Goal: Contribute content: Contribute content

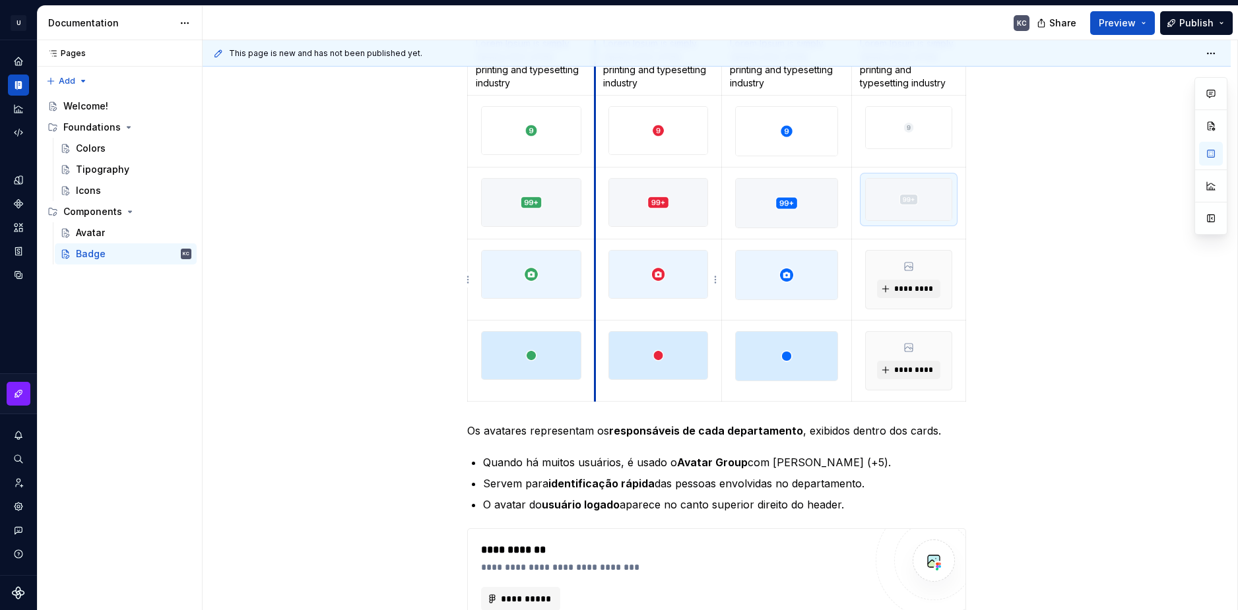
scroll to position [198, 0]
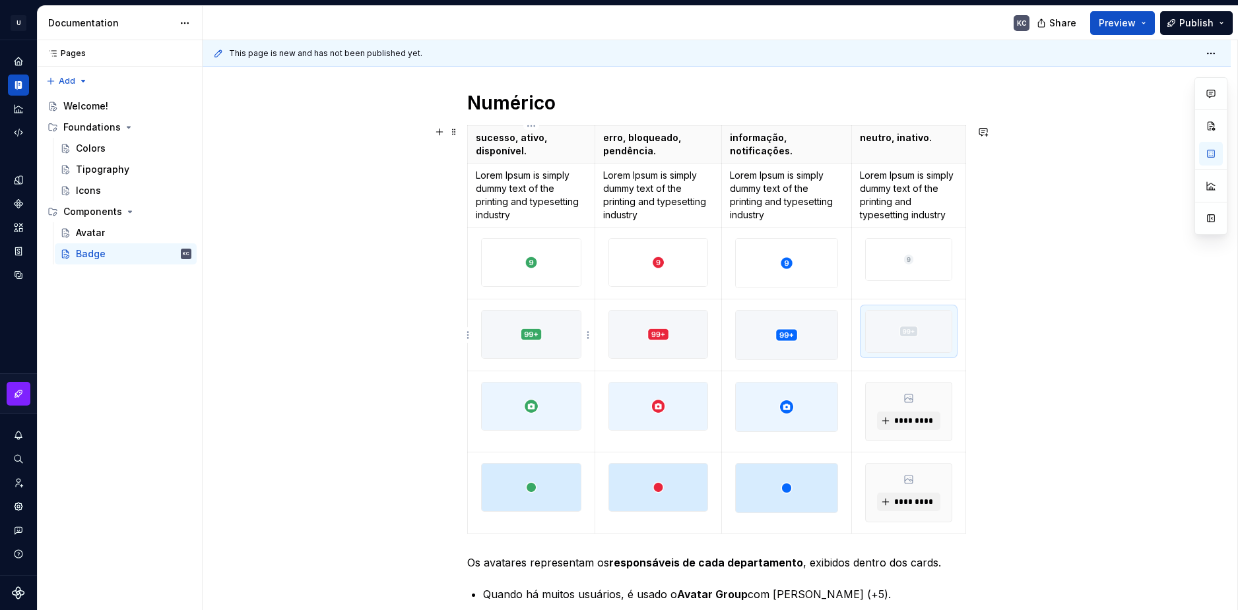
click at [509, 303] on td at bounding box center [531, 335] width 127 height 72
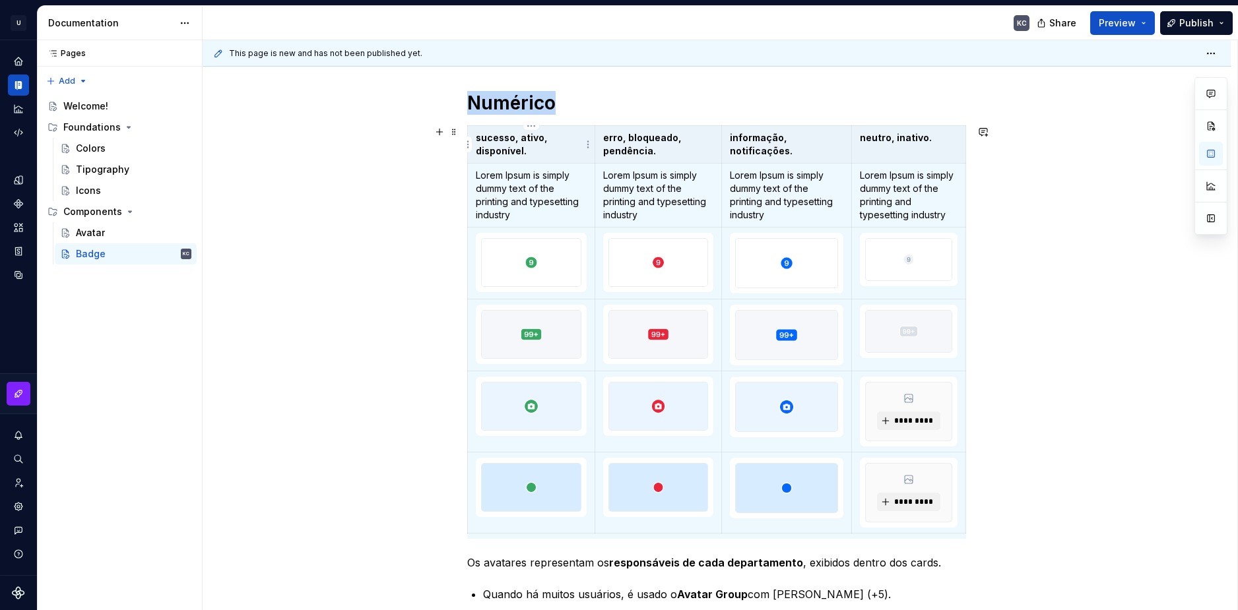
click at [492, 145] on p "sucesso, ativo, disponível." at bounding box center [531, 144] width 111 height 26
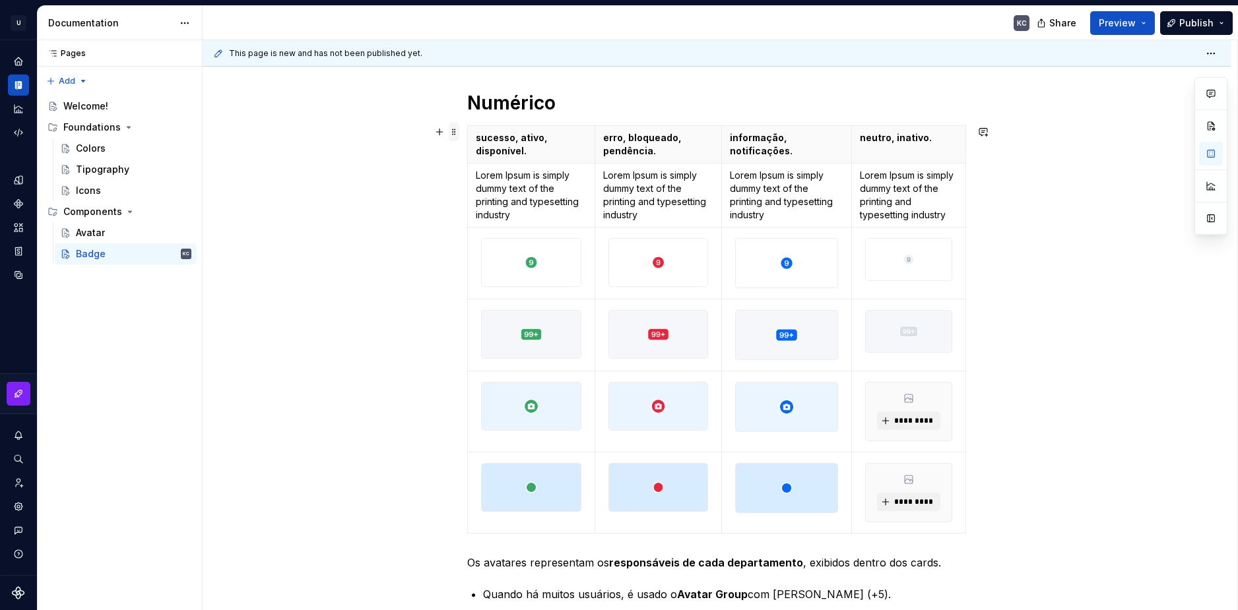
click at [452, 134] on span at bounding box center [454, 132] width 11 height 18
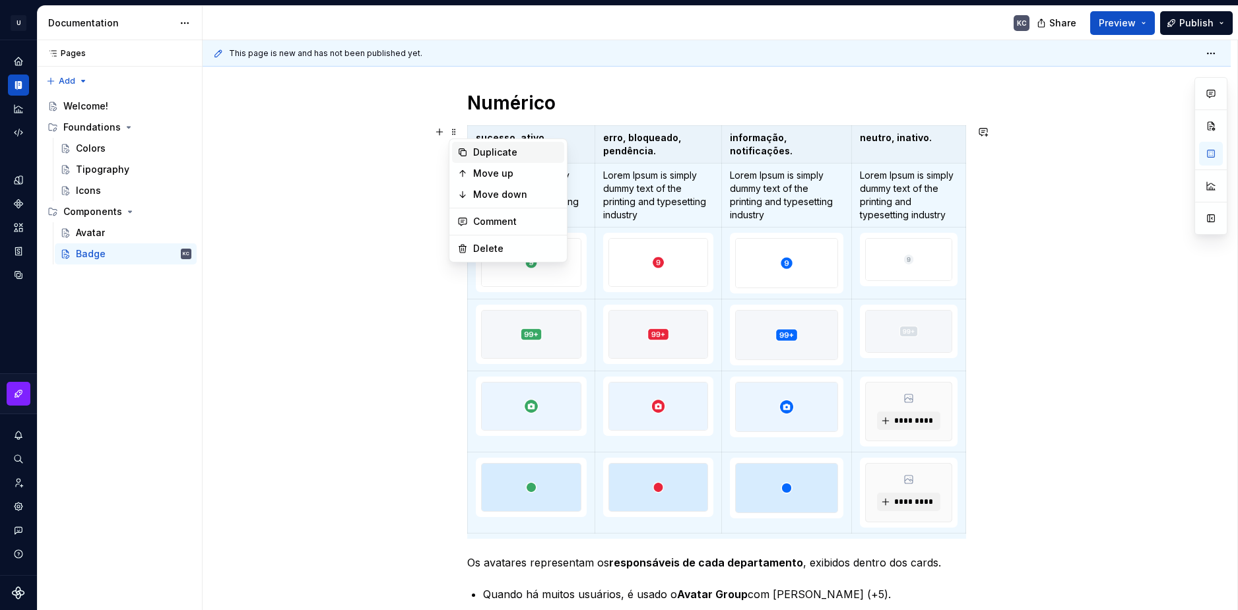
click at [475, 154] on div "Duplicate" at bounding box center [516, 152] width 86 height 13
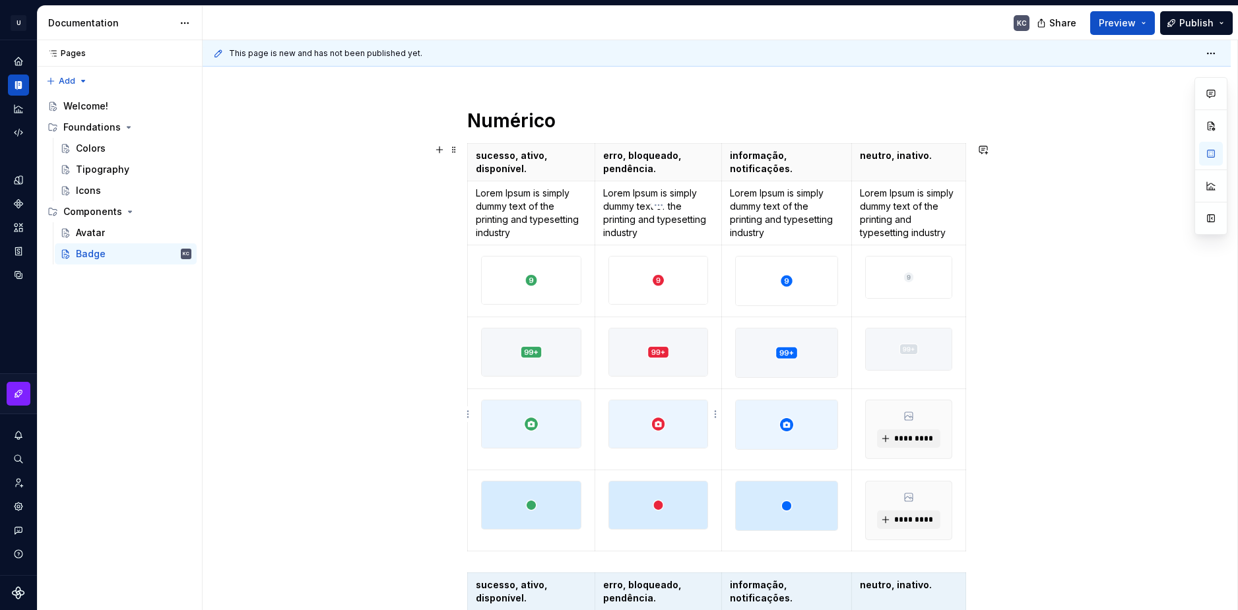
scroll to position [104, 0]
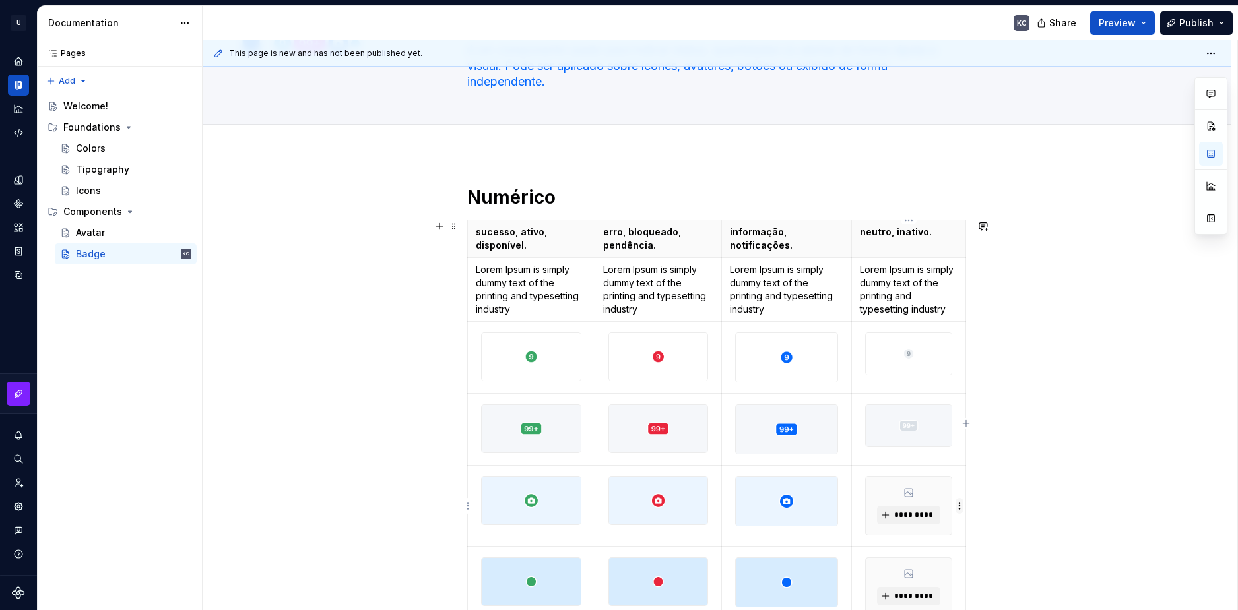
click at [961, 504] on html "U Stardust DS KC Design system data Documentation KC Share Preview Publish Page…" at bounding box center [619, 305] width 1238 height 610
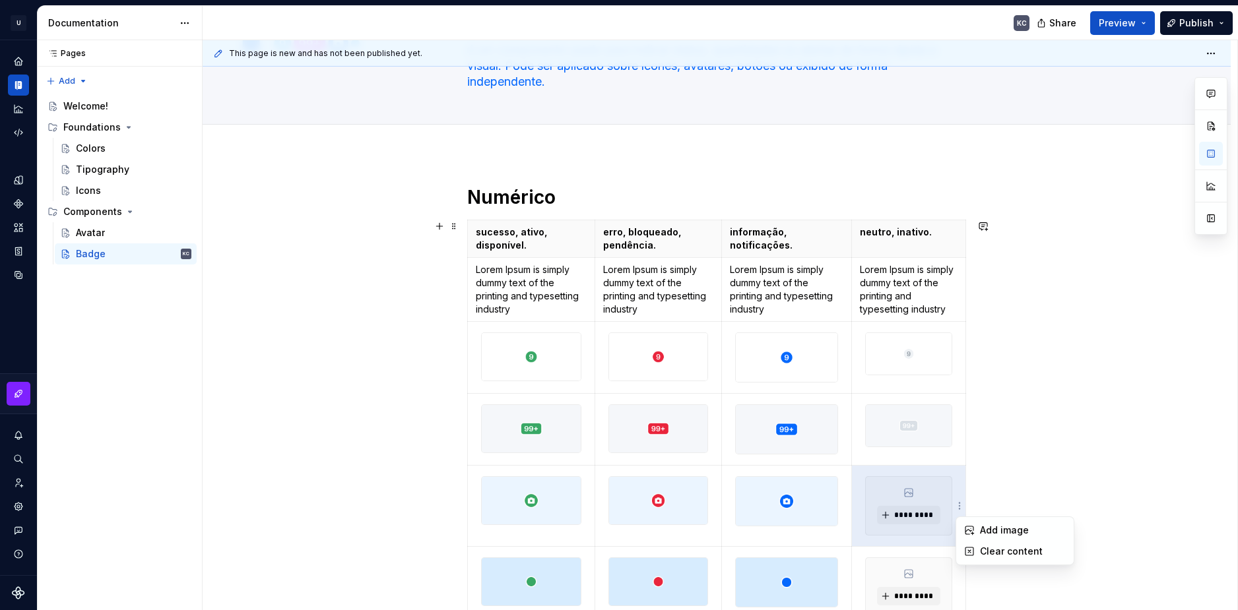
click at [468, 491] on html "U Stardust DS KC Design system data Documentation KC Share Preview Publish Page…" at bounding box center [619, 305] width 1238 height 610
click at [465, 505] on html "U Stardust DS KC Design system data Documentation KC Share Preview Publish Page…" at bounding box center [619, 305] width 1238 height 610
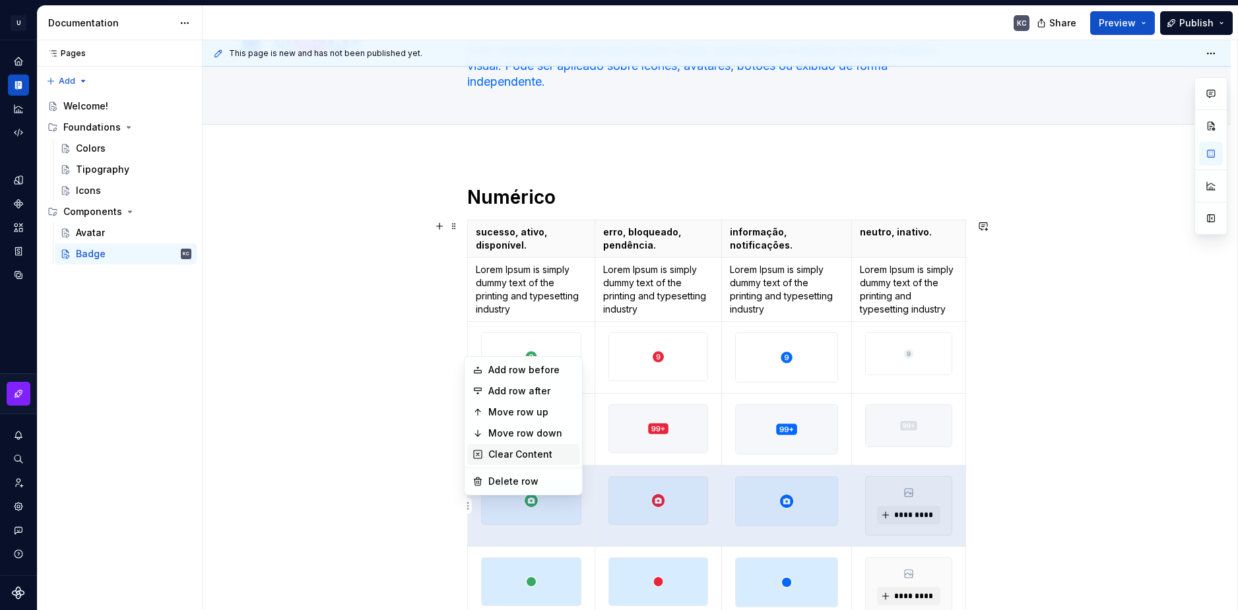
click at [500, 462] on div "Clear Content" at bounding box center [523, 454] width 112 height 21
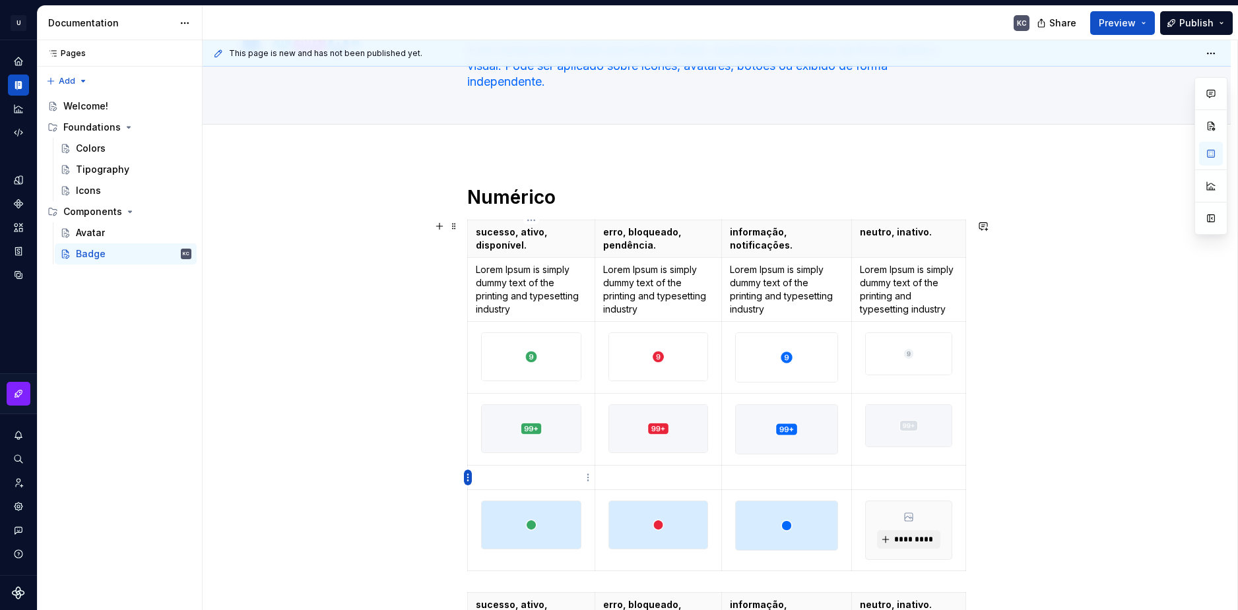
click at [468, 480] on html "U Stardust DS KC Design system data Documentation KC Share Preview Publish Page…" at bounding box center [619, 305] width 1238 height 610
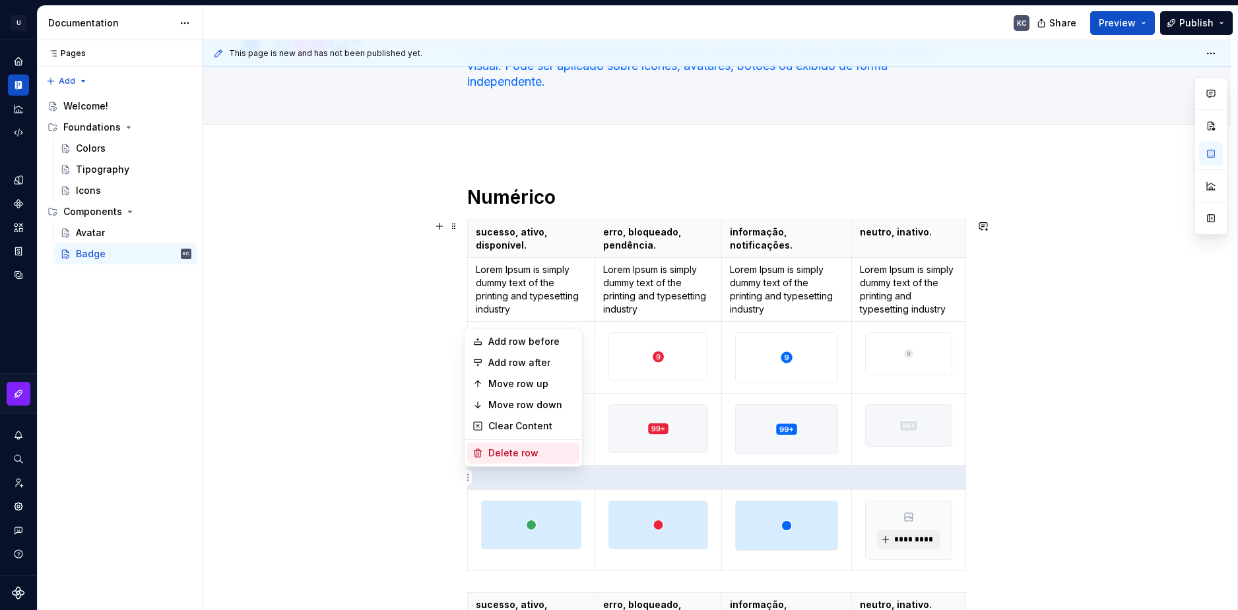
click at [483, 449] on div "Delete row" at bounding box center [523, 453] width 112 height 21
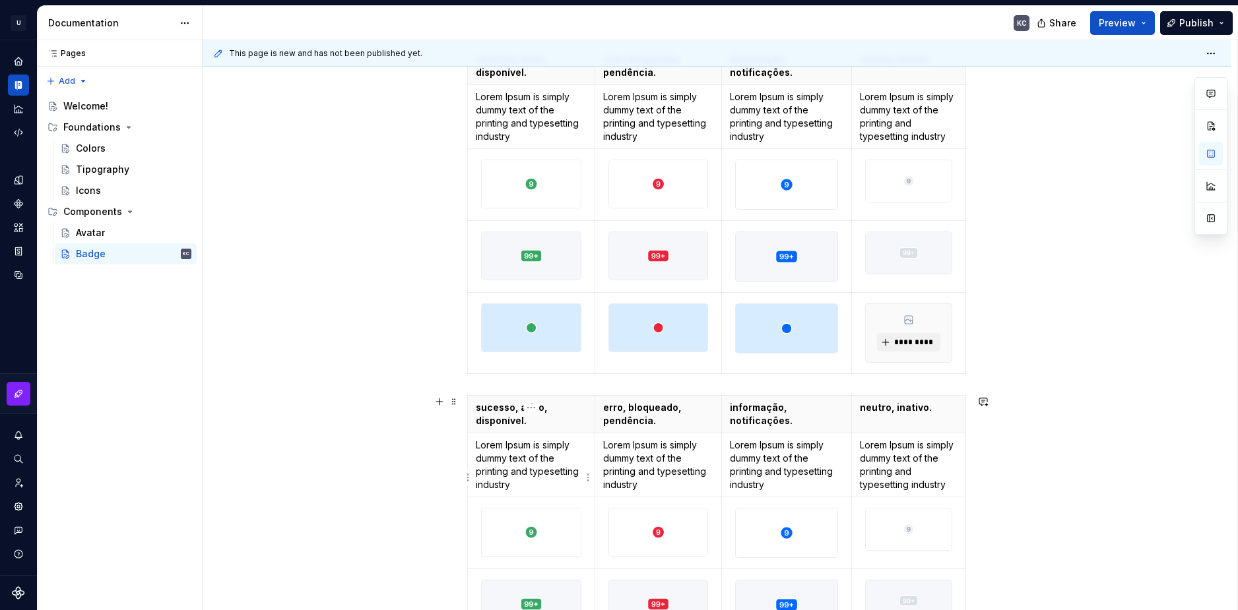
scroll to position [264, 0]
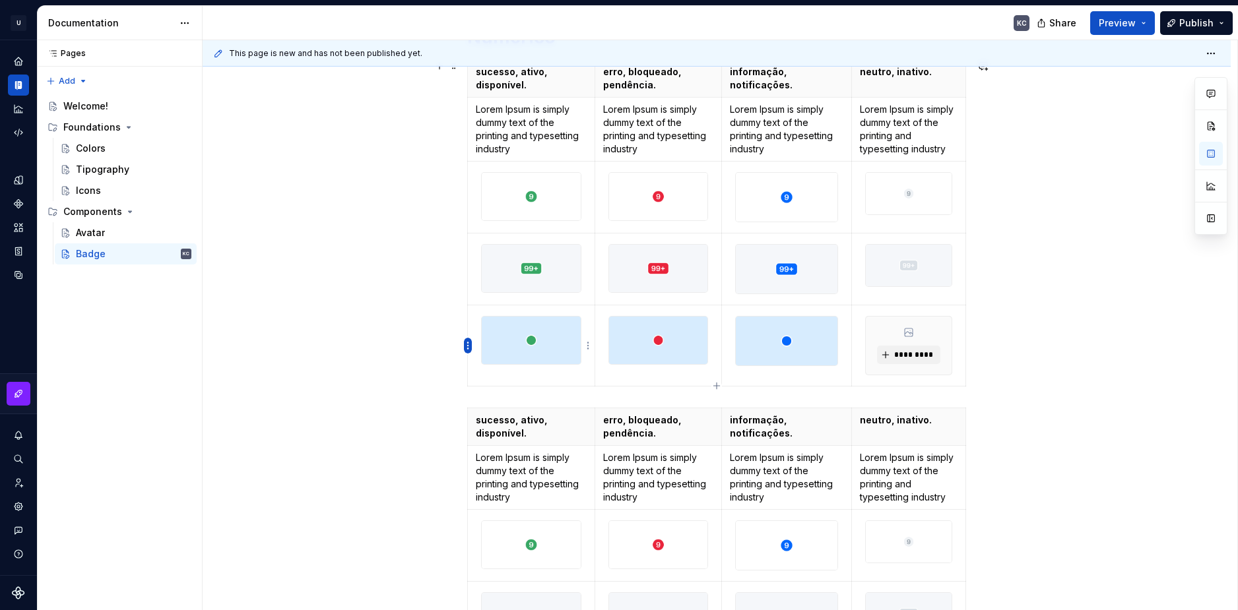
click at [468, 349] on html "U Stardust DS KC Design system data Documentation KC Share Preview Publish Page…" at bounding box center [619, 305] width 1238 height 610
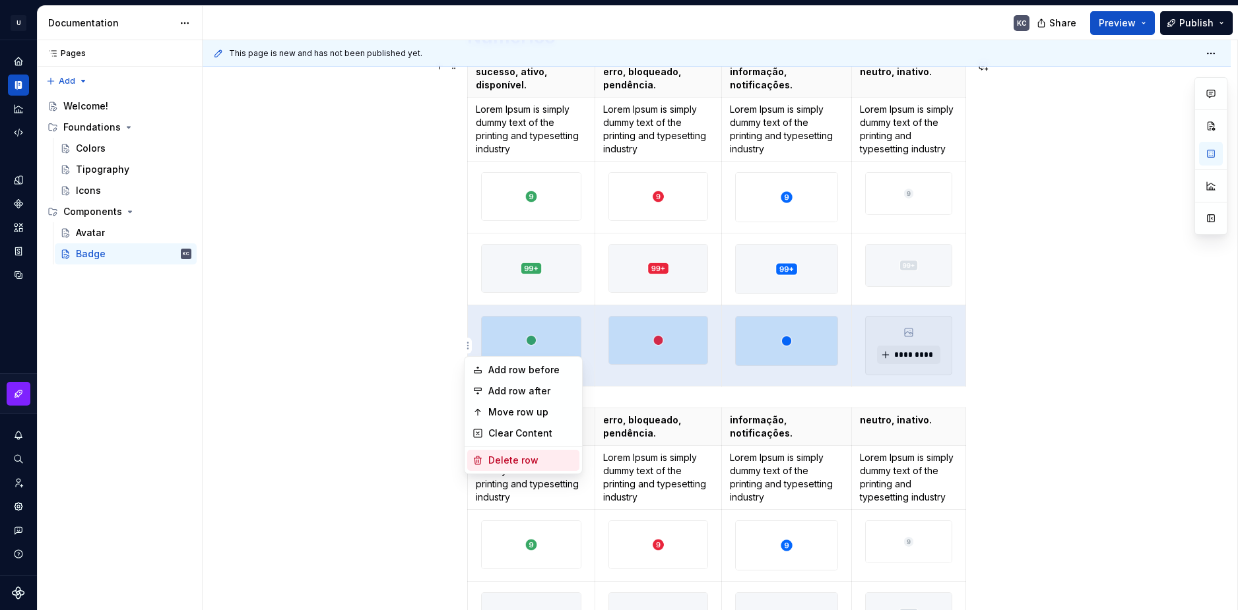
click at [517, 458] on div "Delete row" at bounding box center [531, 460] width 86 height 13
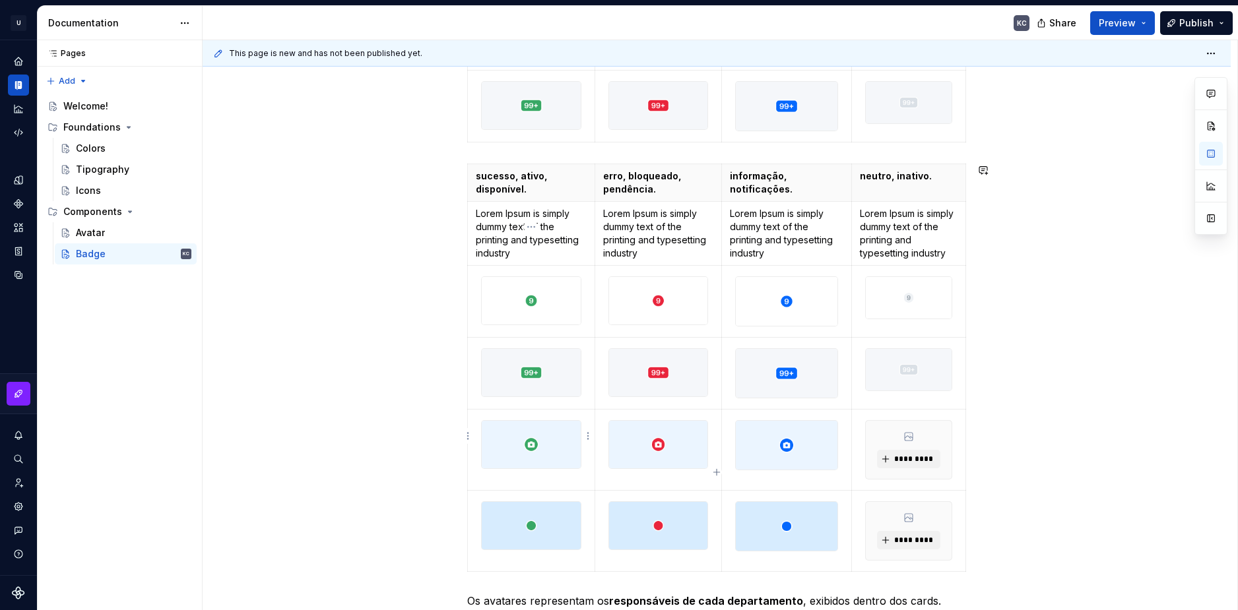
scroll to position [97, 0]
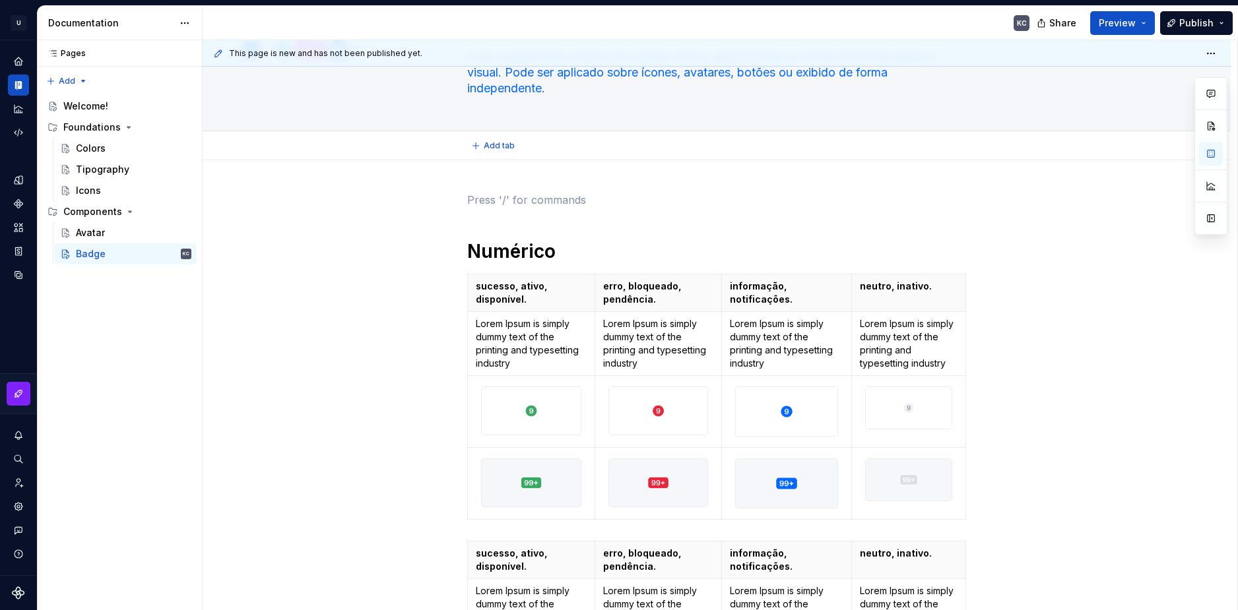
click at [1050, 147] on div "Add tab" at bounding box center [716, 146] width 922 height 18
click at [749, 349] on p "Lorem Ipsum is simply dummy text of the printing and typesetting industry" at bounding box center [786, 343] width 113 height 53
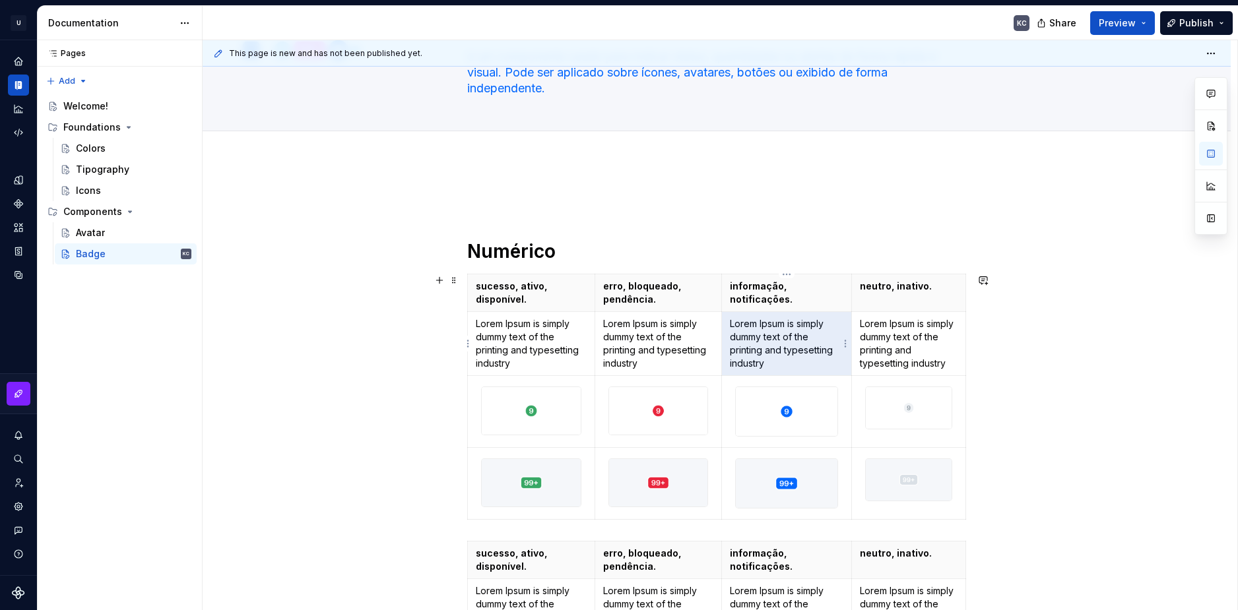
click at [749, 349] on p "Lorem Ipsum is simply dummy text of the printing and typesetting industry" at bounding box center [786, 343] width 113 height 53
click at [645, 330] on p "Lorem Ipsum is simply dummy text of the printing and typesetting industry" at bounding box center [658, 343] width 111 height 53
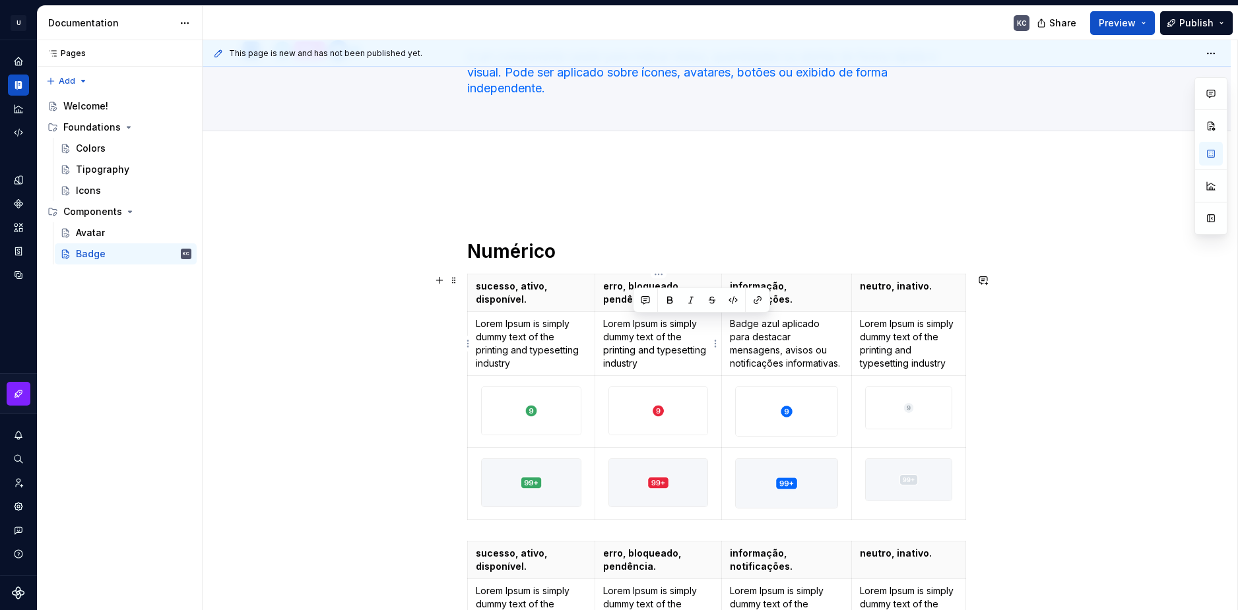
click at [645, 330] on p "Lorem Ipsum is simply dummy text of the printing and typesetting industry" at bounding box center [658, 343] width 111 height 53
click at [526, 344] on p "Lorem Ipsum is simply dummy text of the printing and typesetting industry" at bounding box center [531, 343] width 111 height 53
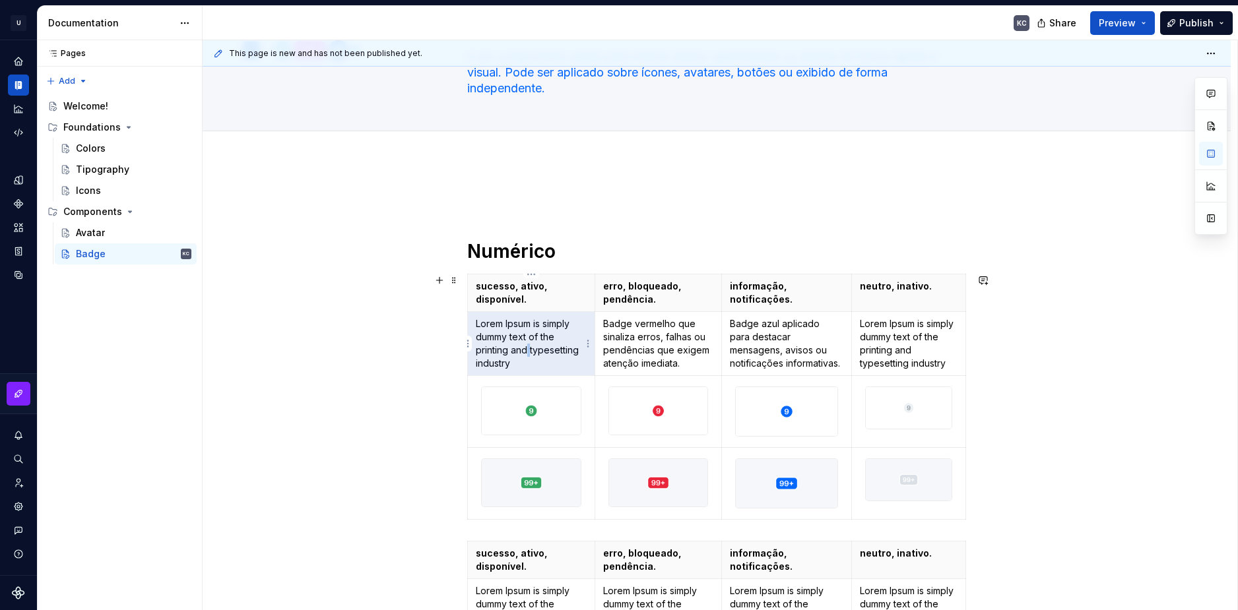
click at [526, 344] on p "Lorem Ipsum is simply dummy text of the printing and typesetting industry" at bounding box center [531, 343] width 111 height 53
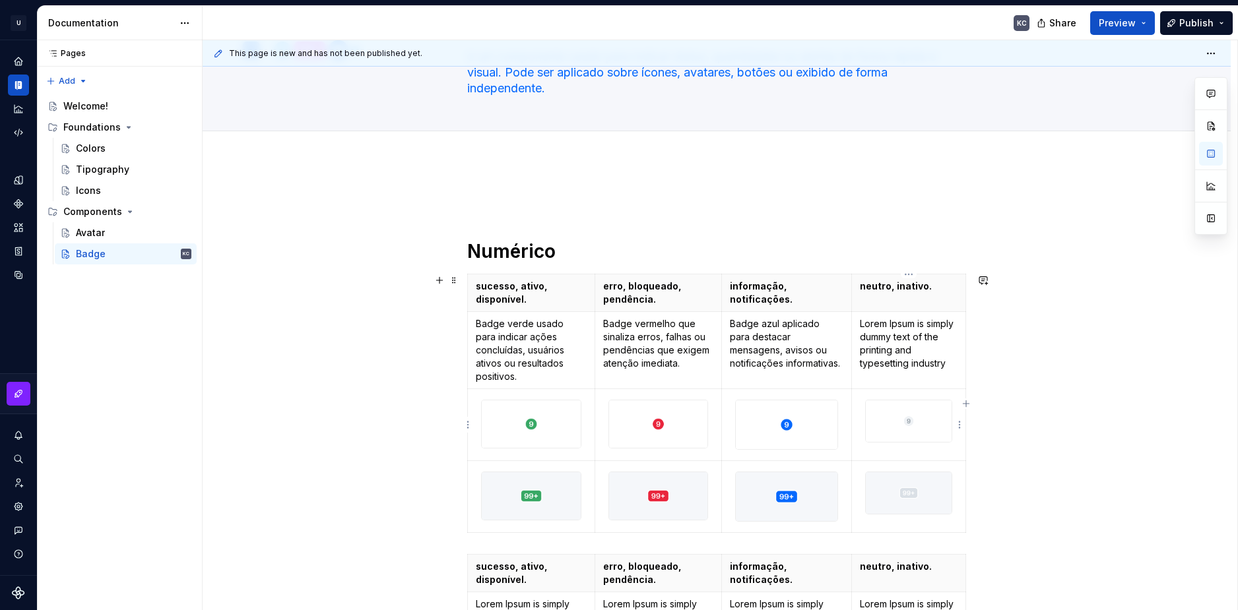
click at [917, 348] on p "Lorem Ipsum is simply dummy text of the printing and typesetting industry" at bounding box center [909, 343] width 98 height 53
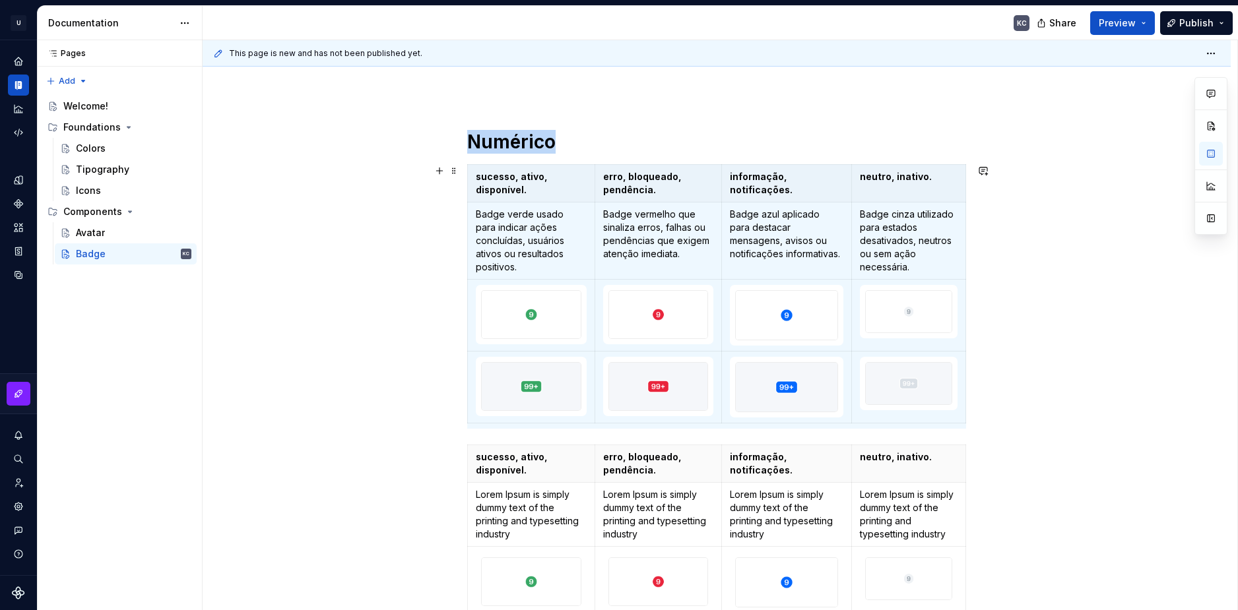
scroll to position [229, 0]
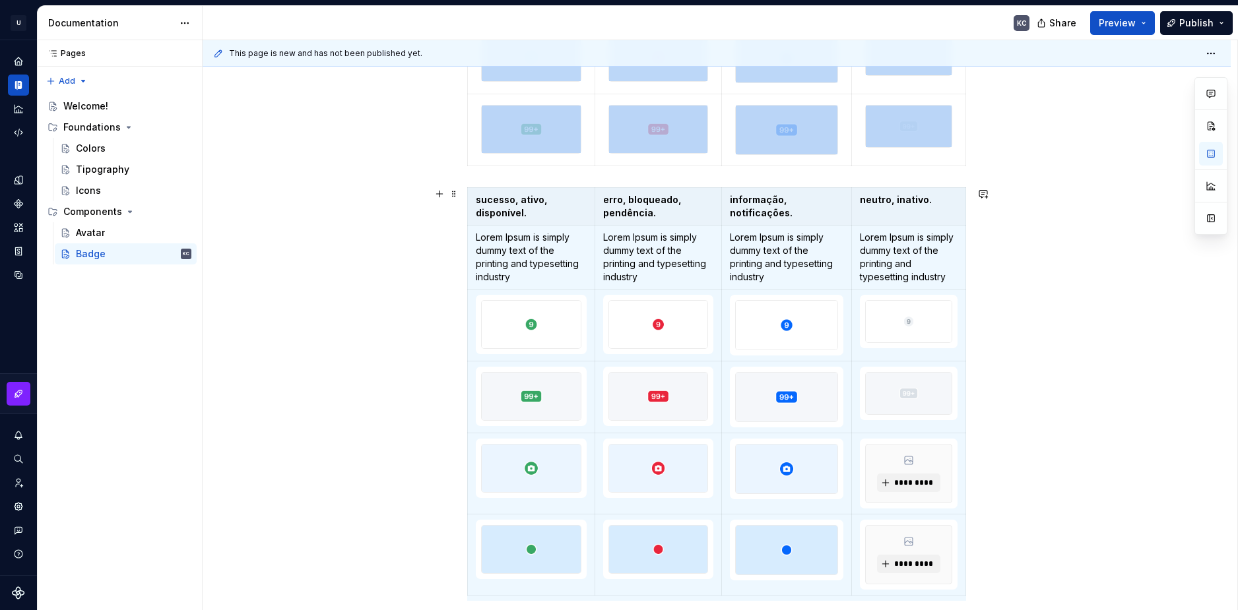
scroll to position [398, 0]
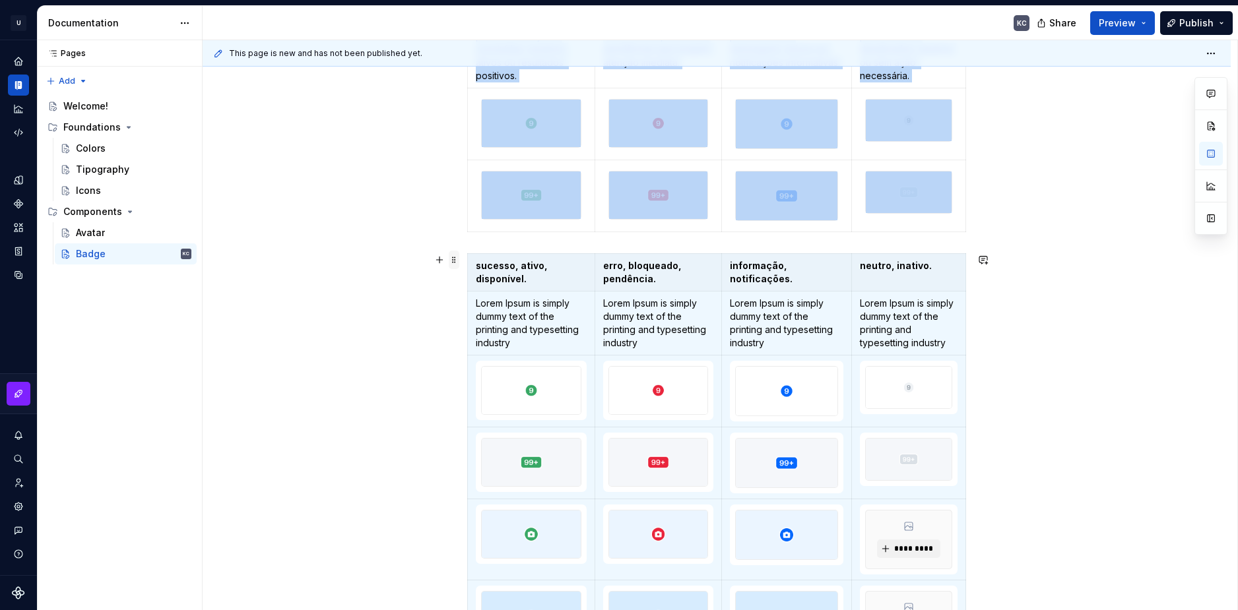
click at [453, 265] on span at bounding box center [454, 260] width 11 height 18
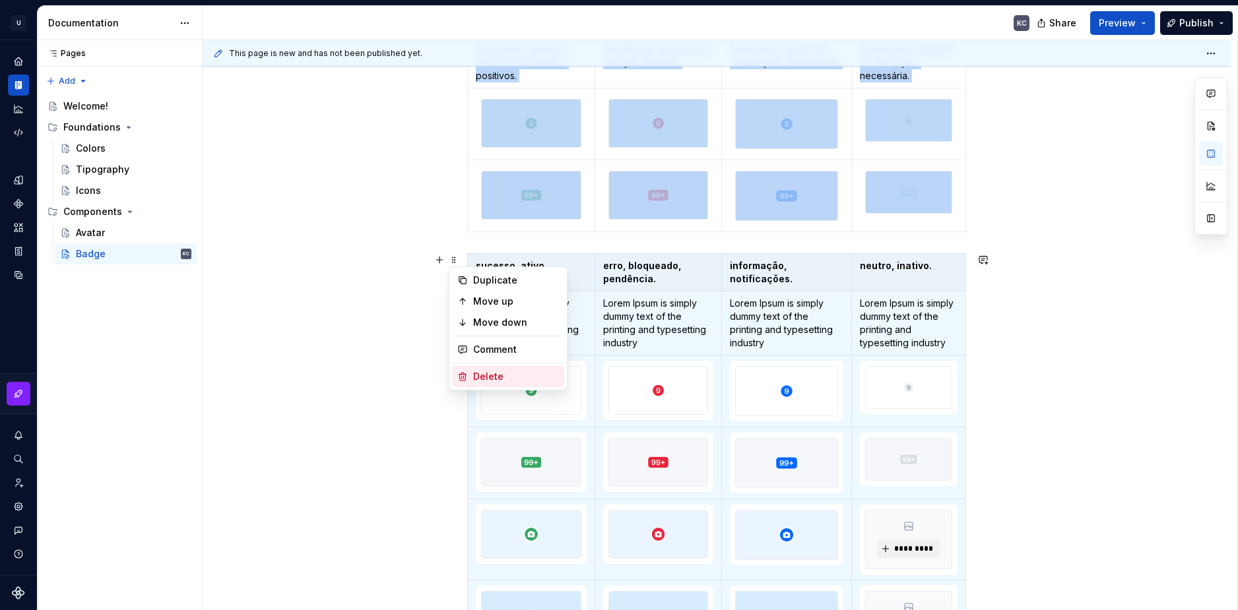
click at [498, 381] on div "Delete" at bounding box center [516, 376] width 86 height 13
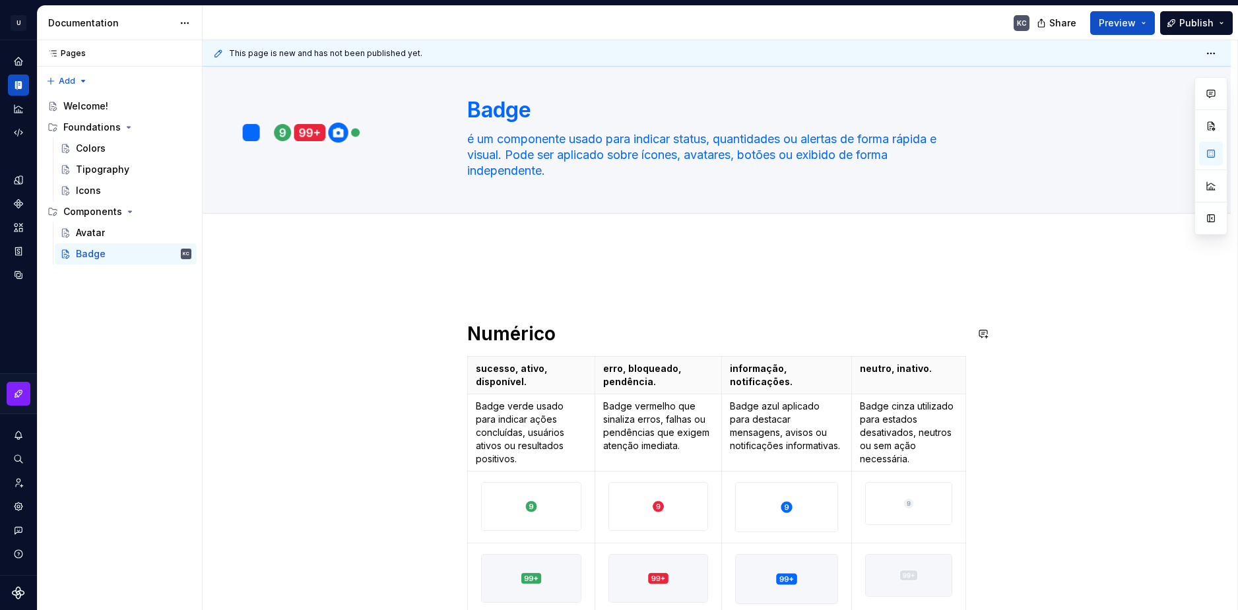
scroll to position [0, 0]
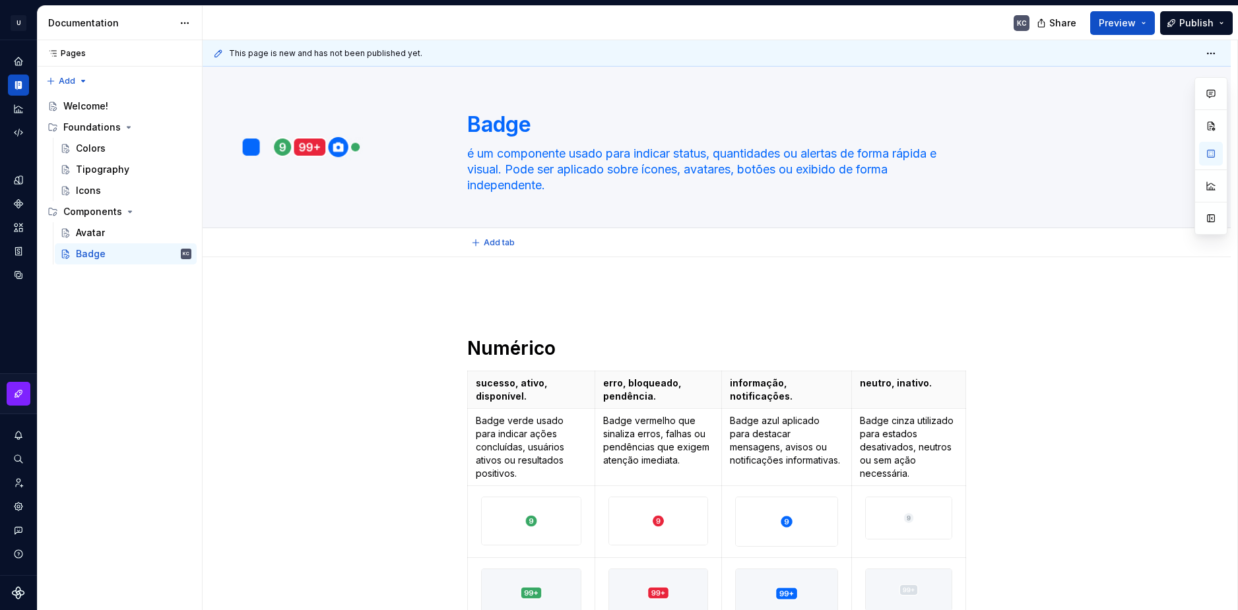
type textarea "*"
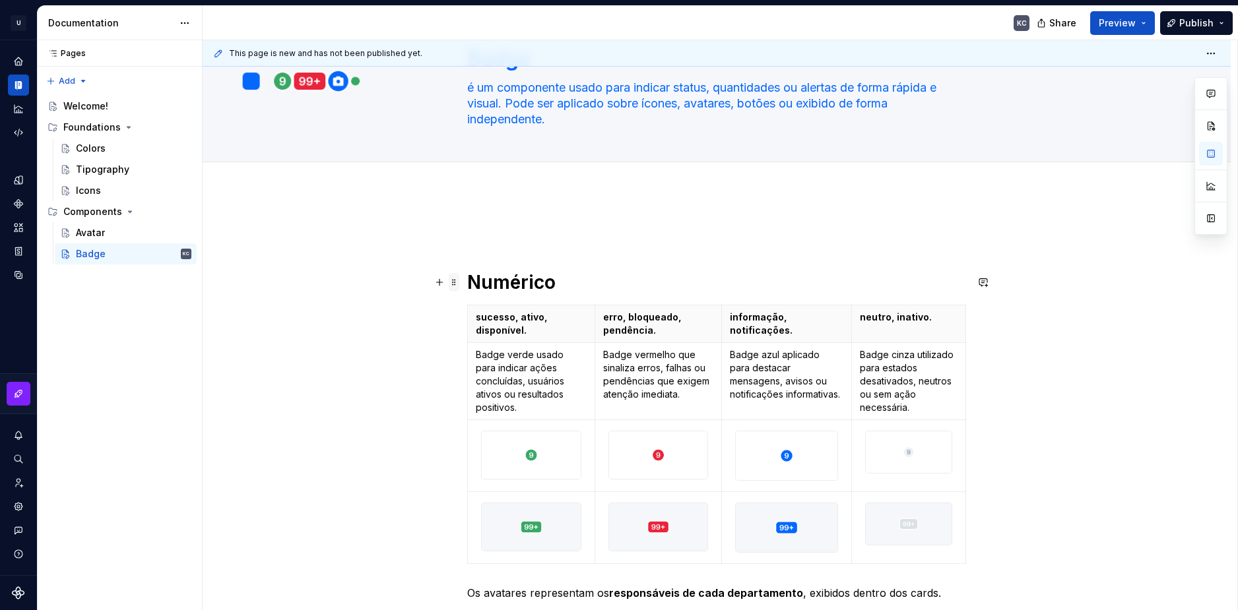
click at [451, 281] on span at bounding box center [454, 282] width 11 height 18
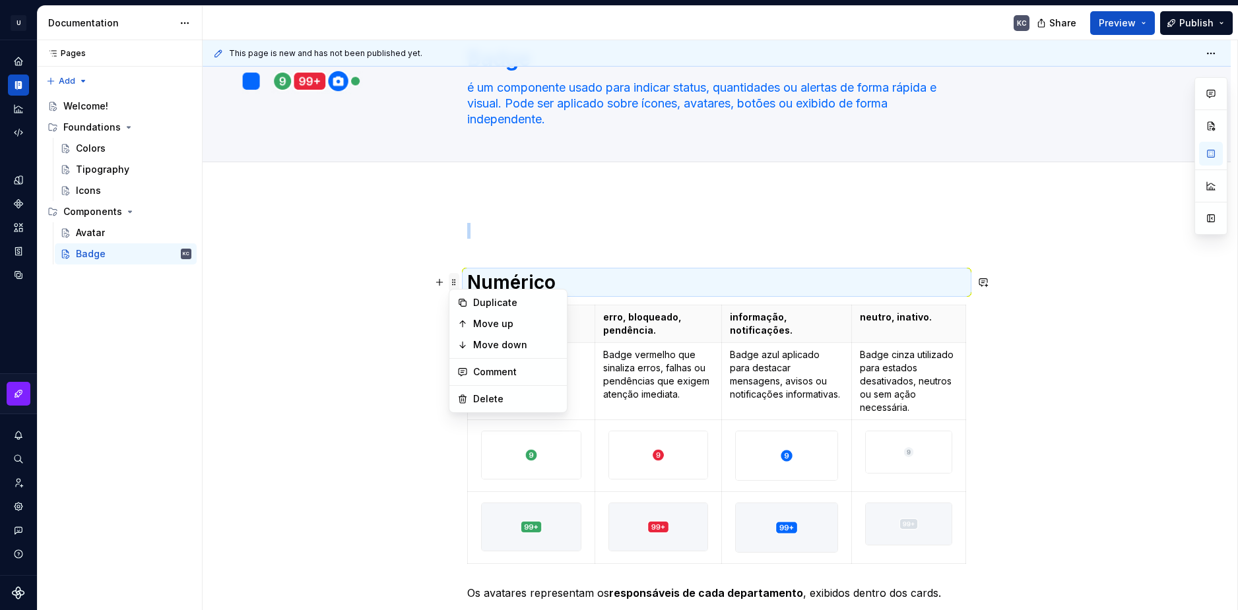
click at [456, 283] on span at bounding box center [454, 282] width 11 height 18
click at [453, 280] on span at bounding box center [454, 282] width 11 height 18
click at [458, 287] on div "**********" at bounding box center [720, 325] width 1034 height 571
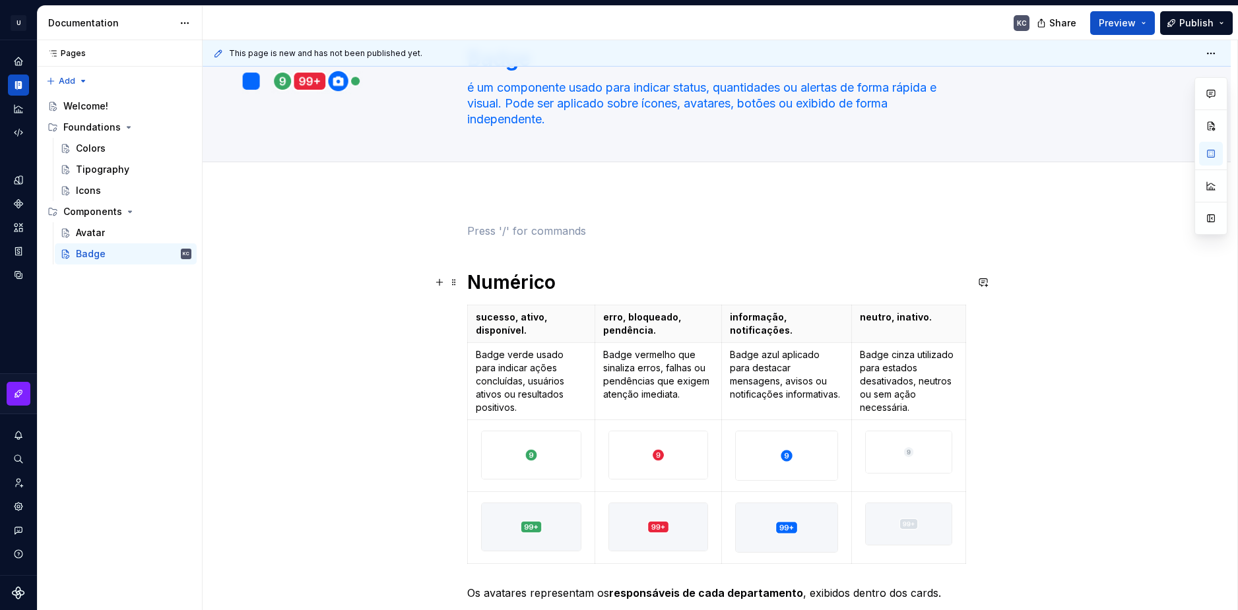
click at [456, 285] on span at bounding box center [454, 282] width 11 height 18
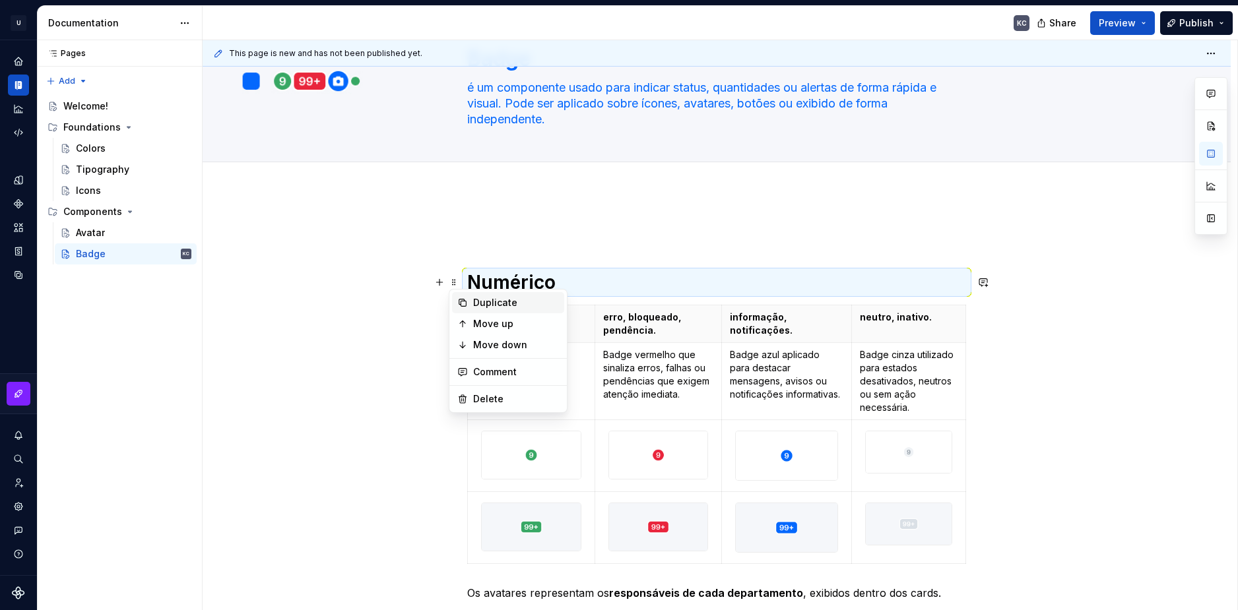
click at [497, 305] on div "Duplicate" at bounding box center [516, 302] width 86 height 13
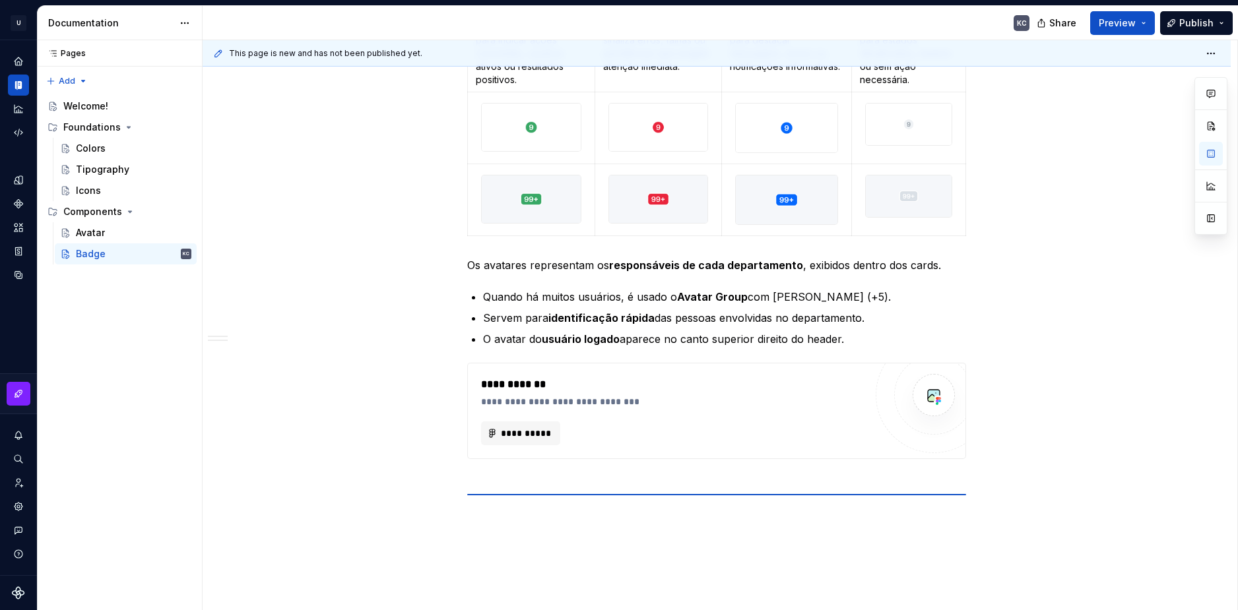
scroll to position [428, 0]
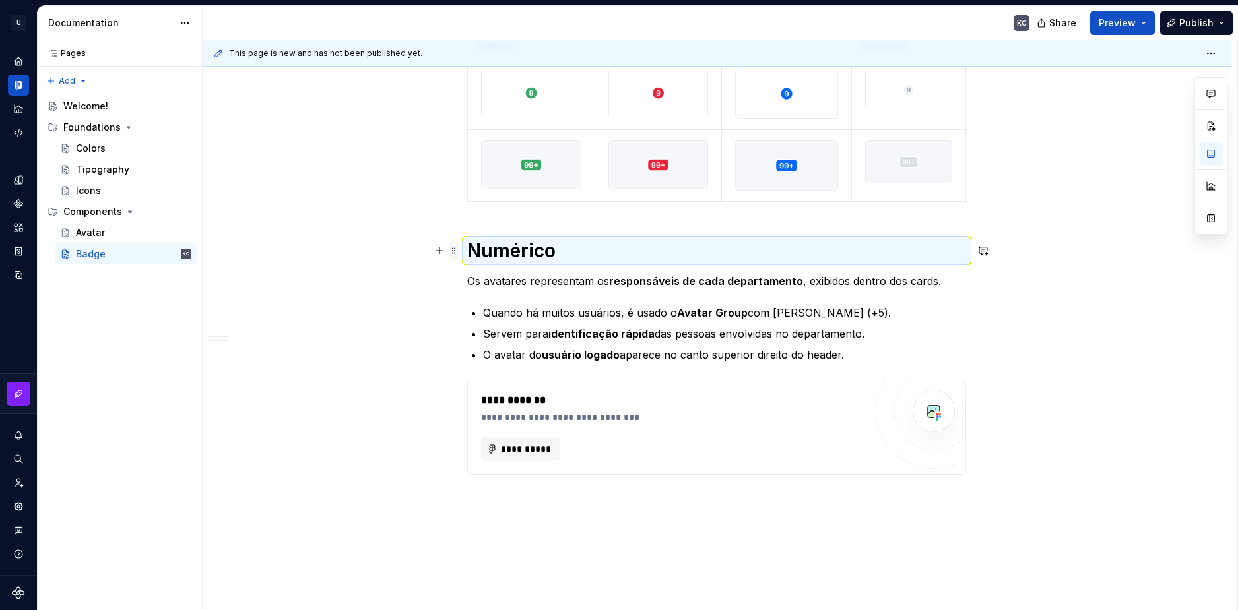
click at [454, 251] on span at bounding box center [454, 250] width 11 height 18
click at [437, 251] on button "button" at bounding box center [439, 250] width 18 height 18
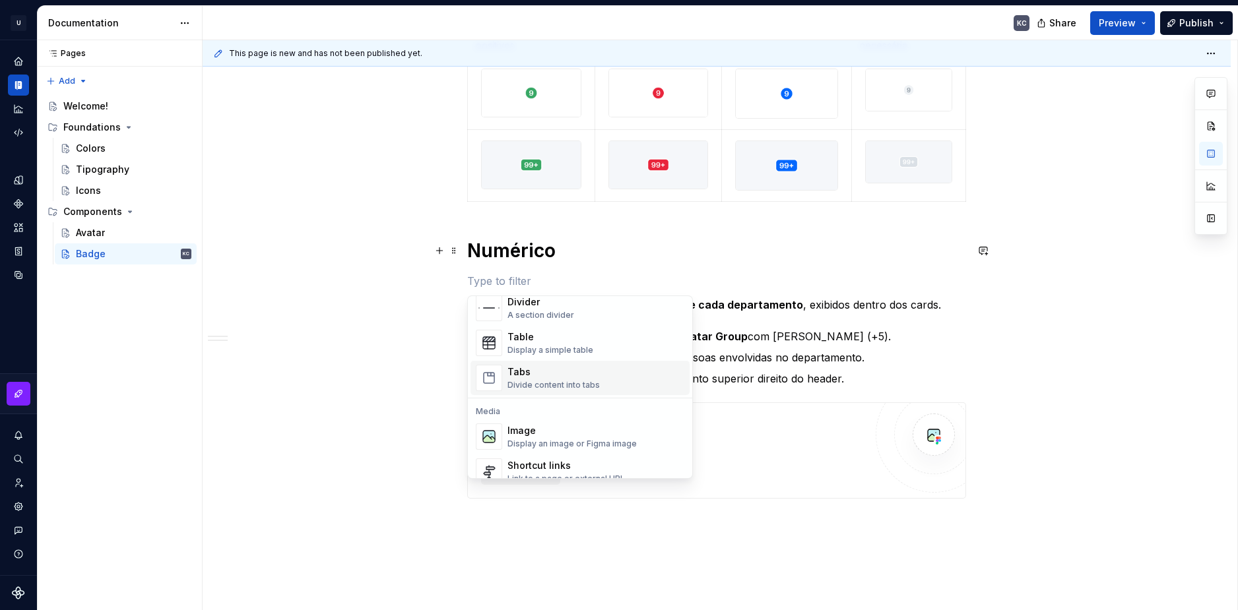
scroll to position [462, 0]
click at [549, 310] on div "A section divider" at bounding box center [540, 312] width 67 height 11
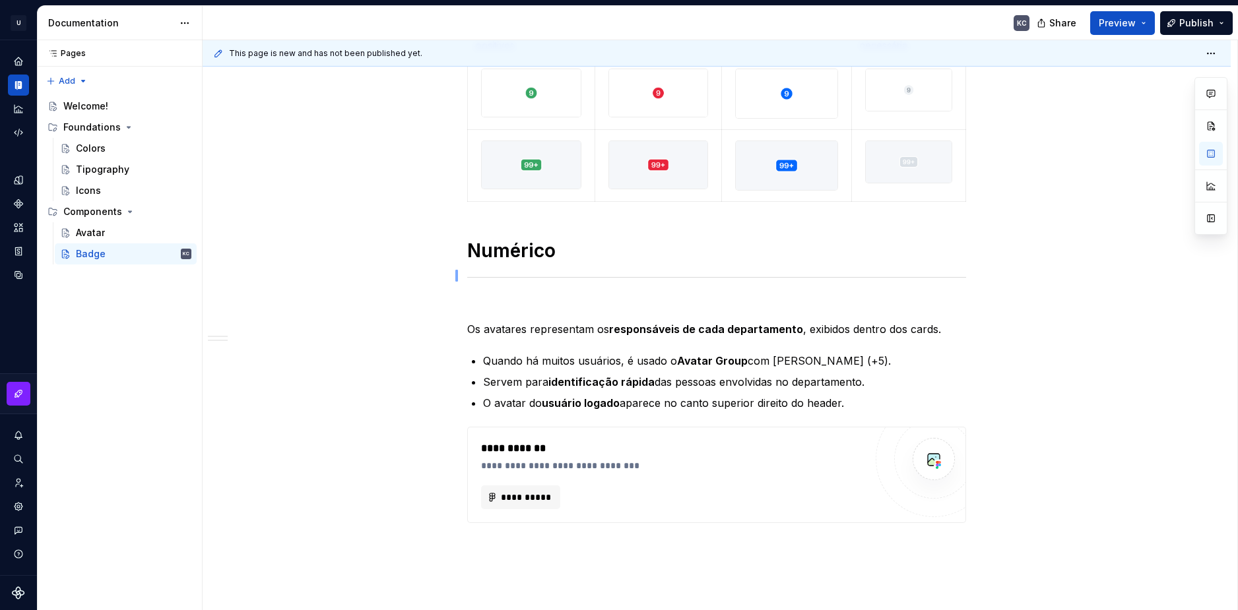
drag, startPoint x: 455, startPoint y: 282, endPoint x: 456, endPoint y: 266, distance: 15.8
click at [456, 266] on div "**********" at bounding box center [720, 325] width 1034 height 571
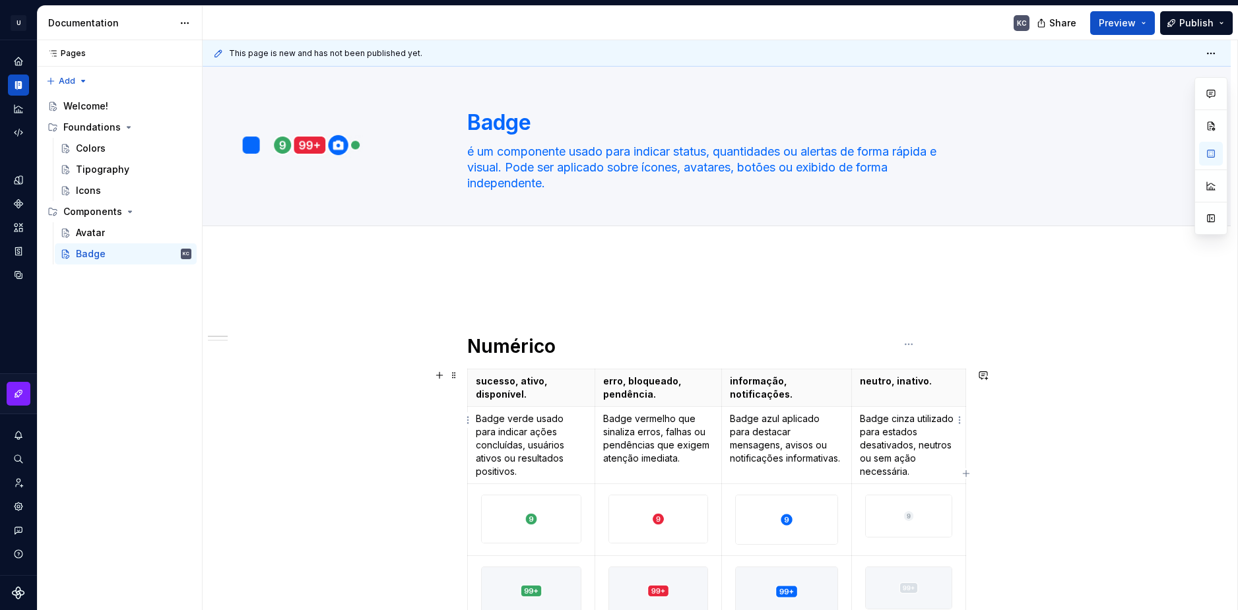
scroll to position [0, 0]
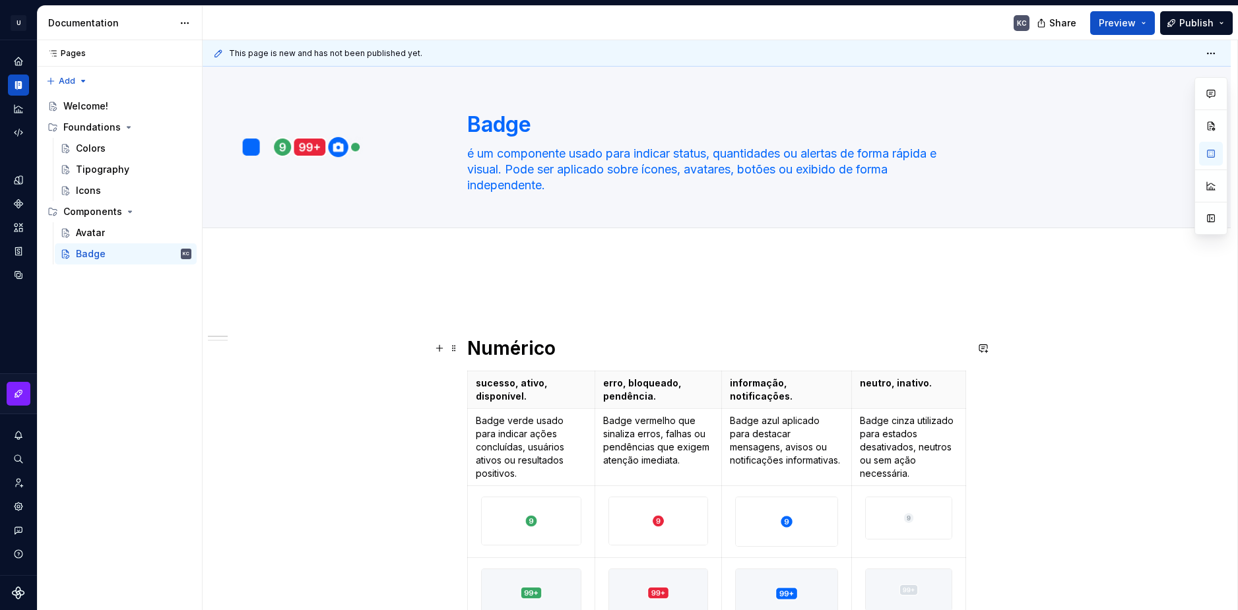
click at [511, 351] on h1 "Numérico" at bounding box center [716, 348] width 499 height 24
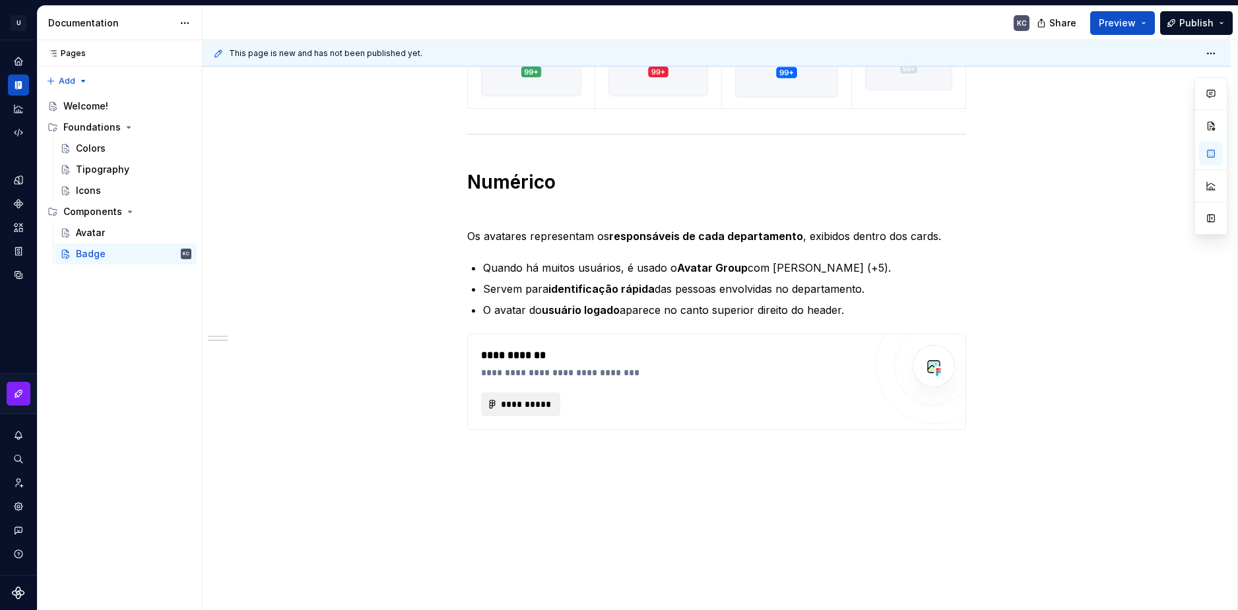
scroll to position [528, 0]
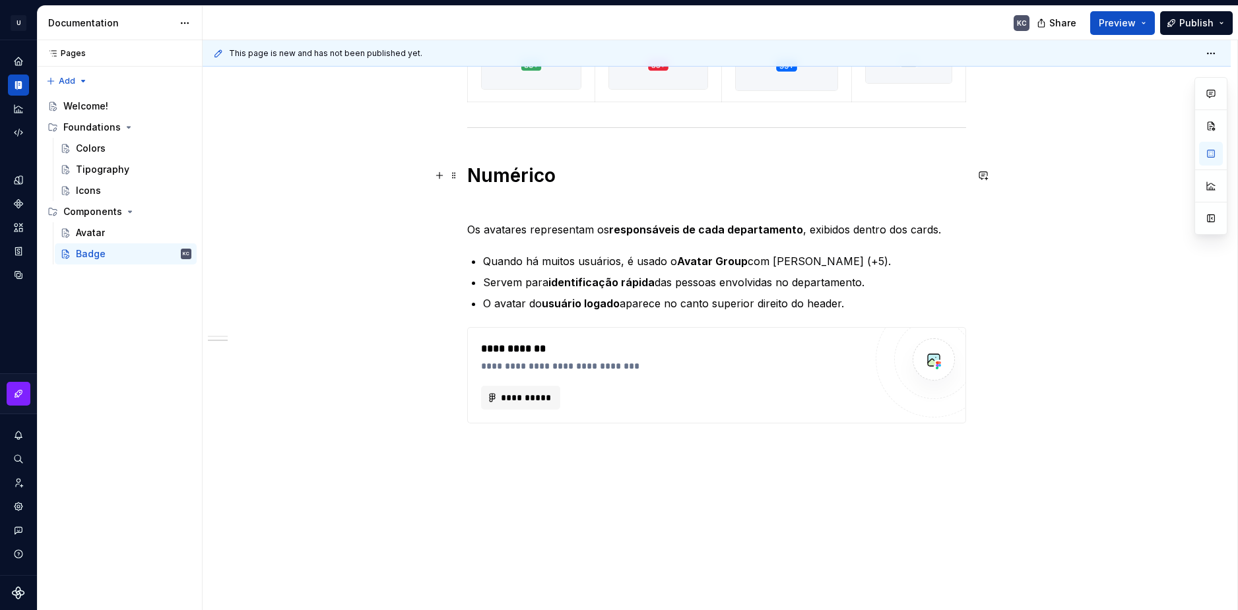
click at [523, 169] on h1 "Numérico" at bounding box center [716, 176] width 499 height 24
click at [521, 171] on h1 "Numérico" at bounding box center [716, 176] width 499 height 24
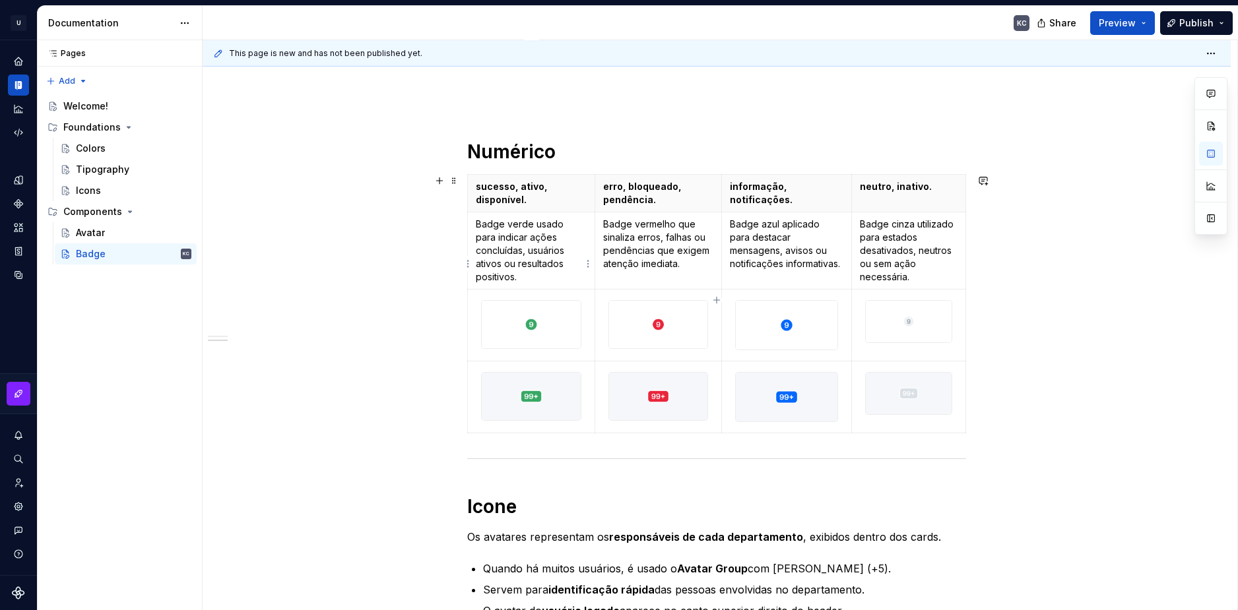
scroll to position [66, 0]
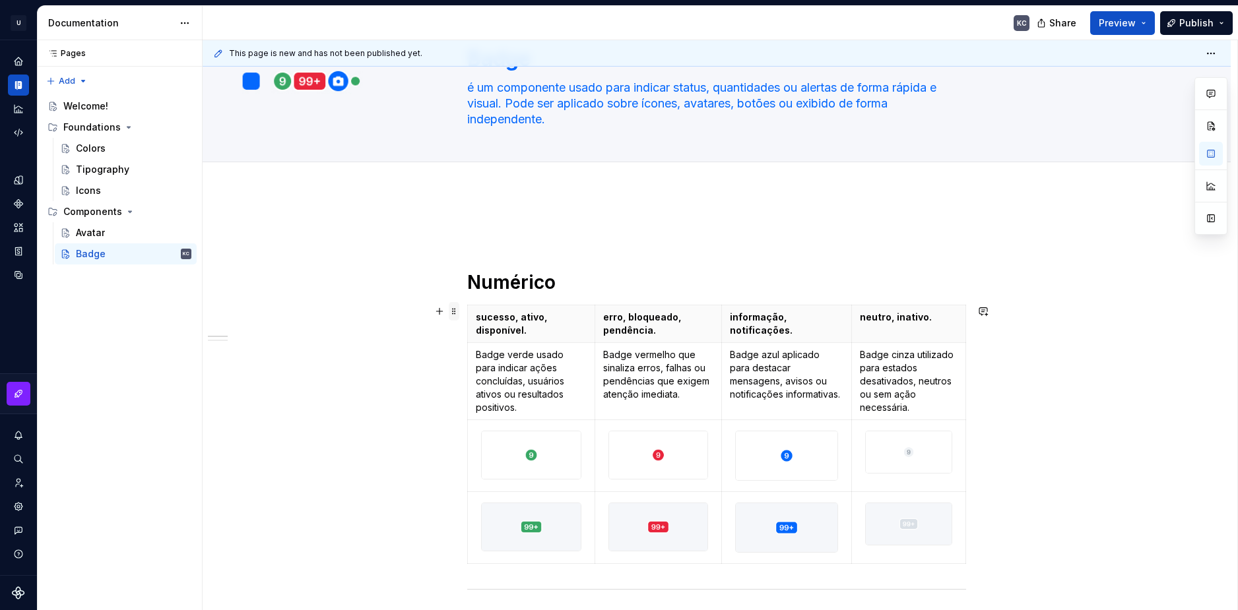
click at [456, 315] on span at bounding box center [454, 311] width 11 height 18
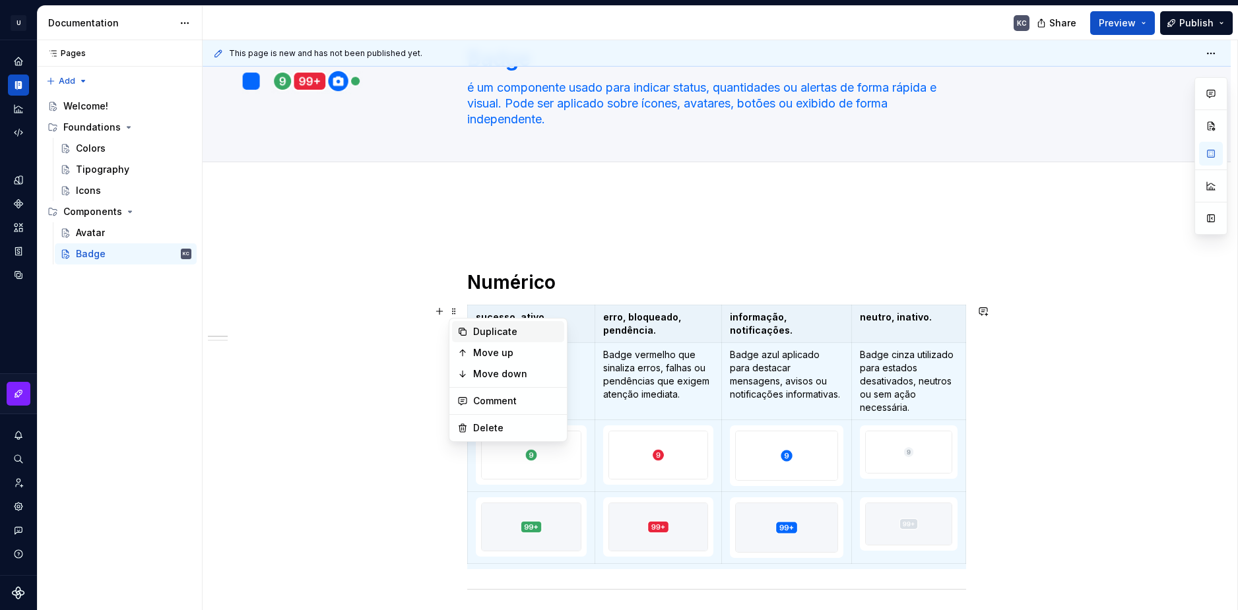
click at [484, 330] on div "Duplicate" at bounding box center [516, 331] width 86 height 13
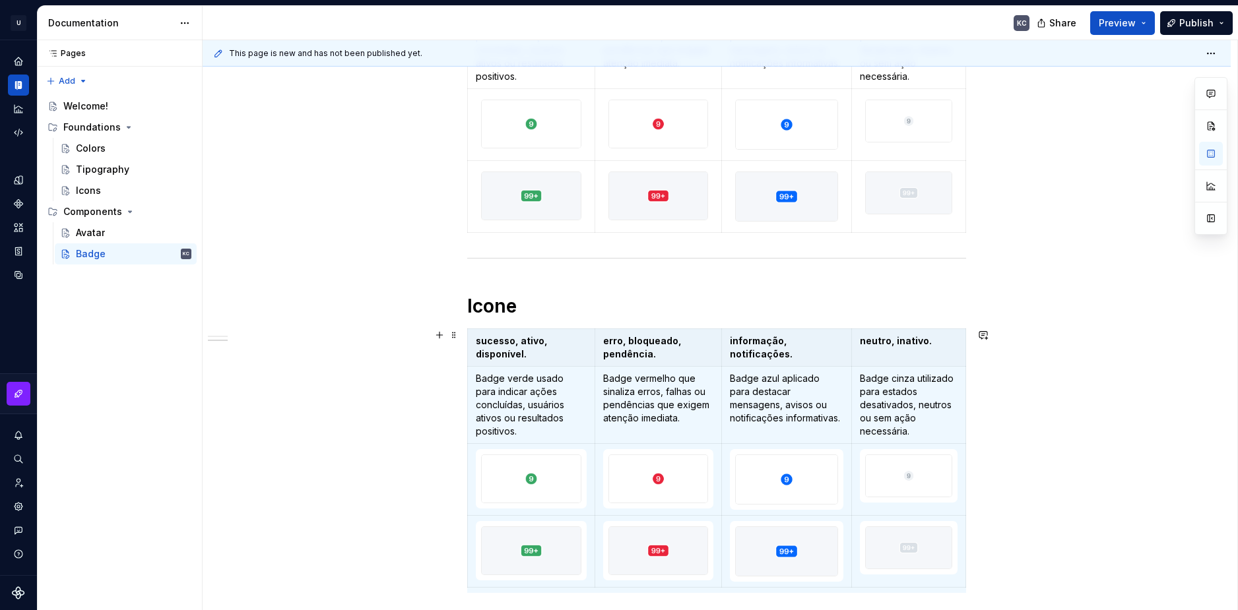
scroll to position [389, 0]
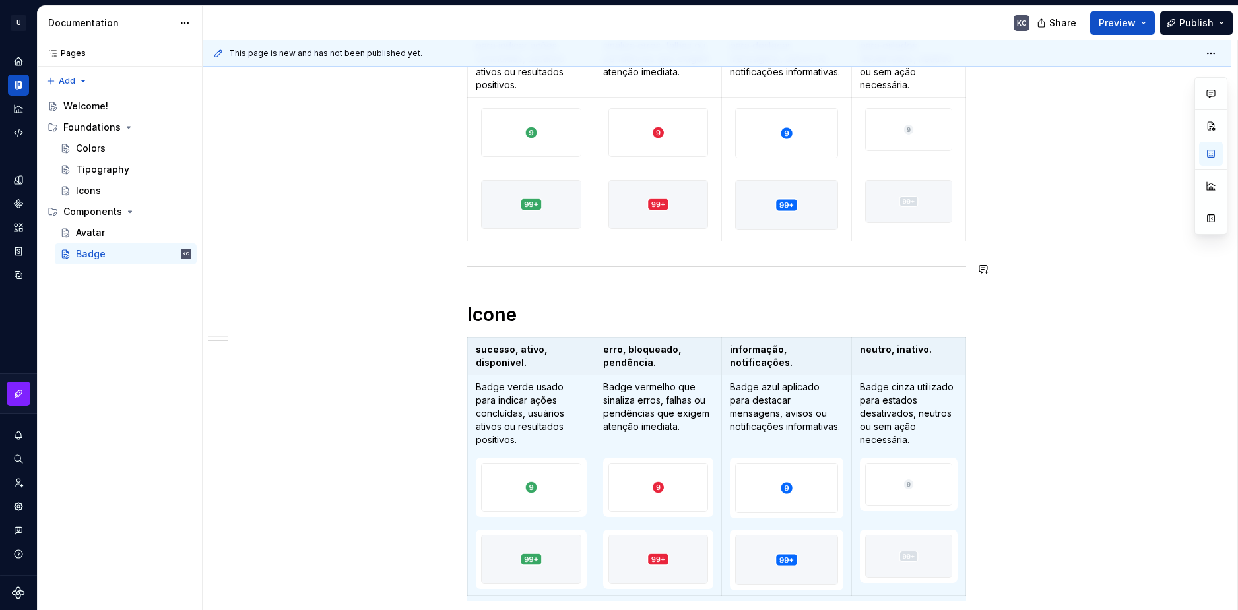
click at [457, 271] on div "Numérico sucesso, ativo, disponível. erro, bloqueado, pendência. informação, no…" at bounding box center [717, 495] width 1028 height 1253
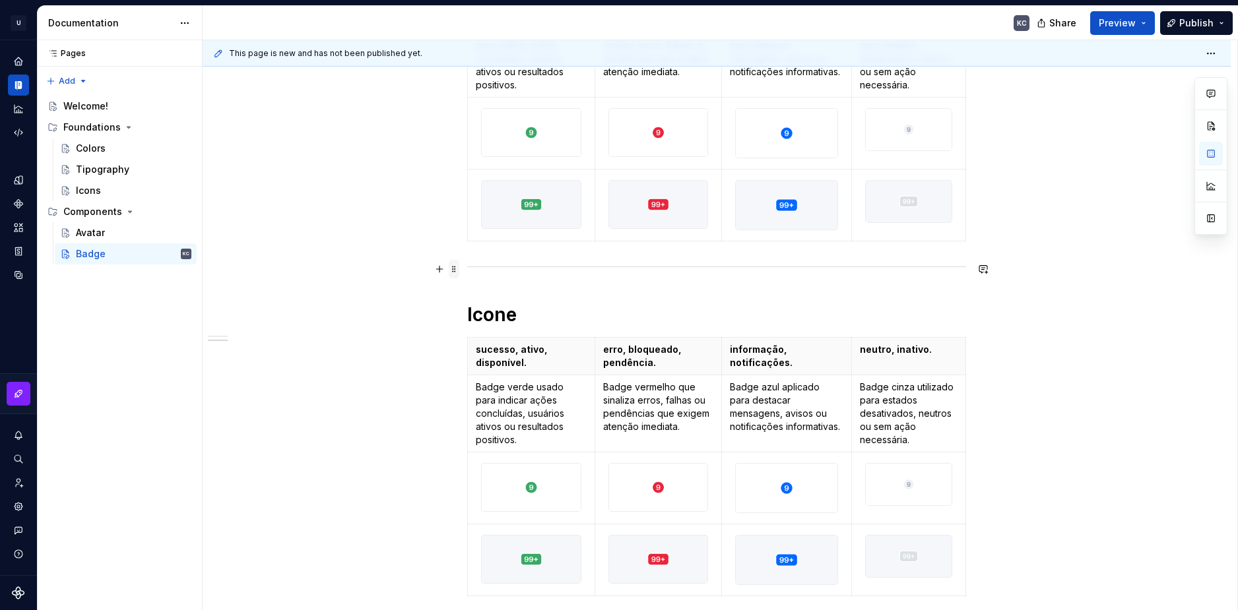
click at [456, 265] on span at bounding box center [454, 269] width 11 height 18
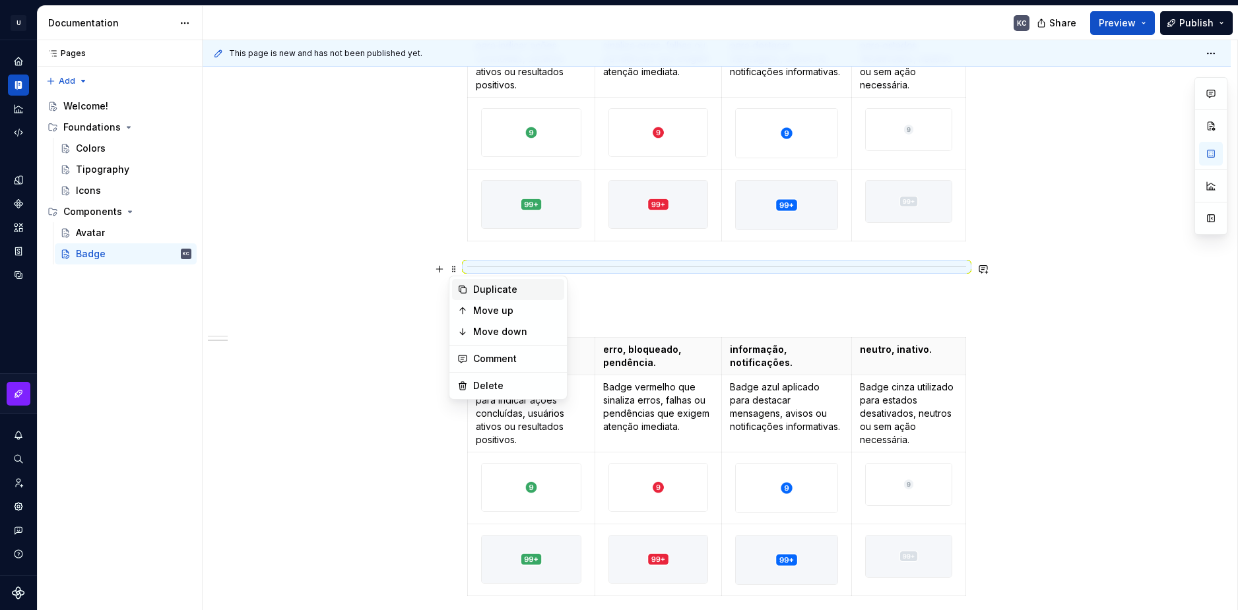
click at [482, 288] on div "Duplicate" at bounding box center [516, 289] width 86 height 13
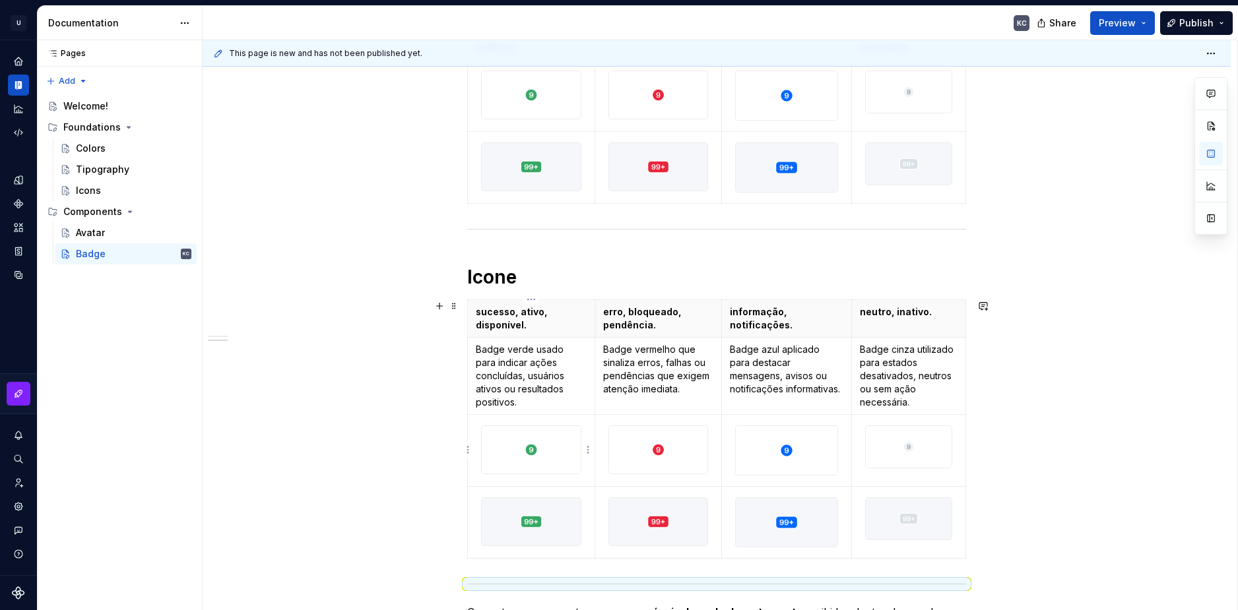
scroll to position [427, 0]
click at [466, 522] on html "U Stardust DS KC Design system data Documentation KC Share Preview Publish Page…" at bounding box center [619, 305] width 1238 height 610
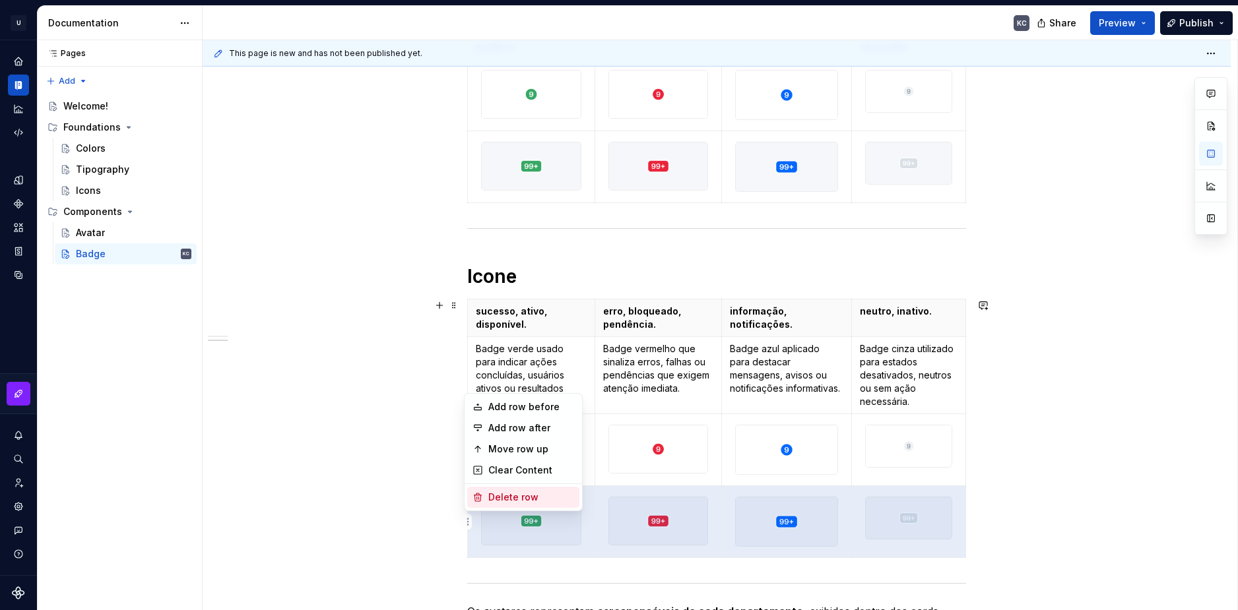
click at [502, 499] on div "Delete row" at bounding box center [531, 497] width 86 height 13
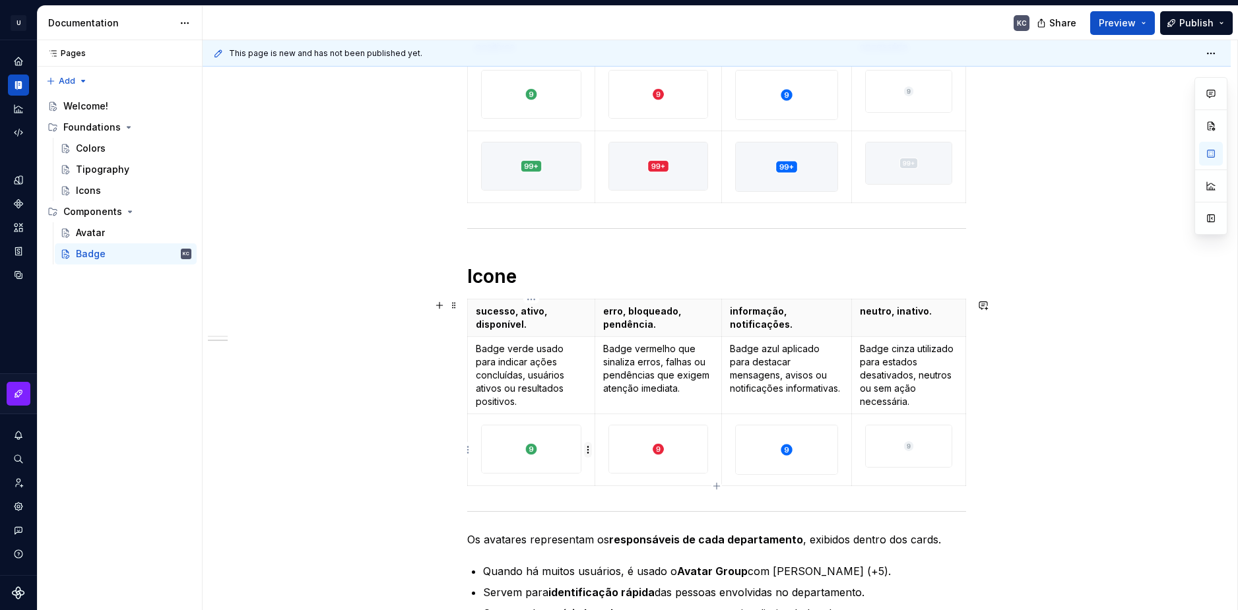
click at [588, 449] on html "U Stardust DS KC Design system data Documentation KC Share Preview Publish Page…" at bounding box center [619, 305] width 1238 height 610
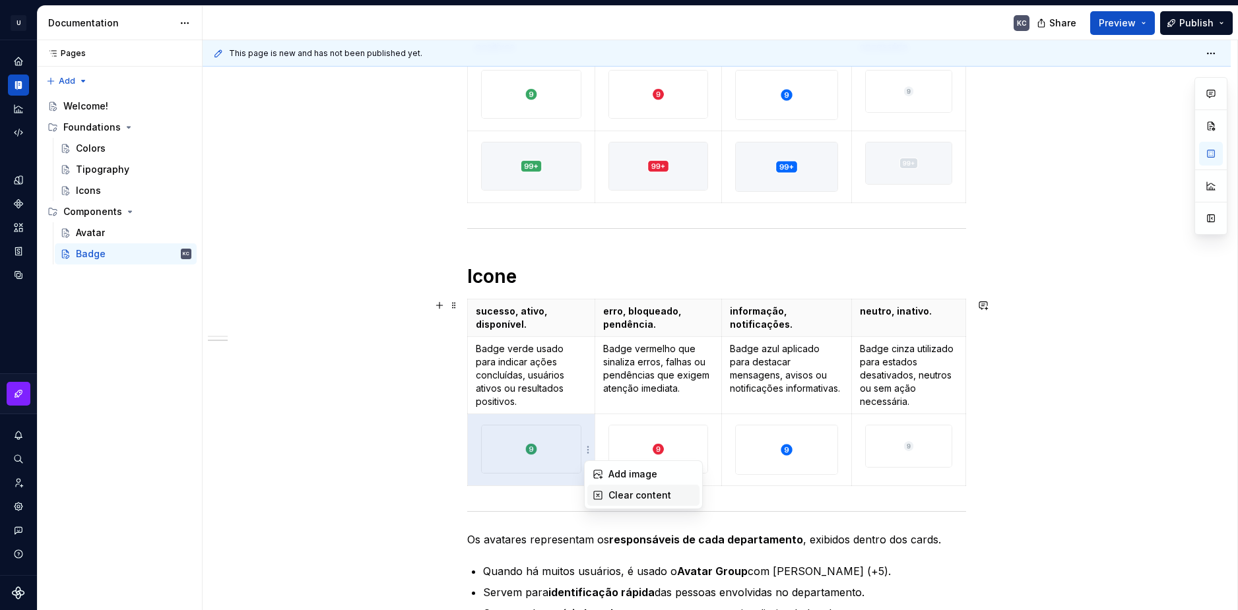
click at [624, 490] on div "Clear content" at bounding box center [651, 495] width 86 height 13
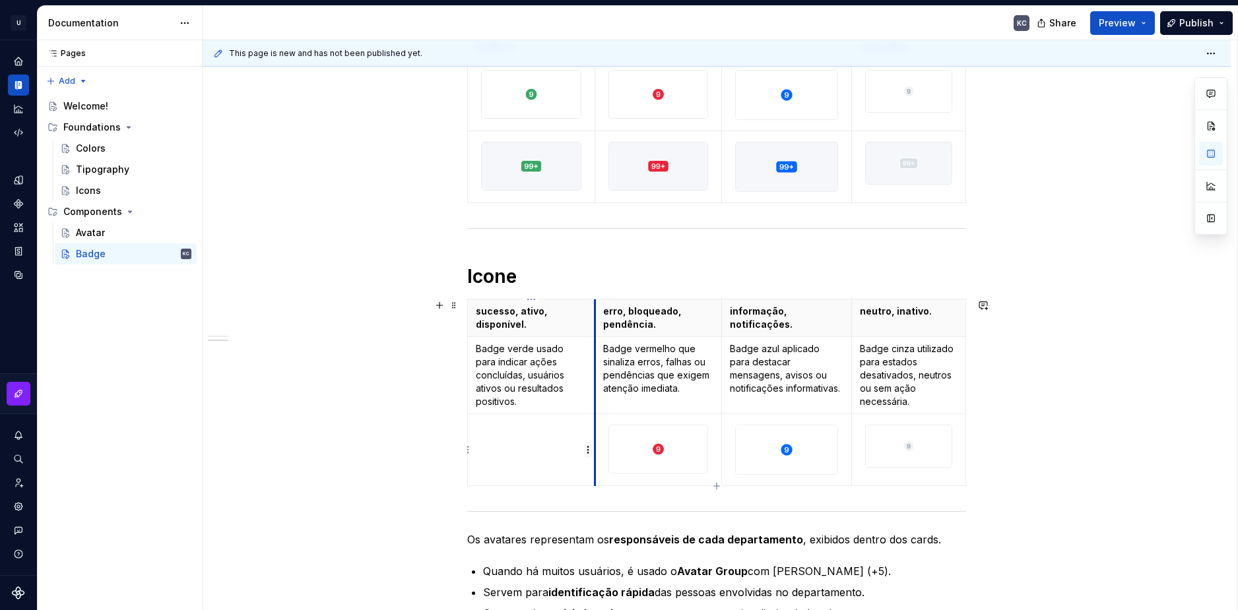
click at [588, 450] on html "U Stardust DS KC Design system data Documentation KC Share Preview Publish Page…" at bounding box center [619, 305] width 1238 height 610
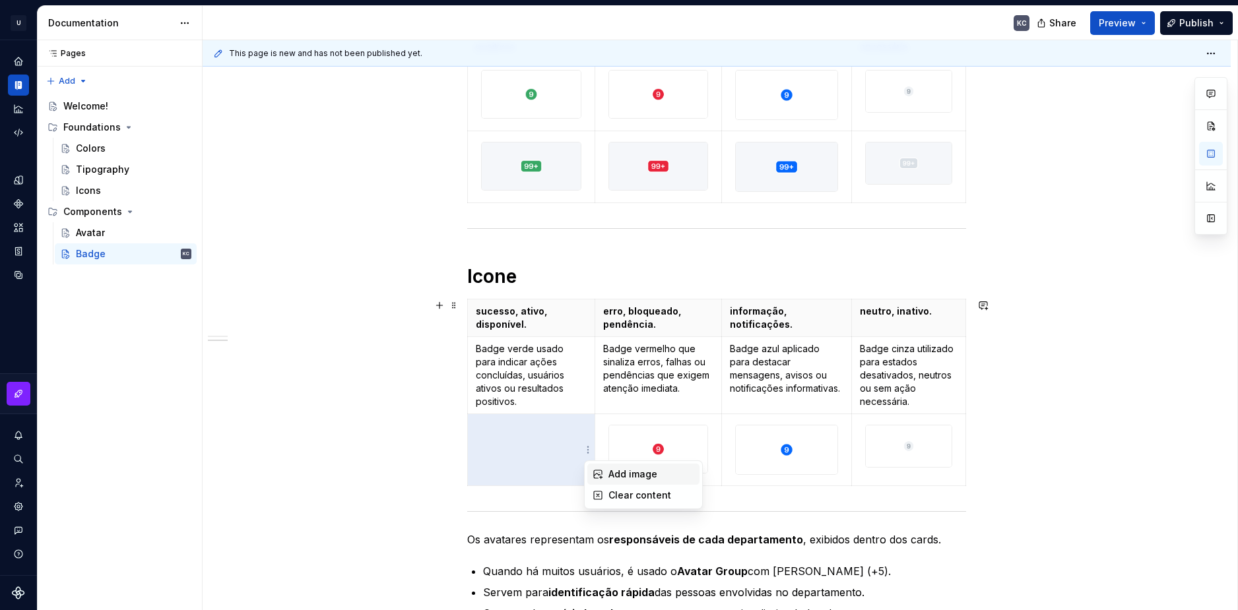
drag, startPoint x: 609, startPoint y: 471, endPoint x: 745, endPoint y: 462, distance: 136.2
click at [610, 471] on div "Add image" at bounding box center [651, 474] width 86 height 13
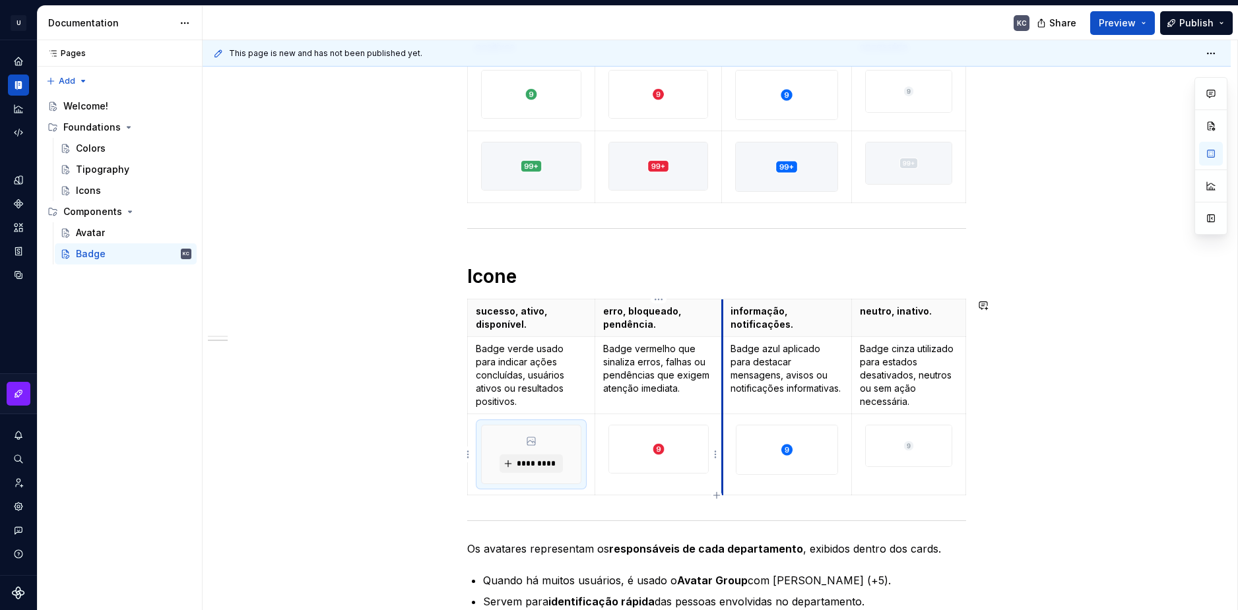
click at [720, 457] on td at bounding box center [657, 454] width 127 height 81
click at [712, 452] on html "U Stardust DS KC Design system data Documentation KC Share Preview Publish Page…" at bounding box center [619, 305] width 1238 height 610
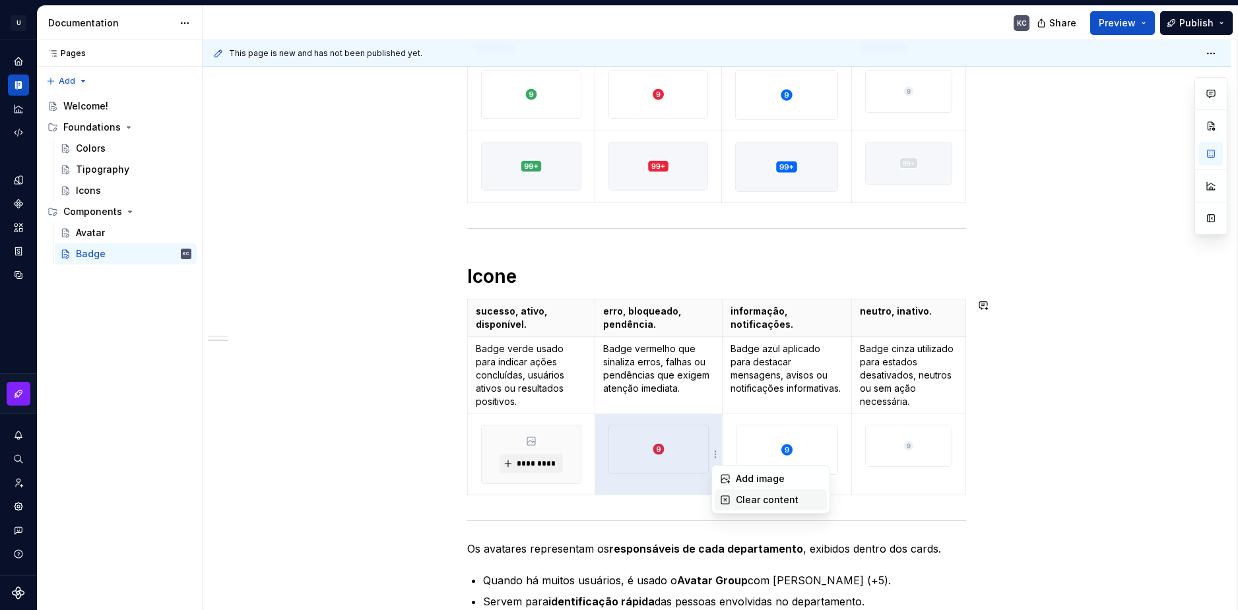
click at [734, 505] on div "Clear content" at bounding box center [770, 500] width 112 height 21
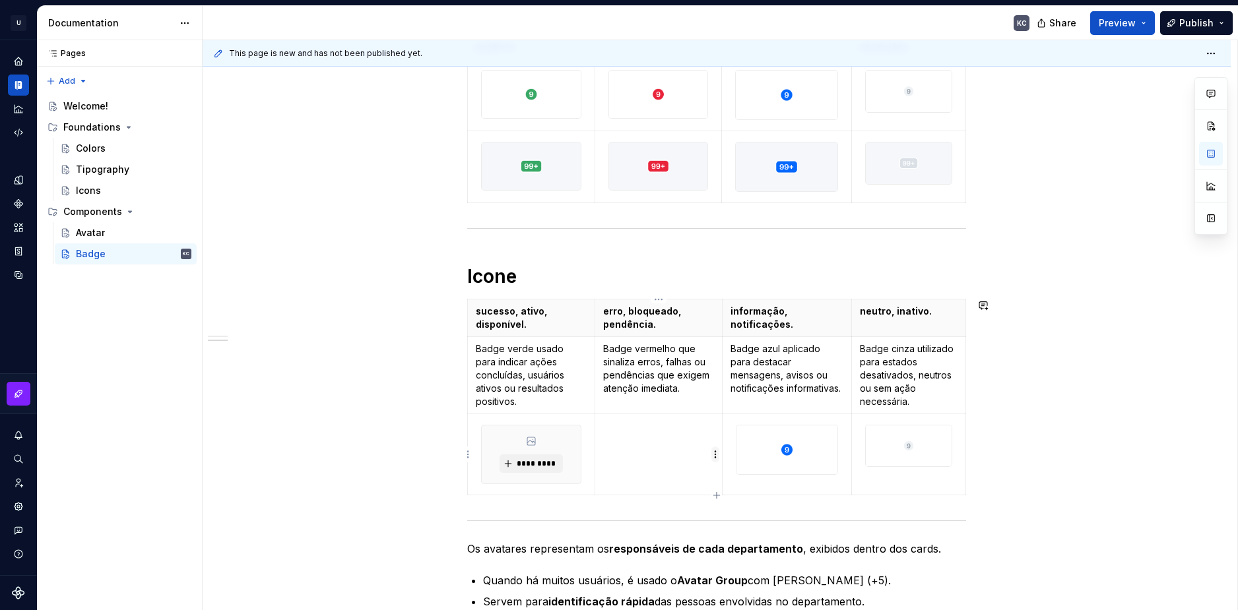
click at [715, 451] on html "U Stardust DS KC Design system data Documentation KC Share Preview Publish Page…" at bounding box center [619, 305] width 1238 height 610
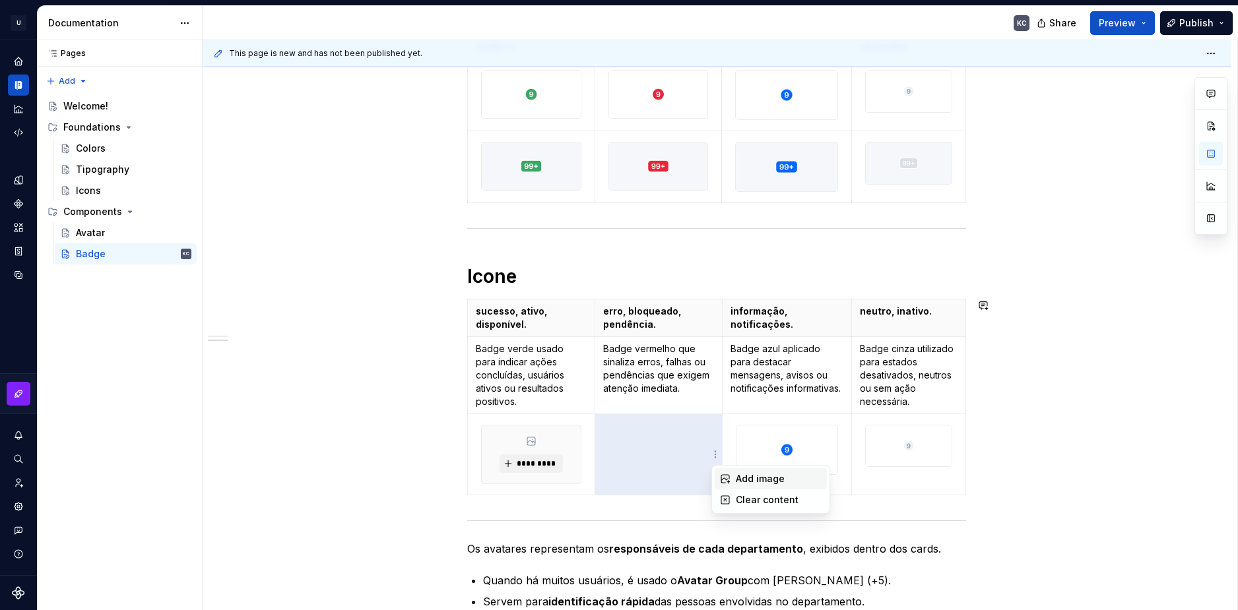
click at [743, 474] on div "Add image" at bounding box center [779, 478] width 86 height 13
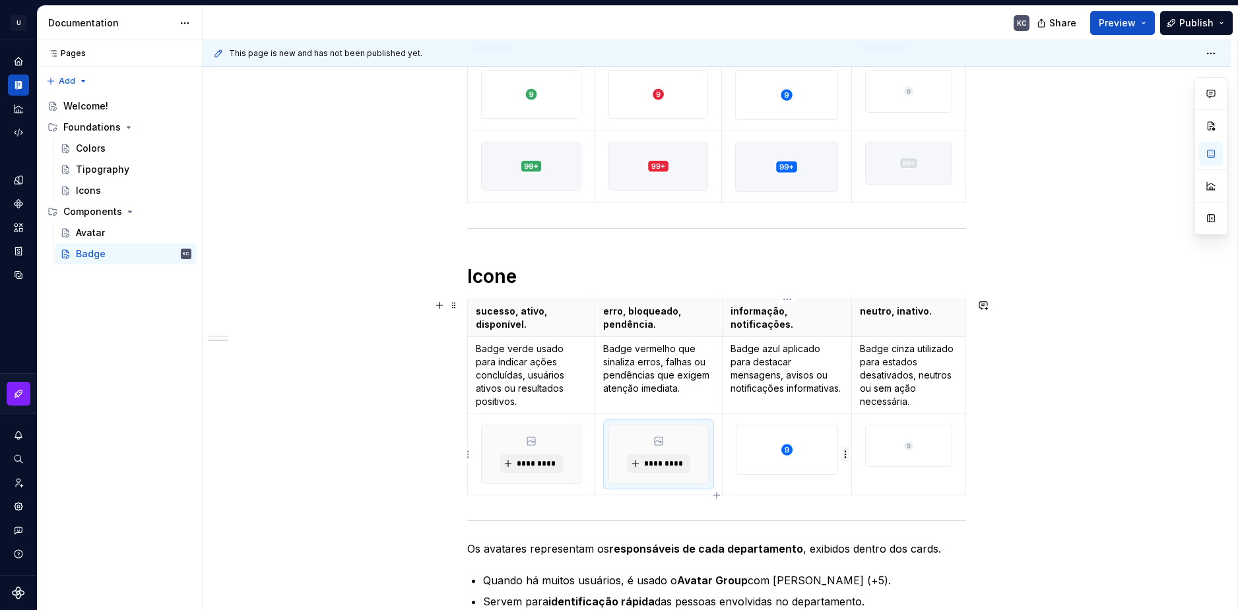
click at [844, 453] on html "U Stardust DS KC Design system data Documentation KC Share Preview Publish Page…" at bounding box center [619, 305] width 1238 height 610
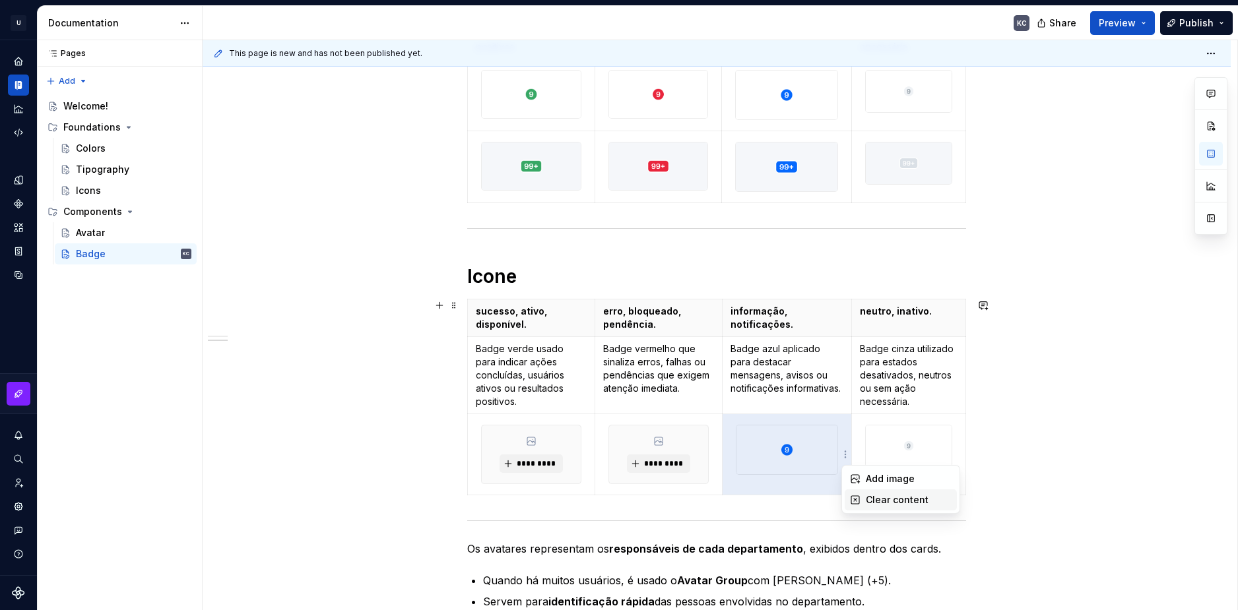
click at [881, 498] on div "Clear content" at bounding box center [909, 499] width 86 height 13
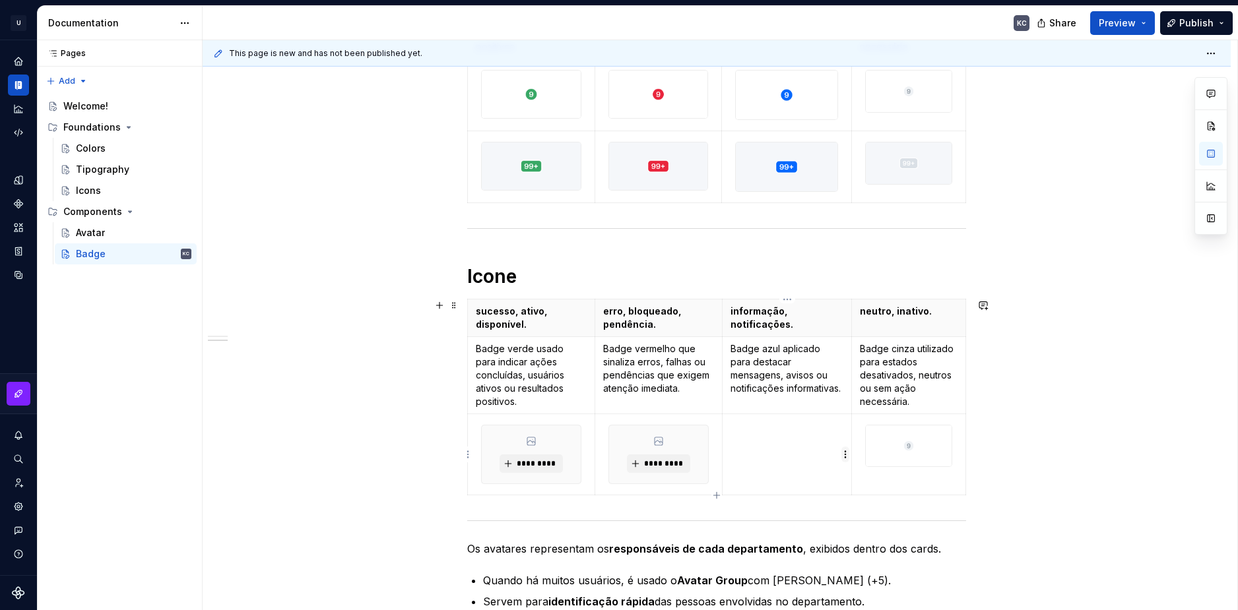
click at [846, 457] on html "U Stardust DS KC Design system data Documentation KC Share Preview Publish Page…" at bounding box center [619, 305] width 1238 height 610
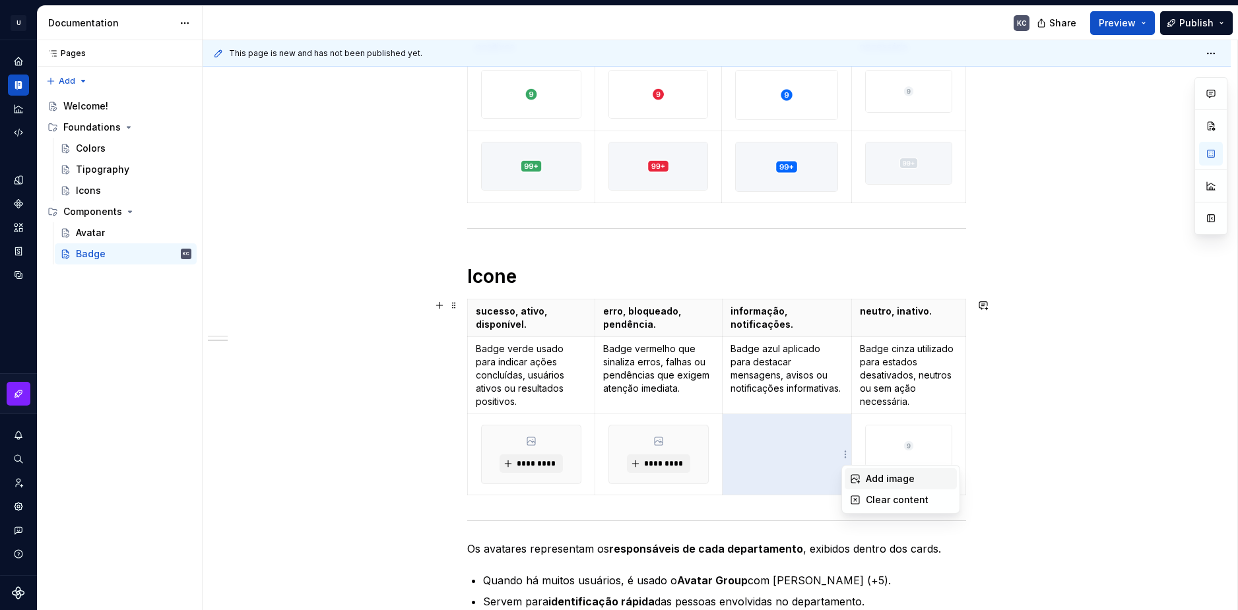
click at [867, 477] on div "Add image" at bounding box center [909, 478] width 86 height 13
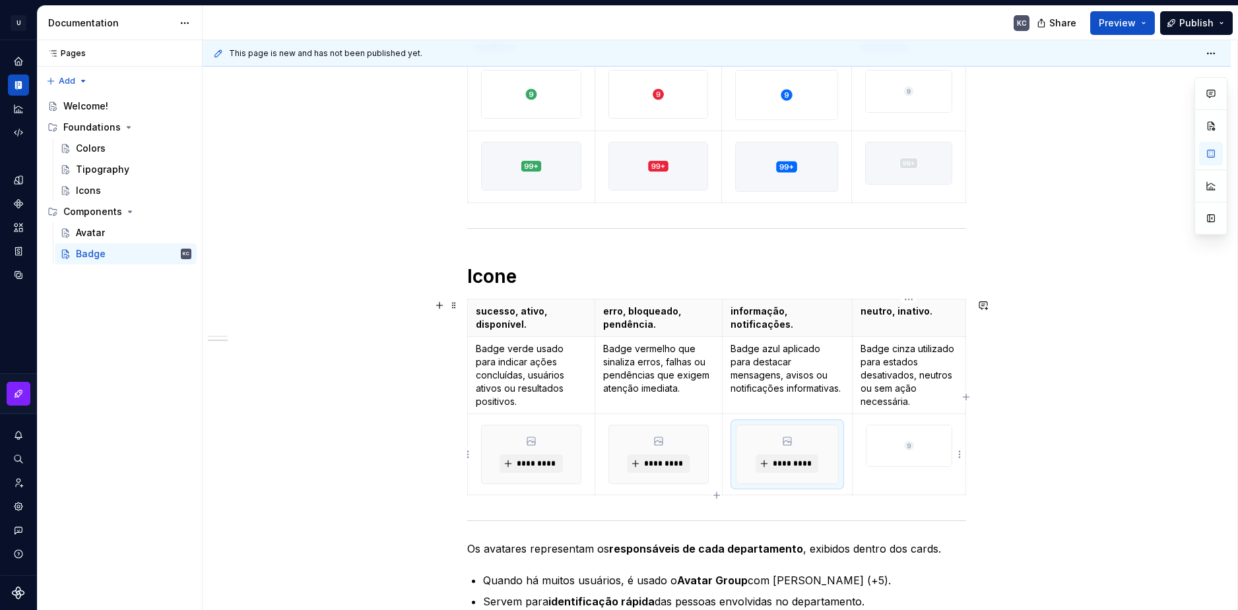
click at [959, 449] on html "U Stardust DS KC Design system data Documentation KC Share Preview Publish Page…" at bounding box center [619, 305] width 1238 height 610
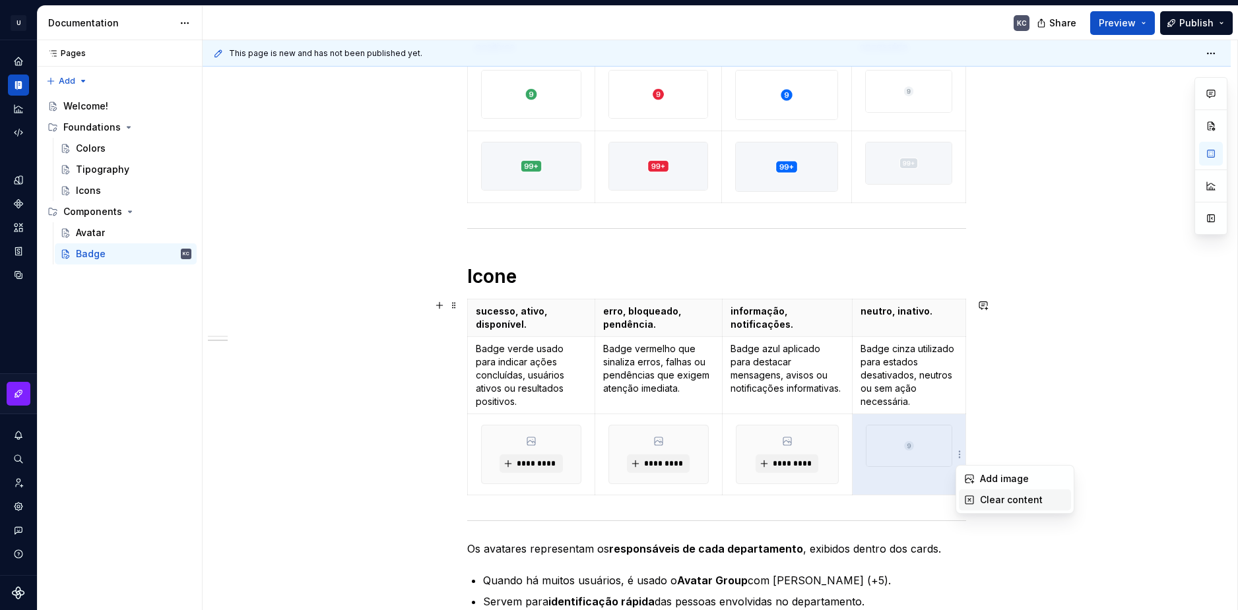
click at [984, 499] on div "Clear content" at bounding box center [1023, 499] width 86 height 13
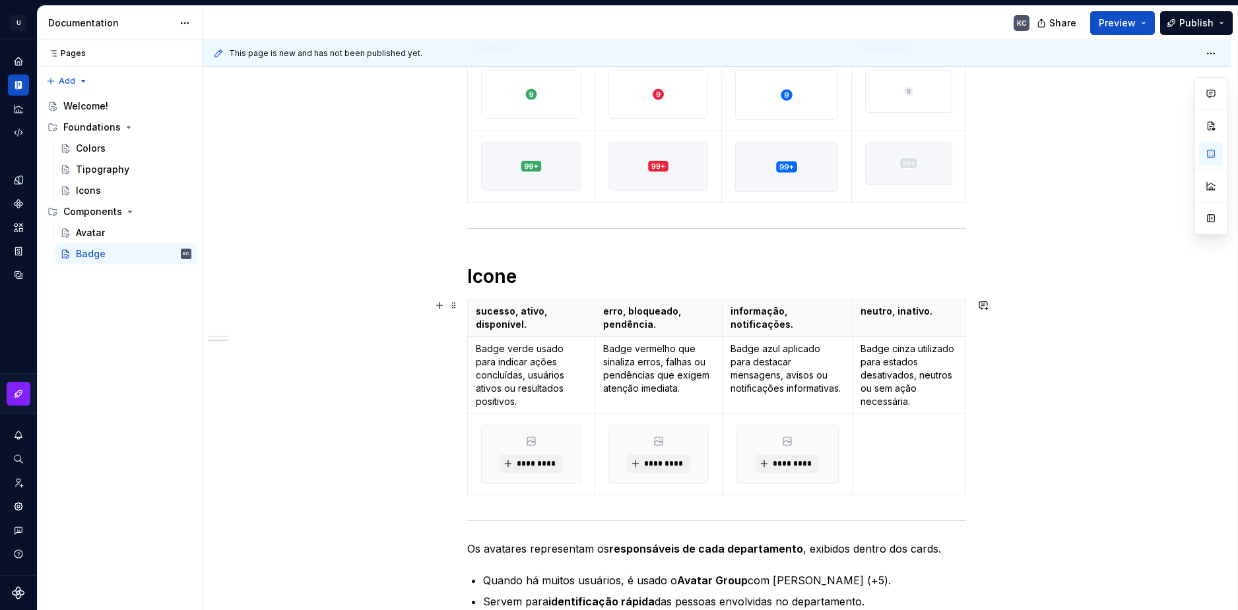
click at [958, 456] on html "U Stardust DS KC Design system data Documentation KC Share Preview Publish Page…" at bounding box center [619, 305] width 1238 height 610
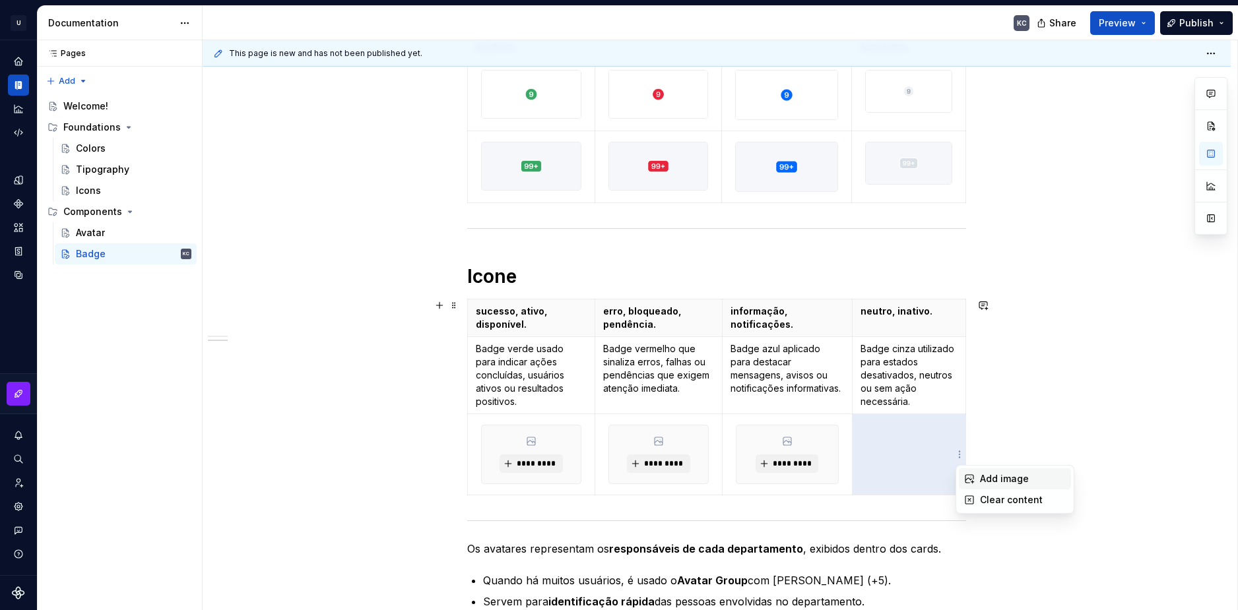
click at [982, 475] on div "Add image" at bounding box center [1023, 478] width 86 height 13
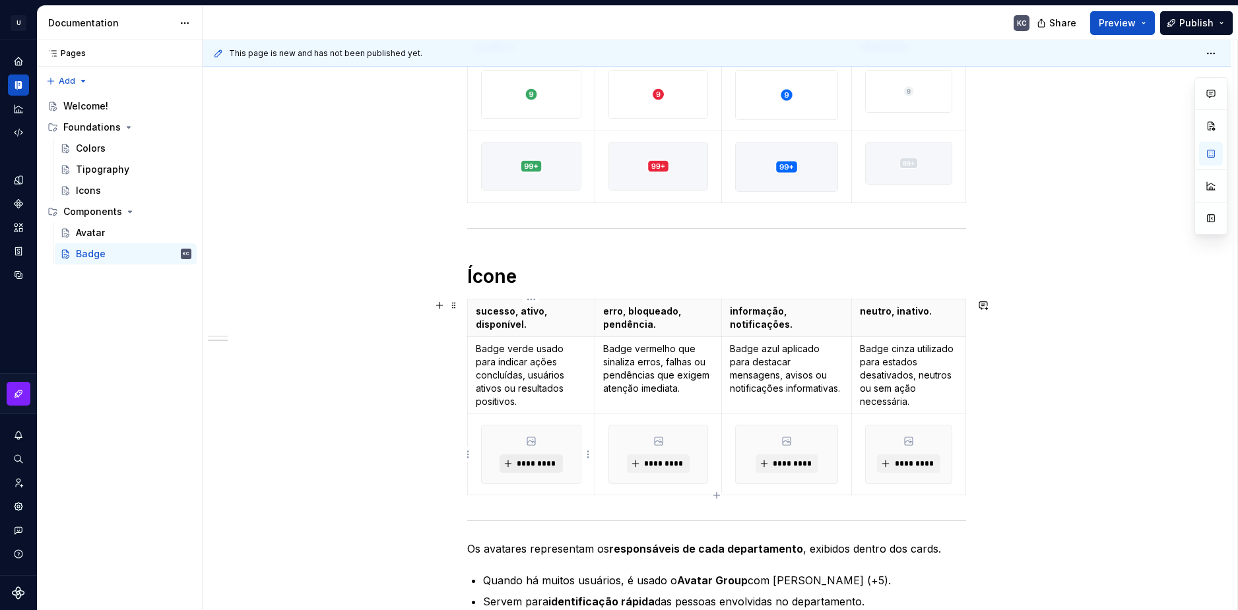
click at [535, 461] on span "*********" at bounding box center [536, 463] width 40 height 11
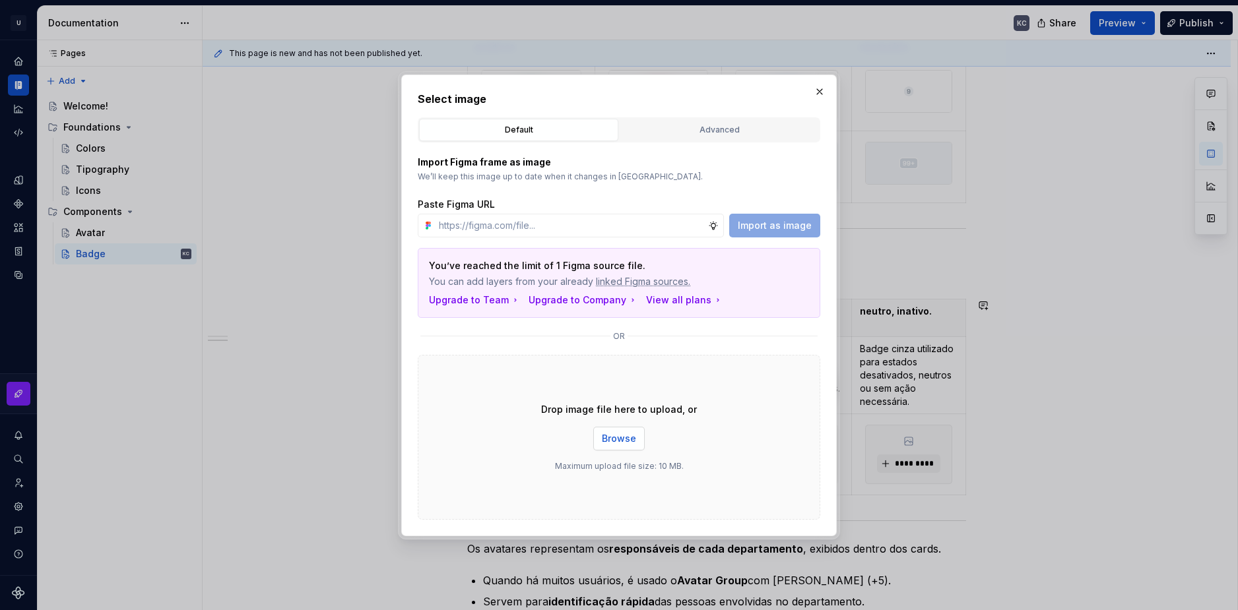
click at [618, 441] on span "Browse" at bounding box center [619, 438] width 34 height 13
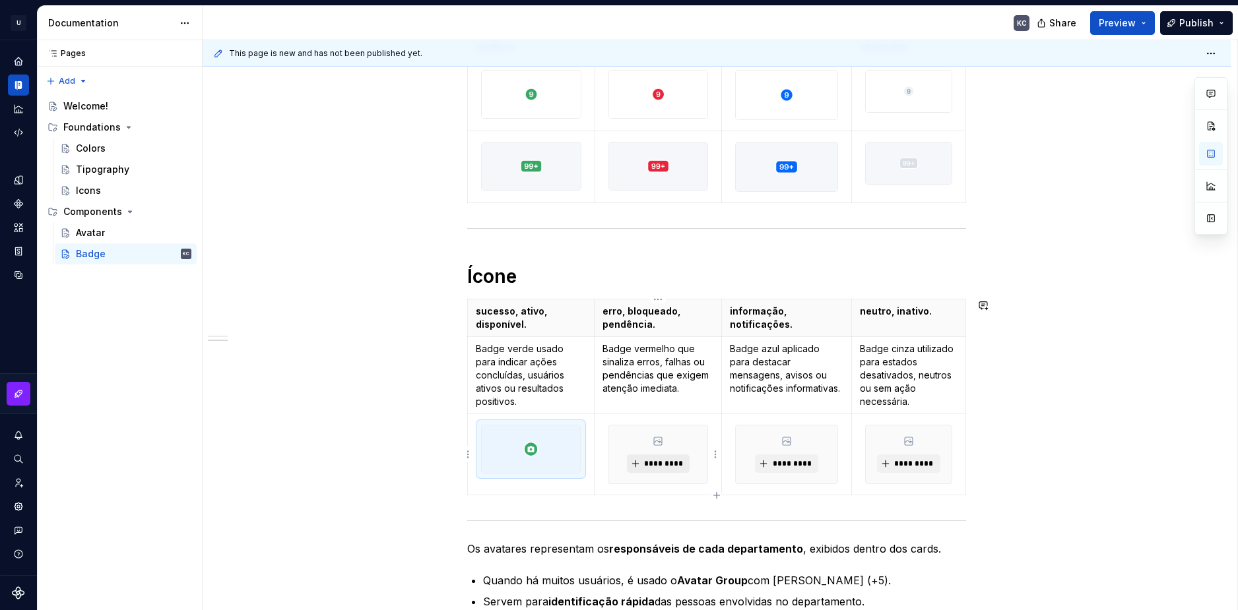
click at [662, 461] on span "*********" at bounding box center [663, 463] width 40 height 11
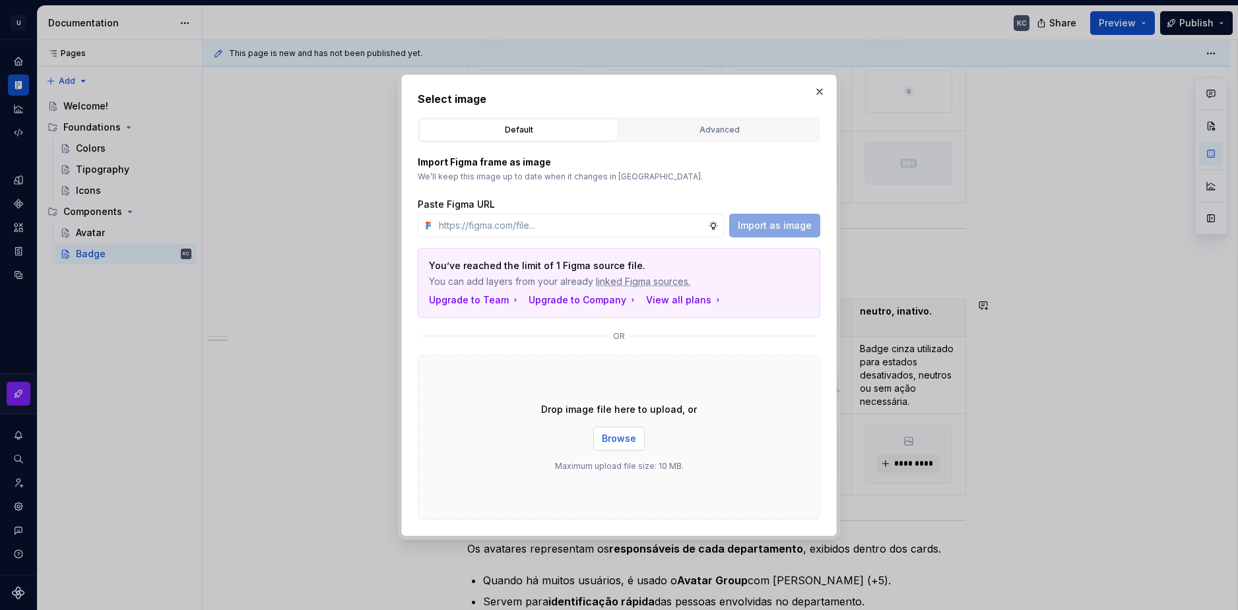
click at [600, 439] on button "Browse" at bounding box center [618, 439] width 51 height 24
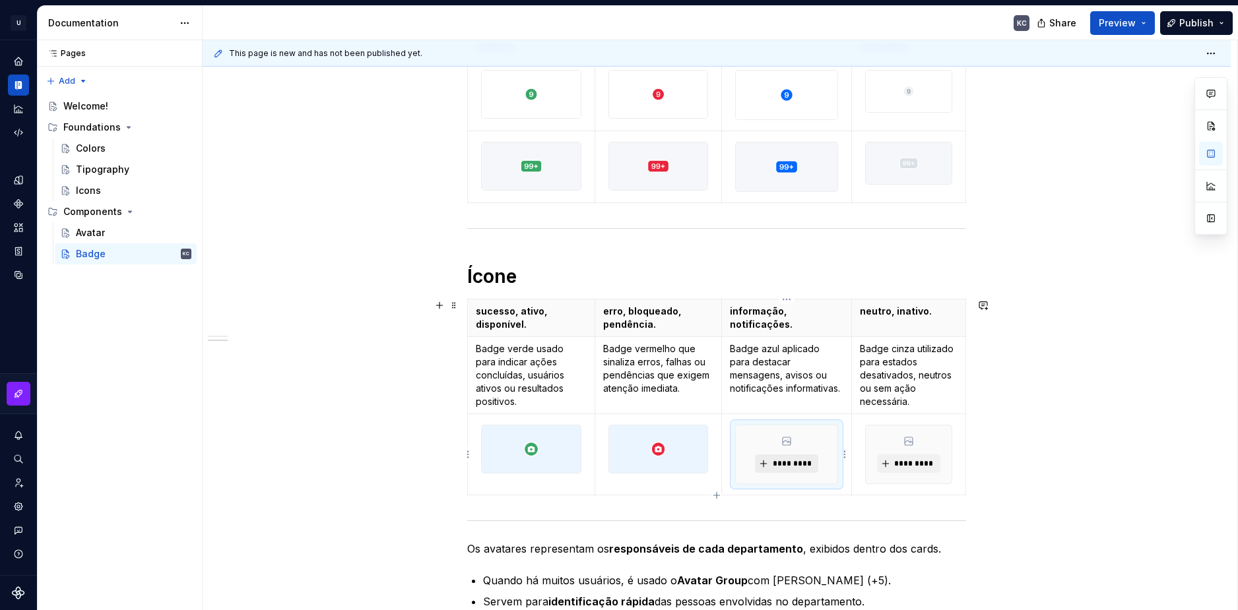
click at [767, 463] on button "*********" at bounding box center [786, 464] width 63 height 18
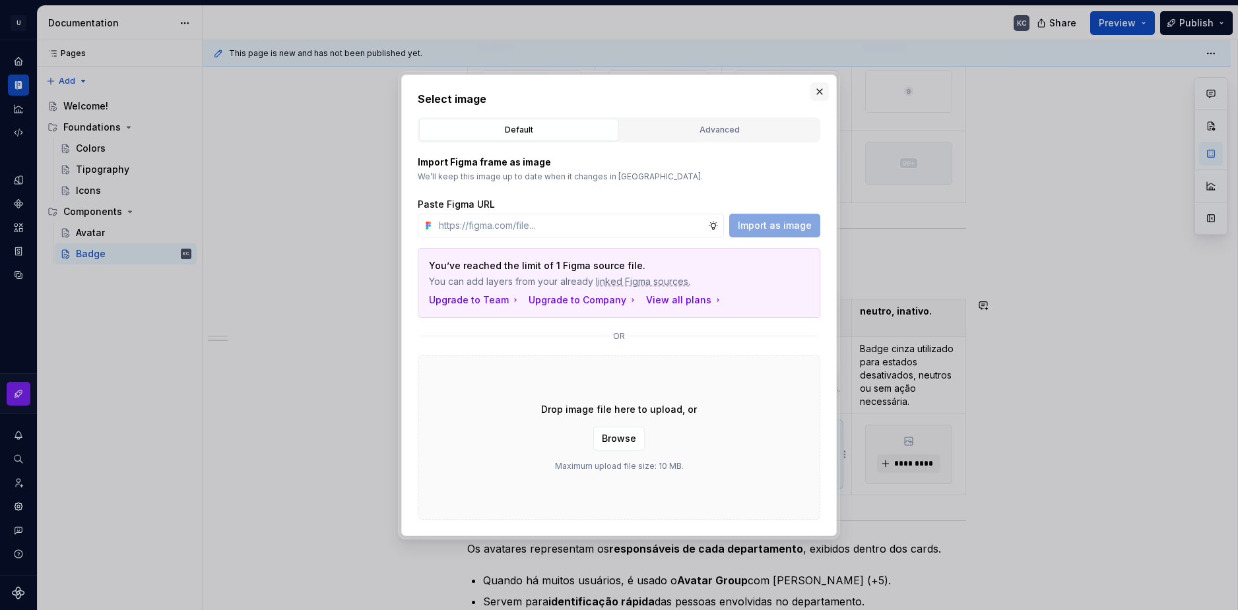
click at [818, 93] on button "button" at bounding box center [819, 91] width 18 height 18
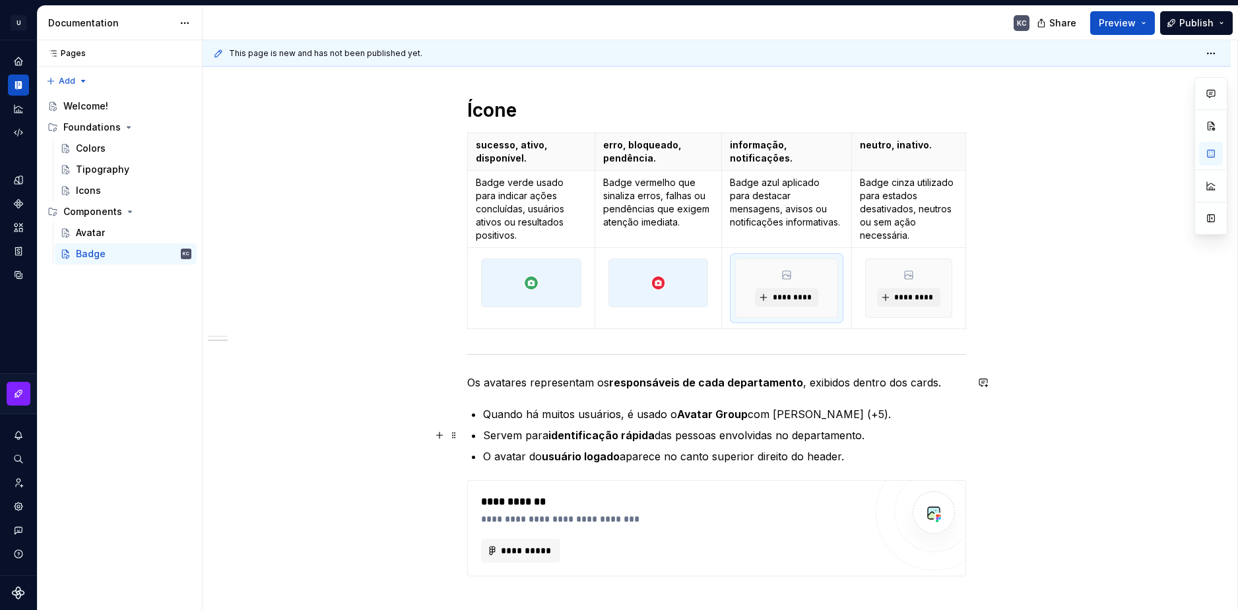
scroll to position [594, 0]
click at [510, 198] on p "Badge verde usado para indicar ações concluídas, usuários ativos ou resultados …" at bounding box center [531, 208] width 111 height 66
click at [645, 201] on p "Badge vermelho que sinaliza erros, falhas ou pendências que exigem atenção imed…" at bounding box center [658, 201] width 111 height 53
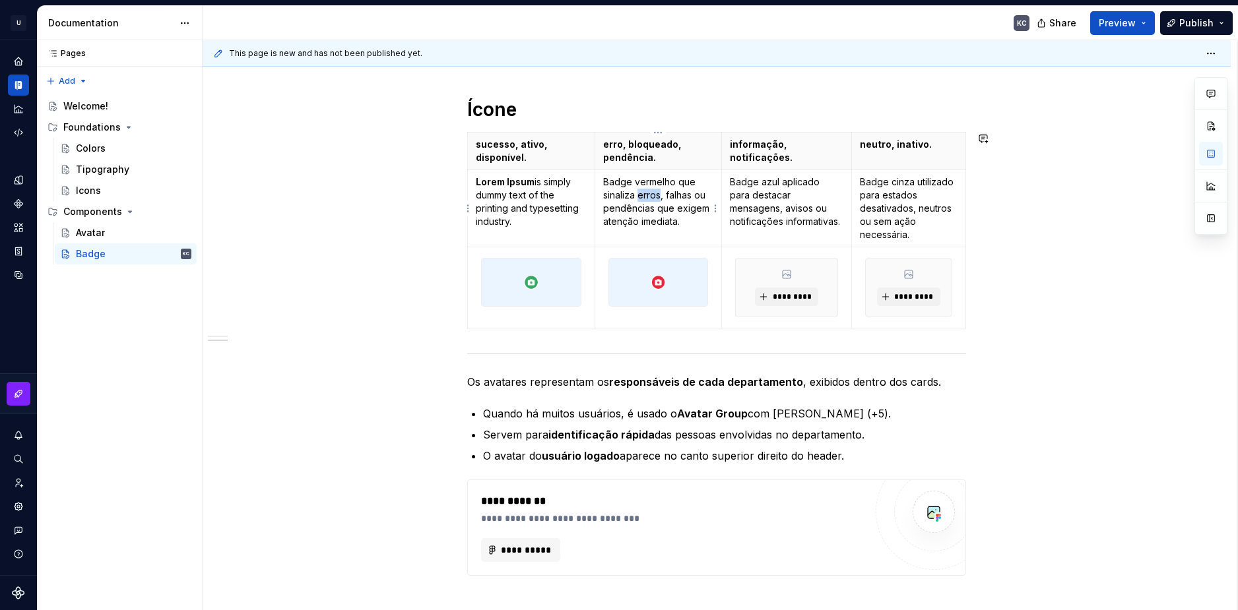
click at [645, 201] on p "Badge vermelho que sinaliza erros, falhas ou pendências que exigem atenção imed…" at bounding box center [658, 201] width 111 height 53
click at [754, 192] on p "Badge azul aplicado para destacar mensagens, avisos ou notificações informativa…" at bounding box center [786, 201] width 113 height 53
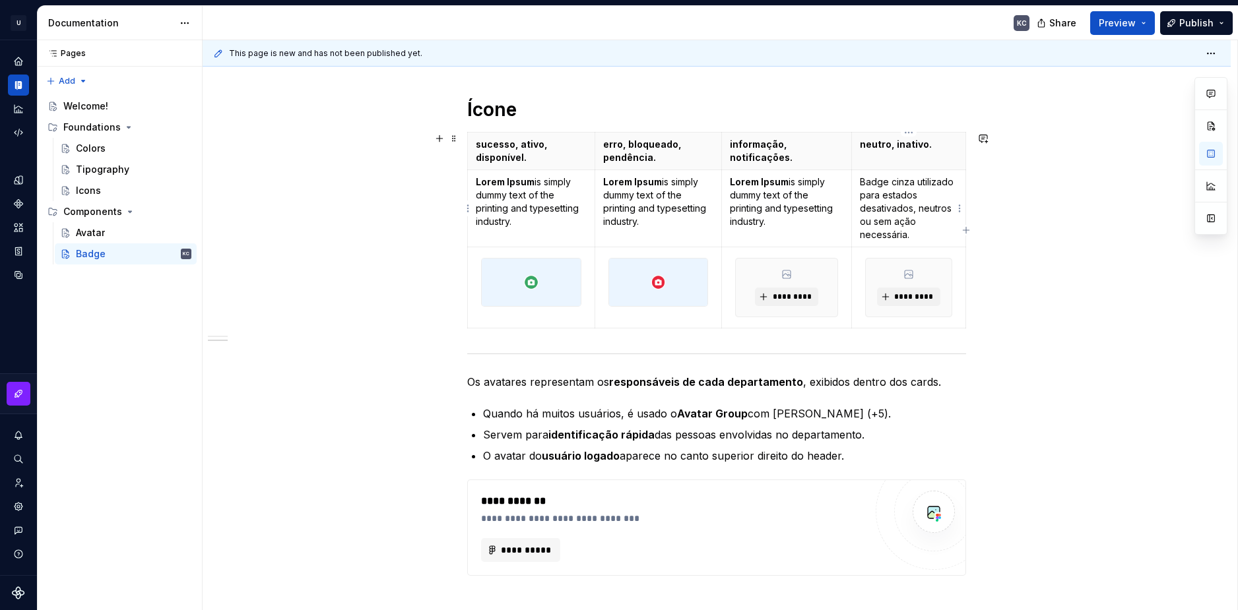
click at [897, 190] on p "Badge cinza utilizado para estados desativados, neutros ou sem ação necessária." at bounding box center [909, 208] width 98 height 66
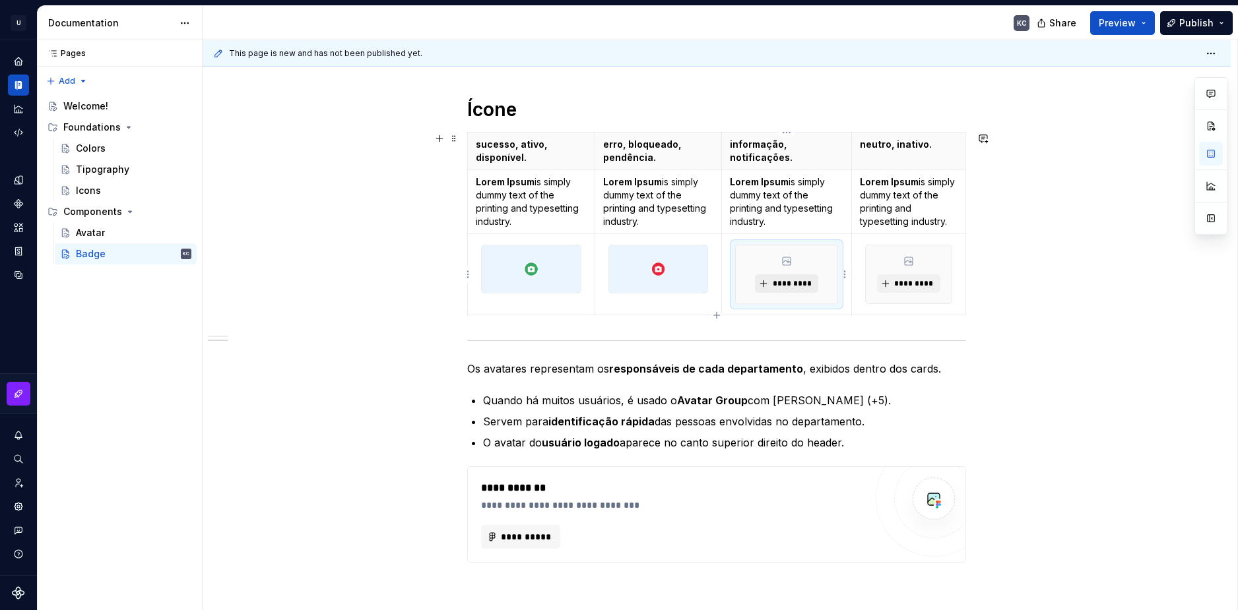
click at [798, 286] on span "*********" at bounding box center [791, 283] width 40 height 11
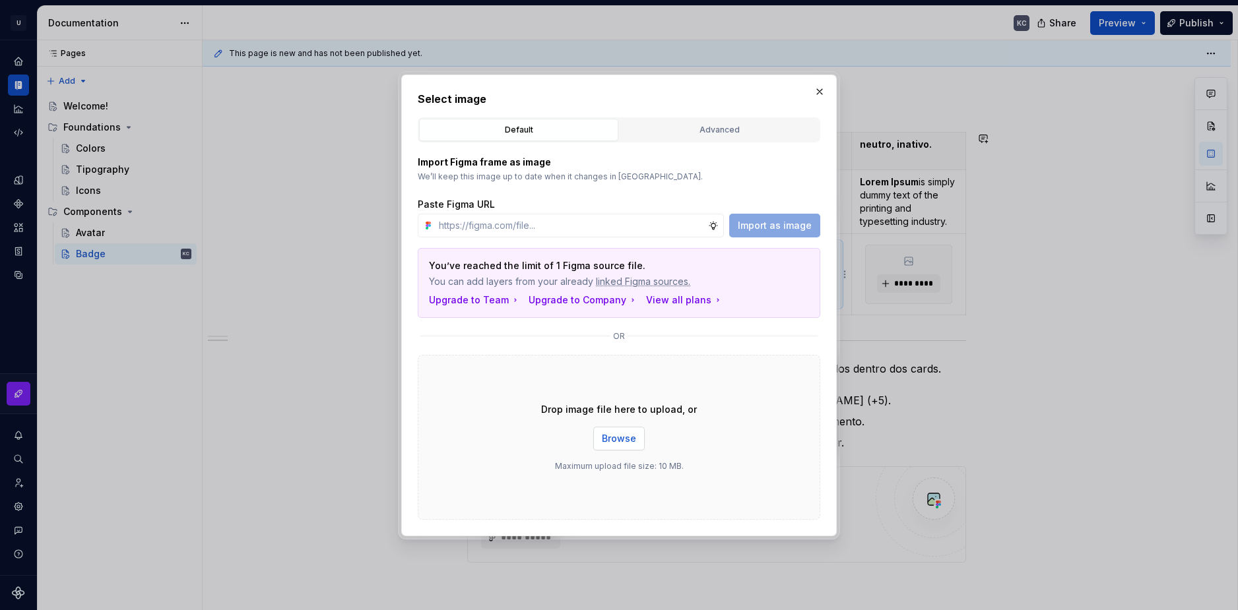
click at [624, 433] on span "Browse" at bounding box center [619, 438] width 34 height 13
click at [823, 85] on button "button" at bounding box center [819, 91] width 18 height 18
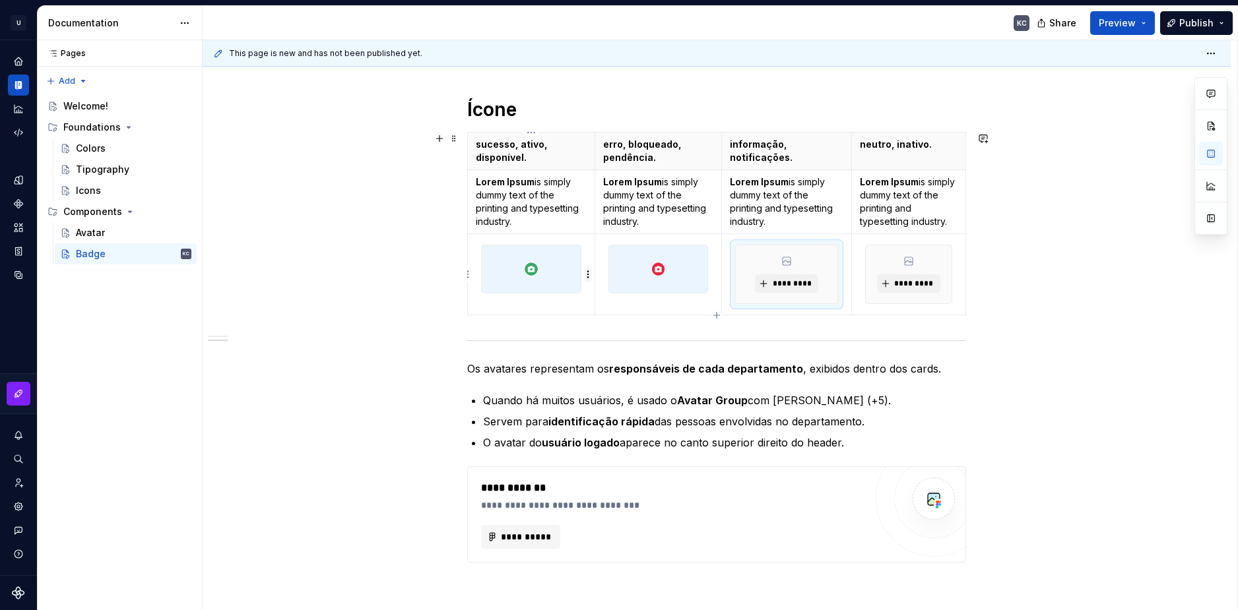
click at [590, 269] on html "U Stardust DS KC Design system data Documentation KC Share Preview Publish Page…" at bounding box center [619, 305] width 1238 height 610
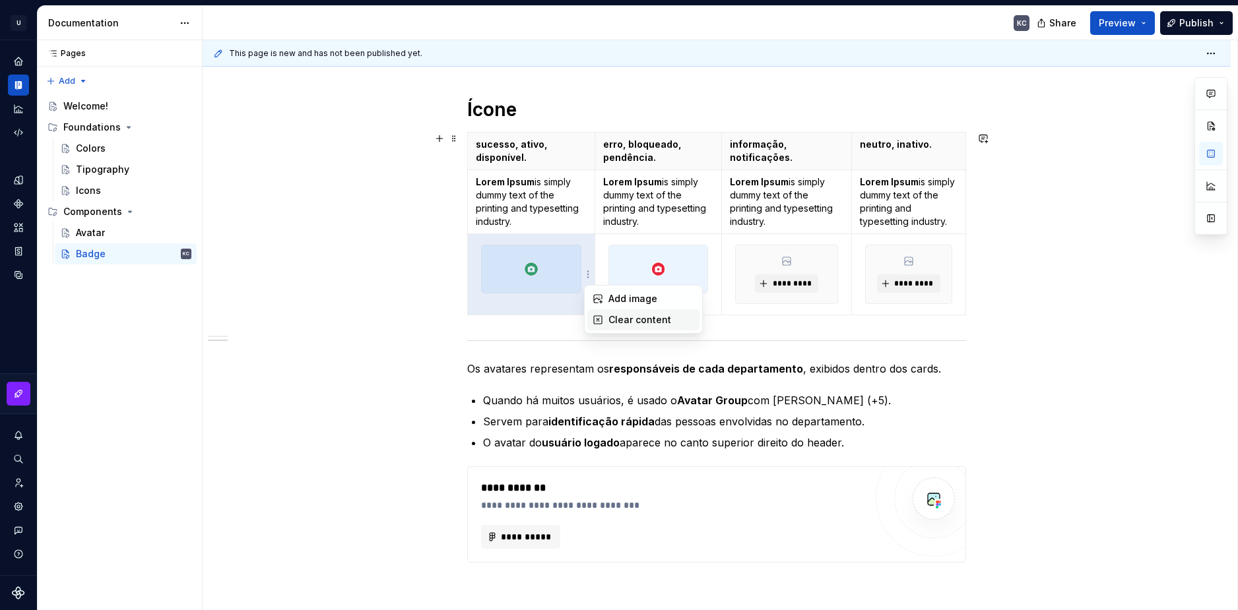
click at [610, 320] on div "Clear content" at bounding box center [651, 319] width 86 height 13
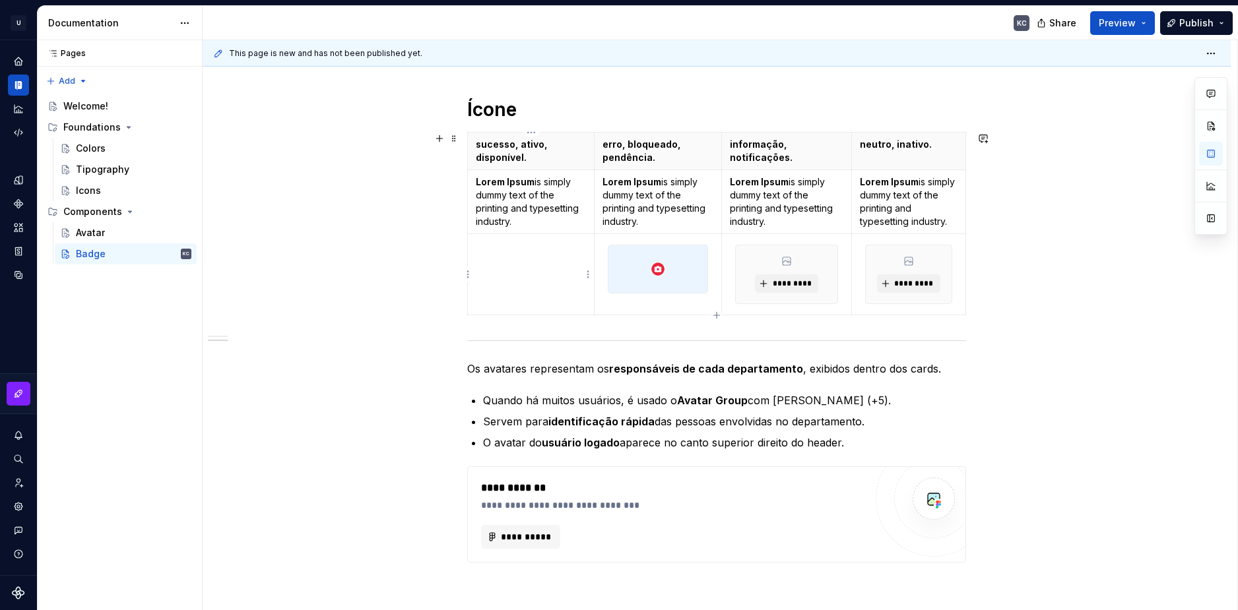
click at [587, 278] on html "U Stardust DS KC Design system data Documentation KC Share Preview Publish Page…" at bounding box center [619, 305] width 1238 height 610
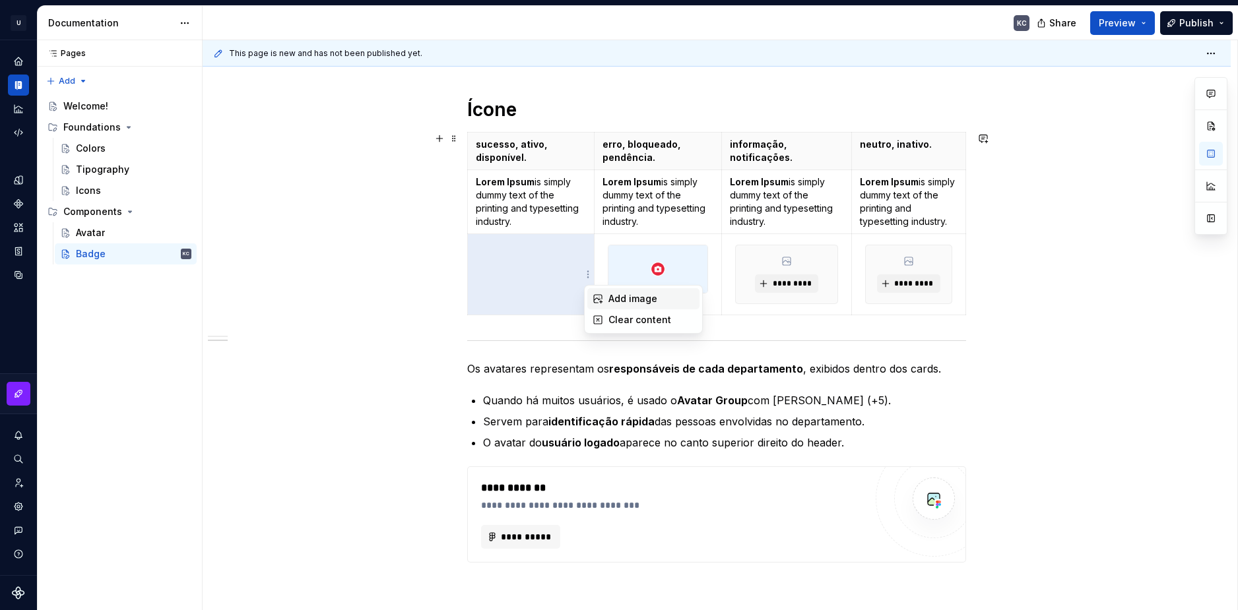
click at [597, 296] on icon at bounding box center [597, 299] width 11 height 11
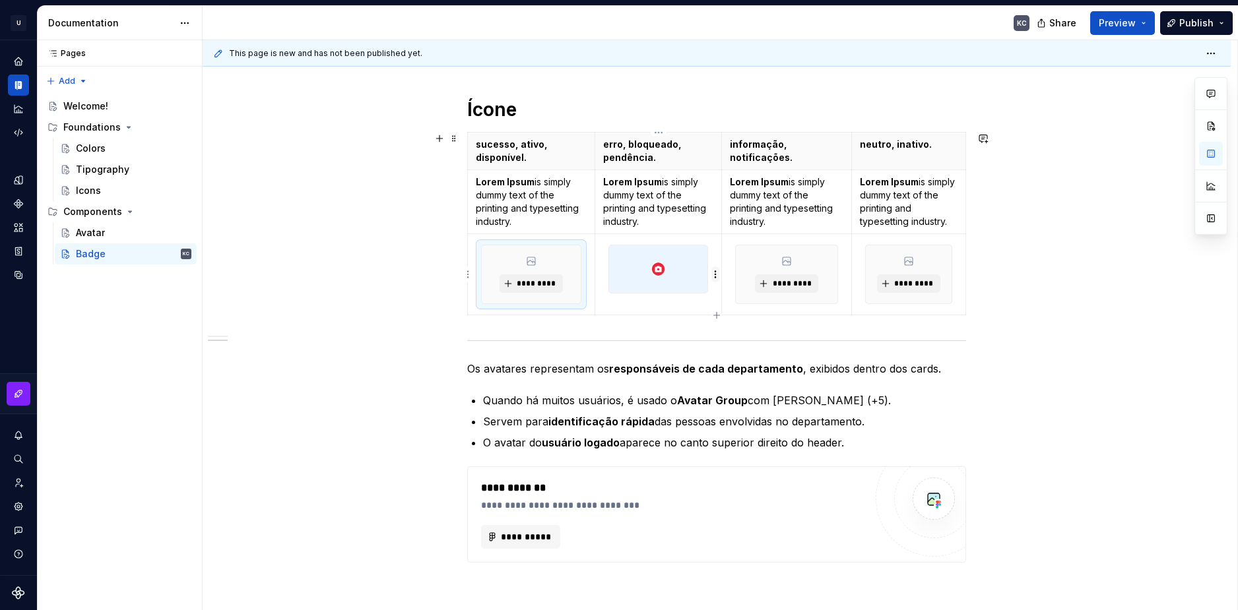
click at [712, 278] on html "U Stardust DS KC Design system data Documentation KC Share Preview Publish Page…" at bounding box center [619, 305] width 1238 height 610
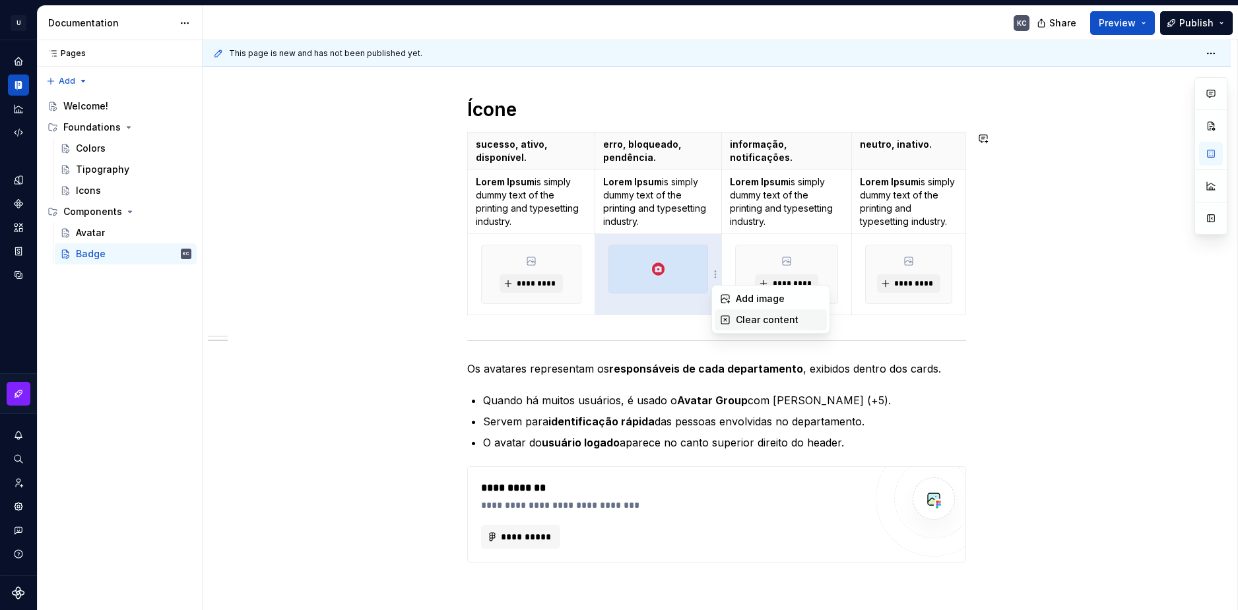
click at [725, 317] on icon at bounding box center [725, 320] width 11 height 11
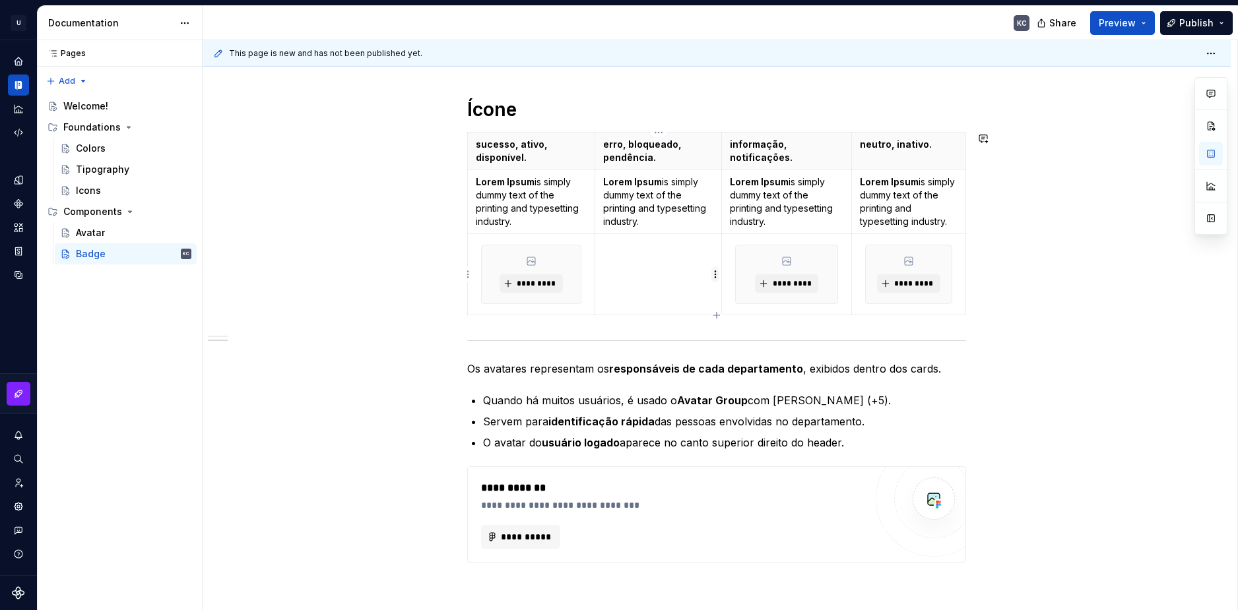
click at [716, 273] on html "U Stardust DS KC Design system data Documentation KC Share Preview Publish Page…" at bounding box center [619, 305] width 1238 height 610
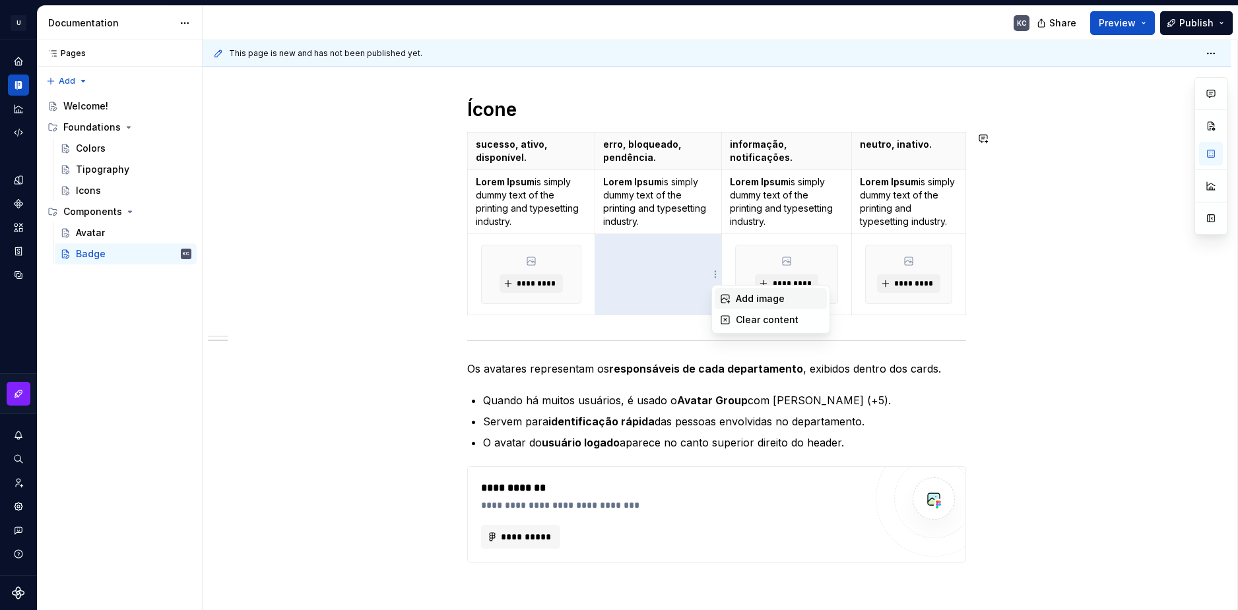
click at [737, 293] on div "Add image" at bounding box center [779, 298] width 86 height 13
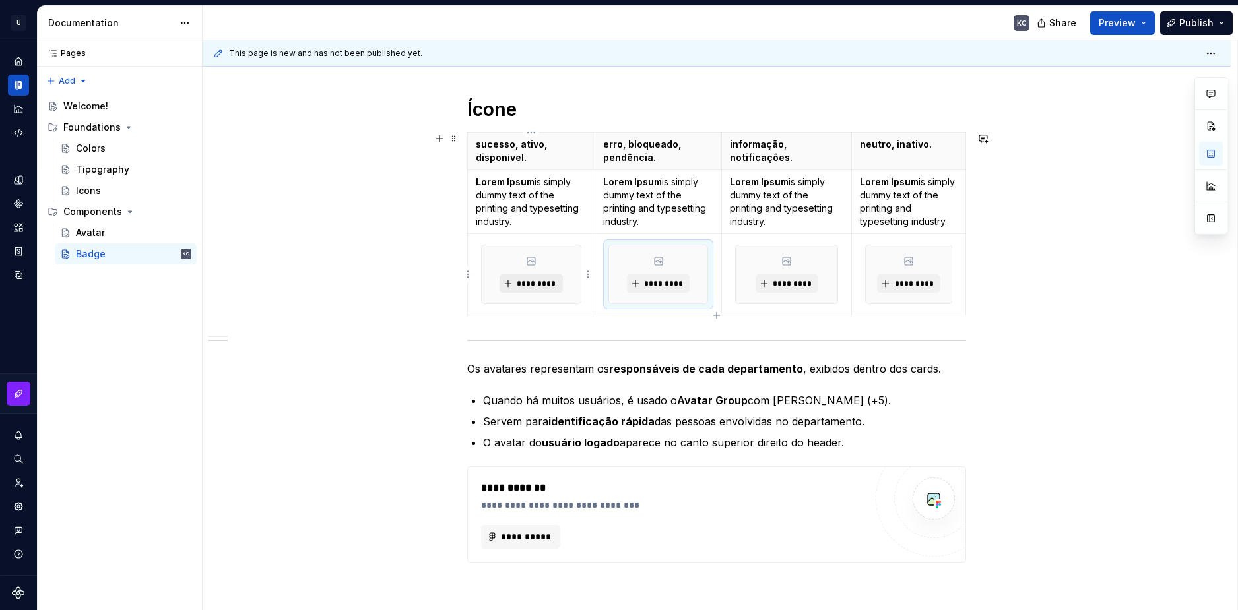
click at [552, 287] on span "*********" at bounding box center [536, 283] width 40 height 11
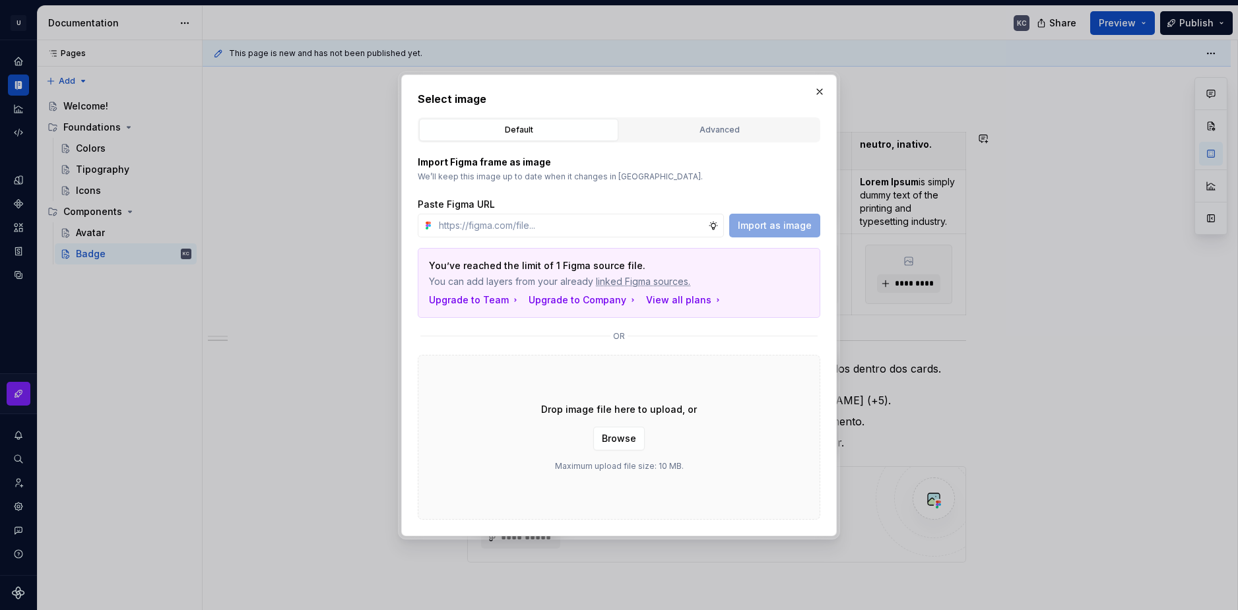
click at [621, 434] on span "Browse" at bounding box center [619, 438] width 34 height 13
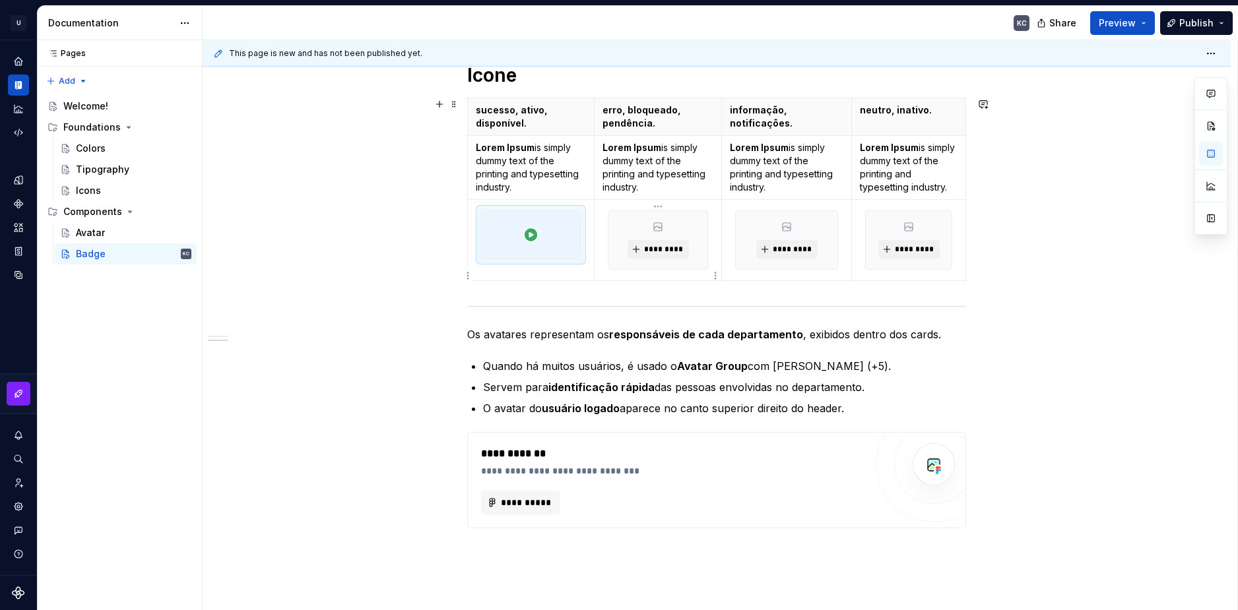
scroll to position [520, 0]
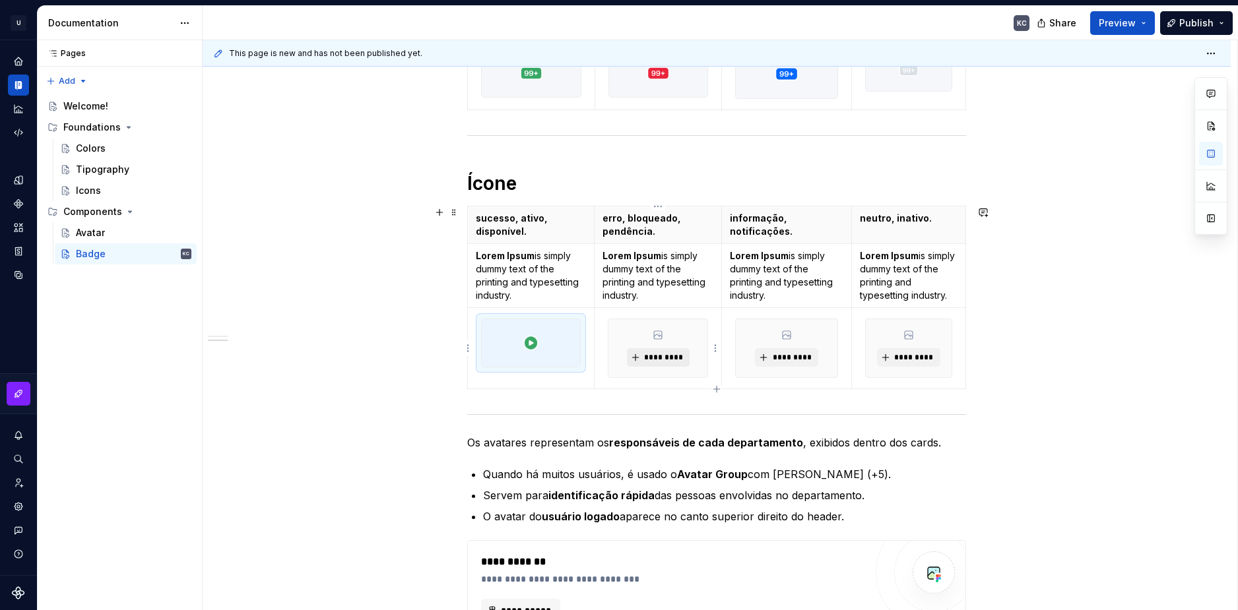
click at [655, 358] on span "*********" at bounding box center [663, 357] width 40 height 11
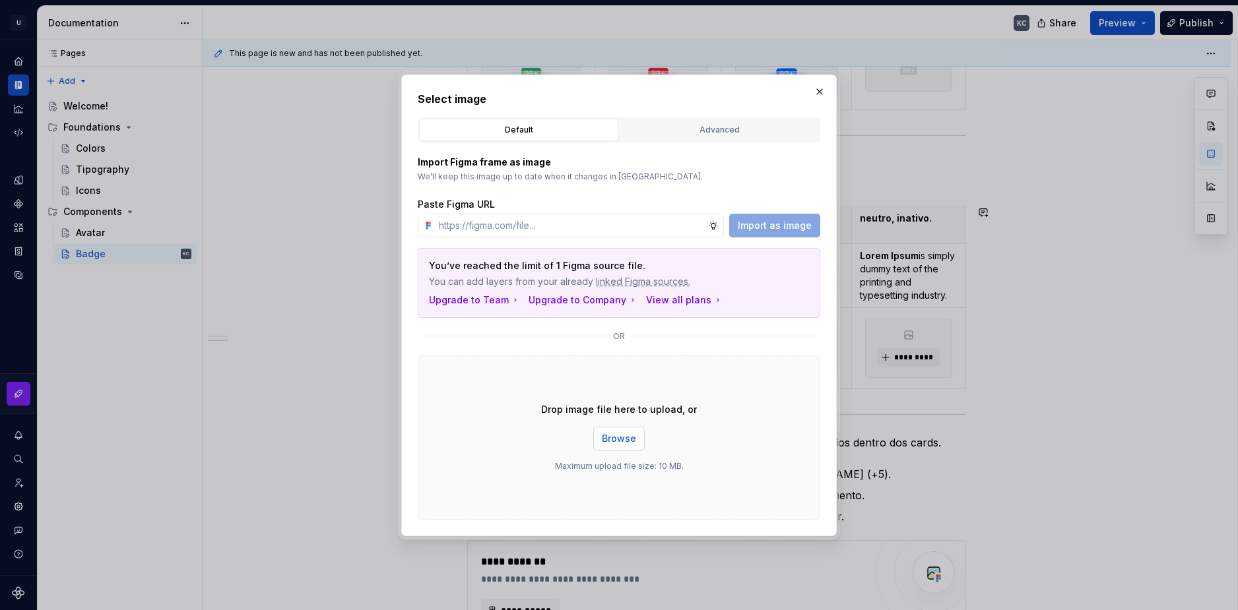
click at [620, 443] on span "Browse" at bounding box center [619, 438] width 34 height 13
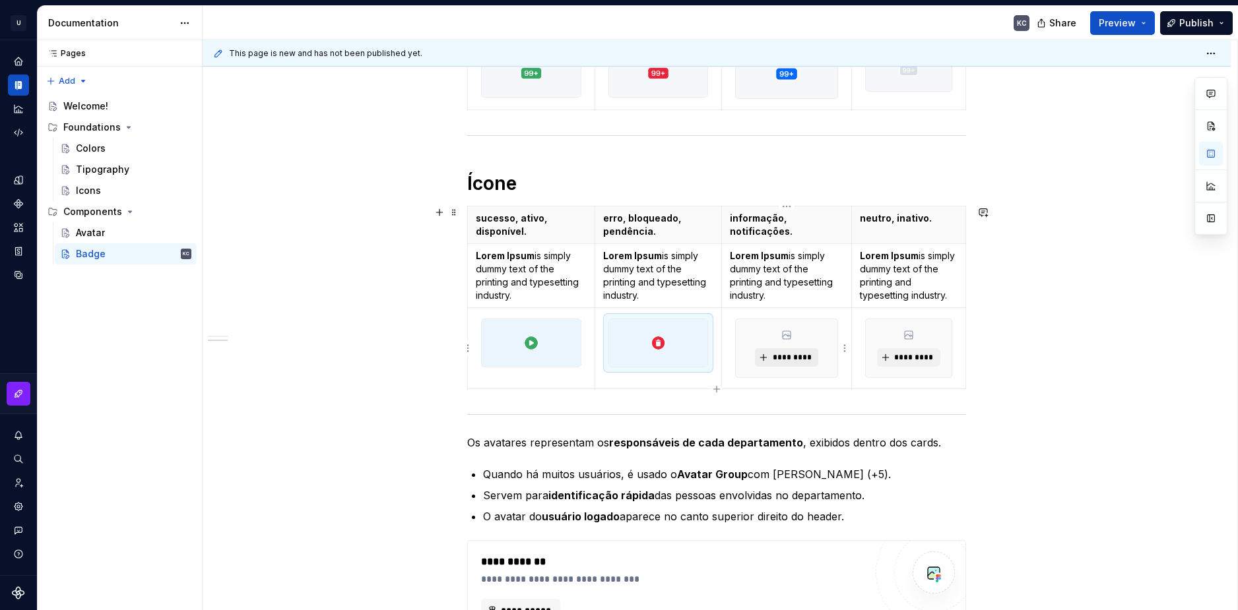
click at [784, 356] on span "*********" at bounding box center [791, 357] width 40 height 11
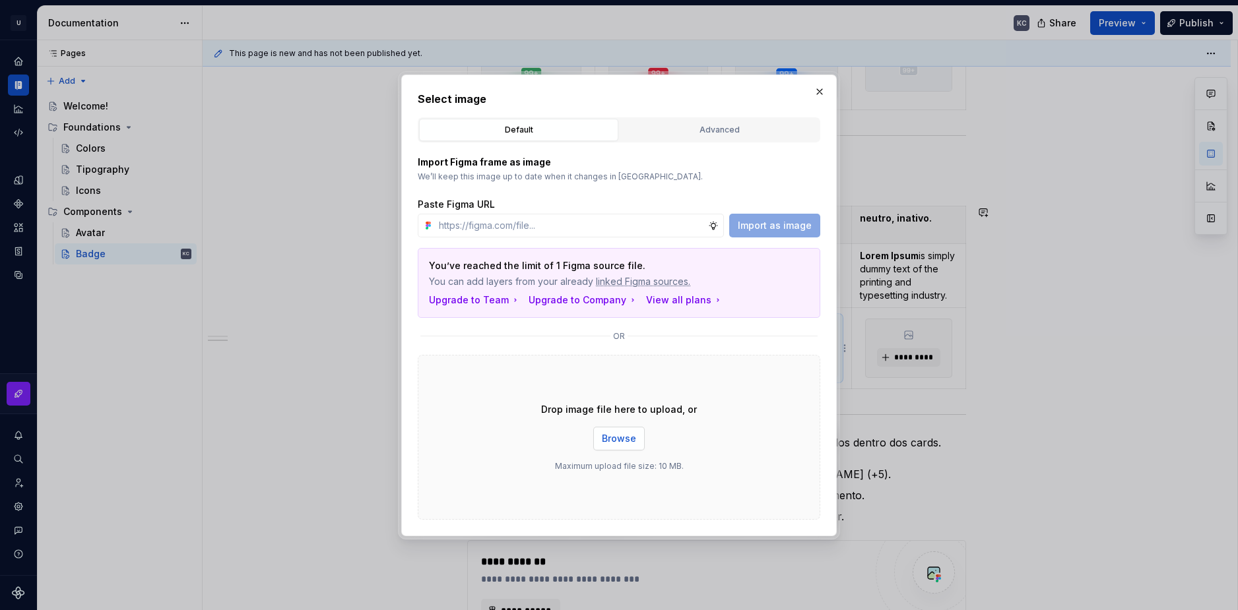
click at [610, 446] on button "Browse" at bounding box center [618, 439] width 51 height 24
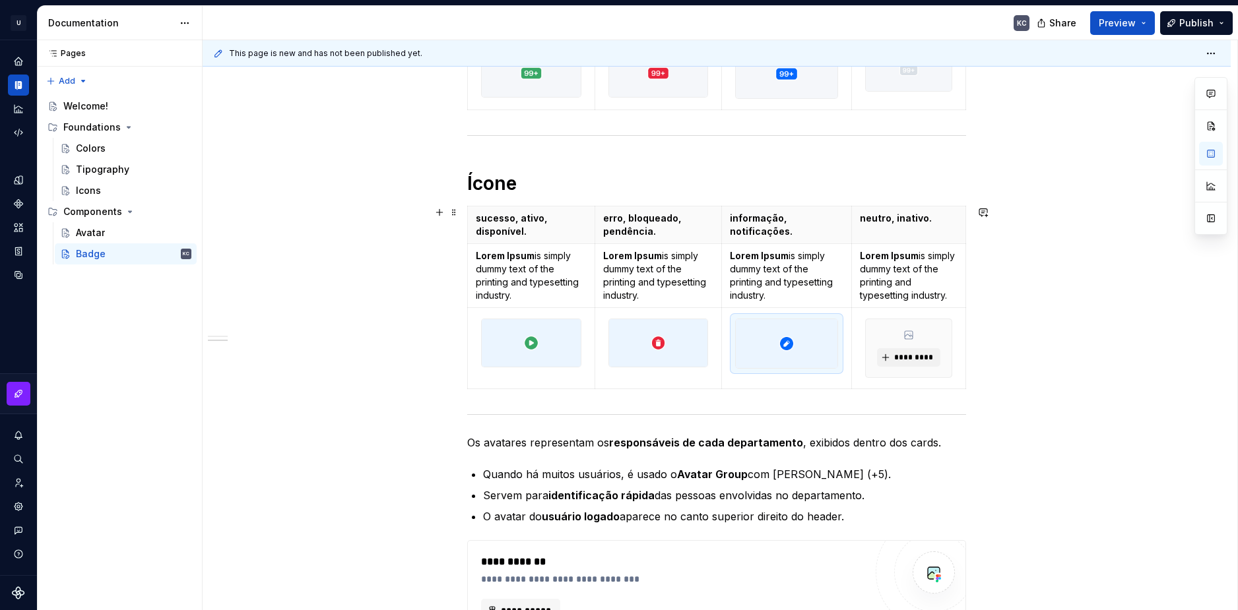
click at [1072, 379] on div "Numérico sucesso, ativo, disponível. erro, bloqueado, pendência. informação, no…" at bounding box center [717, 337] width 1028 height 1201
click at [848, 237] on th "neutro, inativo." at bounding box center [905, 225] width 114 height 38
click at [1065, 374] on div "Numérico sucesso, ativo, disponível. erro, bloqueado, pendência. informação, no…" at bounding box center [717, 337] width 1028 height 1201
click at [1039, 469] on div "Numérico sucesso, ativo, disponível. erro, bloqueado, pendência. informação, no…" at bounding box center [717, 337] width 1028 height 1201
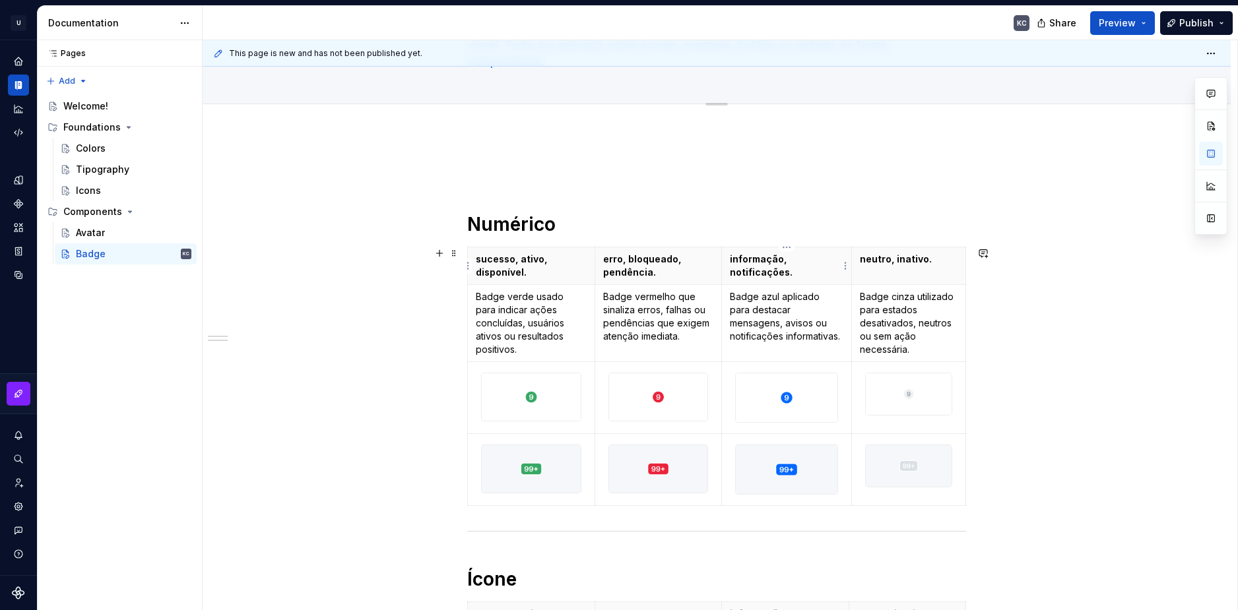
scroll to position [0, 0]
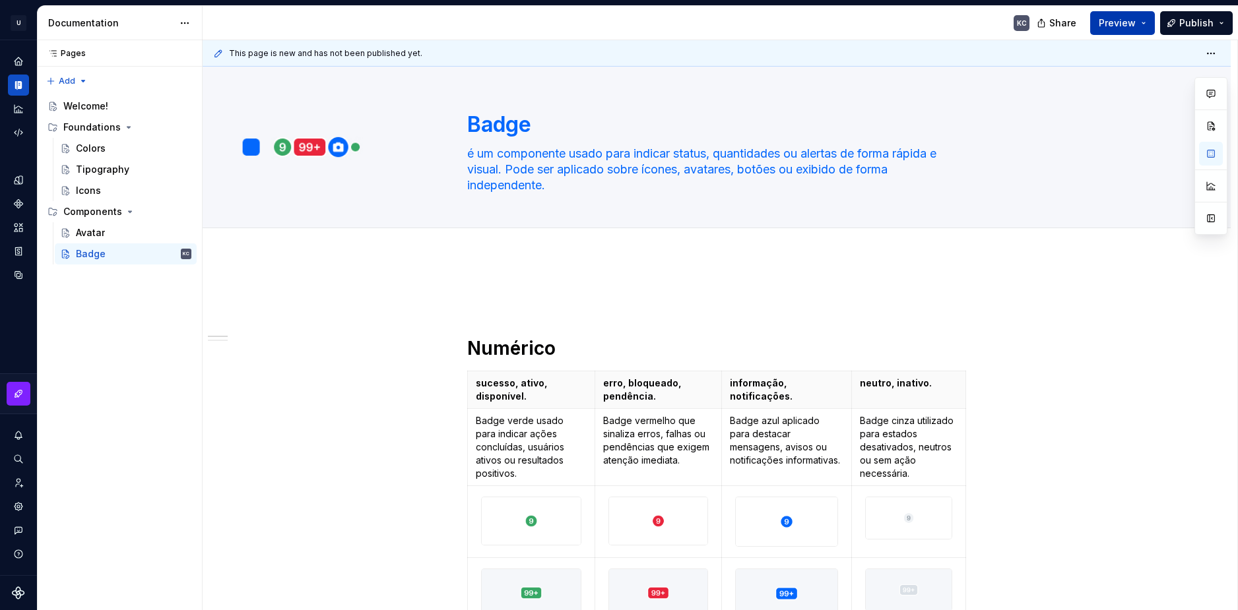
click at [1143, 22] on button "Preview" at bounding box center [1122, 23] width 65 height 24
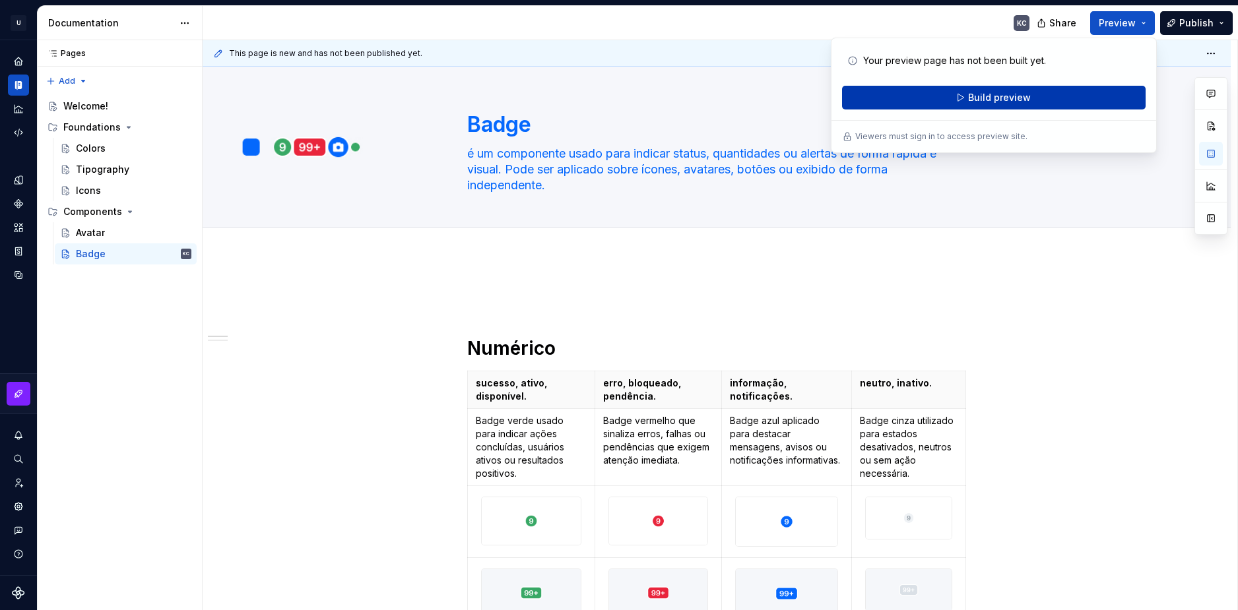
click at [1042, 98] on button "Build preview" at bounding box center [993, 98] width 303 height 24
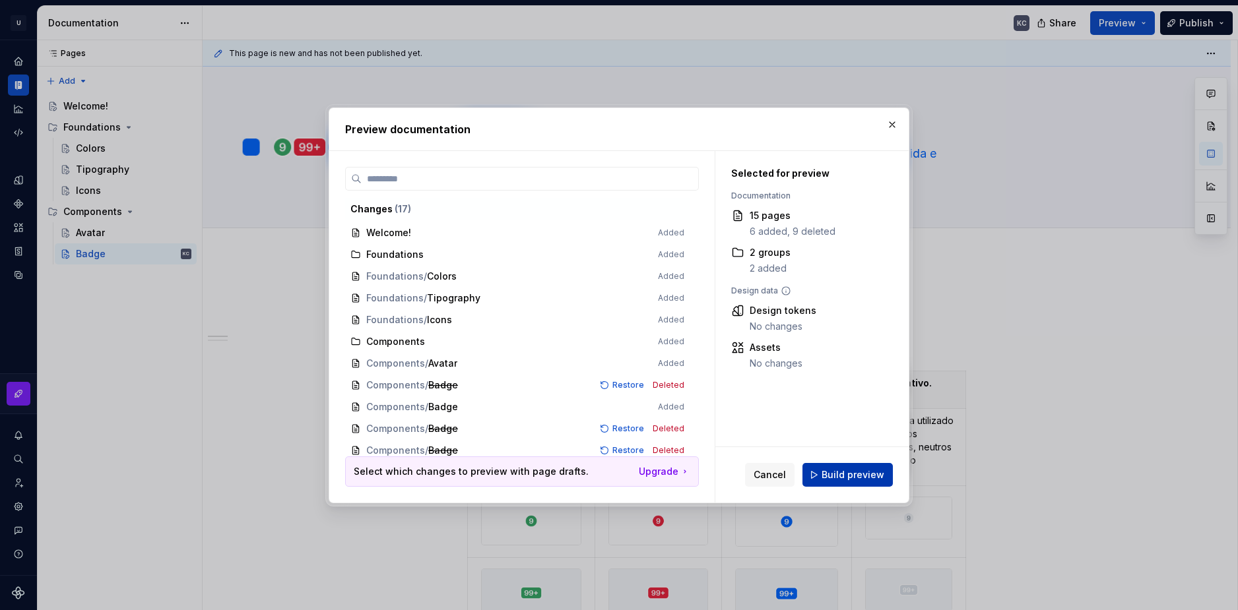
click at [820, 474] on button "Build preview" at bounding box center [847, 475] width 90 height 24
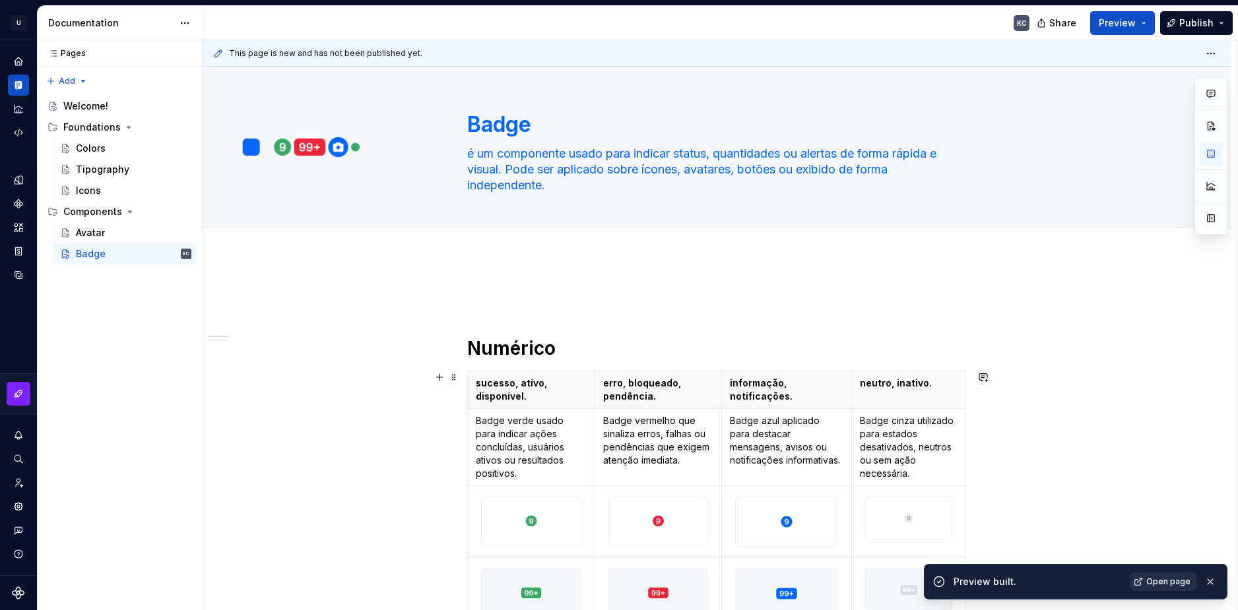
click at [1167, 579] on span "Open page" at bounding box center [1168, 582] width 44 height 11
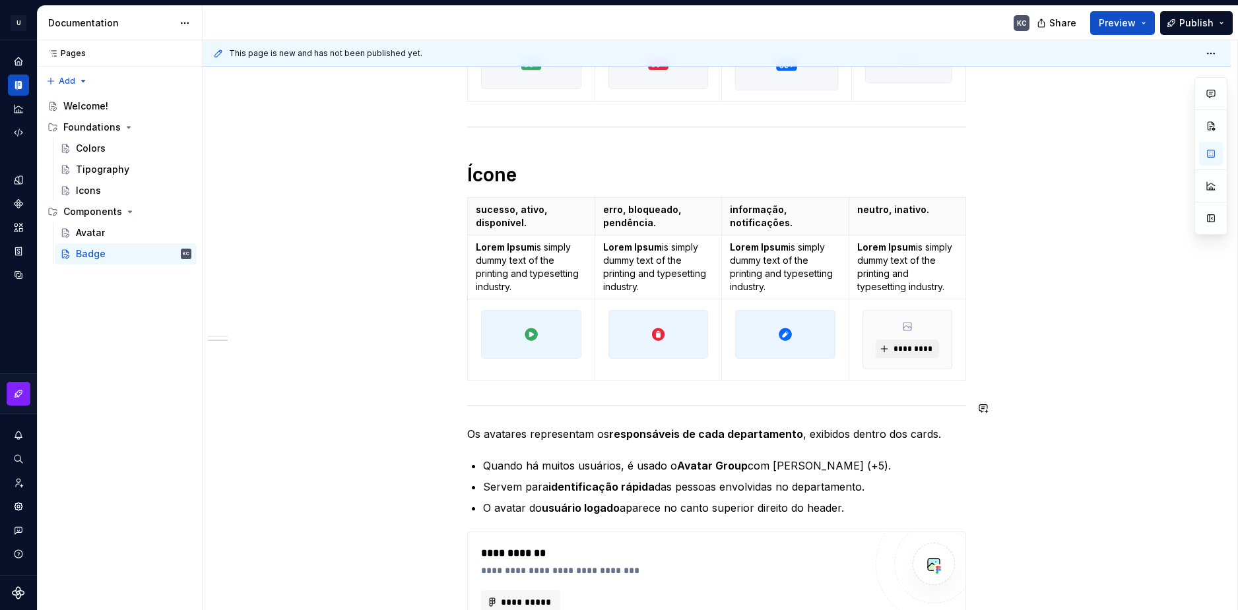
scroll to position [528, 0]
click at [1137, 25] on button "Preview" at bounding box center [1122, 23] width 65 height 24
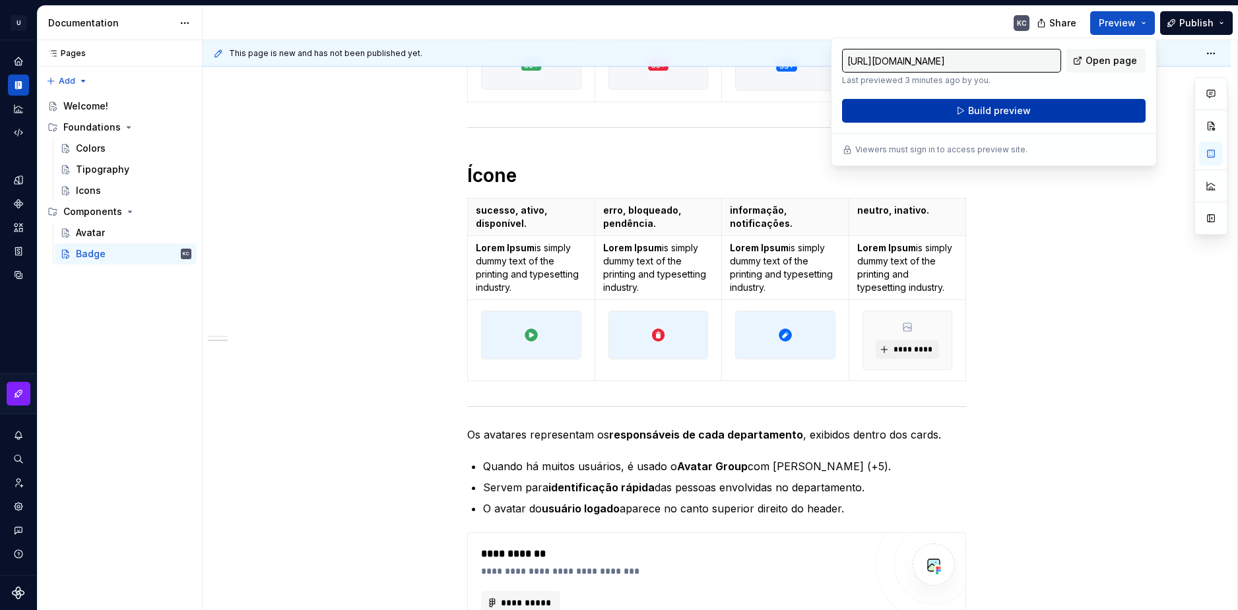
click at [988, 104] on span "Build preview" at bounding box center [999, 110] width 63 height 13
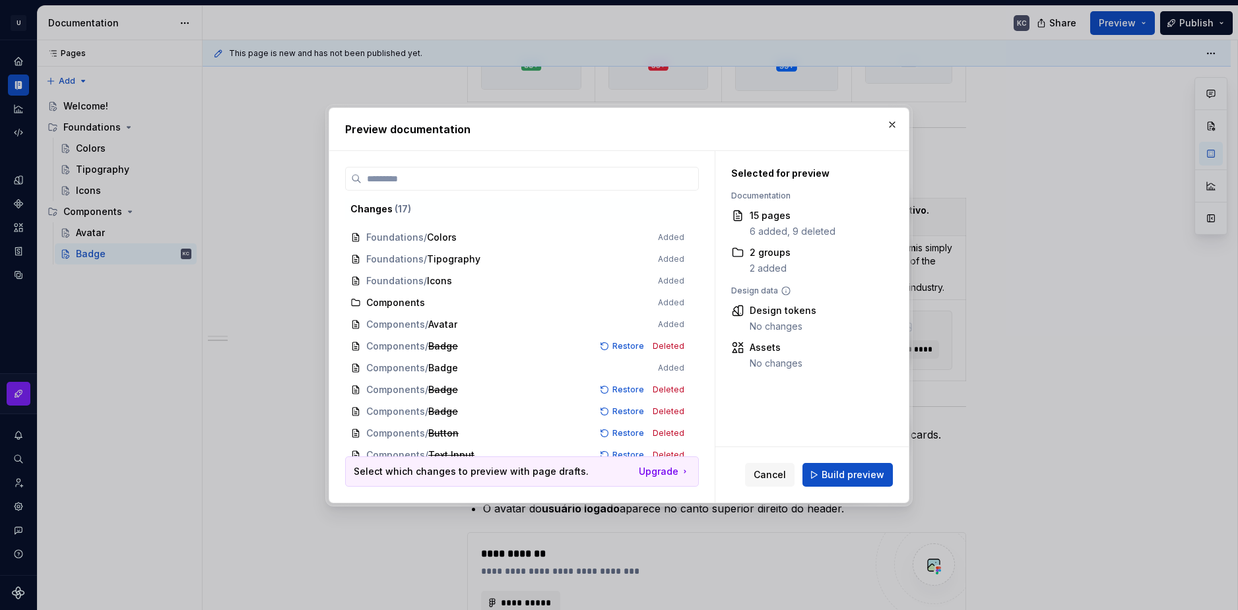
scroll to position [0, 0]
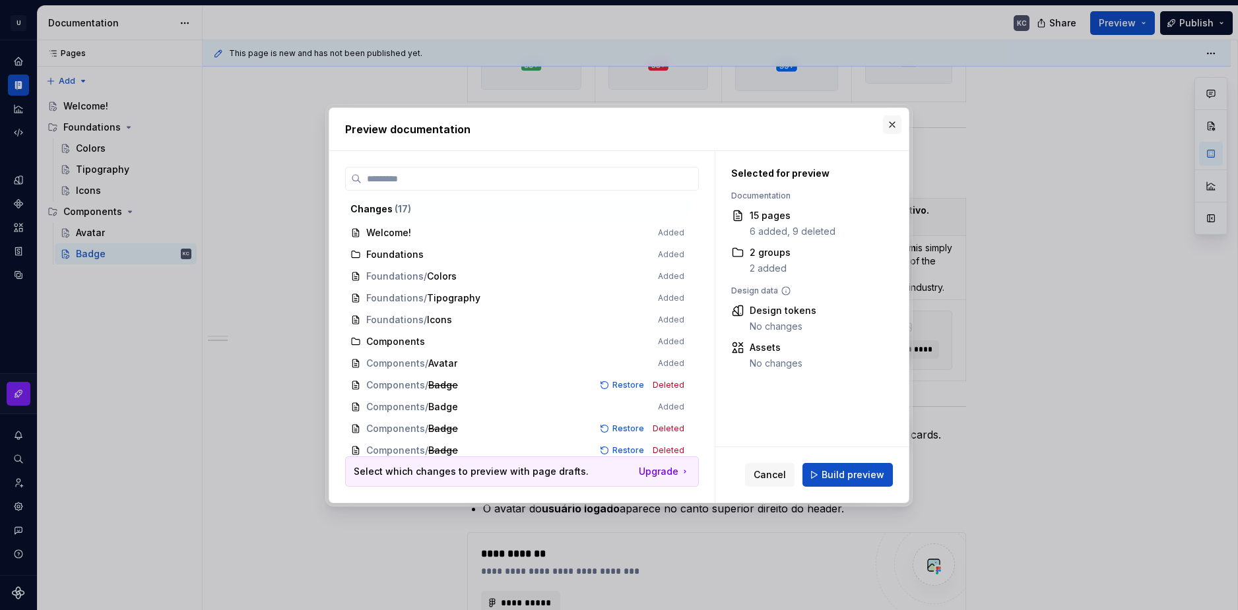
click at [894, 122] on button "button" at bounding box center [892, 124] width 18 height 18
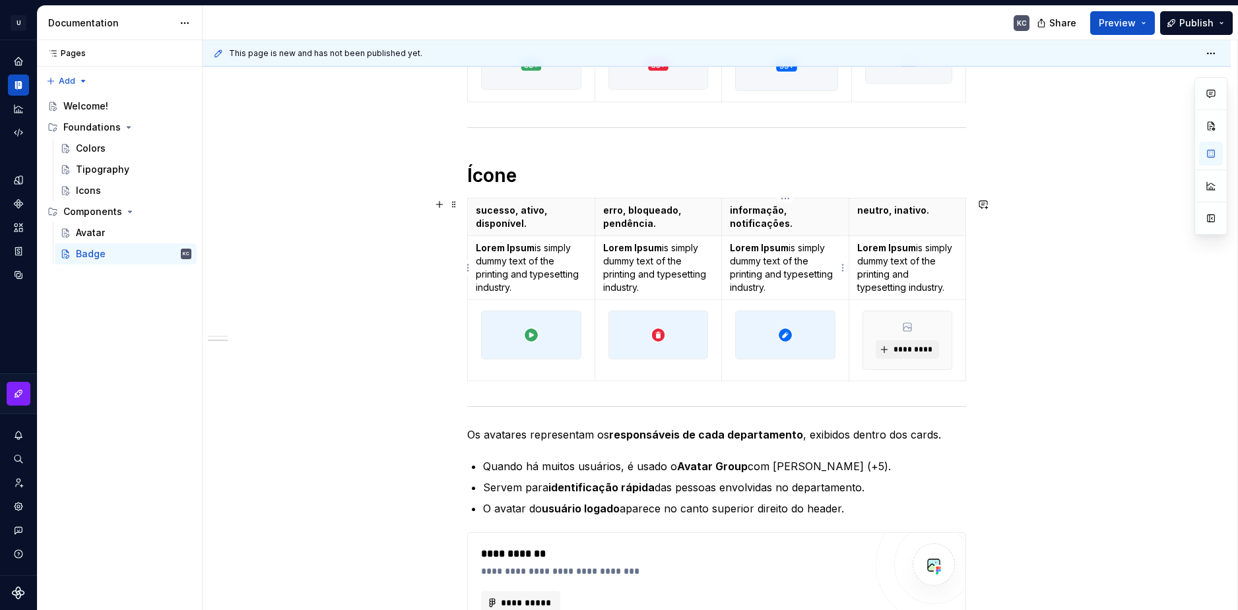
click at [763, 254] on p "Lorem Ipsum is simply dummy text of the printing and typesetting industry." at bounding box center [785, 267] width 111 height 53
click at [674, 255] on p "Lorem Ipsum is simply dummy text of the printing and typesetting industry." at bounding box center [658, 267] width 111 height 53
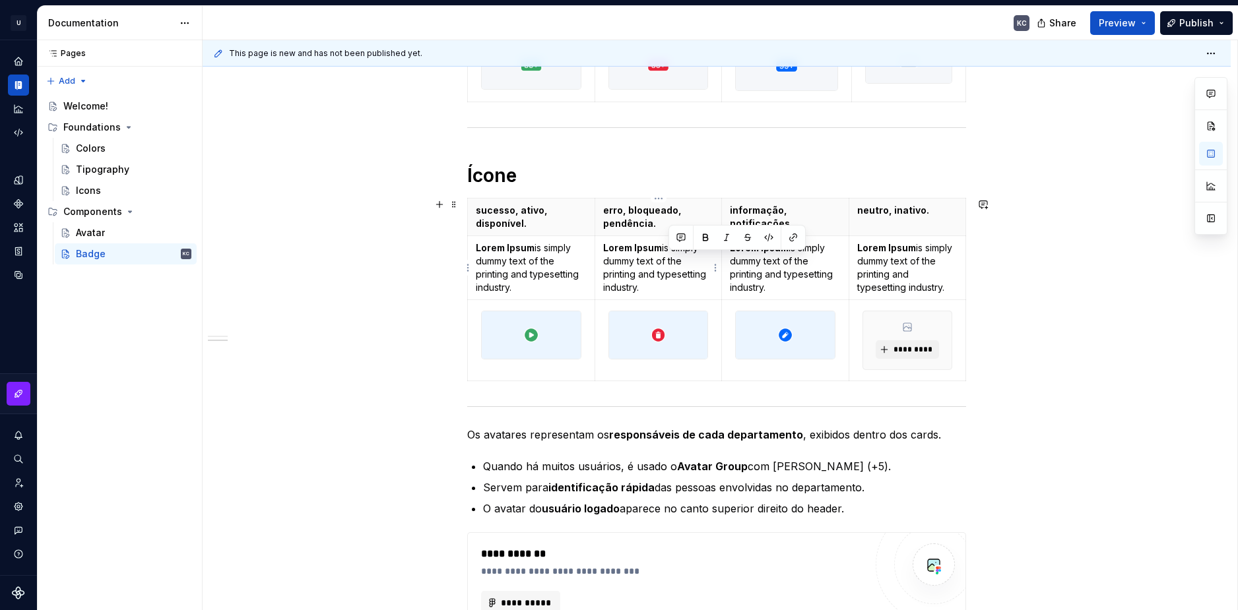
click at [674, 255] on p "Lorem Ipsum is simply dummy text of the printing and typesetting industry." at bounding box center [658, 267] width 111 height 53
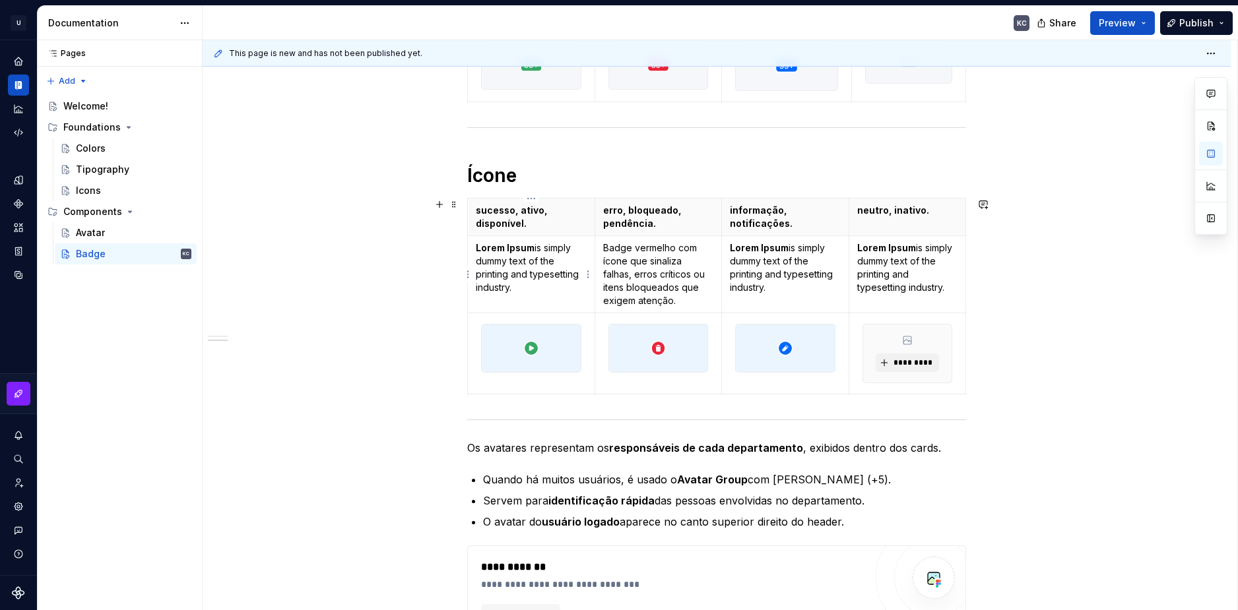
click at [499, 272] on p "Lorem Ipsum is simply dummy text of the printing and typesetting industry." at bounding box center [531, 267] width 111 height 53
click at [763, 261] on p "Lorem Ipsum is simply dummy text of the printing and typesetting industry." at bounding box center [785, 267] width 111 height 53
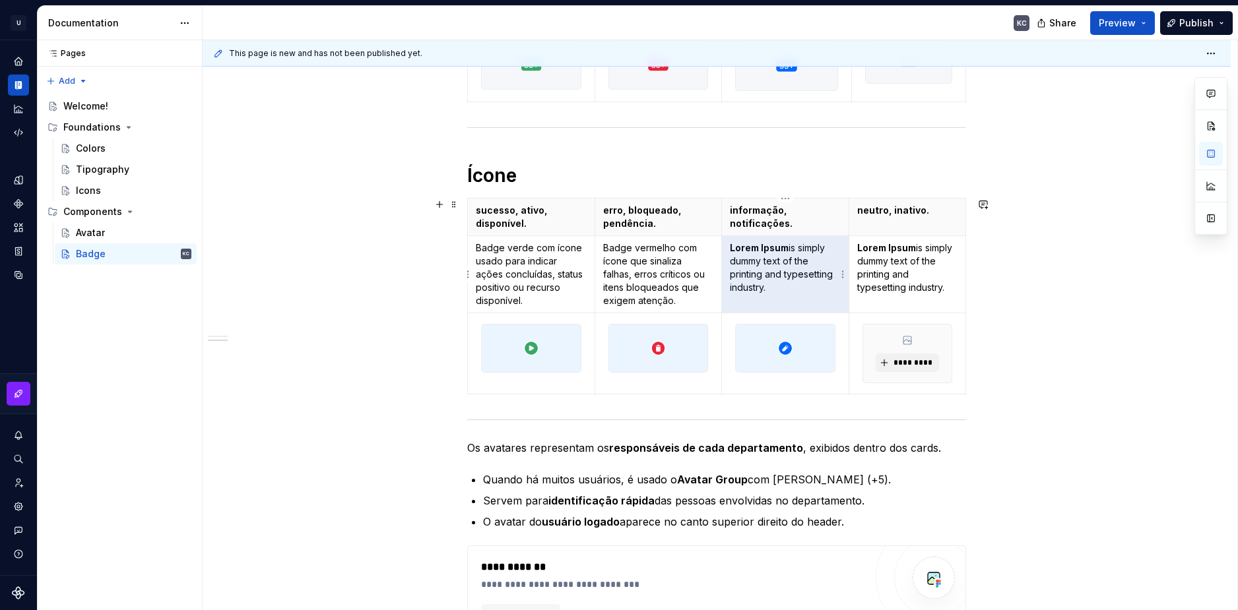
click at [763, 261] on p "Lorem Ipsum is simply dummy text of the printing and typesetting industry." at bounding box center [785, 267] width 111 height 53
click at [701, 298] on p "Badge vermelho com ícone que sinaliza falhas, erros críticos ou itens bloqueado…" at bounding box center [658, 274] width 111 height 66
click at [439, 179] on button "button" at bounding box center [439, 175] width 18 height 18
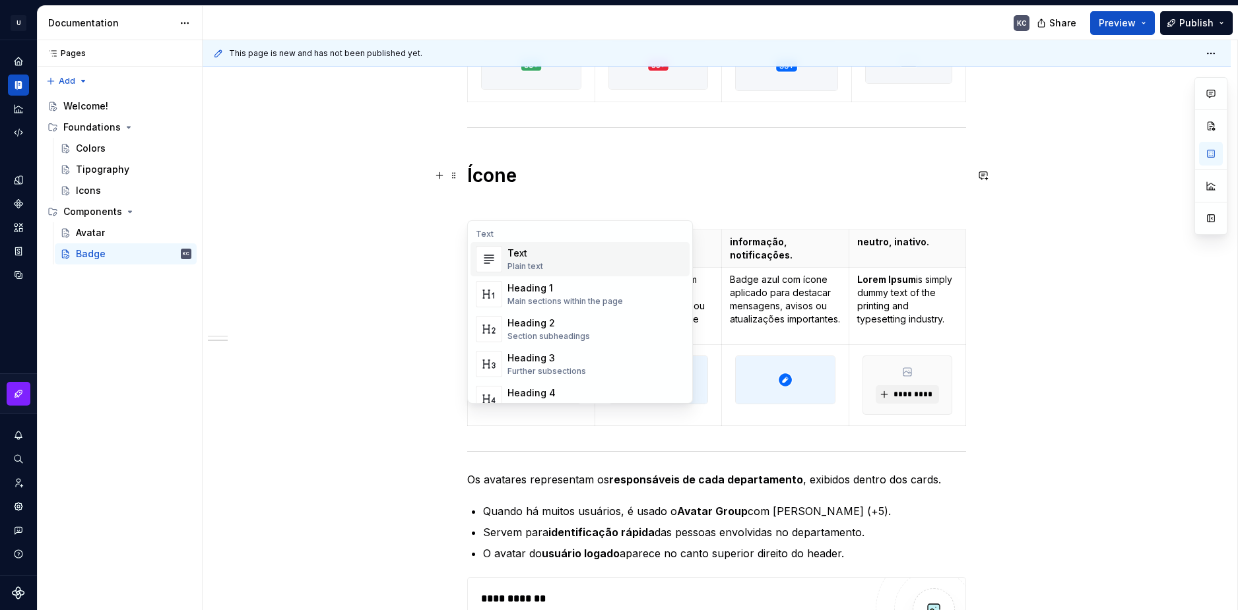
click at [515, 258] on div "Text" at bounding box center [525, 253] width 36 height 13
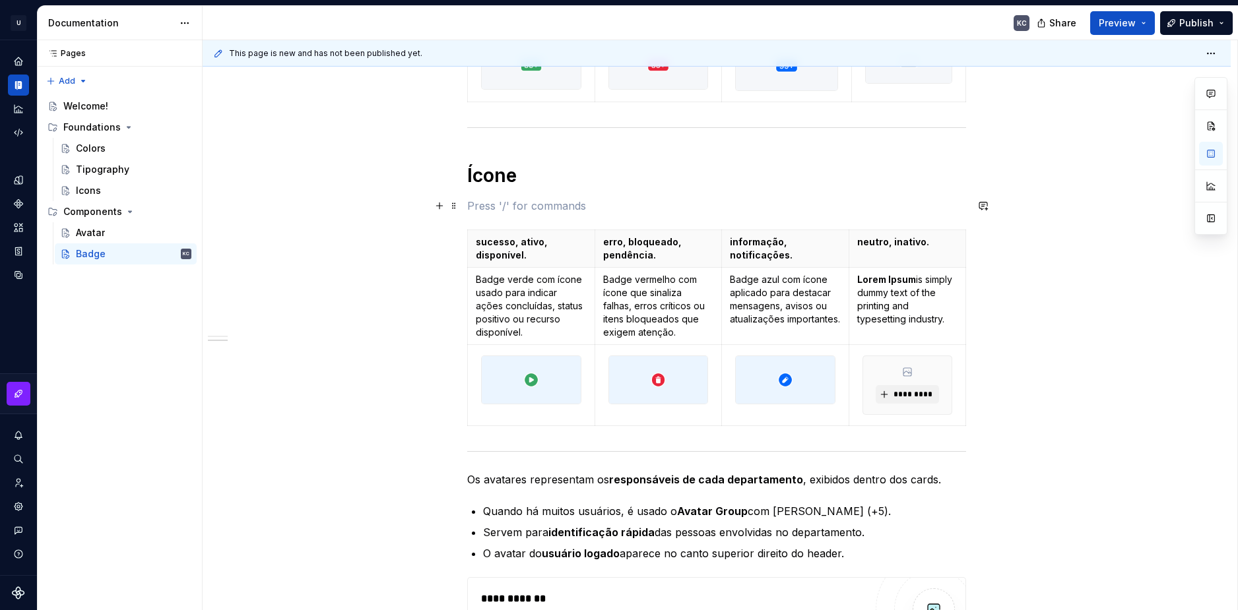
click at [478, 206] on p at bounding box center [716, 206] width 499 height 16
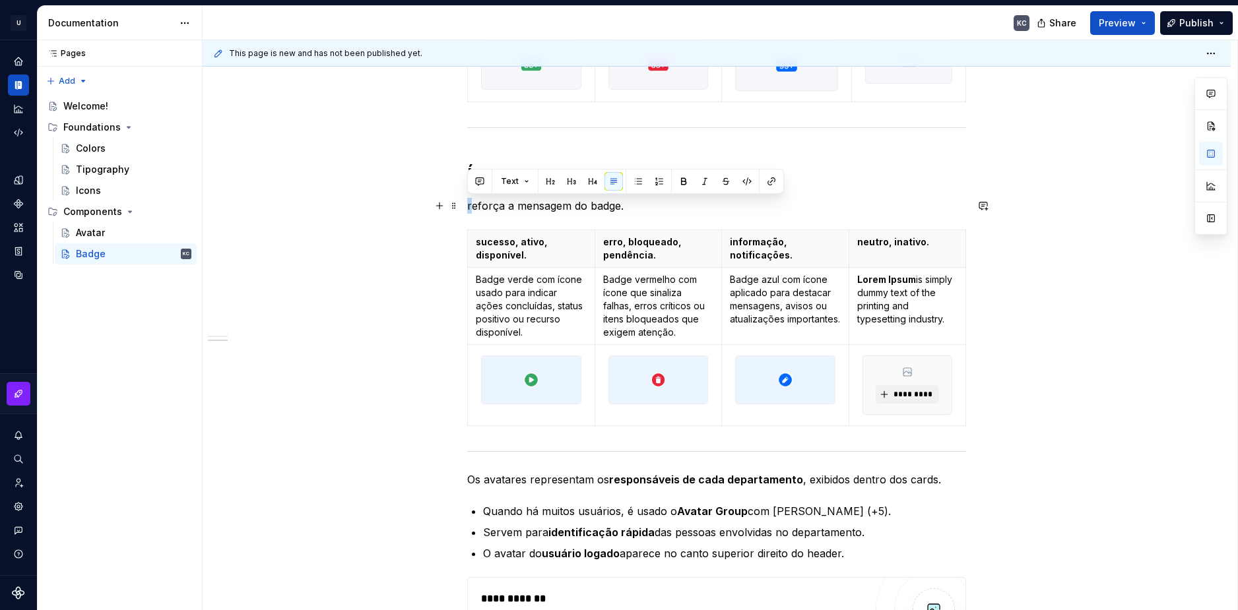
drag, startPoint x: 471, startPoint y: 208, endPoint x: 462, endPoint y: 205, distance: 9.4
click at [462, 205] on div "Numérico sucesso, ativo, disponível. erro, bloqueado, pendência. informação, no…" at bounding box center [717, 353] width 1028 height 1246
click at [501, 208] on p "reforça a mensagem do badge." at bounding box center [716, 206] width 499 height 16
click at [468, 208] on p "reforça a mensagem do badge." at bounding box center [716, 206] width 499 height 16
click at [686, 205] on p "Dessa forma reforça a mensagem do badge." at bounding box center [716, 206] width 499 height 16
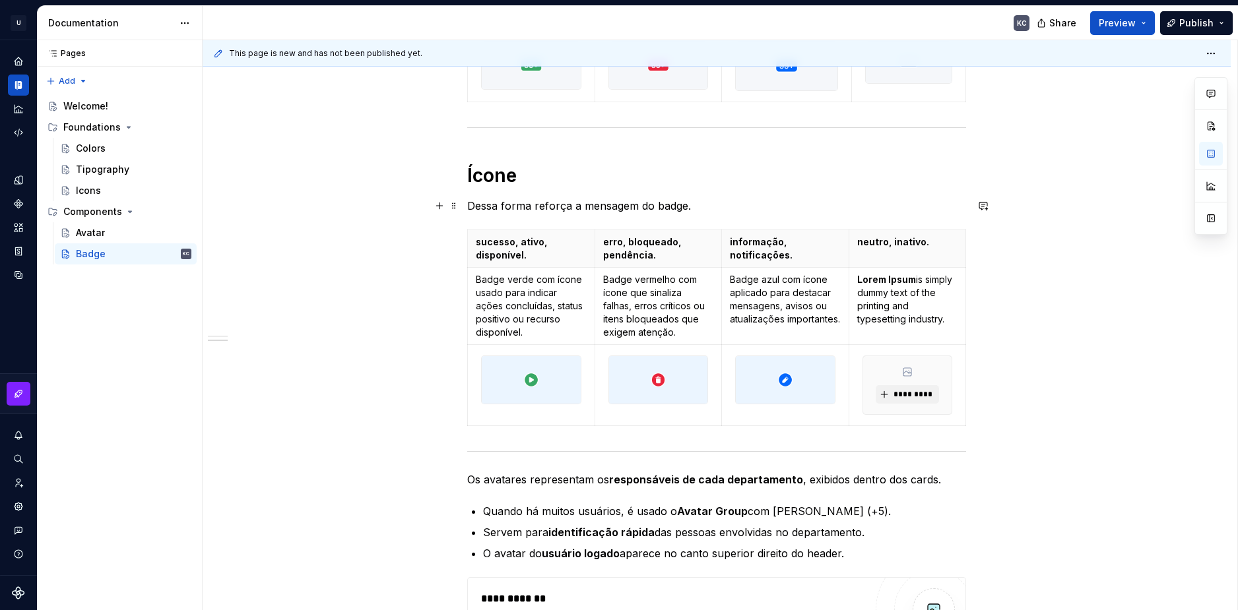
click at [731, 204] on p "Dessa forma reforça a mensagem do badge." at bounding box center [716, 206] width 499 height 16
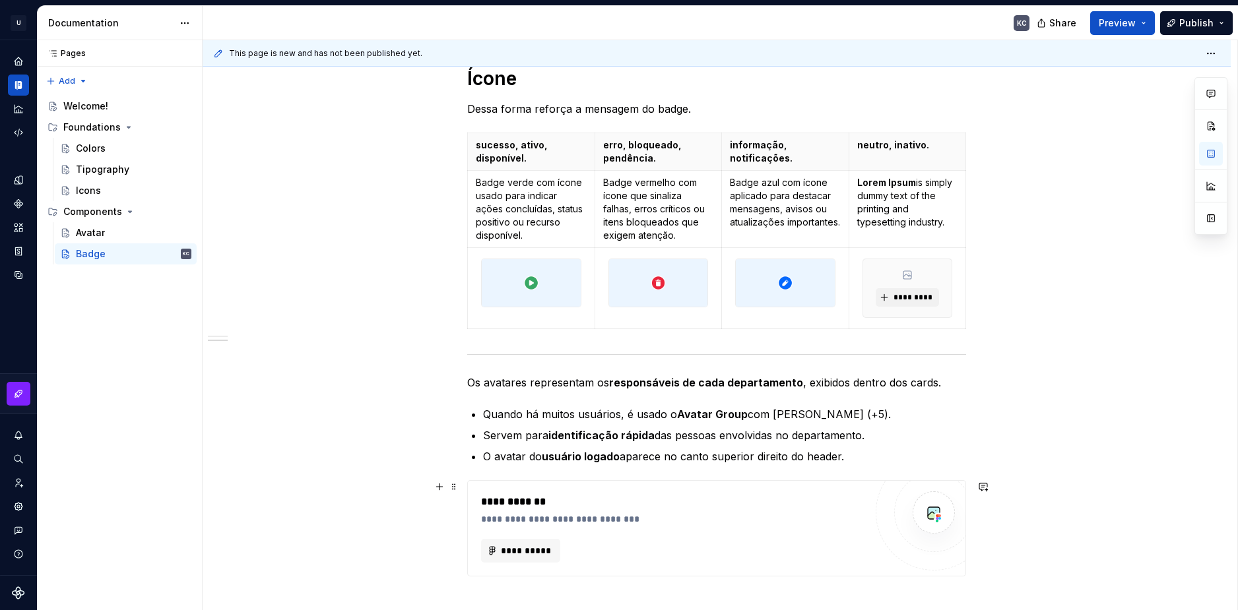
scroll to position [594, 0]
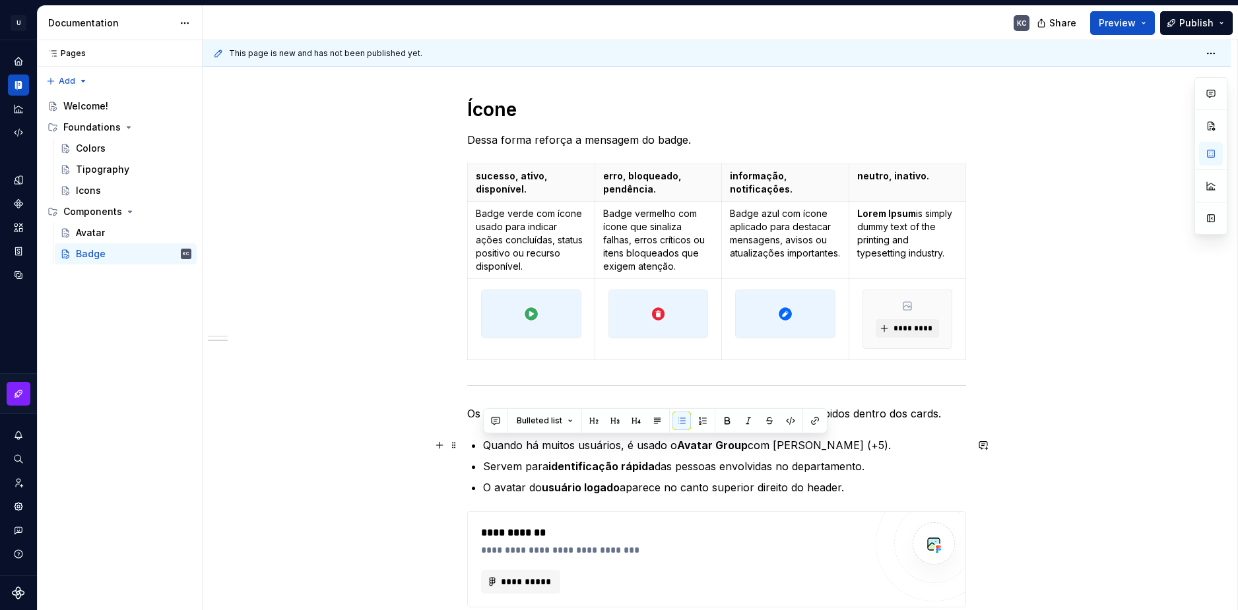
drag, startPoint x: 863, startPoint y: 492, endPoint x: 472, endPoint y: 388, distance: 404.9
click at [467, 449] on div "Numérico sucesso, ativo, disponível. erro, bloqueado, pendência. informação, no…" at bounding box center [716, 210] width 499 height 1031
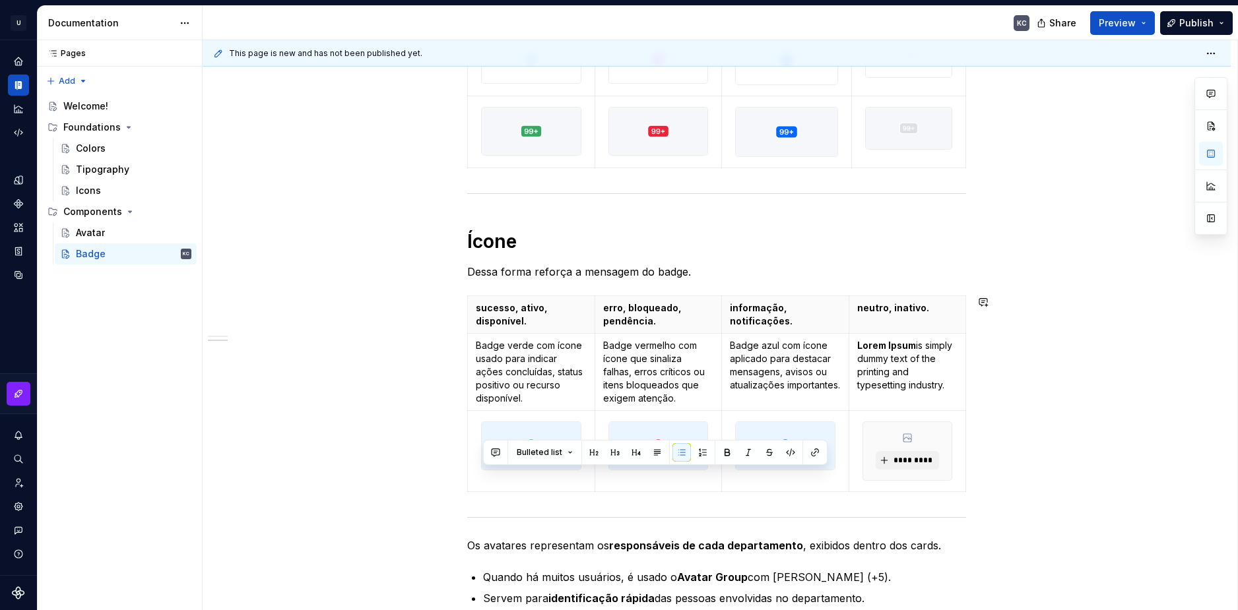
scroll to position [660, 0]
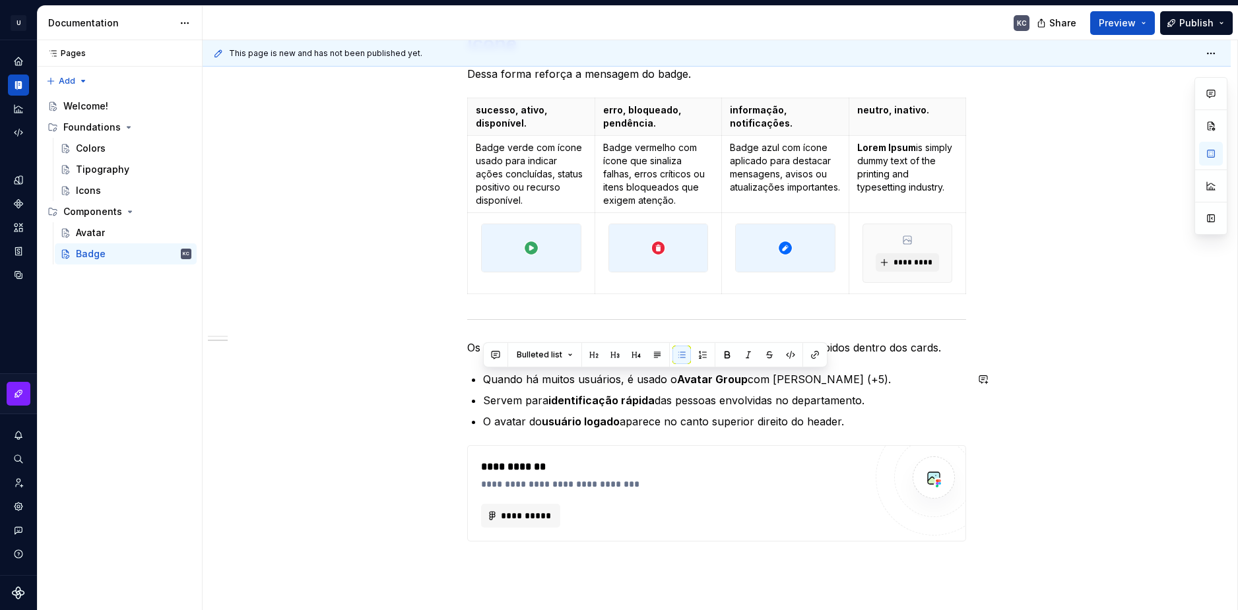
click at [466, 344] on div "Numérico sucesso, ativo, disponível. erro, bloqueado, pendência. informação, no…" at bounding box center [717, 221] width 1028 height 1246
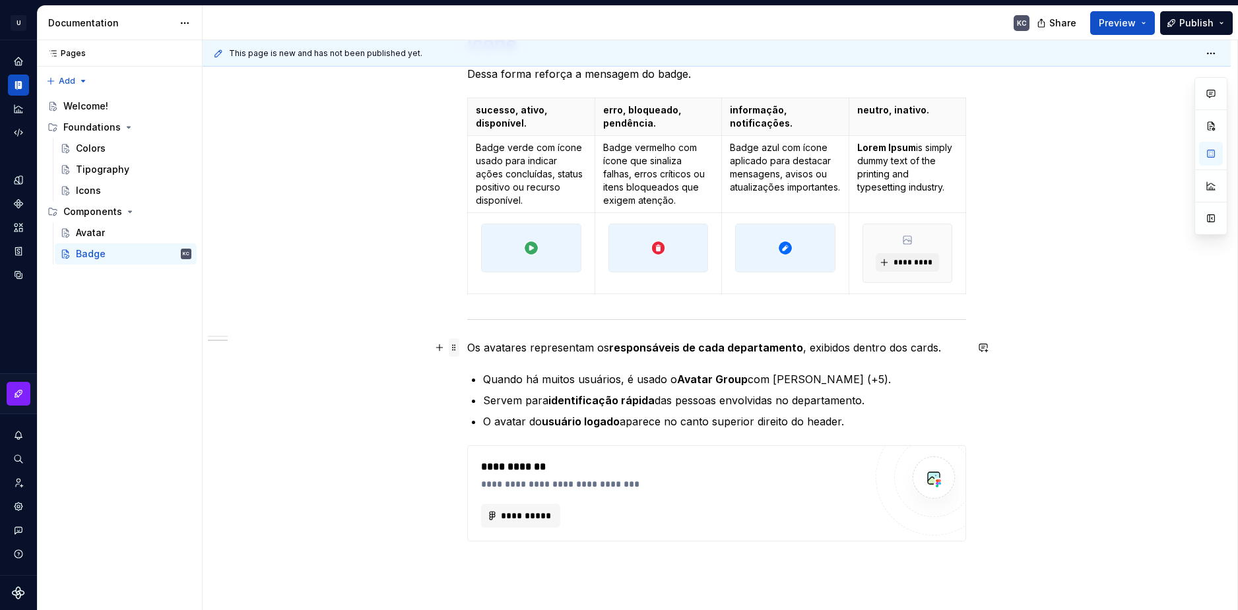
click at [453, 350] on span at bounding box center [454, 347] width 11 height 18
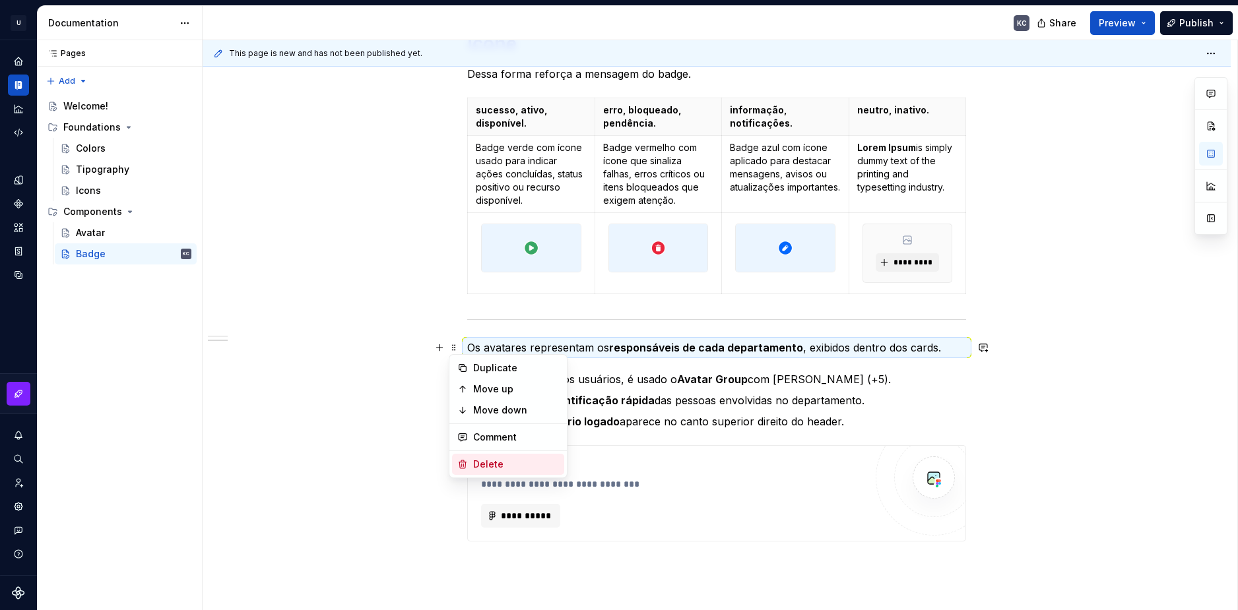
click at [479, 460] on div "Delete" at bounding box center [516, 464] width 86 height 13
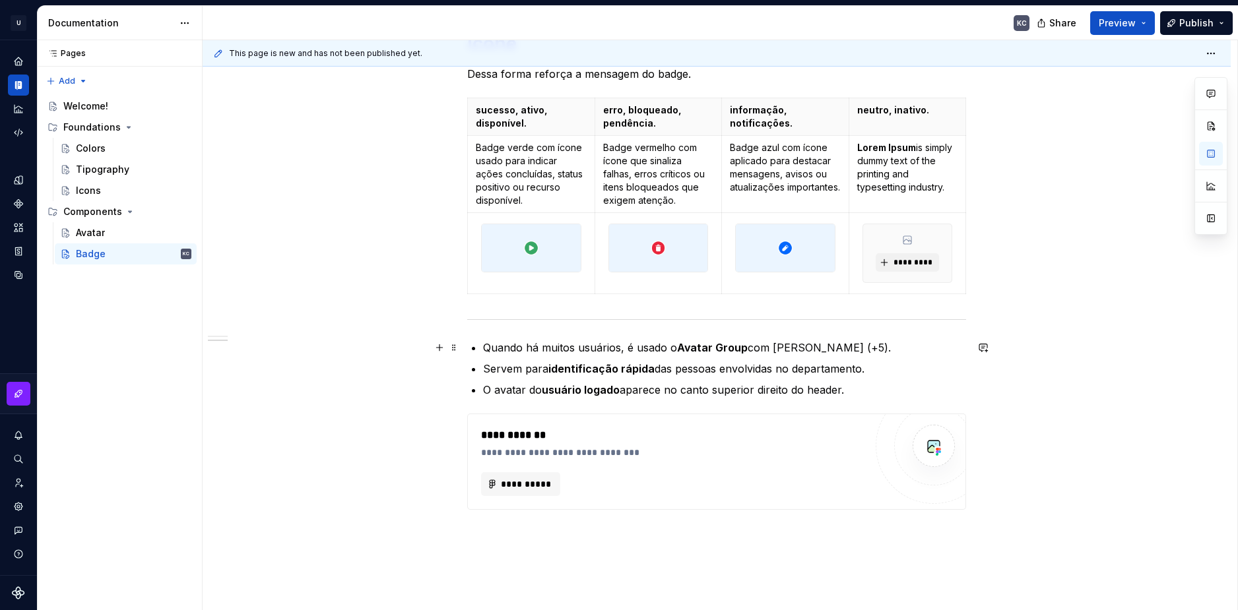
click at [483, 350] on p "Quando há muitos usuários, é usado o Avatar Group com contador (+5)." at bounding box center [724, 348] width 483 height 16
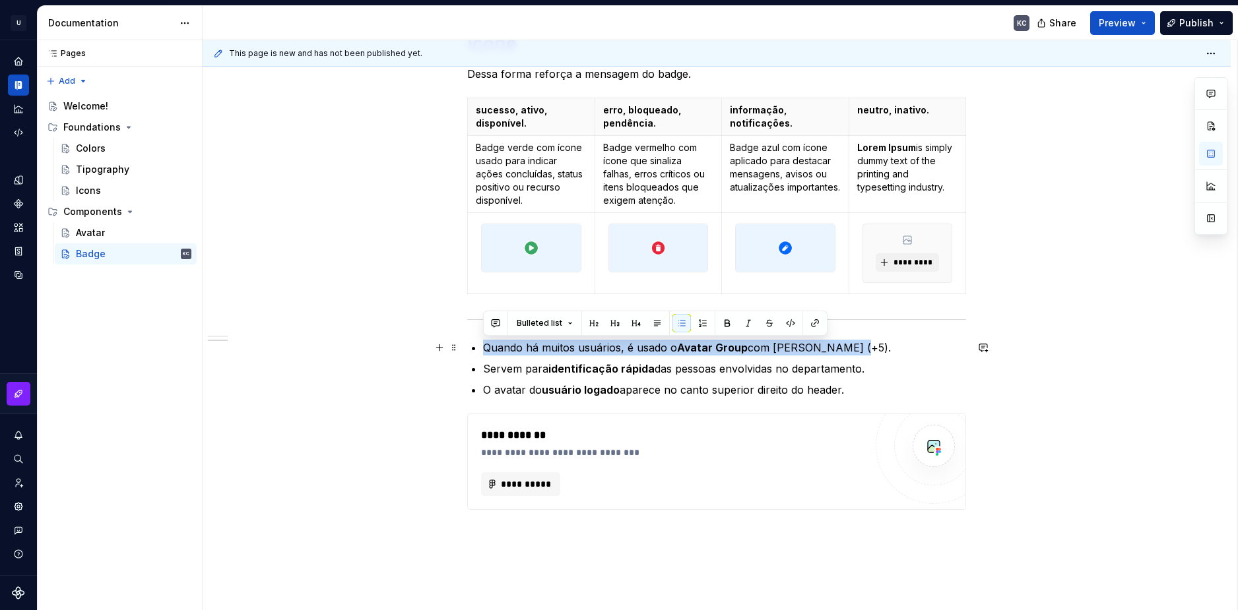
click at [483, 350] on p "Quando há muitos usuários, é usado o Avatar Group com contador (+5)." at bounding box center [724, 348] width 483 height 16
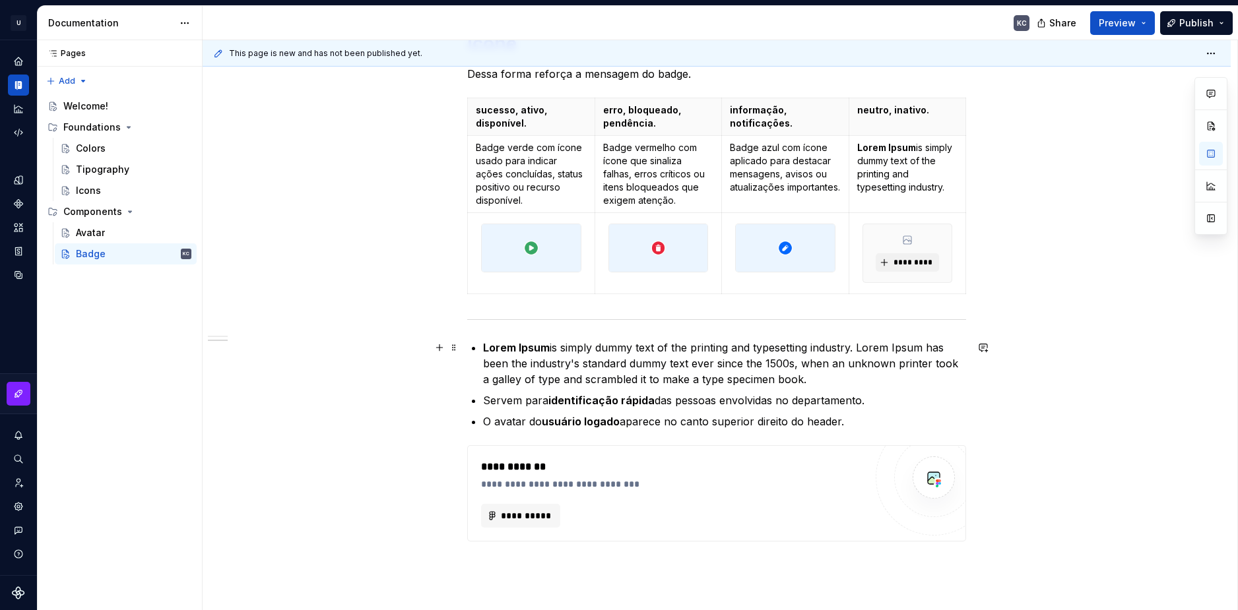
click at [480, 352] on div "Numérico sucesso, ativo, disponível. erro, bloqueado, pendência. informação, no…" at bounding box center [716, 136] width 499 height 1015
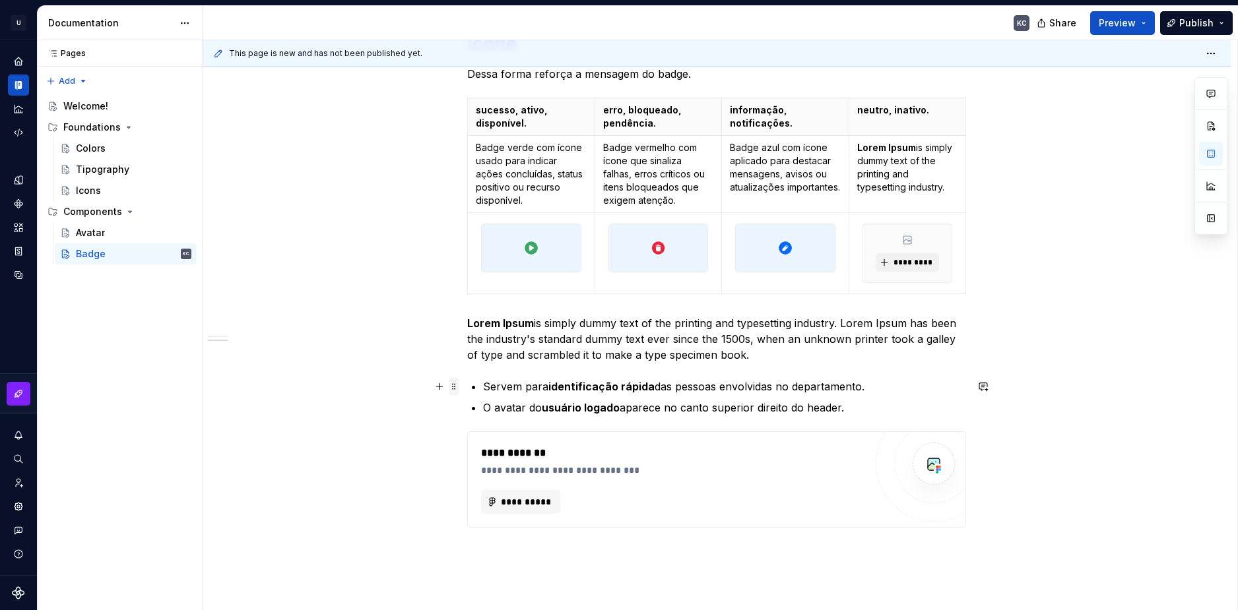
click at [455, 385] on span at bounding box center [454, 386] width 11 height 18
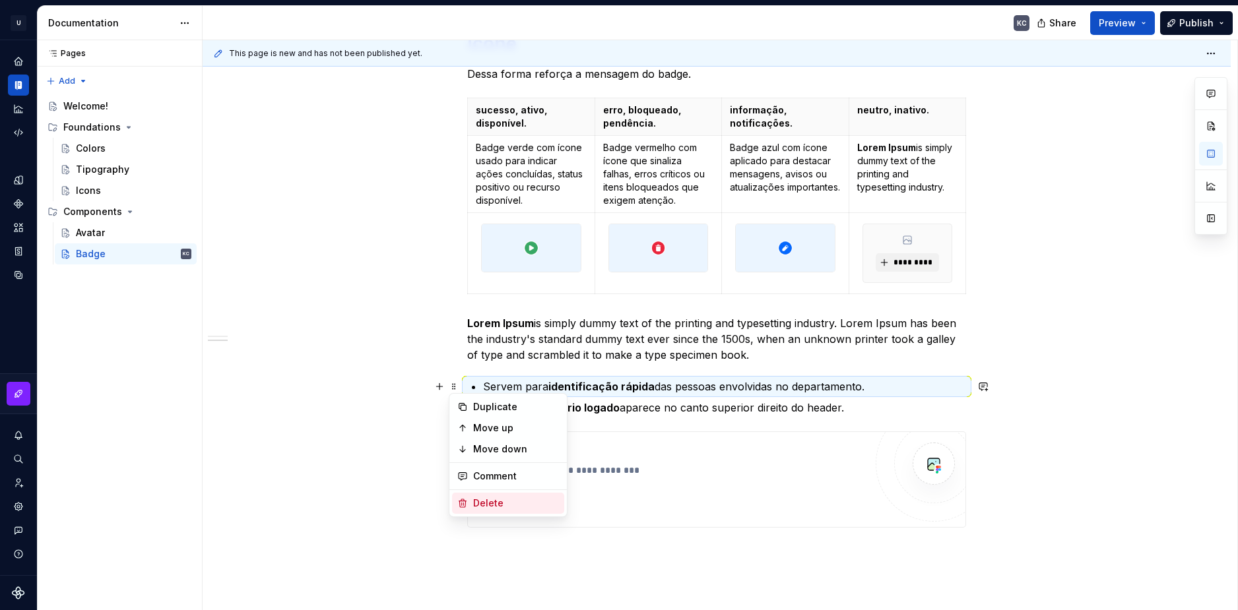
click at [483, 507] on div "Delete" at bounding box center [516, 503] width 86 height 13
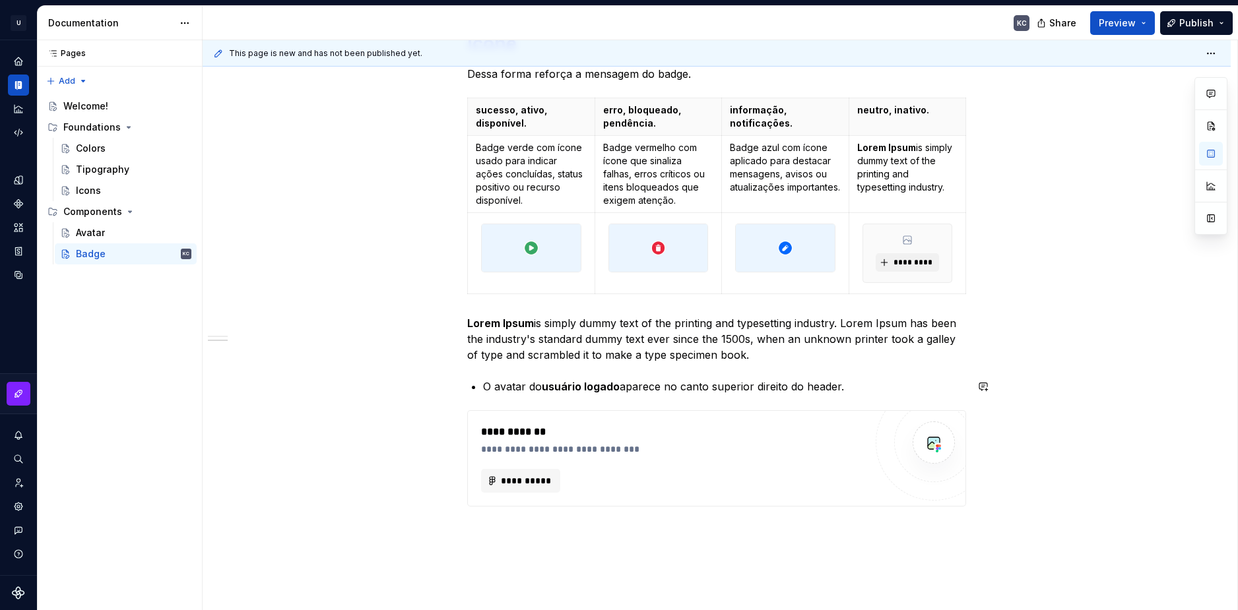
click at [453, 395] on div "Numérico sucesso, ativo, disponível. erro, bloqueado, pendência. informação, no…" at bounding box center [717, 203] width 1028 height 1211
click at [453, 389] on span at bounding box center [454, 386] width 11 height 18
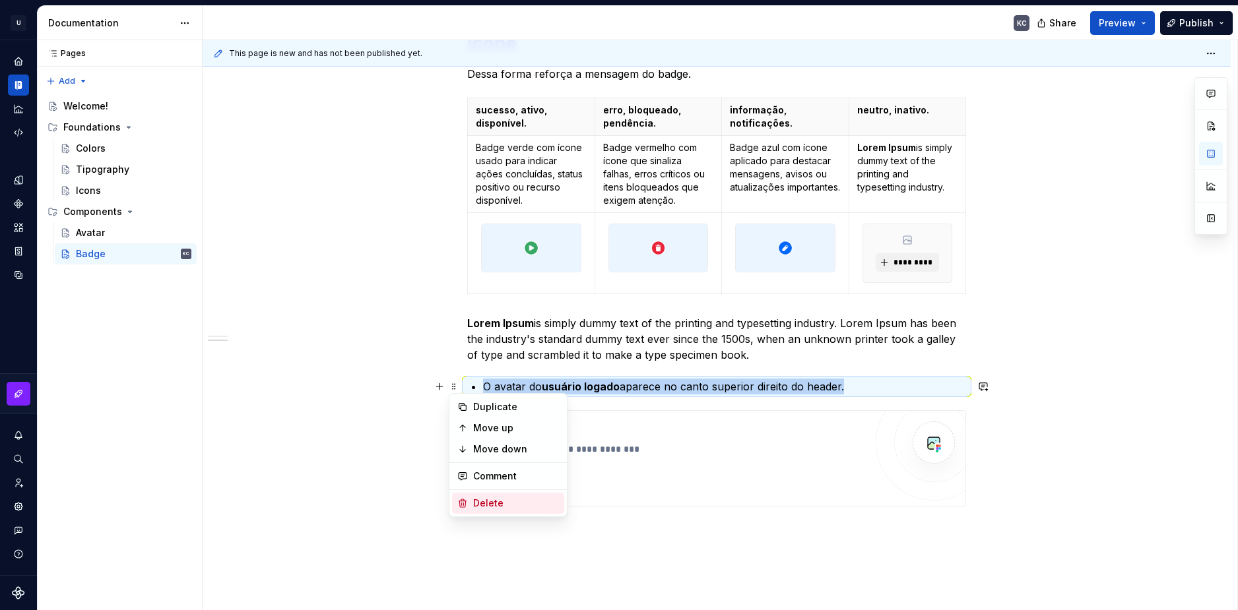
click at [477, 503] on div "Delete" at bounding box center [516, 503] width 86 height 13
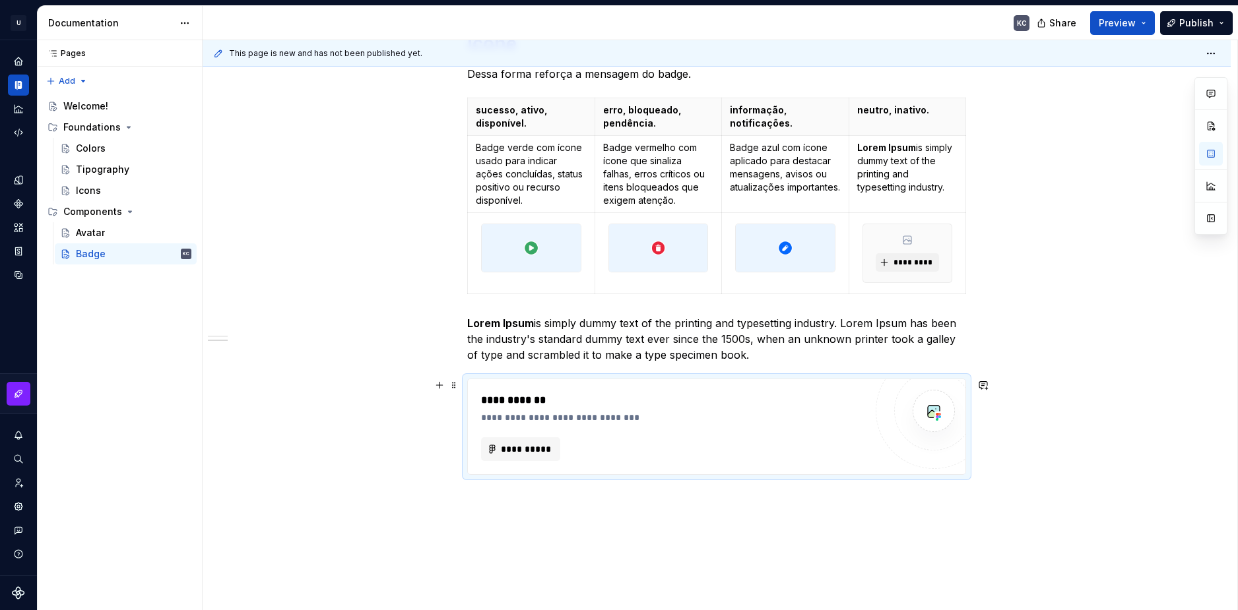
click at [1140, 382] on div "Numérico sucesso, ativo, disponível. erro, bloqueado, pendência. informação, no…" at bounding box center [717, 188] width 1028 height 1180
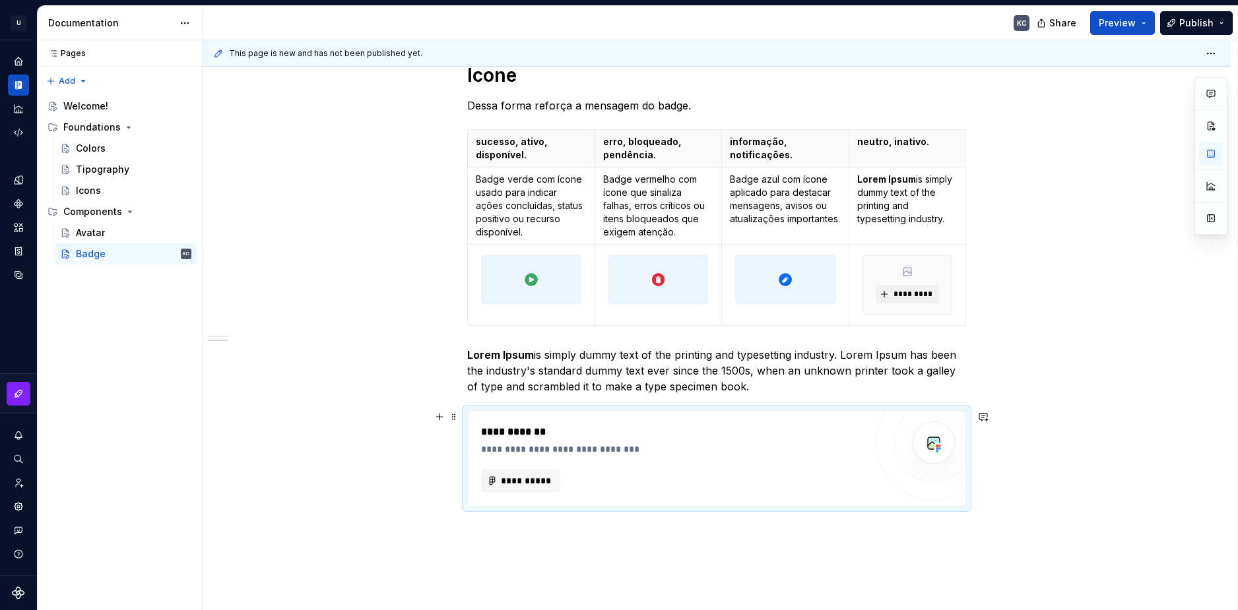
scroll to position [496, 0]
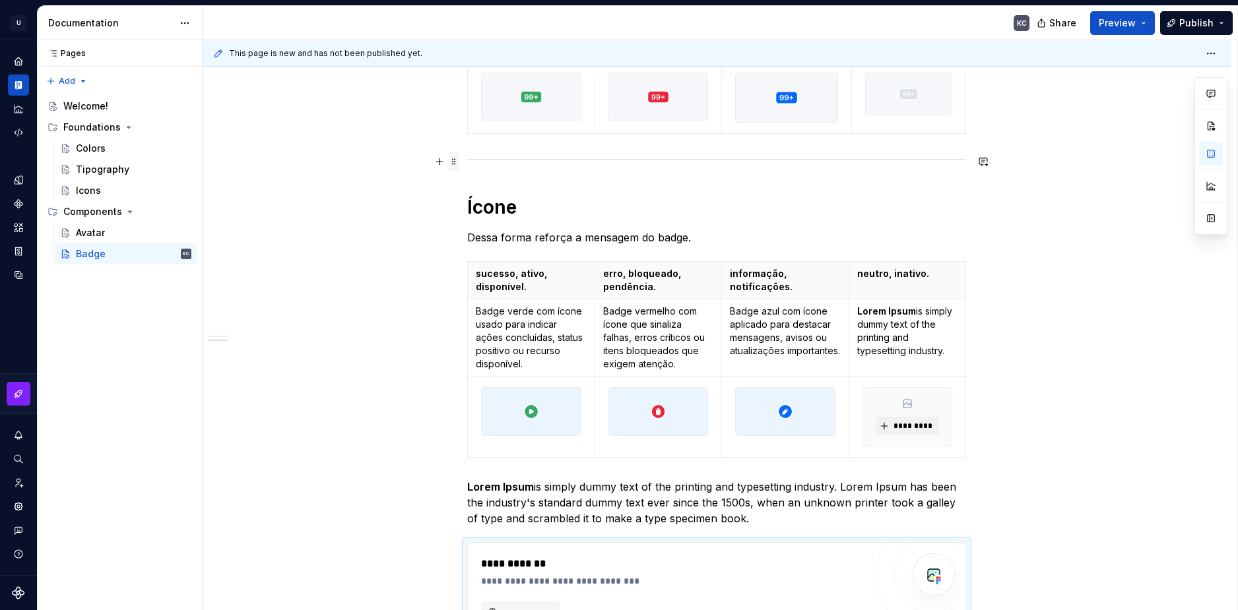
click at [457, 160] on span at bounding box center [454, 161] width 11 height 18
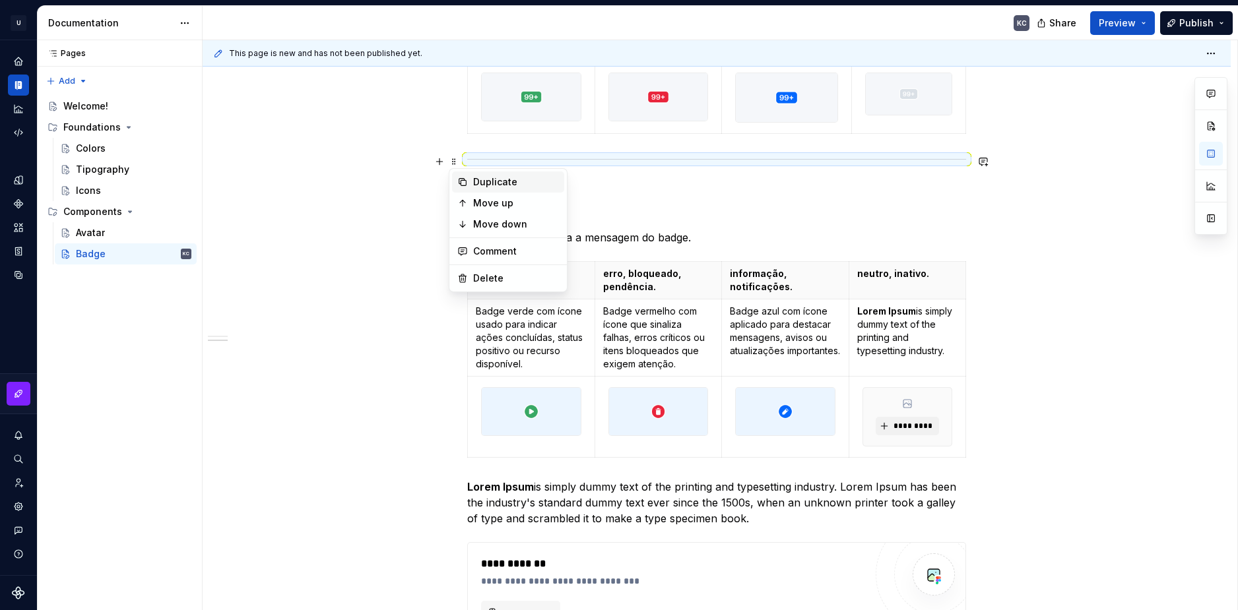
click at [498, 186] on div "Duplicate" at bounding box center [516, 181] width 86 height 13
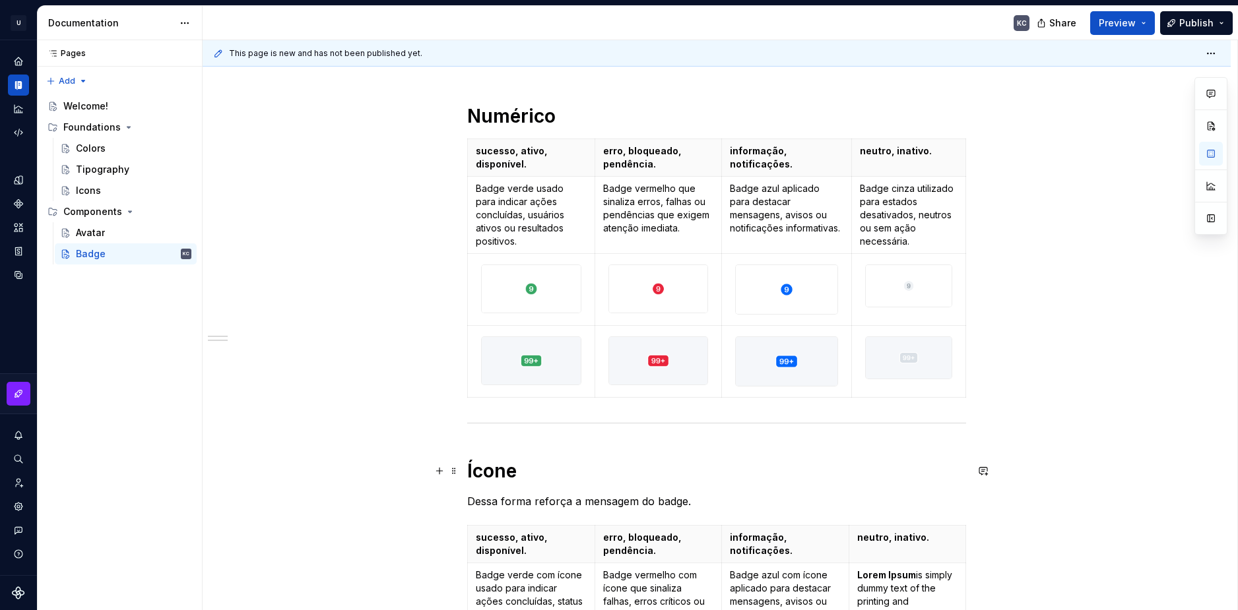
scroll to position [0, 0]
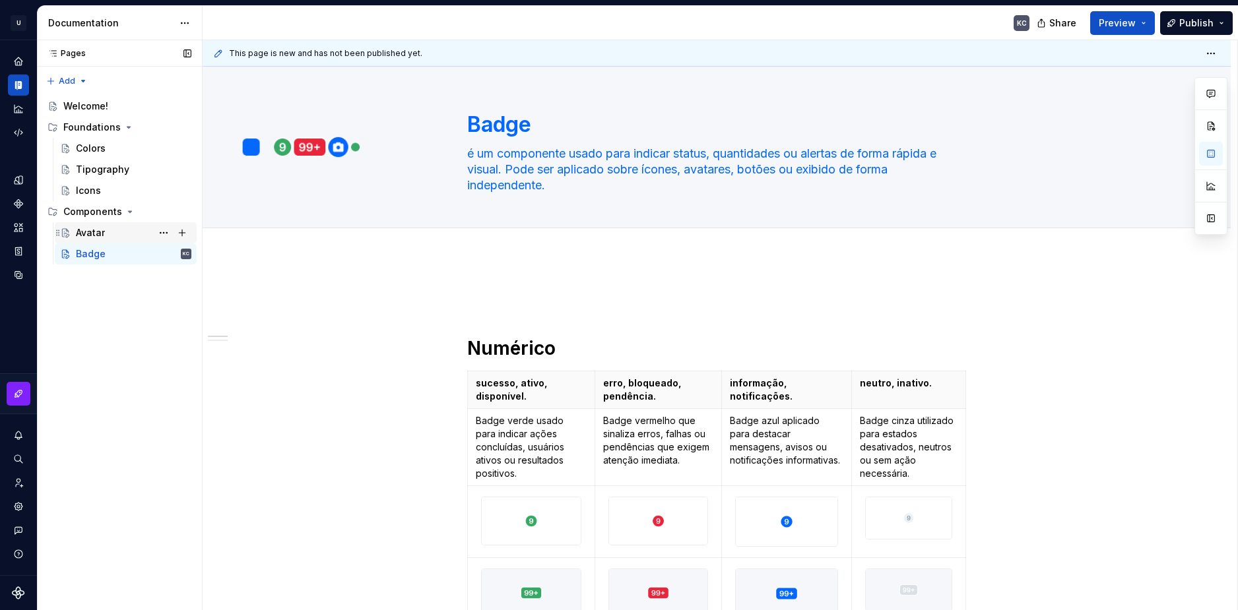
click at [97, 238] on div "Avatar" at bounding box center [90, 232] width 29 height 13
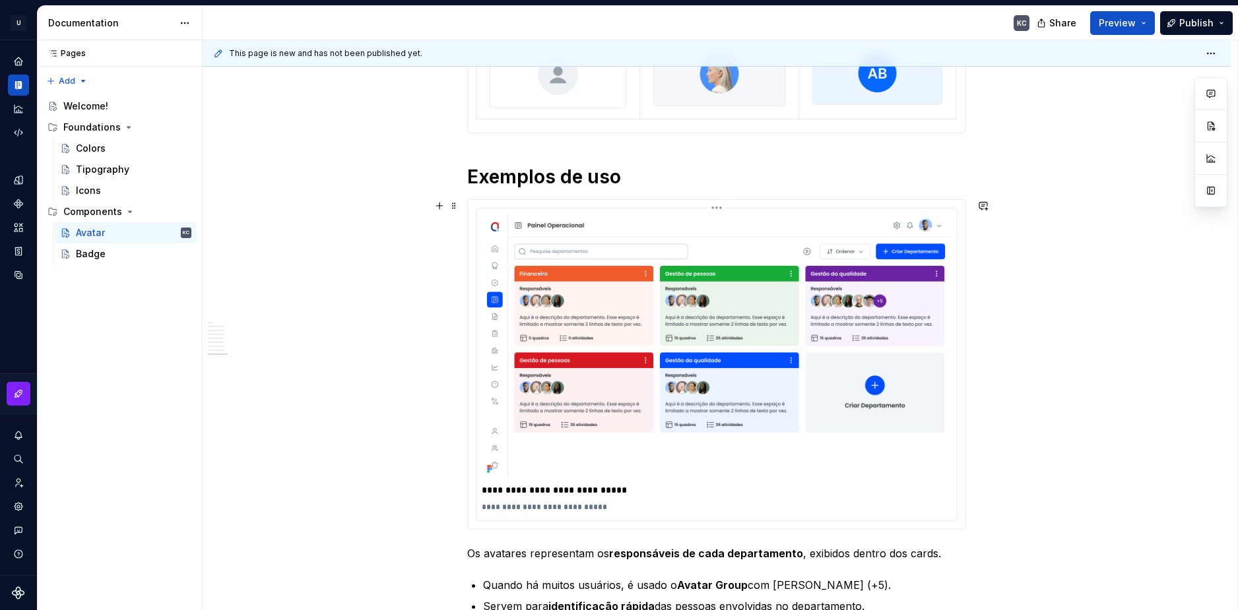
scroll to position [427, 0]
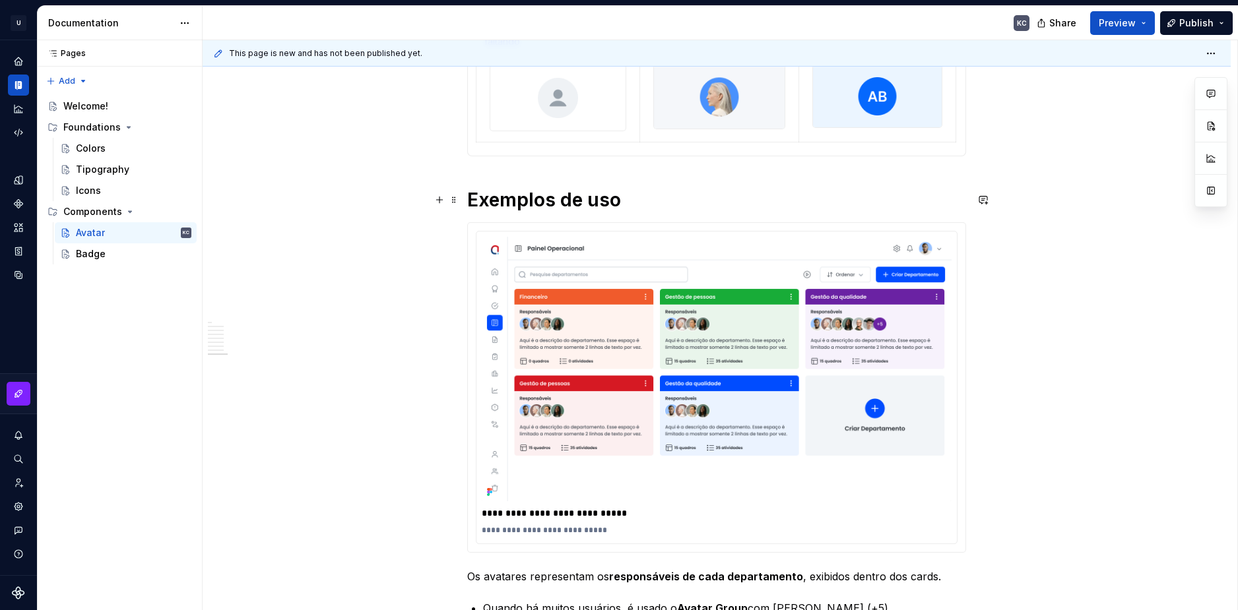
click at [590, 195] on h1 "Exemplos de uso" at bounding box center [716, 200] width 499 height 24
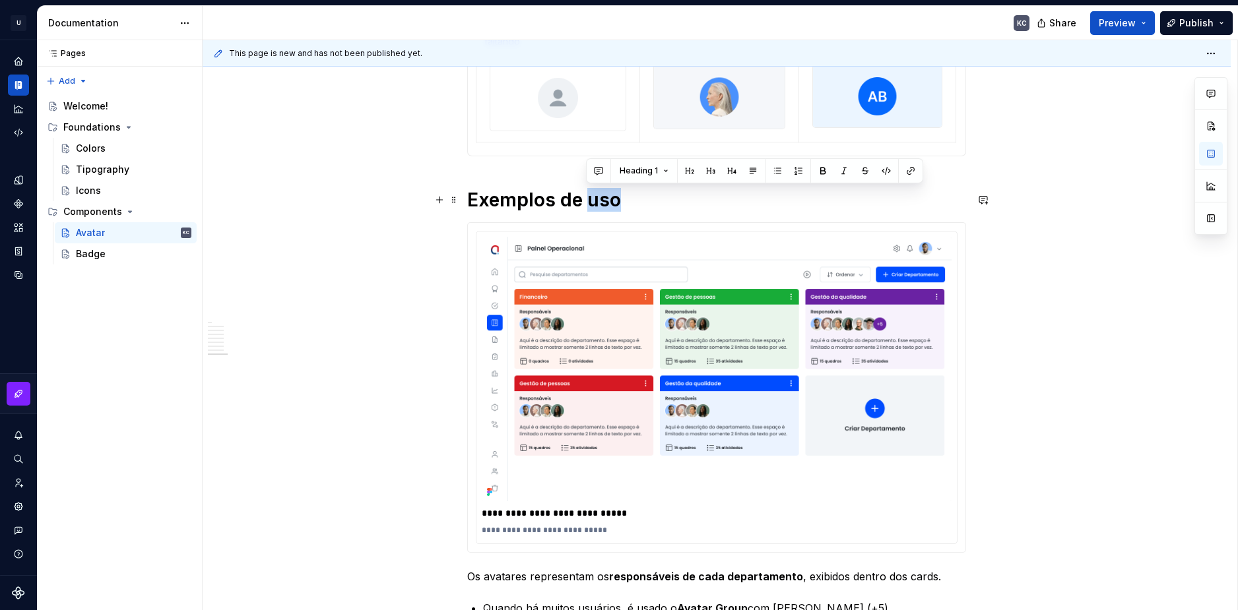
click at [590, 195] on h1 "Exemplos de uso" at bounding box center [716, 200] width 499 height 24
click at [585, 197] on h1 "Exemplos de uso" at bounding box center [716, 200] width 499 height 24
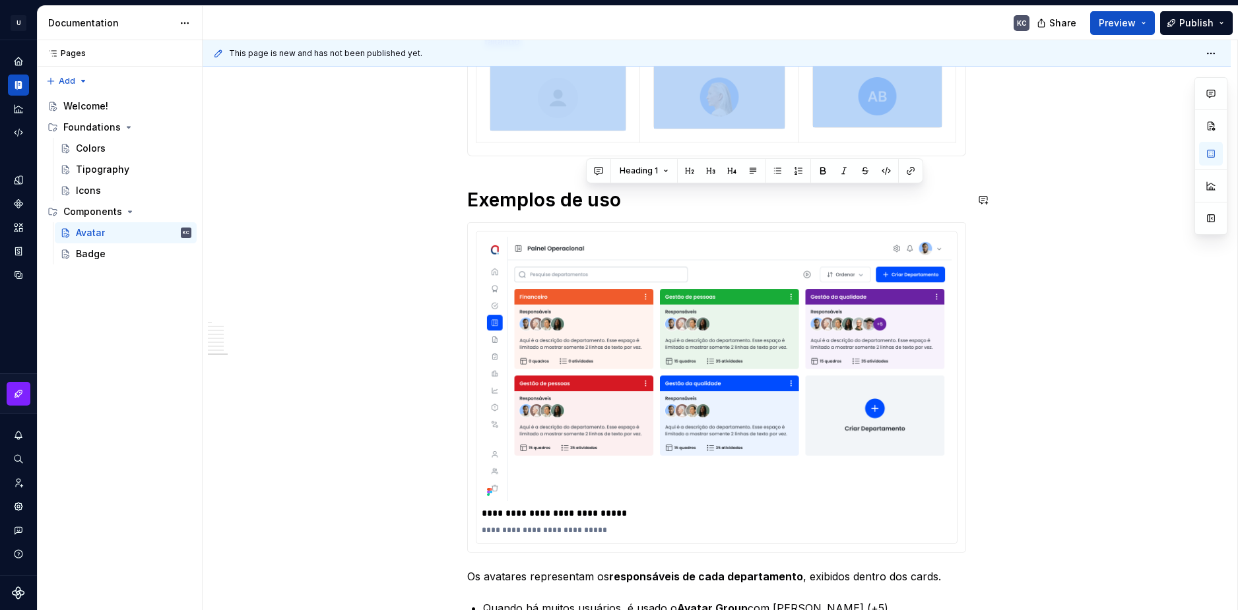
click at [585, 197] on h1 "Exemplos de uso" at bounding box center [716, 200] width 499 height 24
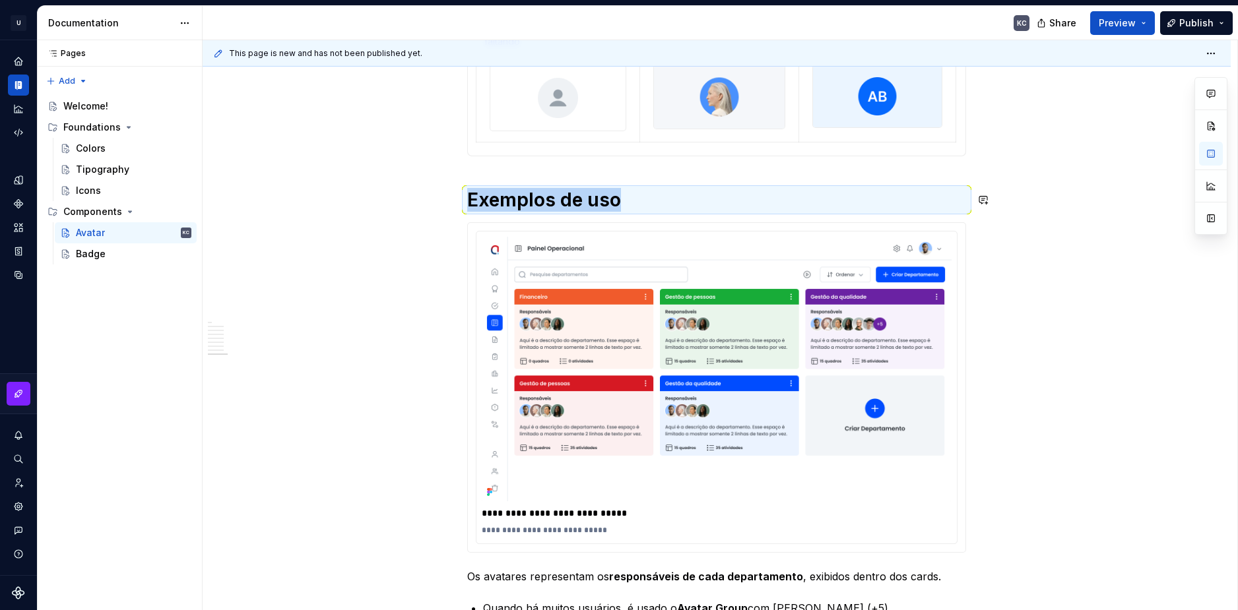
click at [585, 197] on h1 "Exemplos de uso" at bounding box center [716, 200] width 499 height 24
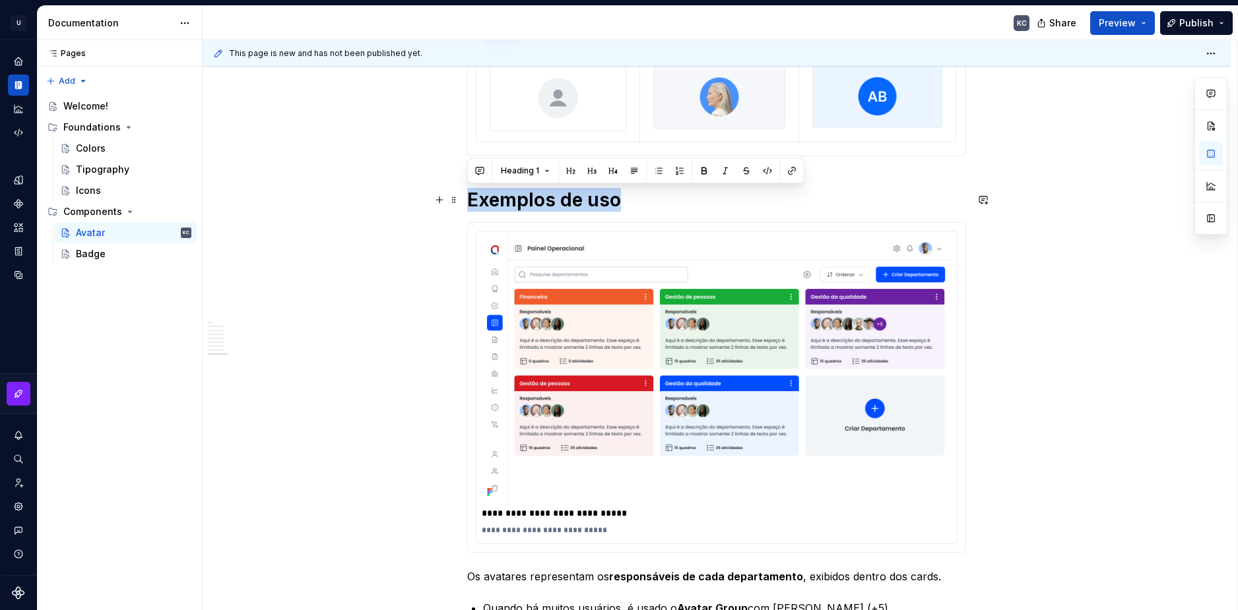
copy h1 "Exemplos de uso"
click at [90, 257] on div "Badge" at bounding box center [91, 253] width 30 height 13
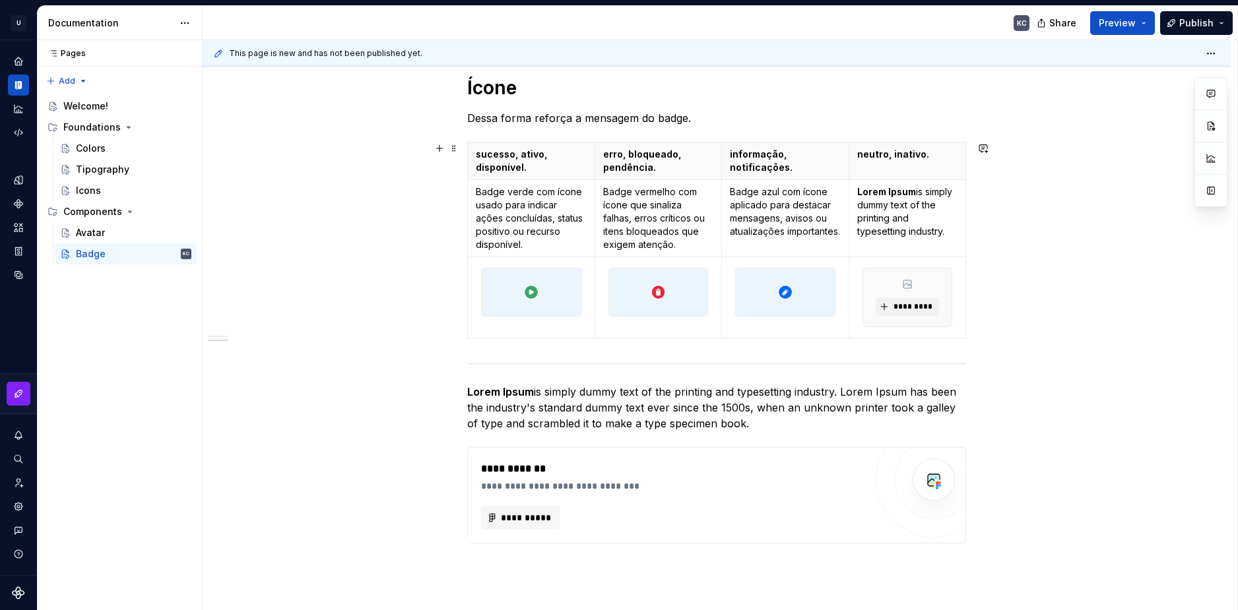
scroll to position [396, 0]
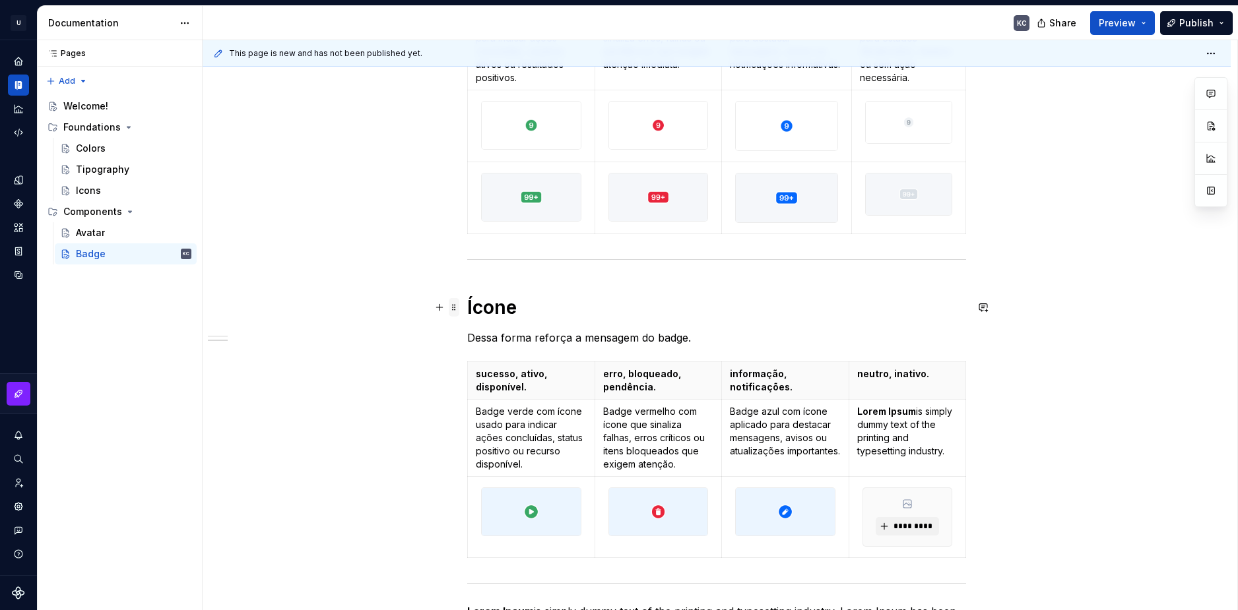
click at [451, 311] on span at bounding box center [454, 307] width 11 height 18
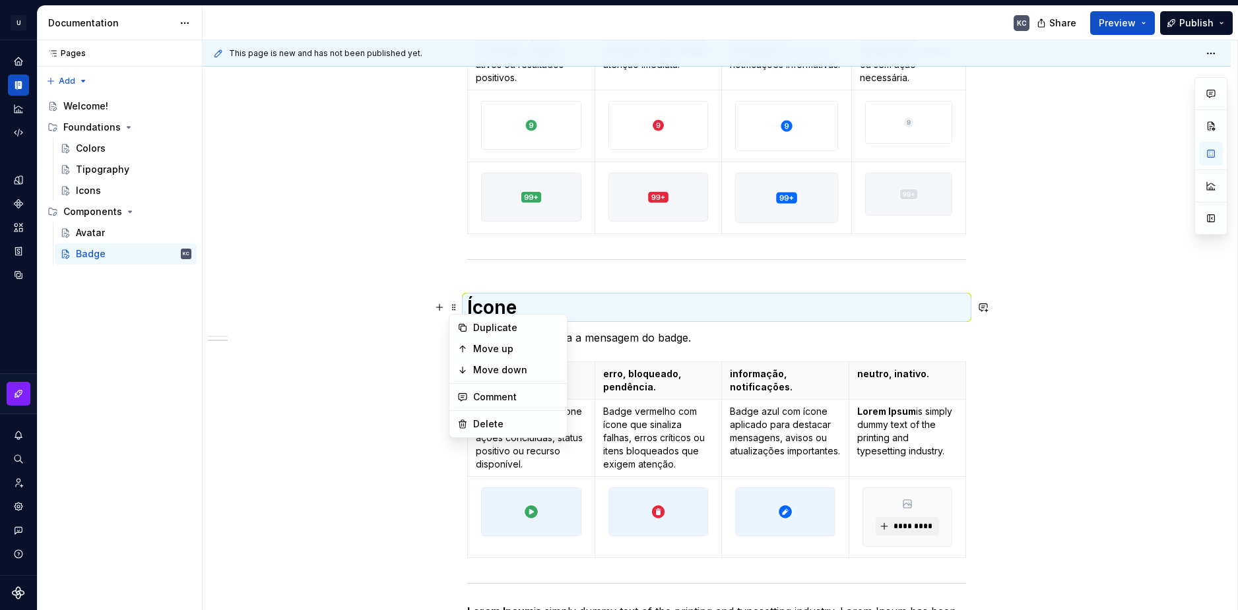
click at [488, 330] on div "Duplicate" at bounding box center [516, 327] width 86 height 13
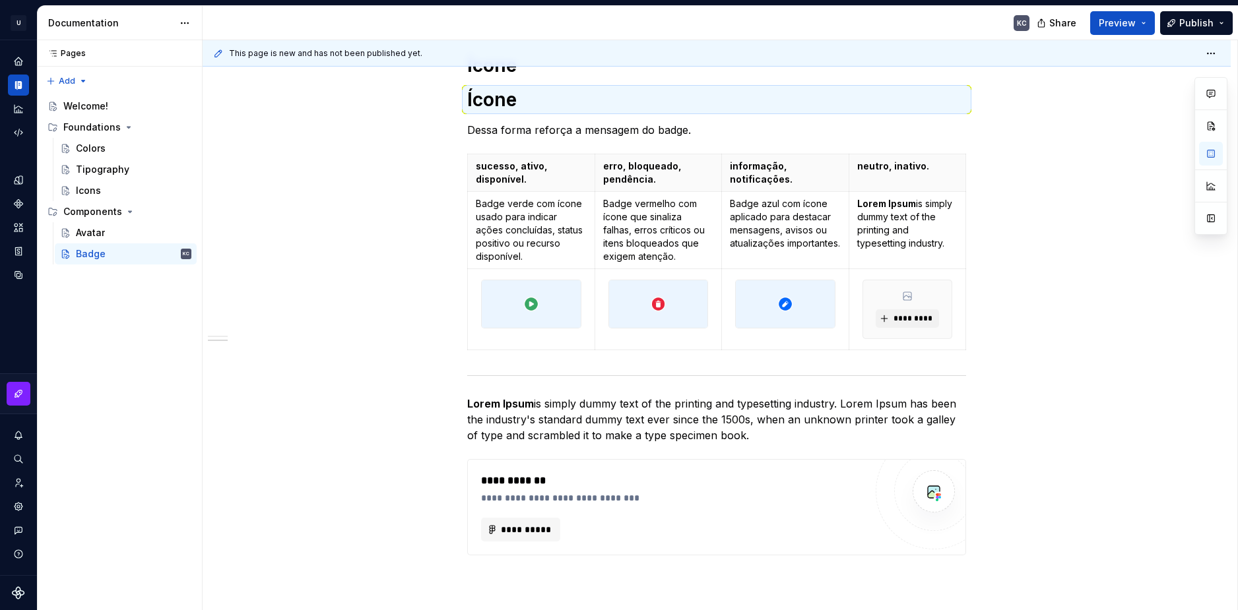
scroll to position [655, 0]
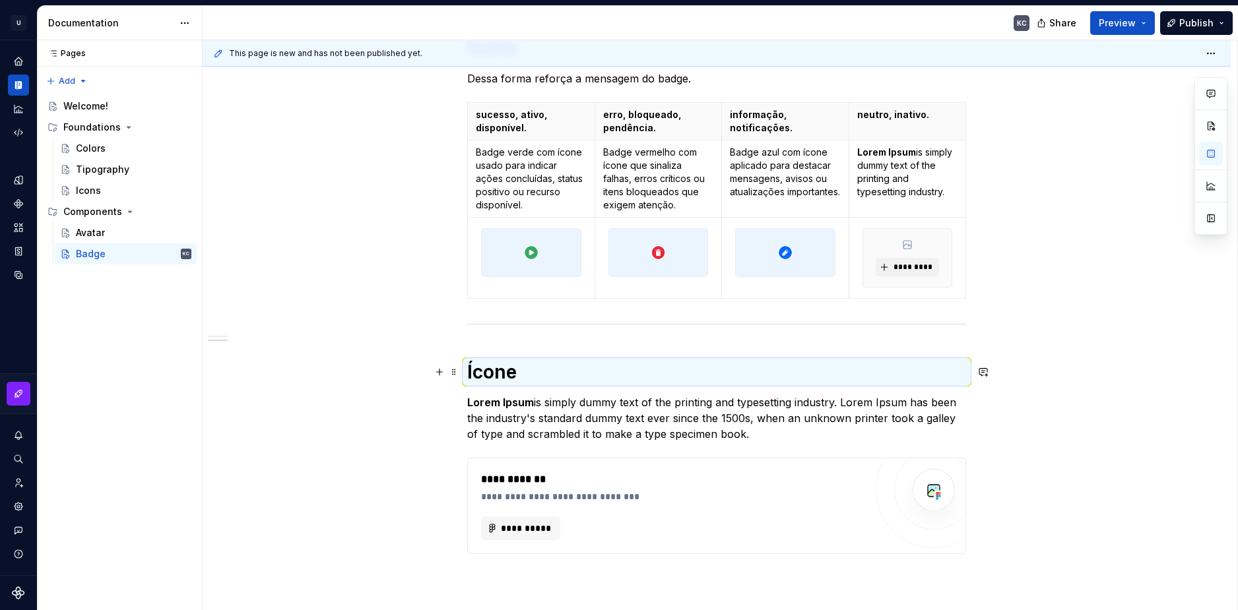
click at [510, 367] on h1 "Ícone" at bounding box center [716, 372] width 499 height 24
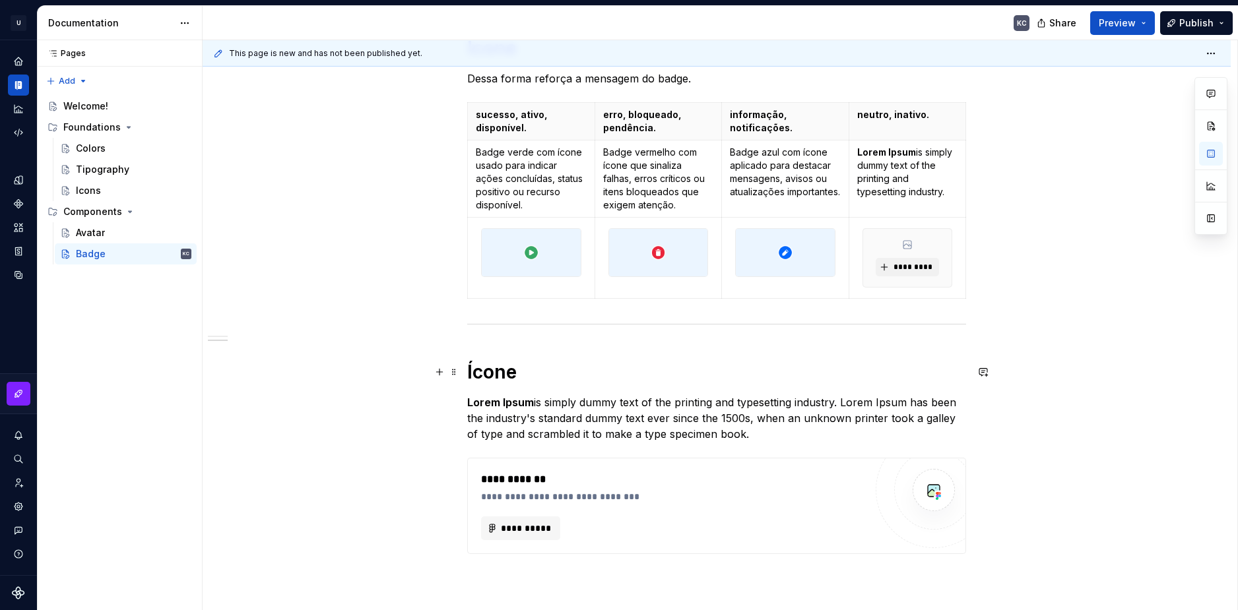
click at [495, 373] on h1 "Ícone" at bounding box center [716, 372] width 499 height 24
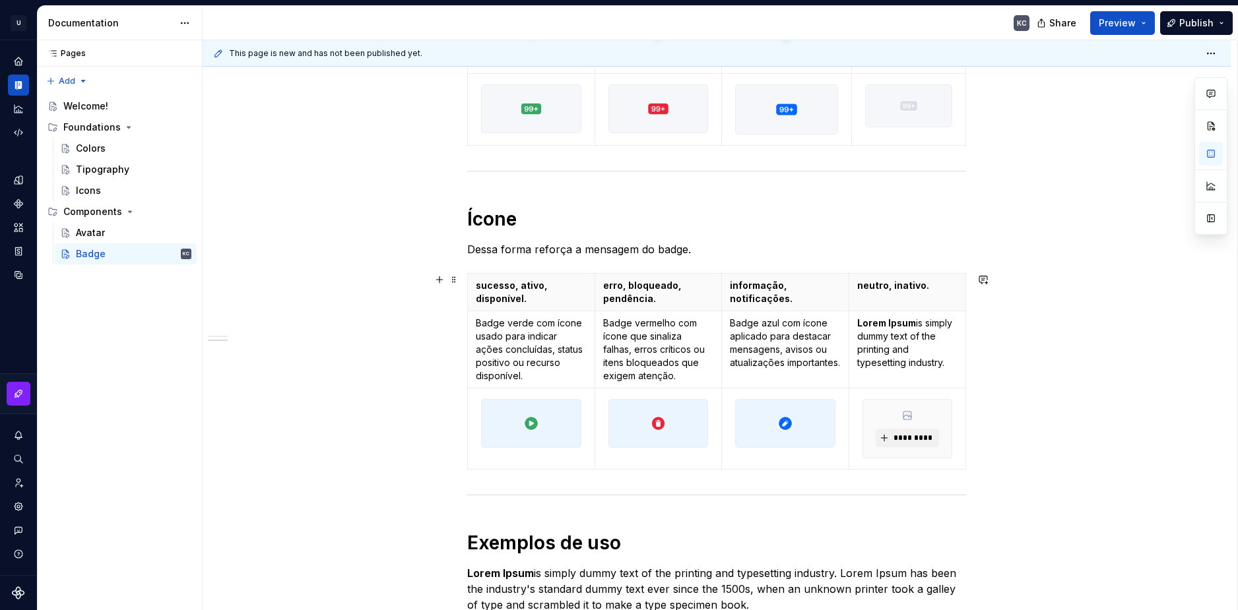
scroll to position [391, 0]
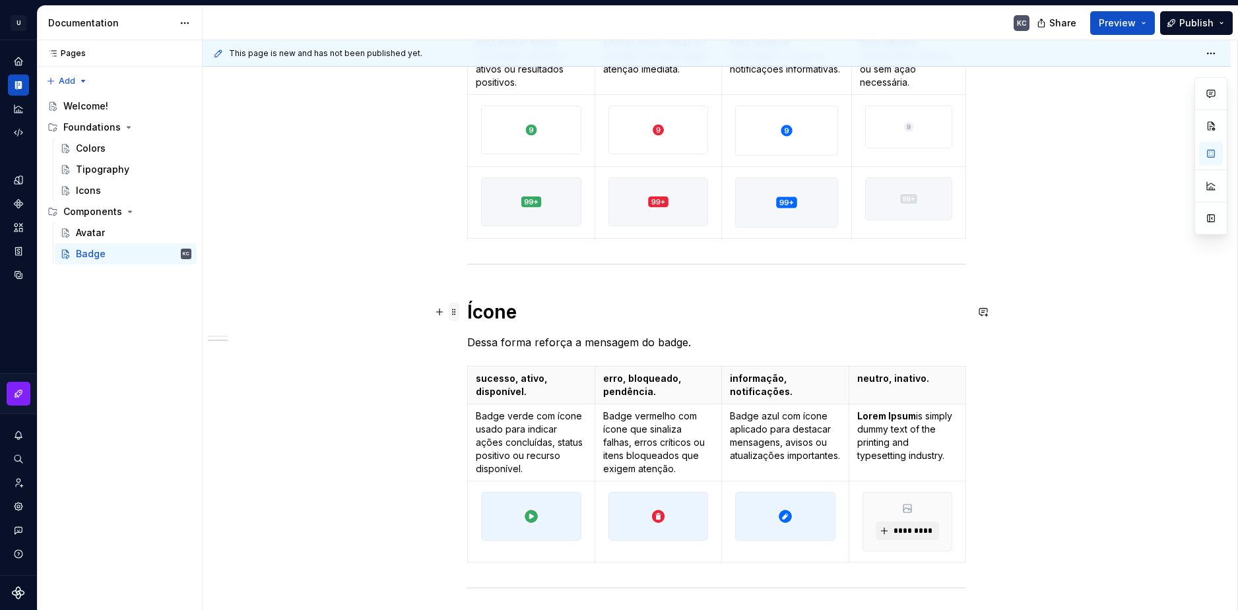
click at [457, 313] on span at bounding box center [454, 312] width 11 height 18
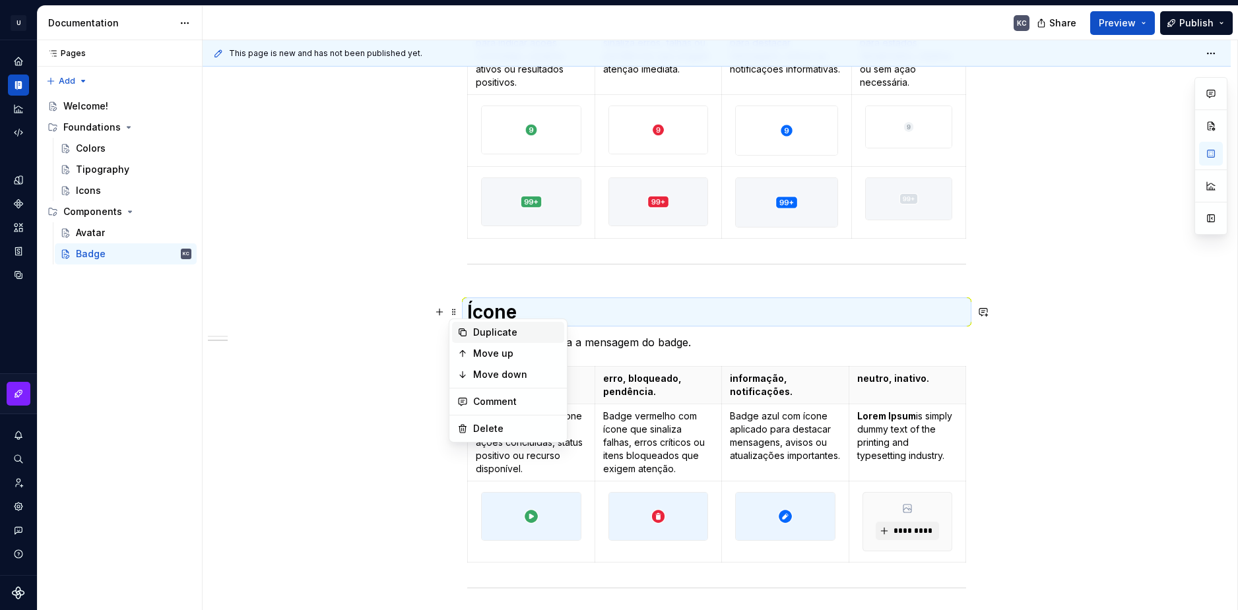
click at [487, 331] on div "Duplicate" at bounding box center [516, 332] width 86 height 13
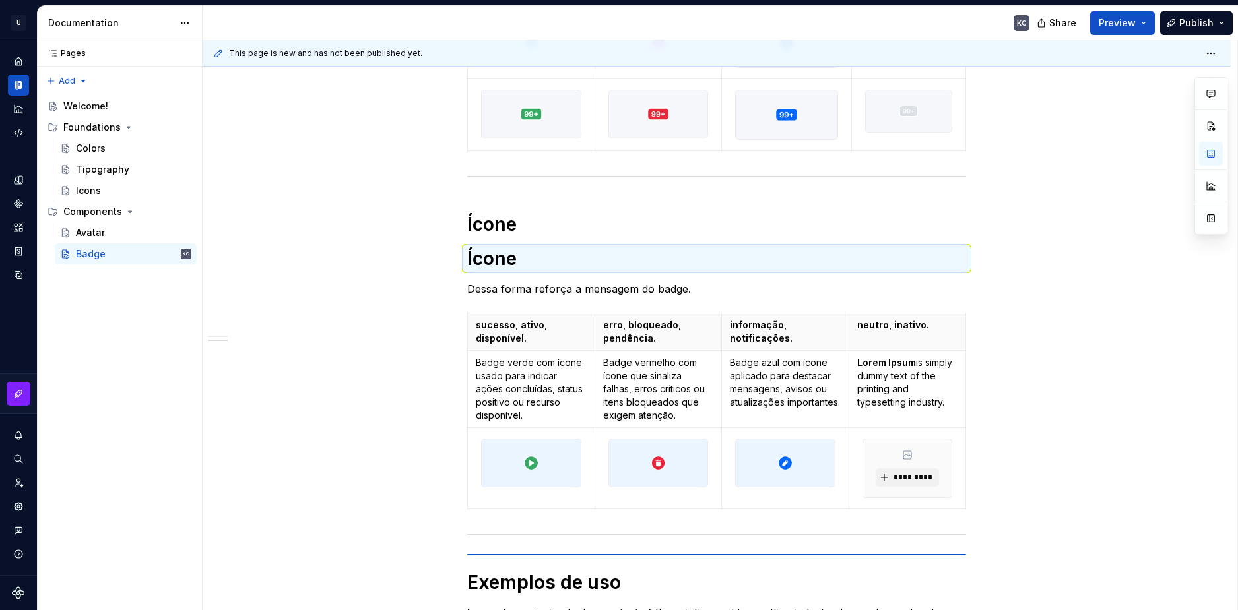
scroll to position [503, 0]
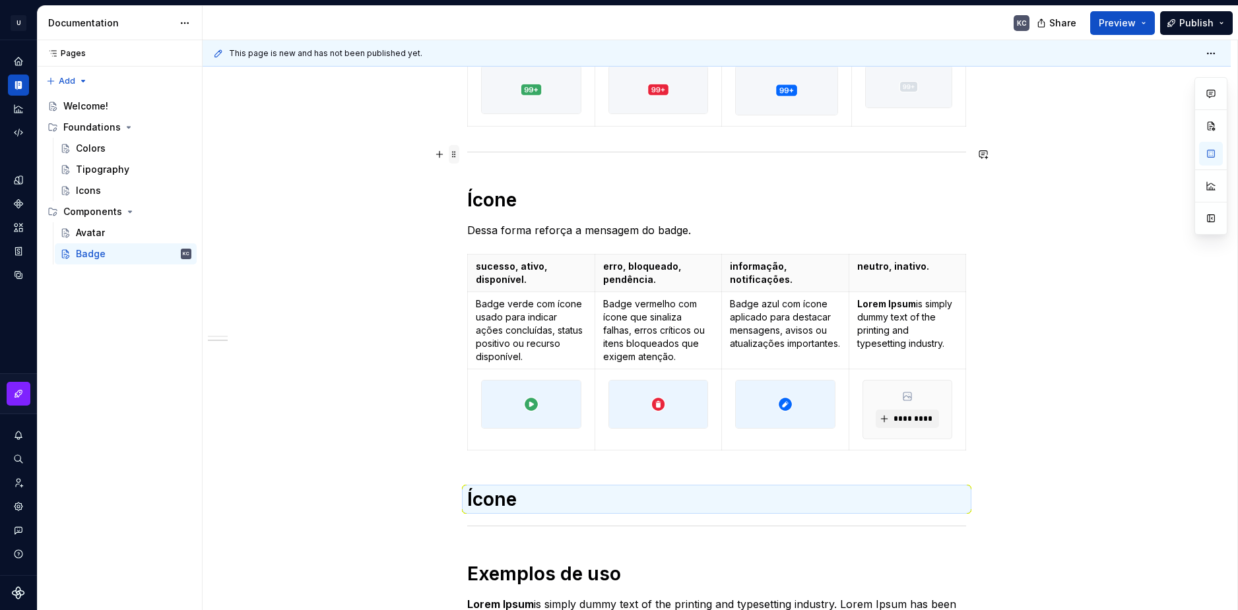
click at [455, 154] on span at bounding box center [454, 154] width 11 height 18
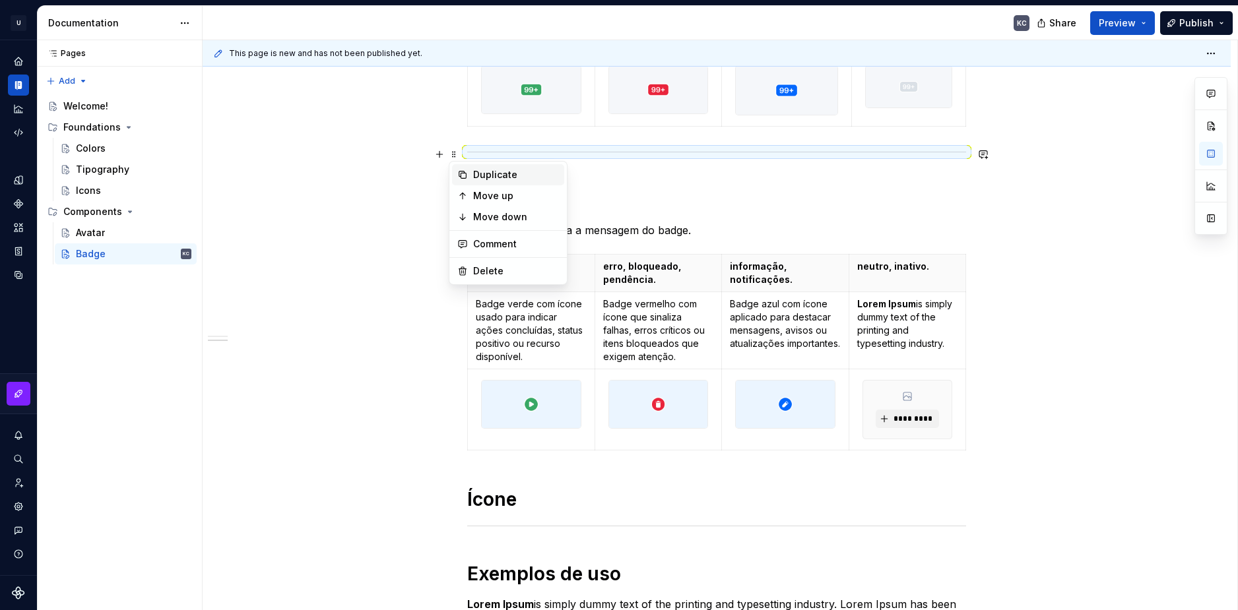
click at [472, 177] on div "Duplicate" at bounding box center [508, 174] width 112 height 21
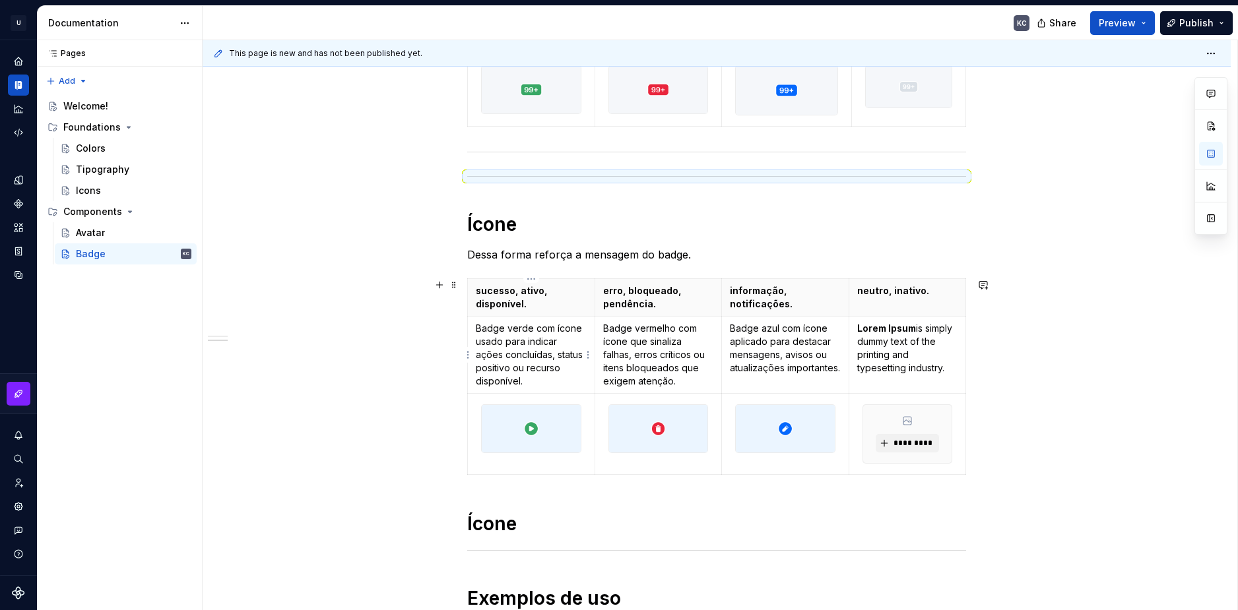
drag, startPoint x: 455, startPoint y: 181, endPoint x: 478, endPoint y: 197, distance: 28.4
drag, startPoint x: 455, startPoint y: 182, endPoint x: 478, endPoint y: 260, distance: 81.0
click at [455, 178] on span at bounding box center [454, 179] width 11 height 18
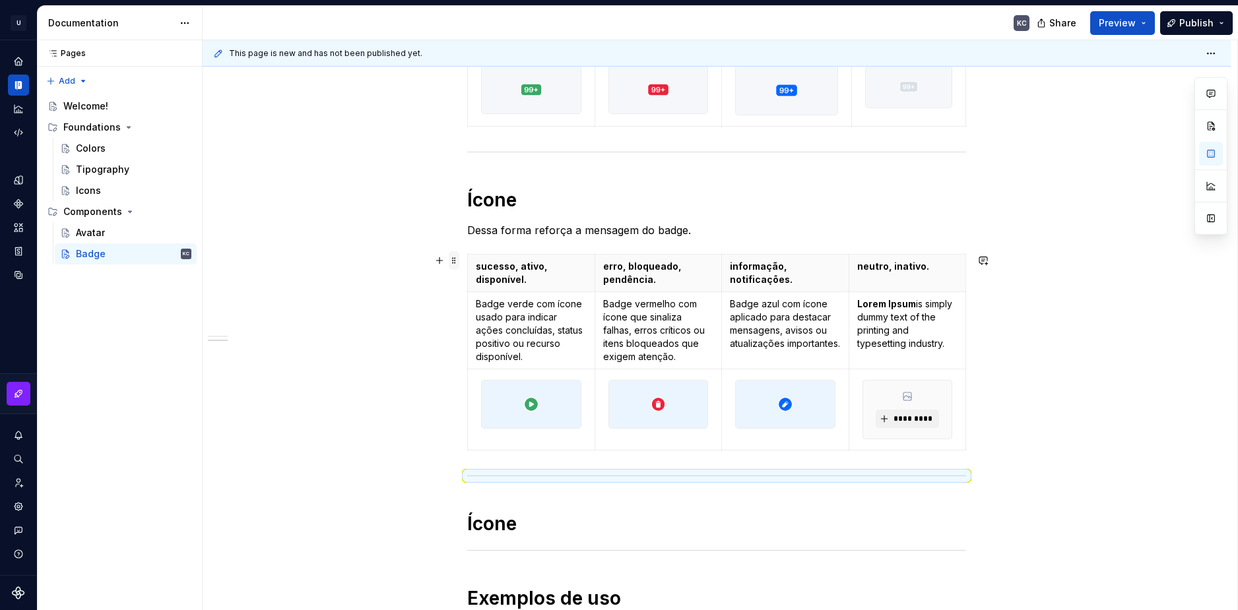
click at [456, 263] on span at bounding box center [454, 260] width 11 height 18
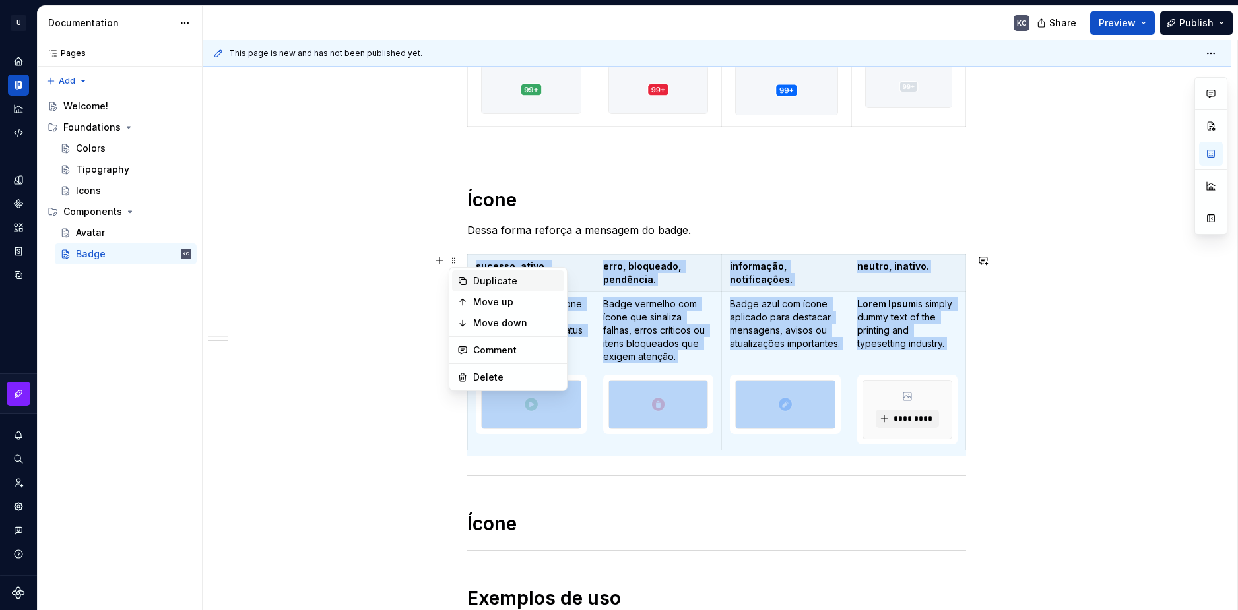
click at [503, 282] on div "Duplicate" at bounding box center [516, 280] width 86 height 13
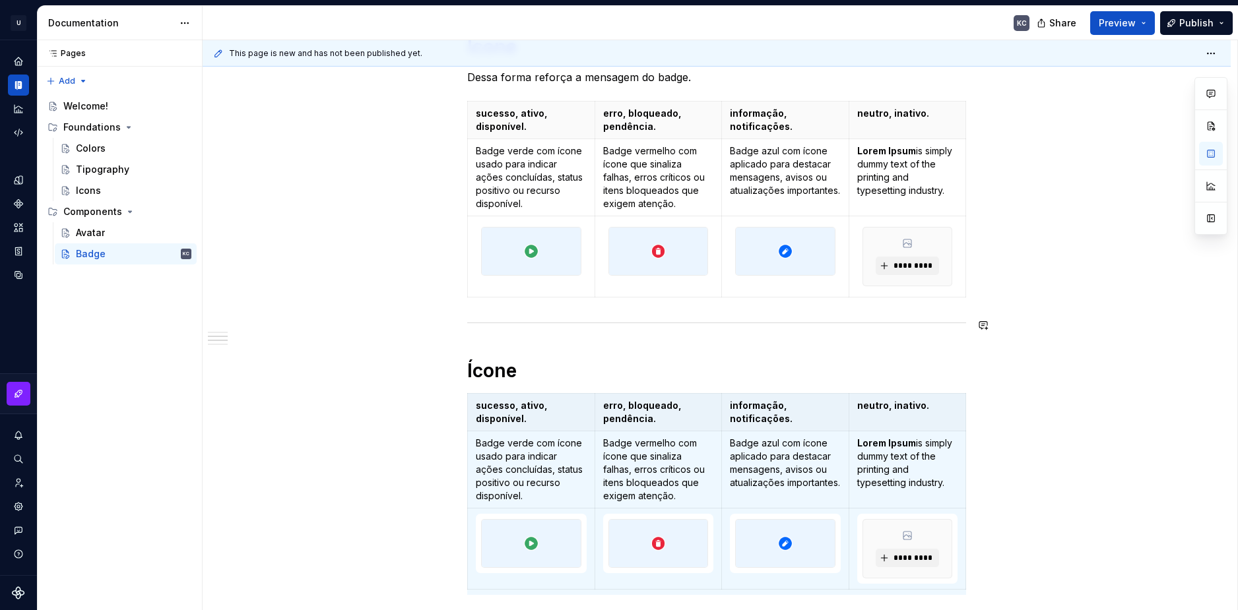
scroll to position [643, 0]
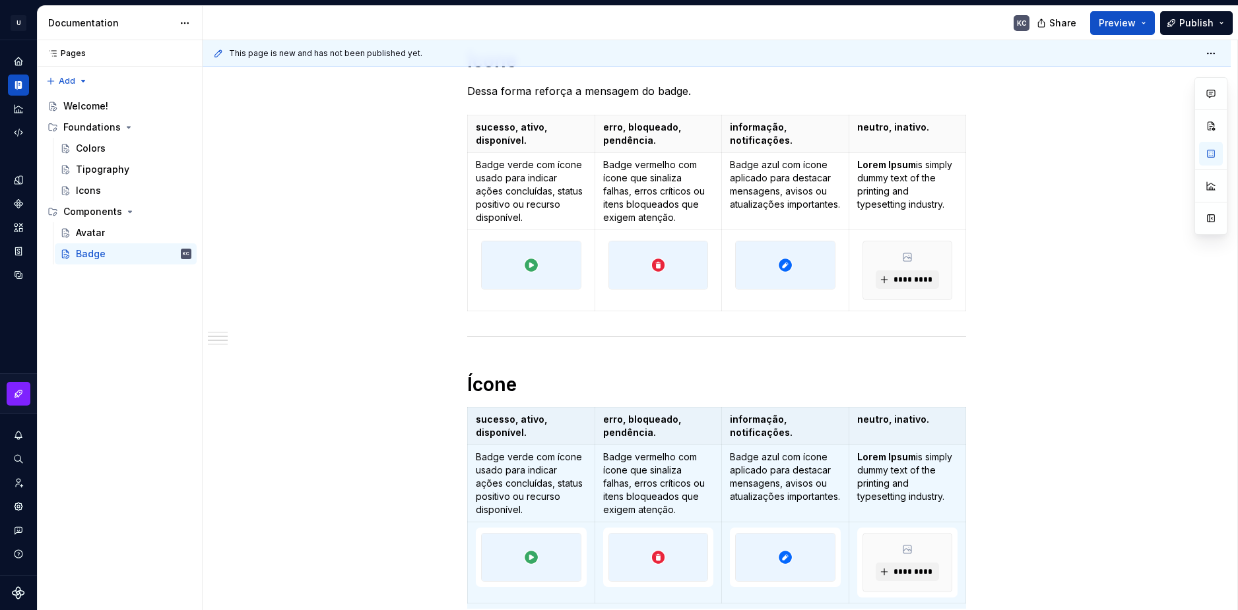
type textarea "*"
click at [507, 391] on h1 "Ícone" at bounding box center [716, 385] width 499 height 24
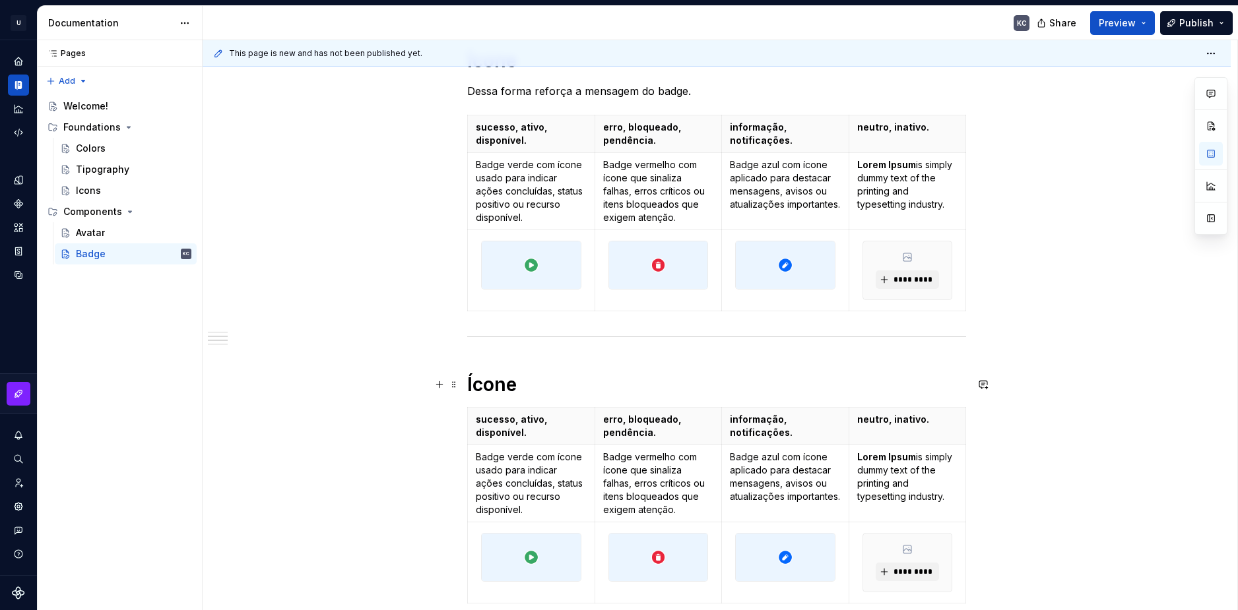
click at [507, 391] on h1 "Ícone" at bounding box center [716, 385] width 499 height 24
click at [518, 483] on p "Badge verde com ícone usado para indicar ações concluídas, status positivo ou r…" at bounding box center [531, 484] width 111 height 66
click at [662, 476] on p "Badge vermelho com ícone que sinaliza falhas, erros críticos ou itens bloqueado…" at bounding box center [658, 484] width 111 height 66
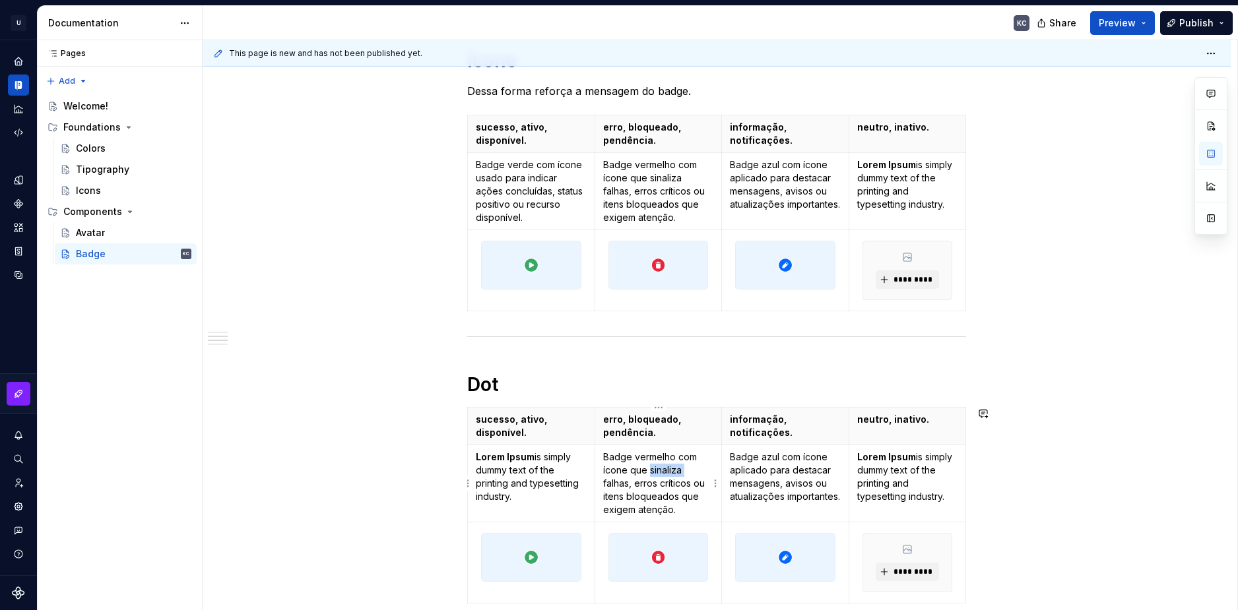
click at [662, 476] on p "Badge vermelho com ícone que sinaliza falhas, erros críticos ou itens bloqueado…" at bounding box center [658, 484] width 111 height 66
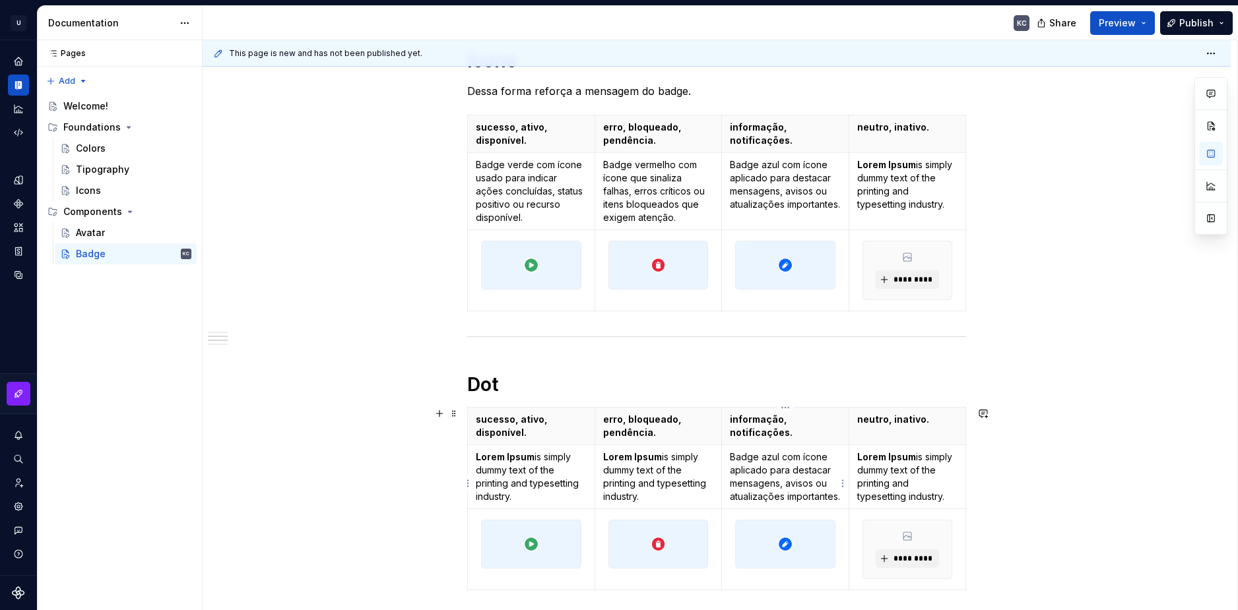
click at [772, 470] on p "Badge azul com ícone aplicado para destacar mensagens, avisos ou atualizações i…" at bounding box center [785, 477] width 111 height 53
click at [882, 470] on p "Lorem Ipsum is simply dummy text of the printing and typesetting industry." at bounding box center [907, 477] width 100 height 53
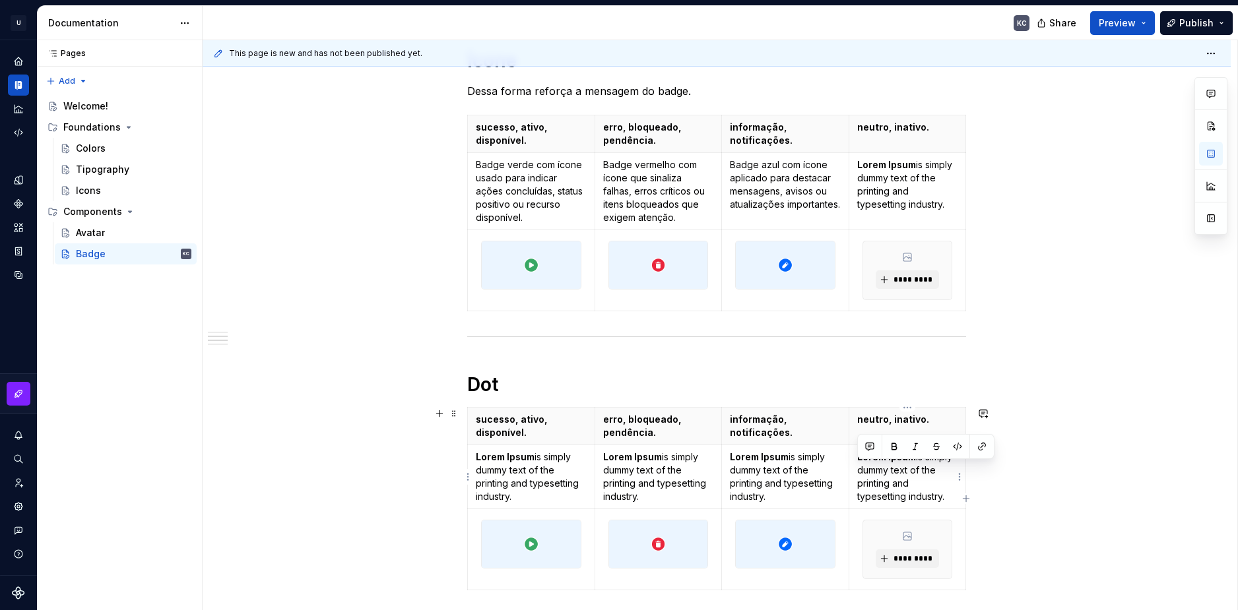
click at [882, 470] on p "Lorem Ipsum is simply dummy text of the printing and typesetting industry." at bounding box center [907, 477] width 100 height 53
click at [893, 475] on p "Lorem Ipsum is simply dummy text of the printing and typesetting industry." at bounding box center [907, 477] width 100 height 53
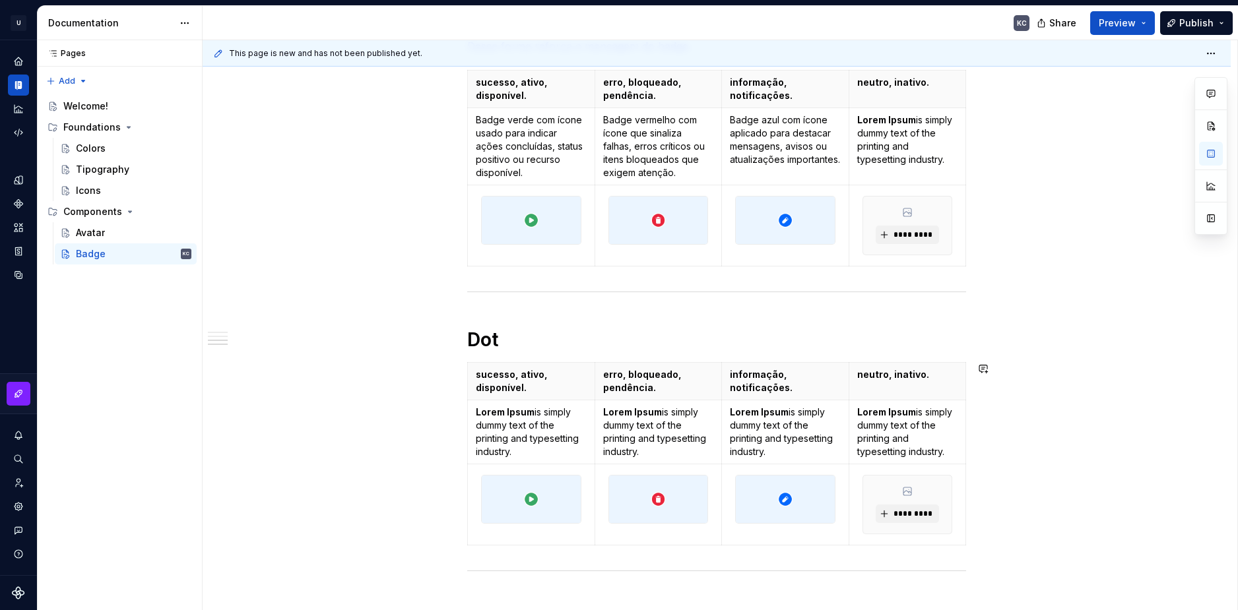
scroll to position [774, 0]
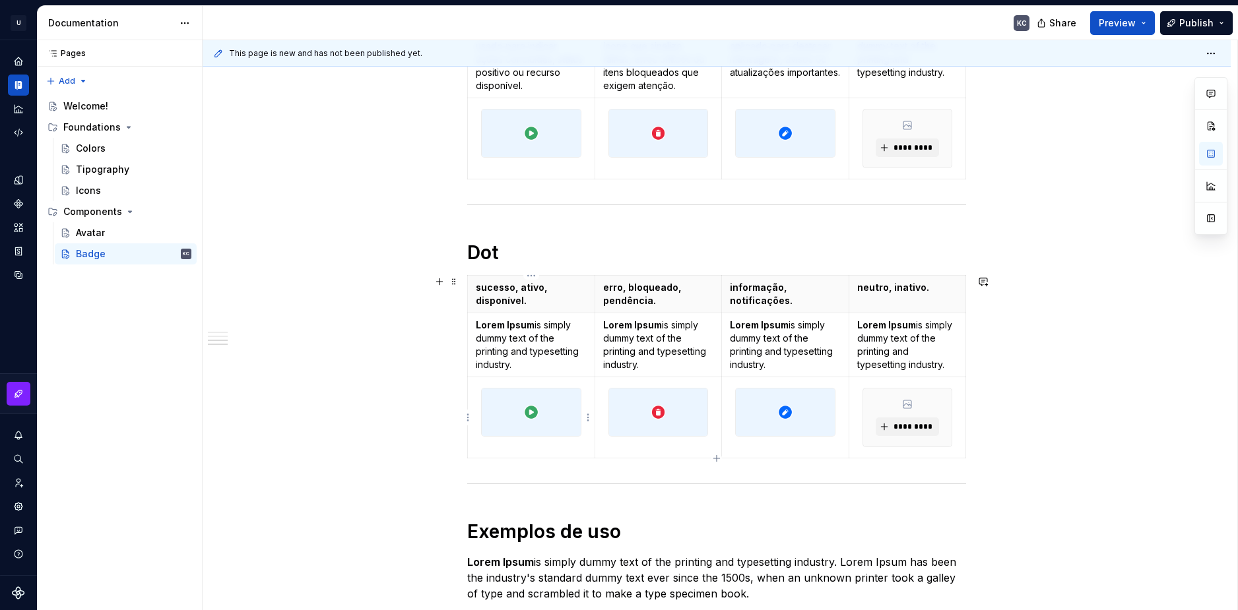
click at [543, 402] on img at bounding box center [531, 412] width 99 height 47
click at [588, 416] on html "U Stardust DS KC Design system data Documentation KC Share Preview Publish Page…" at bounding box center [619, 305] width 1238 height 610
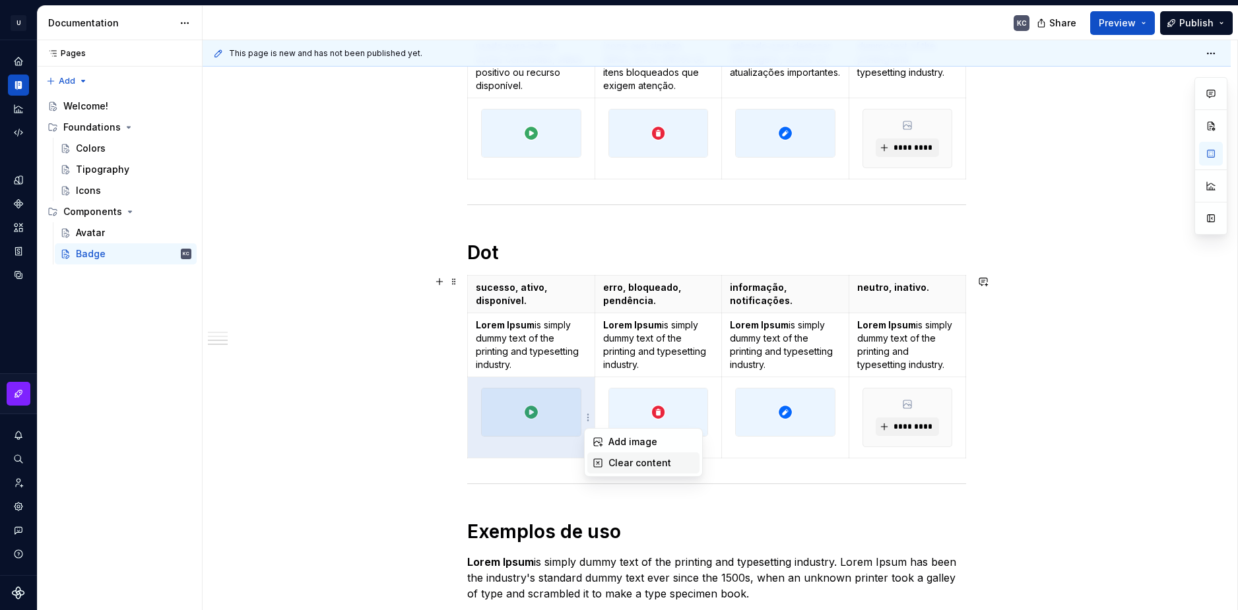
click at [625, 466] on div "Clear content" at bounding box center [651, 463] width 86 height 13
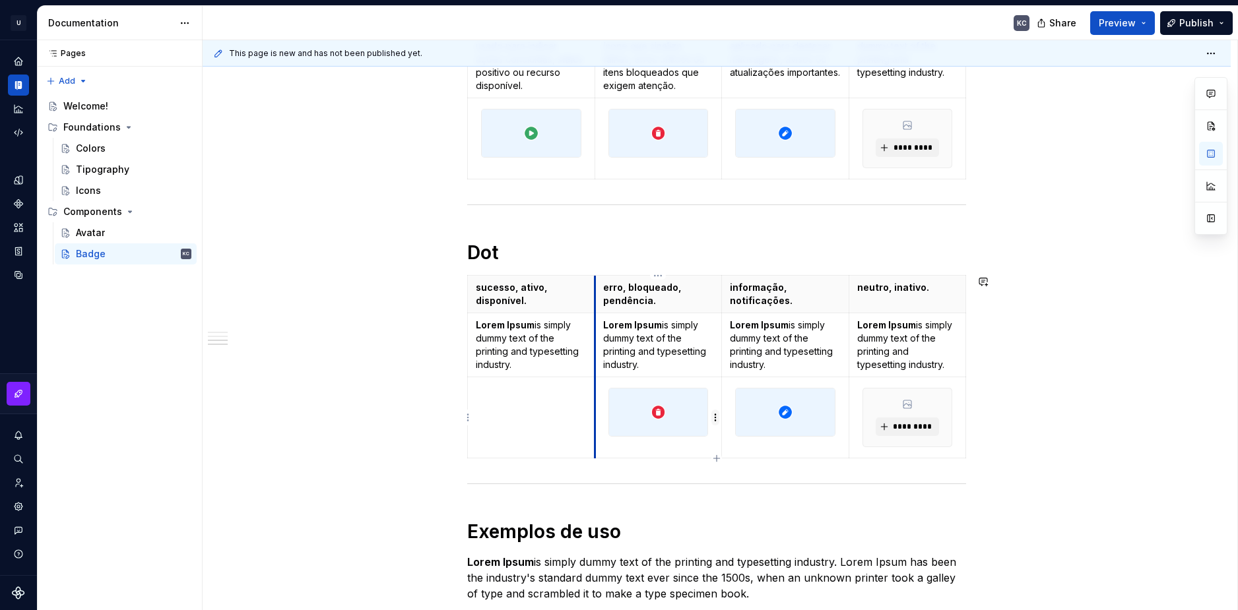
drag, startPoint x: 594, startPoint y: 418, endPoint x: 586, endPoint y: 416, distance: 8.8
click at [594, 418] on td at bounding box center [657, 417] width 127 height 81
click at [585, 416] on html "U Stardust DS KC Design system data Documentation KC Share Preview Publish Page…" at bounding box center [619, 305] width 1238 height 610
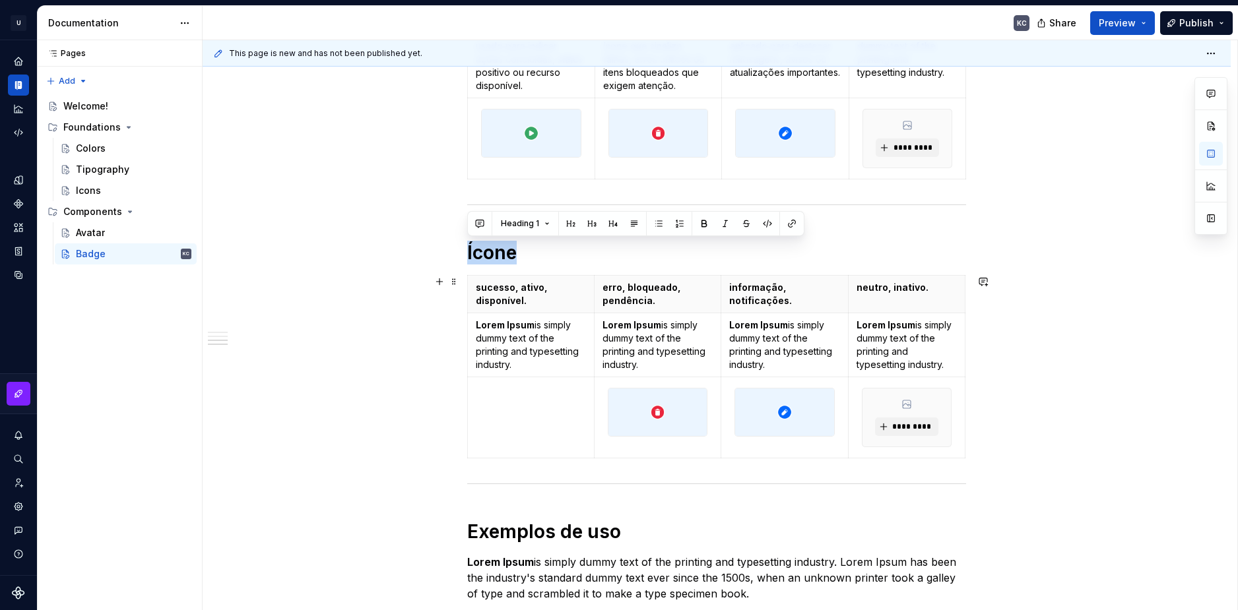
click at [598, 408] on html "U Stardust DS KC Design system data Documentation KC Share Preview Publish Page…" at bounding box center [619, 305] width 1238 height 610
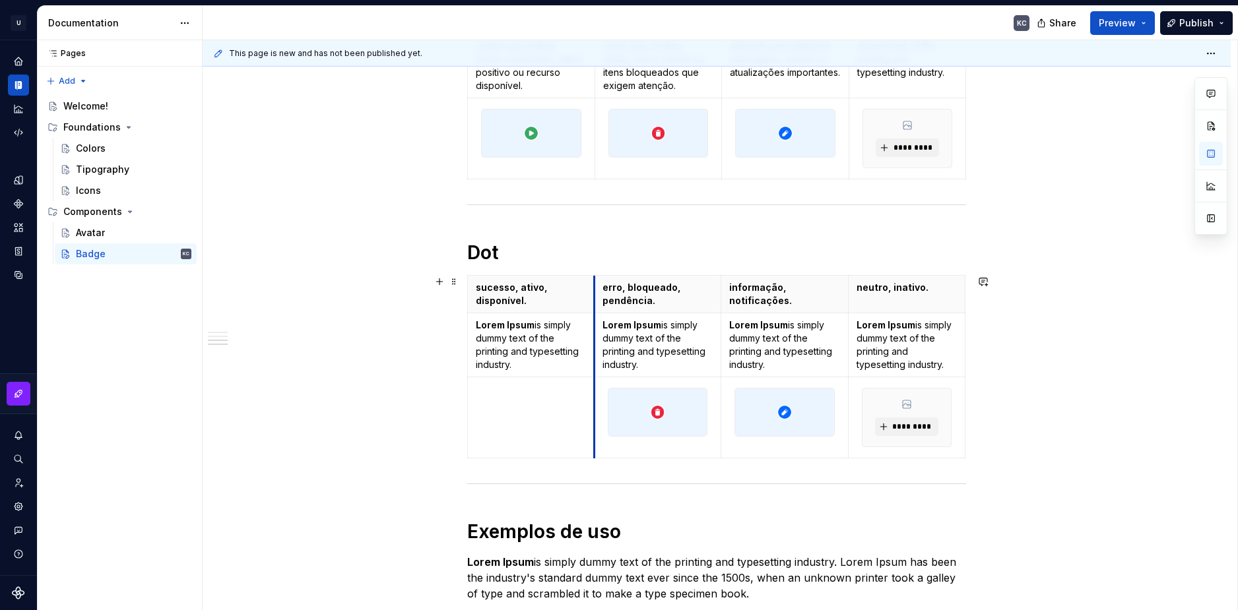
click at [593, 386] on td at bounding box center [531, 417] width 127 height 81
click at [586, 419] on html "U Stardust DS KC Design system data Documentation KC Share Preview Publish Page…" at bounding box center [619, 305] width 1238 height 610
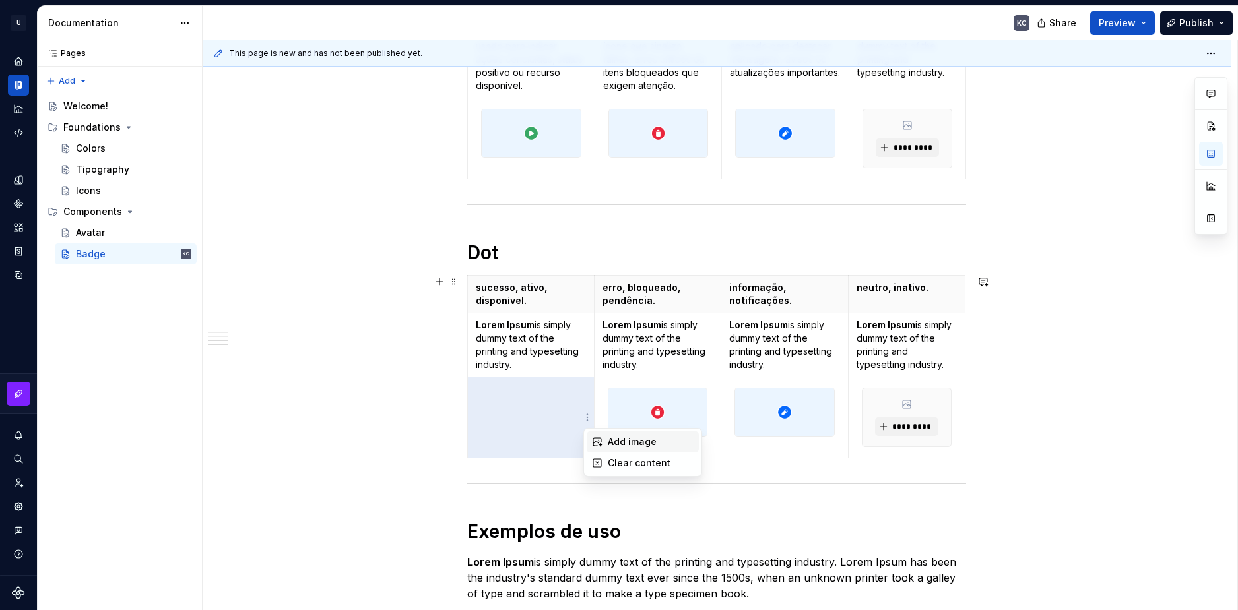
click at [612, 436] on div "Add image" at bounding box center [651, 441] width 86 height 13
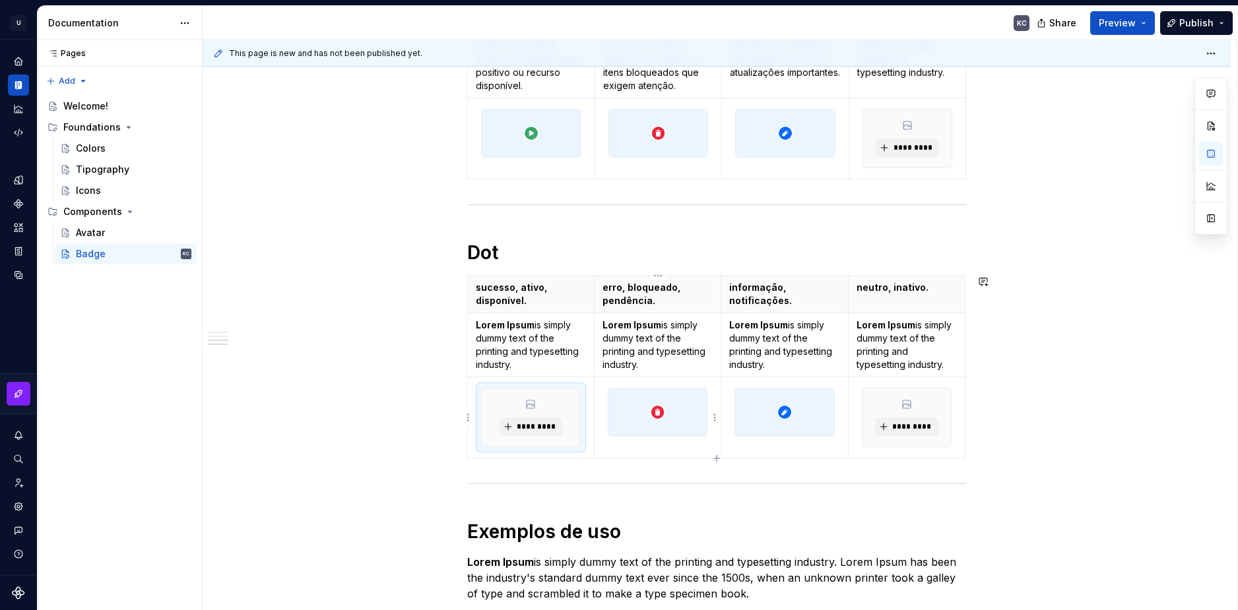
click at [712, 416] on html "U Stardust DS KC Design system data Documentation KC Share Preview Publish Page…" at bounding box center [619, 305] width 1238 height 610
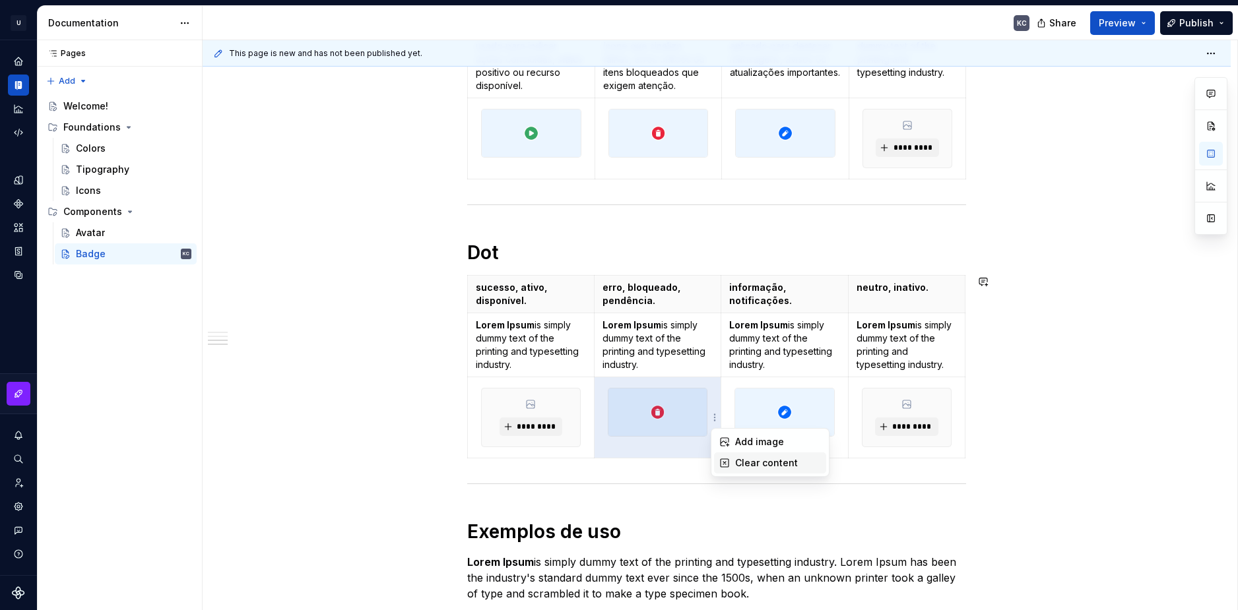
click at [728, 461] on icon at bounding box center [724, 463] width 11 height 11
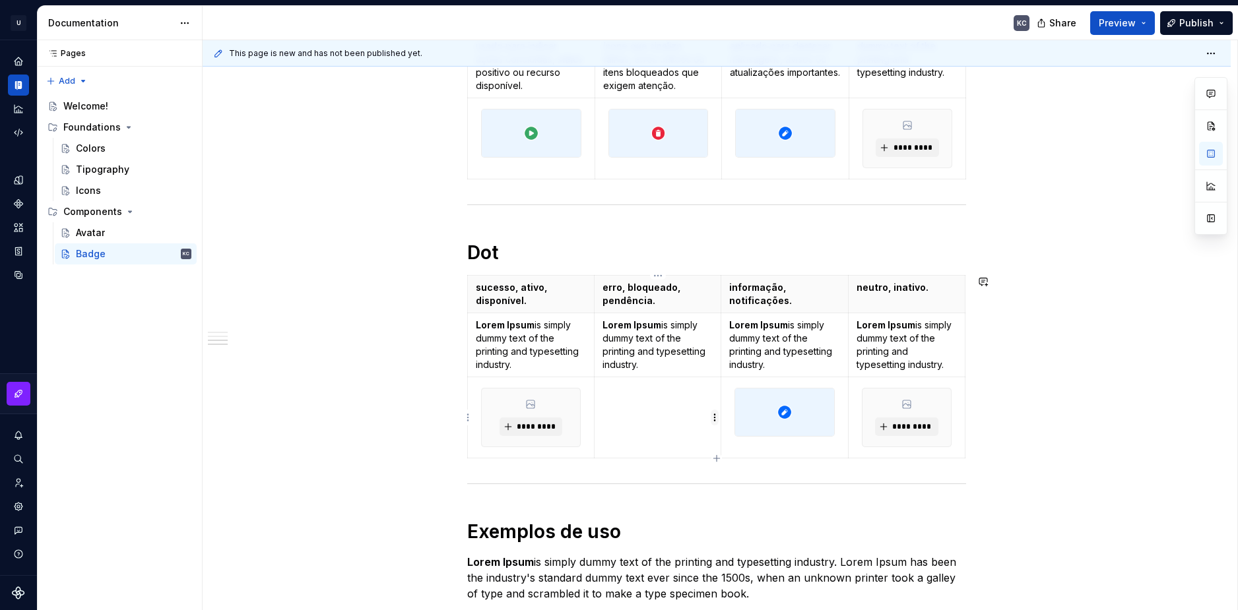
click at [711, 420] on html "U Stardust DS KC Design system data Documentation KC Share Preview Publish Page…" at bounding box center [619, 305] width 1238 height 610
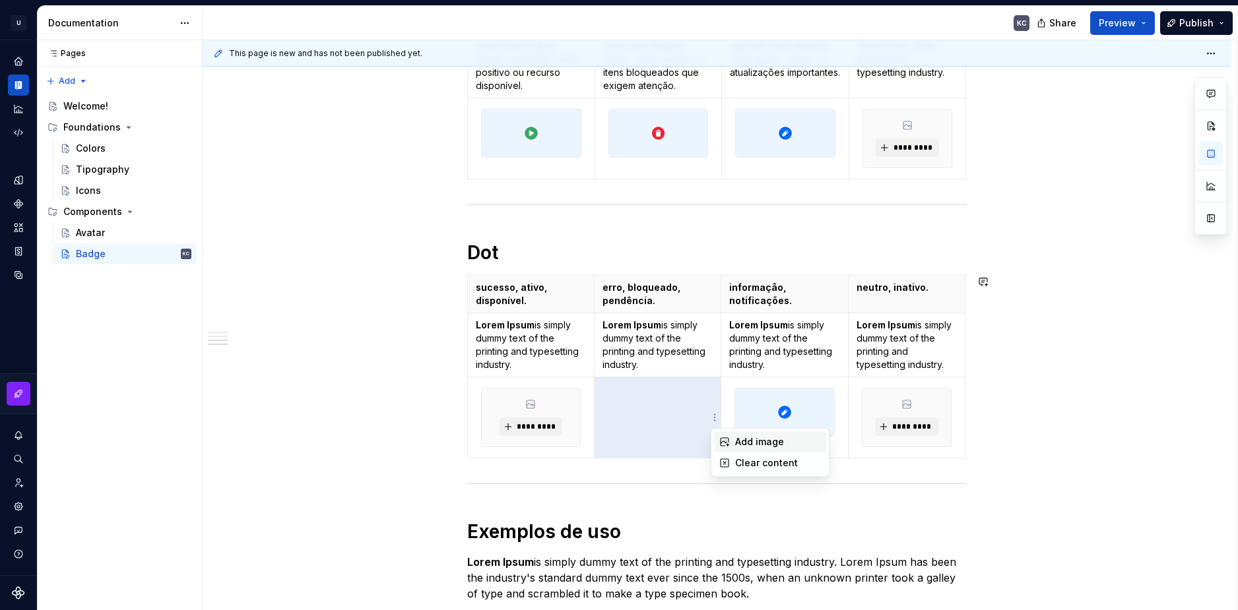
click at [729, 442] on icon at bounding box center [724, 442] width 11 height 11
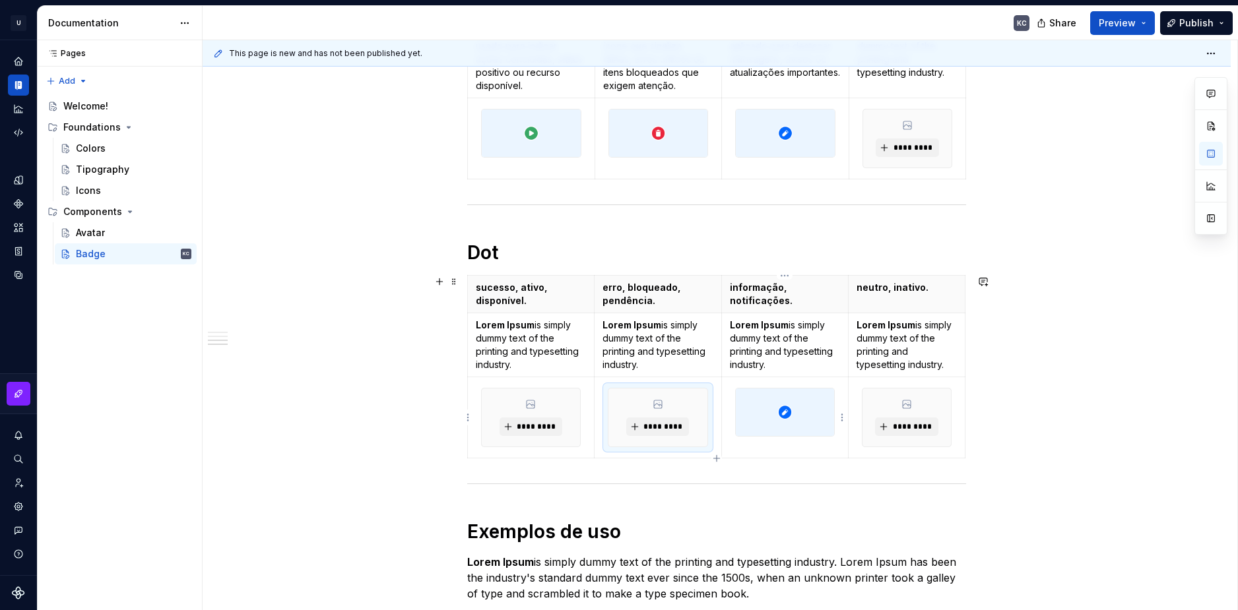
click at [835, 418] on div at bounding box center [785, 412] width 100 height 49
click at [840, 419] on html "U Stardust DS KC Design system data Documentation KC Share Preview Publish Page…" at bounding box center [619, 305] width 1238 height 610
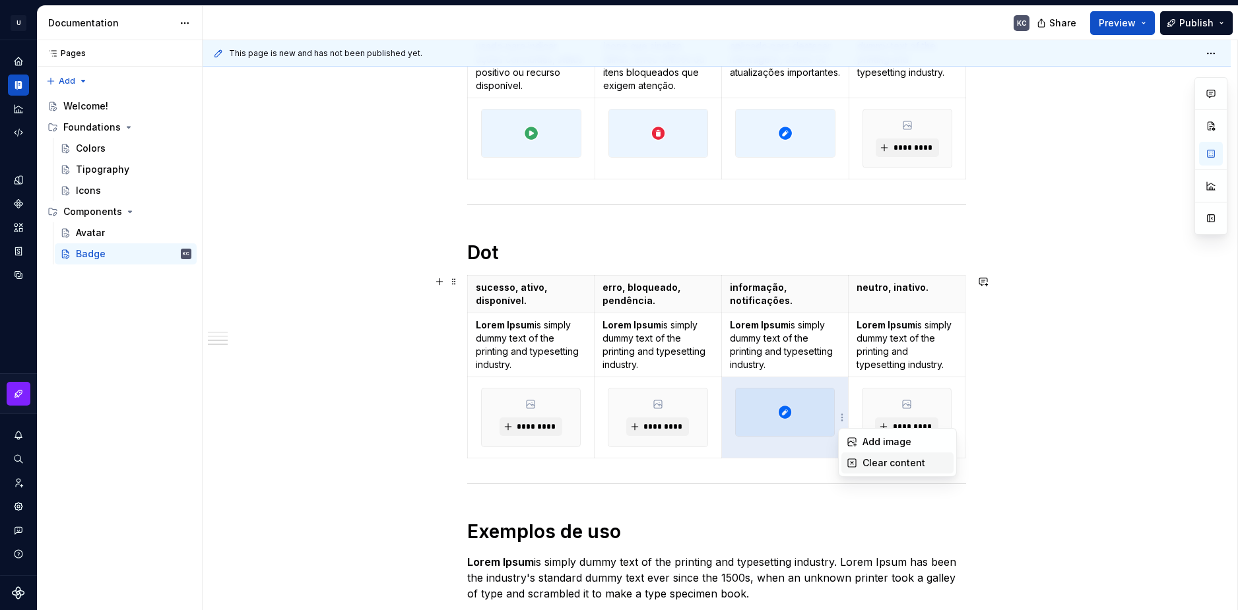
click at [852, 462] on icon at bounding box center [851, 463] width 11 height 11
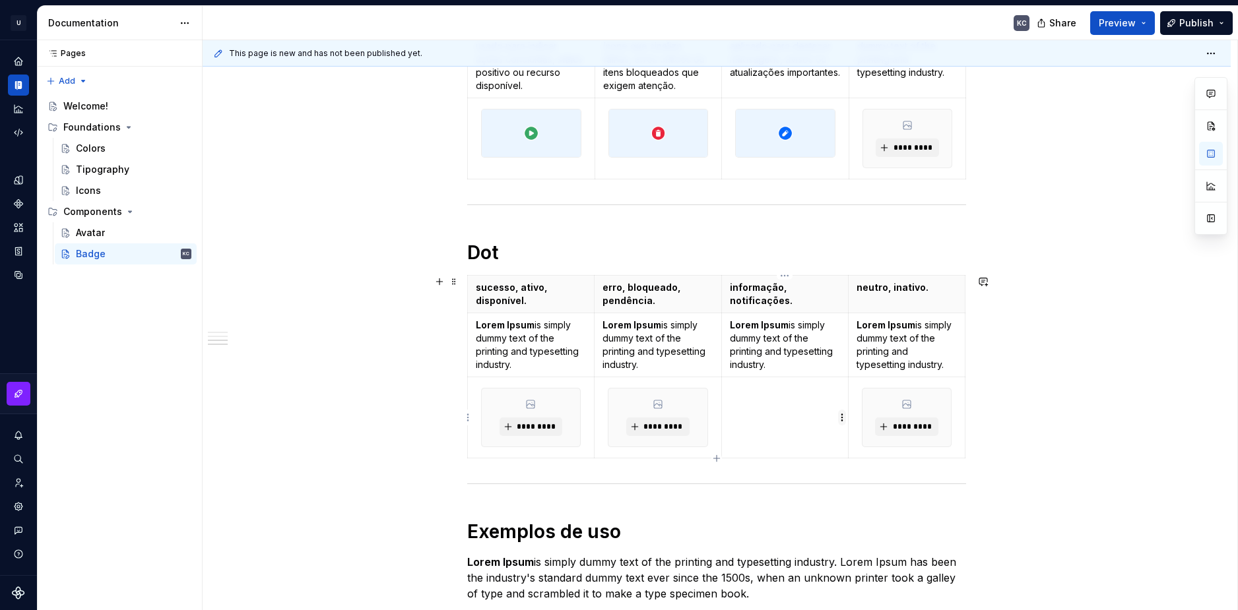
click at [842, 418] on html "U Stardust DS KC Design system data Documentation KC Share Preview Publish Page…" at bounding box center [619, 305] width 1238 height 610
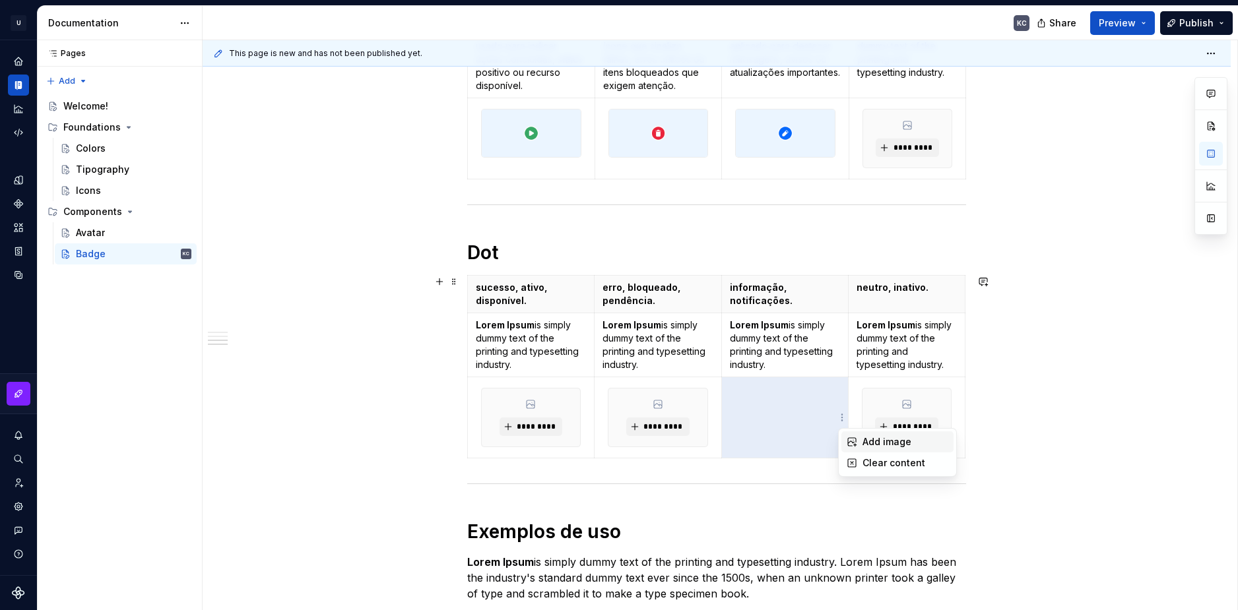
click at [866, 445] on div "Add image" at bounding box center [905, 441] width 86 height 13
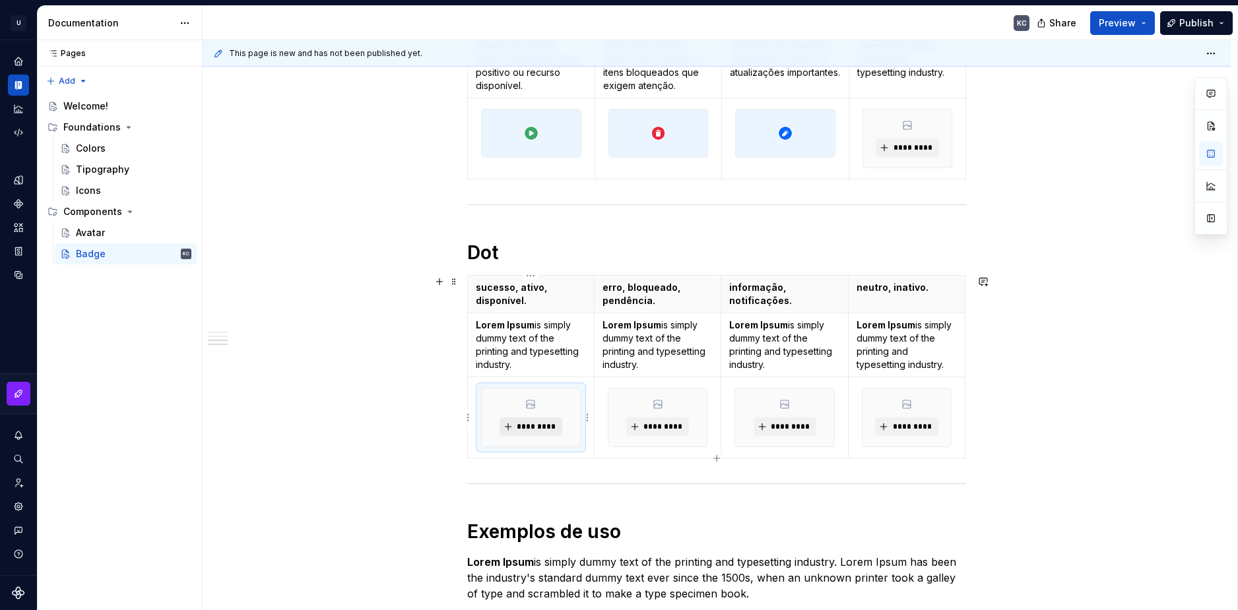
click at [537, 425] on span "*********" at bounding box center [536, 427] width 40 height 11
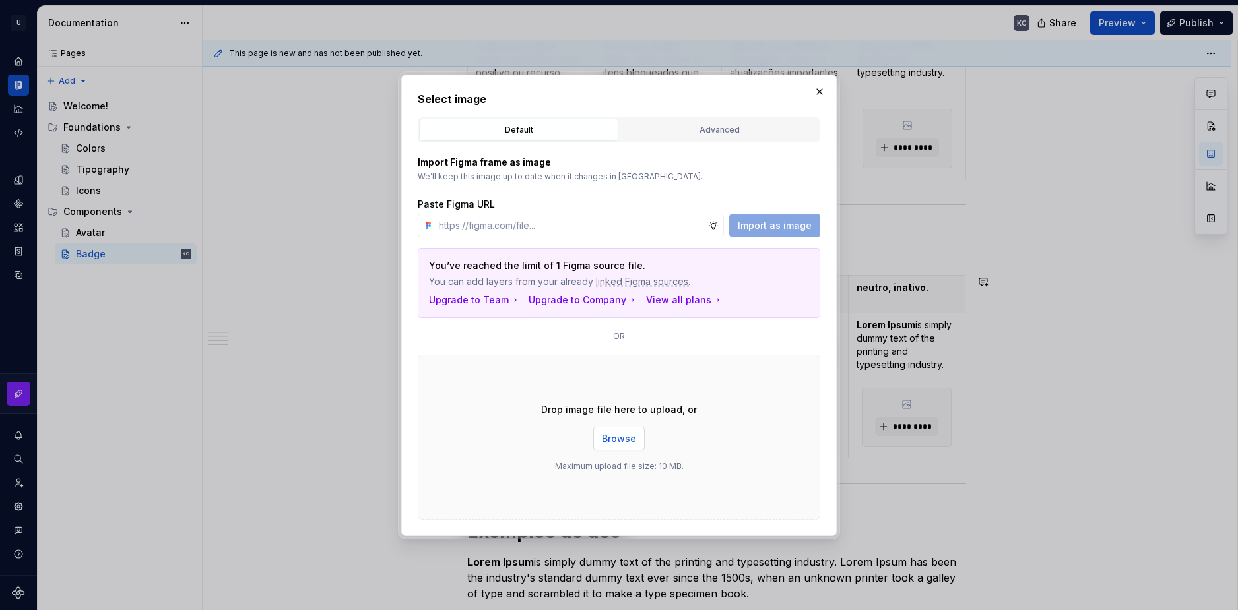
click at [617, 435] on span "Browse" at bounding box center [619, 438] width 34 height 13
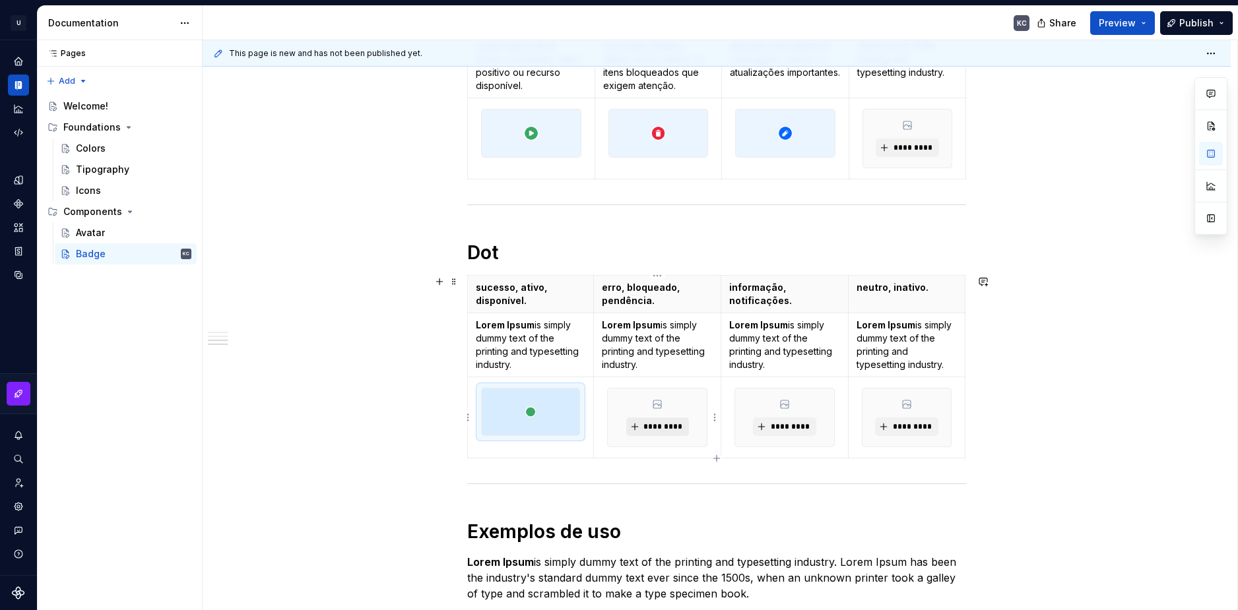
click at [677, 428] on span "*********" at bounding box center [663, 427] width 40 height 11
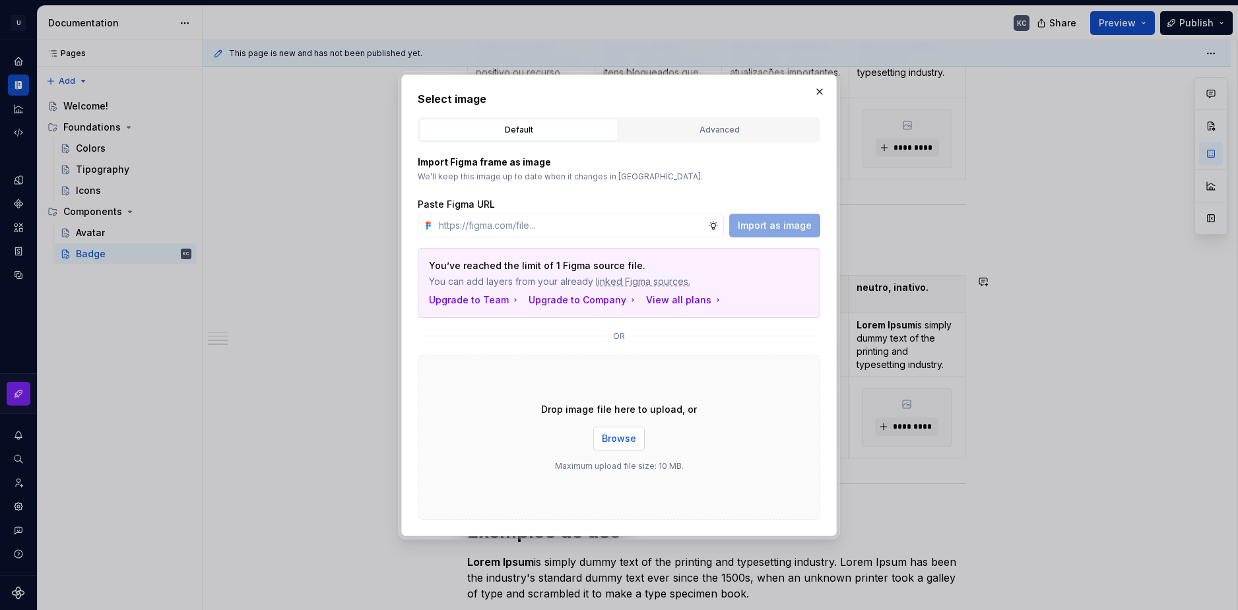
click at [625, 440] on span "Browse" at bounding box center [619, 438] width 34 height 13
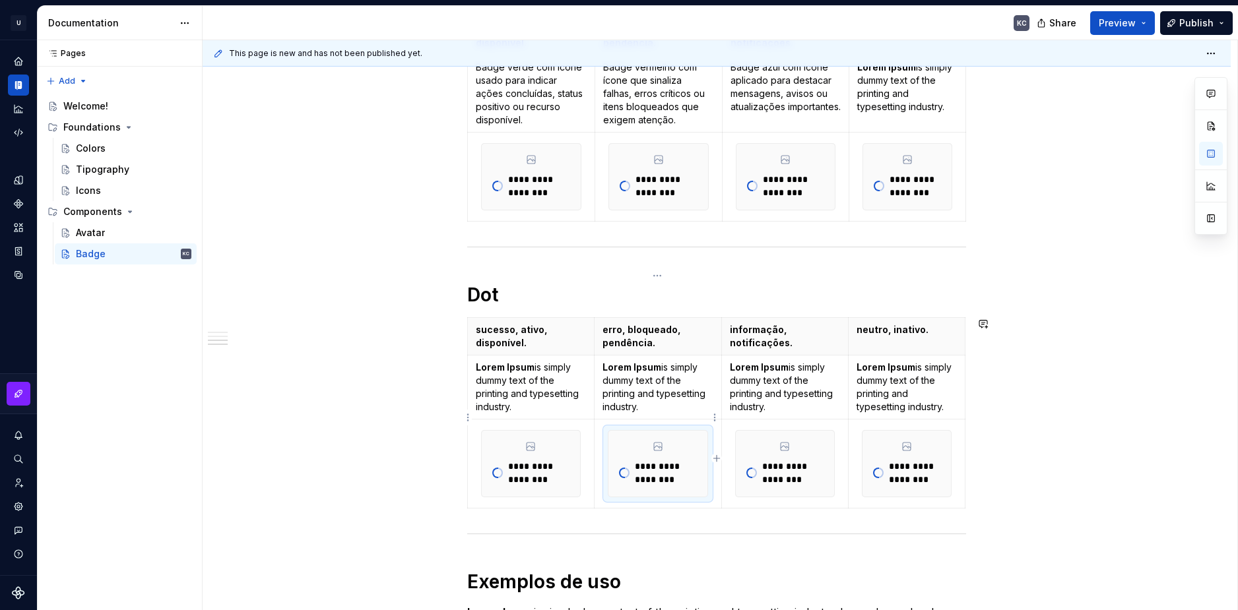
scroll to position [809, 0]
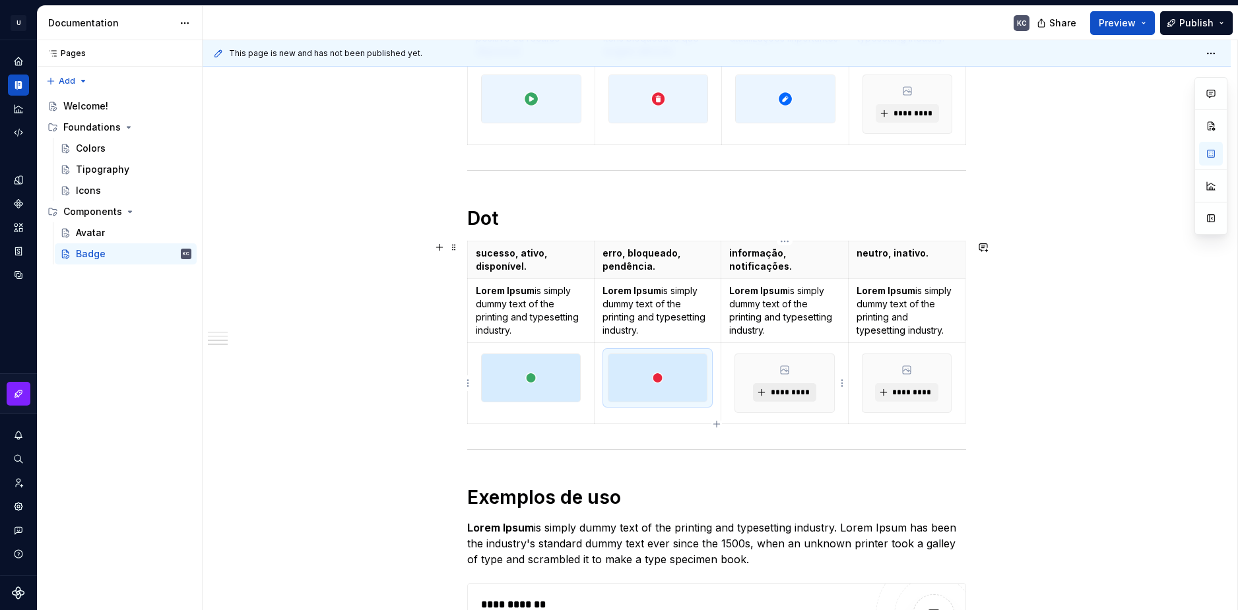
click at [788, 395] on span "*********" at bounding box center [789, 392] width 40 height 11
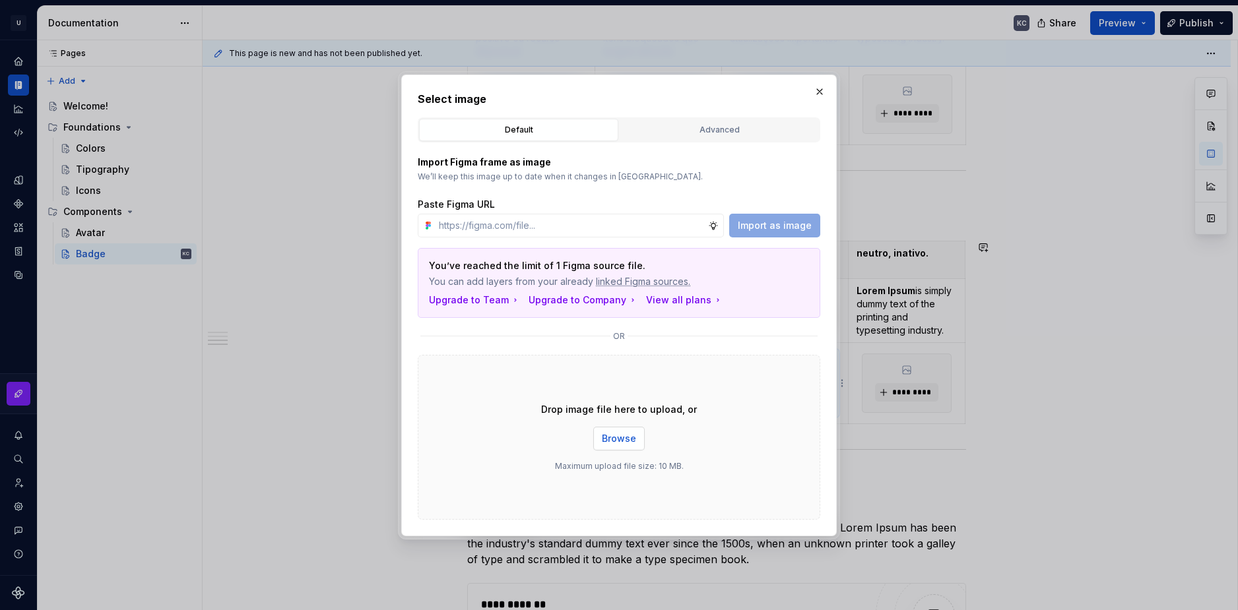
click at [632, 438] on span "Browse" at bounding box center [619, 438] width 34 height 13
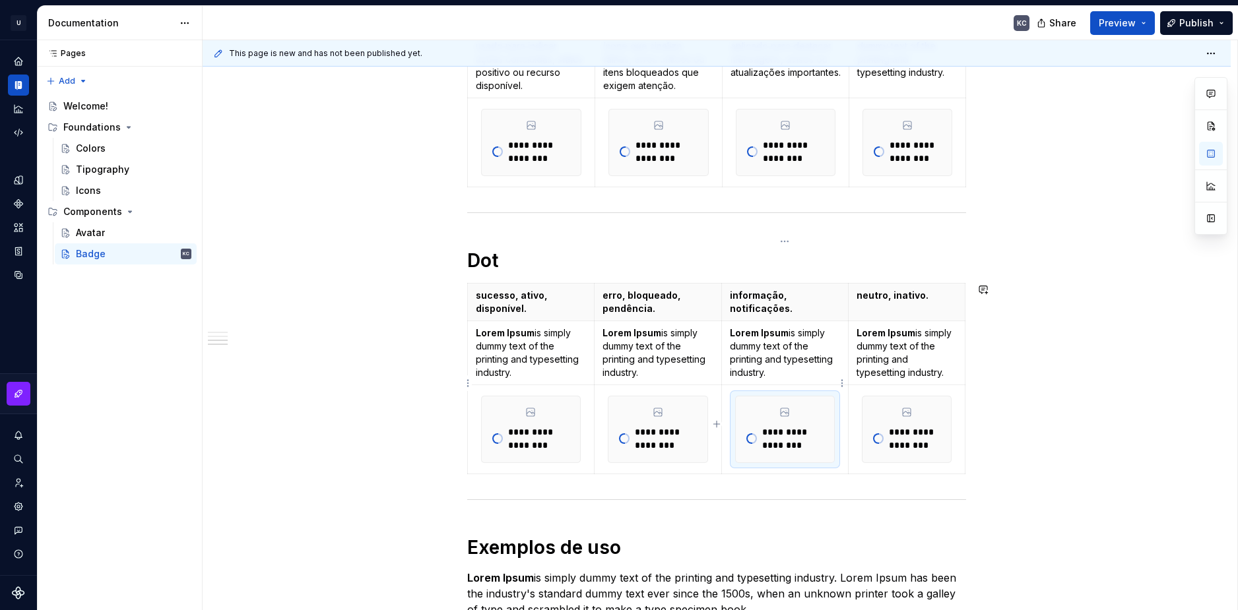
scroll to position [843, 0]
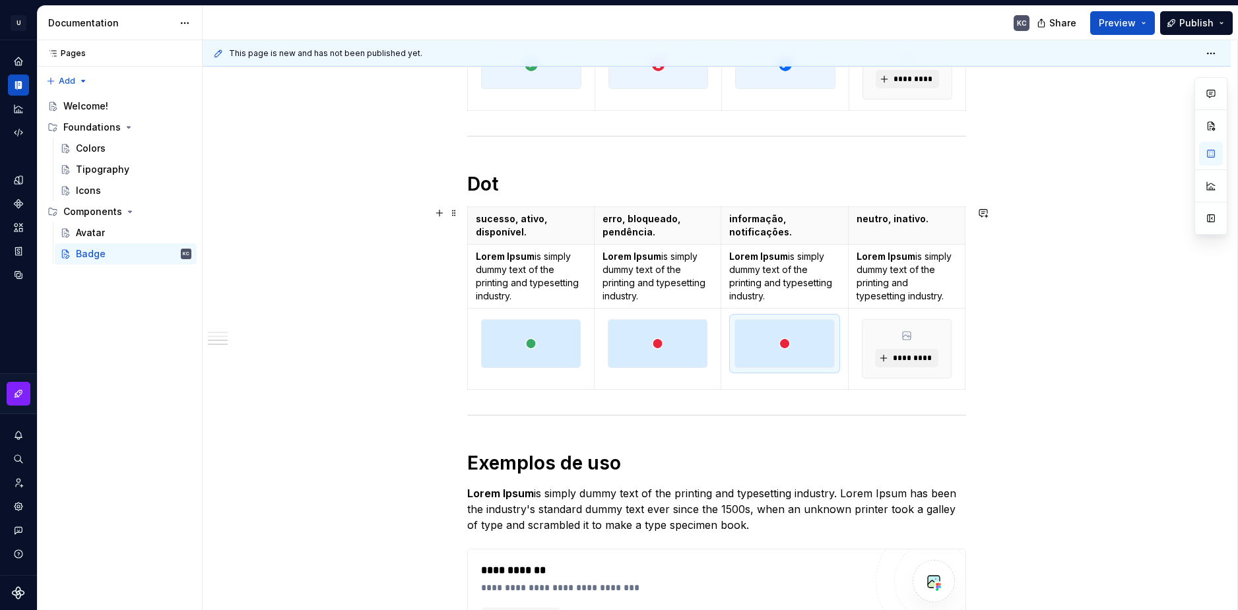
click at [1086, 338] on div "Numérico sucesso, ativo, disponível. erro, bloqueado, pendência. informação, no…" at bounding box center [717, 180] width 1028 height 1533
click at [844, 346] on html "U Stardust DS KC Design system data Documentation KC Share Preview Publish Page…" at bounding box center [619, 305] width 1238 height 610
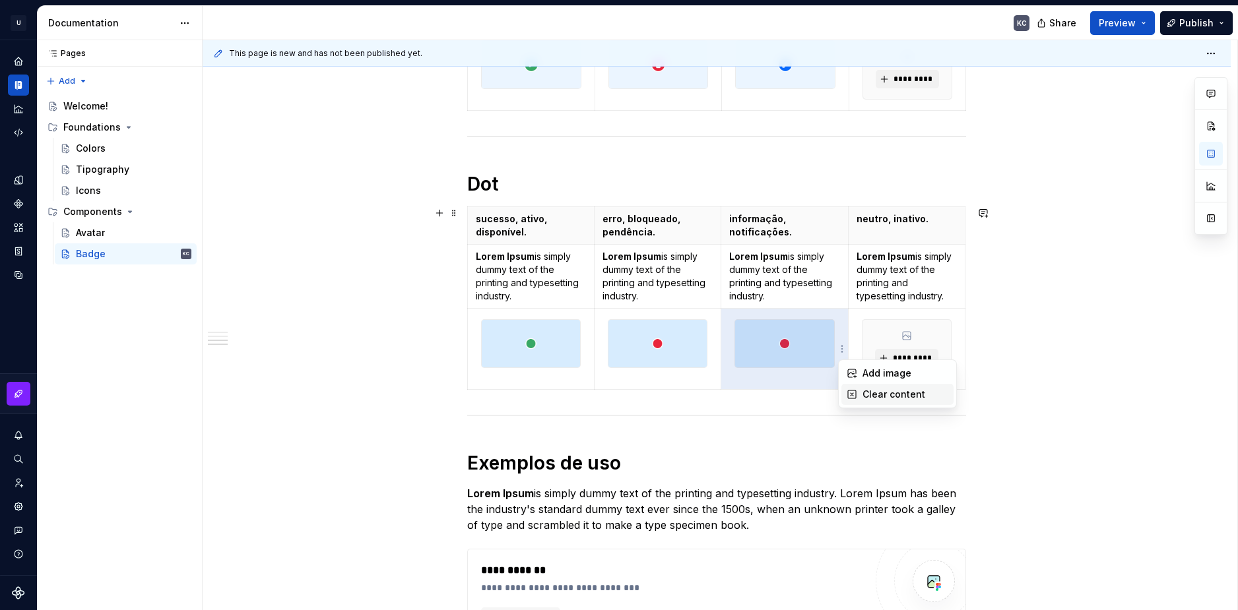
click at [867, 393] on div "Clear content" at bounding box center [905, 394] width 86 height 13
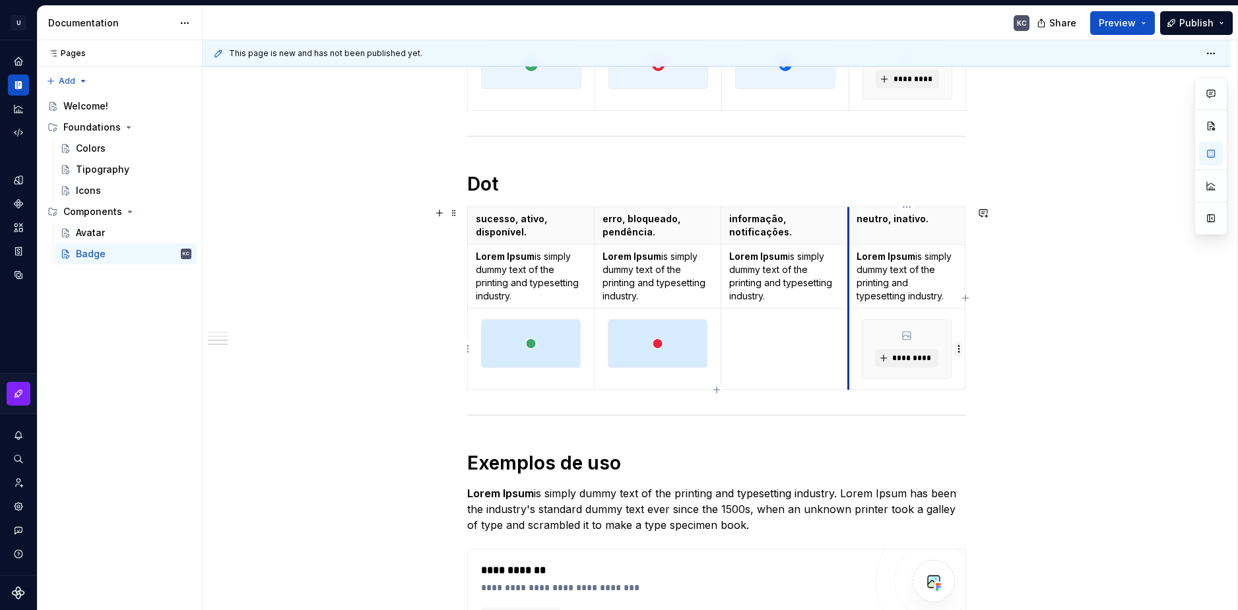
click at [842, 354] on html "U Stardust DS KC Design system data Documentation KC Share Preview Publish Page…" at bounding box center [619, 305] width 1238 height 610
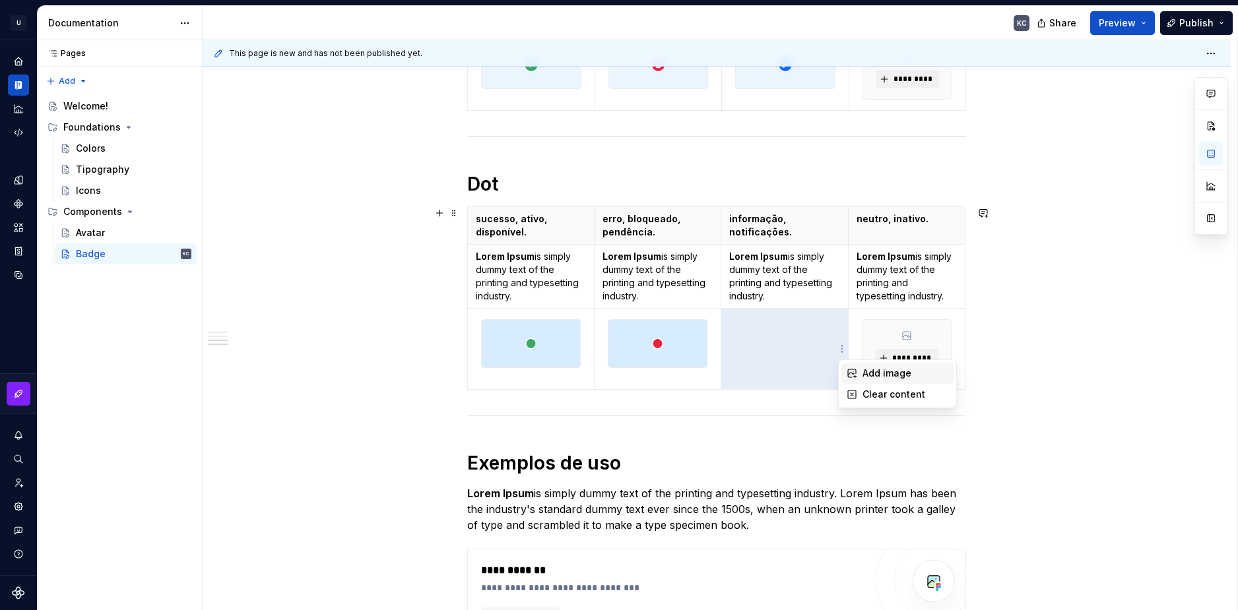
click at [862, 370] on div "Add image" at bounding box center [905, 373] width 86 height 13
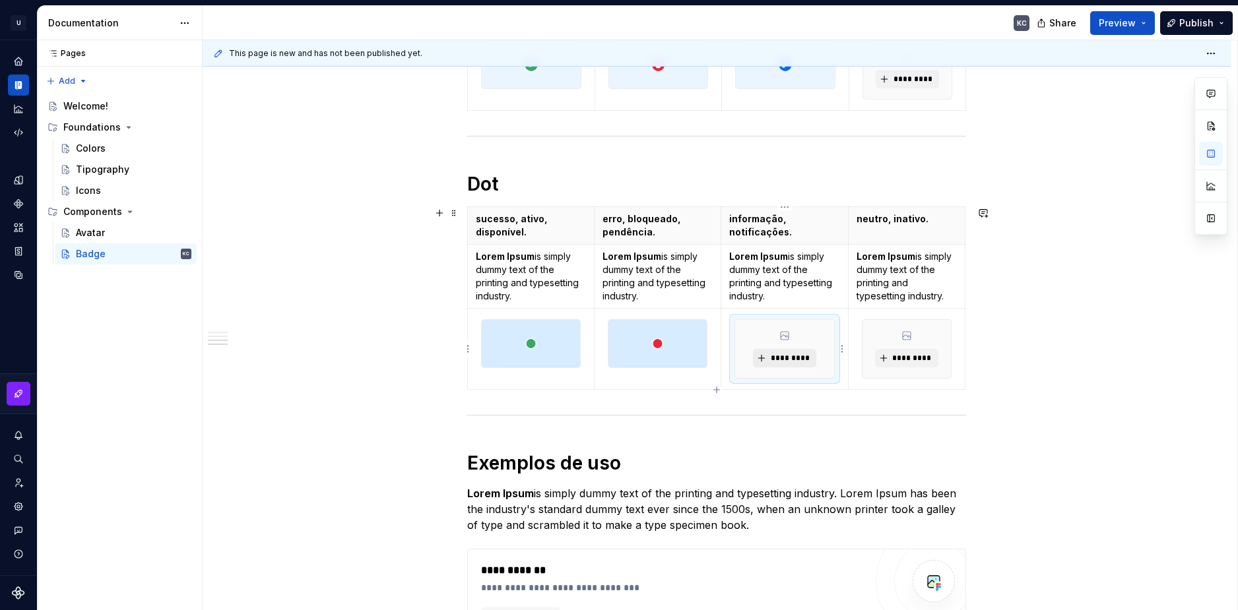
click at [784, 361] on span "*********" at bounding box center [789, 358] width 40 height 11
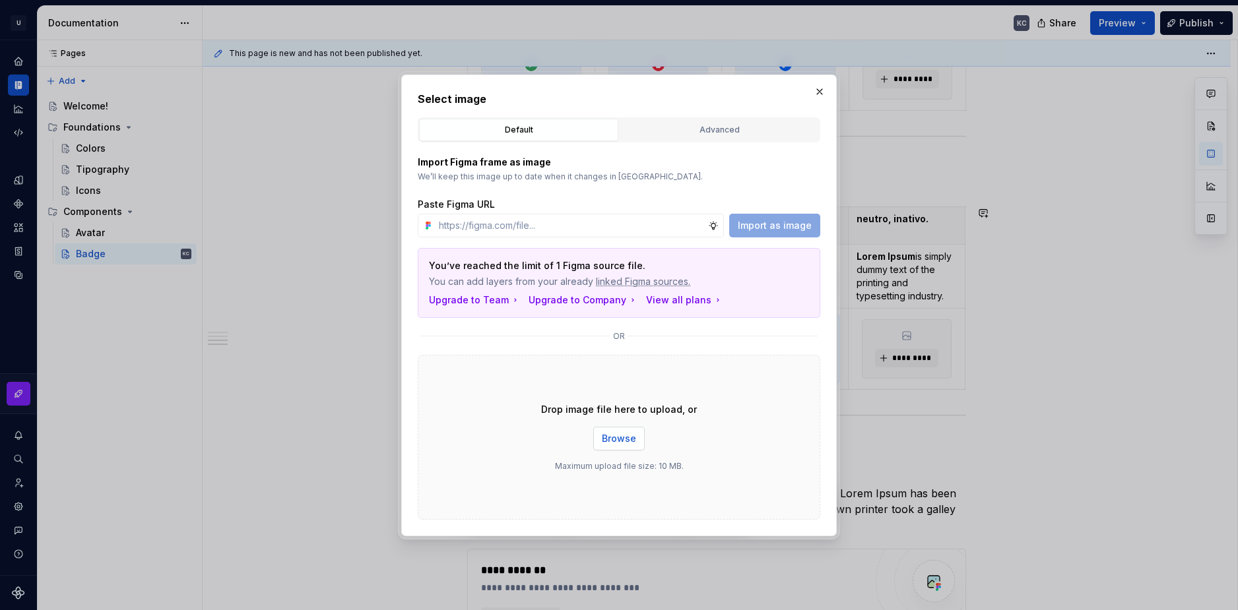
click at [606, 441] on span "Browse" at bounding box center [619, 438] width 34 height 13
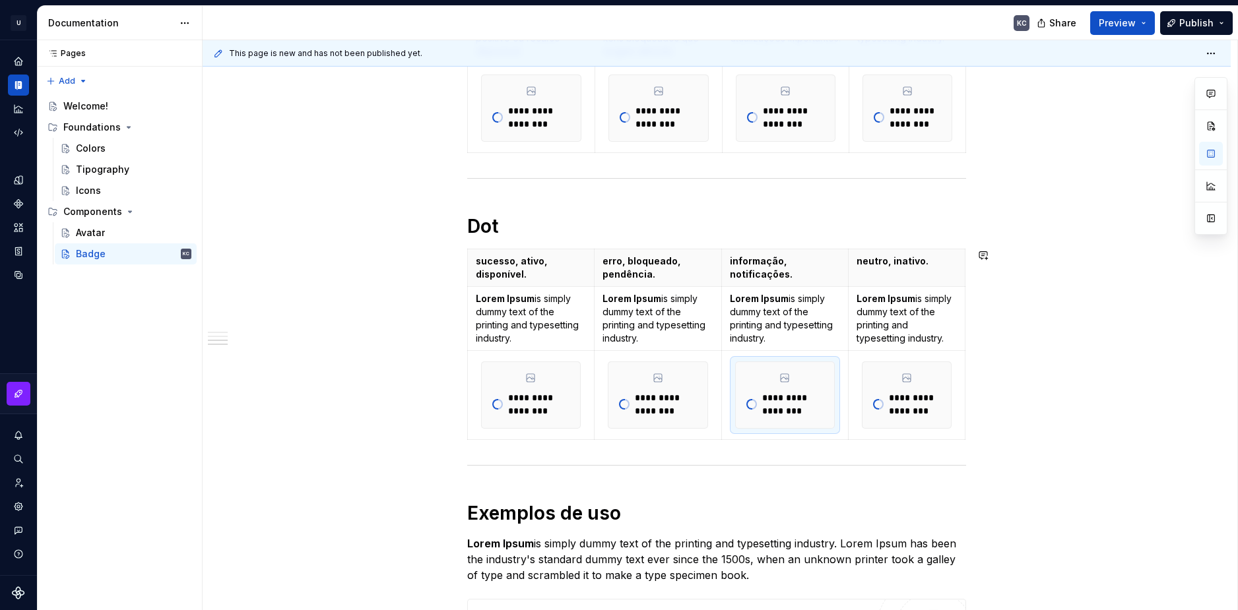
scroll to position [877, 0]
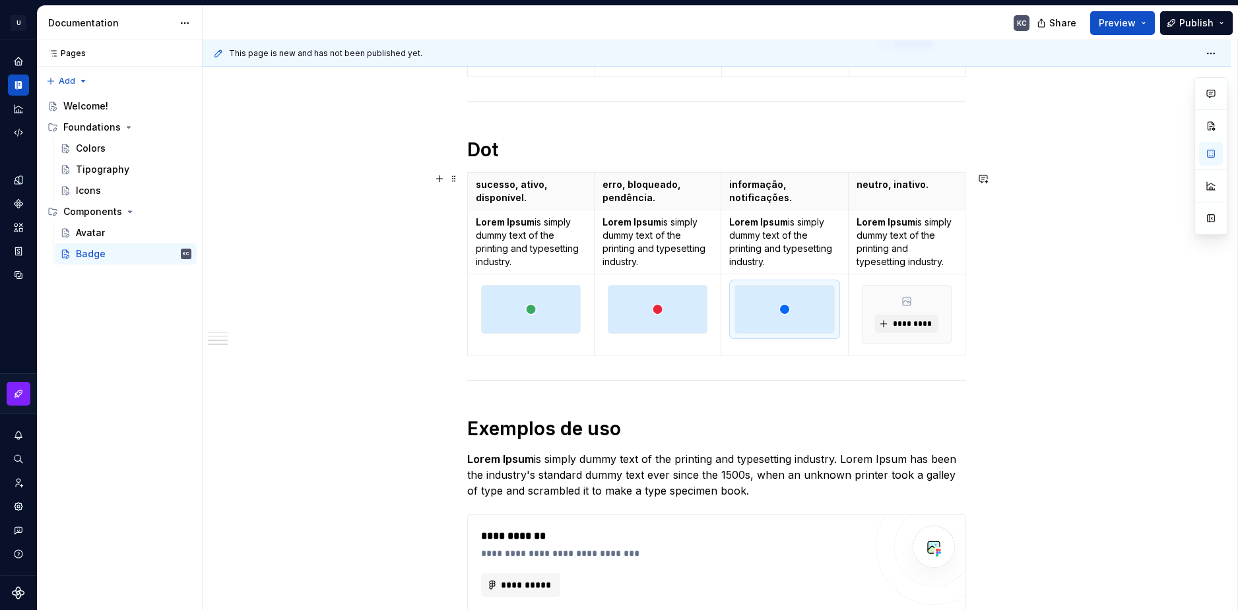
click at [1072, 301] on div "Numérico sucesso, ativo, disponível. erro, bloqueado, pendência. informação, no…" at bounding box center [717, 146] width 1028 height 1533
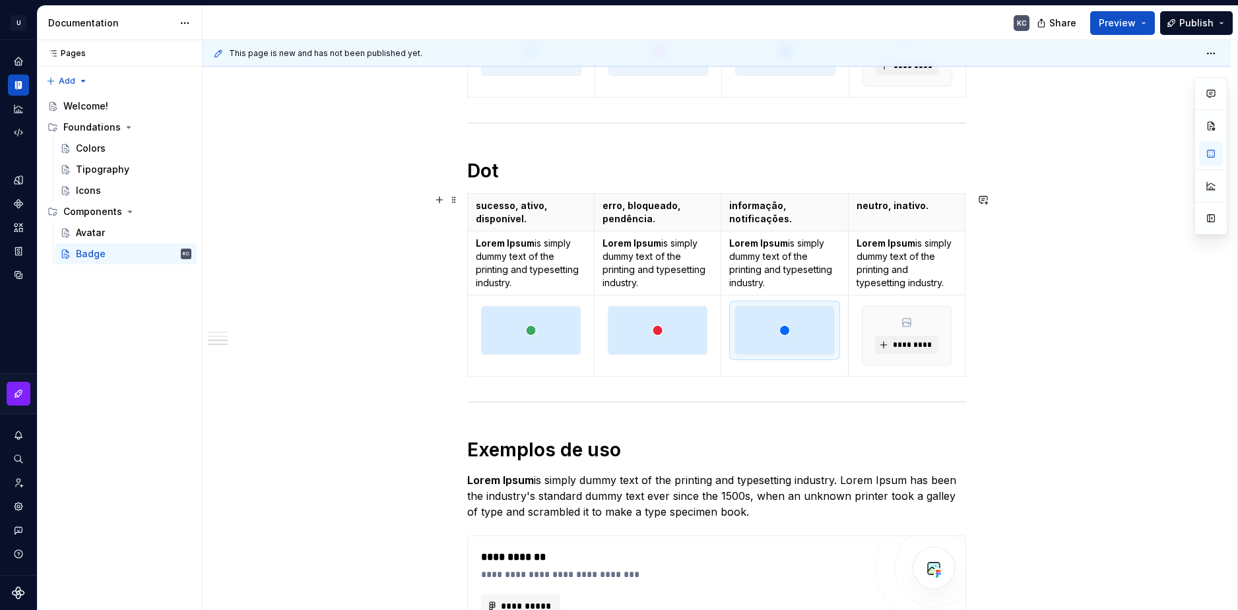
scroll to position [858, 0]
click at [590, 331] on body "U Stardust DS KC Design system data Documentation KC Share Preview Publish Page…" at bounding box center [619, 305] width 1238 height 610
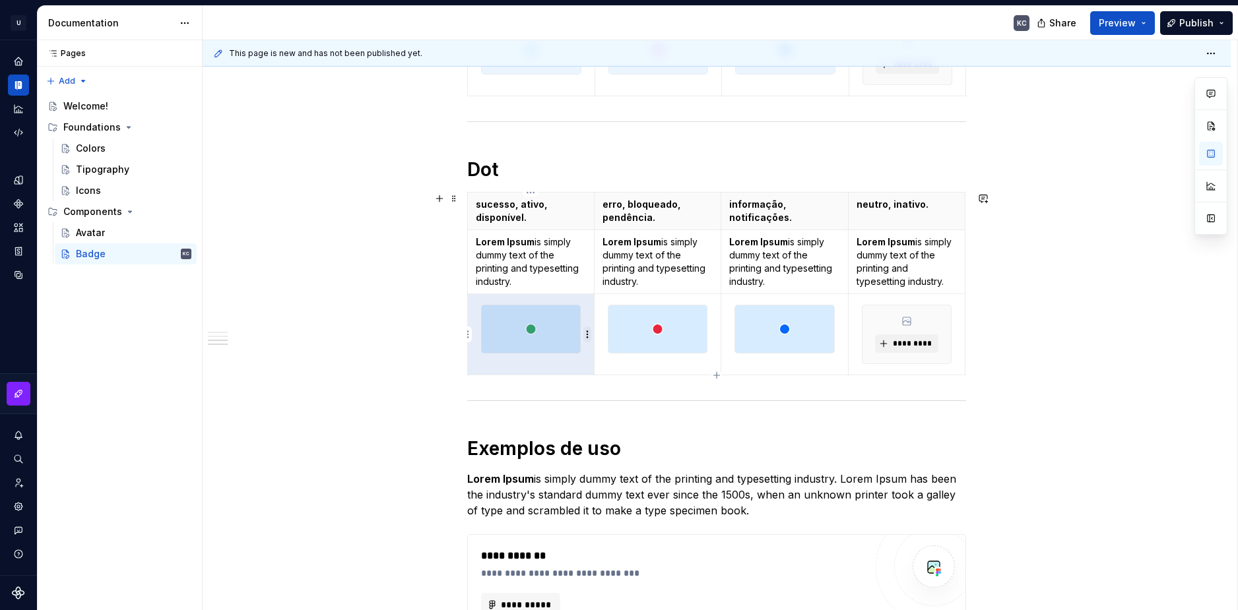
click at [584, 334] on html "U Stardust DS KC Design system data Documentation KC Share Preview Publish Page…" at bounding box center [619, 305] width 1238 height 610
click at [617, 379] on div "Clear content" at bounding box center [651, 379] width 86 height 13
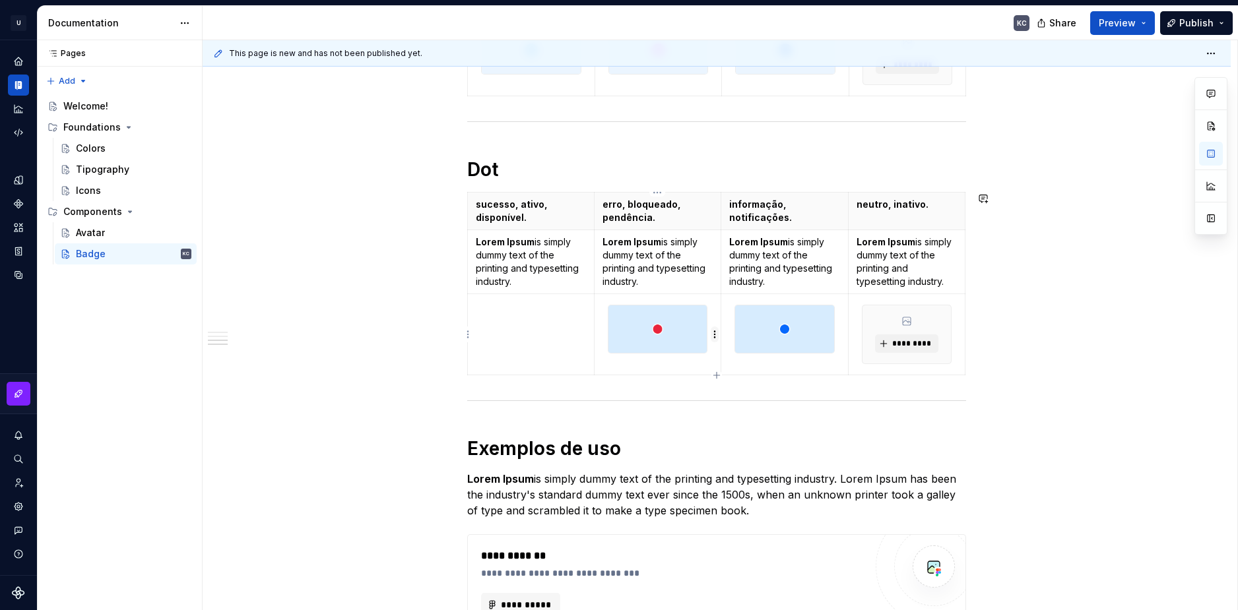
click at [716, 336] on html "U Stardust DS KC Design system data Documentation KC Share Preview Publish Page…" at bounding box center [619, 305] width 1238 height 610
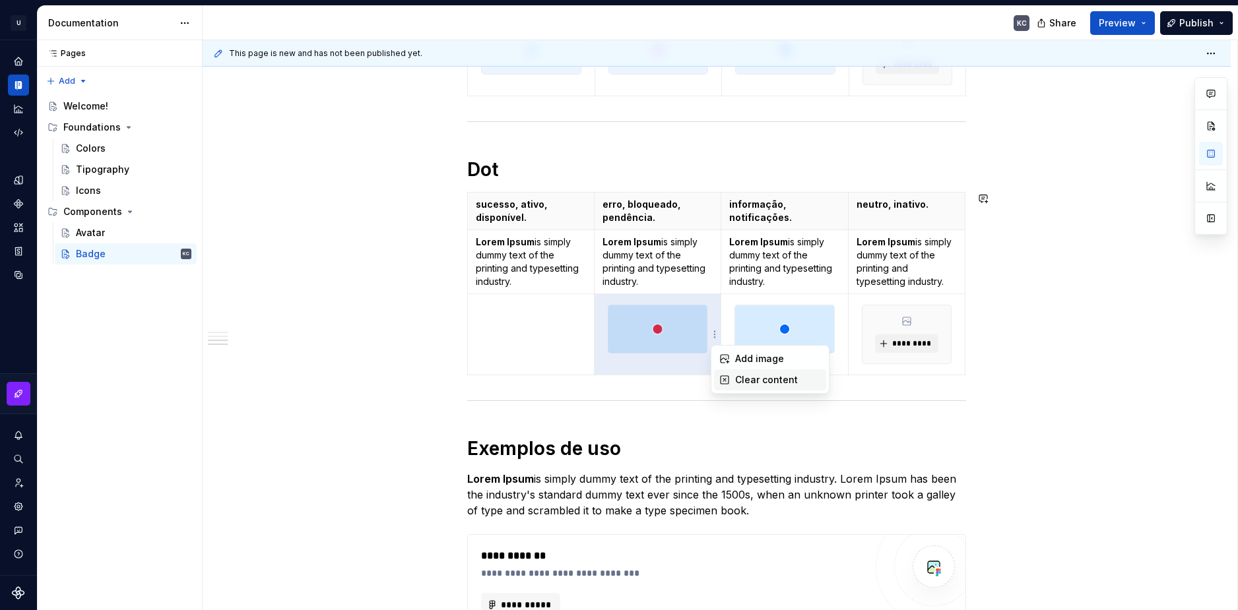
click at [731, 376] on div "Clear content" at bounding box center [770, 379] width 112 height 21
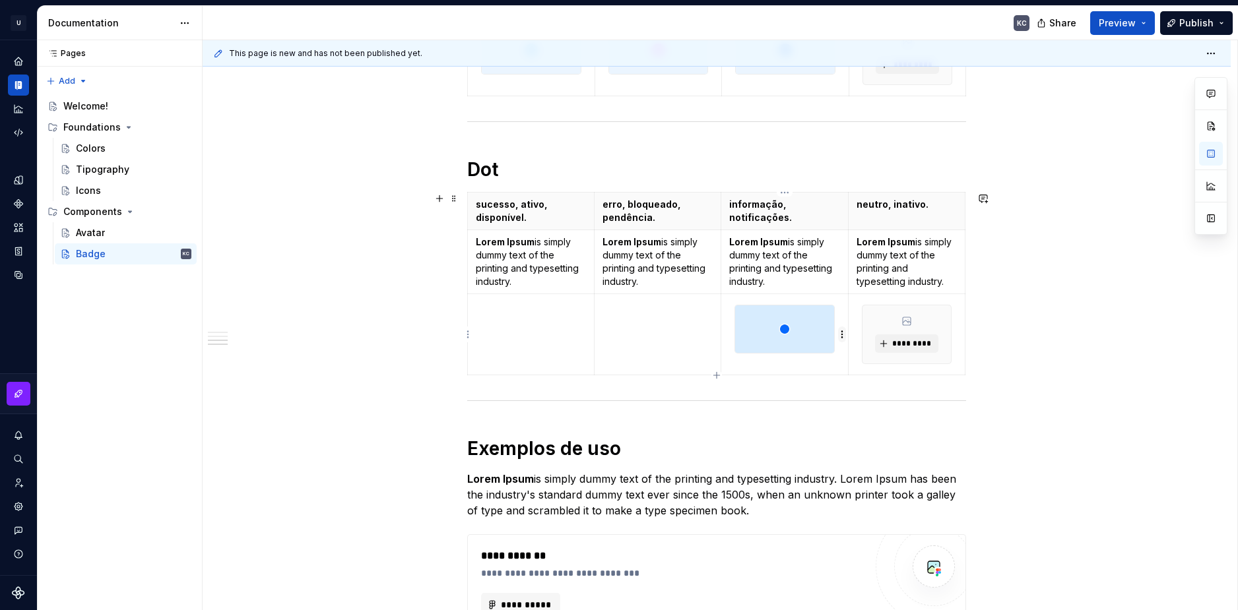
click at [844, 335] on html "U Stardust DS KC Design system data Documentation KC Share Preview Publish Page…" at bounding box center [619, 305] width 1238 height 610
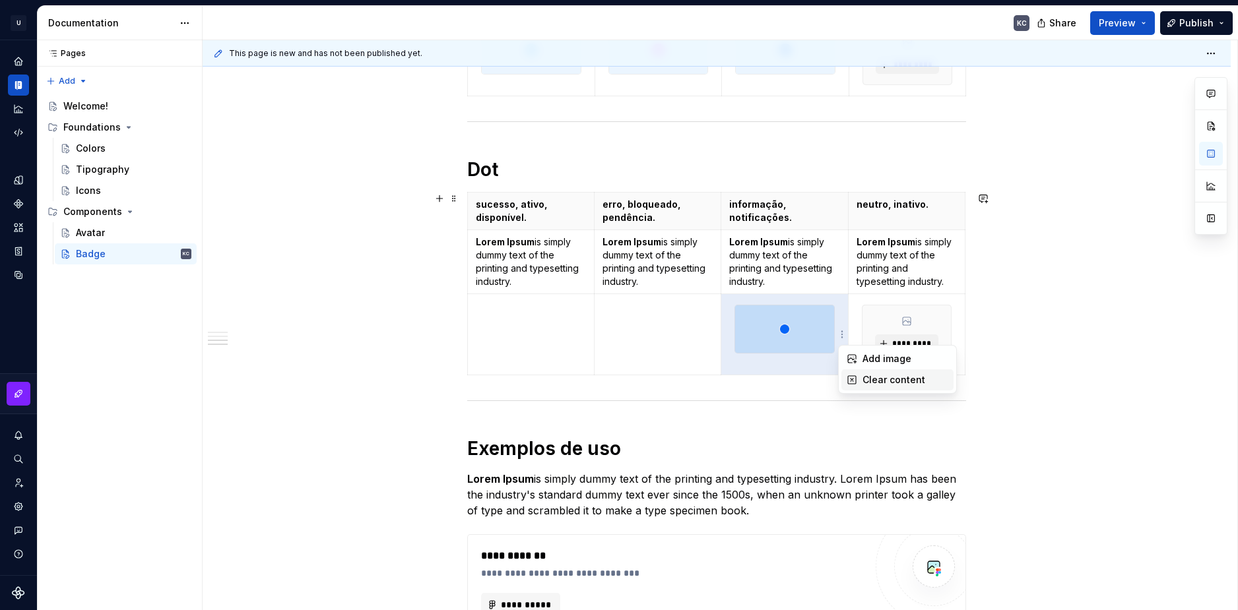
click at [855, 377] on icon at bounding box center [851, 380] width 11 height 11
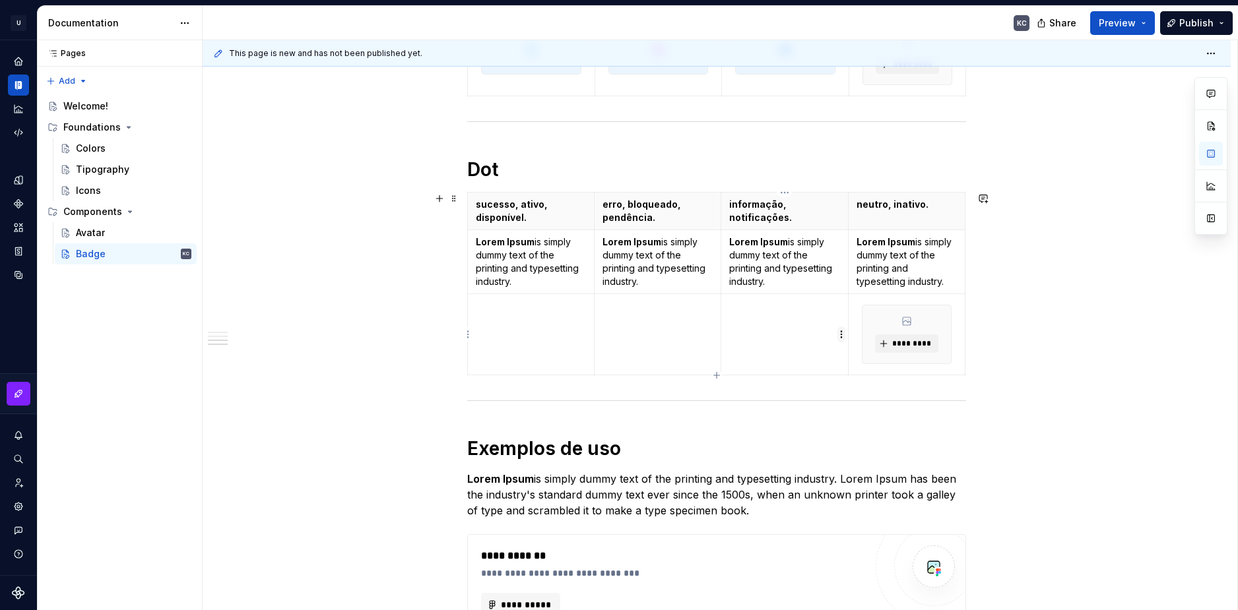
click at [840, 334] on html "U Stardust DS KC Design system data Documentation KC Share Preview Publish Page…" at bounding box center [619, 305] width 1238 height 610
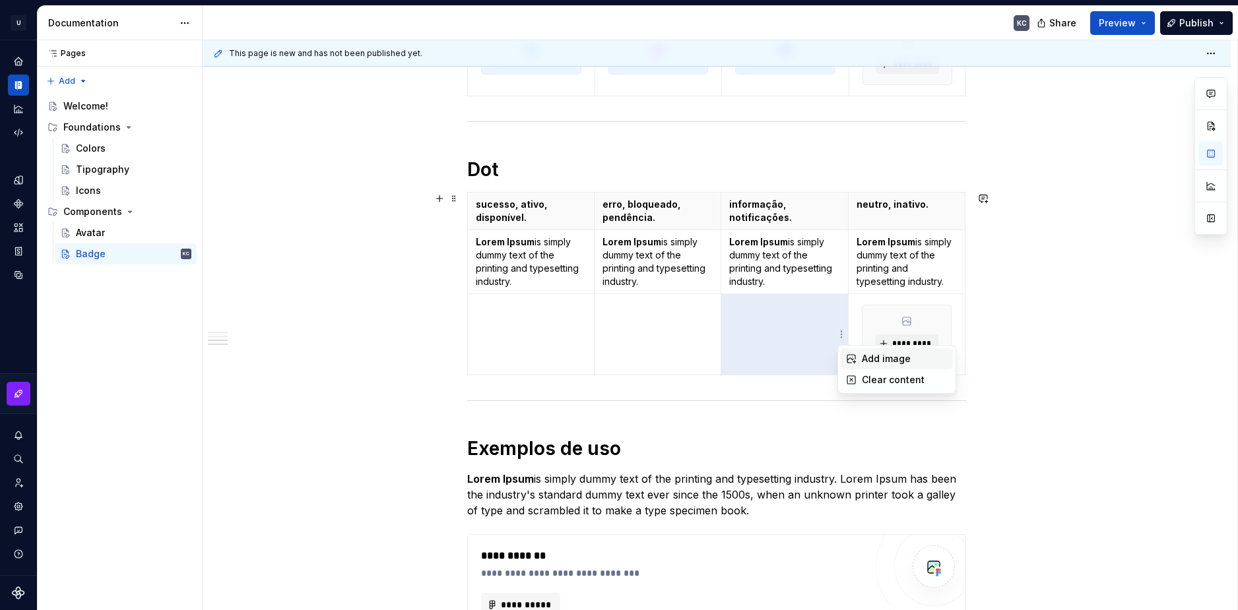
click at [859, 354] on div "Add image" at bounding box center [896, 358] width 112 height 21
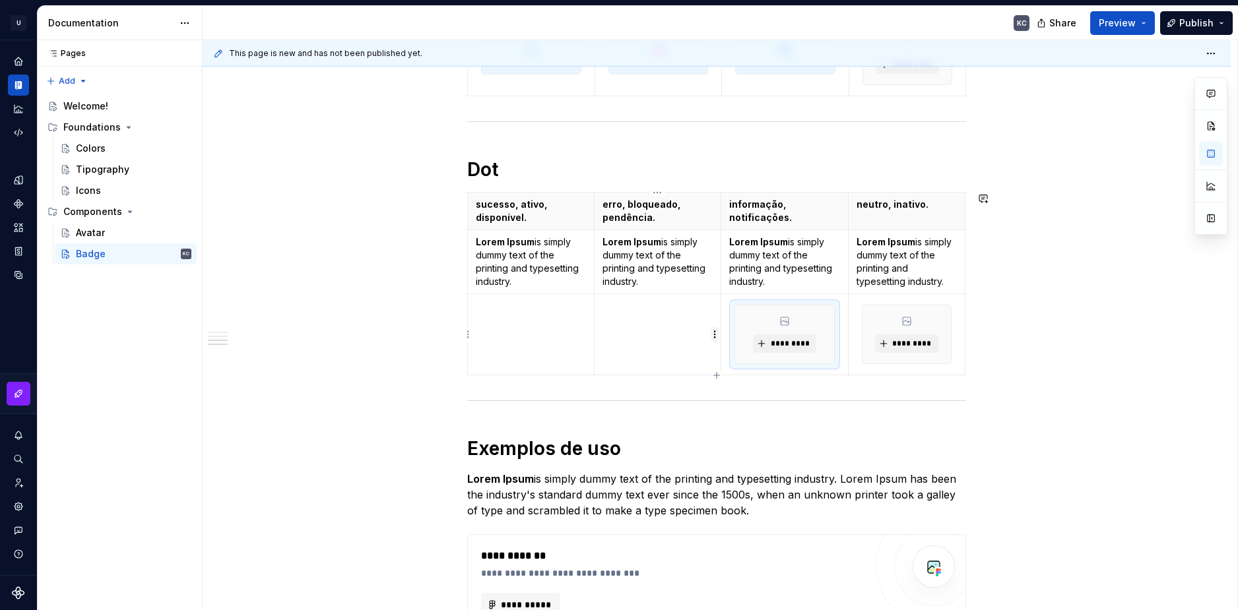
click at [717, 334] on html "U Stardust DS KC Design system data Documentation KC Share Preview Publish Page…" at bounding box center [619, 305] width 1238 height 610
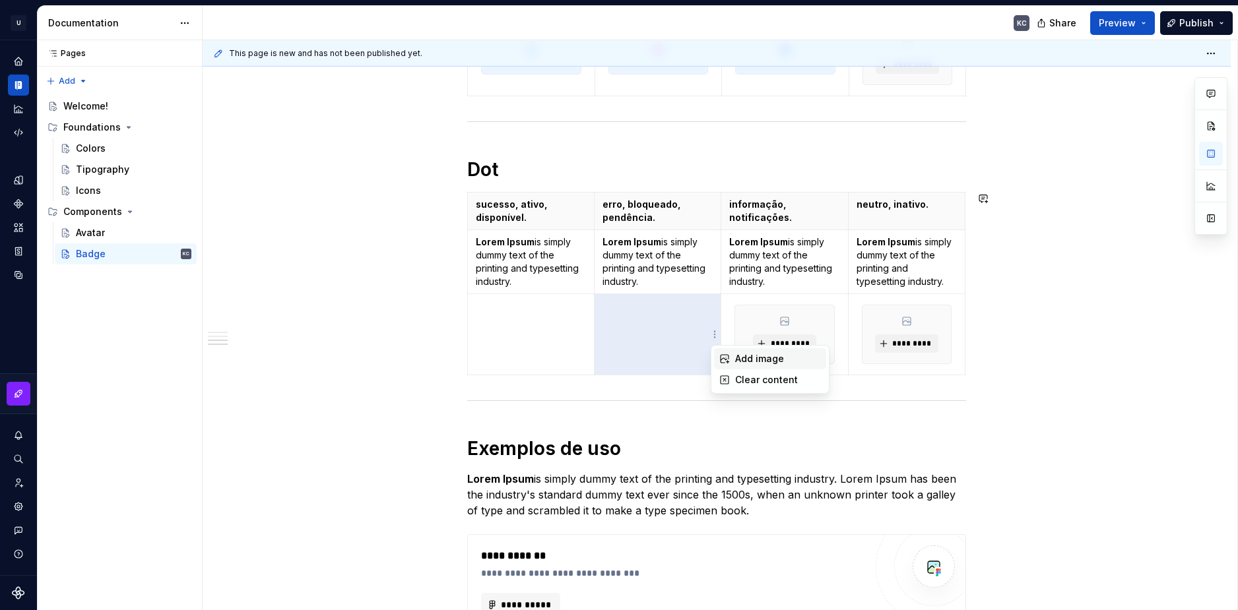
click at [756, 357] on div "Add image" at bounding box center [778, 358] width 86 height 13
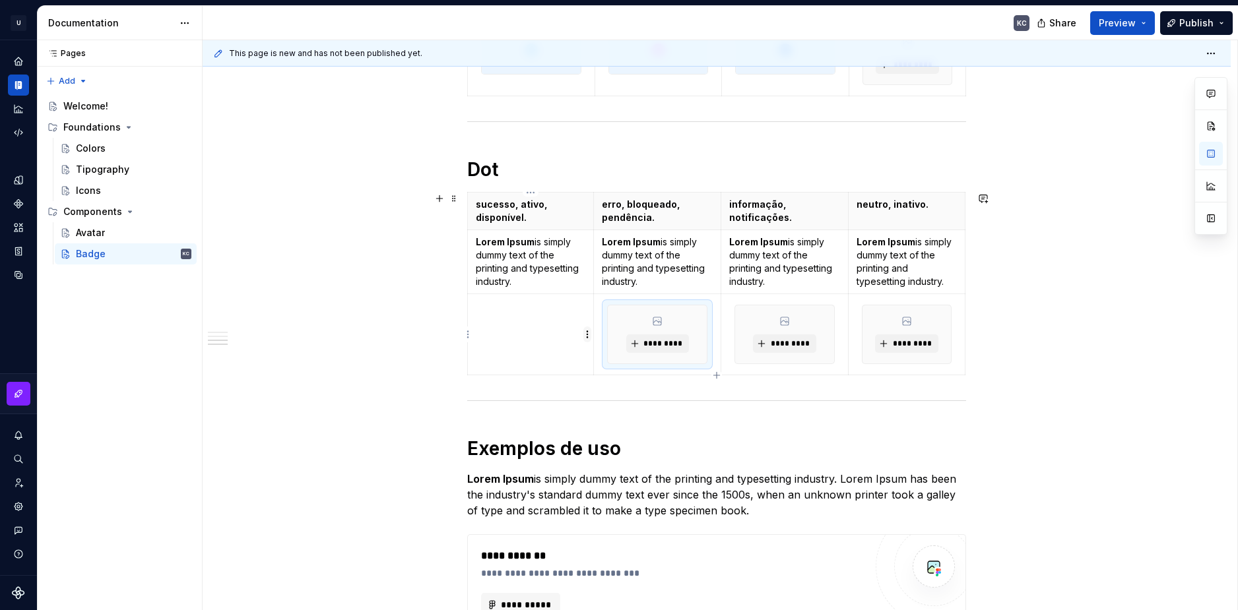
click at [588, 338] on html "U Stardust DS KC Design system data Documentation KC Share Preview Publish Page…" at bounding box center [619, 305] width 1238 height 610
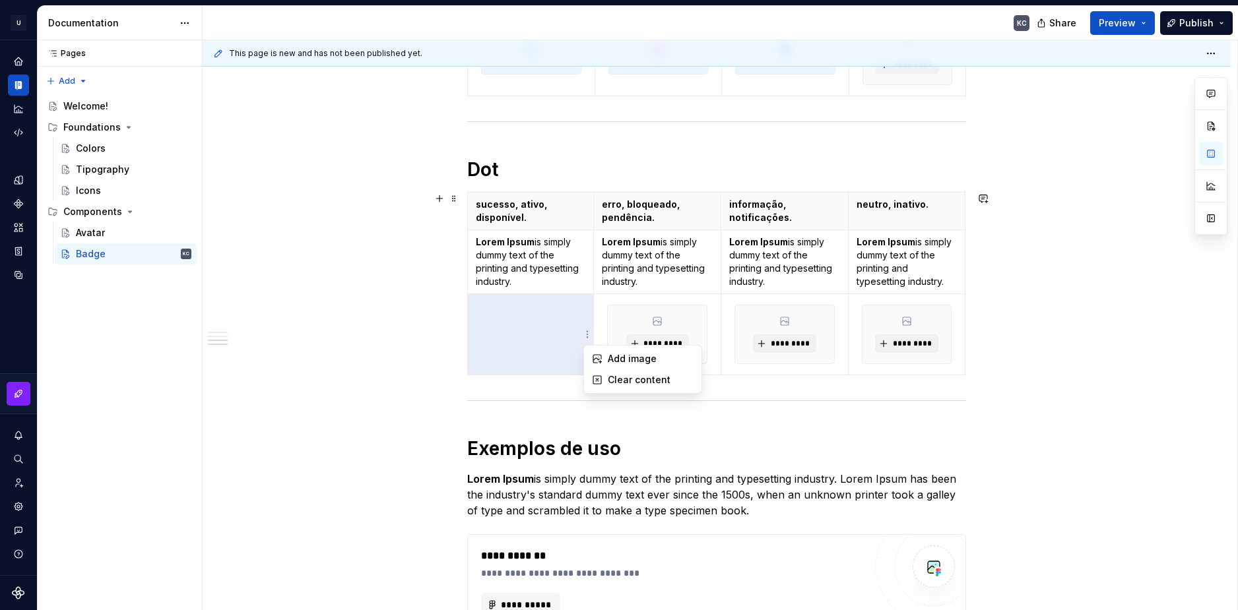
click at [616, 353] on div "Add image" at bounding box center [651, 358] width 86 height 13
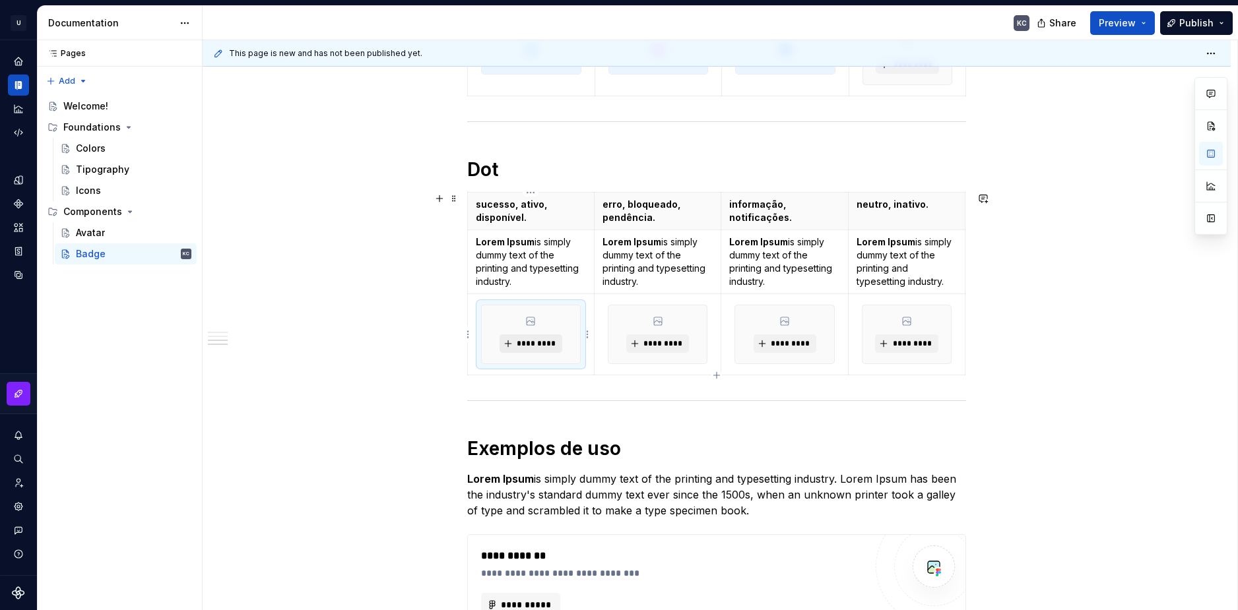
click at [532, 340] on span "*********" at bounding box center [536, 343] width 40 height 11
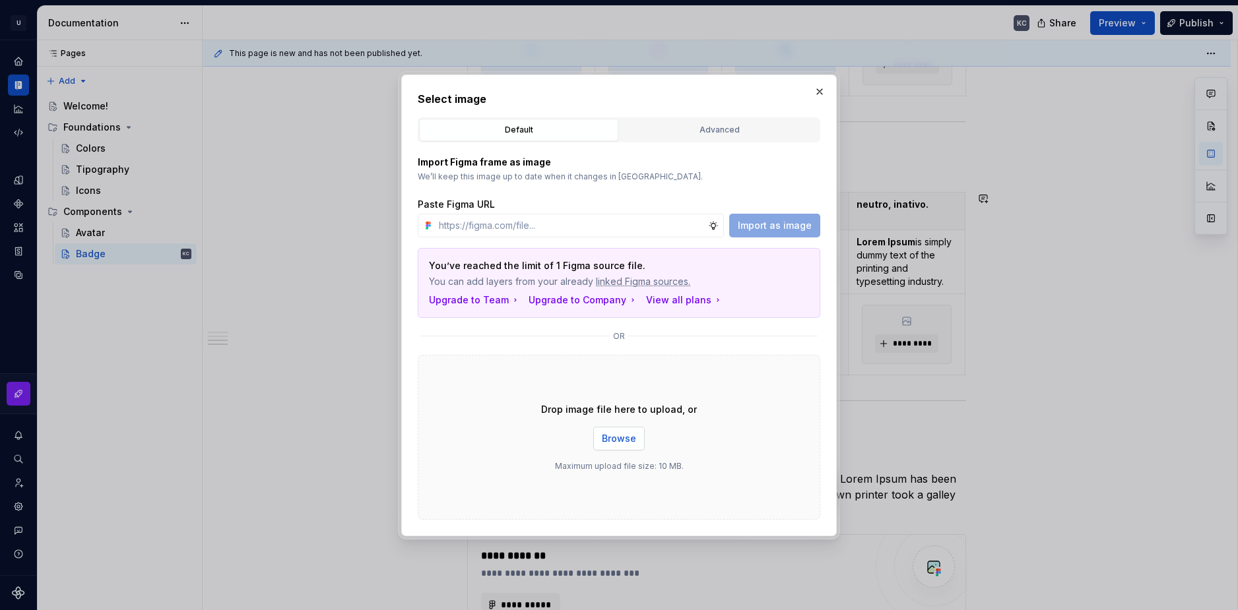
click at [617, 436] on span "Browse" at bounding box center [619, 438] width 34 height 13
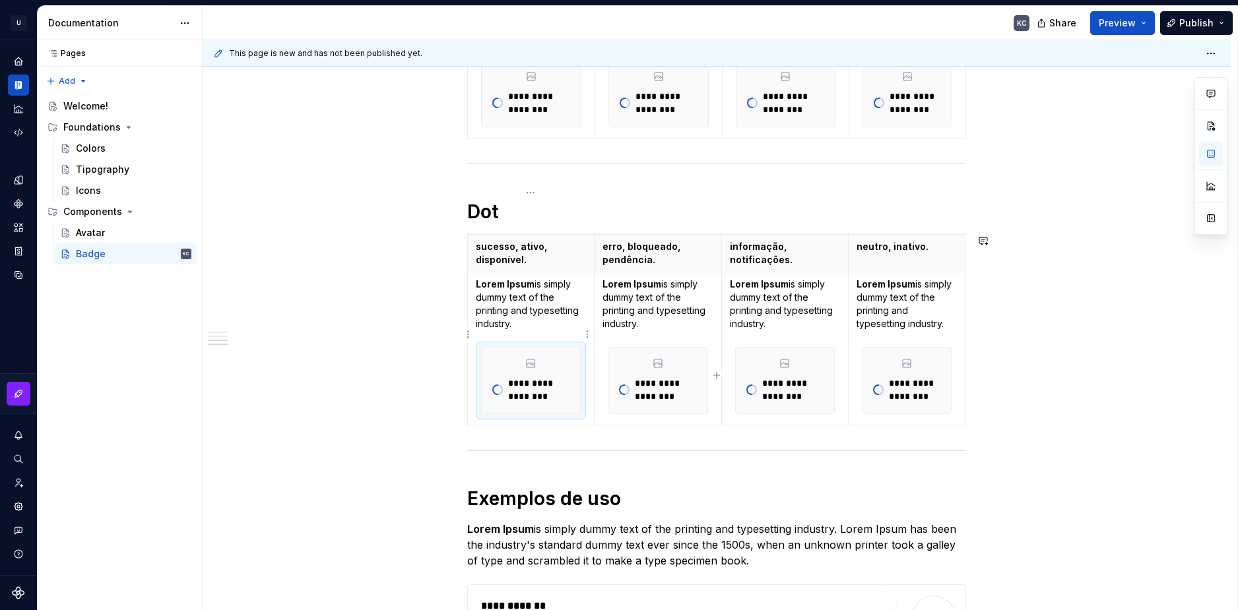
scroll to position [900, 0]
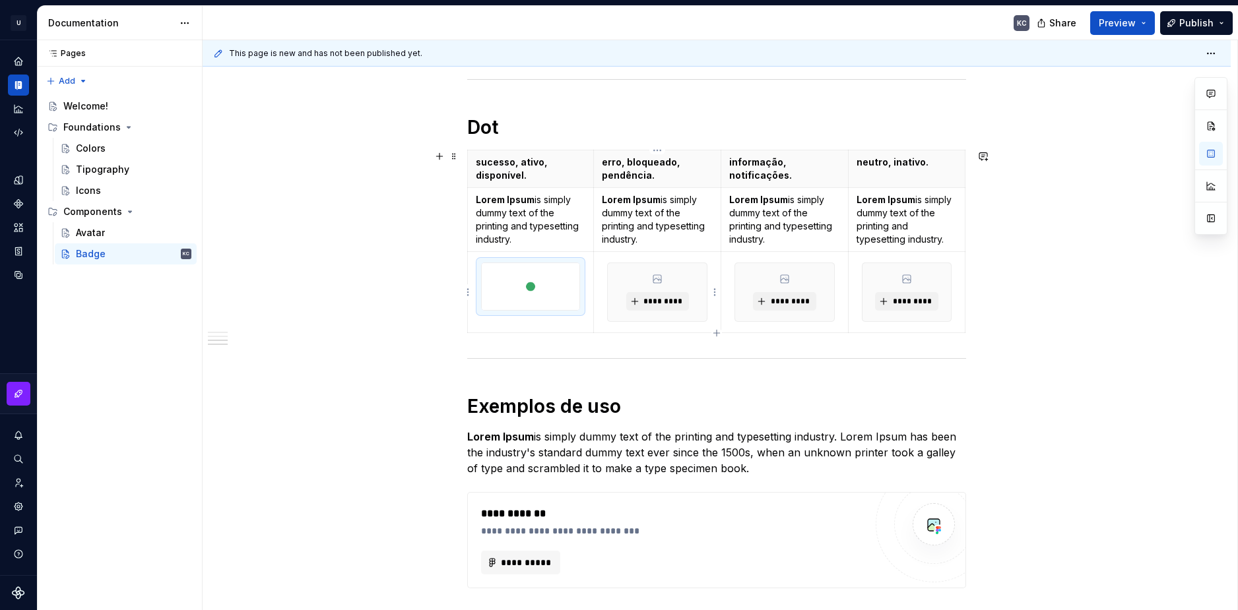
click at [650, 309] on button "*********" at bounding box center [657, 301] width 63 height 18
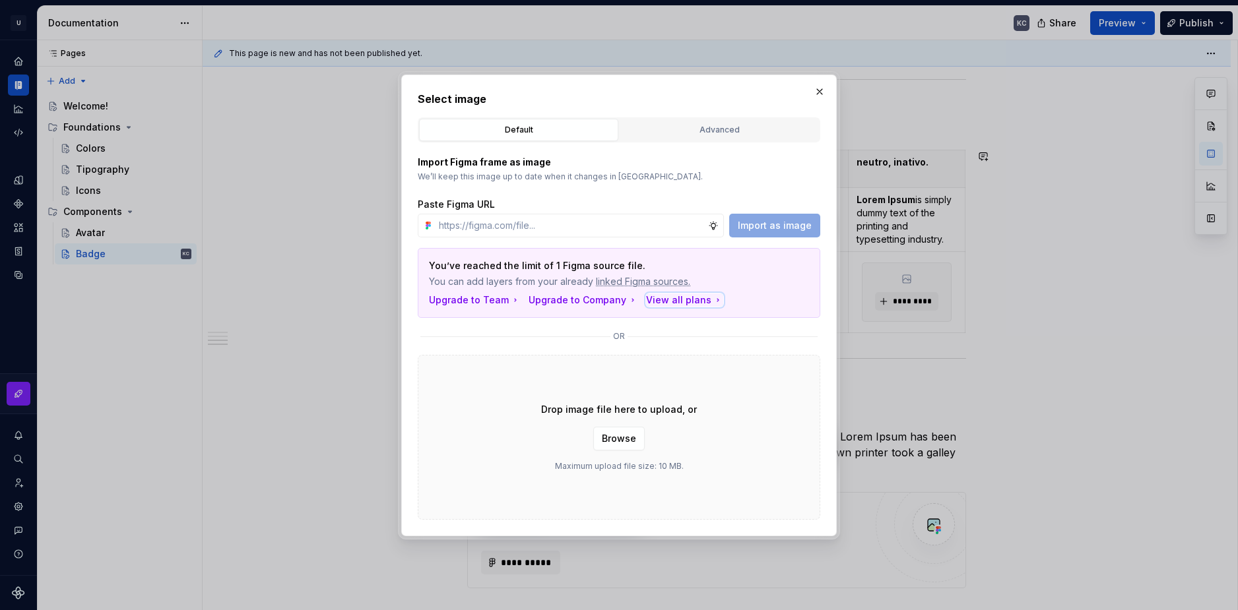
click at [651, 305] on div "View all plans" at bounding box center [684, 300] width 77 height 13
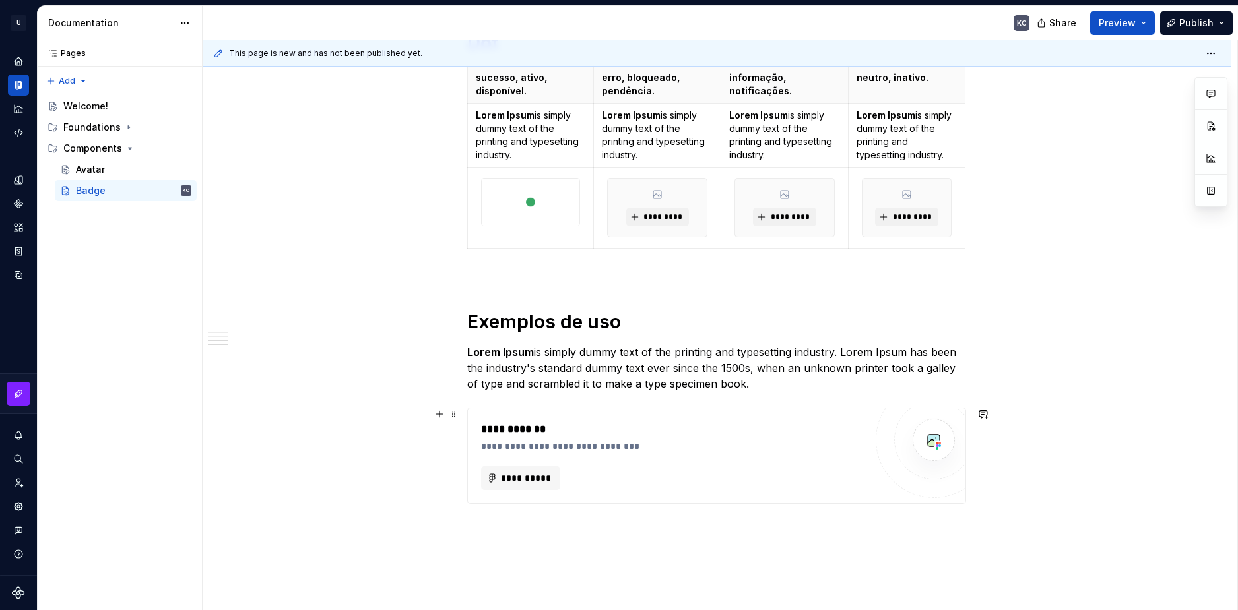
scroll to position [990, 0]
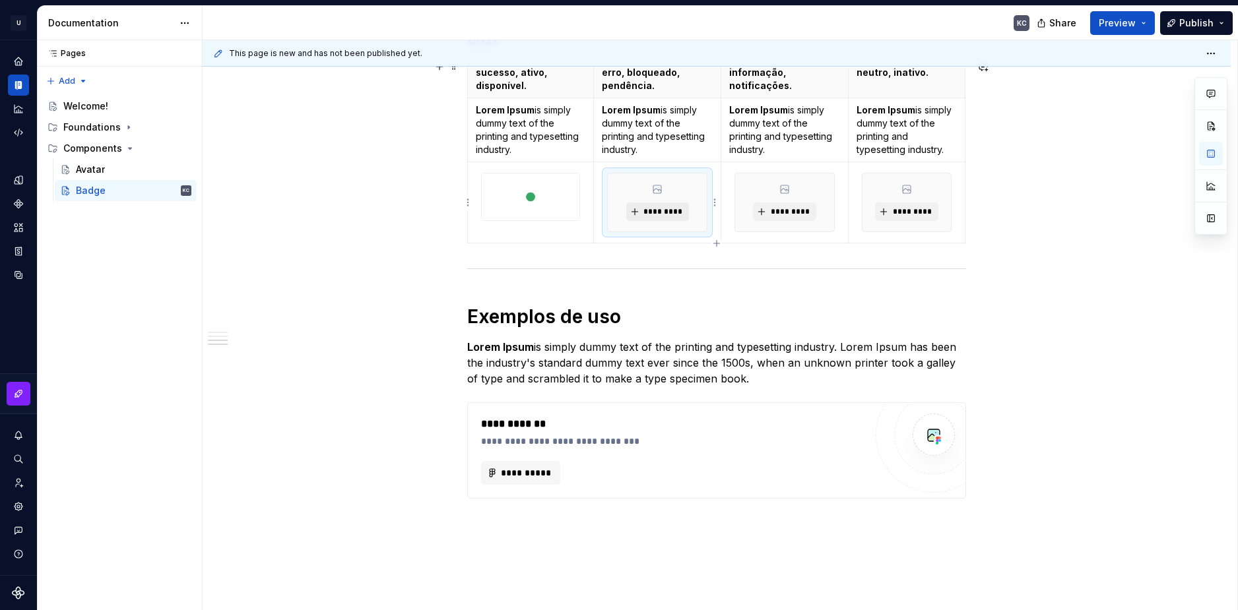
click at [664, 218] on button "*********" at bounding box center [657, 212] width 63 height 18
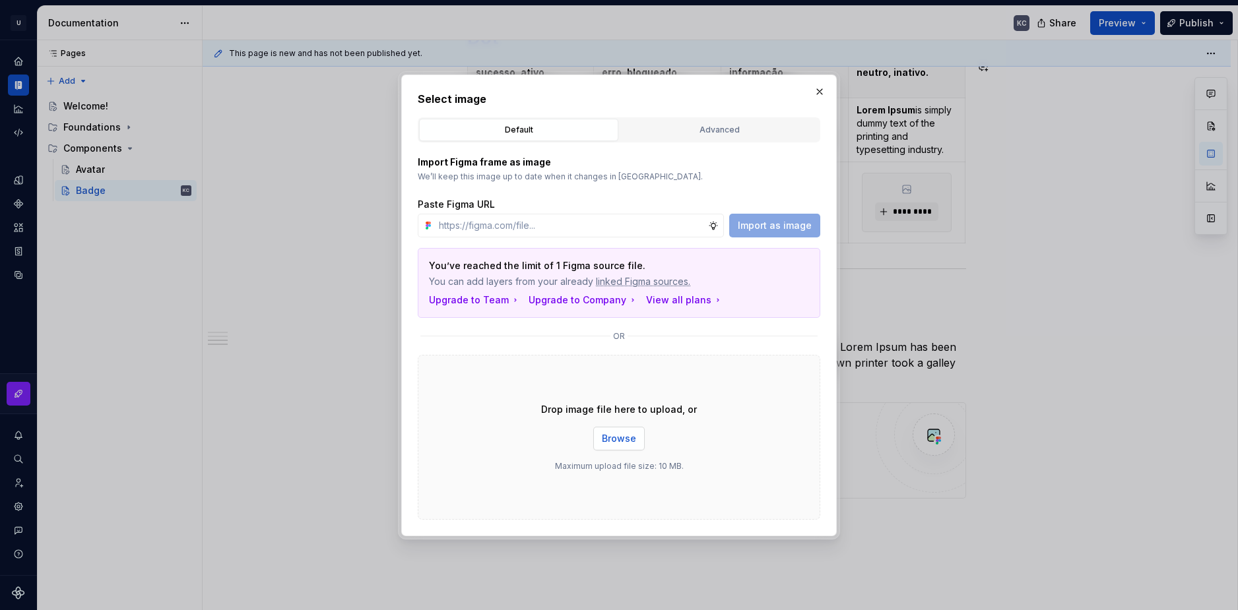
click at [620, 431] on button "Browse" at bounding box center [618, 439] width 51 height 24
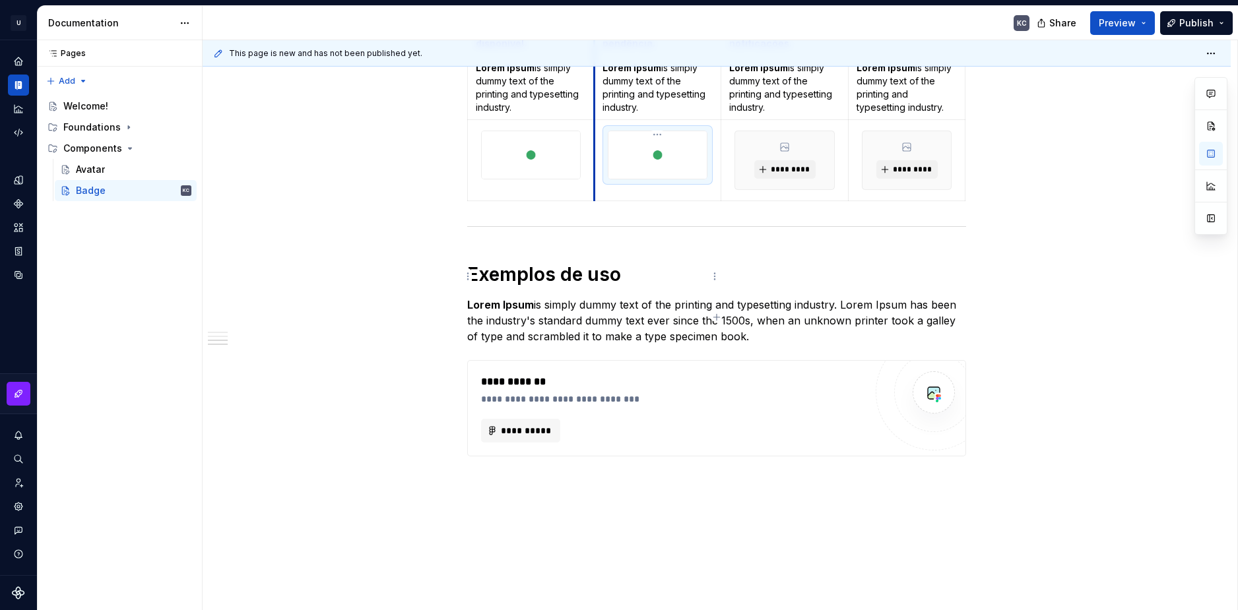
scroll to position [916, 0]
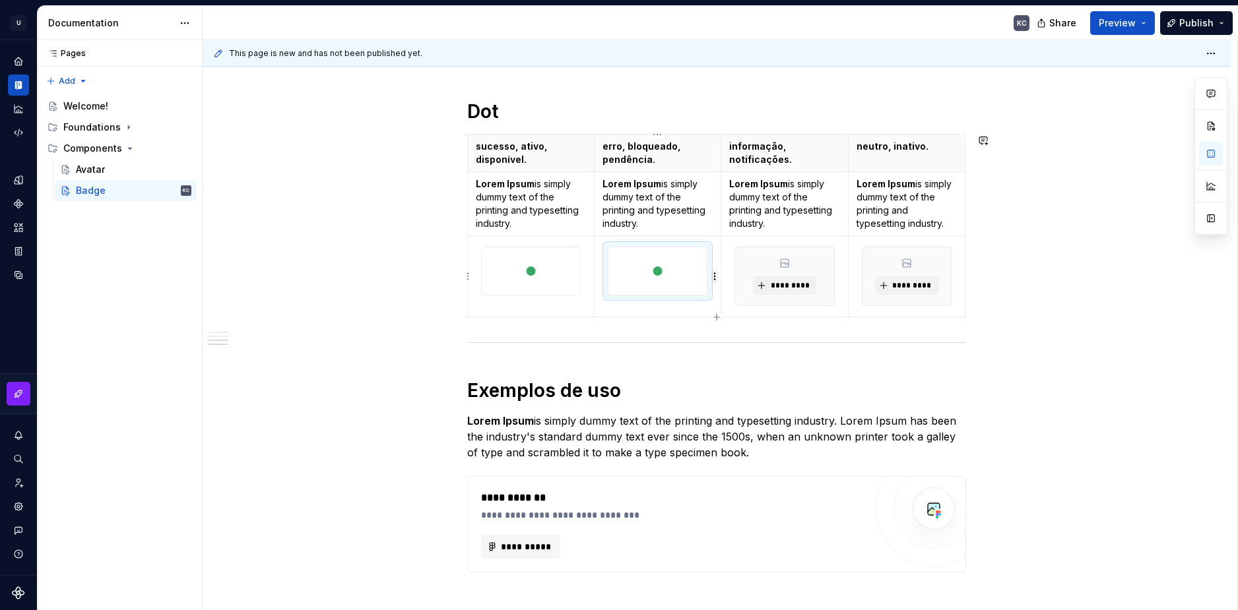
click at [717, 274] on html "U Stardust DS KC Design system data Documentation KC Share Preview Publish Page…" at bounding box center [619, 305] width 1238 height 610
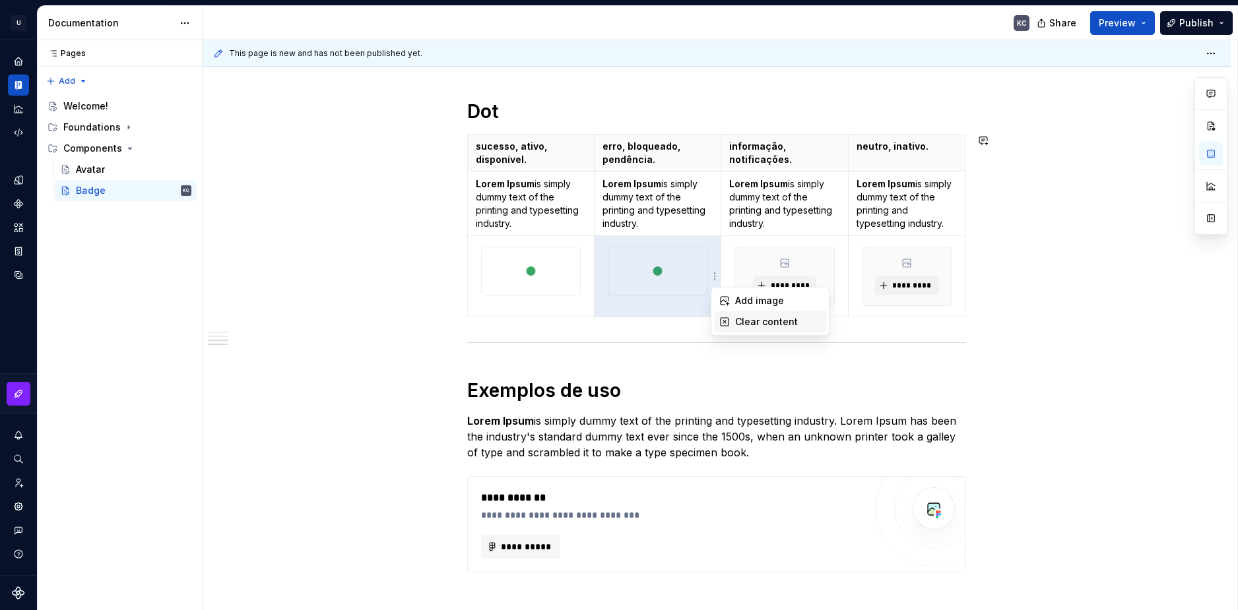
click at [732, 327] on div "Clear content" at bounding box center [770, 321] width 112 height 21
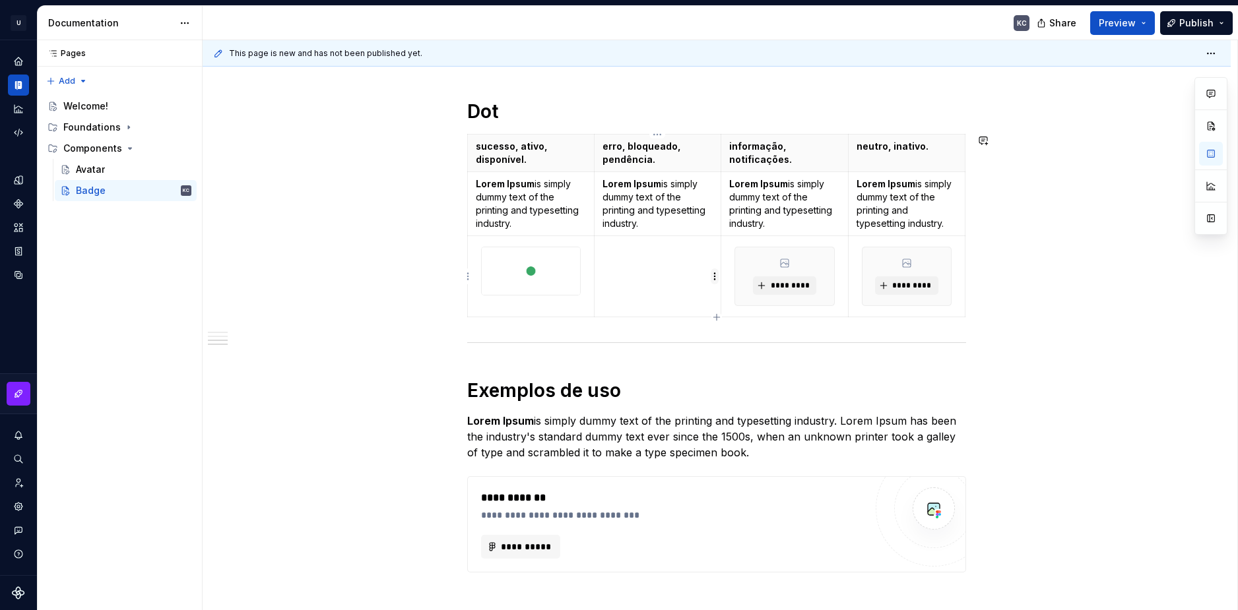
click at [714, 279] on html "U Stardust DS KC Design system data Documentation KC Share Preview Publish Page…" at bounding box center [619, 305] width 1238 height 610
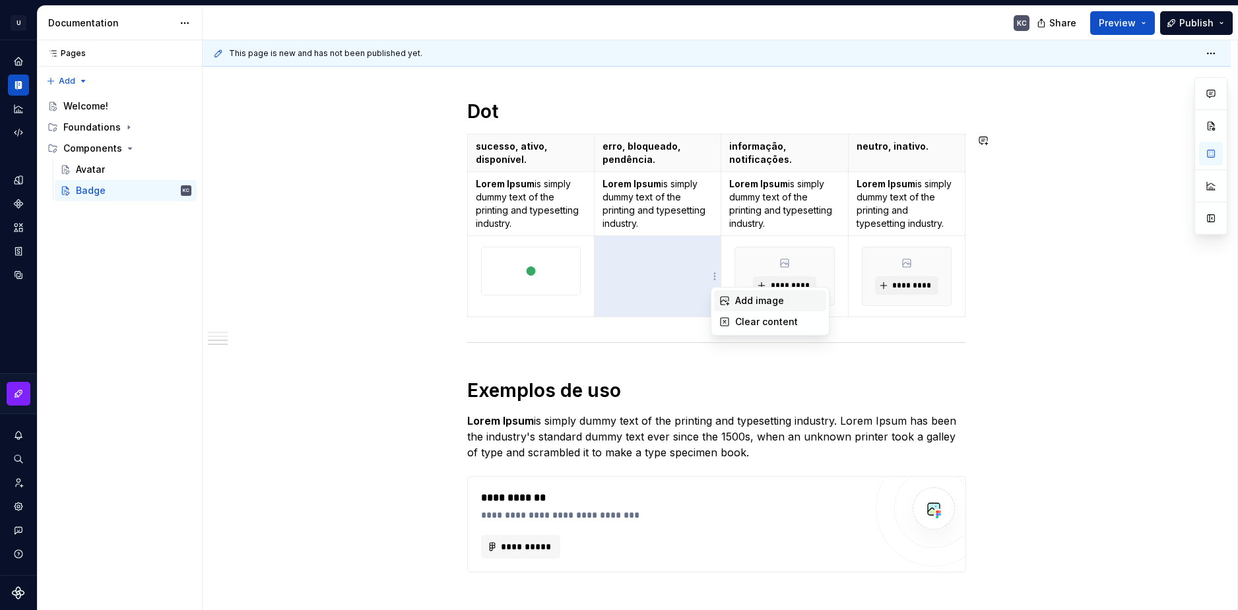
click at [750, 298] on div "Add image" at bounding box center [778, 300] width 86 height 13
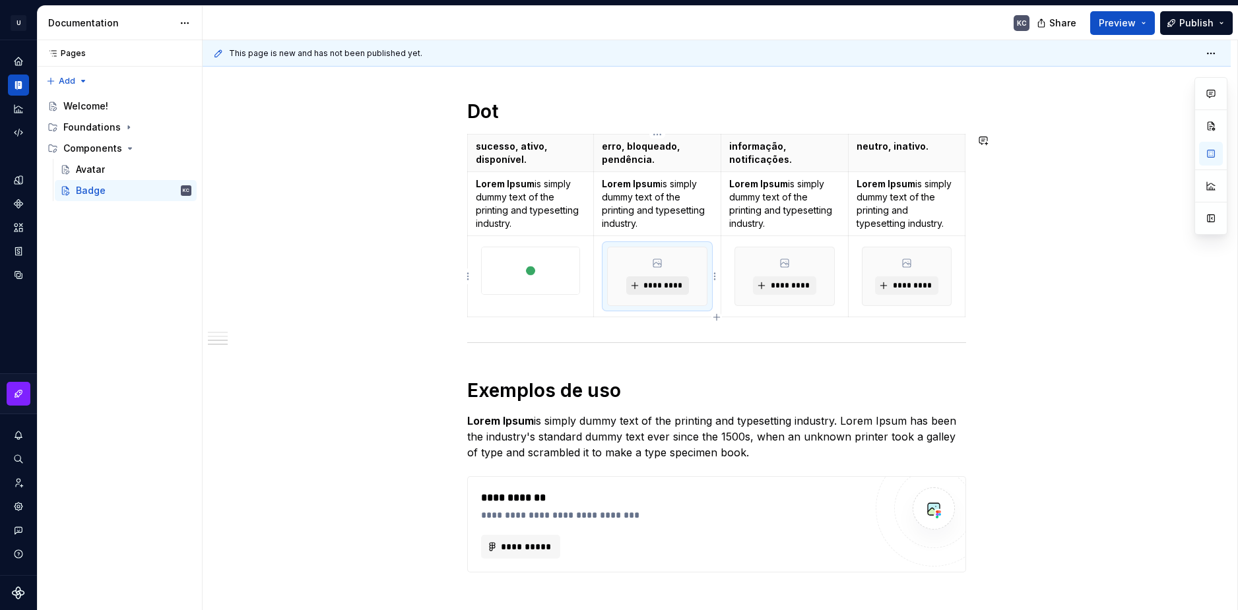
click at [660, 288] on span "*********" at bounding box center [663, 285] width 40 height 11
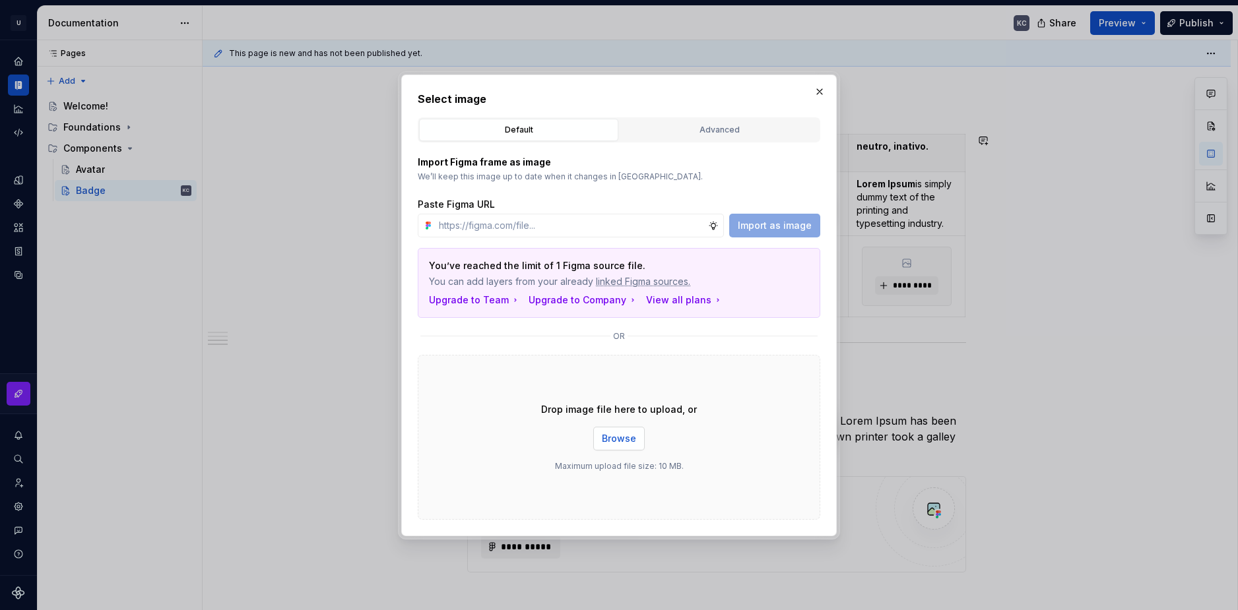
click at [602, 432] on span "Browse" at bounding box center [619, 438] width 34 height 13
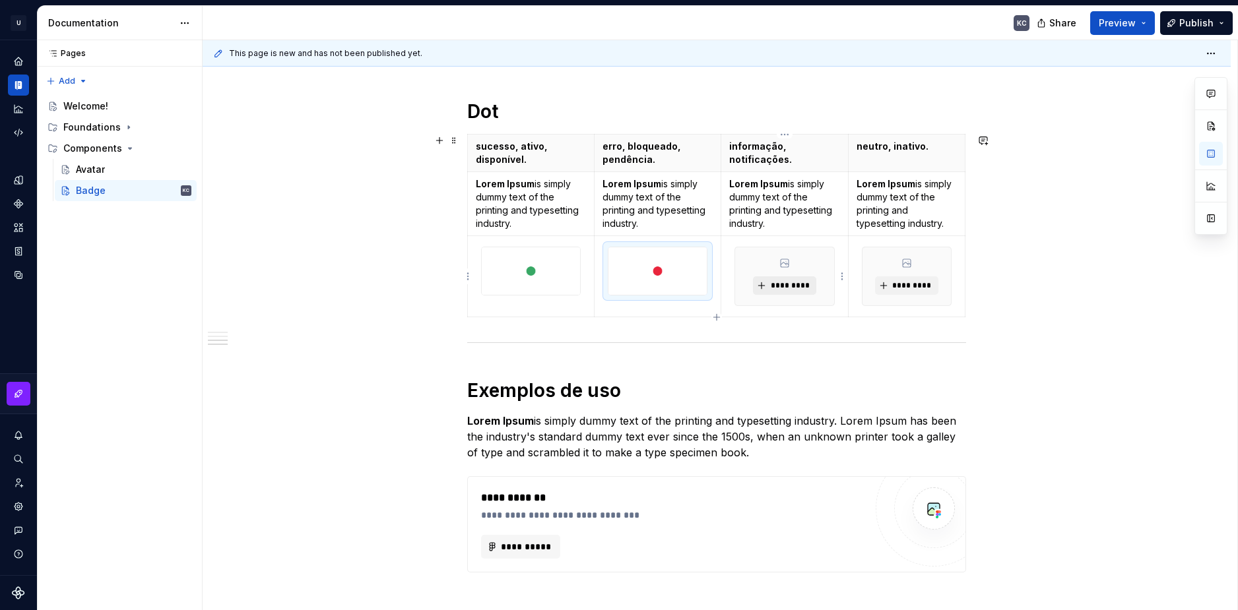
click at [799, 280] on button "*********" at bounding box center [784, 285] width 63 height 18
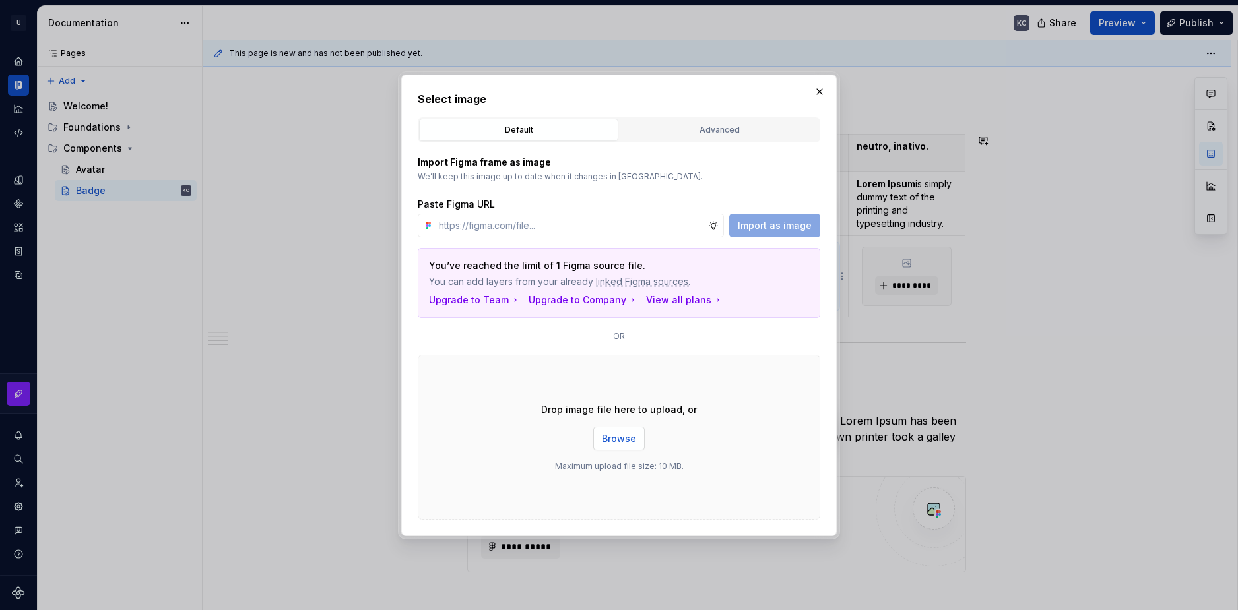
click at [643, 440] on button "Browse" at bounding box center [618, 439] width 51 height 24
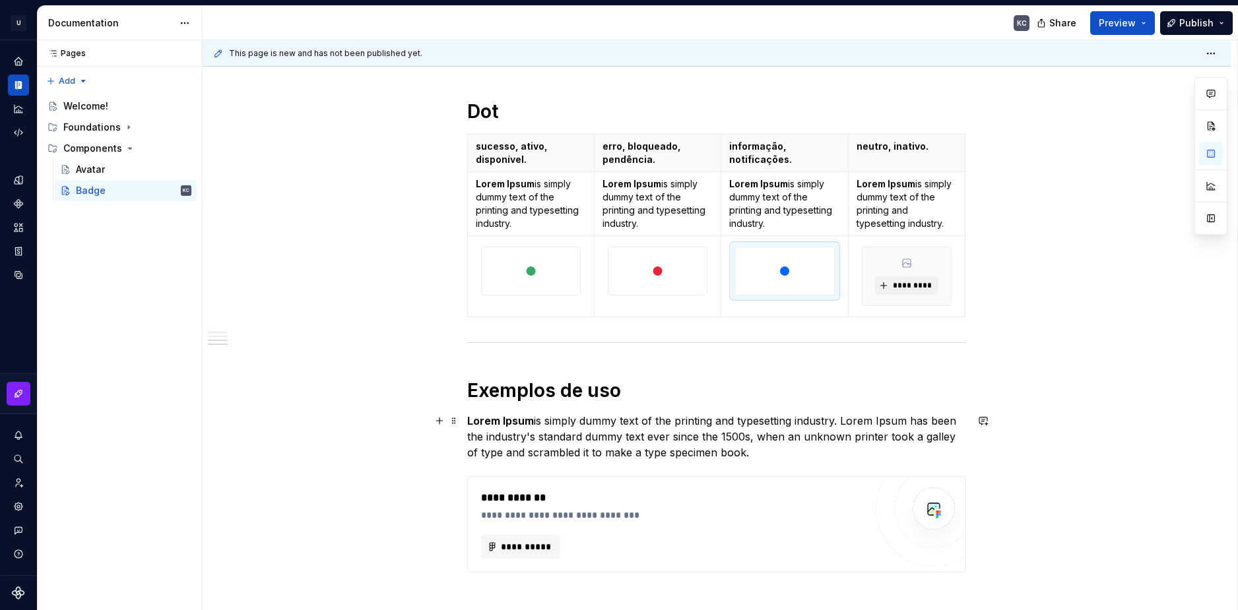
click at [1104, 427] on div "Numérico sucesso, ativo, disponível. erro, bloqueado, pendência. informação, no…" at bounding box center [717, 108] width 1028 height 1533
click at [489, 194] on p "Lorem Ipsum is simply dummy text of the printing and typesetting industry." at bounding box center [531, 203] width 110 height 53
click at [649, 203] on p "Lorem Ipsum is simply dummy text of the printing and typesetting industry." at bounding box center [657, 203] width 111 height 53
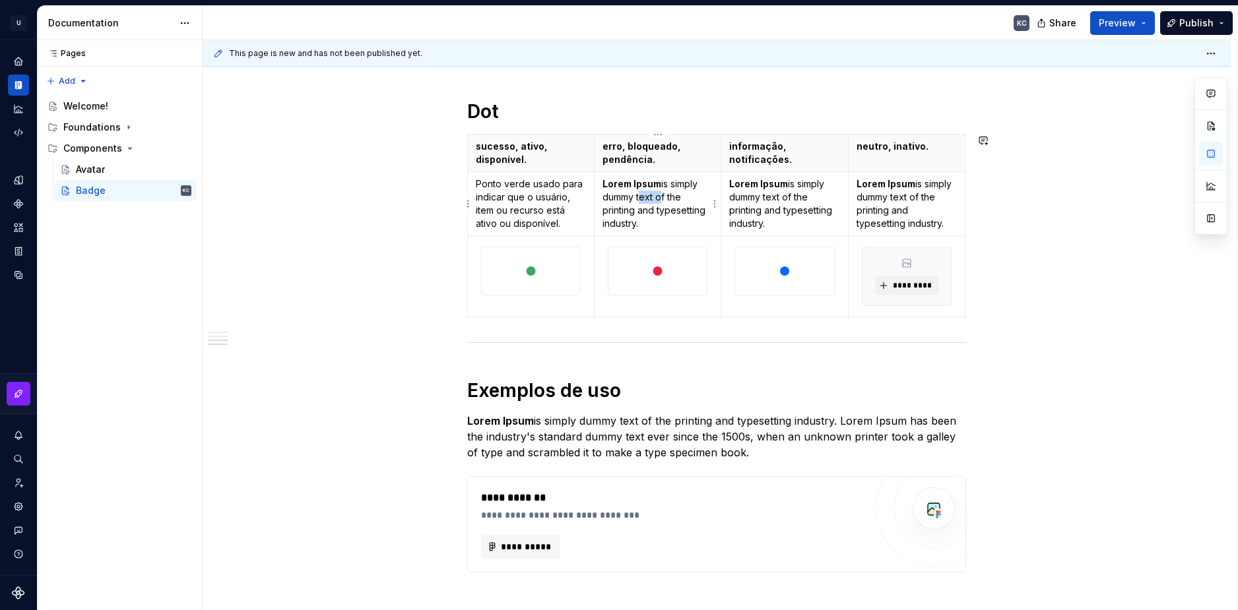
click at [649, 203] on p "Lorem Ipsum is simply dummy text of the printing and typesetting industry." at bounding box center [657, 203] width 111 height 53
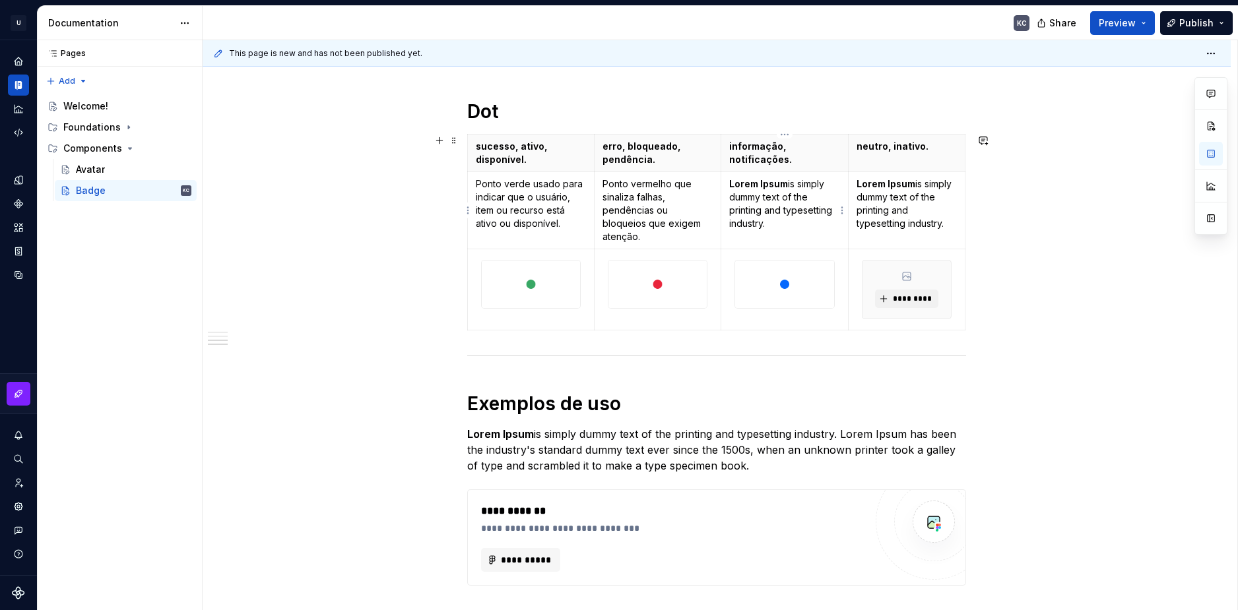
click at [765, 189] on p "Lorem Ipsum is simply dummy text of the printing and typesetting industry." at bounding box center [784, 203] width 111 height 53
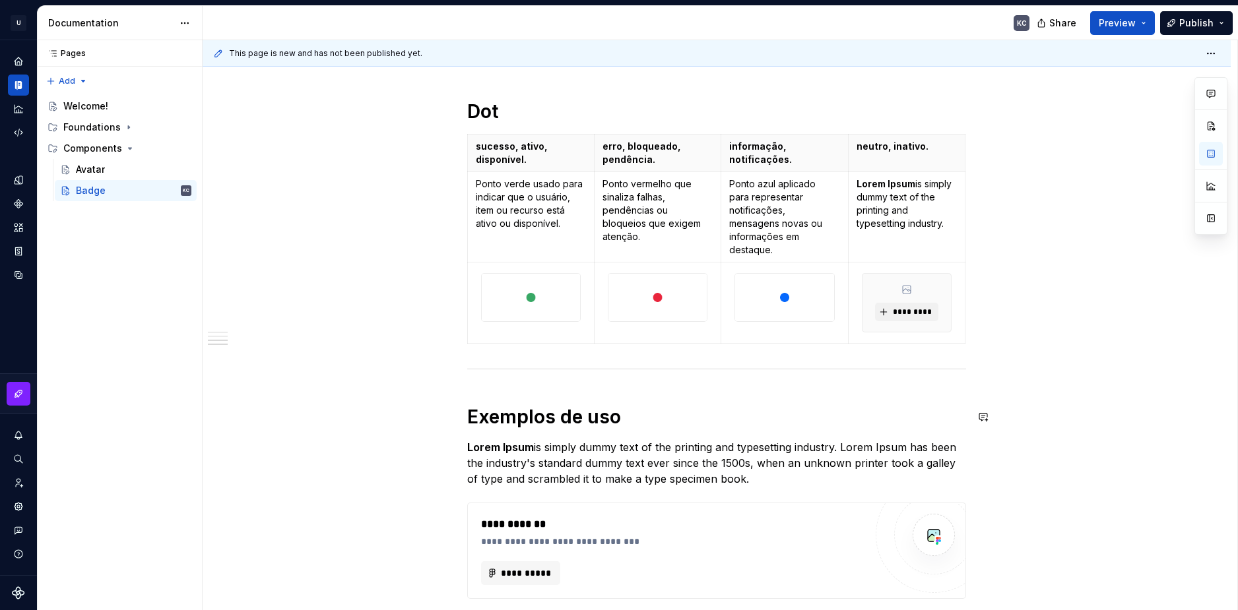
click at [1034, 373] on div "This page is new and has not been published yet. Badge é um componente usado pa…" at bounding box center [720, 325] width 1034 height 571
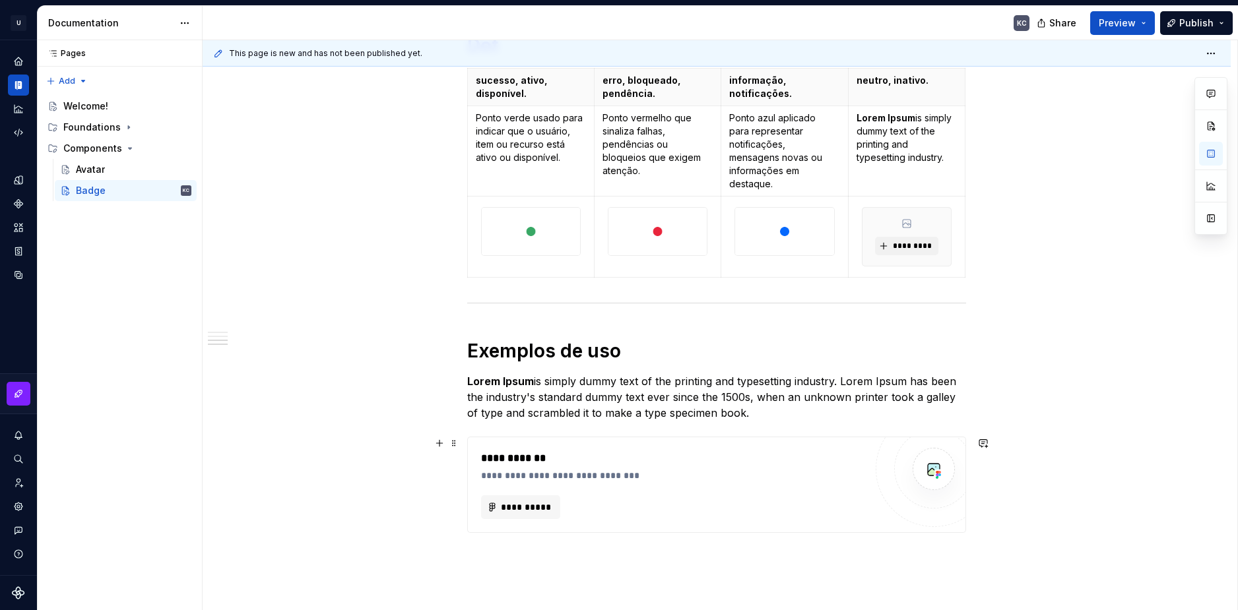
click at [1142, 436] on div "Numérico sucesso, ativo, disponível. erro, bloqueado, pendência. informação, no…" at bounding box center [717, 56] width 1028 height 1560
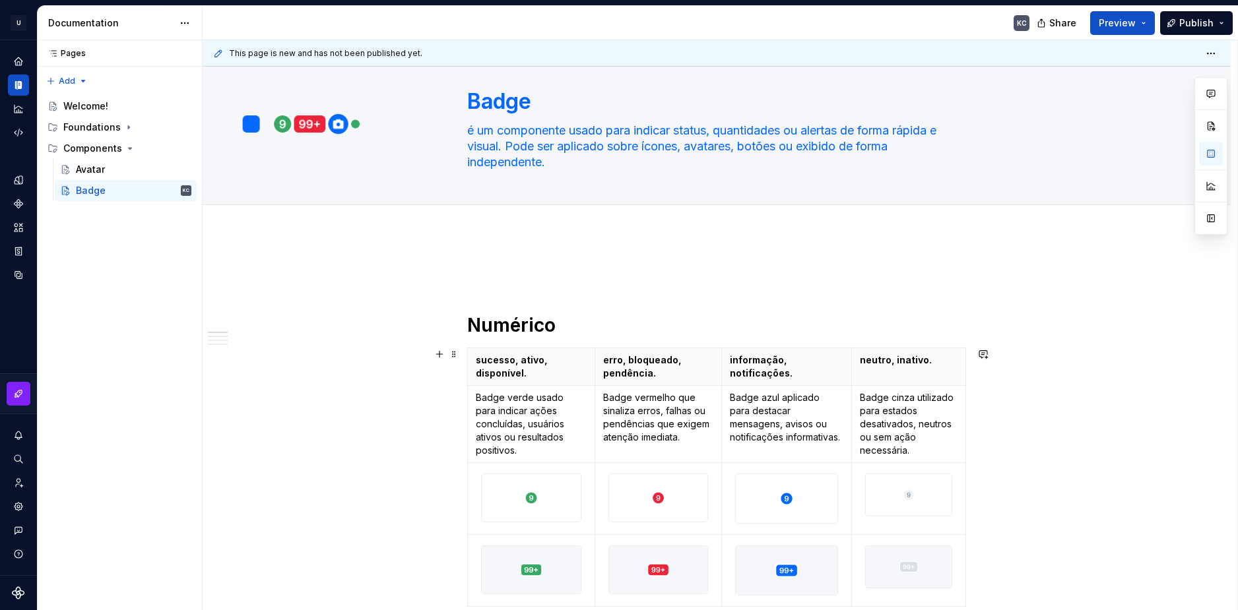
scroll to position [18, 0]
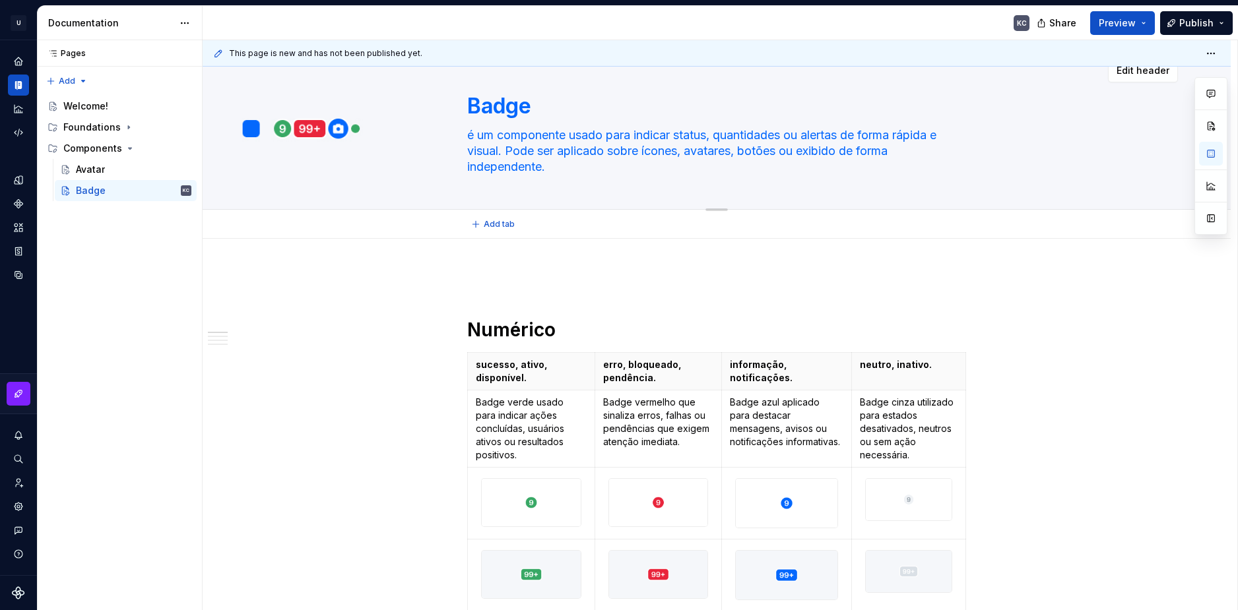
click at [422, 106] on div "Badge é um componente usado para indicar status, quantidades ou alertas de form…" at bounding box center [716, 128] width 922 height 161
click at [22, 26] on html "U Stardust DS KC Design system data Documentation KC Share Preview Publish Page…" at bounding box center [619, 305] width 1238 height 610
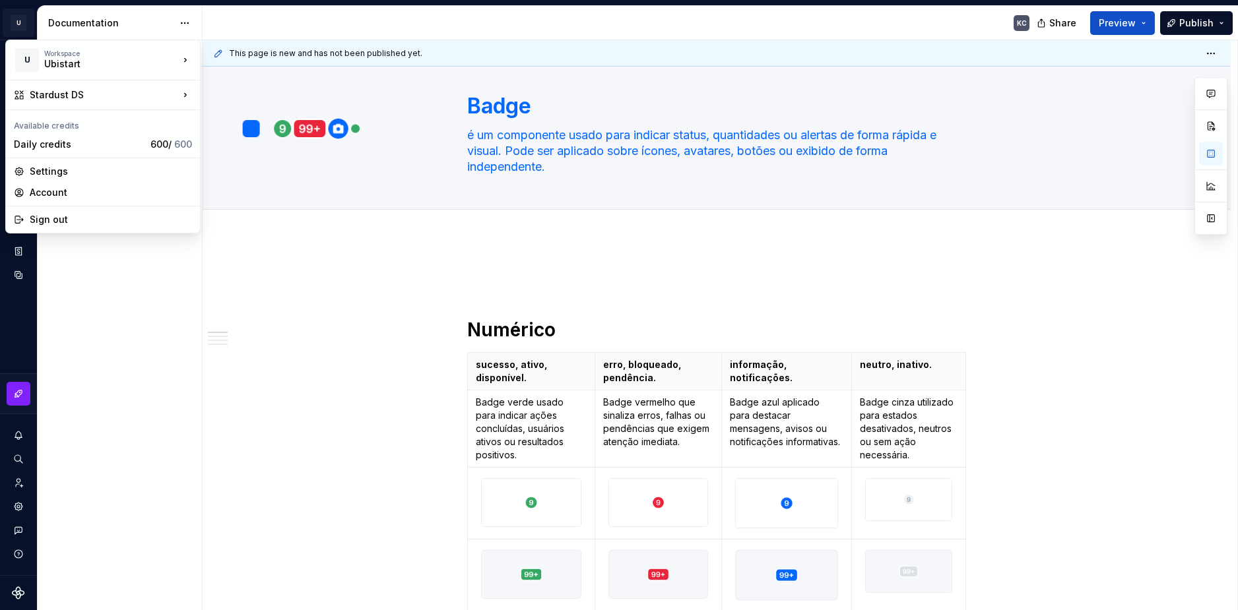
click at [292, 216] on html "U Stardust DS KC Design system data Documentation KC Share Preview Publish Page…" at bounding box center [619, 305] width 1238 height 610
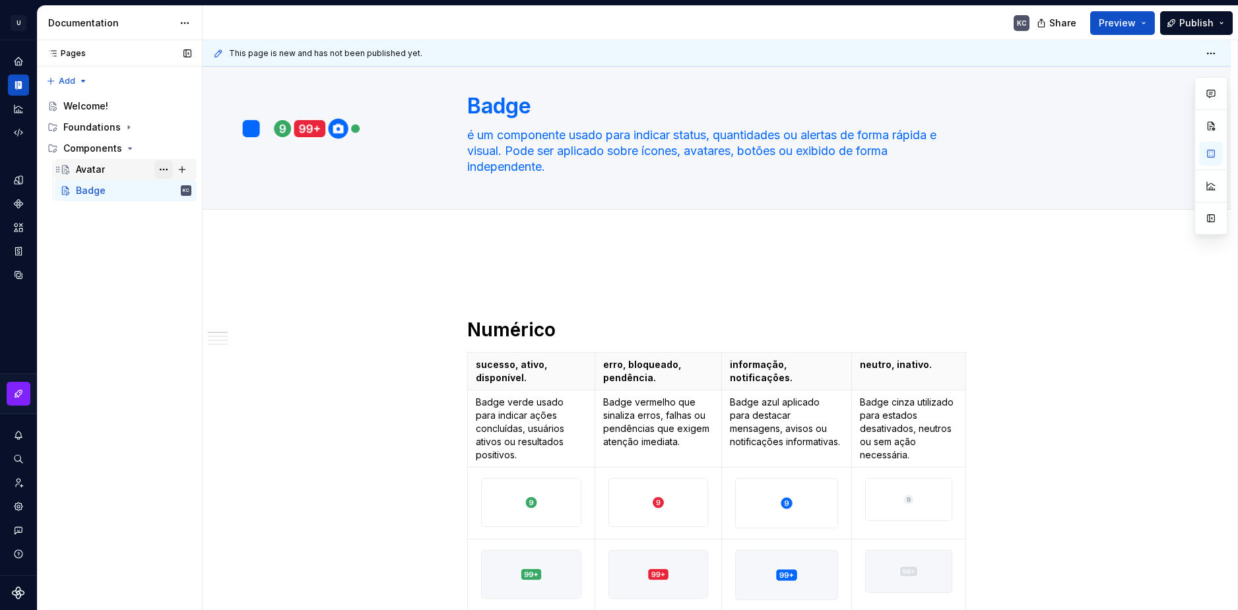
click at [166, 168] on button "Page tree" at bounding box center [163, 169] width 18 height 18
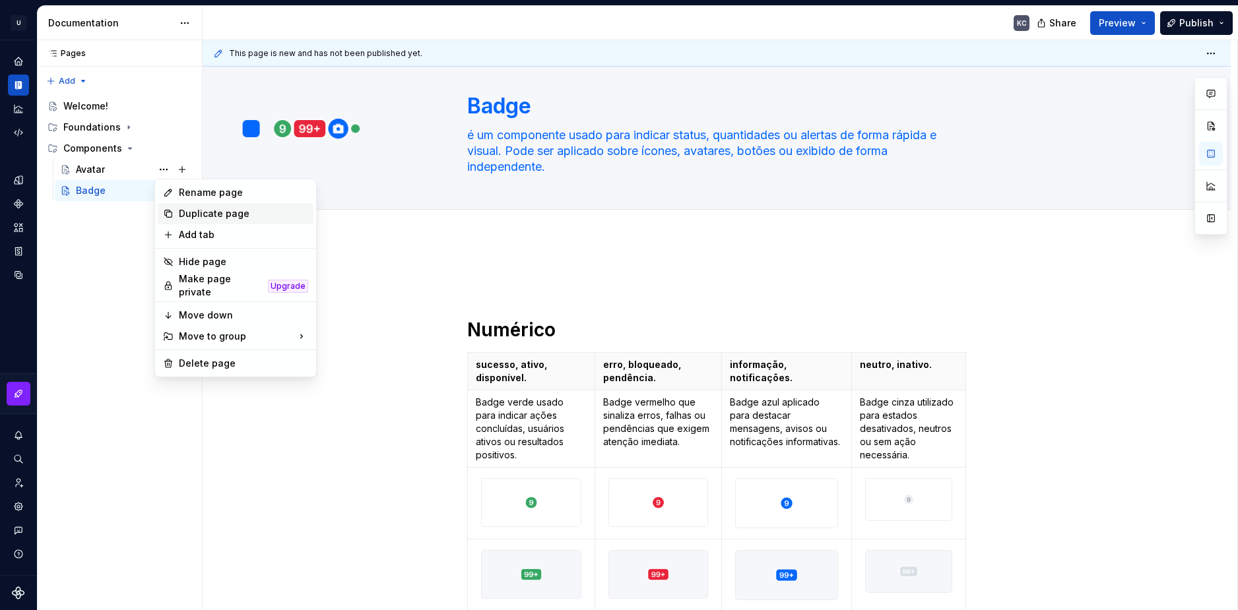
click at [186, 209] on div "Duplicate page" at bounding box center [243, 213] width 129 height 13
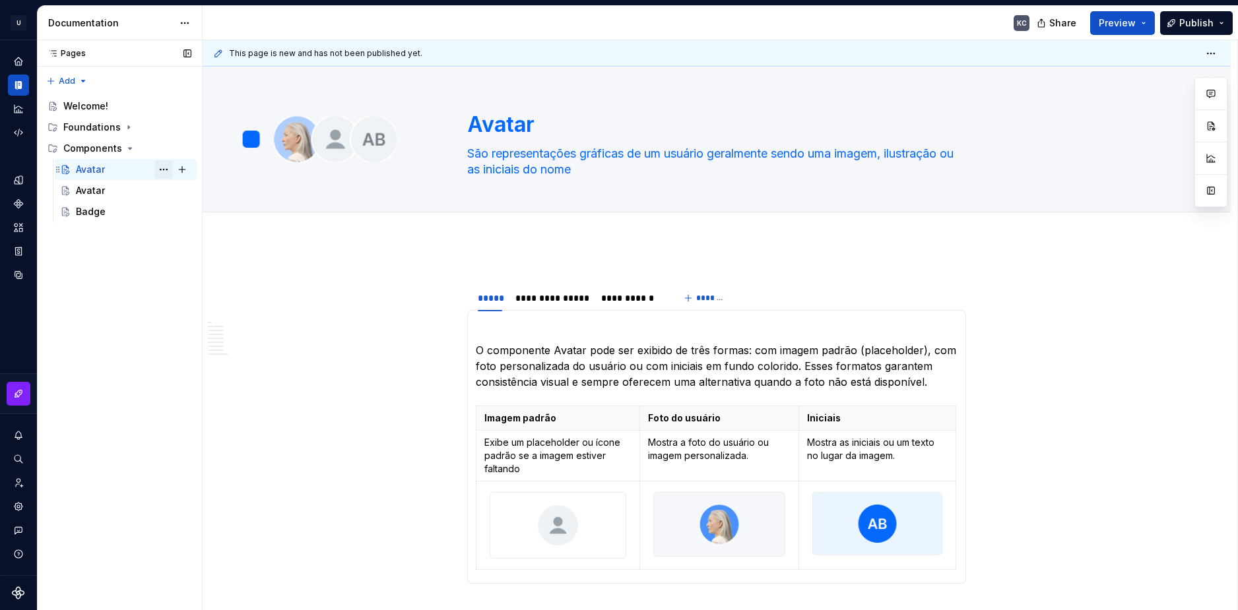
click at [161, 171] on button "Page tree" at bounding box center [163, 169] width 18 height 18
click at [161, 171] on div "Pages Pages Add Accessibility guide for tree Page tree. Navigate the tree with …" at bounding box center [119, 325] width 165 height 571
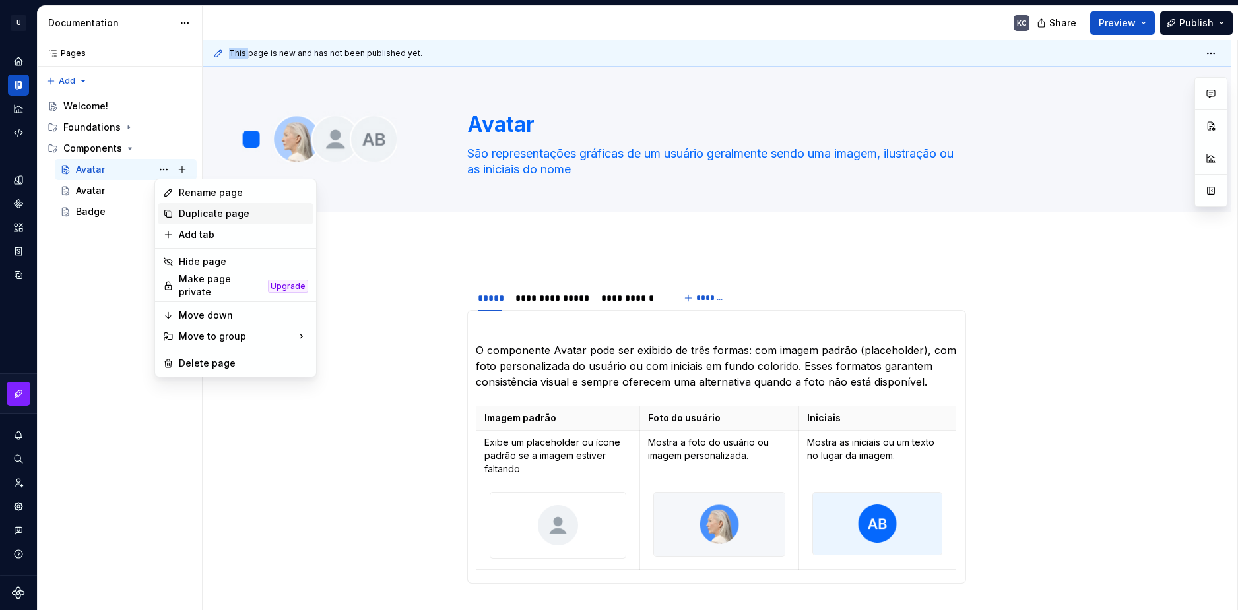
click at [185, 216] on div "Duplicate page" at bounding box center [243, 213] width 129 height 13
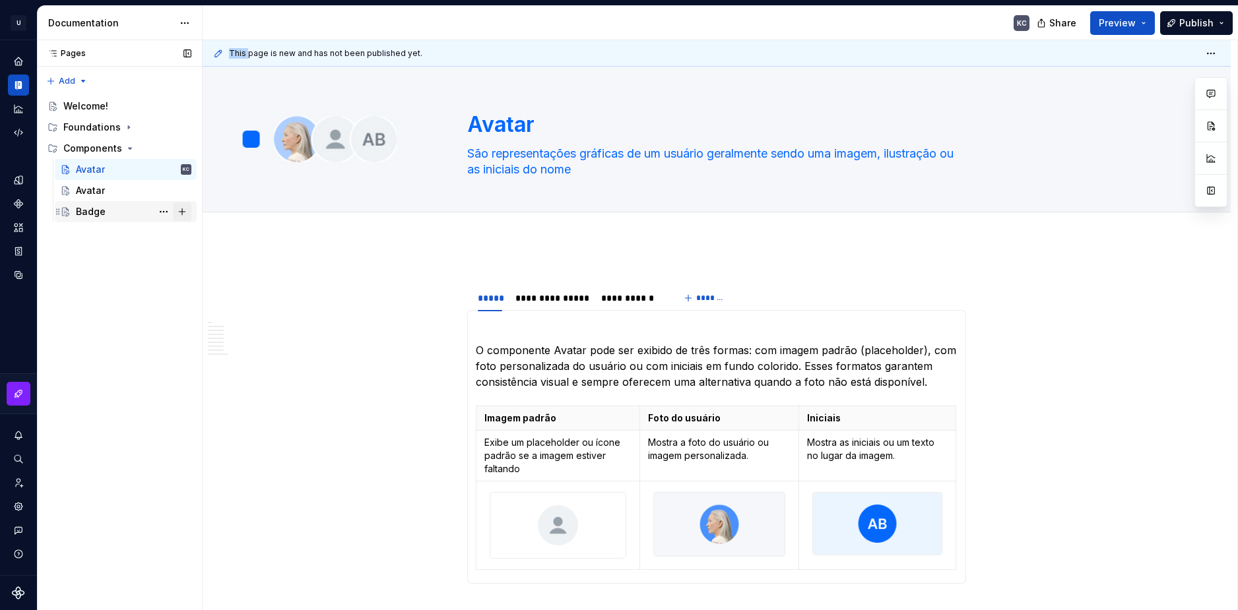
click at [185, 216] on button "Page tree" at bounding box center [182, 212] width 18 height 18
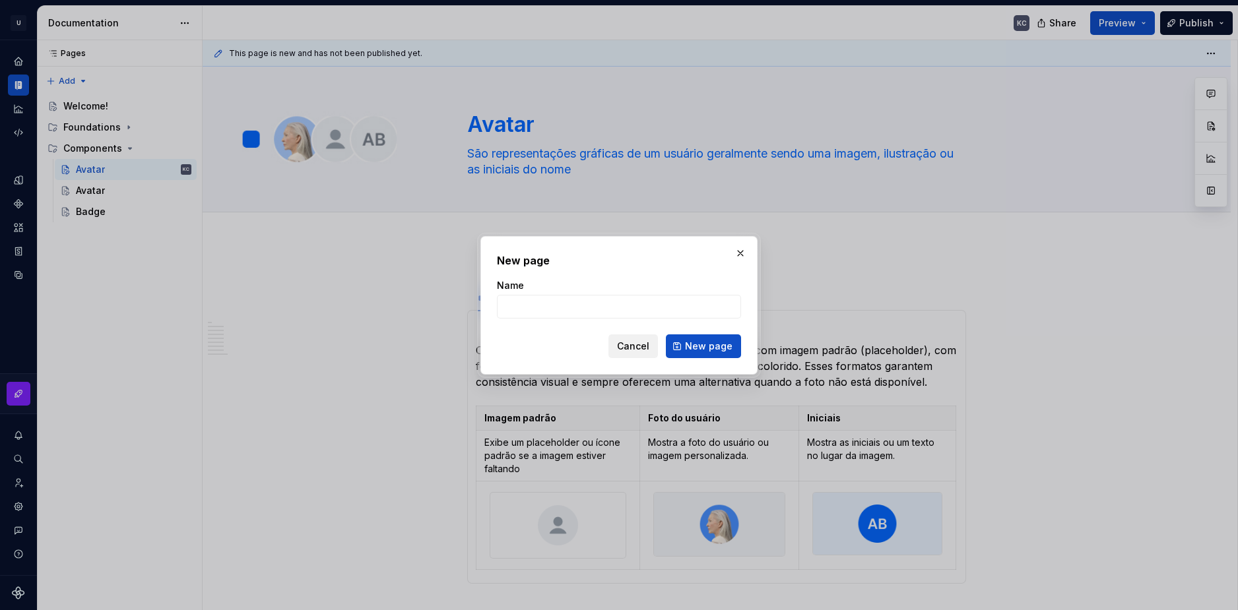
click at [645, 348] on span "Cancel" at bounding box center [633, 346] width 32 height 13
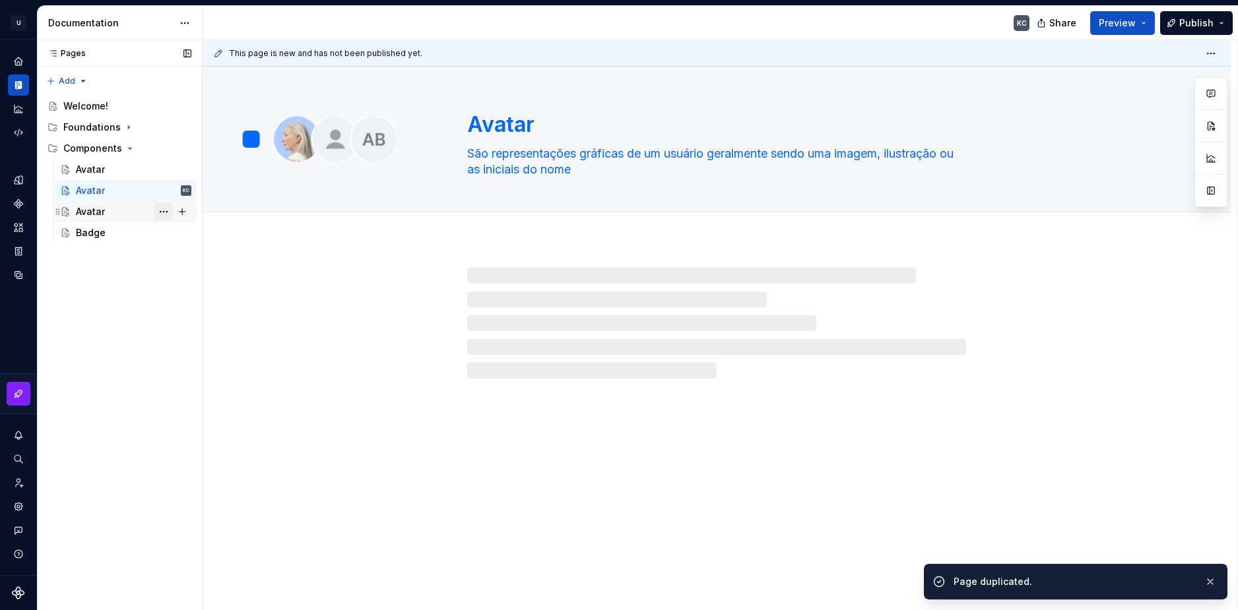
click at [170, 213] on button "Page tree" at bounding box center [163, 212] width 18 height 18
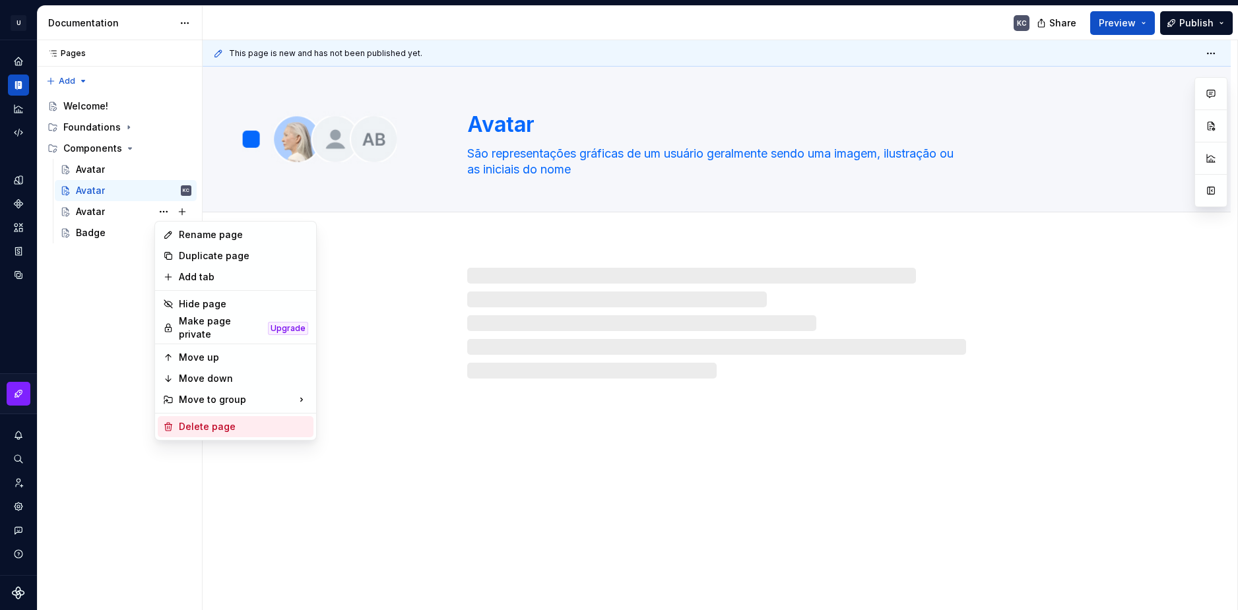
click at [216, 427] on div "Delete page" at bounding box center [243, 426] width 129 height 13
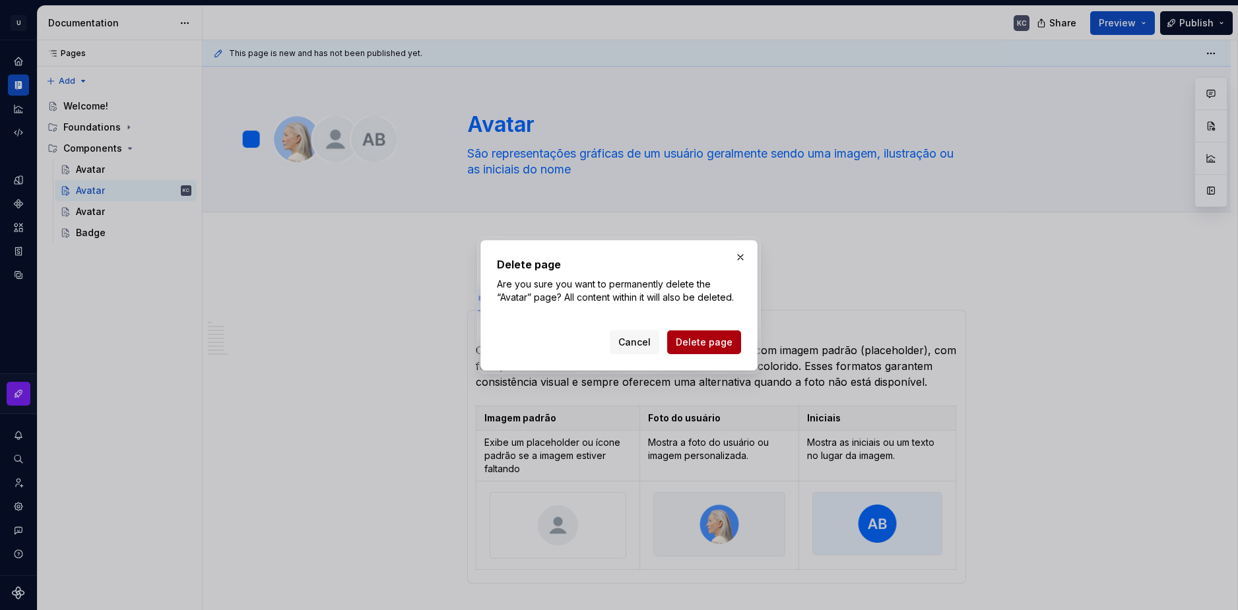
click at [699, 339] on span "Delete page" at bounding box center [704, 342] width 57 height 13
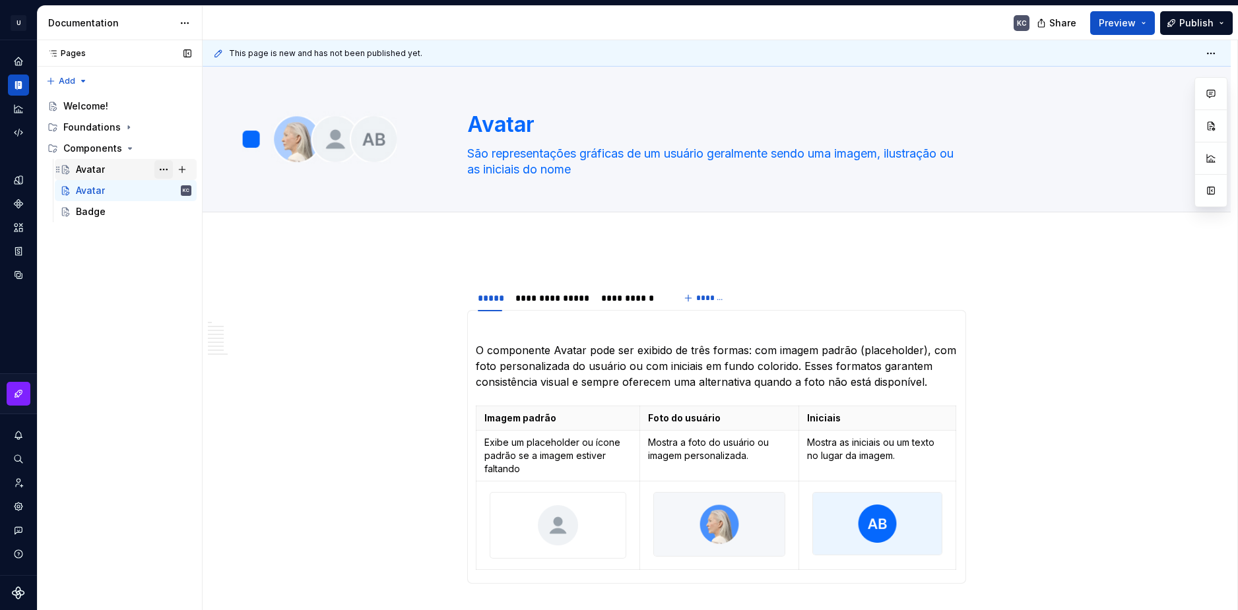
click at [160, 167] on button "Page tree" at bounding box center [163, 169] width 18 height 18
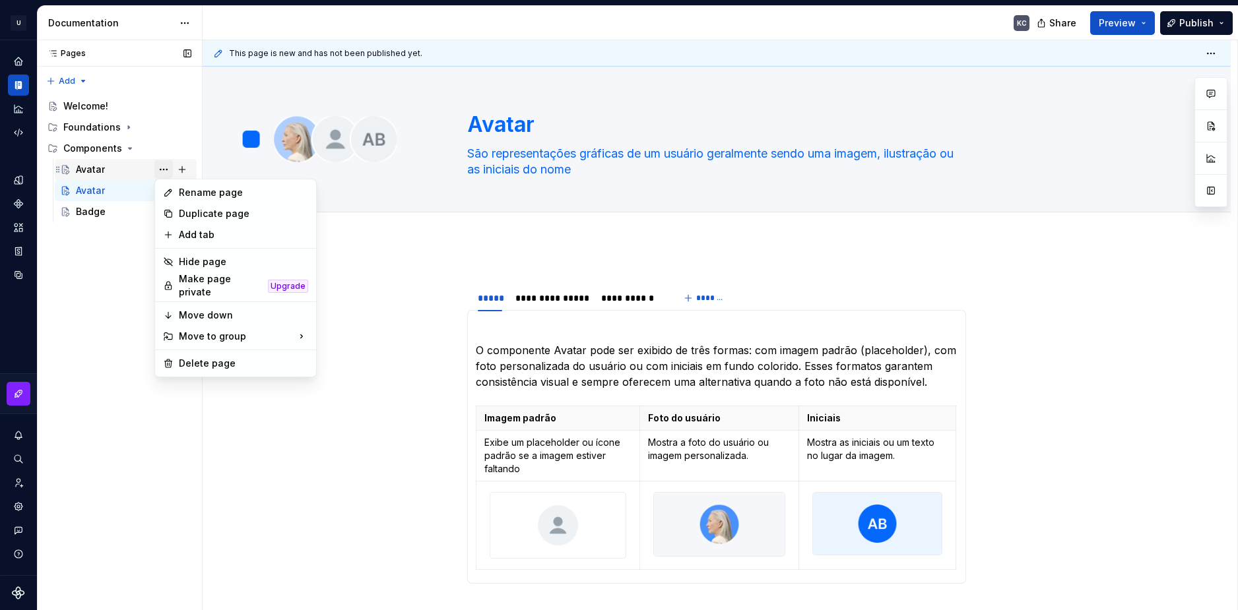
type textarea "*"
click at [197, 193] on div "Rename page" at bounding box center [243, 192] width 129 height 13
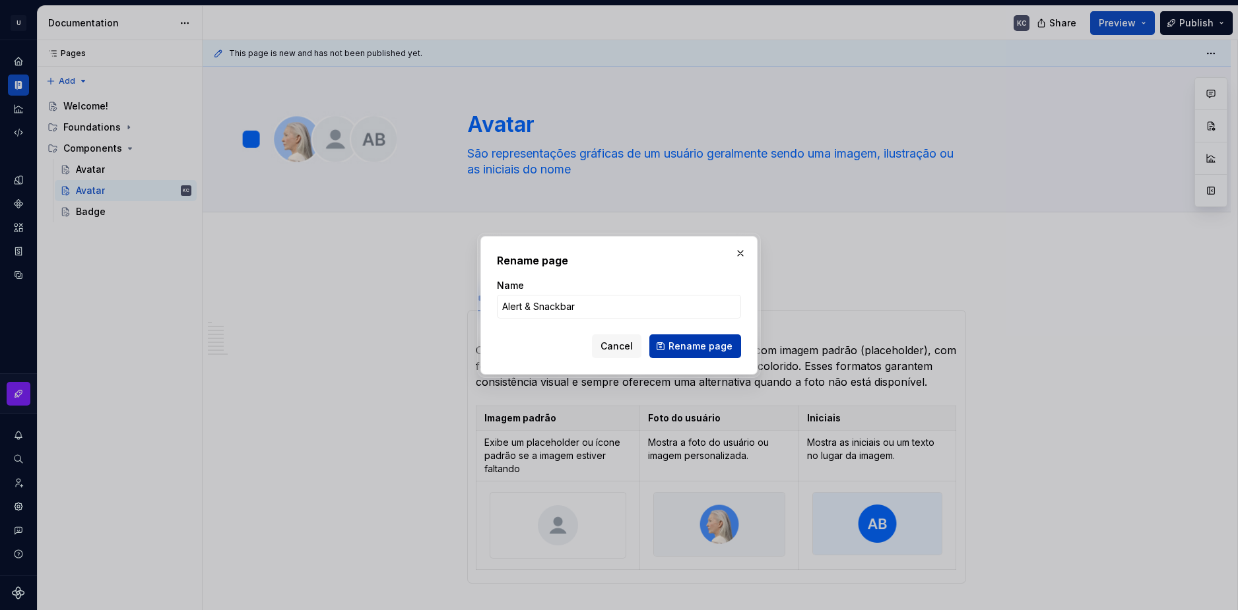
type input "Alert & Snackbar"
click at [714, 349] on span "Rename page" at bounding box center [700, 346] width 64 height 13
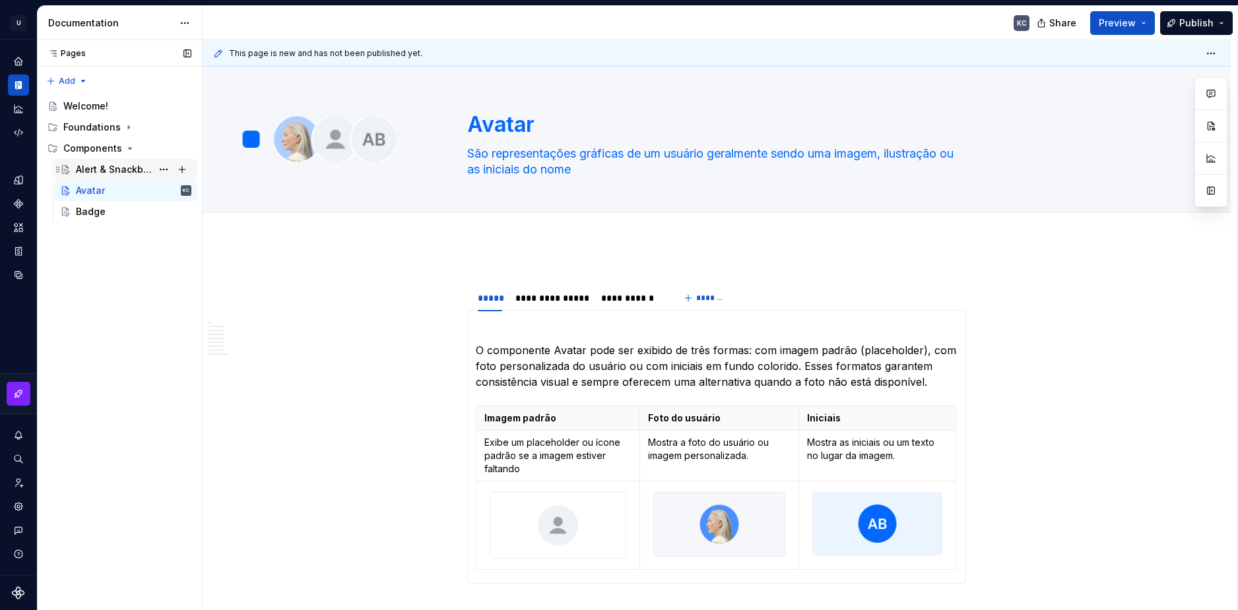
click at [125, 172] on div "Alert & Snackbar" at bounding box center [114, 169] width 76 height 13
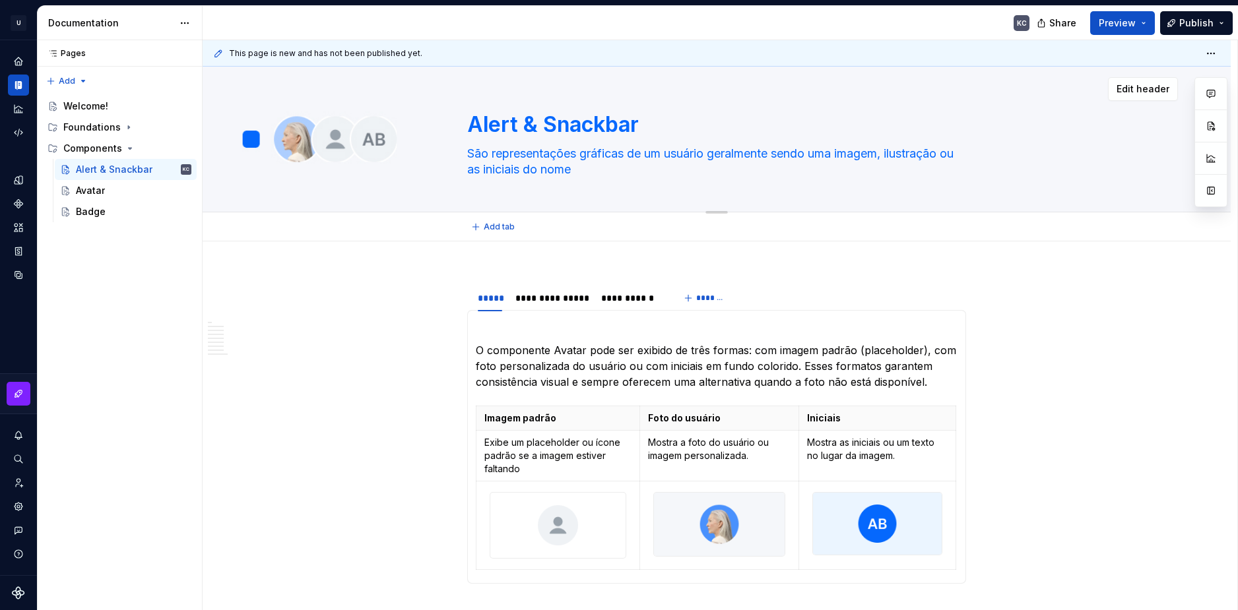
click at [521, 154] on textarea "São representações gráficas de um usuário geralmente sendo uma imagem, ilustraç…" at bounding box center [713, 161] width 499 height 37
click at [530, 159] on textarea "São representações gráficas de um usuário geralmente sendo uma imagem, ilustraç…" at bounding box center [713, 161] width 499 height 37
paste textarea "Lorem Ipsum is simply dummy text of the printing and typesetting industry."
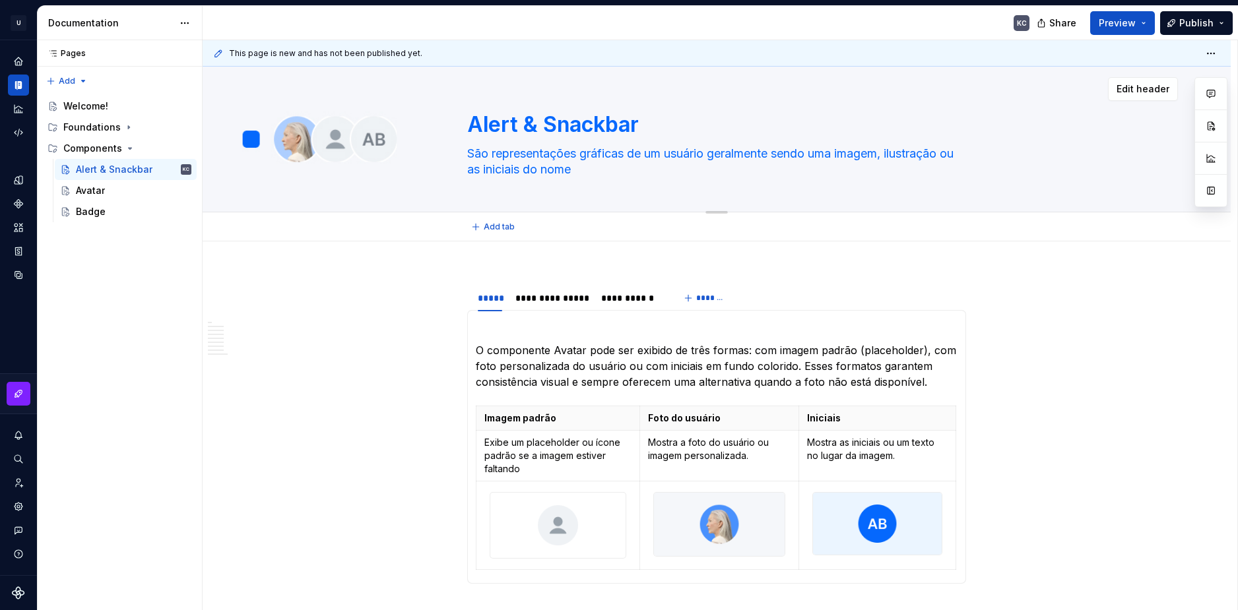
type textarea "*"
type textarea "Lorem Ipsum is simply dummy text of the printing and typesetting industry."
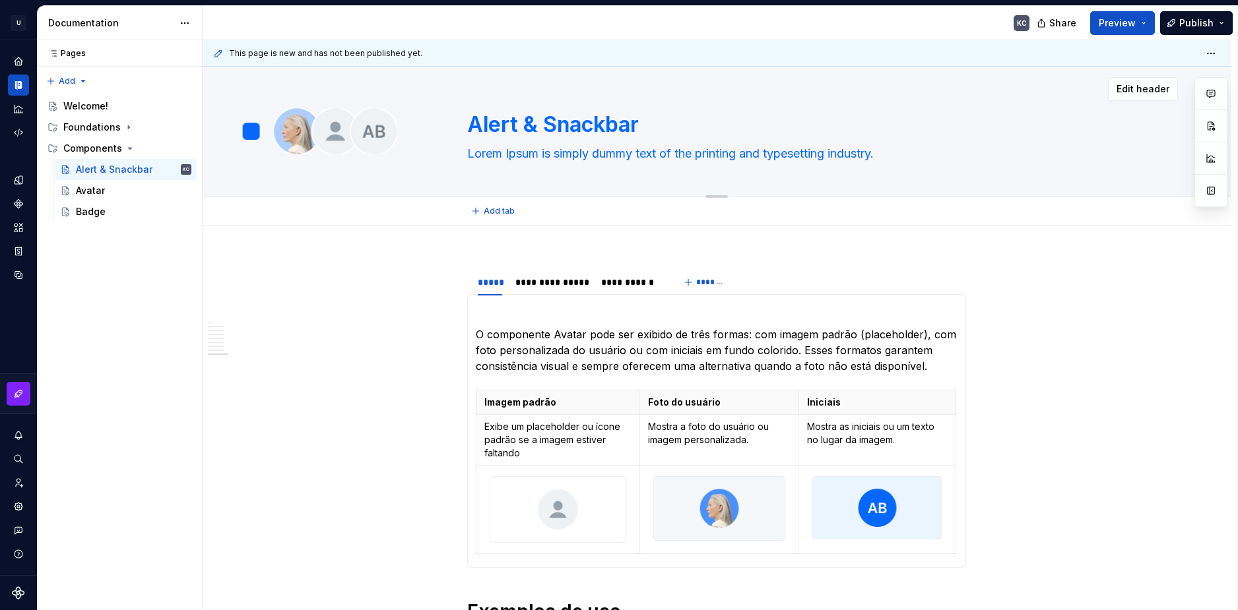
type textarea "*"
type textarea "Lorem Ipsum is simply dummy text of the printing and typesetting industry."
click at [431, 168] on div "Alert & Snackbar Lorem Ipsum is simply dummy text of the printing and typesetti…" at bounding box center [716, 131] width 922 height 129
click at [366, 123] on div "Alert & Snackbar Lorem Ipsum is simply dummy text of the printing and typesetti…" at bounding box center [716, 131] width 922 height 129
click at [1146, 79] on button "Edit header" at bounding box center [1143, 89] width 70 height 24
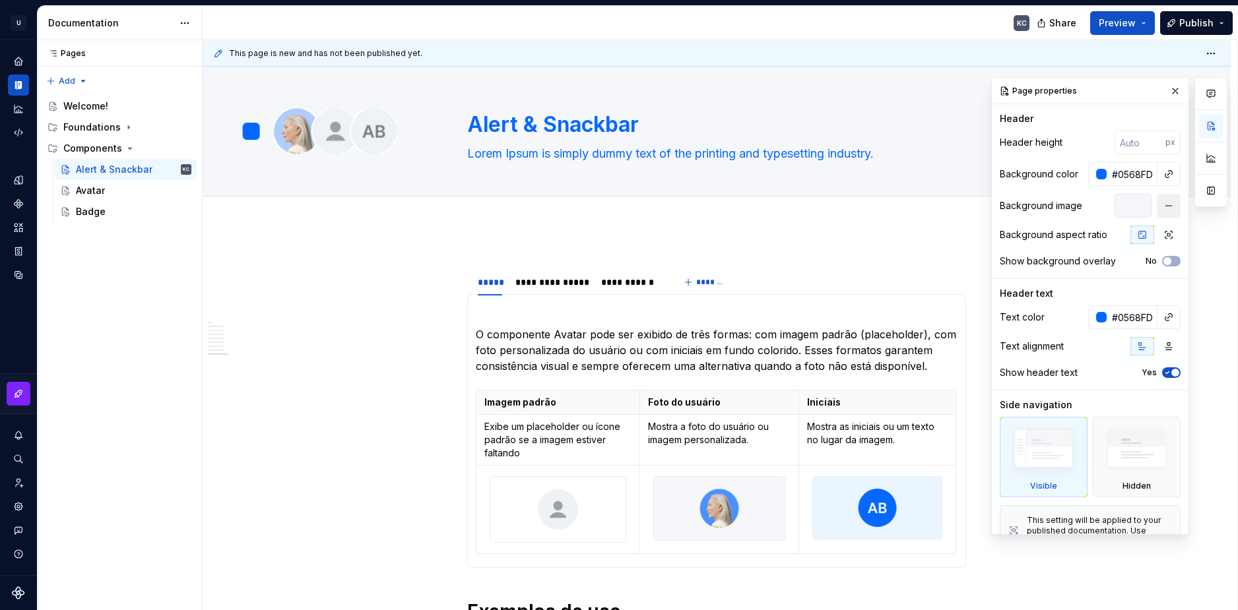
click at [1169, 206] on button "button" at bounding box center [1168, 206] width 24 height 24
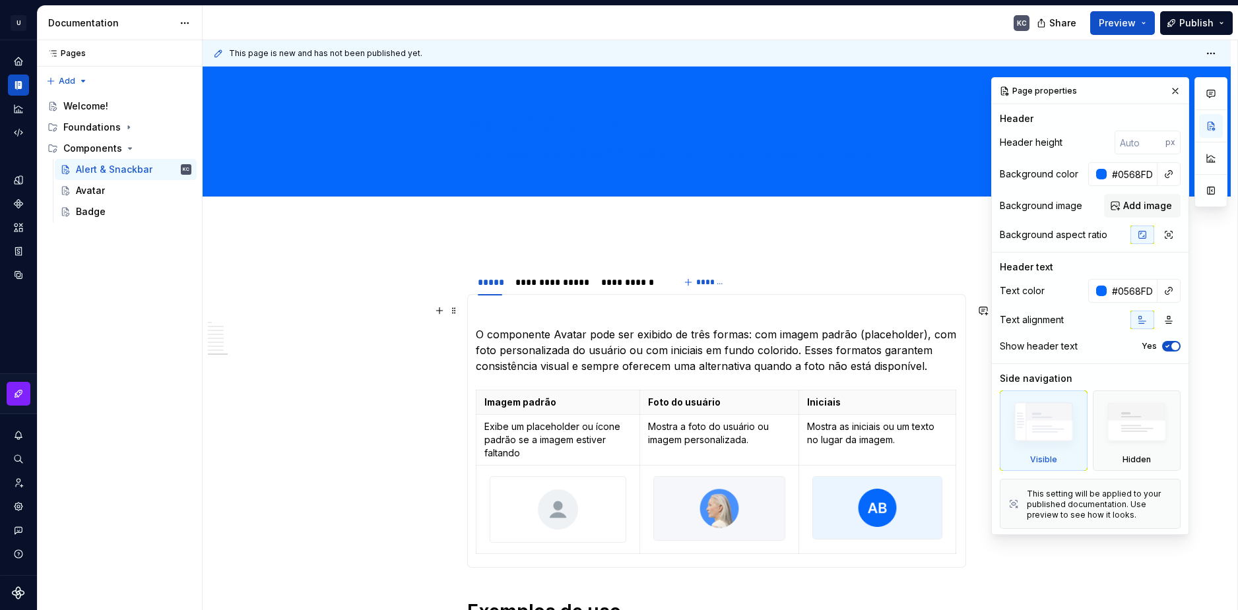
type textarea "*"
click at [1125, 170] on input "#0568FD" at bounding box center [1131, 174] width 51 height 24
type input "ffffffff"
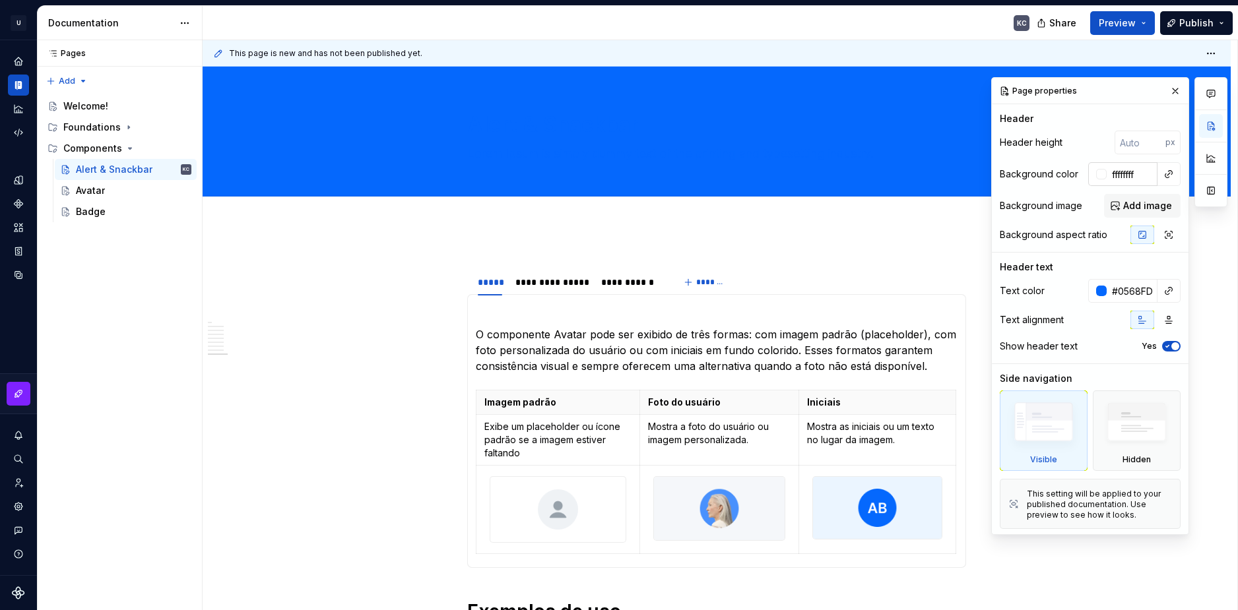
type textarea "*"
type input "#FFFFFFFF"
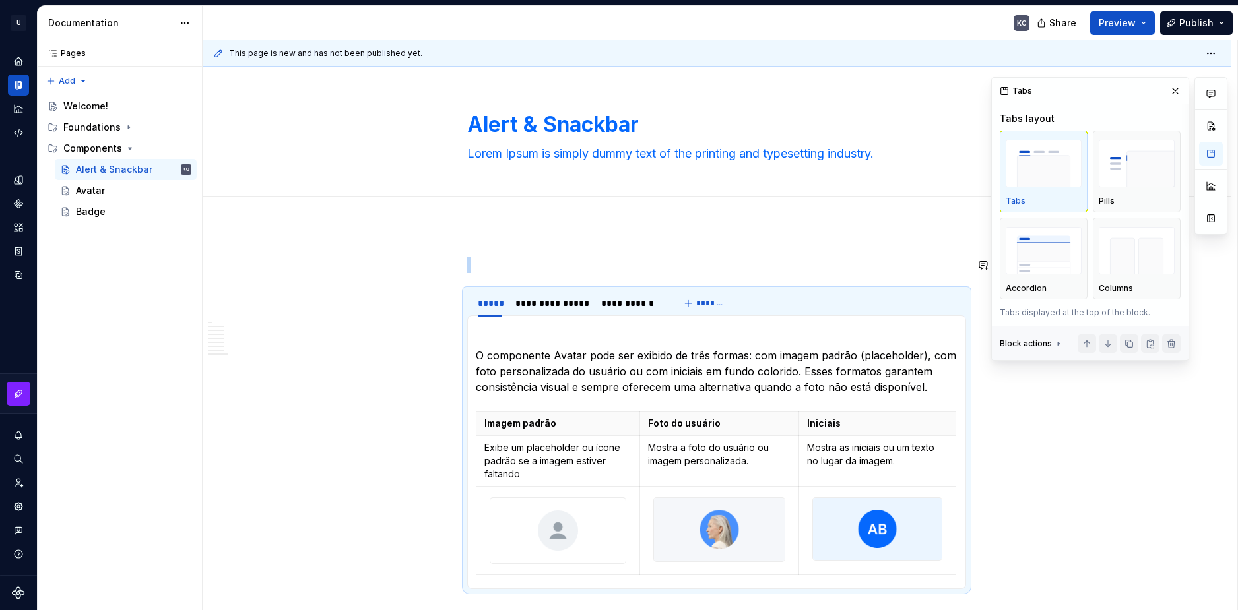
type textarea "*"
click at [486, 208] on span "Add tab" at bounding box center [499, 211] width 31 height 11
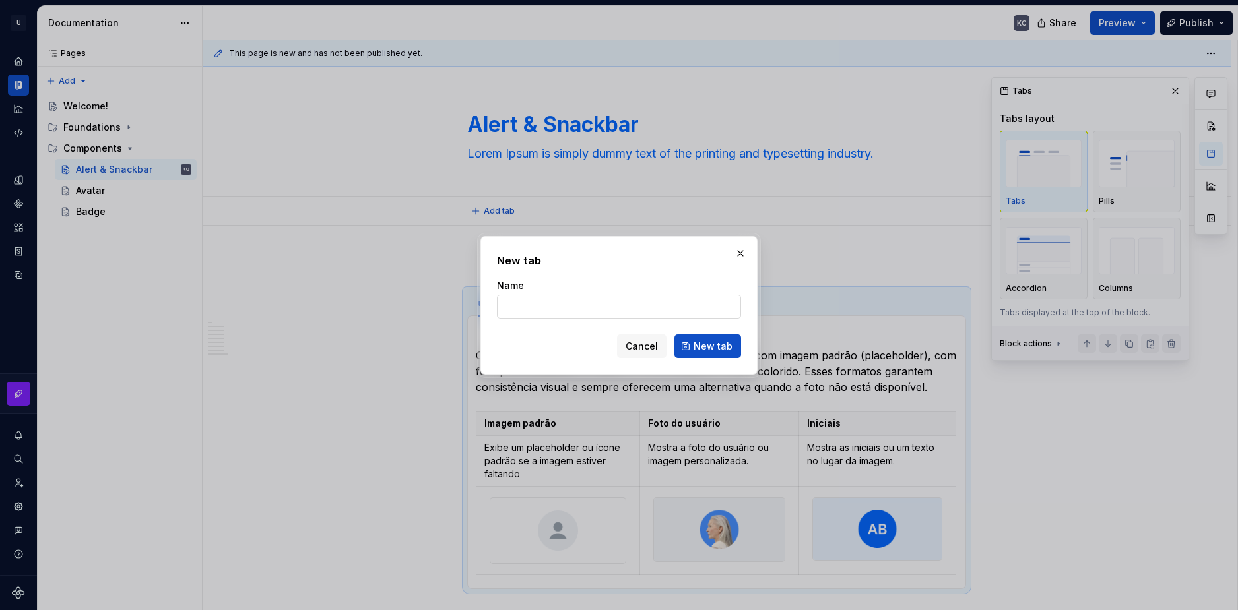
click at [563, 308] on input "Name" at bounding box center [619, 307] width 244 height 24
type input "Alert"
type textarea "*"
type input "Alert & Snackbar"
type textarea "*"
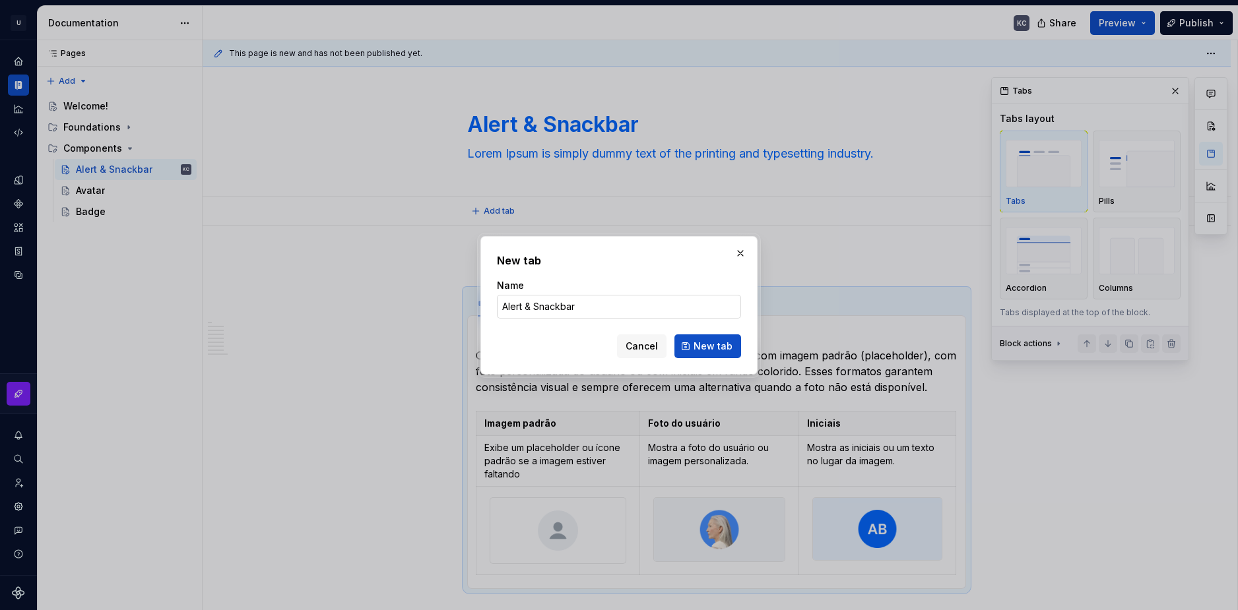
drag, startPoint x: 579, startPoint y: 312, endPoint x: 528, endPoint y: 312, distance: 51.5
click at [528, 312] on input "Alert & Snackbar" at bounding box center [619, 307] width 244 height 24
type input "Alert"
type textarea "*"
type input "Alert"
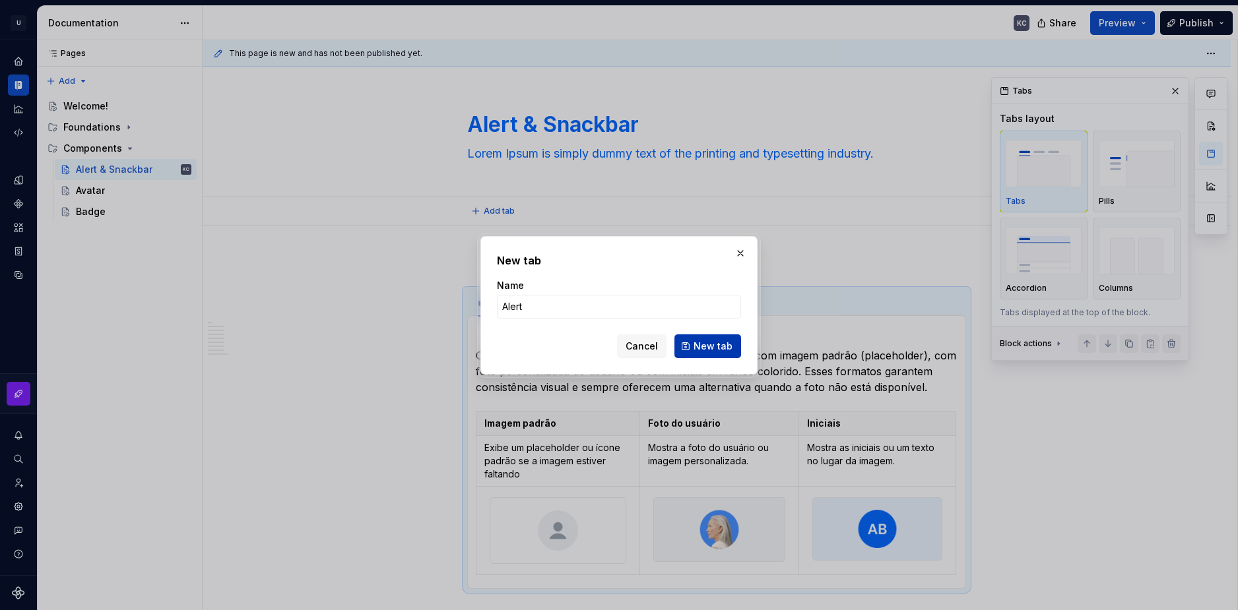
click at [709, 348] on span "New tab" at bounding box center [712, 346] width 39 height 13
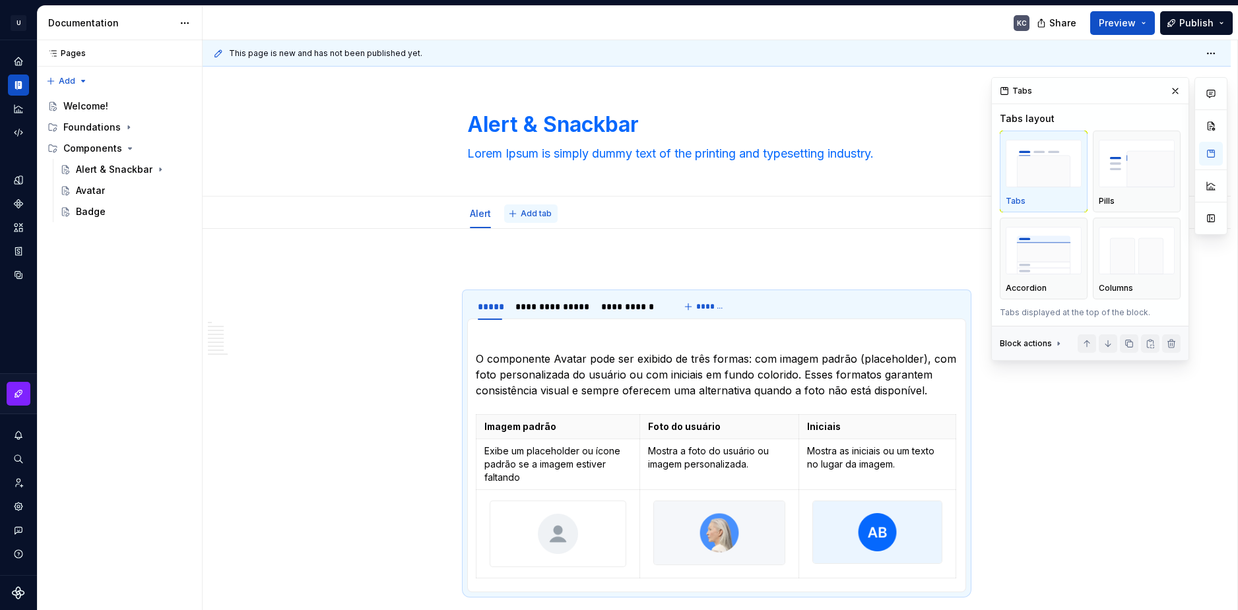
click at [526, 219] on button "Add tab" at bounding box center [530, 214] width 53 height 18
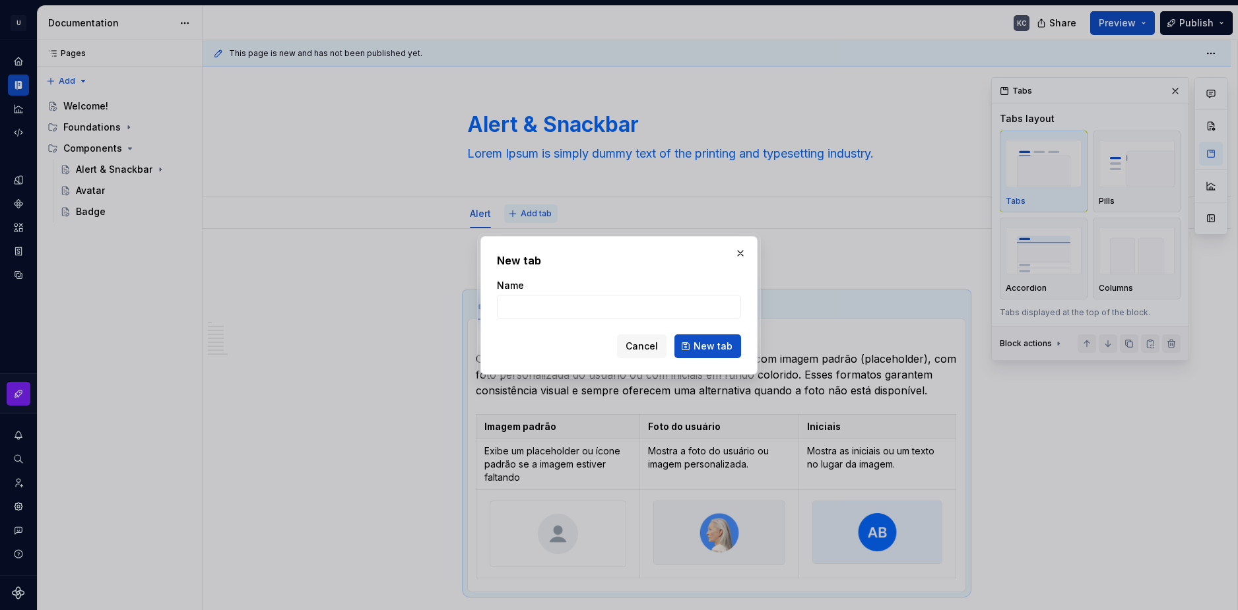
type textarea "*"
type input "Snackbar"
click at [707, 346] on span "New tab" at bounding box center [712, 346] width 39 height 13
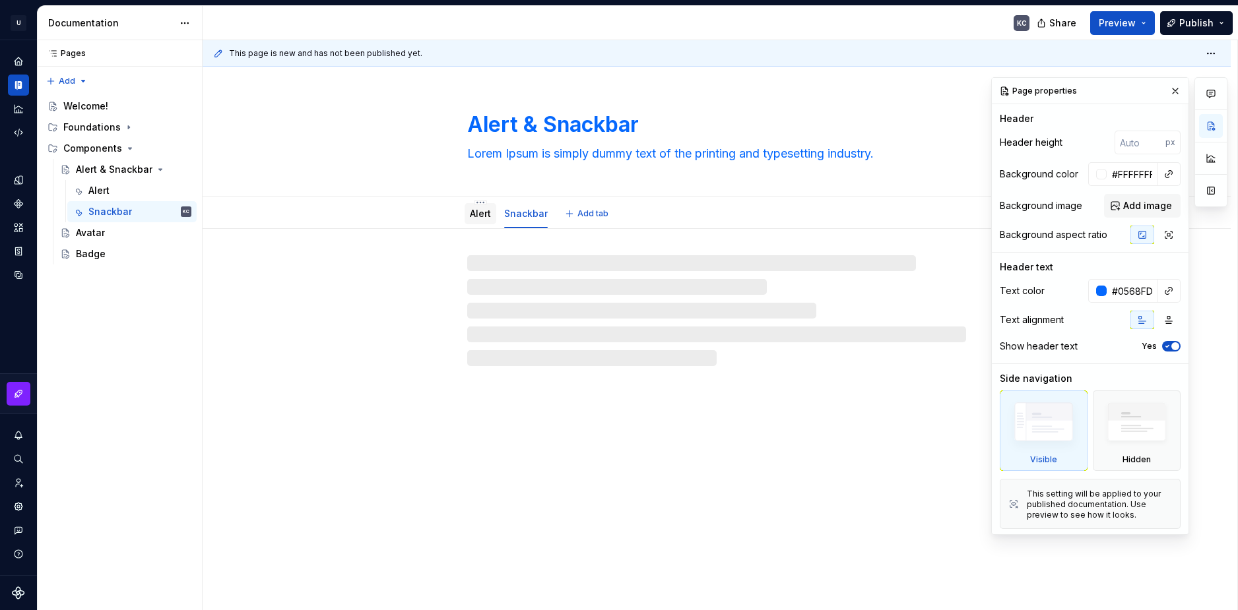
click at [482, 219] on div "Alert" at bounding box center [480, 213] width 21 height 13
click at [476, 221] on div "Alert" at bounding box center [480, 214] width 21 height 16
click at [479, 221] on div "Alert" at bounding box center [480, 214] width 21 height 16
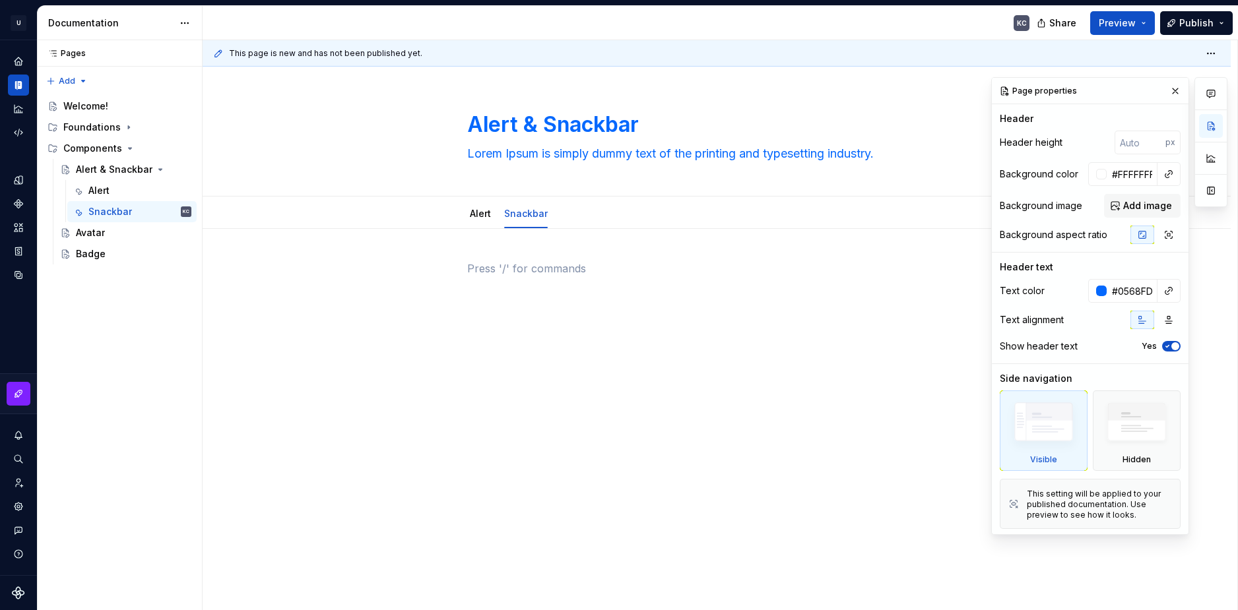
click at [530, 287] on div at bounding box center [716, 286] width 499 height 50
click at [483, 217] on link "Alert" at bounding box center [480, 213] width 21 height 11
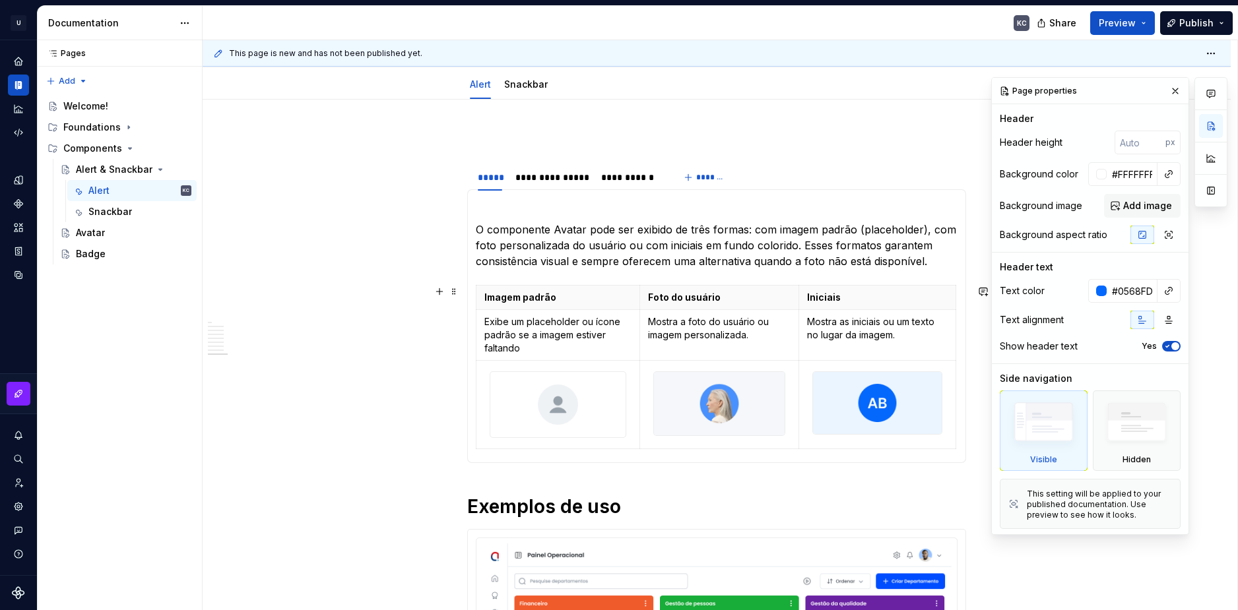
scroll to position [132, 0]
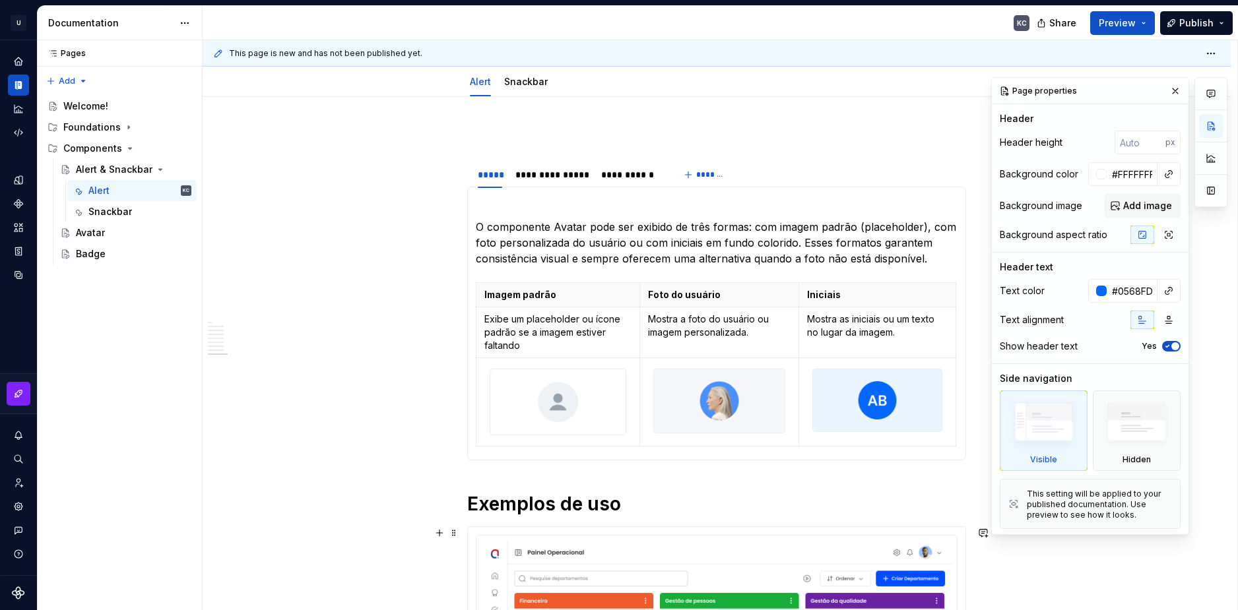
type textarea "*"
click at [482, 177] on div "*****" at bounding box center [490, 174] width 24 height 13
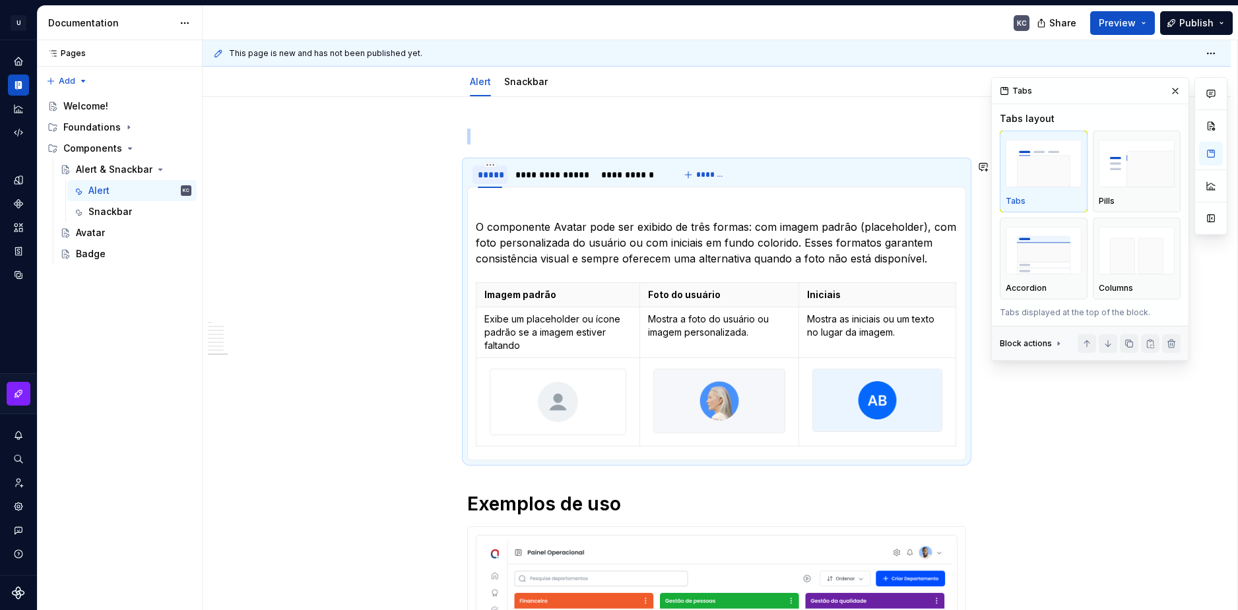
click at [482, 177] on div "*****" at bounding box center [490, 174] width 24 height 13
type input "**********"
click at [570, 185] on div at bounding box center [577, 185] width 83 height 1
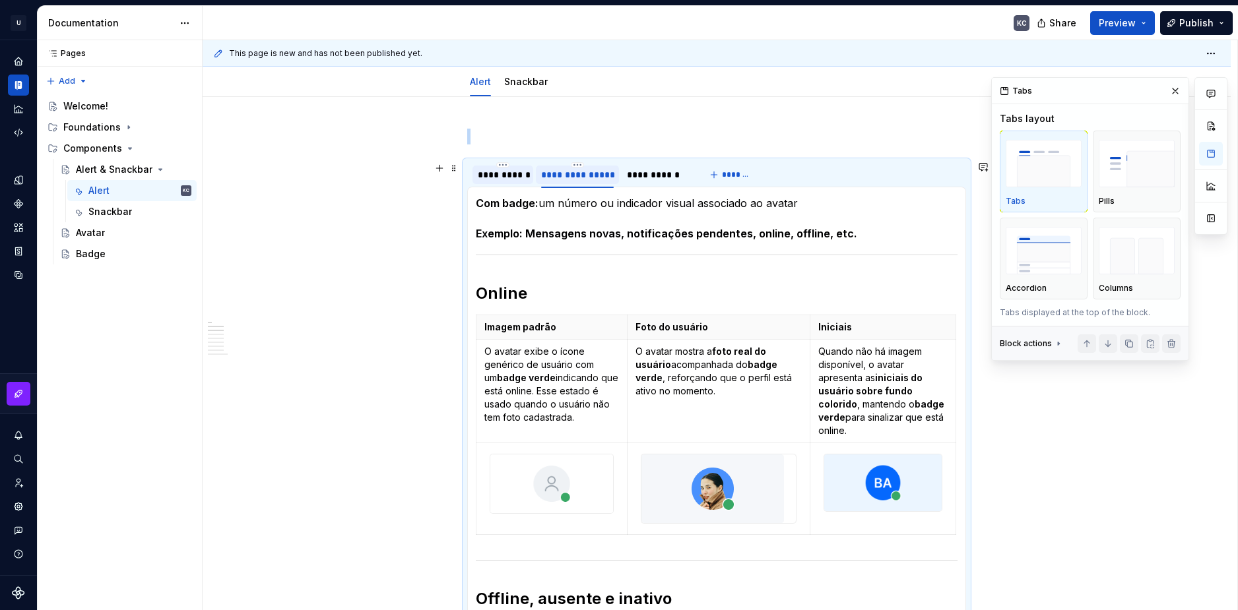
click at [570, 176] on div "**********" at bounding box center [577, 174] width 73 height 13
click at [570, 176] on input "**********" at bounding box center [577, 174] width 82 height 24
type input "******"
click at [618, 174] on div "**********" at bounding box center [611, 174] width 60 height 13
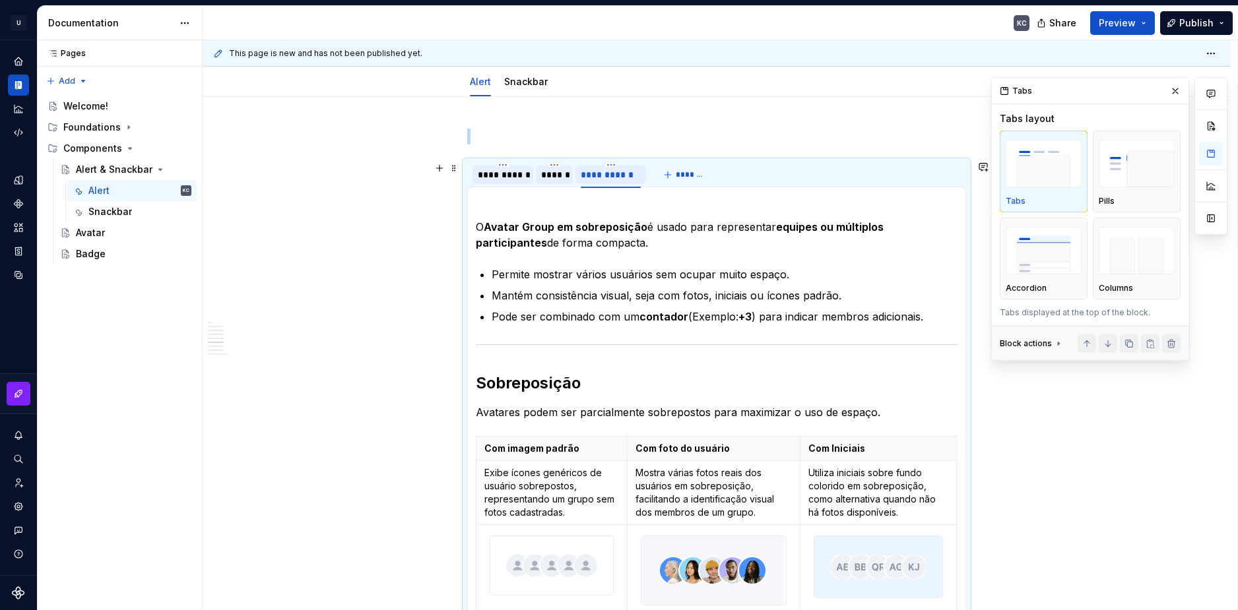
click at [618, 174] on div "**********" at bounding box center [611, 174] width 60 height 13
type input "*"
type input "****"
click at [637, 178] on span "*******" at bounding box center [651, 175] width 30 height 11
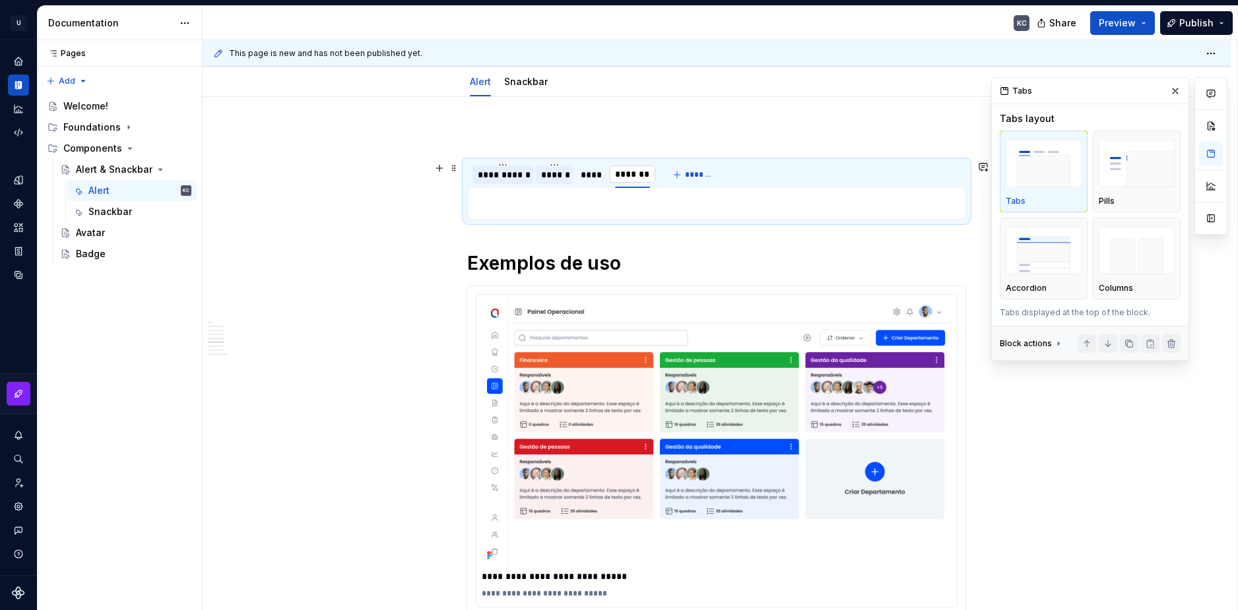
type textarea "*"
click at [626, 176] on input "********" at bounding box center [630, 174] width 45 height 24
type input "*****"
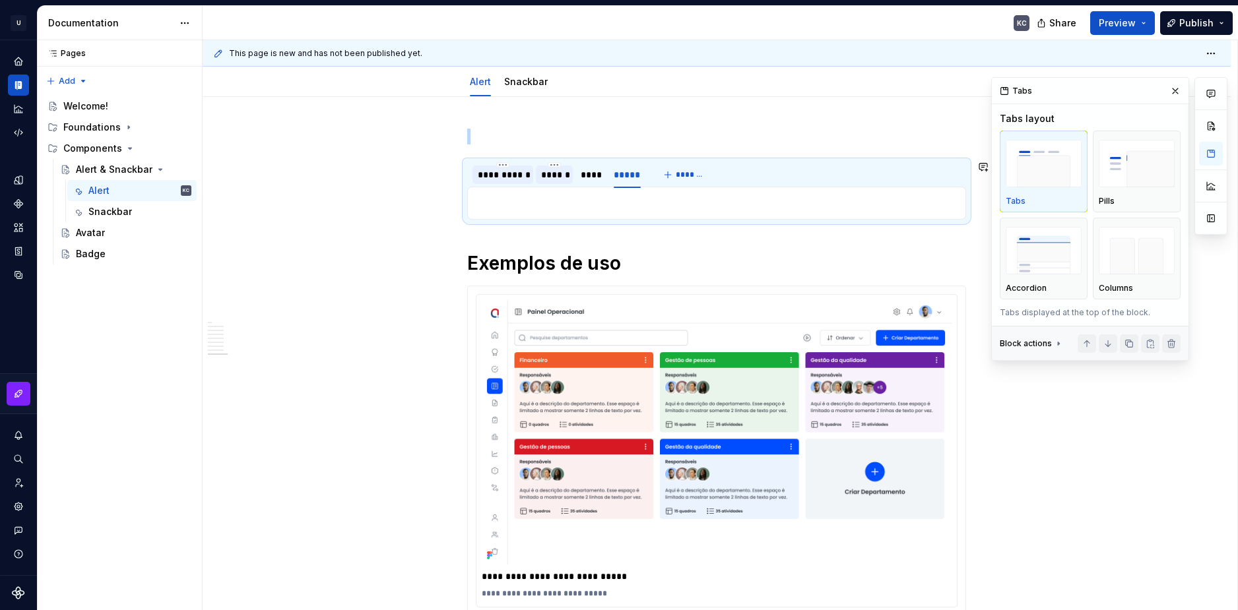
click at [487, 193] on div "O componente Avatar pode ser exibido de três formas: com imagem padrão (placeho…" at bounding box center [716, 203] width 499 height 33
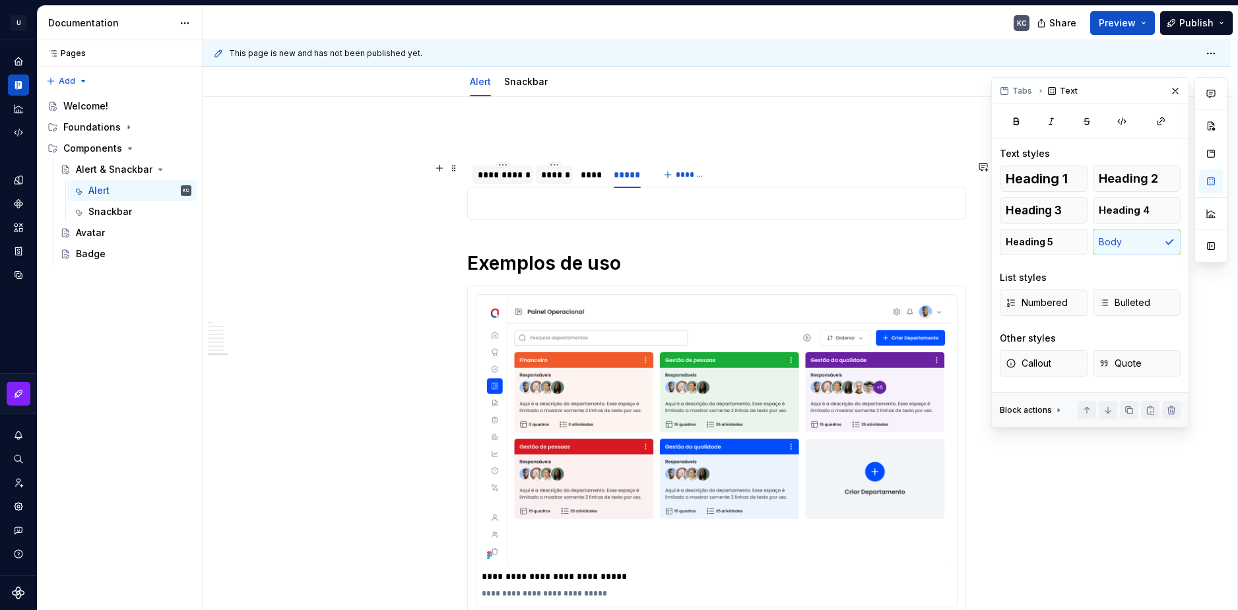
click at [501, 179] on div "**********" at bounding box center [503, 174] width 50 height 13
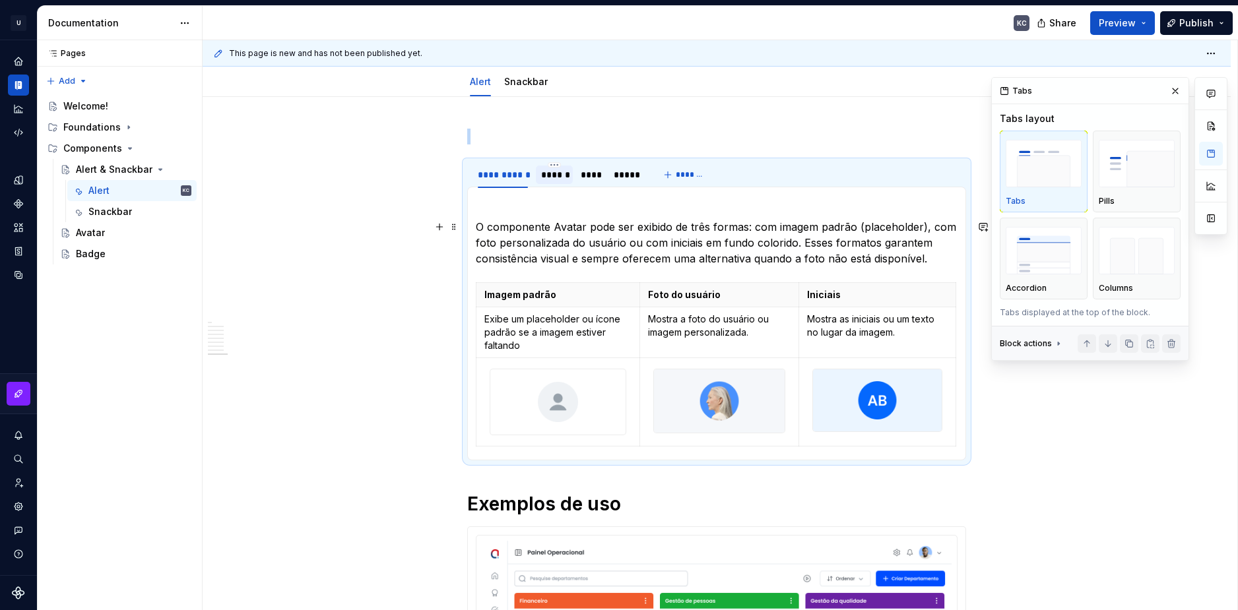
click at [523, 244] on p "O componente Avatar pode ser exibido de três formas: com imagem padrão (placeho…" at bounding box center [717, 242] width 482 height 47
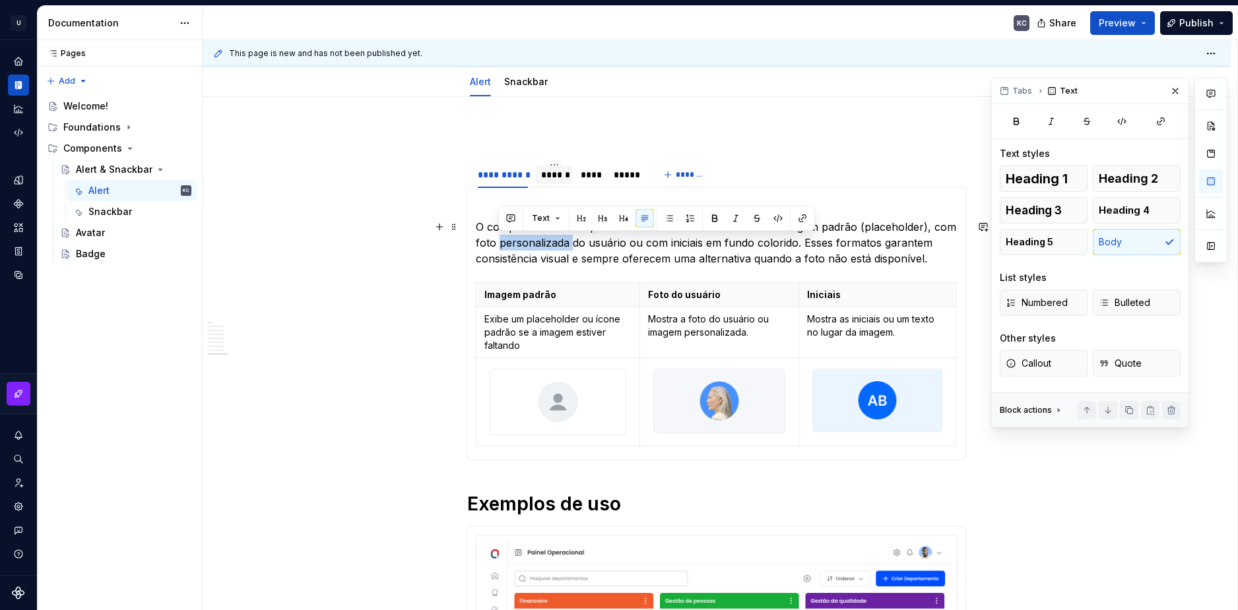
click at [523, 244] on p "O componente Avatar pode ser exibido de três formas: com imagem padrão (placeho…" at bounding box center [717, 242] width 482 height 47
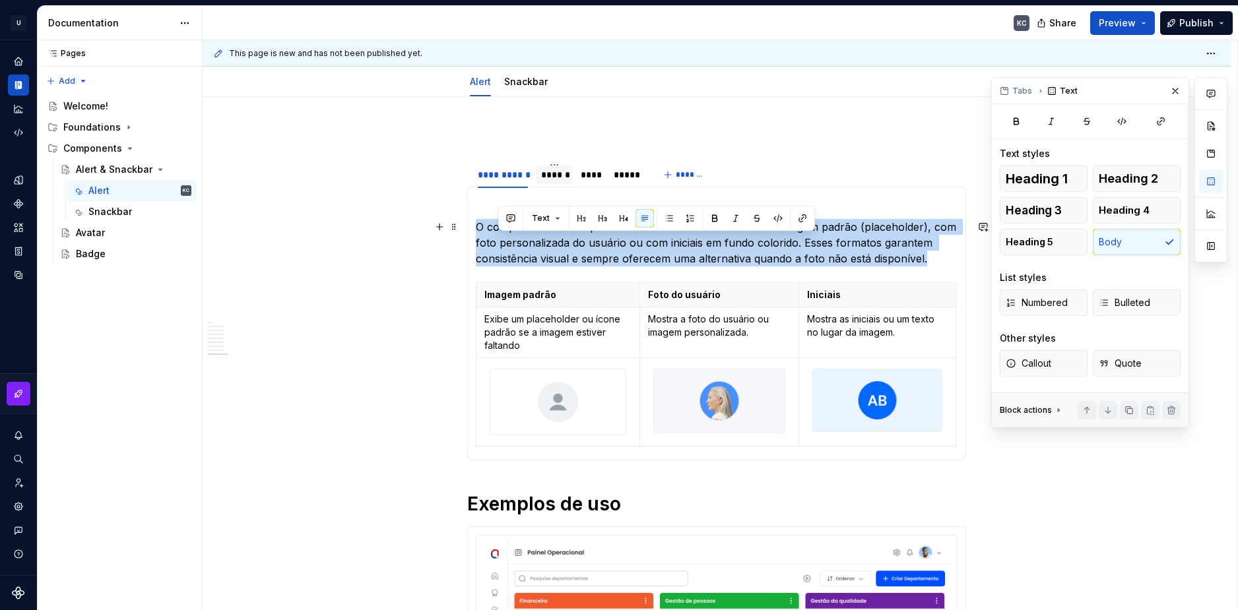
click at [523, 244] on p "O componente Avatar pode ser exibido de três formas: com imagem padrão (placeho…" at bounding box center [717, 242] width 482 height 47
click at [522, 249] on p "O componente Avatar pode ser exibido de três formas: com imagem padrão (placeho…" at bounding box center [717, 242] width 482 height 47
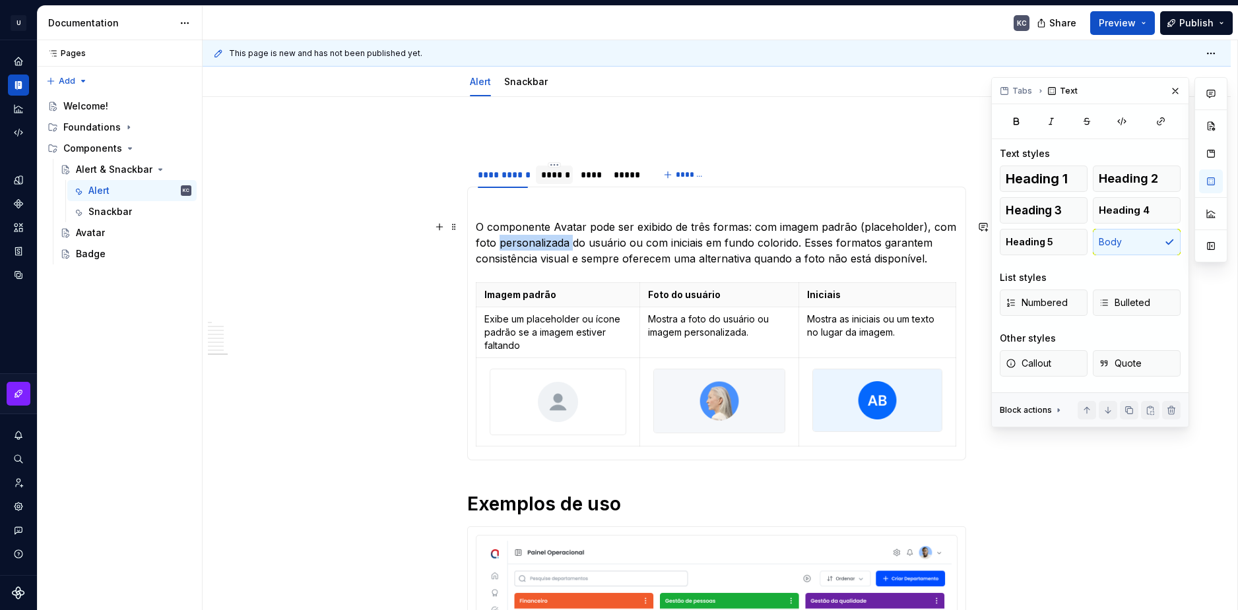
click at [522, 249] on p "O componente Avatar pode ser exibido de três formas: com imagem padrão (placeho…" at bounding box center [717, 242] width 482 height 47
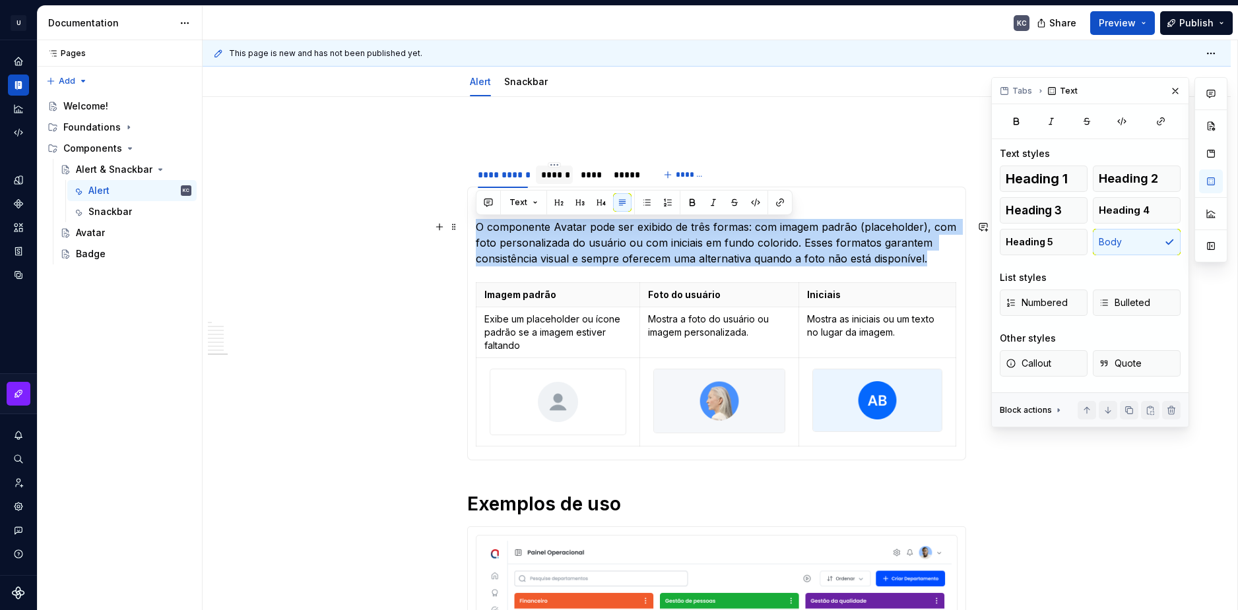
click at [522, 249] on p "O componente Avatar pode ser exibido de três formas: com imagem padrão (placeho…" at bounding box center [717, 242] width 482 height 47
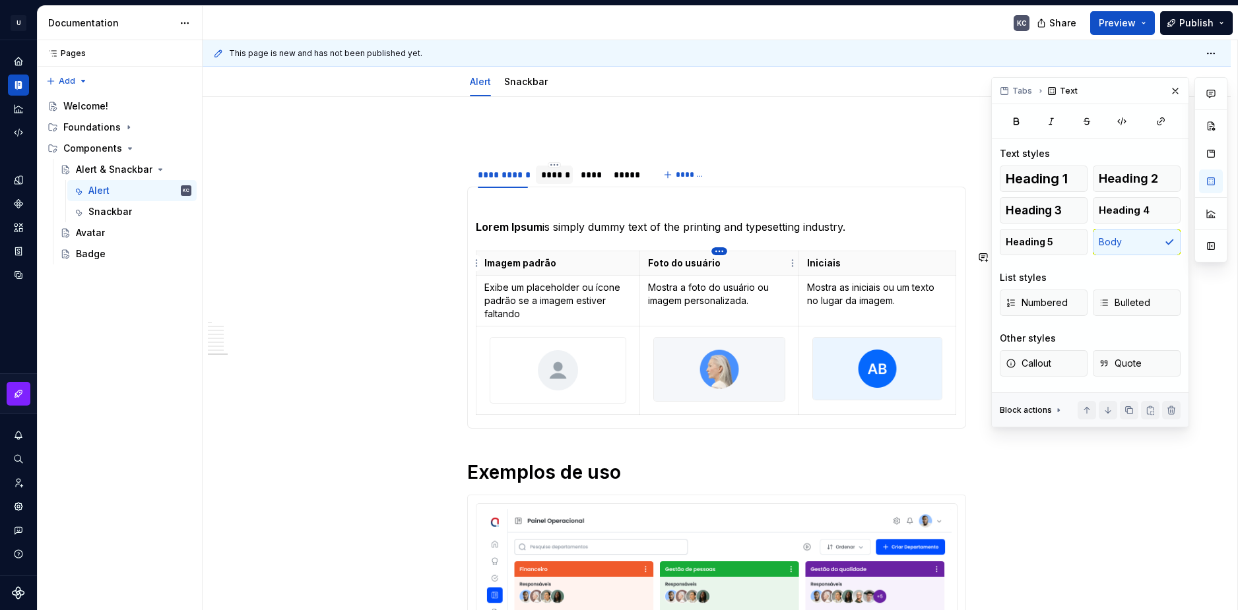
click at [724, 252] on html "U Stardust DS KC Design system data Documentation KC Share Preview Publish Page…" at bounding box center [619, 305] width 1238 height 610
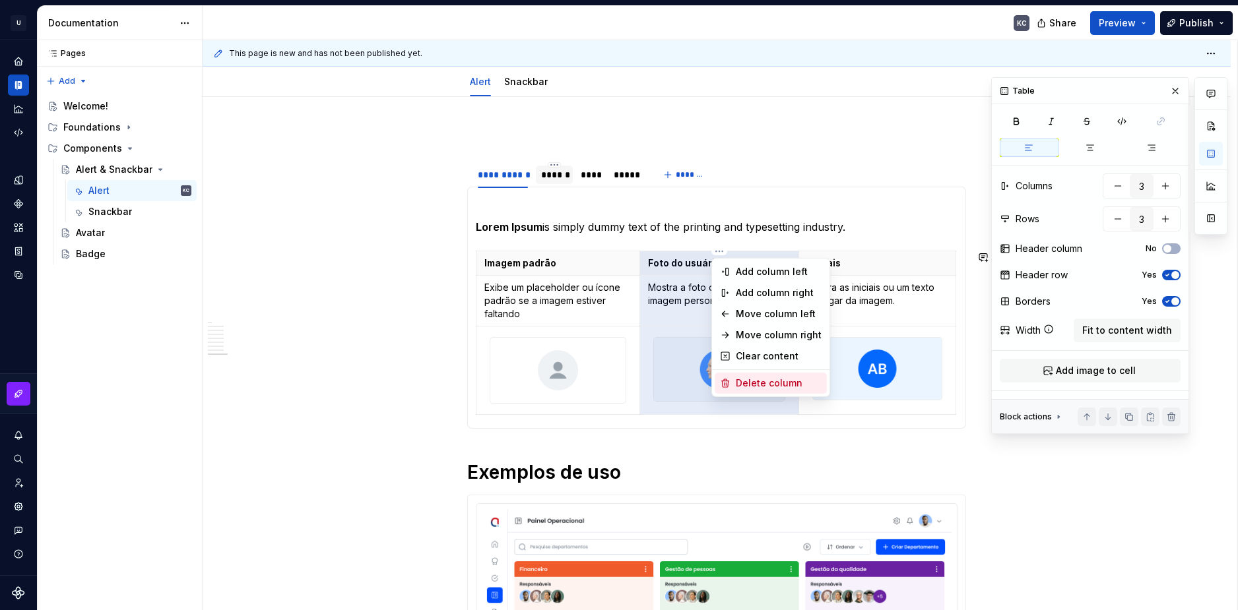
click at [764, 392] on div "Delete column" at bounding box center [770, 383] width 112 height 21
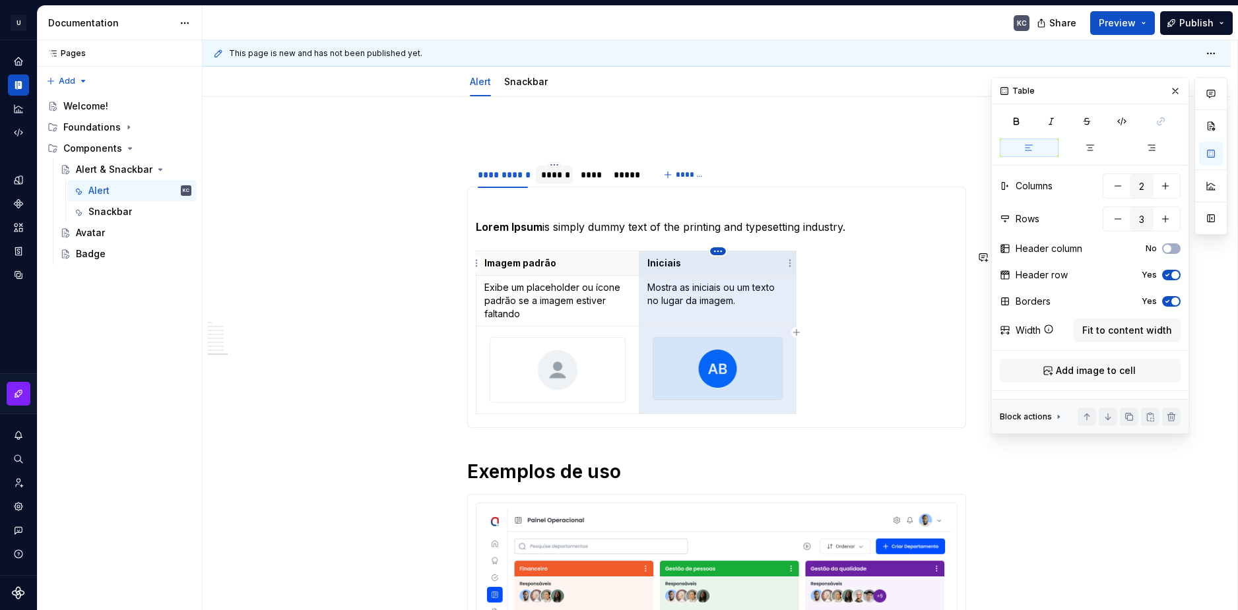
click at [718, 249] on html "U Stardust DS KC Design system data Documentation KC Share Preview Publish Page…" at bounding box center [619, 305] width 1238 height 610
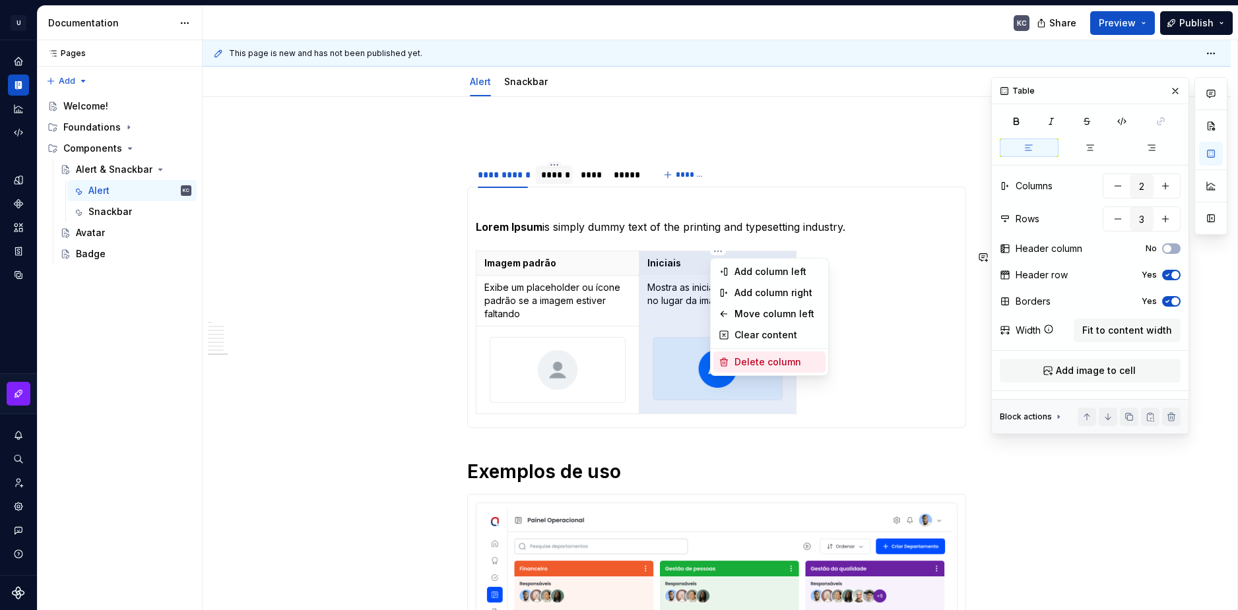
click at [756, 364] on div "Delete column" at bounding box center [777, 362] width 86 height 13
type input "1"
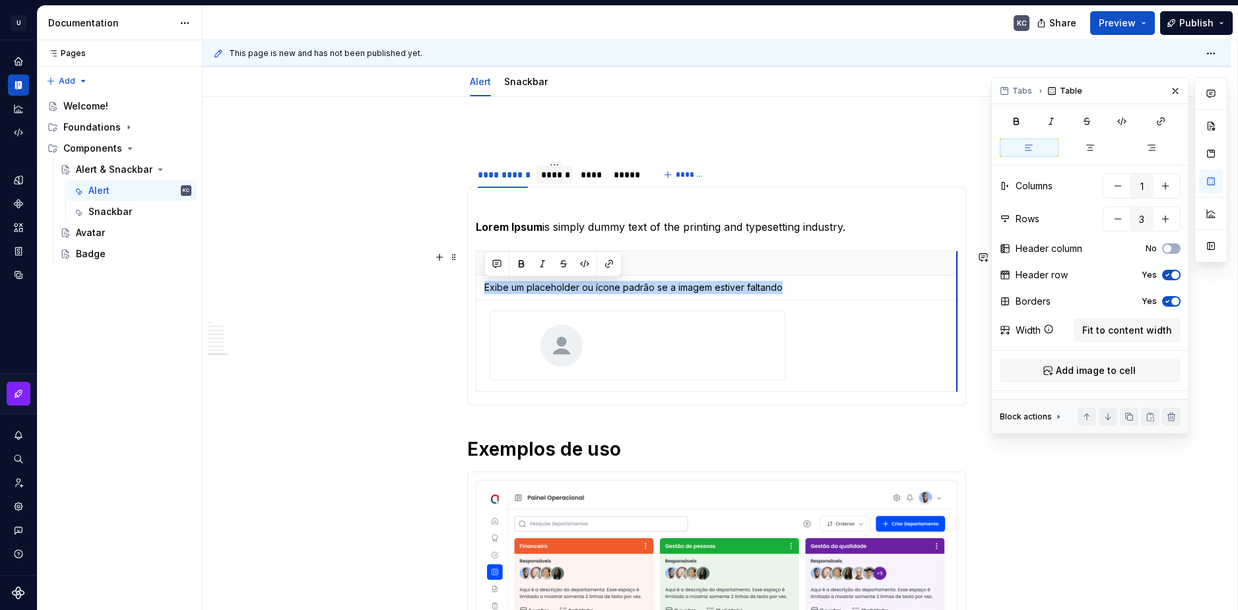
drag, startPoint x: 637, startPoint y: 274, endPoint x: 955, endPoint y: 288, distance: 318.3
click at [756, 342] on div at bounding box center [637, 345] width 294 height 69
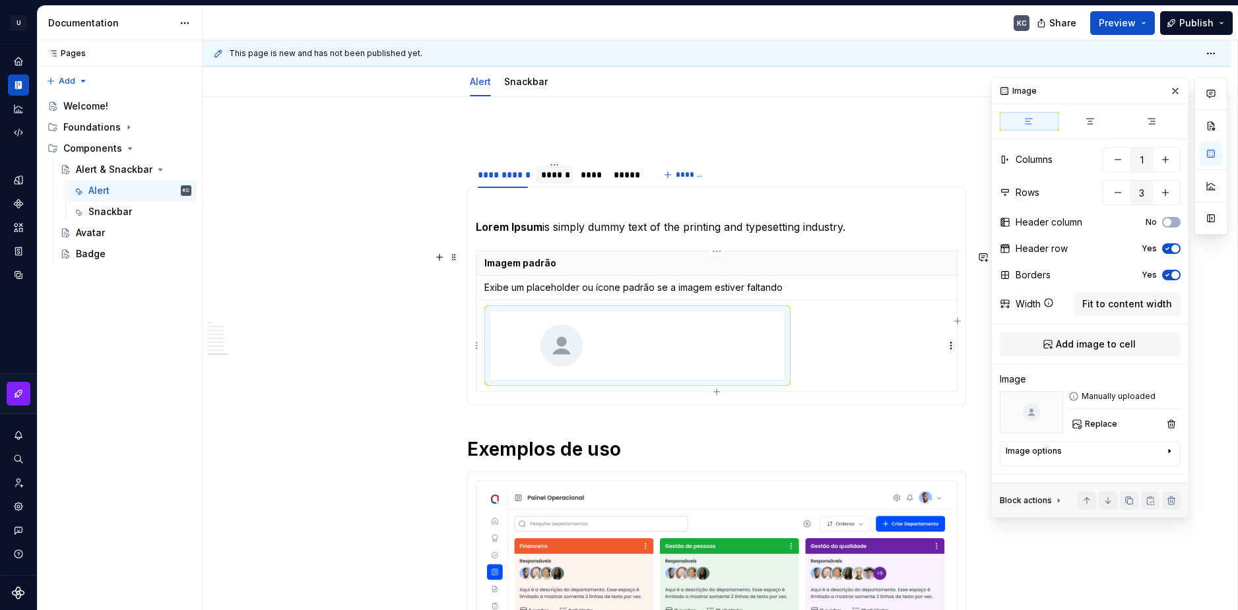
click at [949, 348] on html "U Stardust DS KC Design system data Documentation KC Share Preview Publish Page…" at bounding box center [619, 305] width 1238 height 610
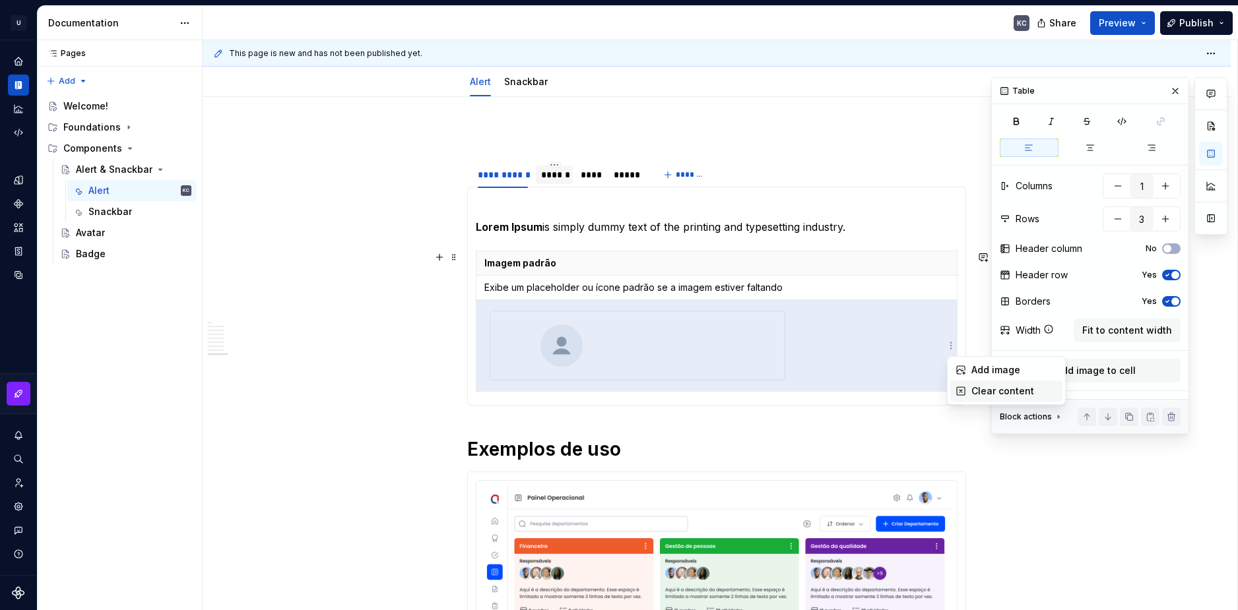
click at [970, 389] on div "Clear content" at bounding box center [1006, 391] width 112 height 21
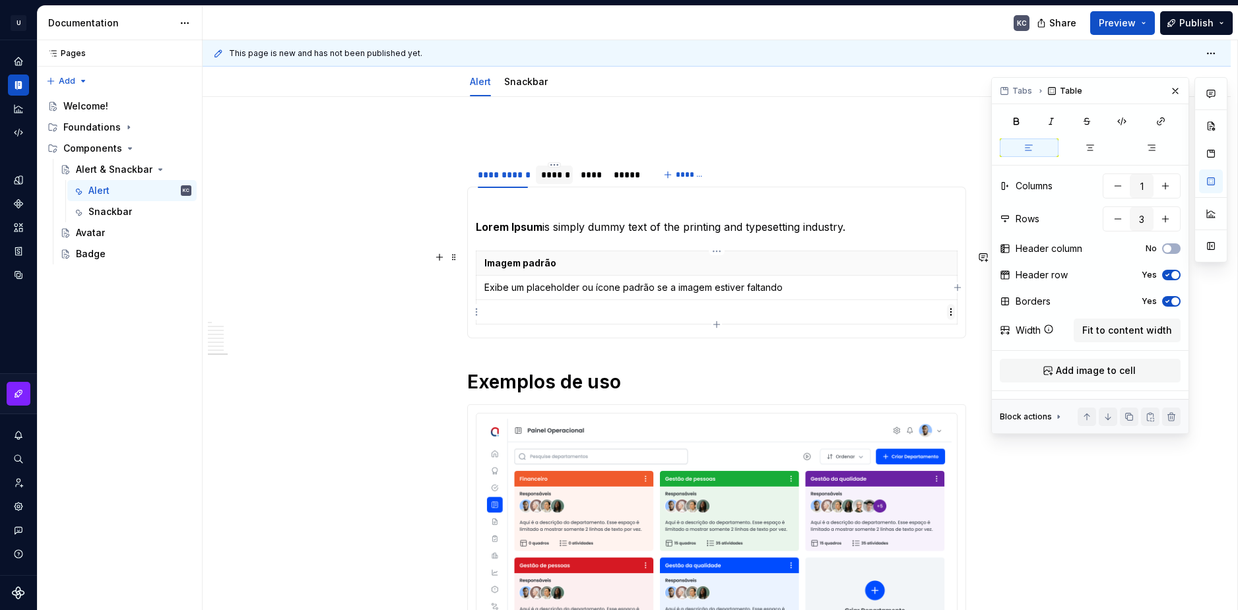
click at [950, 315] on html "U Stardust DS KC Design system data Documentation KC Share Preview Publish Page…" at bounding box center [619, 305] width 1238 height 610
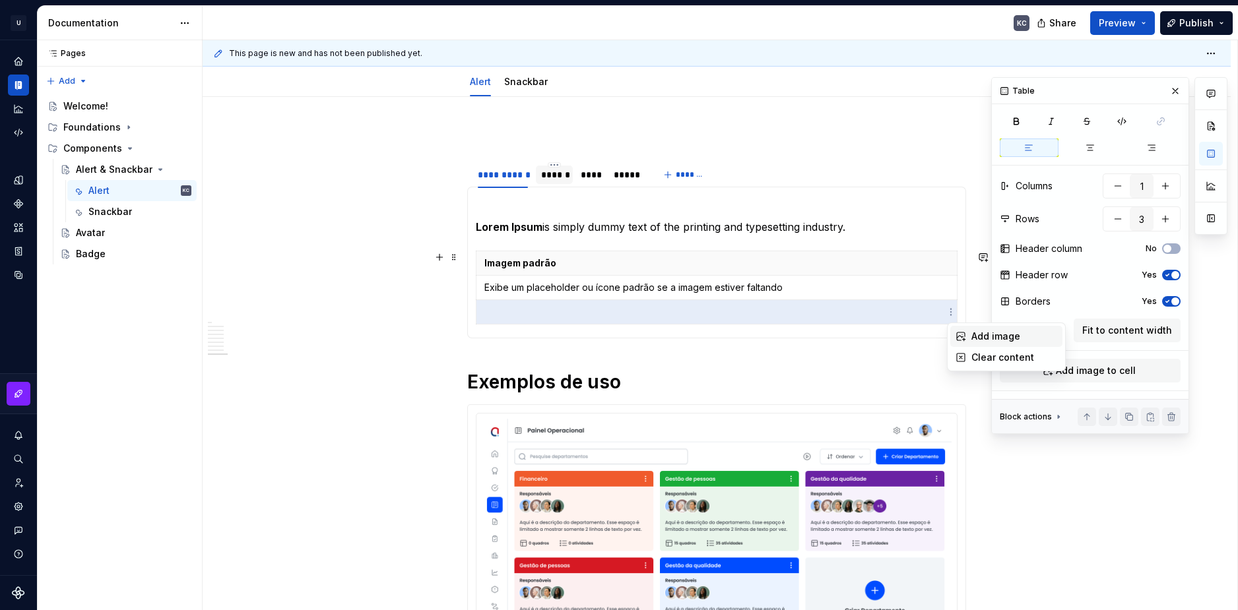
click at [968, 336] on div "Add image" at bounding box center [1006, 336] width 112 height 21
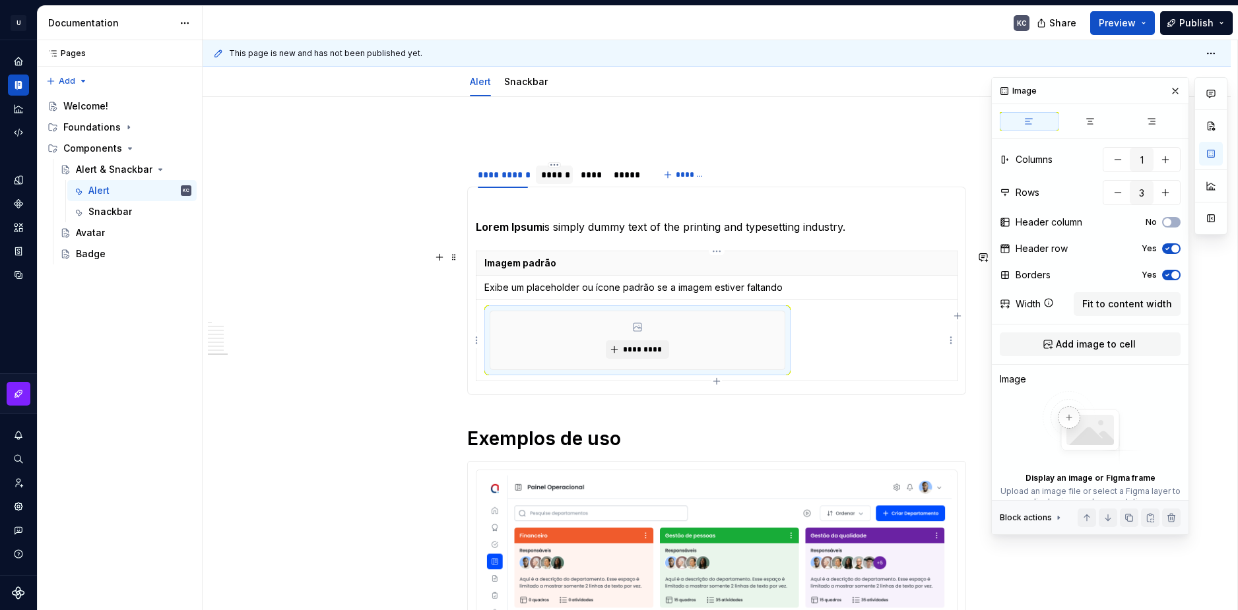
click at [809, 321] on td "*********" at bounding box center [716, 340] width 481 height 81
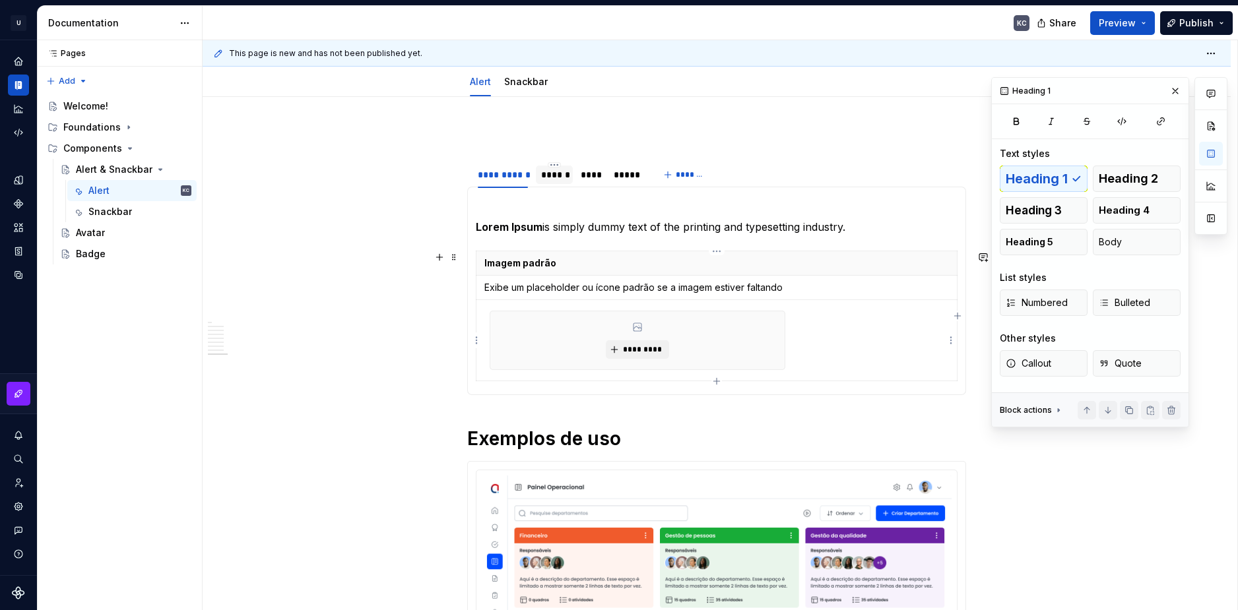
click at [778, 338] on div "*********" at bounding box center [637, 340] width 294 height 58
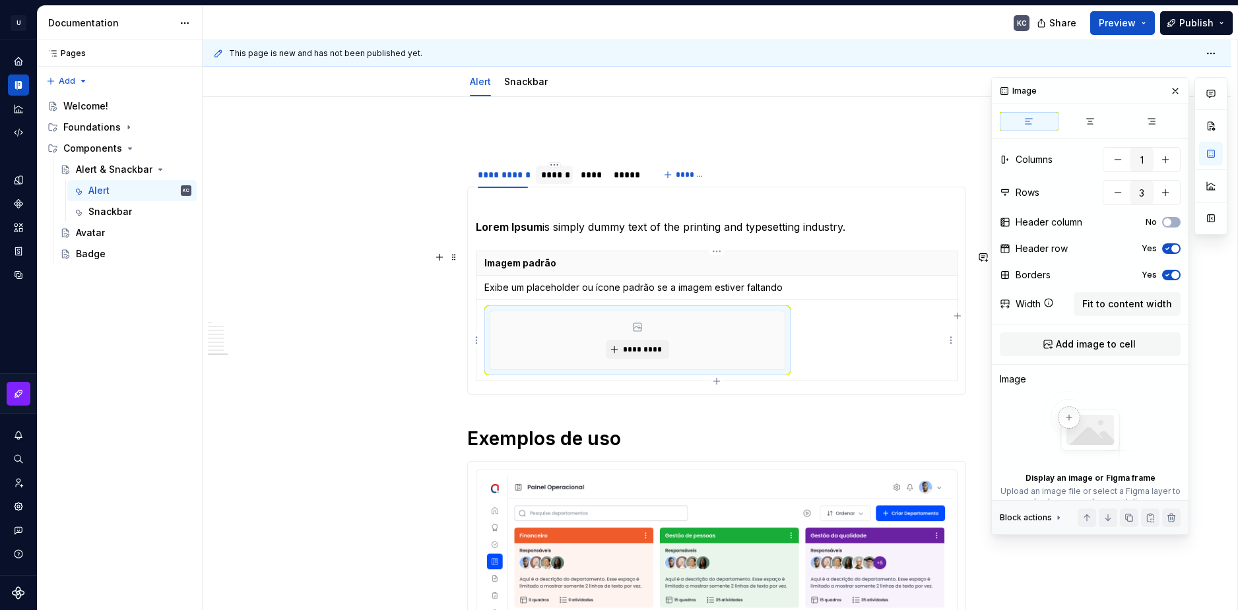
drag, startPoint x: 790, startPoint y: 344, endPoint x: 814, endPoint y: 344, distance: 24.4
click at [827, 344] on td "*********" at bounding box center [716, 340] width 481 height 81
click at [747, 332] on div "*********" at bounding box center [637, 340] width 294 height 58
click at [718, 382] on icon "button" at bounding box center [716, 381] width 11 height 11
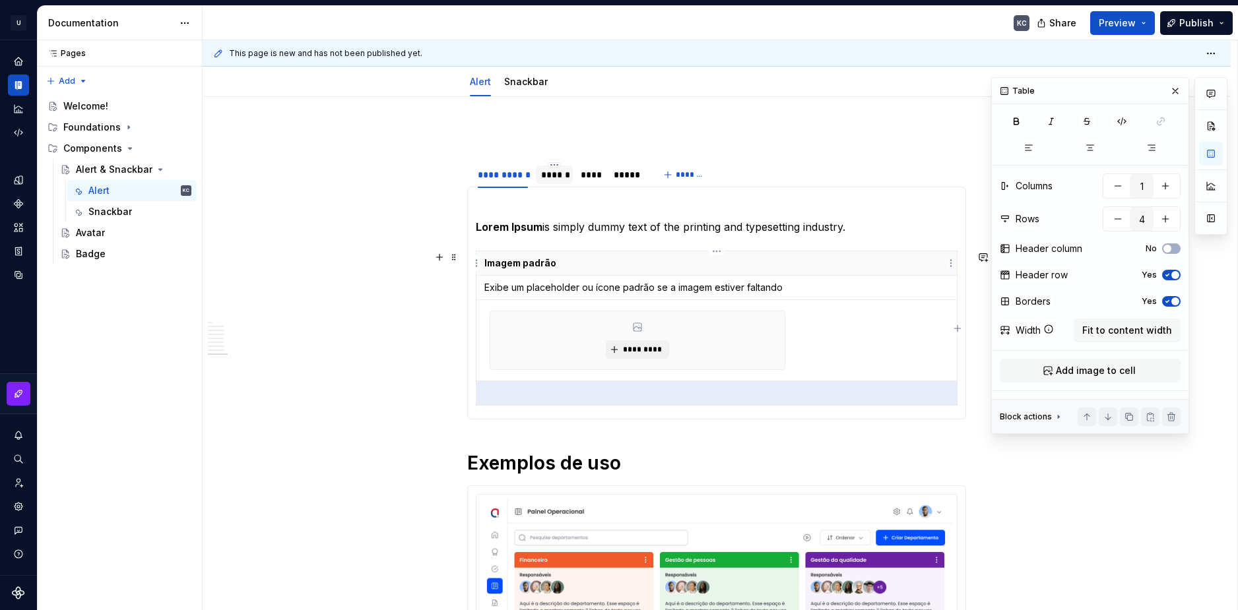
click at [512, 265] on p "Imagem padrão" at bounding box center [716, 263] width 464 height 13
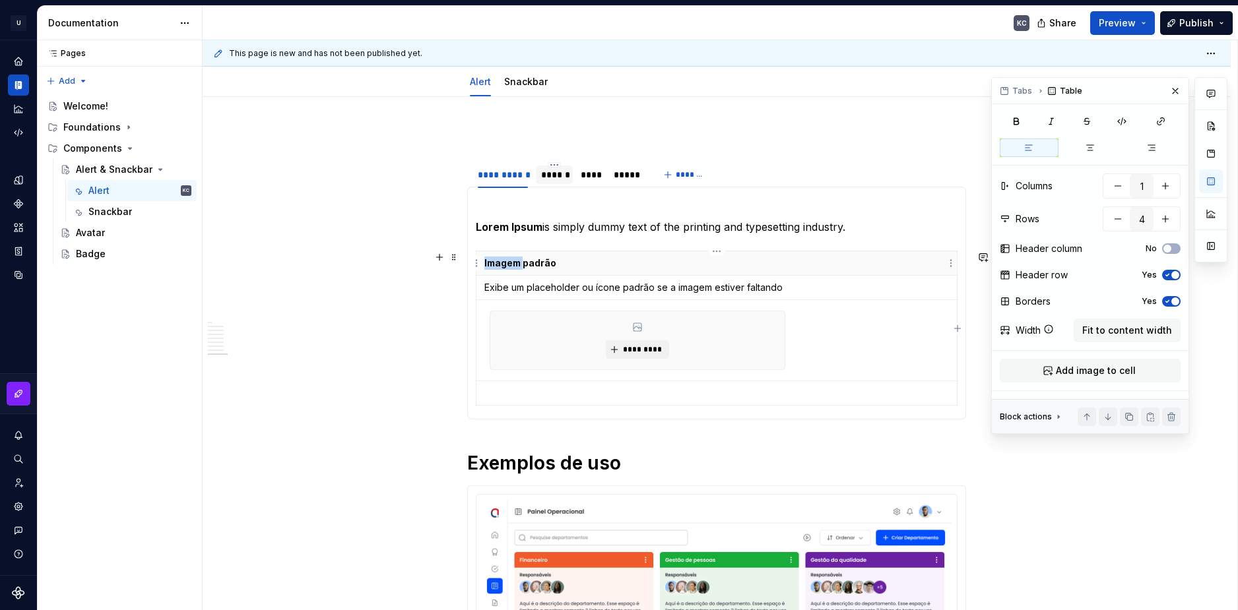
click at [512, 265] on p "Imagem padrão" at bounding box center [716, 263] width 464 height 13
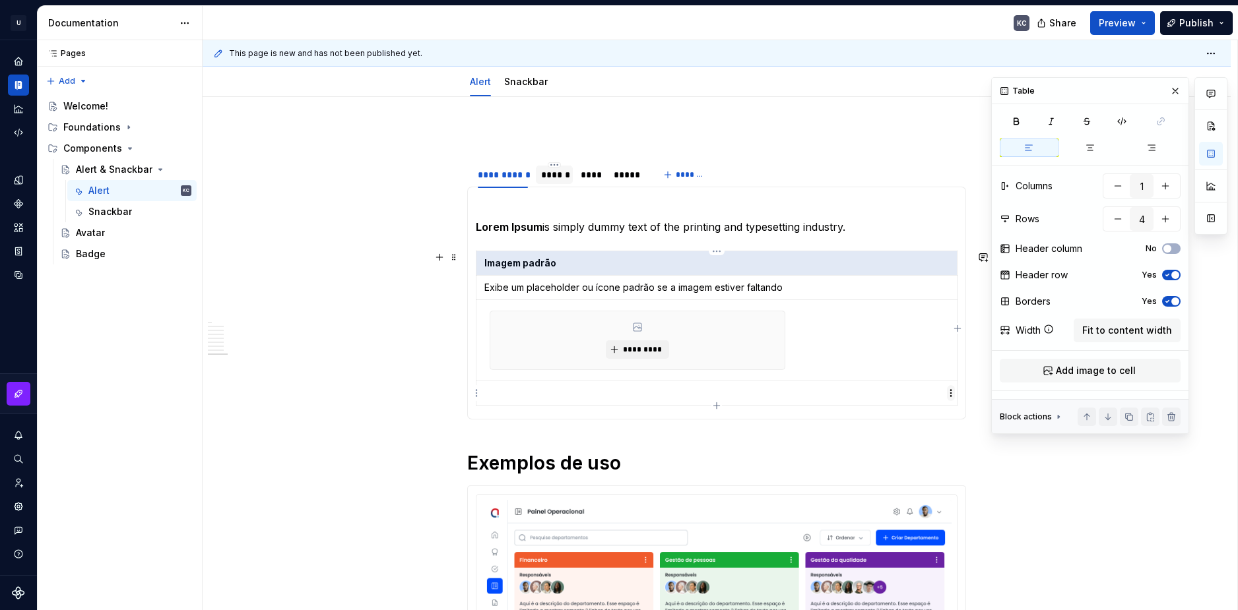
click at [951, 398] on html "U Stardust DS KC Design system data Documentation KC Share Preview Publish Page…" at bounding box center [619, 305] width 1238 height 610
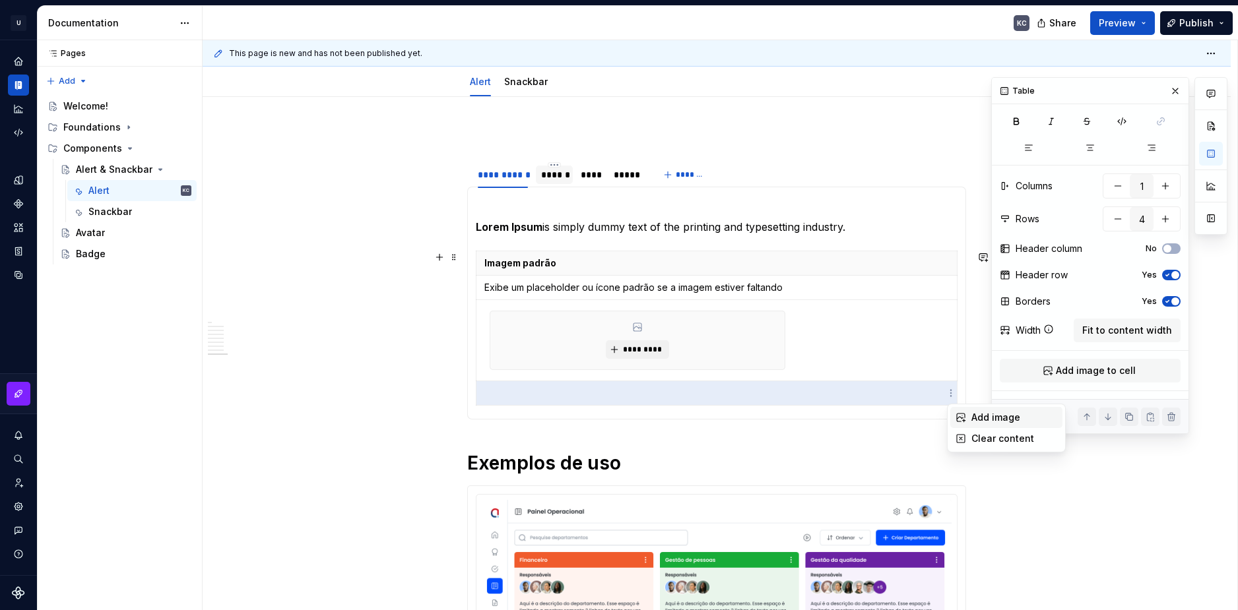
click at [963, 417] on icon at bounding box center [960, 417] width 11 height 11
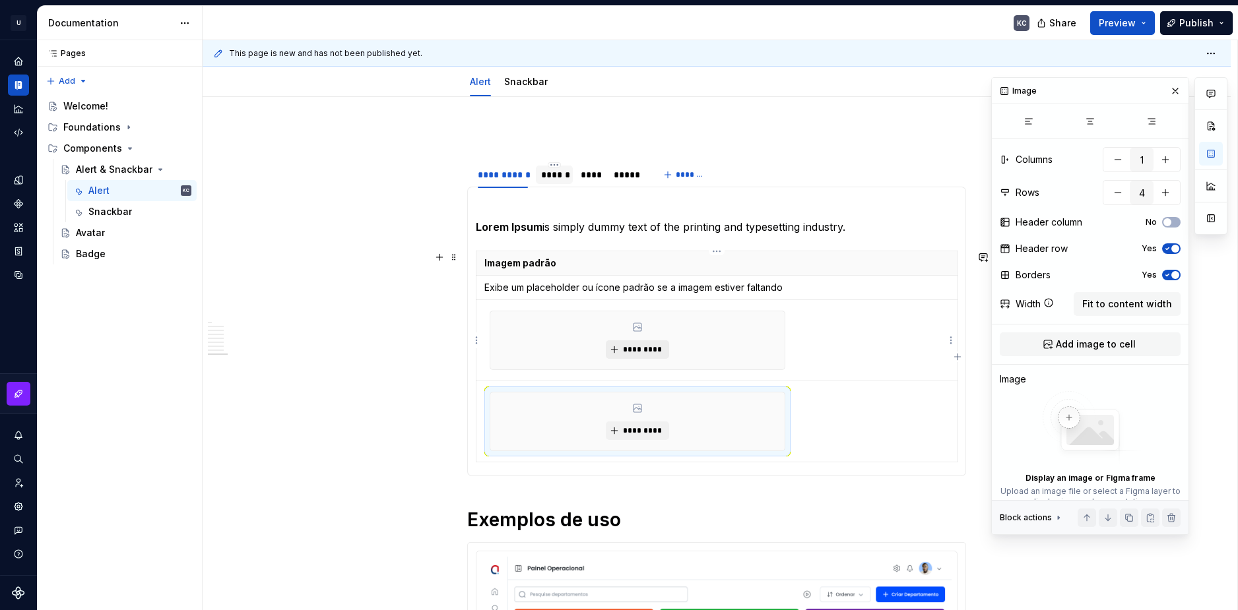
click at [627, 352] on span "*********" at bounding box center [642, 349] width 40 height 11
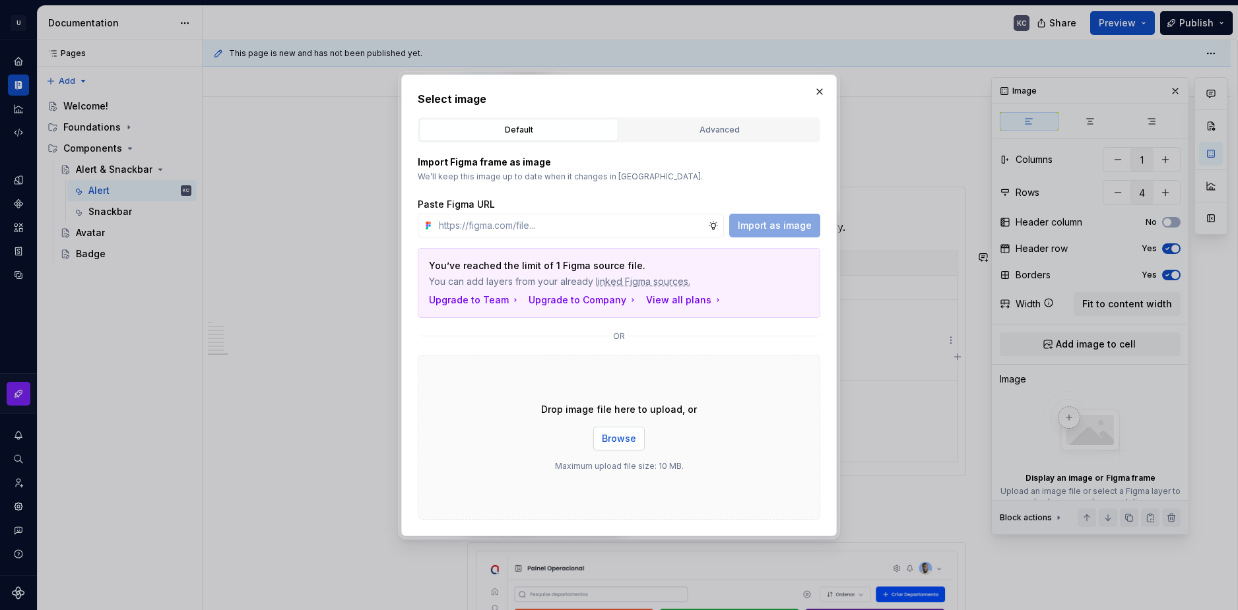
click at [615, 445] on button "Browse" at bounding box center [618, 439] width 51 height 24
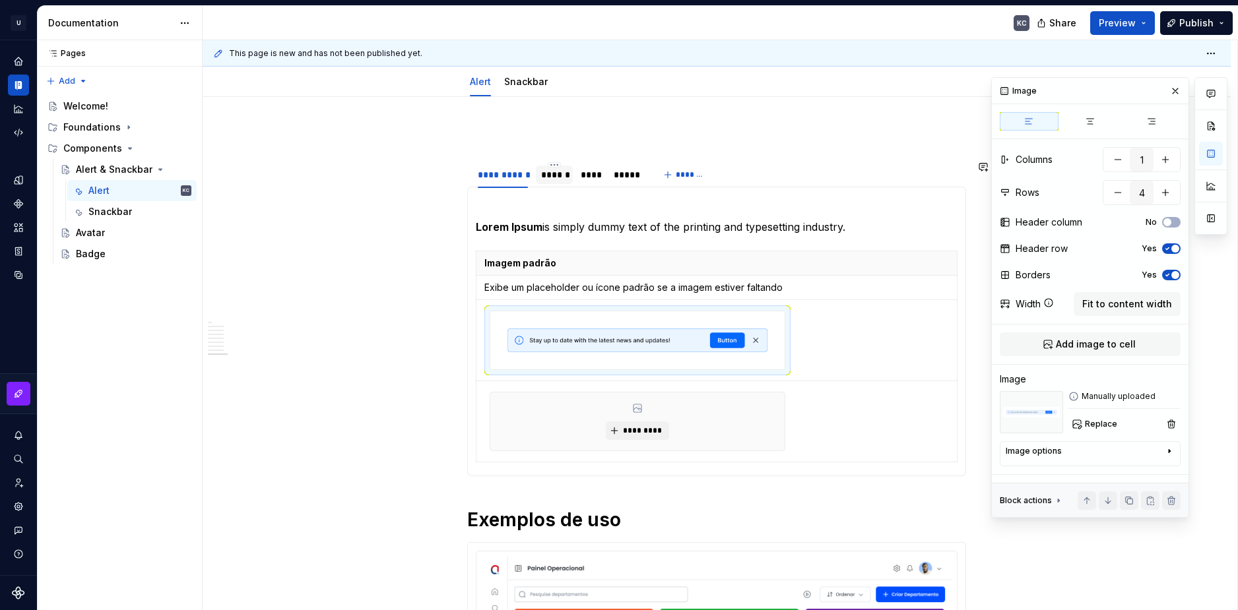
type textarea "*"
click at [503, 226] on strong "Lorem Ipsum" at bounding box center [509, 226] width 67 height 13
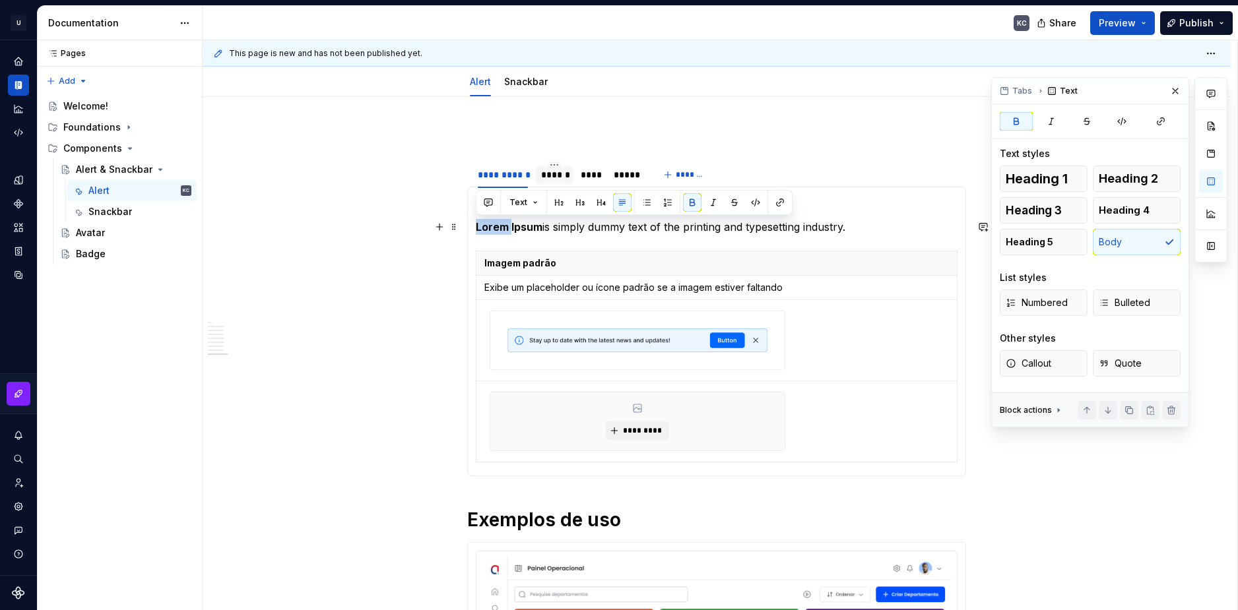
click at [503, 226] on strong "Lorem Ipsum" at bounding box center [509, 226] width 67 height 13
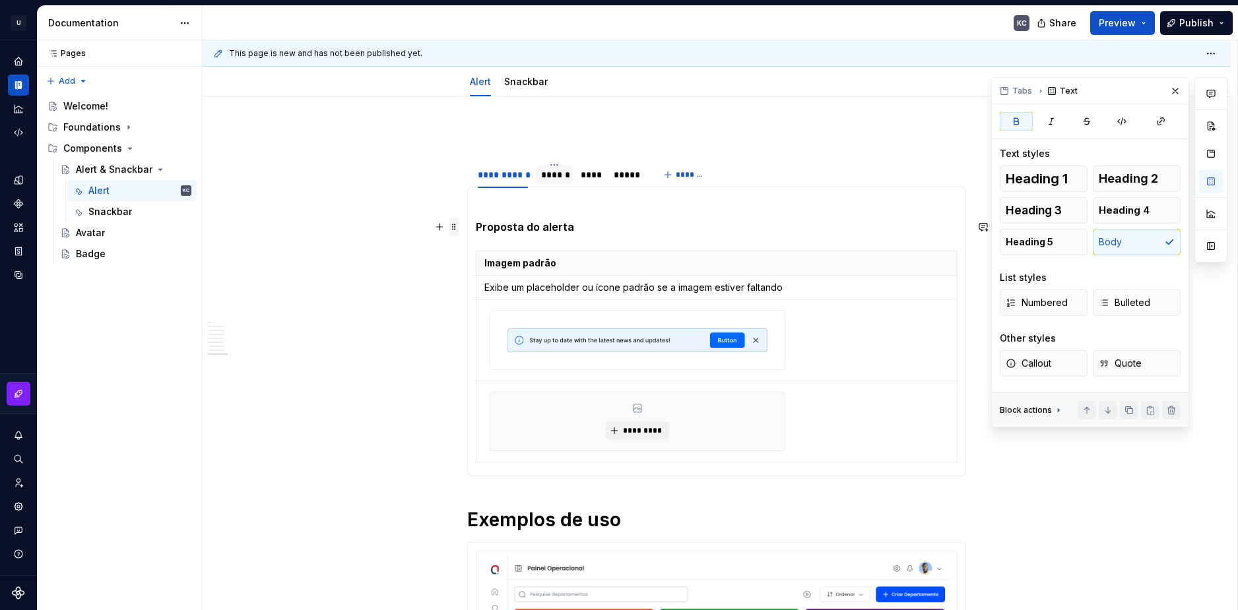
click at [457, 230] on span at bounding box center [454, 227] width 11 height 18
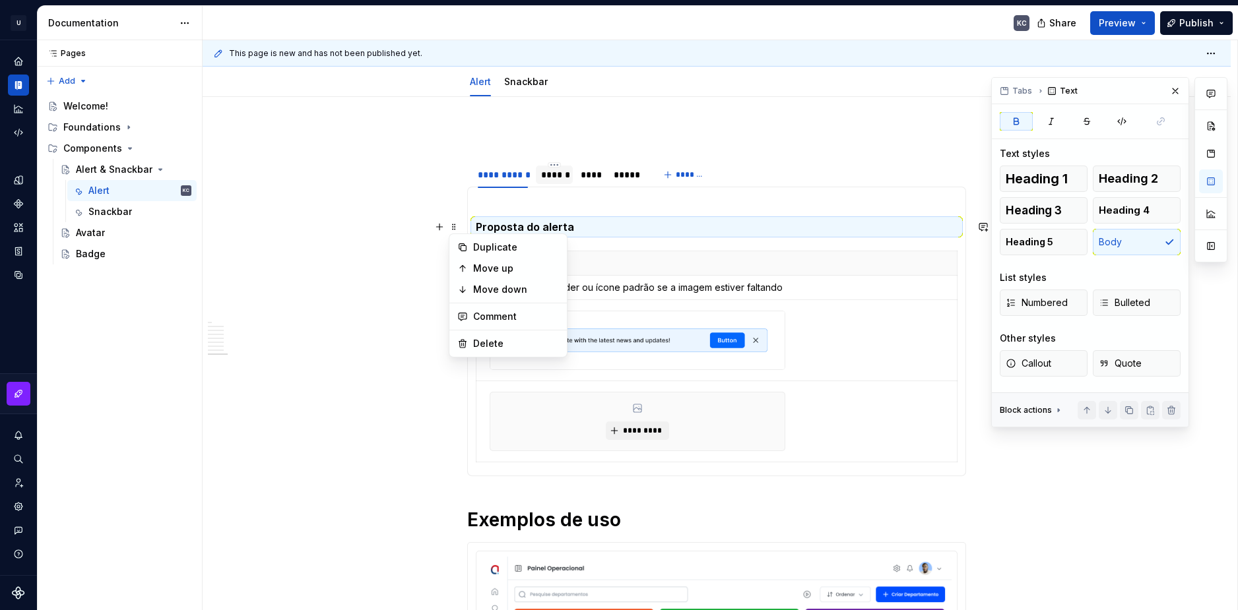
click at [515, 205] on p at bounding box center [717, 203] width 482 height 16
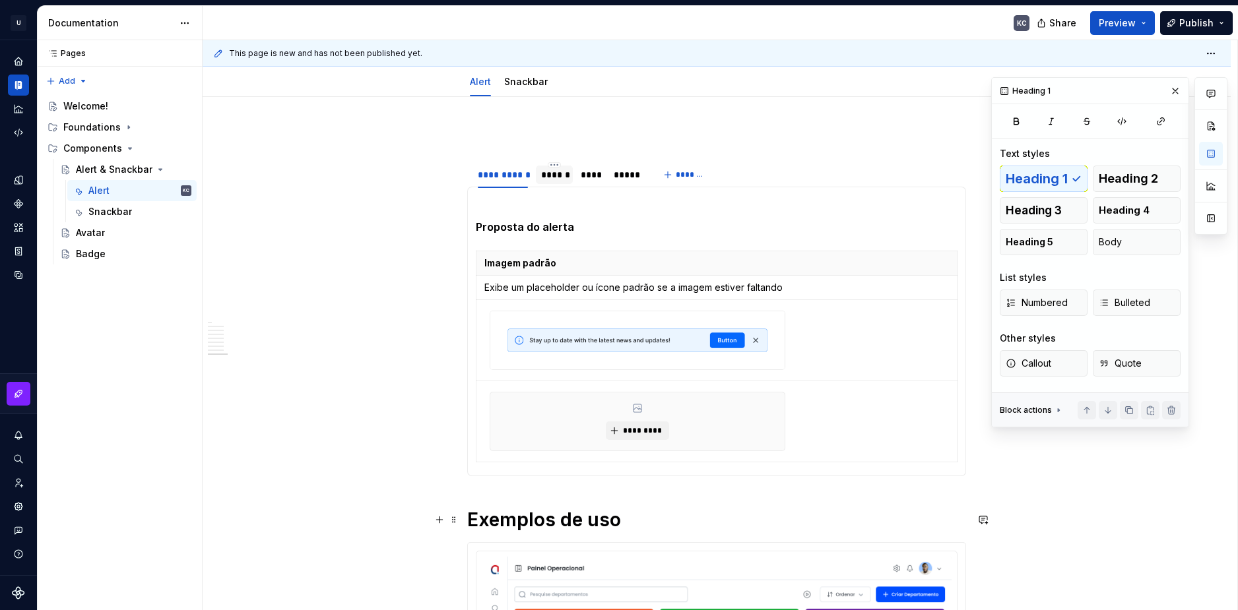
click at [543, 524] on h1 "Exemplos de uso" at bounding box center [716, 520] width 499 height 24
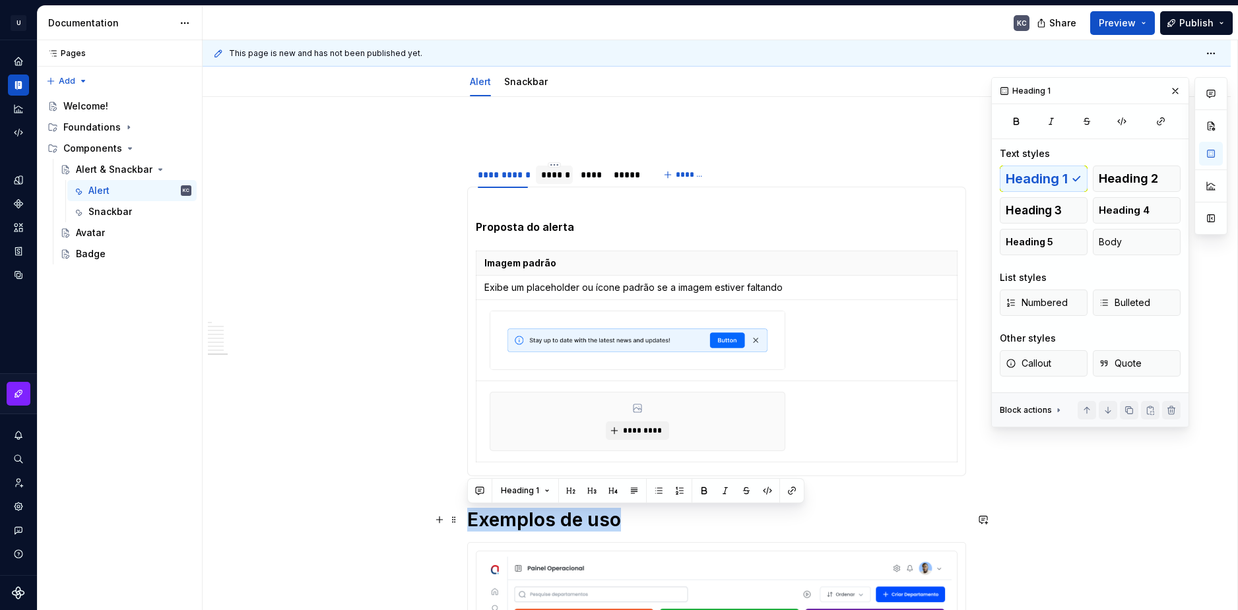
click at [543, 524] on h1 "Exemplos de uso" at bounding box center [716, 520] width 499 height 24
copy h1 "Exemplos de uso"
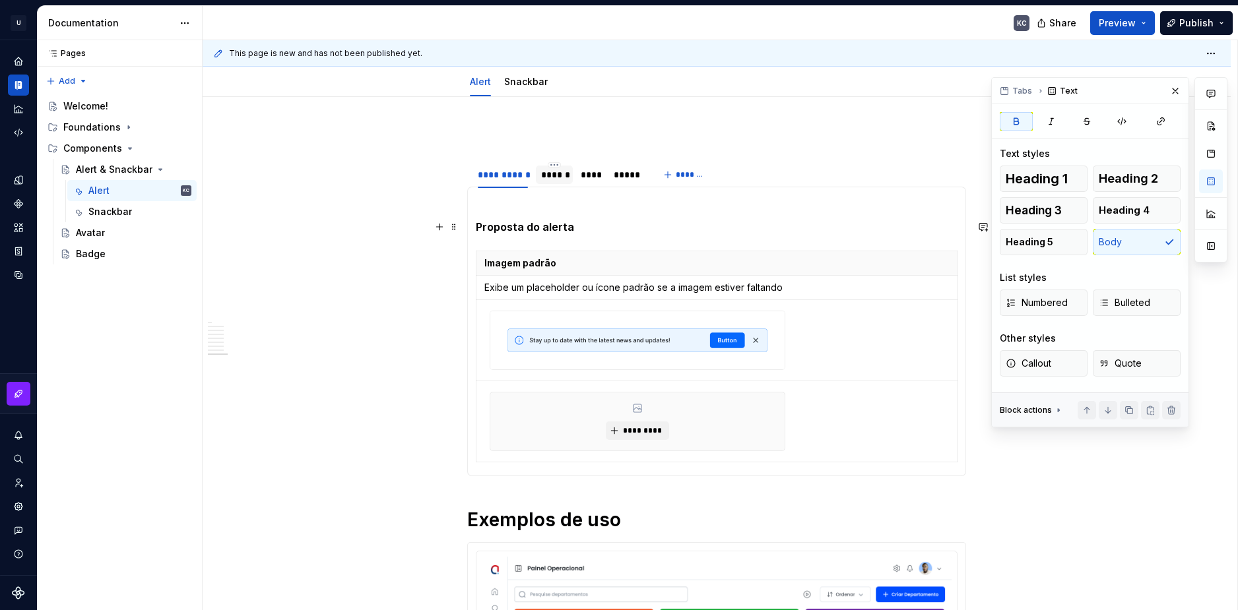
click at [513, 222] on strong "Proposta do alerta" at bounding box center [525, 226] width 98 height 13
click at [443, 232] on button "button" at bounding box center [439, 227] width 18 height 18
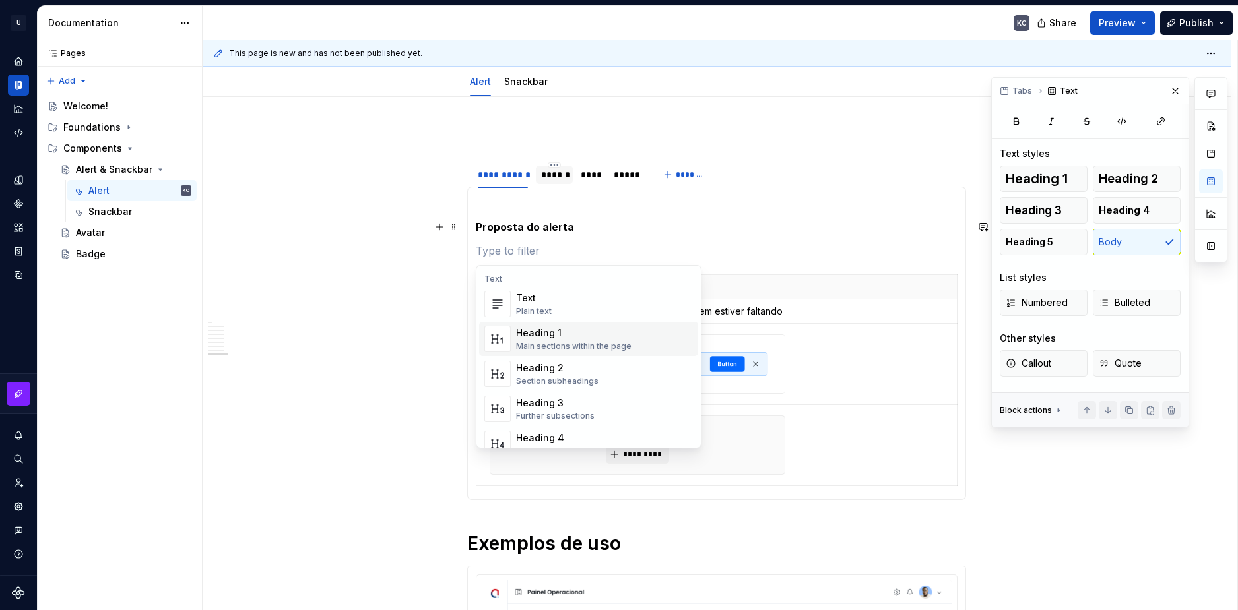
click at [560, 333] on div "Heading 1" at bounding box center [573, 333] width 115 height 13
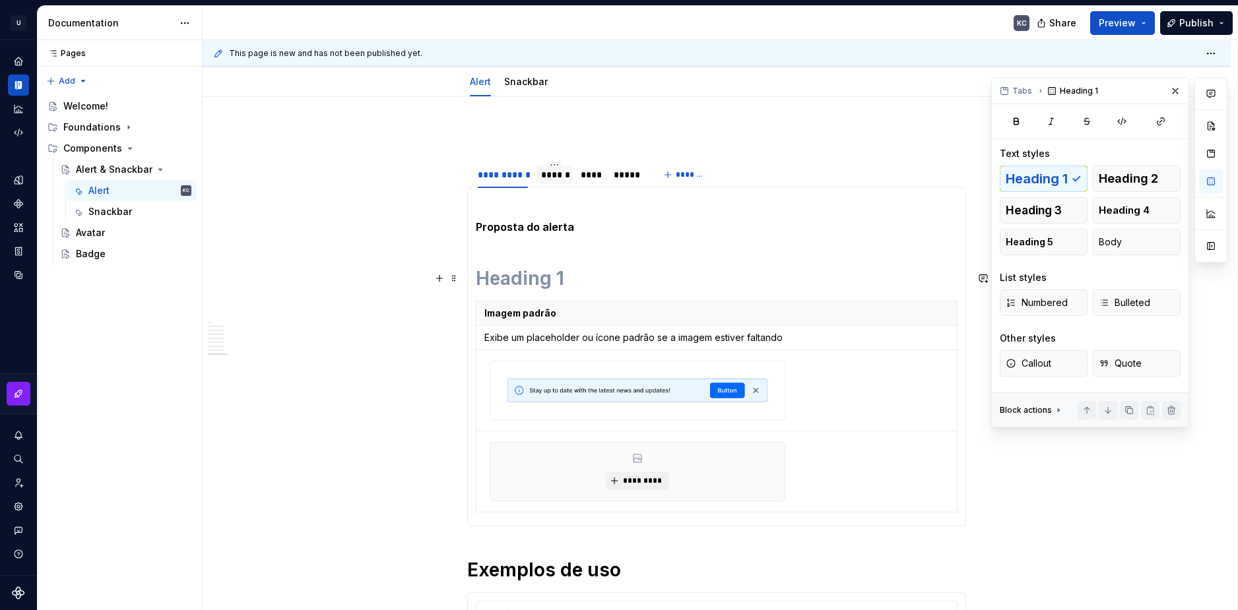
click at [497, 277] on h1 at bounding box center [717, 279] width 482 height 24
click at [517, 217] on section-item-column "Proposta do alerta Imagem padrão Exibe um placeholder ou ícone padrão se a imag…" at bounding box center [717, 356] width 482 height 323
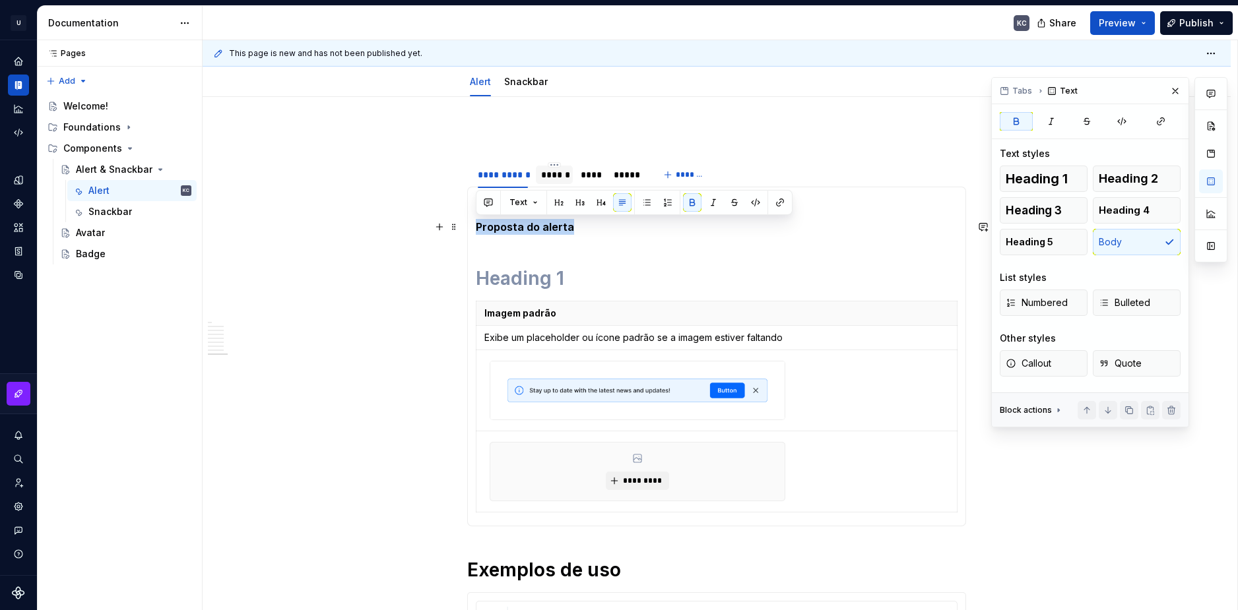
click at [517, 220] on p "Proposta do alerta" at bounding box center [717, 227] width 482 height 16
copy strong "Proposta do alerta"
click at [527, 265] on section-item-column "Proposta do alerta Imagem padrão Exibe um placeholder ou ícone padrão se a imag…" at bounding box center [717, 356] width 482 height 323
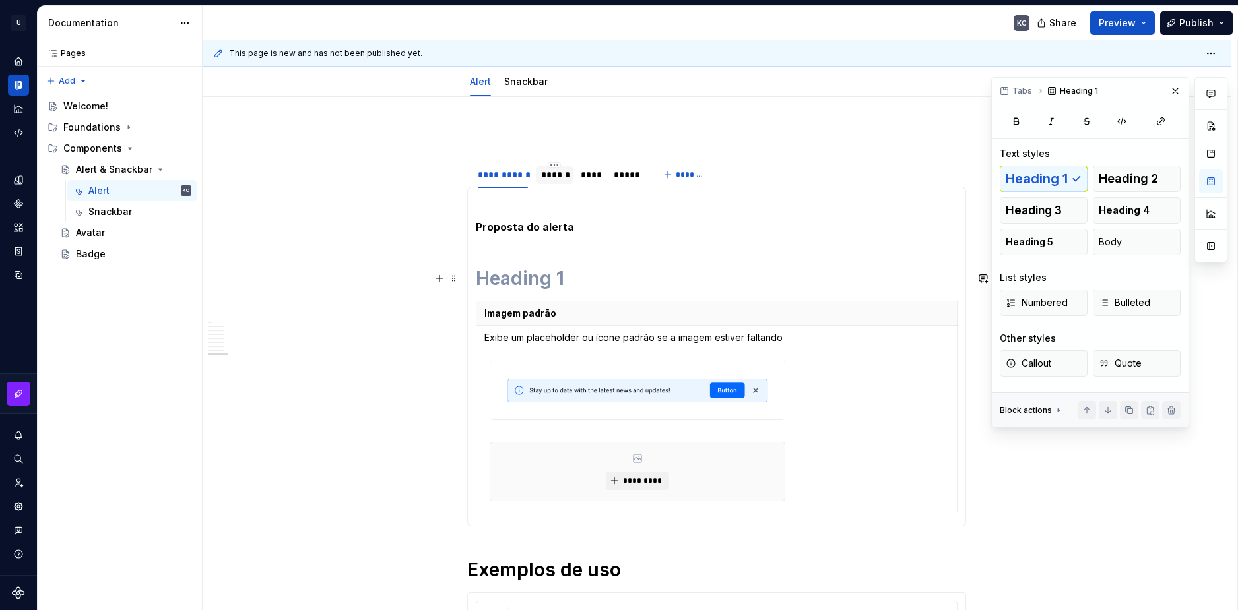
click at [524, 281] on h1 at bounding box center [717, 279] width 482 height 24
click at [453, 229] on span at bounding box center [454, 227] width 11 height 18
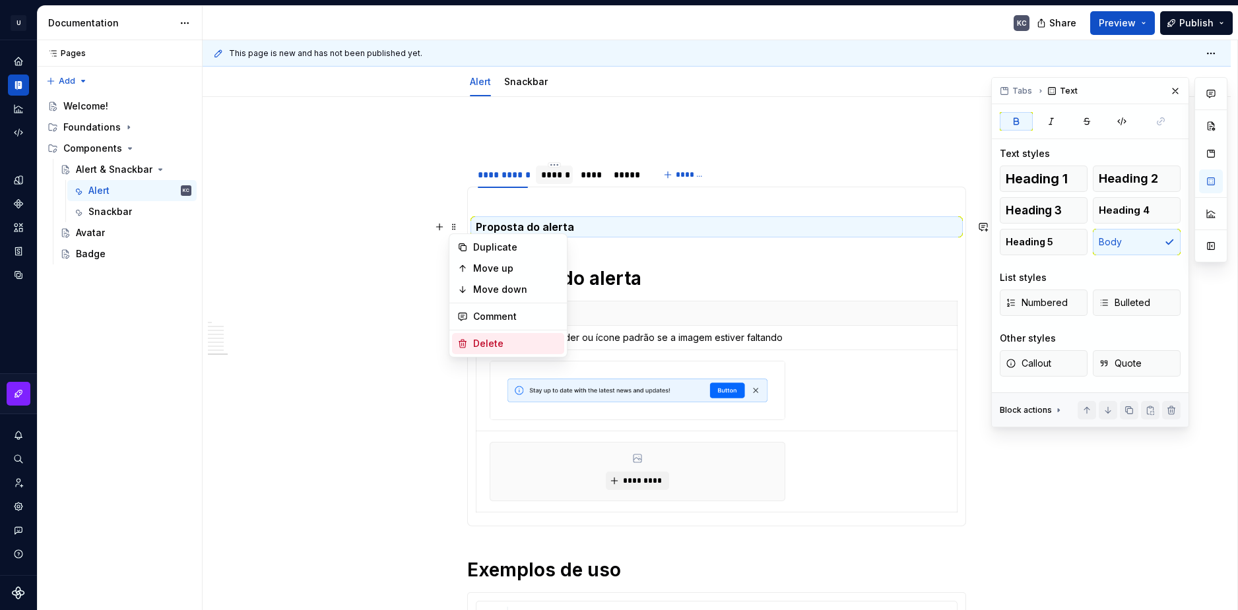
click at [483, 349] on div "Delete" at bounding box center [516, 343] width 86 height 13
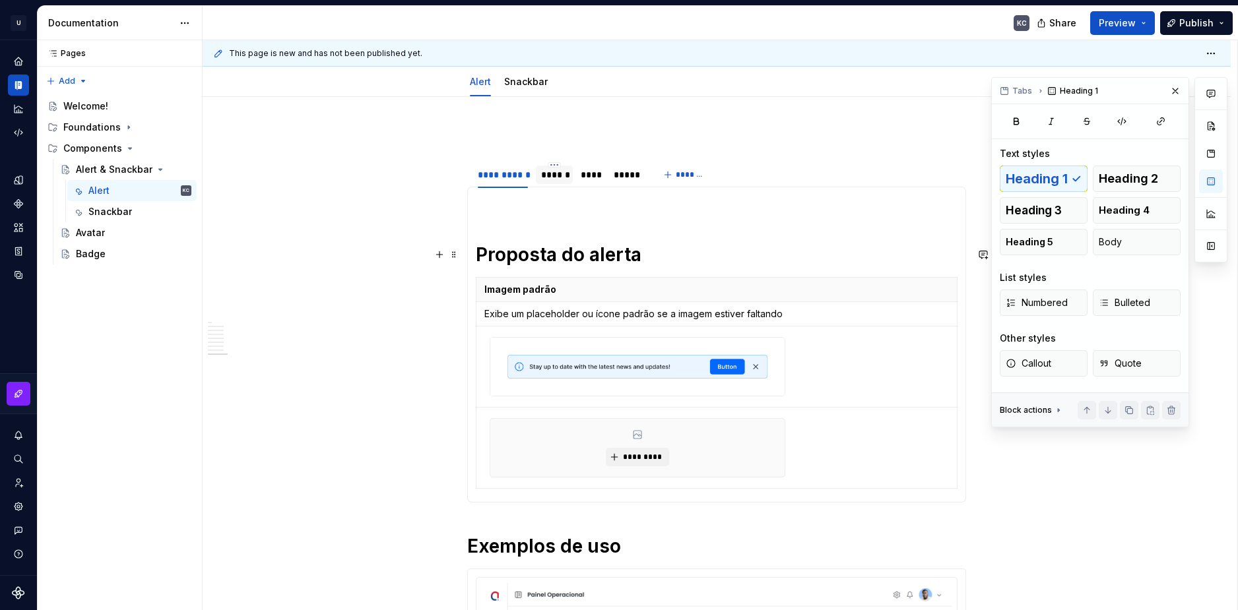
click at [509, 218] on section-item-column "Proposta do alerta Imagem padrão Exibe um placeholder ou ícone padrão se a imag…" at bounding box center [717, 344] width 482 height 299
click at [486, 210] on p at bounding box center [717, 203] width 482 height 16
click at [452, 201] on span at bounding box center [454, 203] width 11 height 18
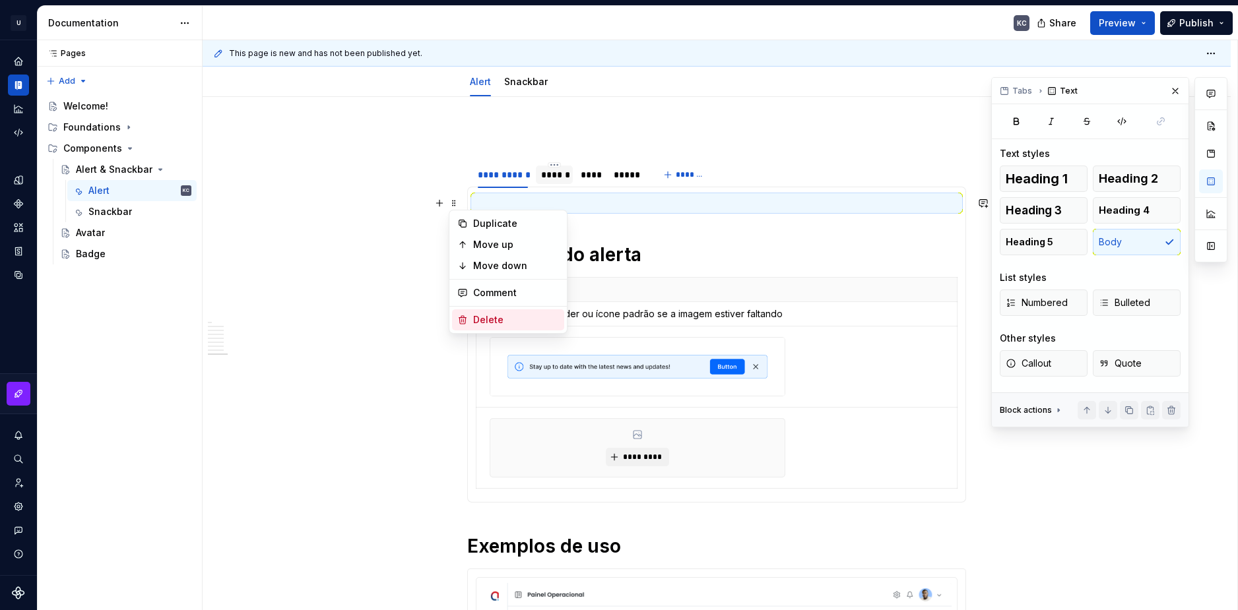
click at [488, 313] on div "Delete" at bounding box center [516, 319] width 86 height 13
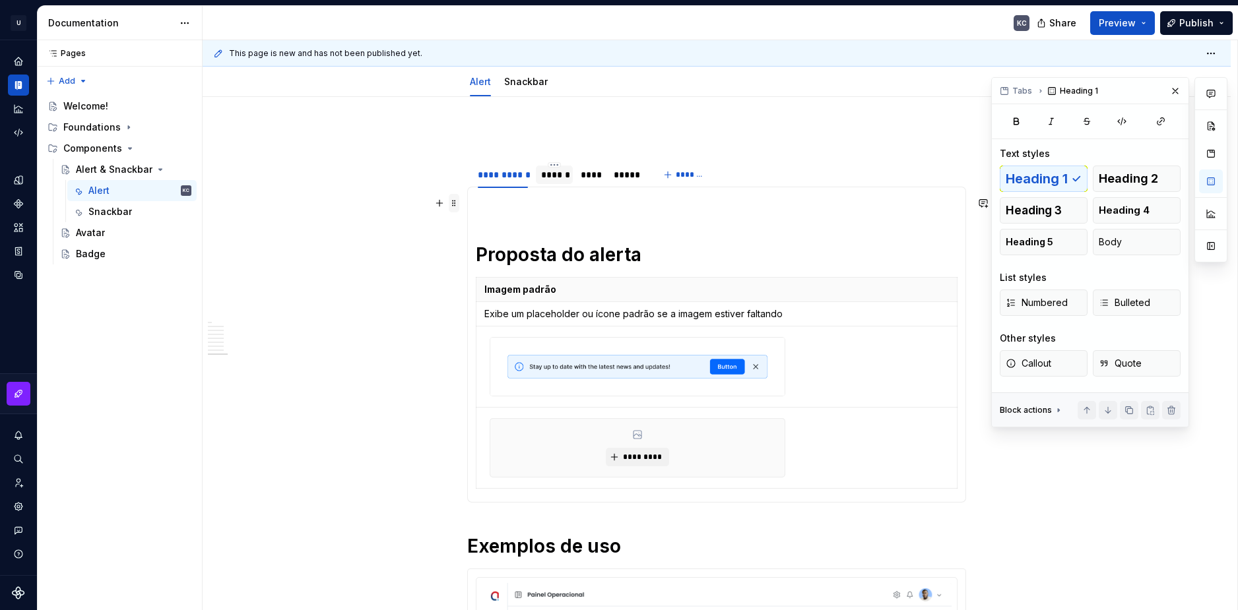
click at [456, 203] on span at bounding box center [454, 203] width 11 height 18
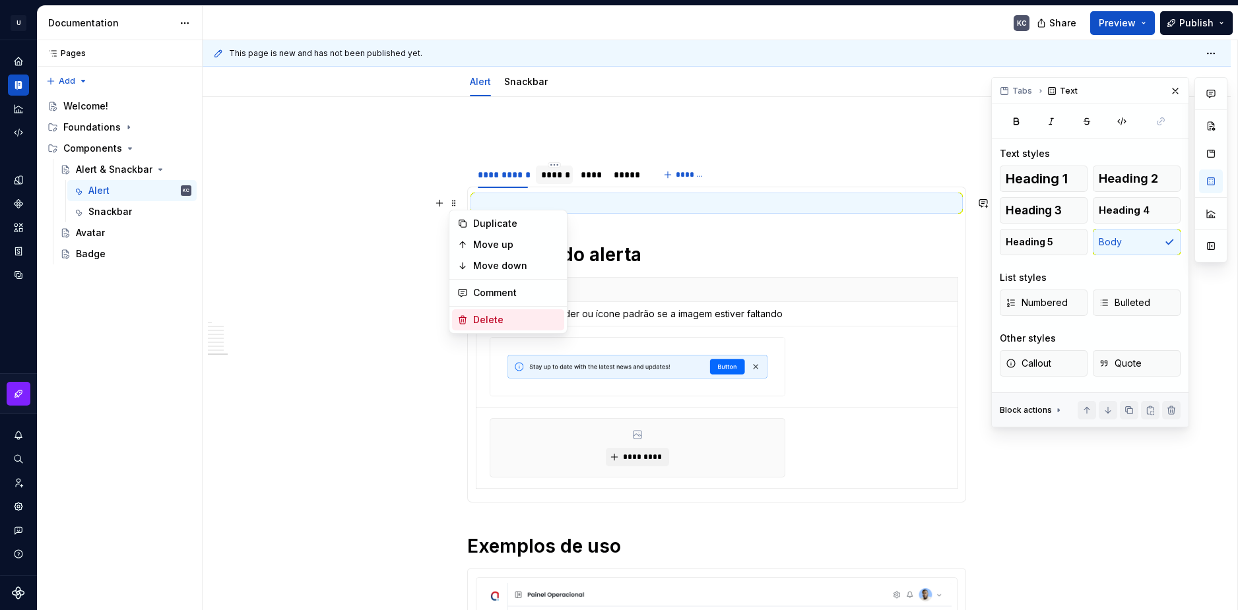
click at [506, 315] on div "Delete" at bounding box center [516, 319] width 86 height 13
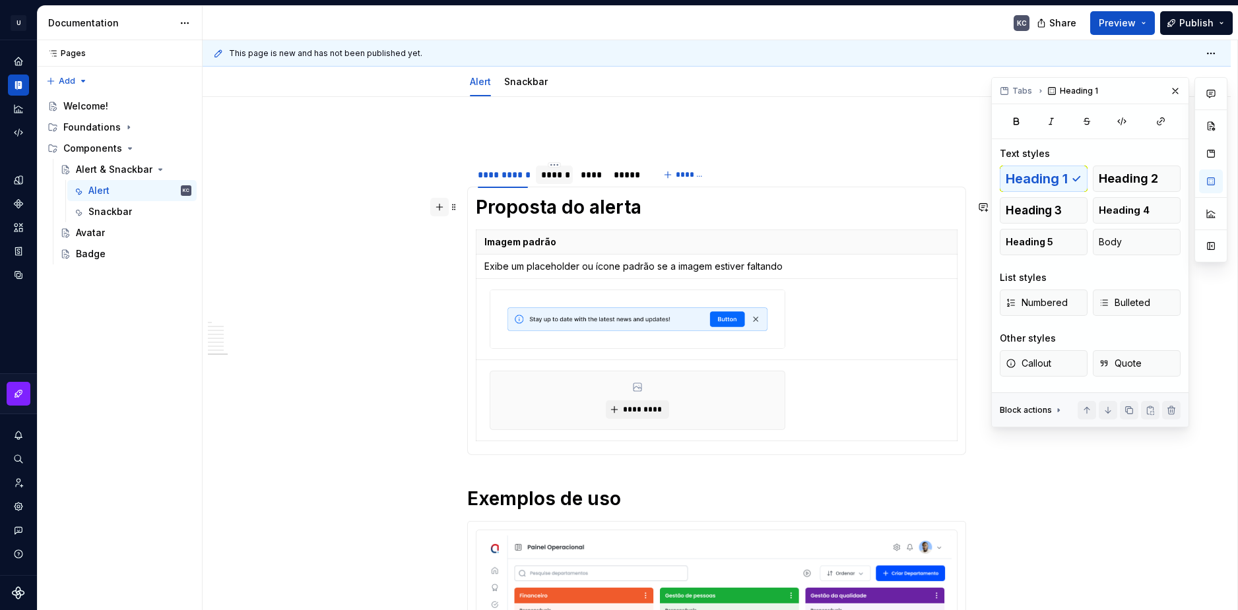
click at [443, 209] on button "button" at bounding box center [439, 207] width 18 height 18
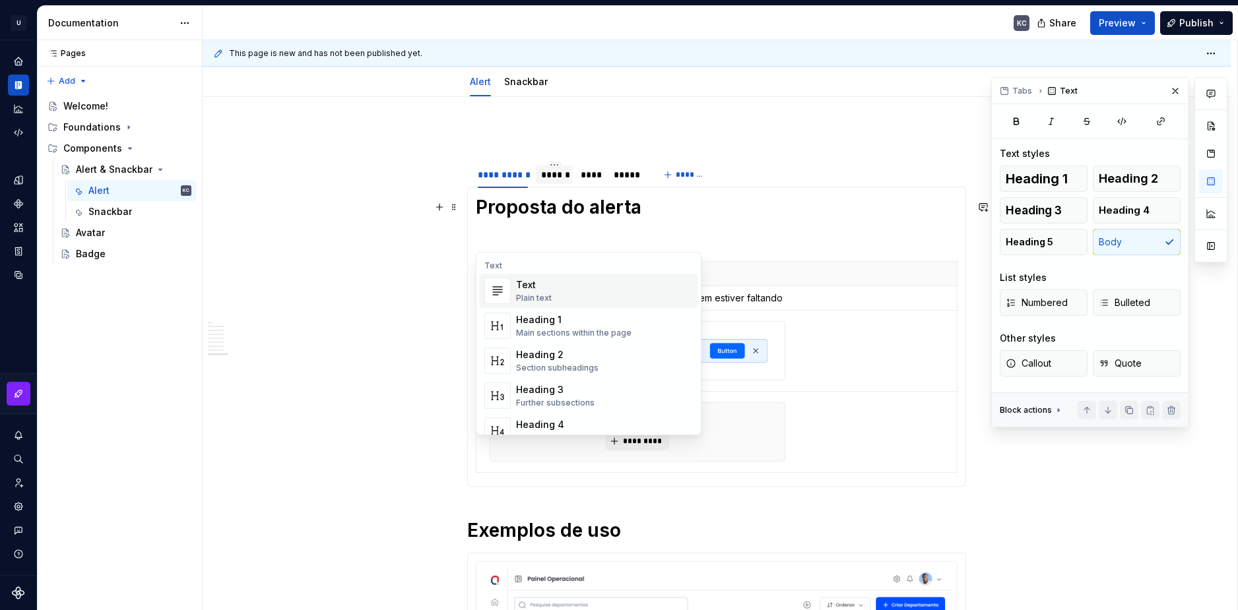
click at [539, 289] on div "Text" at bounding box center [534, 284] width 36 height 13
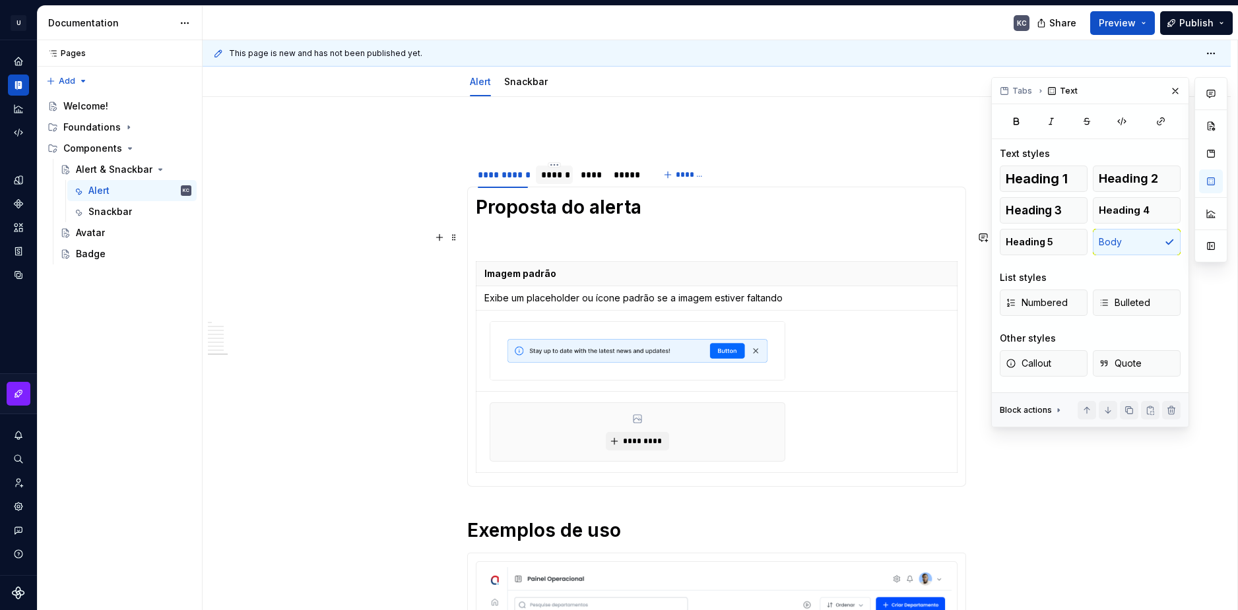
click at [503, 228] on section-item-column "Proposta do alerta Imagem padrão Exibe um placeholder ou ícone padrão se a imag…" at bounding box center [717, 336] width 482 height 283
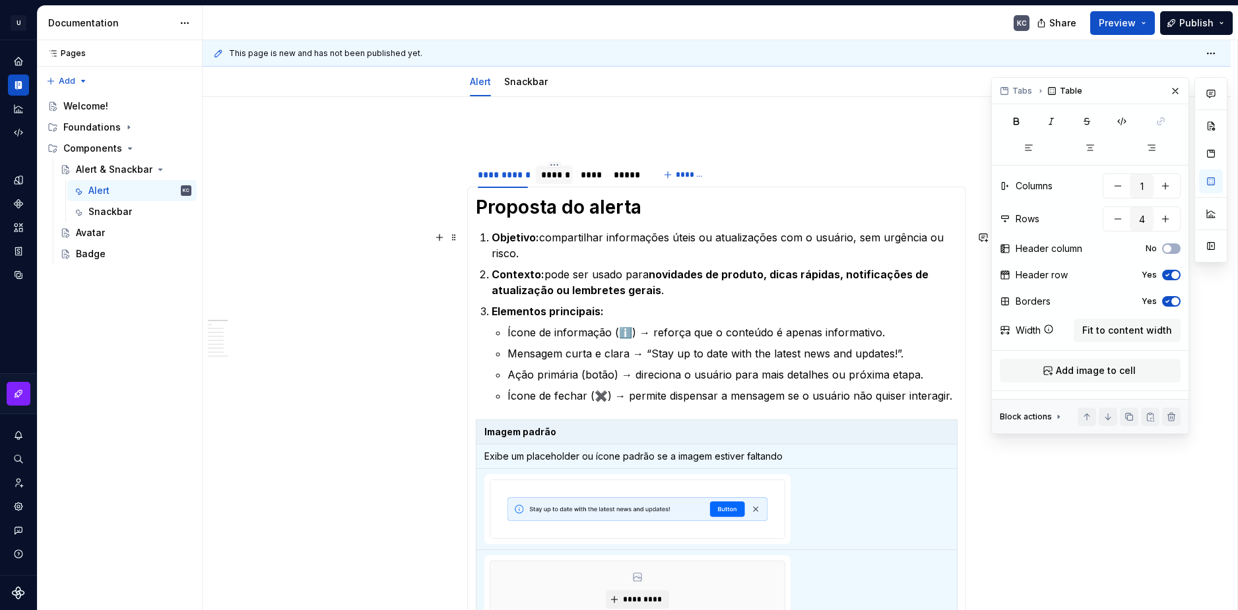
click at [493, 241] on strong "Objetivo:" at bounding box center [514, 237] width 47 height 13
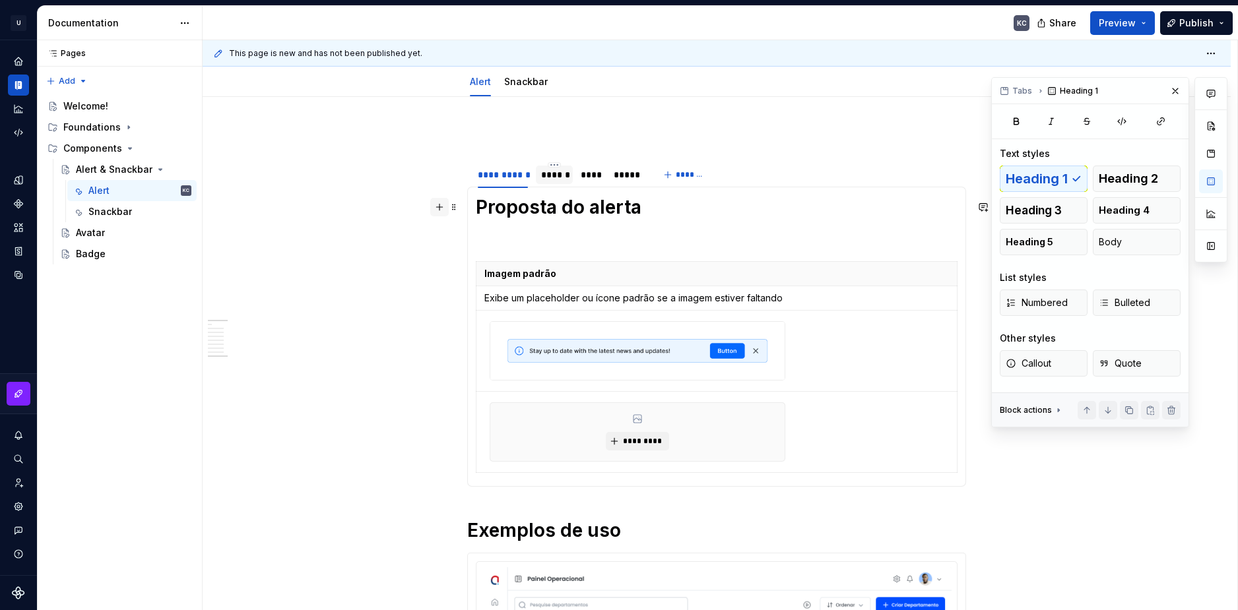
click at [439, 211] on button "button" at bounding box center [439, 207] width 18 height 18
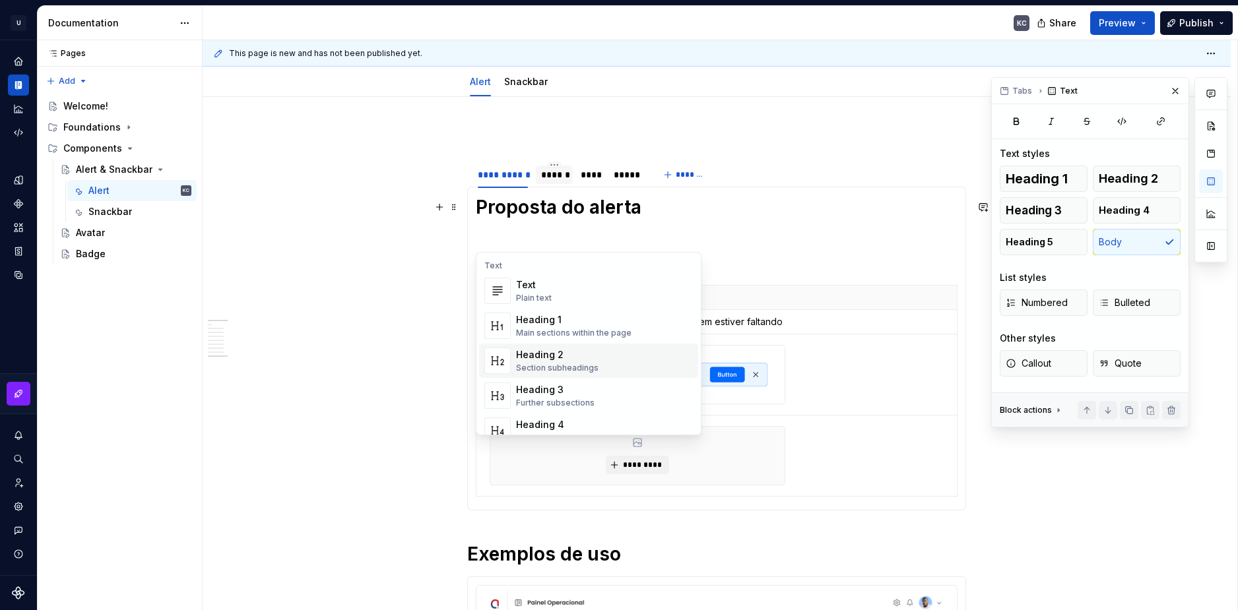
click at [532, 348] on div "Heading 2" at bounding box center [557, 354] width 82 height 13
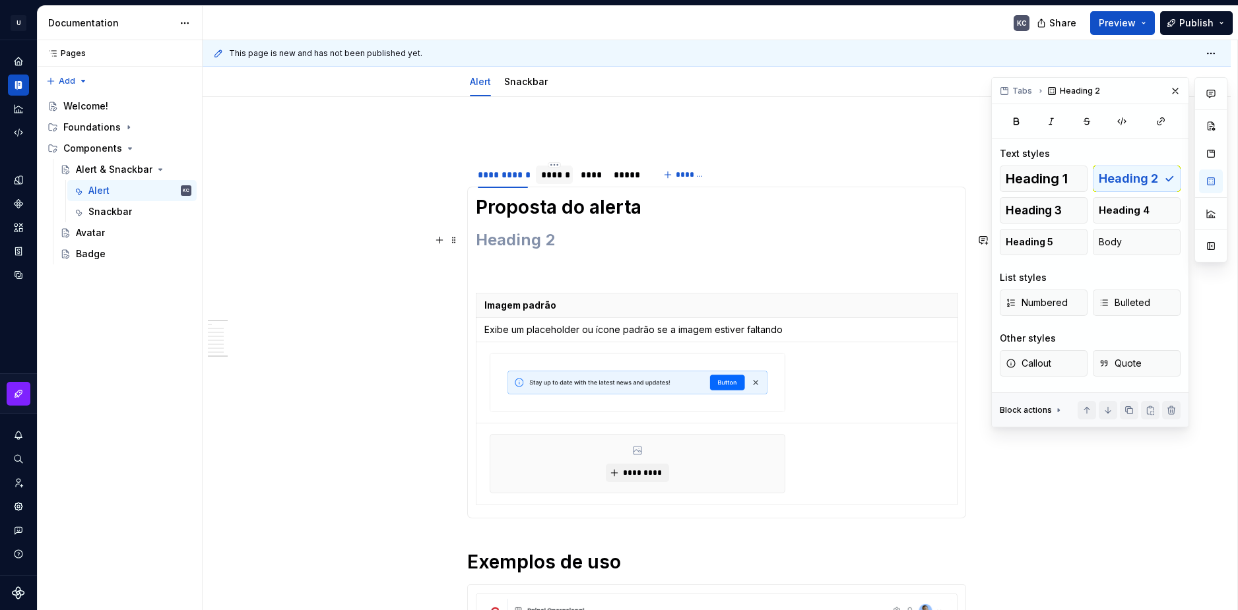
click at [517, 235] on h2 at bounding box center [717, 240] width 482 height 21
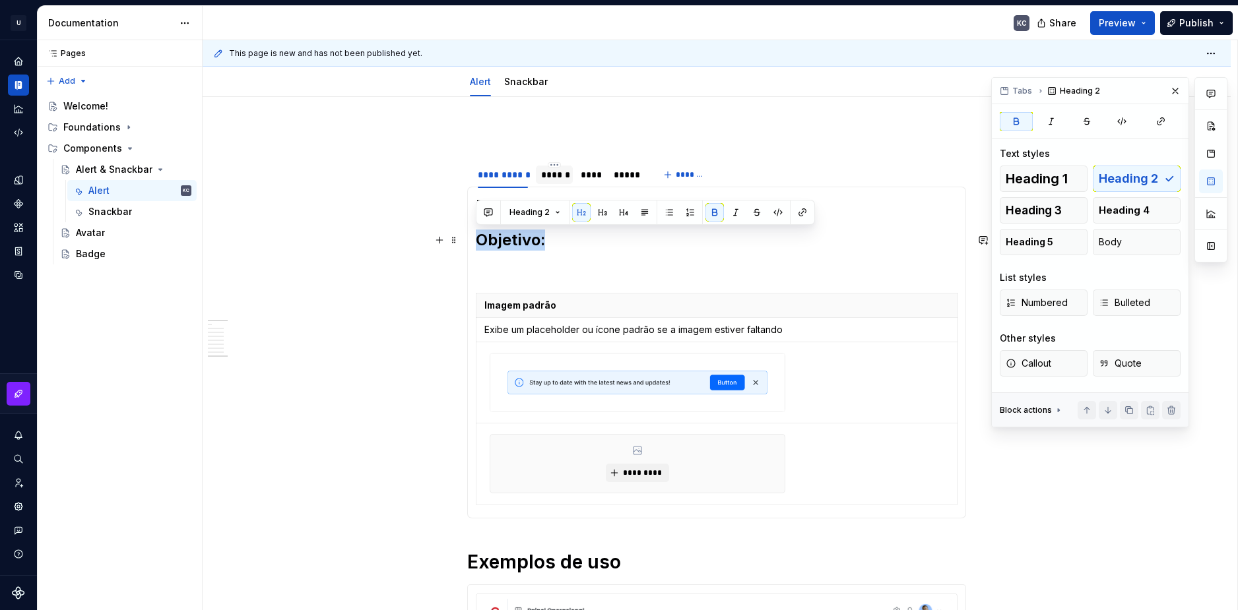
drag, startPoint x: 551, startPoint y: 245, endPoint x: 474, endPoint y: 243, distance: 77.2
click at [474, 243] on div "Proposta do alerta Objetivo: Imagem padrão Exibe um placeholder ou ícone padrão…" at bounding box center [716, 353] width 499 height 332
click at [716, 208] on button "button" at bounding box center [714, 212] width 18 height 18
click at [714, 214] on button "button" at bounding box center [714, 212] width 18 height 18
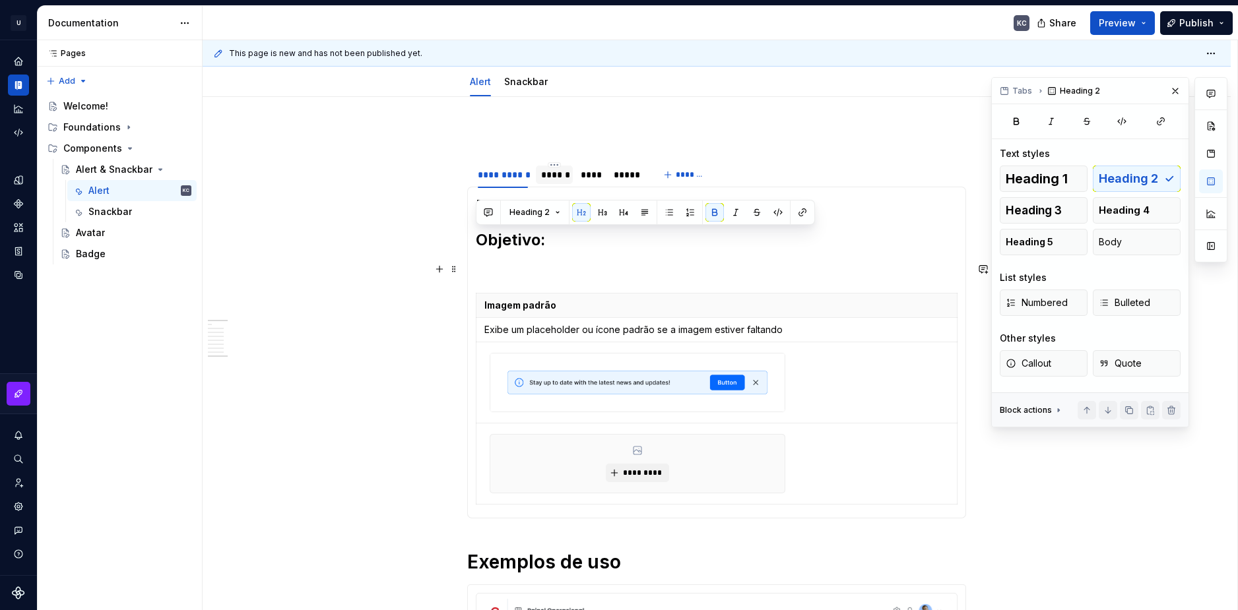
click at [643, 265] on p at bounding box center [717, 269] width 482 height 16
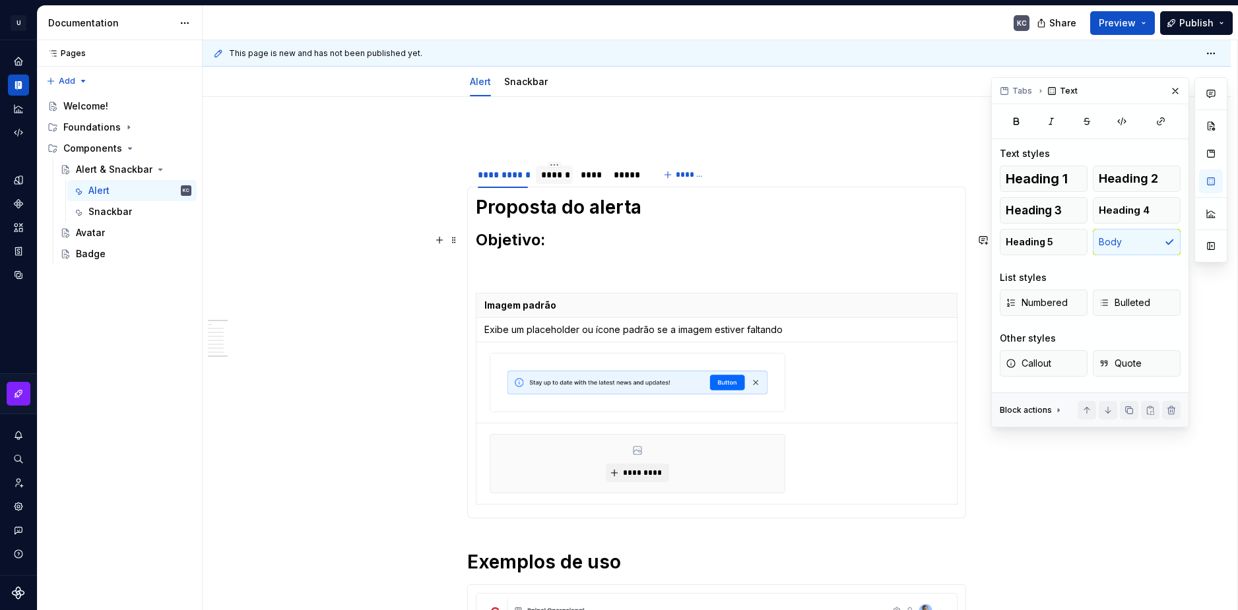
click at [563, 241] on h2 "Objetivo:" at bounding box center [717, 240] width 482 height 21
click at [527, 253] on section-item-column "Proposta do alerta Objetivo: Imagem padrão Exibe um placeholder ou ícone padrão…" at bounding box center [717, 352] width 482 height 315
click at [453, 244] on span at bounding box center [454, 240] width 11 height 18
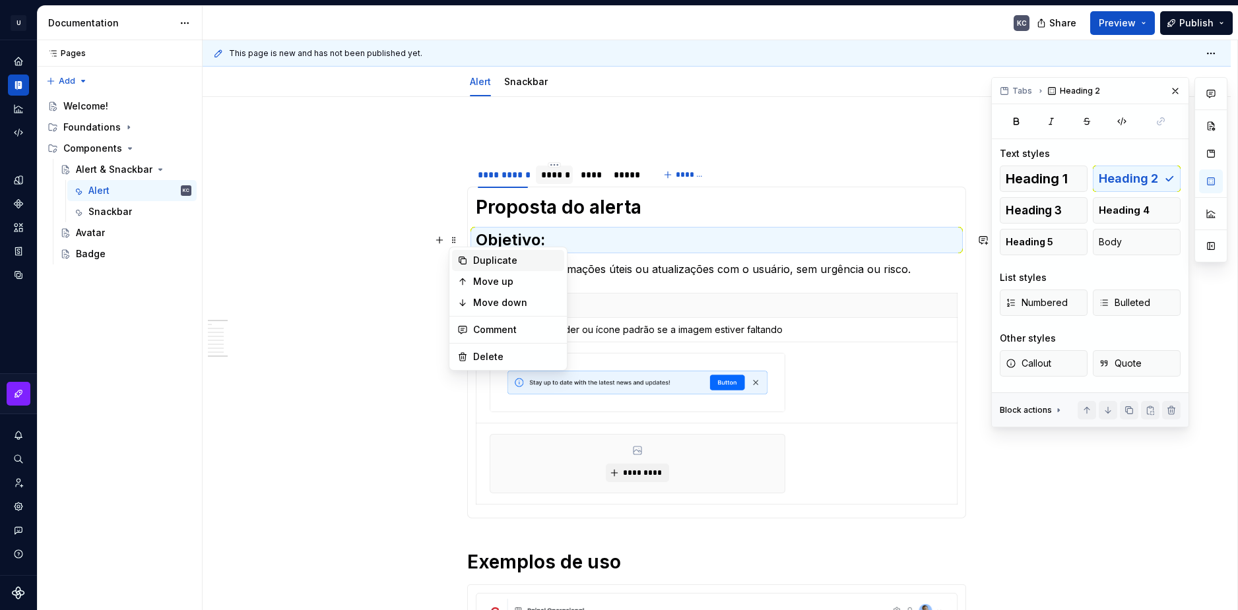
click at [470, 265] on div "Duplicate" at bounding box center [508, 260] width 112 height 21
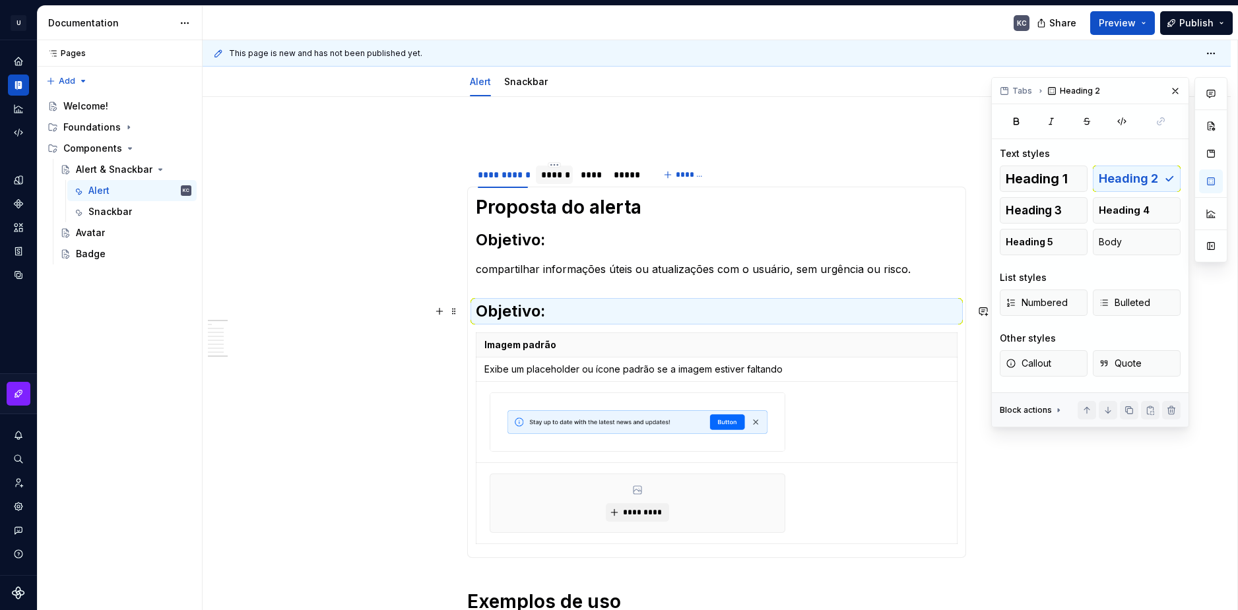
click at [498, 316] on h2 "Objetivo:" at bounding box center [717, 311] width 482 height 21
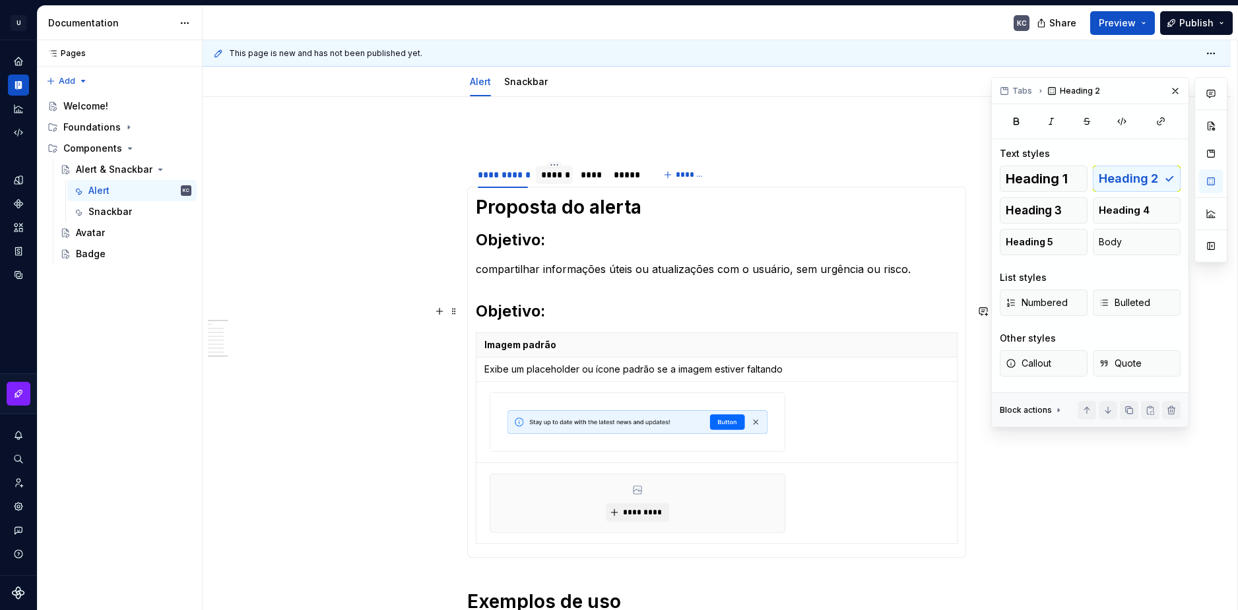
click at [498, 316] on h2 "Objetivo:" at bounding box center [717, 311] width 482 height 21
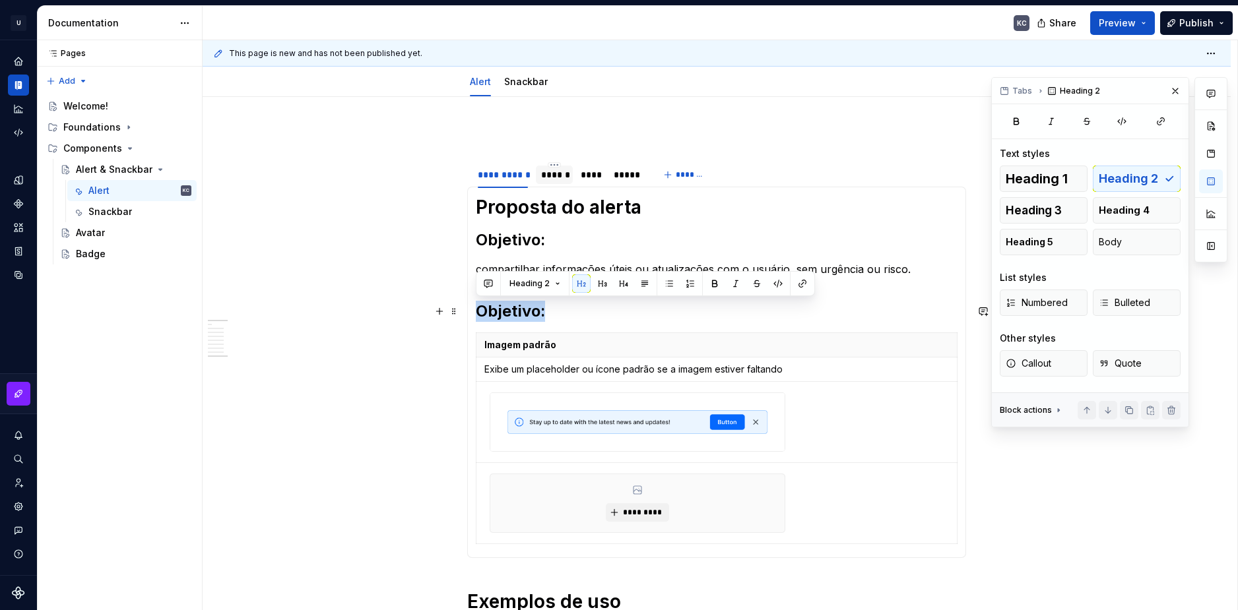
click at [498, 316] on h2 "Objetivo:" at bounding box center [717, 311] width 482 height 21
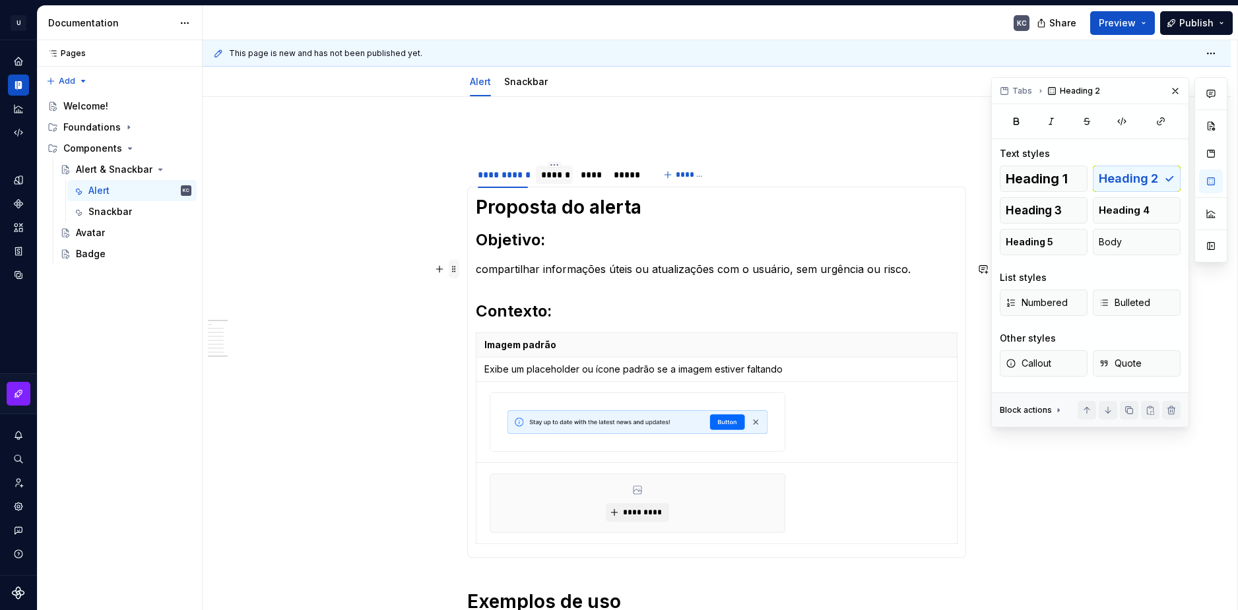
click at [455, 272] on span at bounding box center [454, 269] width 11 height 18
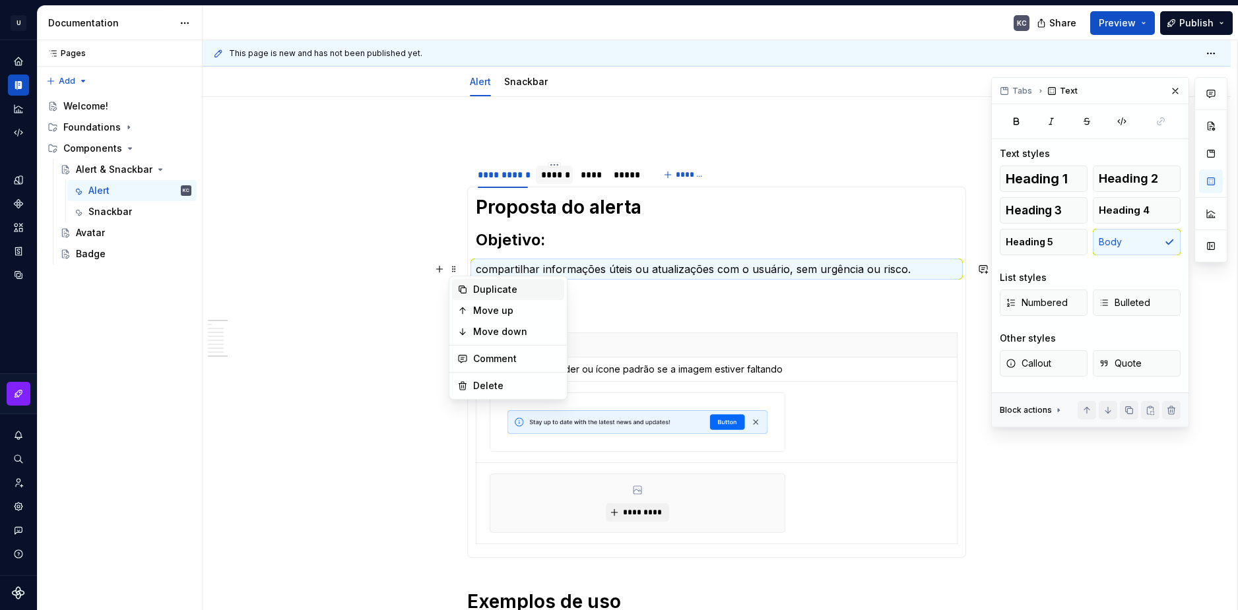
click at [489, 288] on div "Duplicate" at bounding box center [516, 289] width 86 height 13
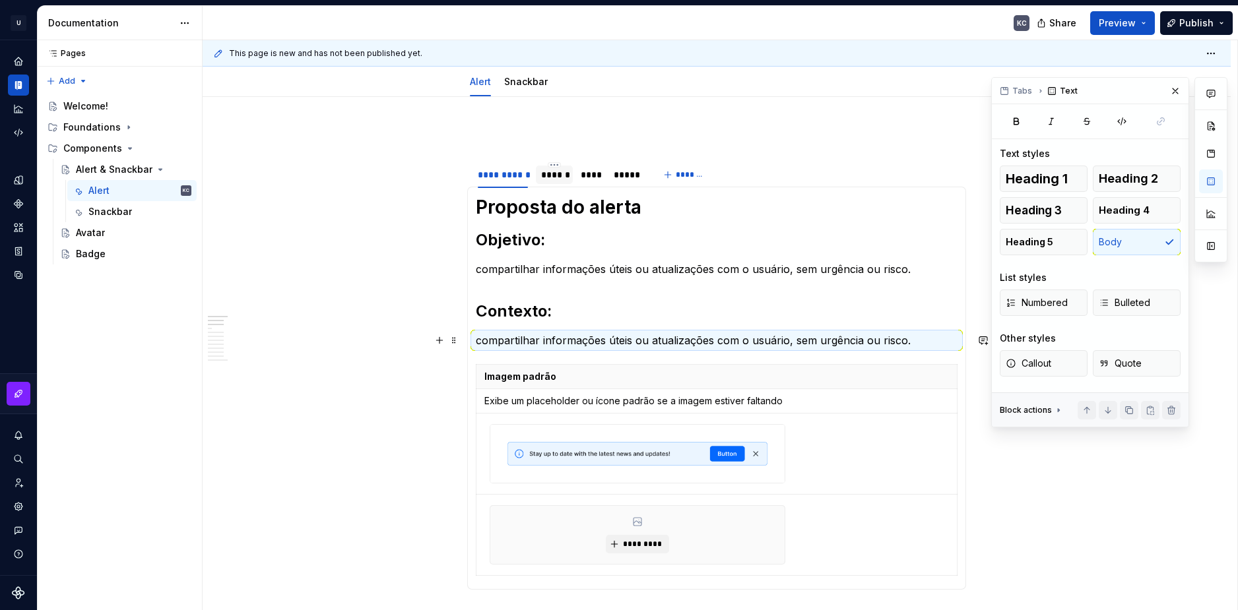
click at [492, 338] on p "compartilhar informações úteis ou atualizações com o usuário, sem urgência ou r…" at bounding box center [717, 340] width 482 height 16
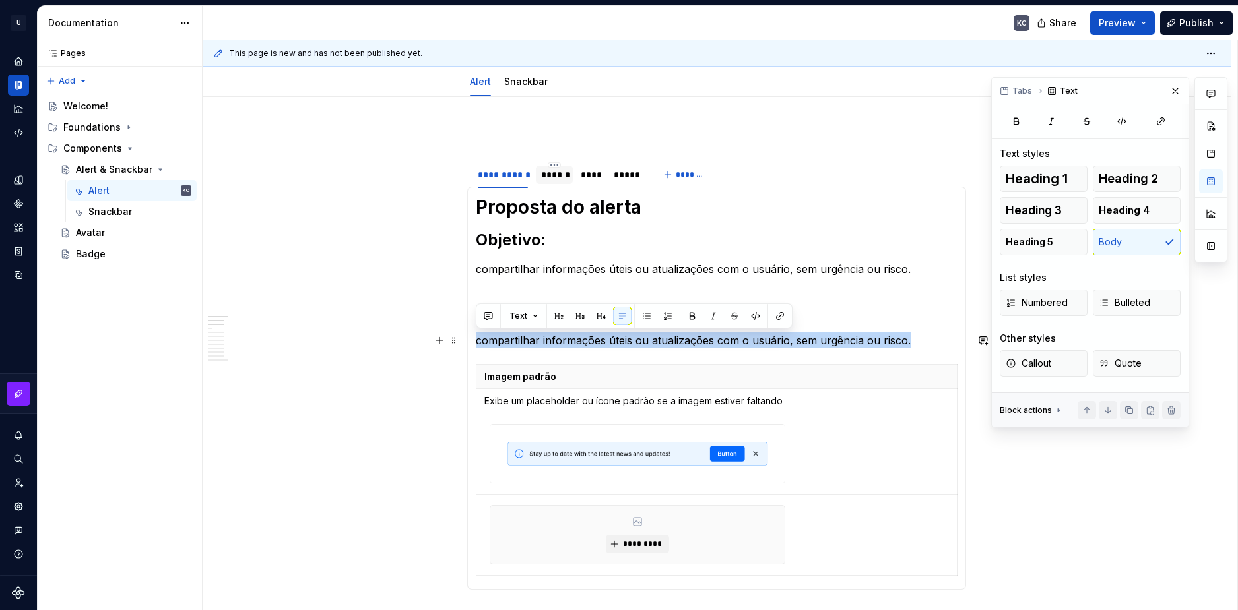
click at [492, 338] on p "compartilhar informações úteis ou atualizações com o usuário, sem urgência ou r…" at bounding box center [717, 340] width 482 height 16
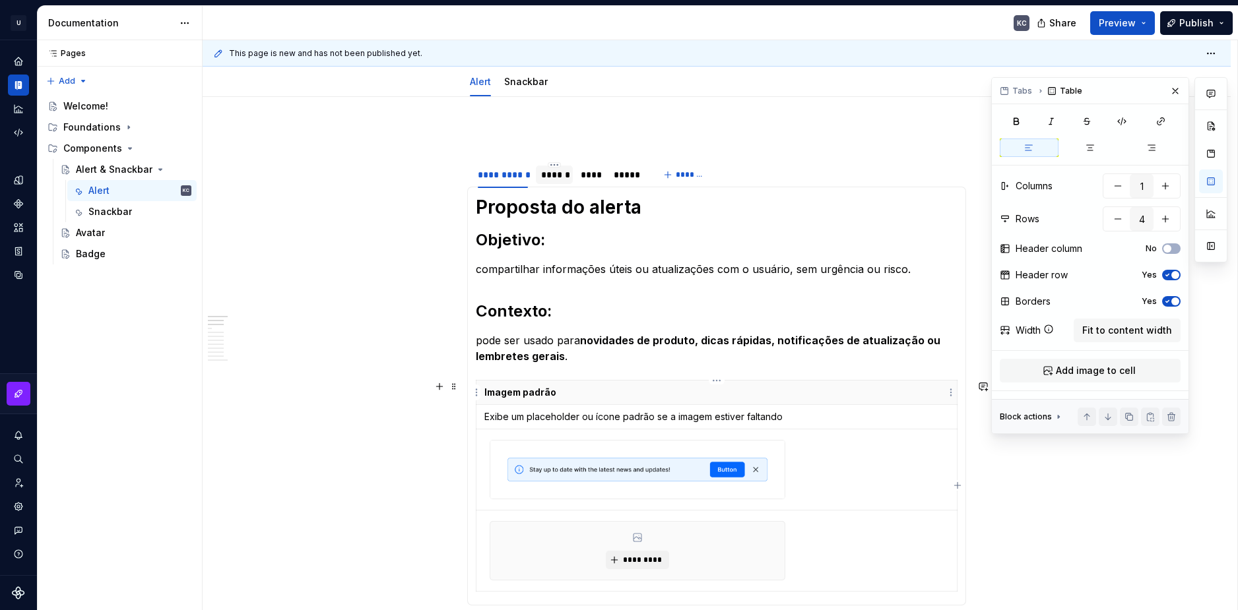
click at [513, 387] on p "Imagem padrão" at bounding box center [716, 392] width 464 height 13
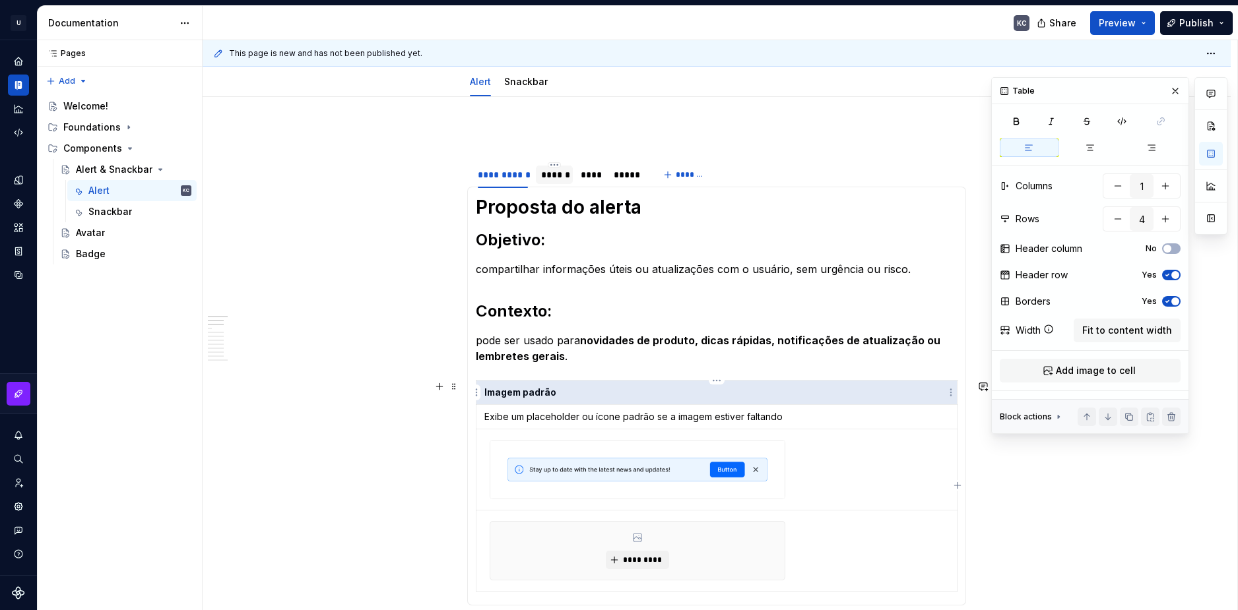
click at [513, 387] on p "Imagem padrão" at bounding box center [716, 392] width 464 height 13
click at [524, 389] on p "Imagem padrão" at bounding box center [716, 392] width 464 height 13
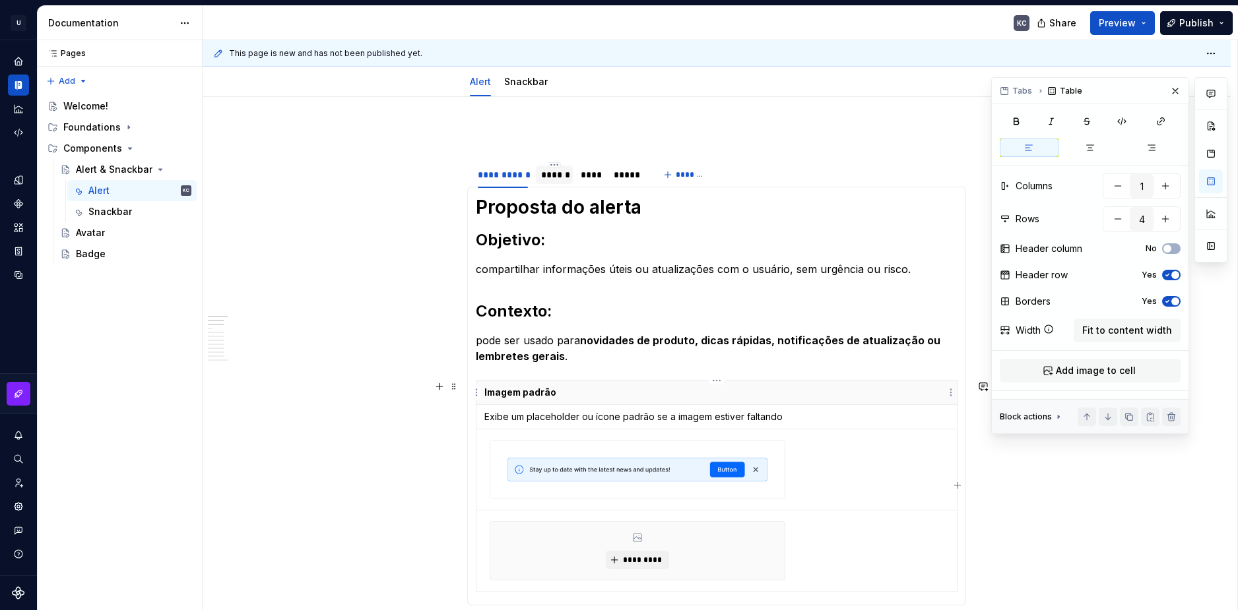
click at [524, 389] on p "Imagem padrão" at bounding box center [716, 392] width 464 height 13
click at [635, 418] on p "Exibe um placeholder ou ícone padrão se a imagem estiver faltando" at bounding box center [716, 416] width 464 height 13
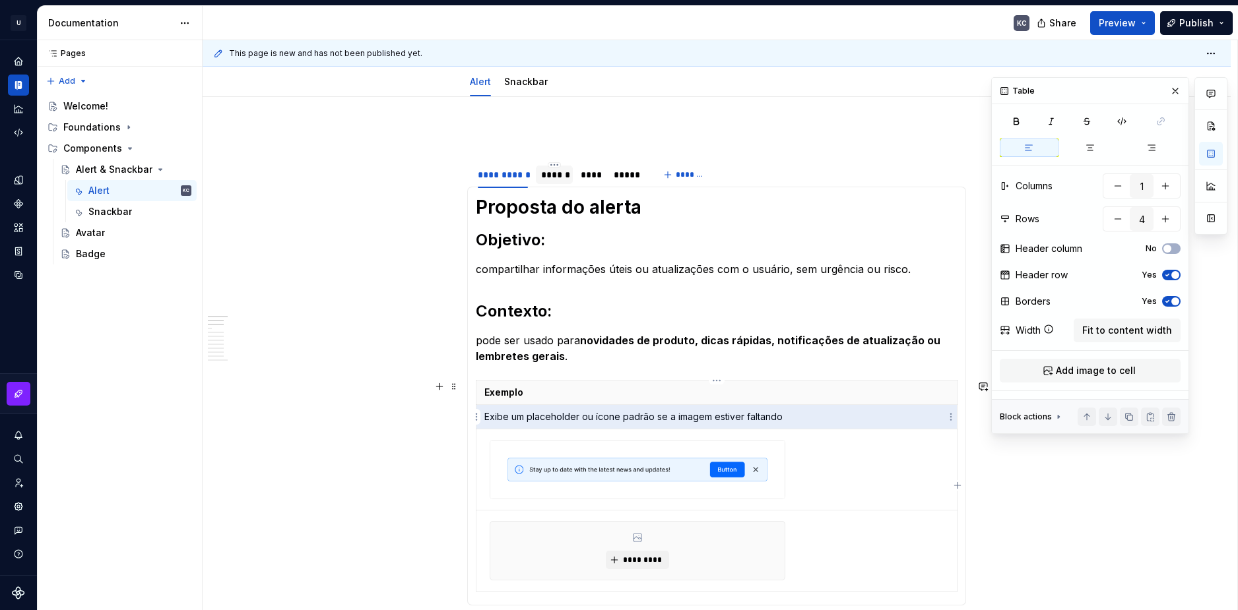
click at [635, 418] on p "Exibe um placeholder ou ícone padrão se a imagem estiver faltando" at bounding box center [716, 416] width 464 height 13
click at [601, 410] on p "Exibe um placeholder ou ícone padrão se a imagem estiver faltando" at bounding box center [716, 416] width 464 height 13
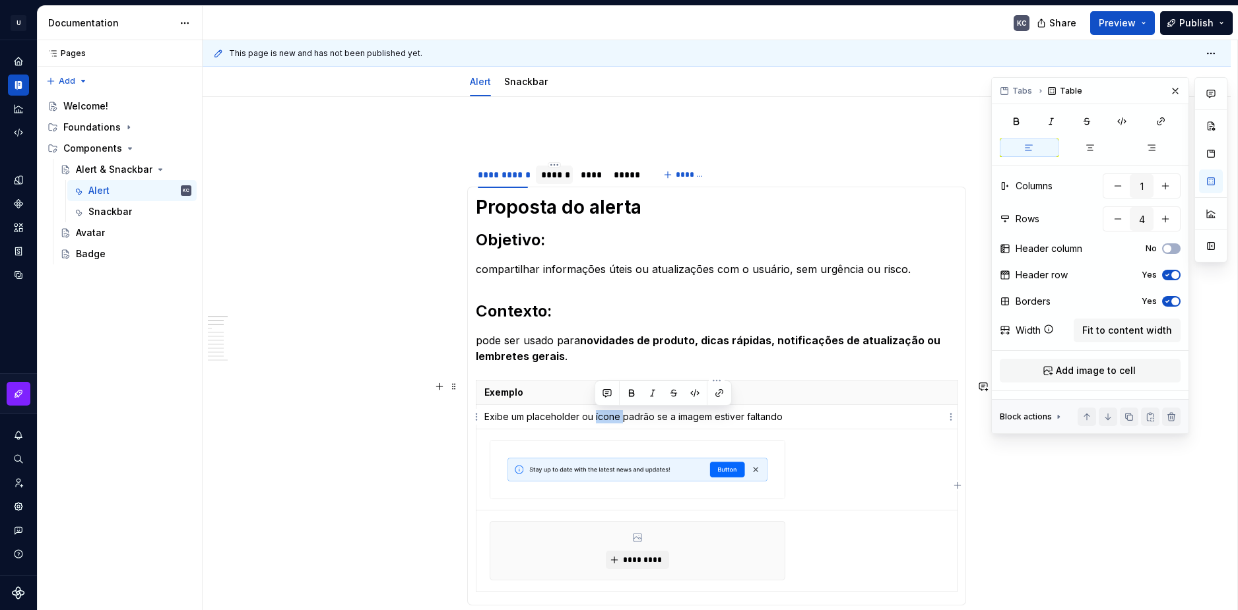
click at [601, 410] on p "Exibe um placeholder ou ícone padrão se a imagem estiver faltando" at bounding box center [716, 416] width 464 height 13
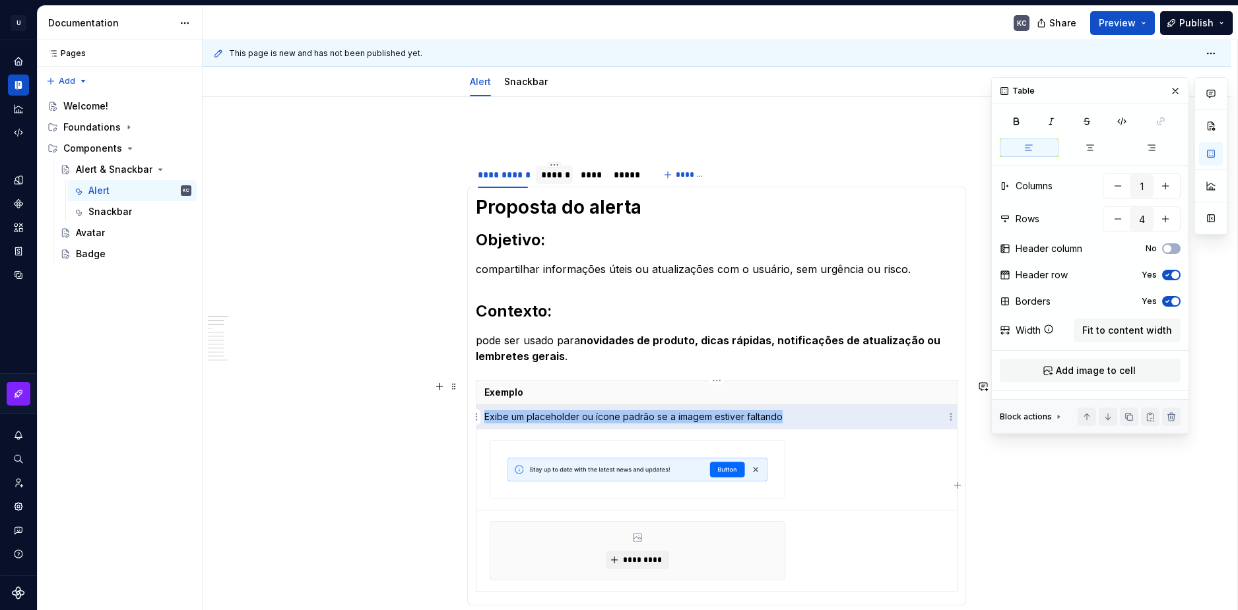
click at [601, 410] on p "Exibe um placeholder ou ícone padrão se a imagem estiver faltando" at bounding box center [716, 416] width 464 height 13
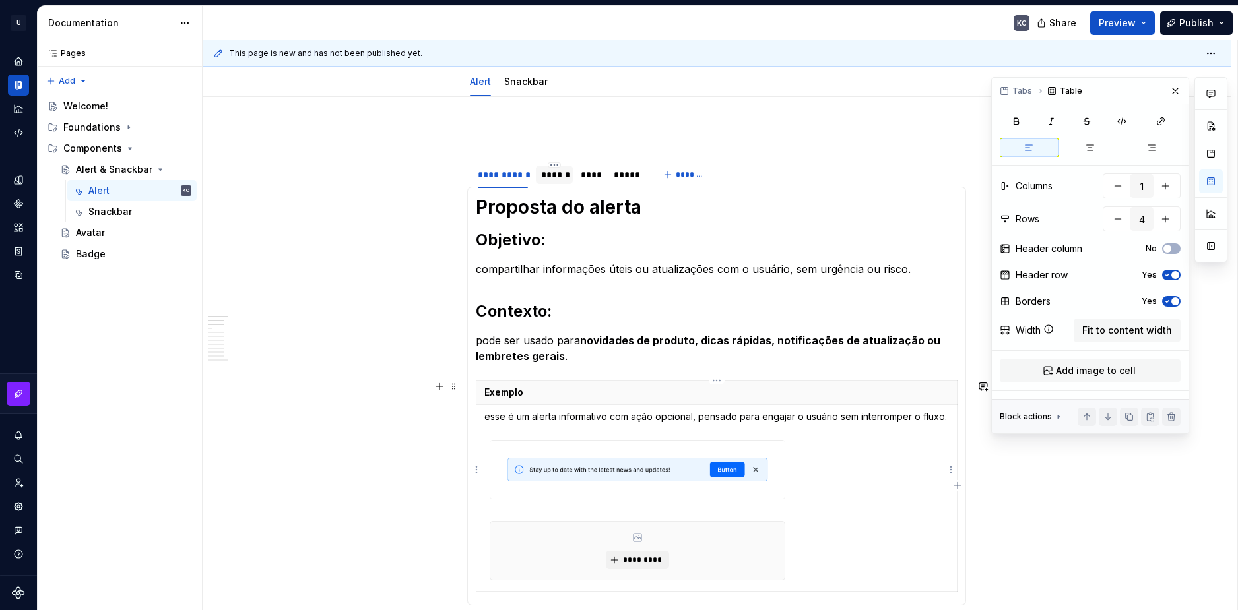
click at [839, 476] on td at bounding box center [716, 469] width 481 height 81
click at [838, 476] on td at bounding box center [716, 469] width 481 height 81
click at [838, 471] on td at bounding box center [716, 469] width 481 height 81
click at [476, 418] on html "U Stardust DS KC Design system data Documentation KC Share Preview Publish Page…" at bounding box center [619, 305] width 1238 height 610
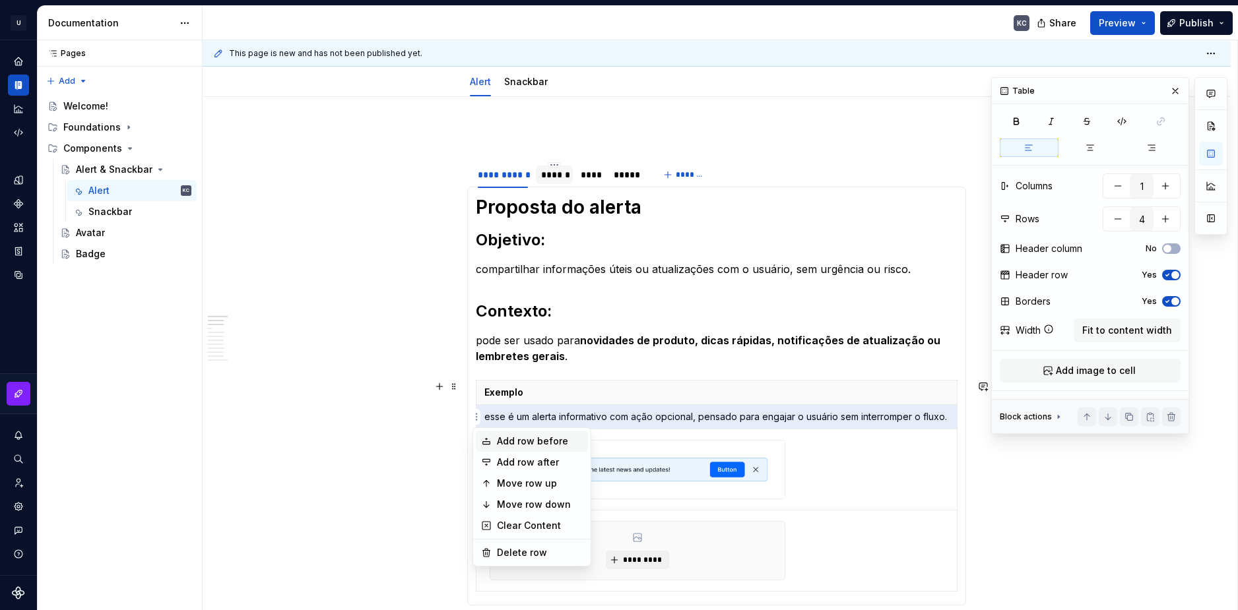
click at [510, 445] on div "Add row before" at bounding box center [540, 441] width 86 height 13
type input "5"
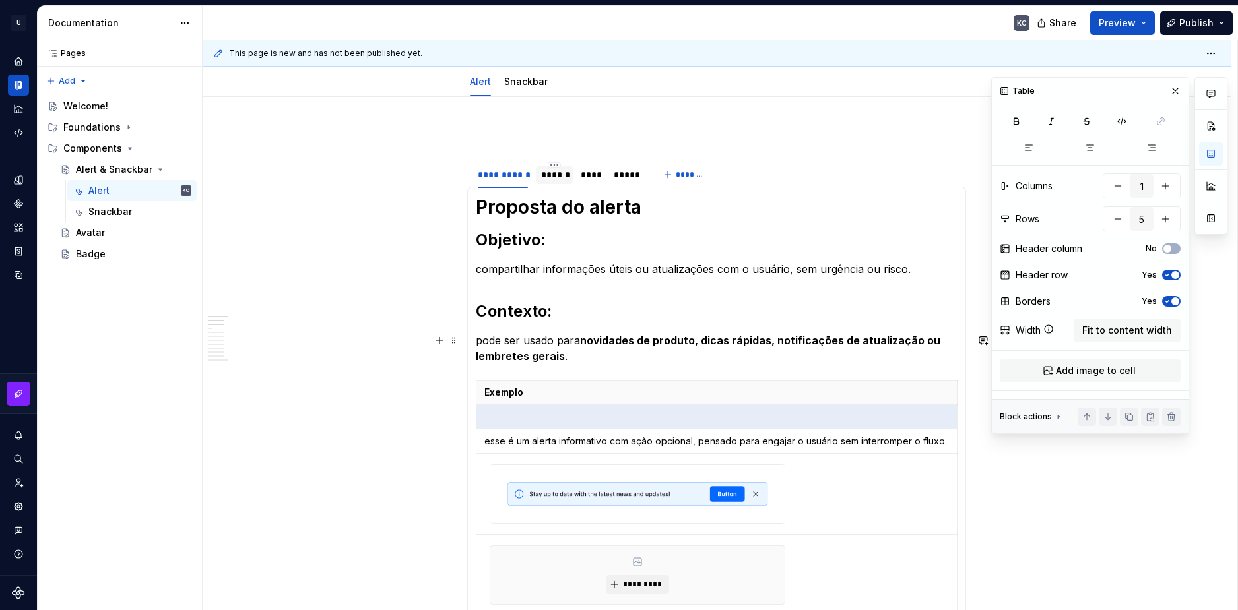
click at [497, 354] on strong "novidades de produto, dicas rápidas, notificações de atualização ou lembretes g…" at bounding box center [709, 348] width 467 height 29
click at [500, 412] on p at bounding box center [716, 416] width 464 height 13
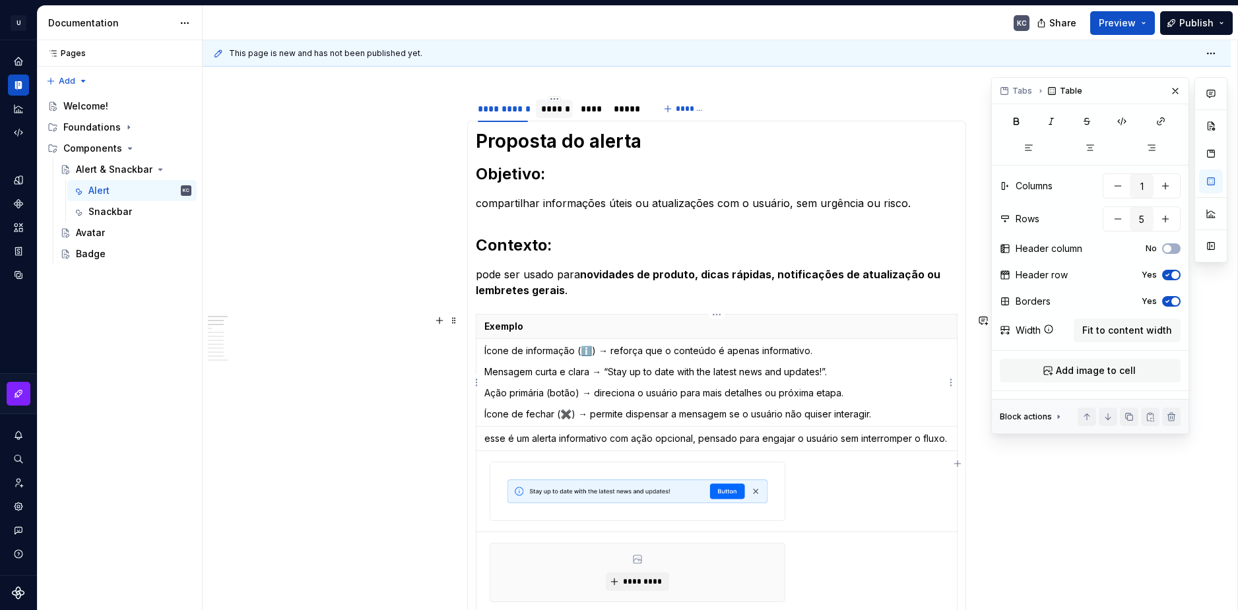
click at [589, 353] on p "Ícone de informação (ℹ️) → reforça que o conteúdo é apenas informativo." at bounding box center [716, 350] width 464 height 13
click at [586, 352] on p "Ícone de informação (i) → reforça que o conteúdo é apenas informativo." at bounding box center [716, 350] width 464 height 13
drag, startPoint x: 579, startPoint y: 395, endPoint x: 550, endPoint y: 395, distance: 29.7
click at [550, 395] on p "Ação primária (botão) → direciona o usuário para mais detalhes ou próxima etapa." at bounding box center [716, 393] width 464 height 13
click at [569, 419] on p "Ícone de fechar (✖️) → permite dispensar a mensagem se o usuário não quiser int…" at bounding box center [716, 414] width 464 height 13
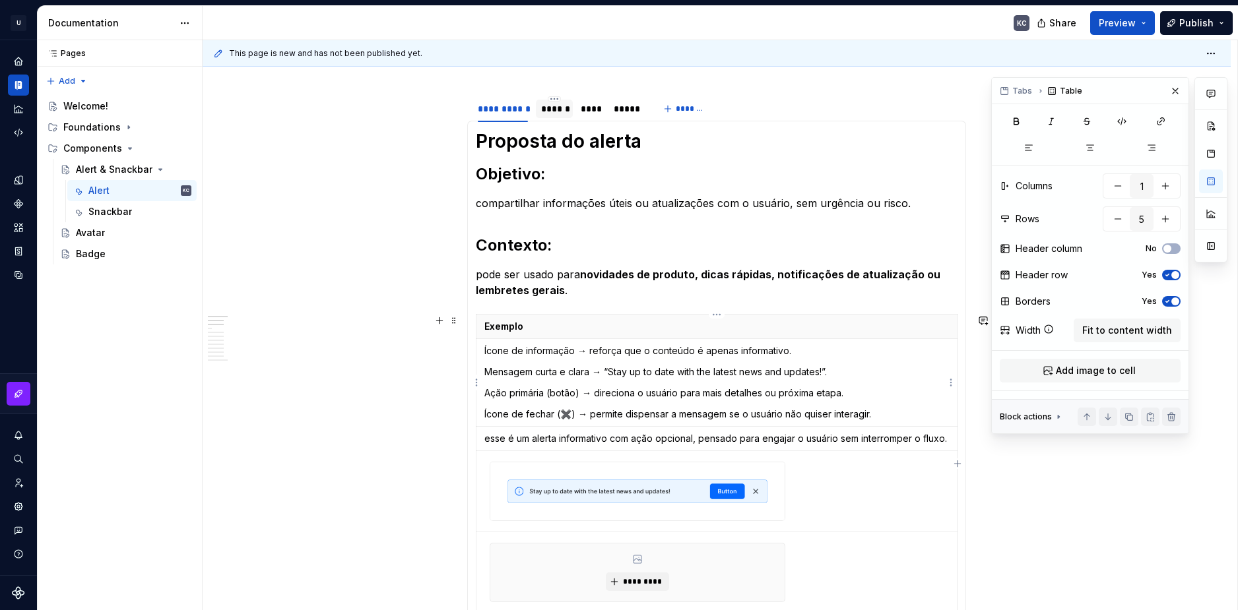
click at [574, 418] on p "Ícone de fechar (✖️) → permite dispensar a mensagem se o usuário não quiser int…" at bounding box center [716, 414] width 464 height 13
click at [486, 443] on p "esse é um alerta informativo com ação opcional, pensado para engajar o usuário …" at bounding box center [716, 438] width 464 height 13
click at [478, 439] on html "U Stardust DS KC Design system data Documentation KC Share Preview Publish Page…" at bounding box center [619, 305] width 1238 height 610
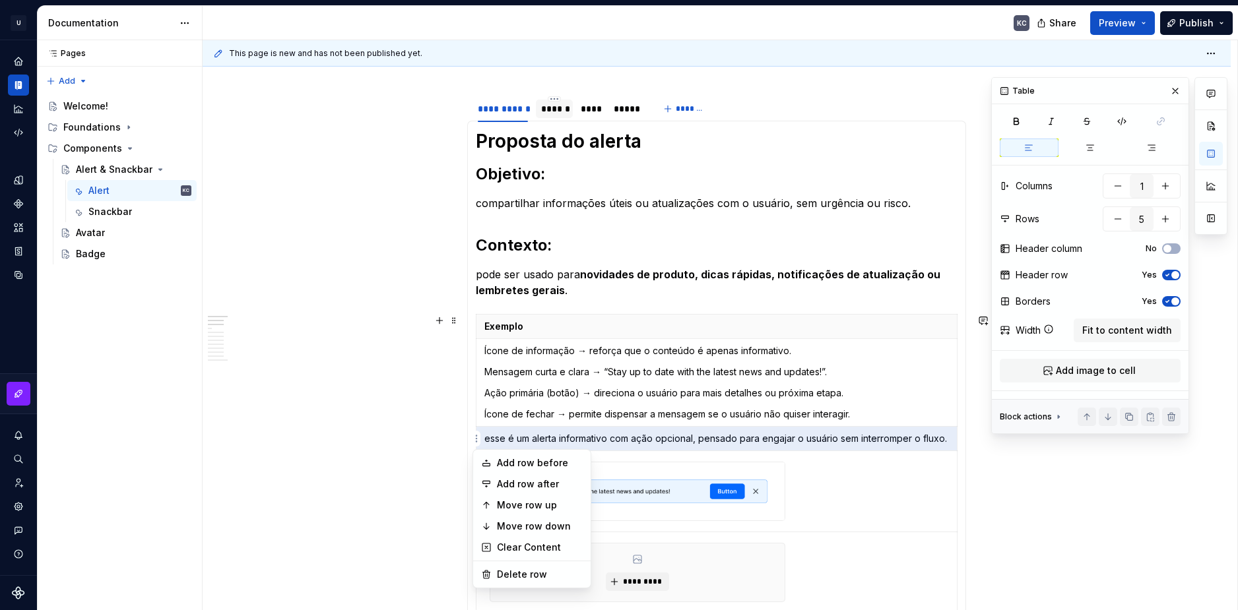
click at [476, 439] on html "U Stardust DS KC Design system data Documentation KC Share Preview Publish Page…" at bounding box center [619, 305] width 1238 height 610
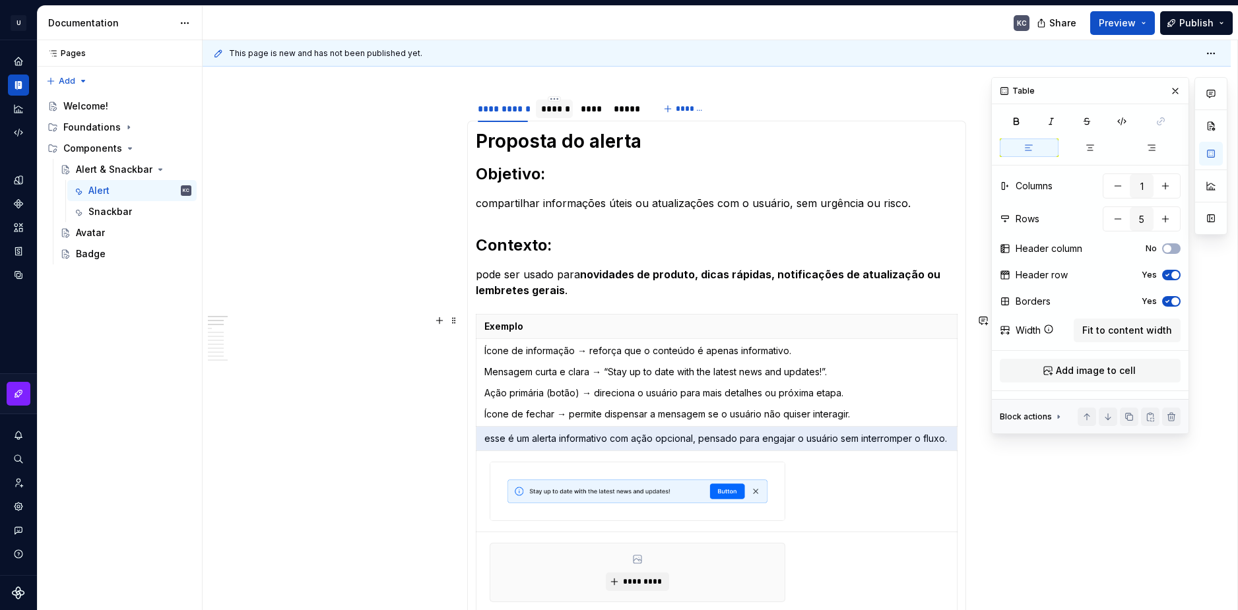
click at [476, 439] on td "esse é um alerta informativo com ação opcional, pensado para engajar o usuário …" at bounding box center [716, 439] width 481 height 24
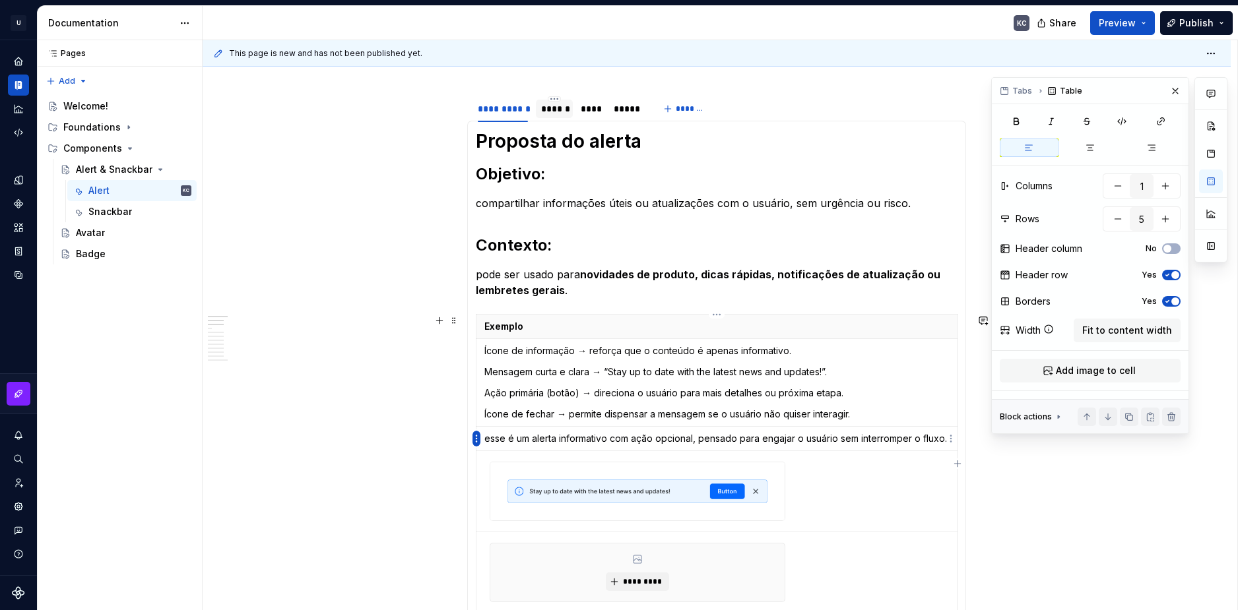
click at [474, 439] on html "U Stardust DS KC Design system data Documentation KC Share Preview Publish Page…" at bounding box center [619, 305] width 1238 height 610
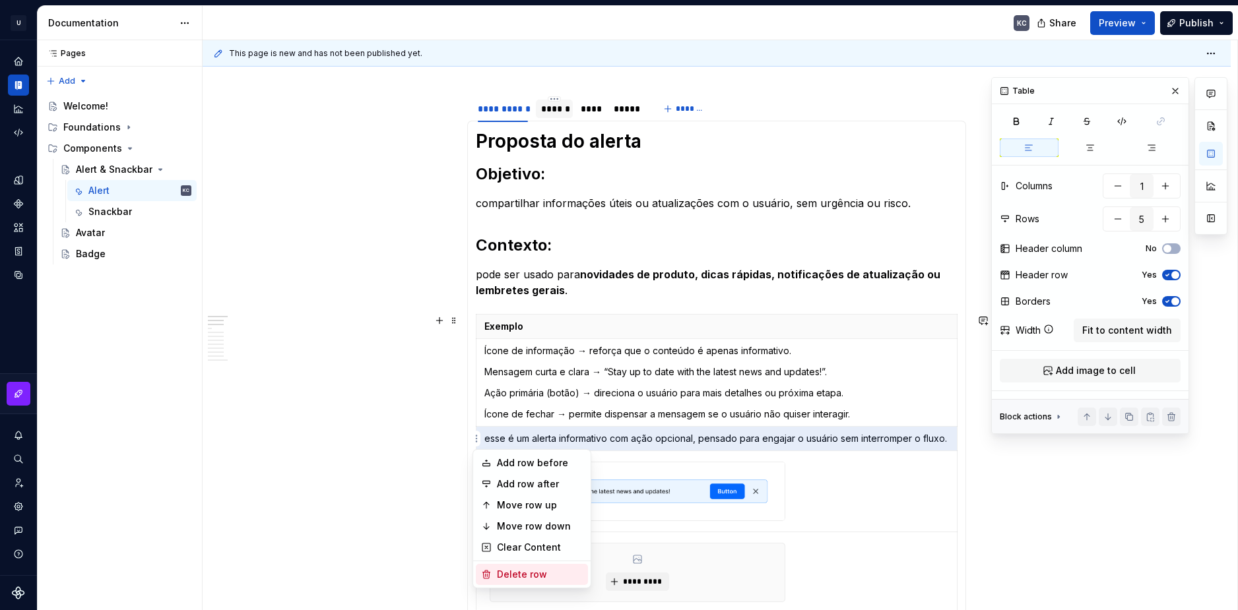
click at [513, 575] on div "Delete row" at bounding box center [540, 574] width 86 height 13
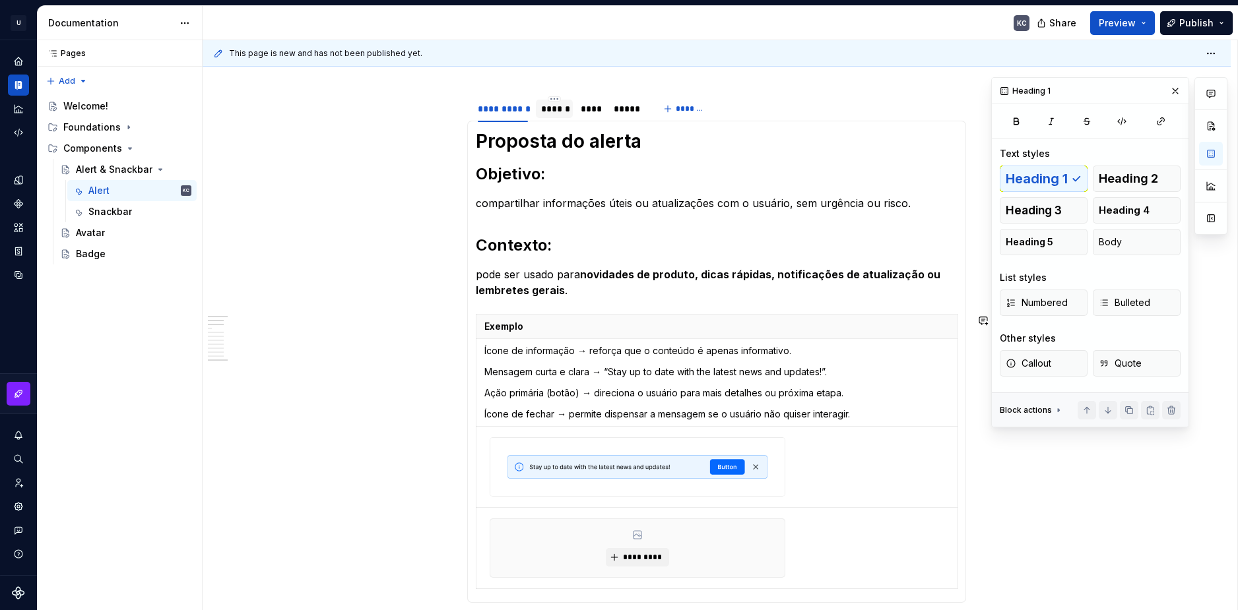
scroll to position [248, 0]
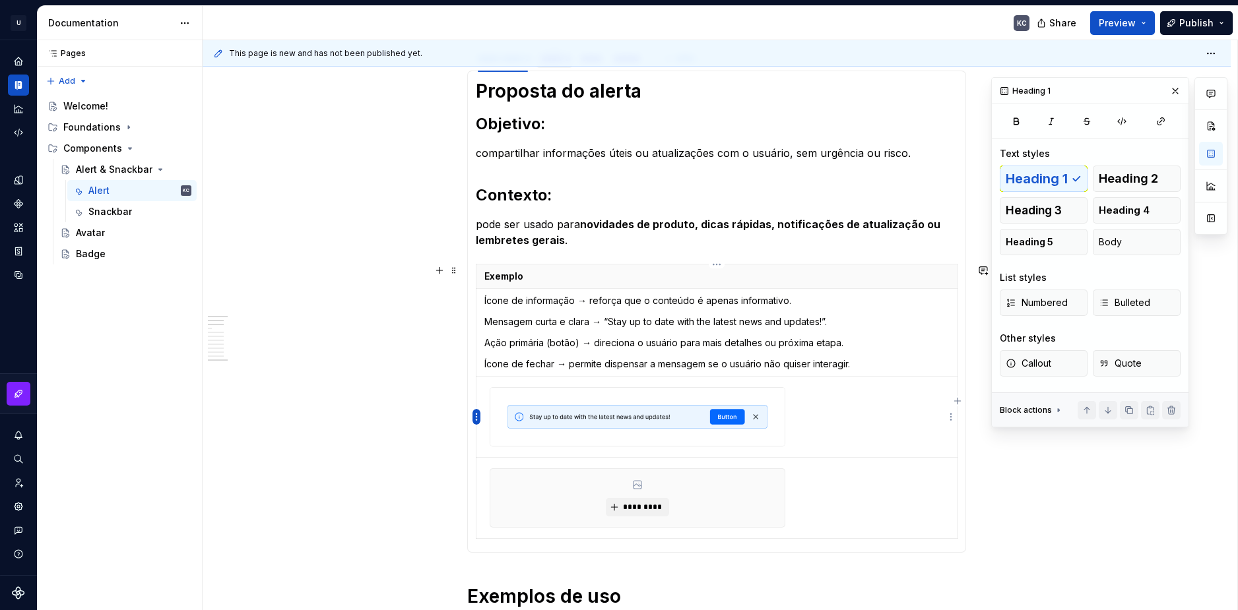
click at [478, 417] on html "U Stardust DS KC Design system data Documentation KC Share Preview Publish Page…" at bounding box center [619, 305] width 1238 height 610
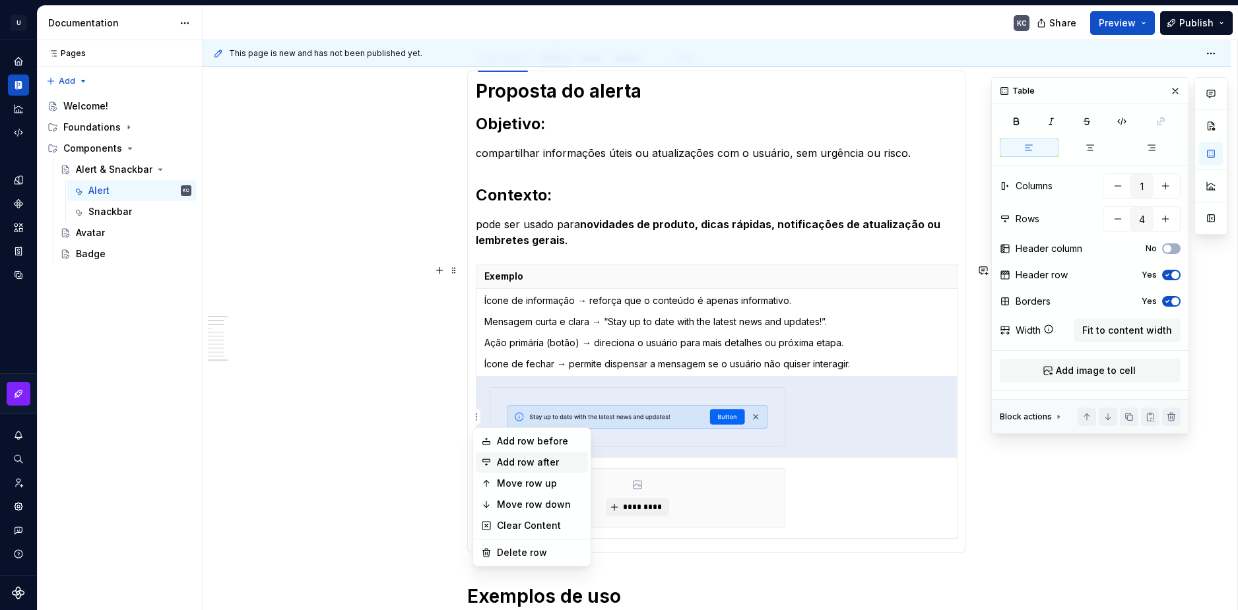
click at [532, 460] on div "Add row after" at bounding box center [540, 462] width 86 height 13
type input "5"
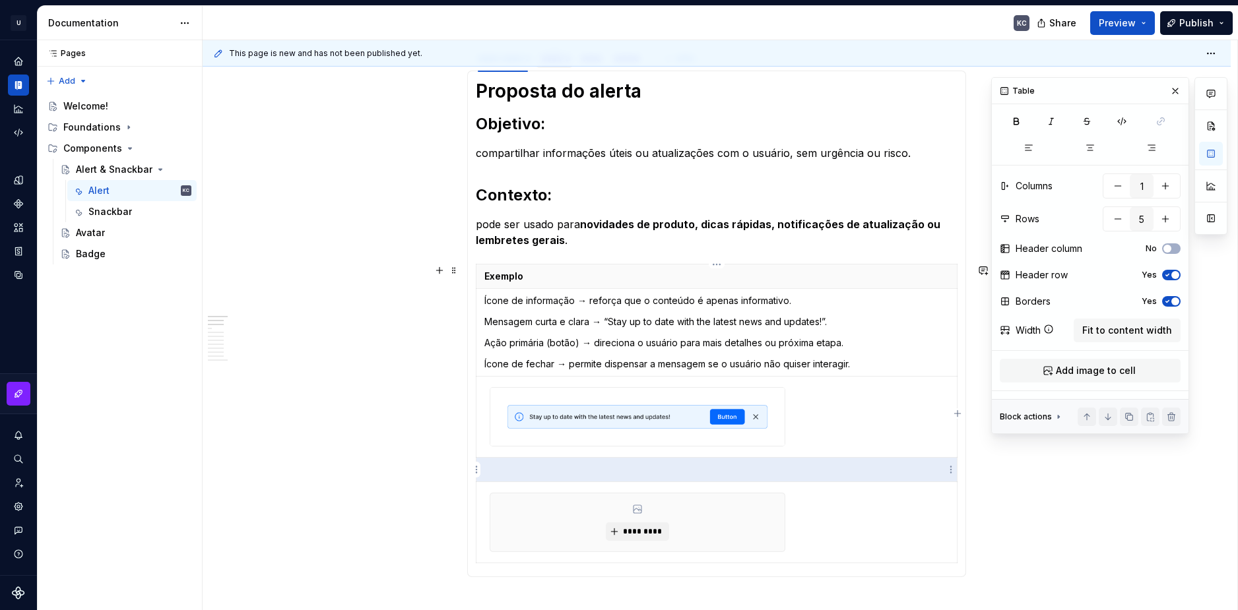
click at [521, 470] on p at bounding box center [716, 469] width 464 height 13
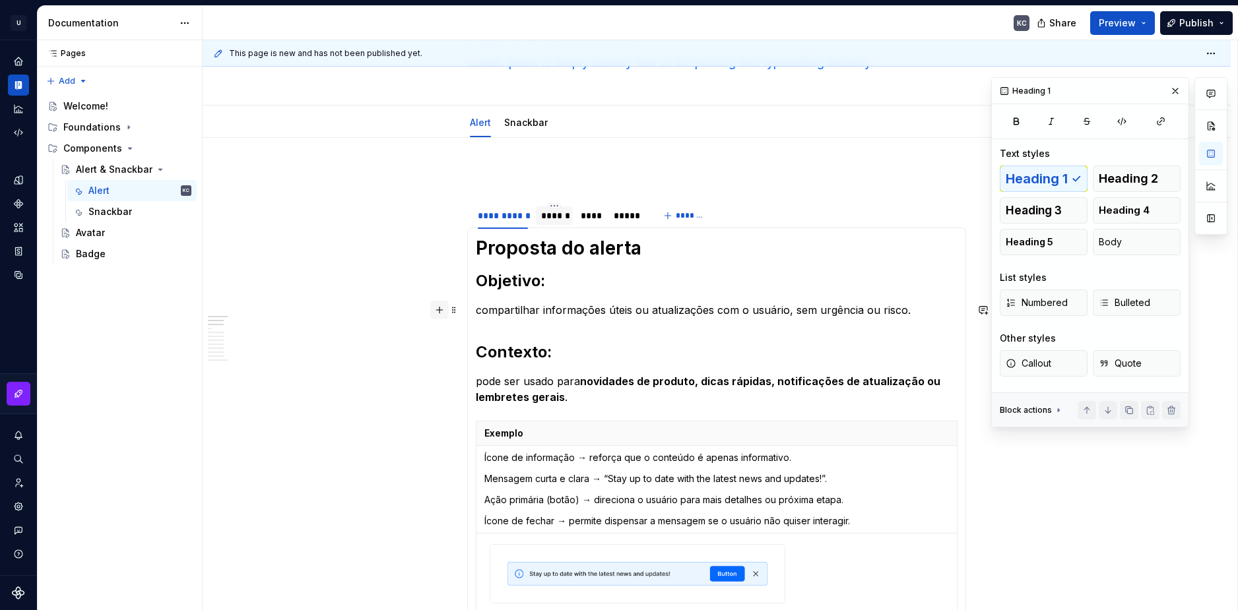
scroll to position [132, 0]
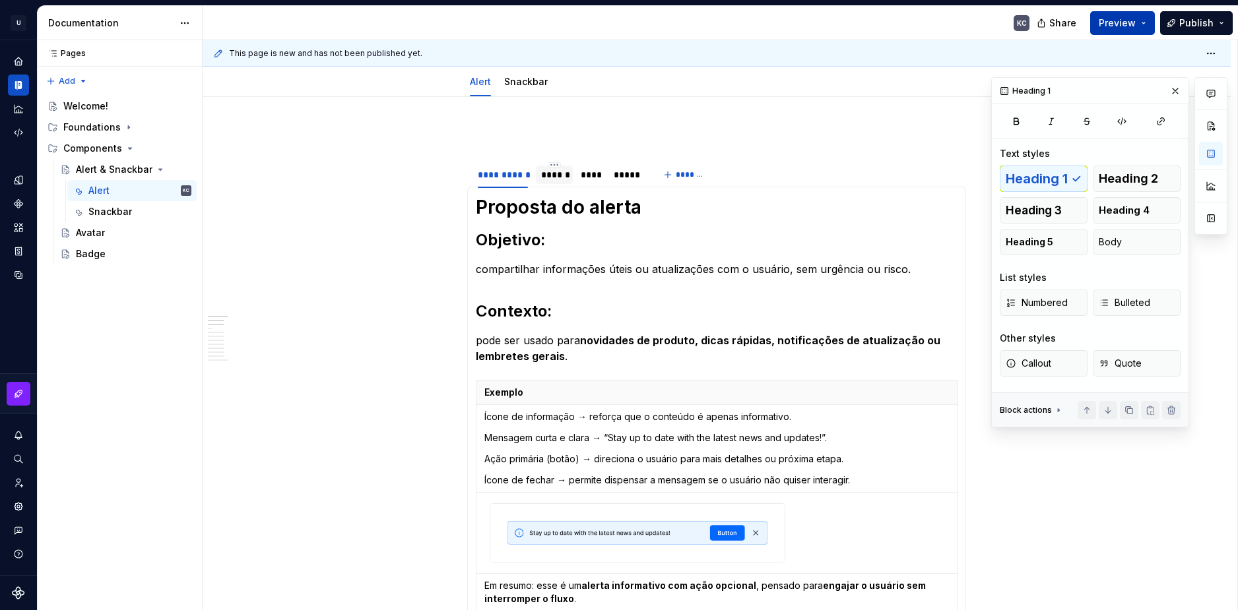
click at [1144, 24] on button "Preview" at bounding box center [1122, 23] width 65 height 24
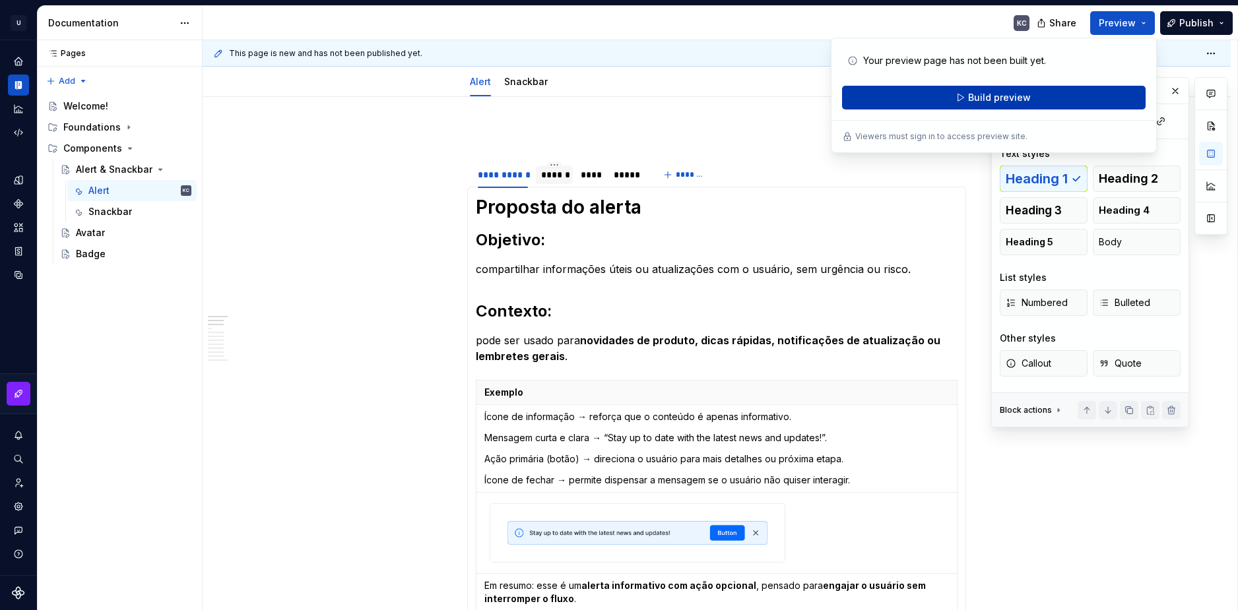
click at [1031, 102] on button "Build preview" at bounding box center [993, 98] width 303 height 24
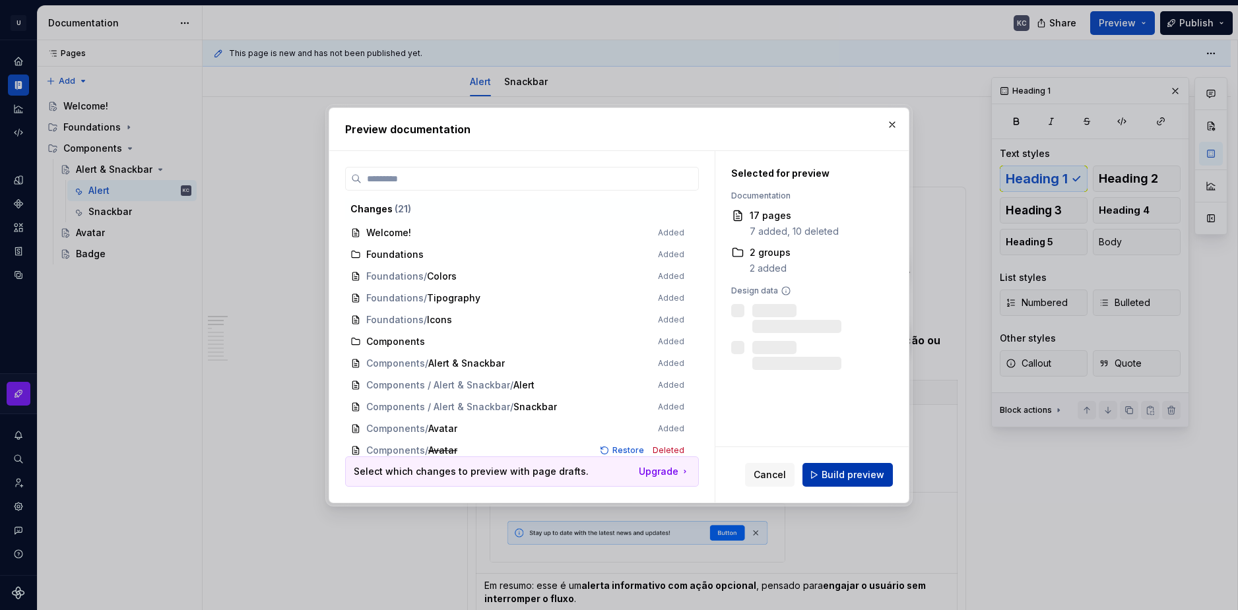
click at [840, 467] on button "Build preview" at bounding box center [847, 475] width 90 height 24
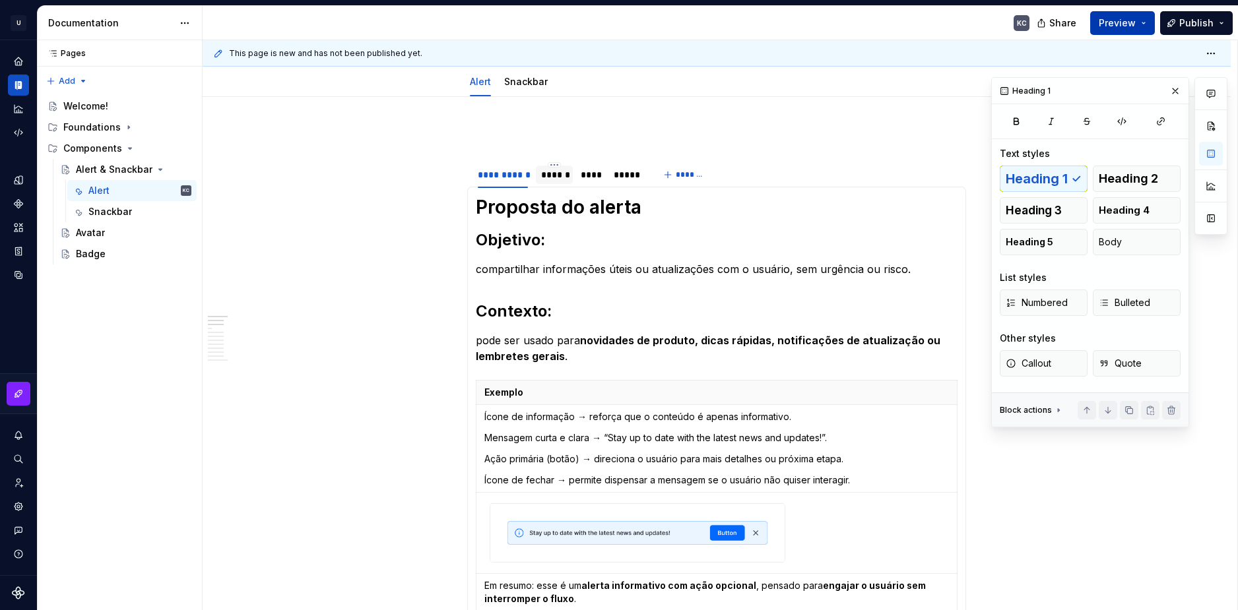
click at [1129, 24] on span "Preview" at bounding box center [1116, 22] width 37 height 13
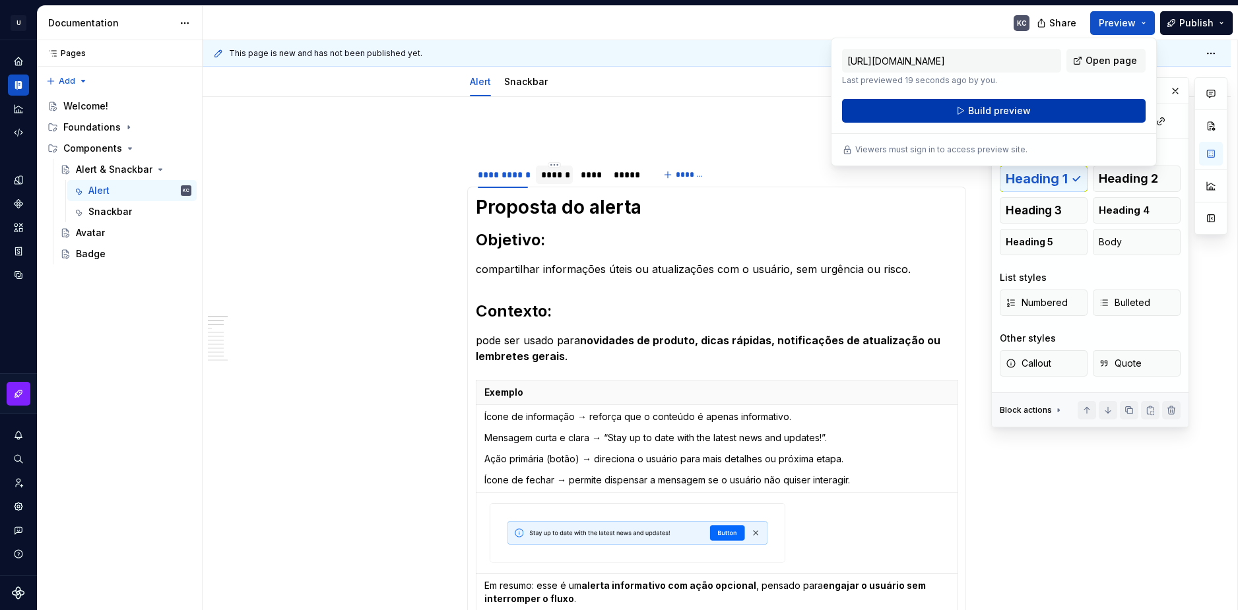
click at [1018, 116] on span "Build preview" at bounding box center [999, 110] width 63 height 13
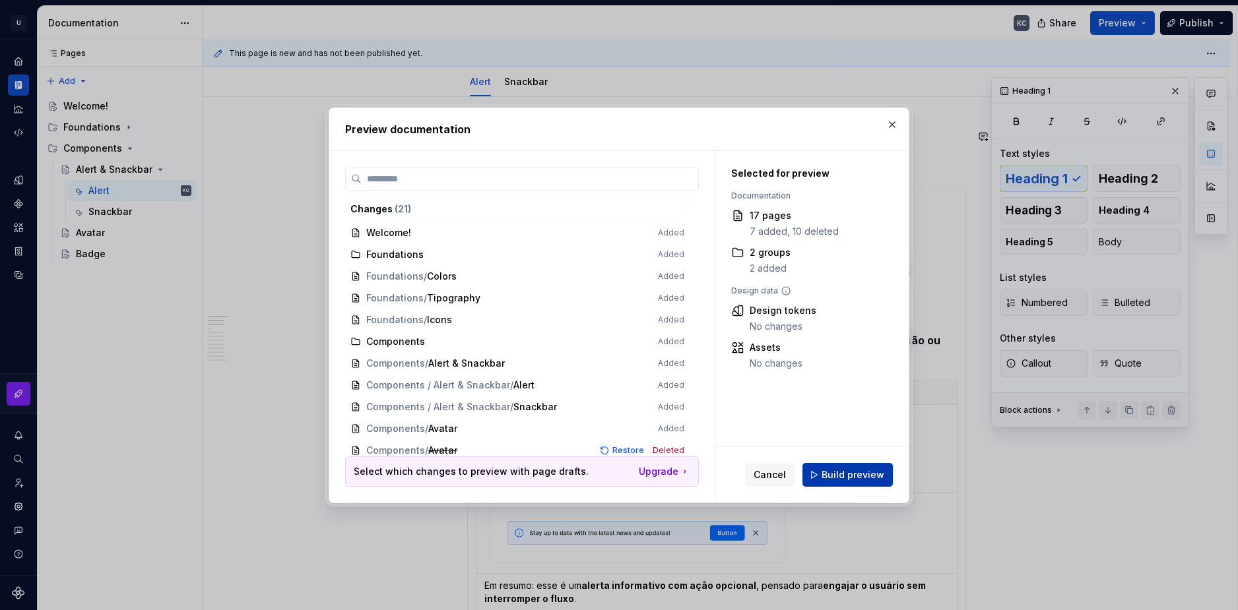
click at [853, 482] on button "Build preview" at bounding box center [847, 475] width 90 height 24
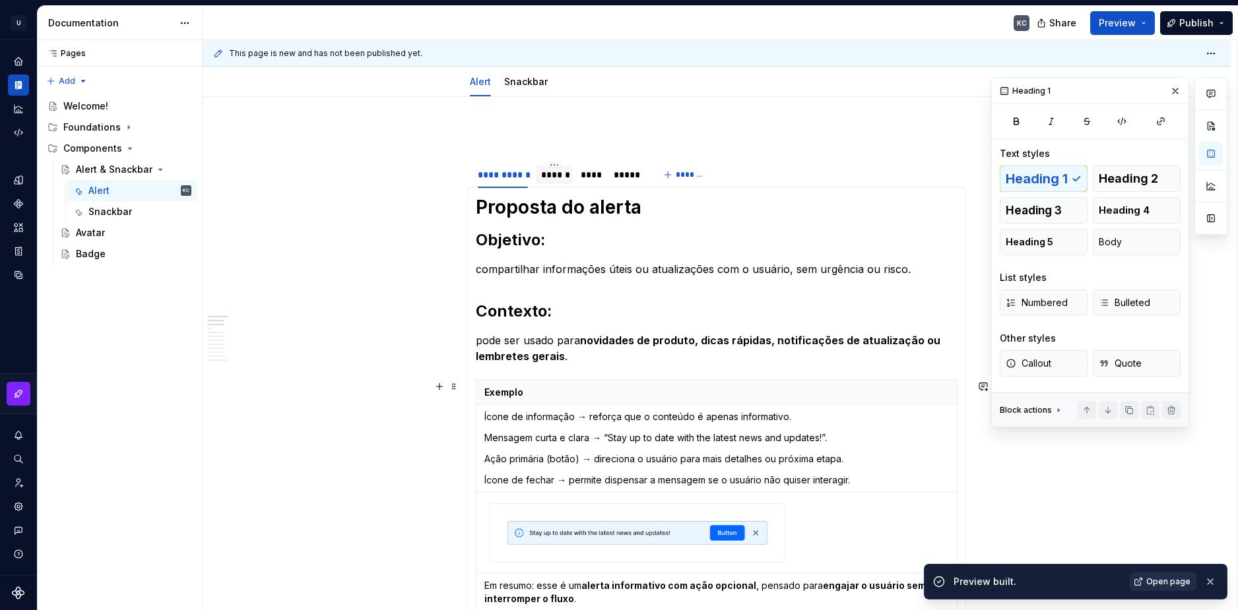
click at [1154, 585] on span "Open page" at bounding box center [1168, 582] width 44 height 11
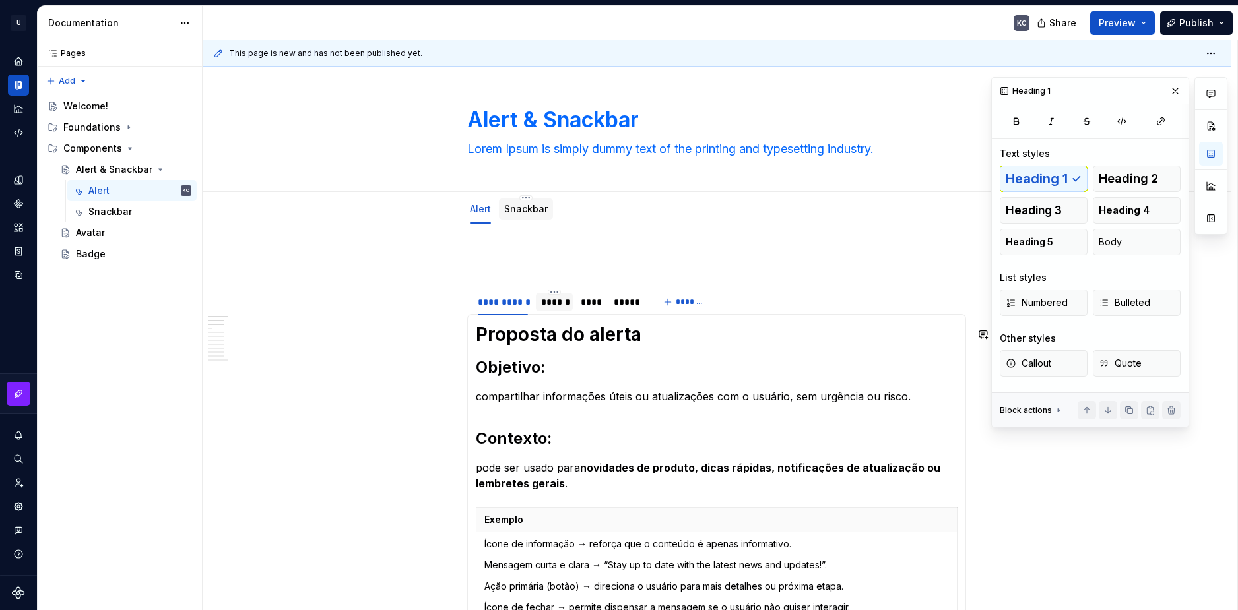
scroll to position [0, 0]
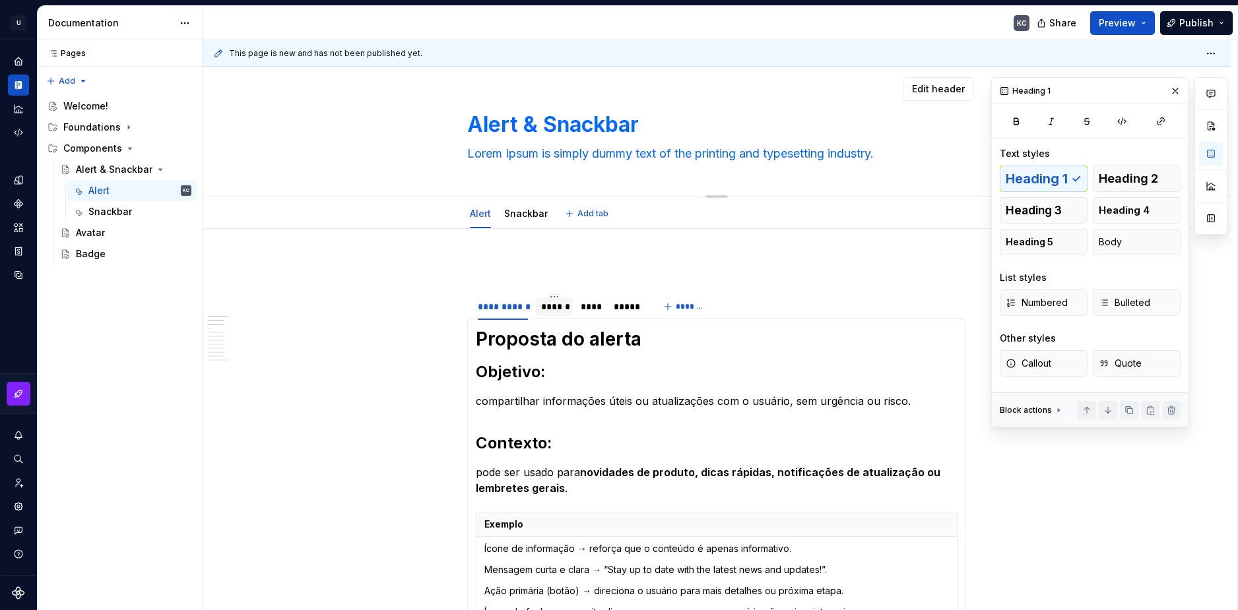
click at [528, 149] on textarea "Lorem Ipsum is simply dummy text of the printing and typesetting industry." at bounding box center [713, 153] width 499 height 21
paste textarea "compartilhar informações úteis ou atualizações com o usuário, sem urgência ou r…"
type textarea "*"
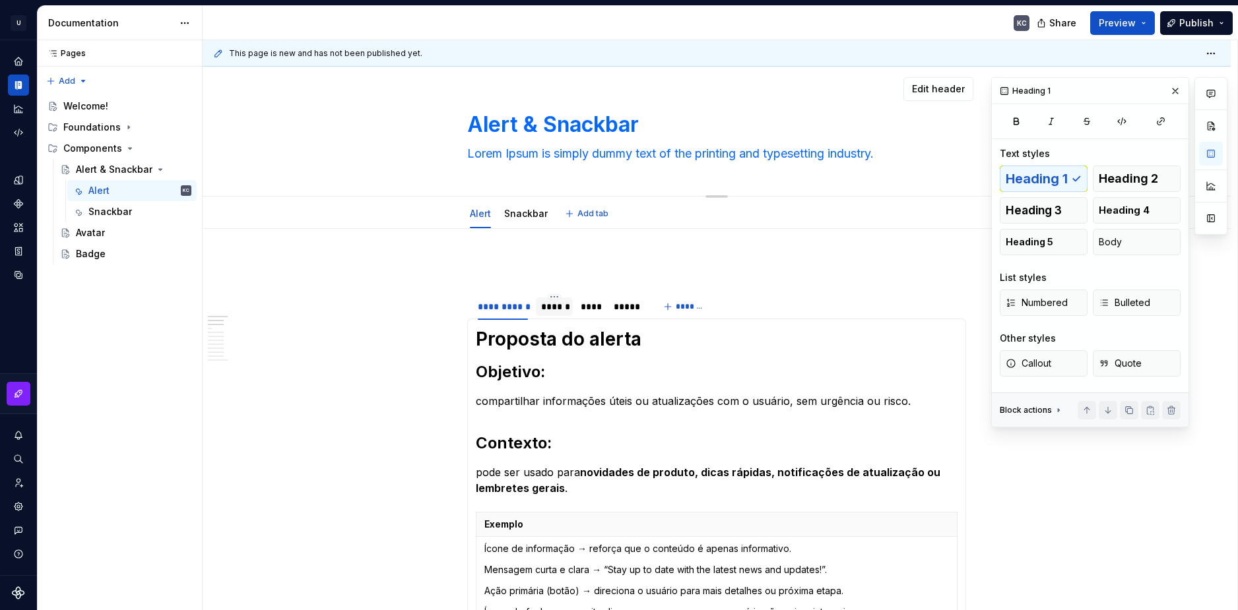
type textarea "compartilhar informações úteis ou atualizações com o usuário, sem urgência ou r…"
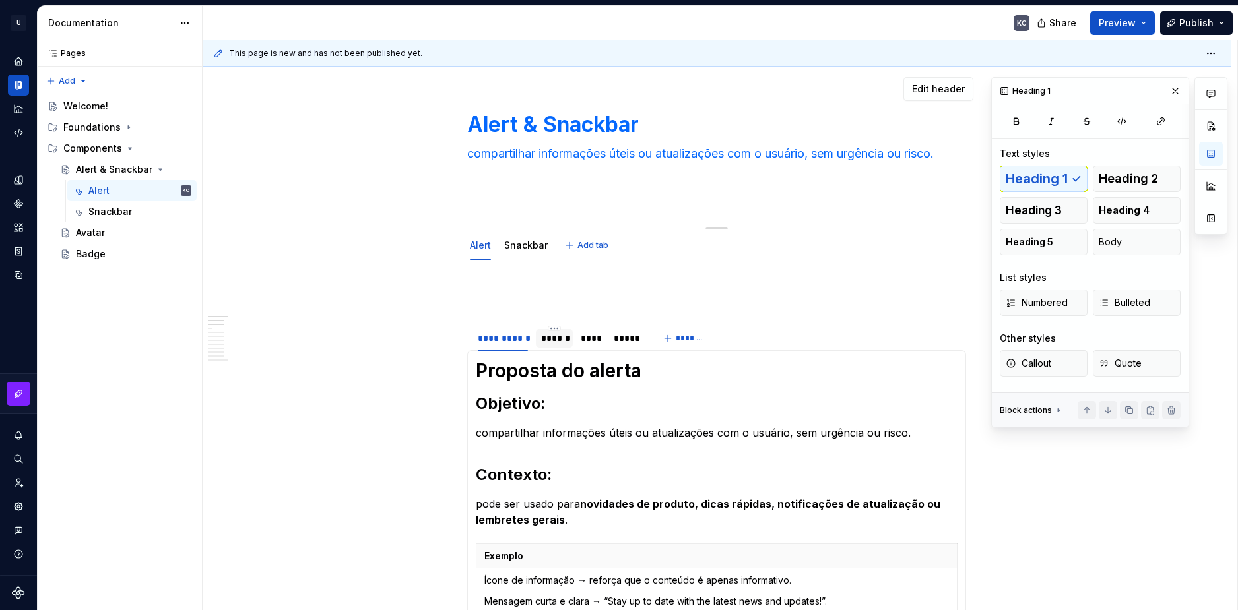
type textarea "*"
type textarea "compartilhar informações úteis ou atualizações com o usuário, sem urgência ou r…"
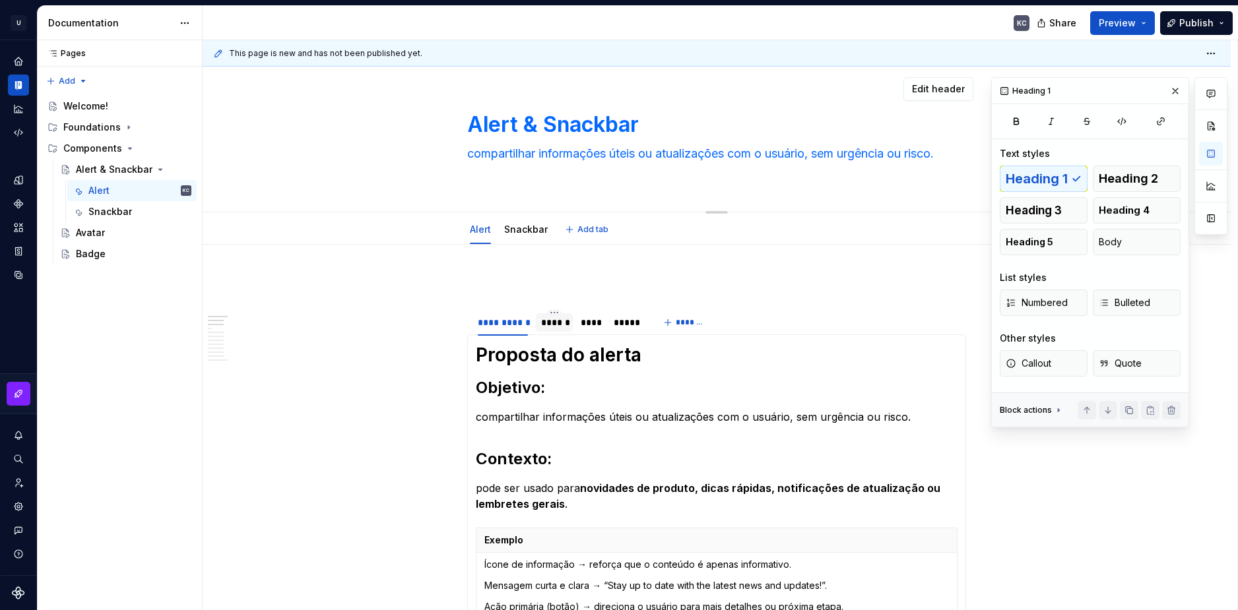
type textarea "*"
type textarea "compartilhar informações úteis ou atualizações com o usuário, sem urgência ou r…"
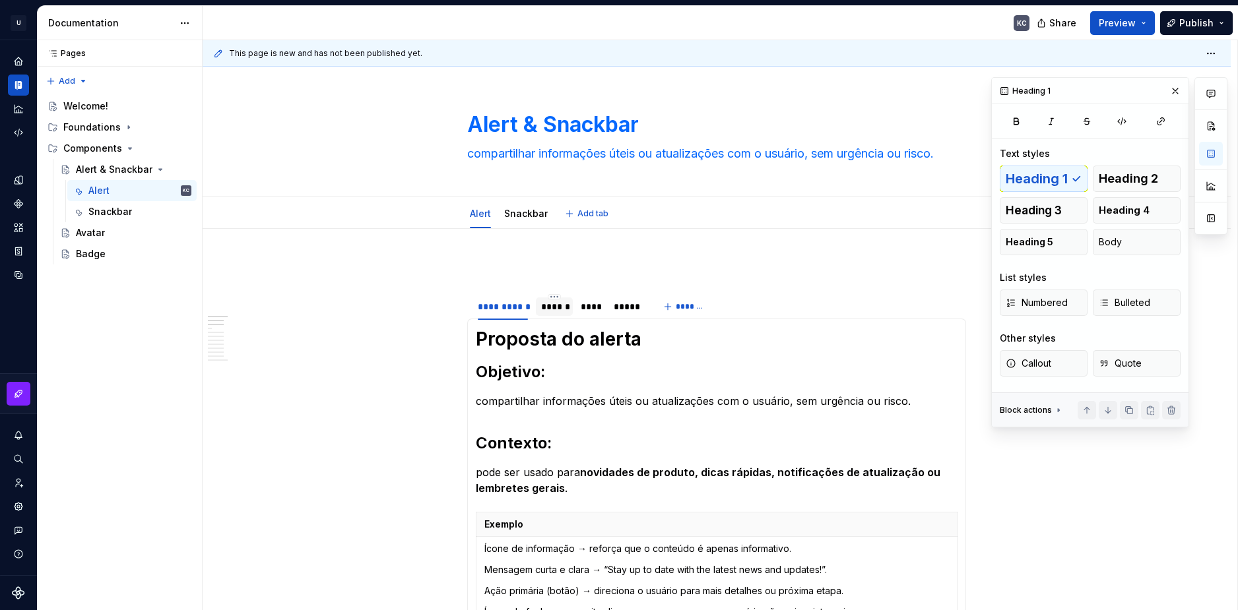
type textarea "*"
type textarea "compartilhar informações úteis ou atualizações com o usuário, sem urgência ou r…"
click at [101, 237] on div "Avatar" at bounding box center [90, 232] width 29 height 13
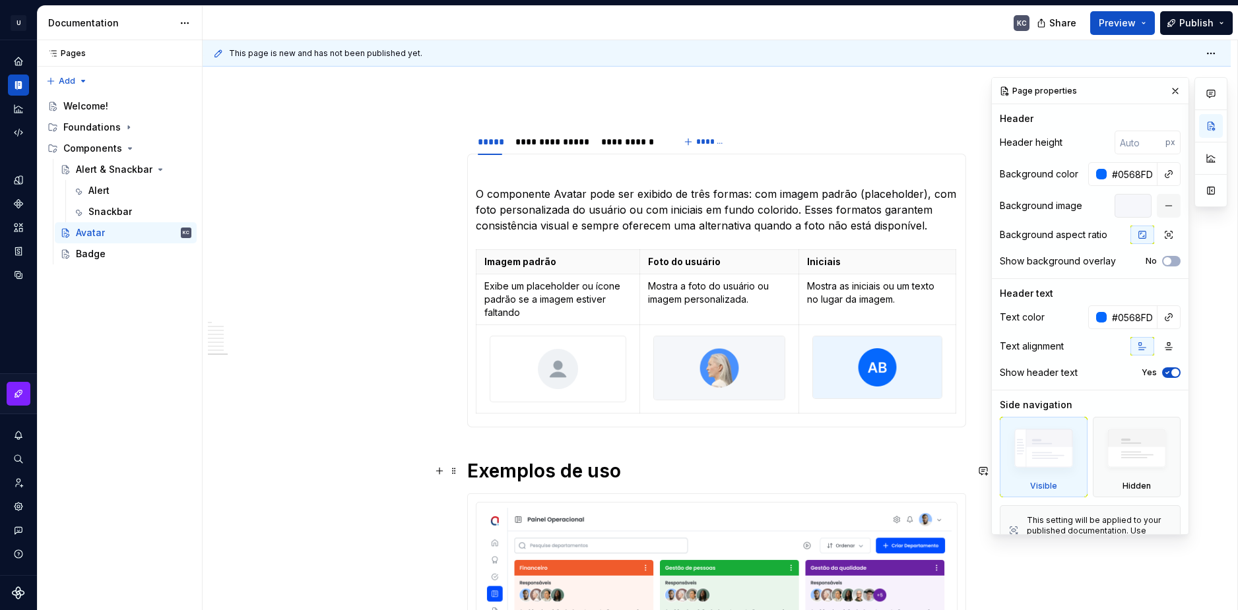
scroll to position [132, 0]
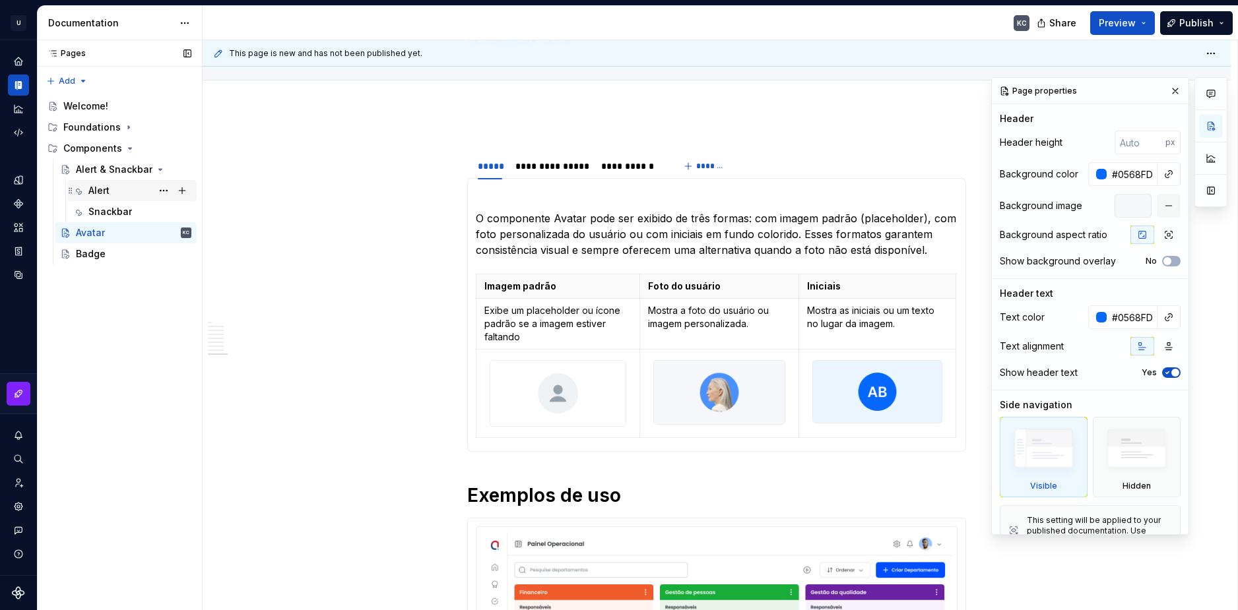
click at [96, 193] on div "Alert" at bounding box center [98, 190] width 21 height 13
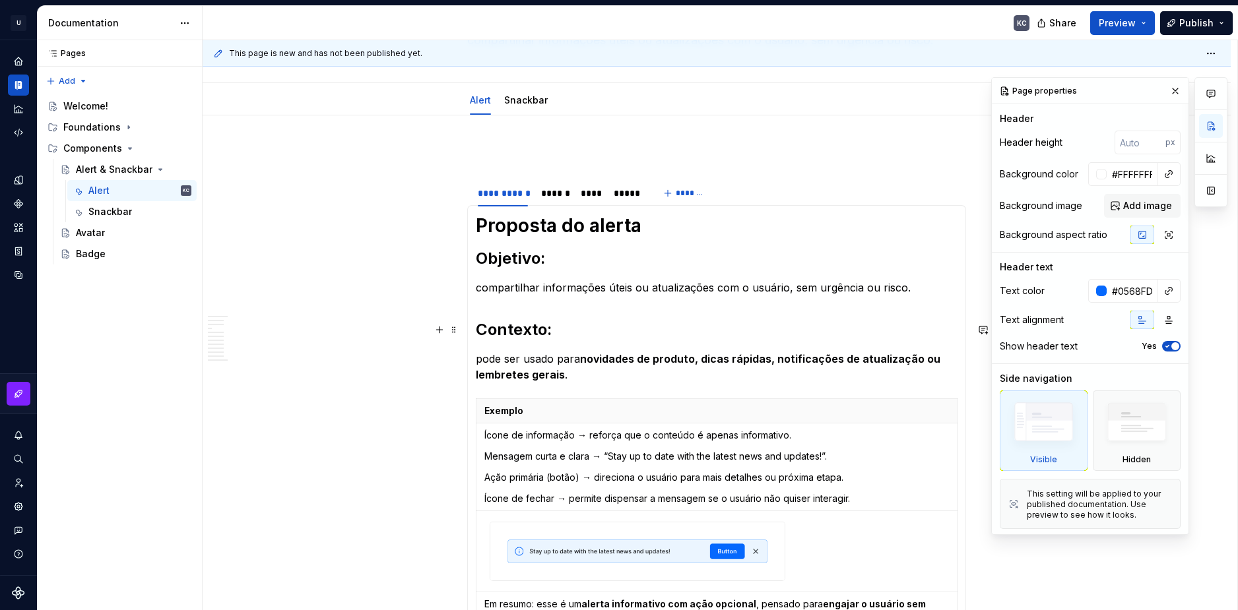
scroll to position [132, 0]
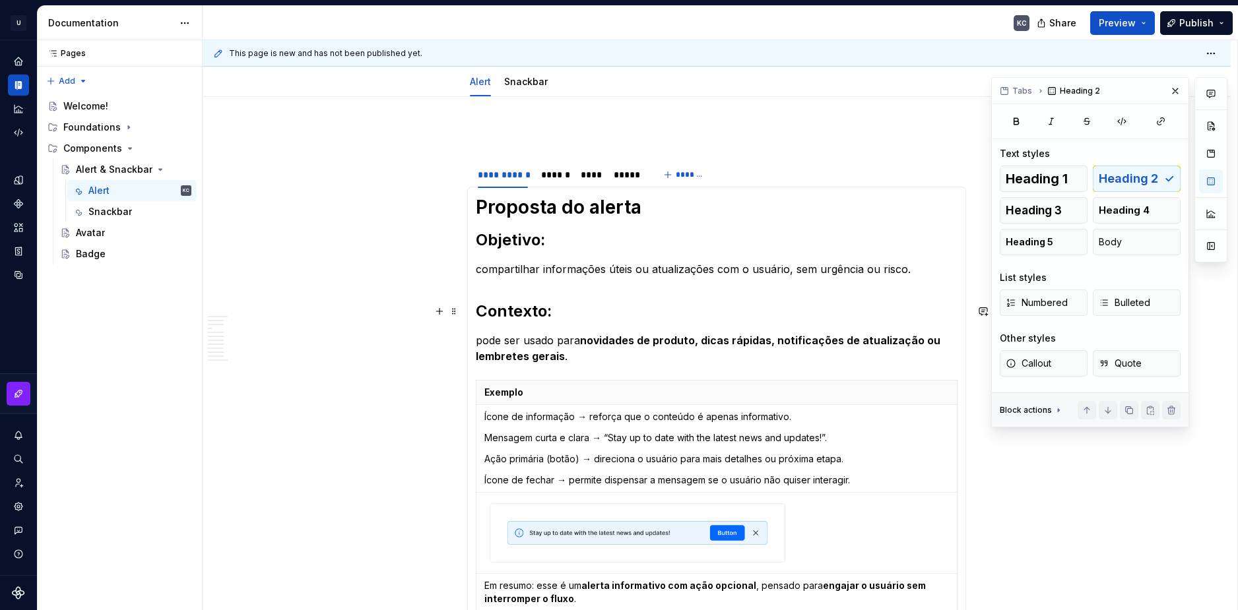
click at [515, 313] on h2 "Contexto:" at bounding box center [717, 311] width 482 height 21
type textarea "*"
click at [515, 313] on h2 "Contexto:" at bounding box center [717, 311] width 482 height 21
click at [449, 317] on div at bounding box center [444, 311] width 29 height 18
click at [457, 317] on span at bounding box center [454, 311] width 11 height 18
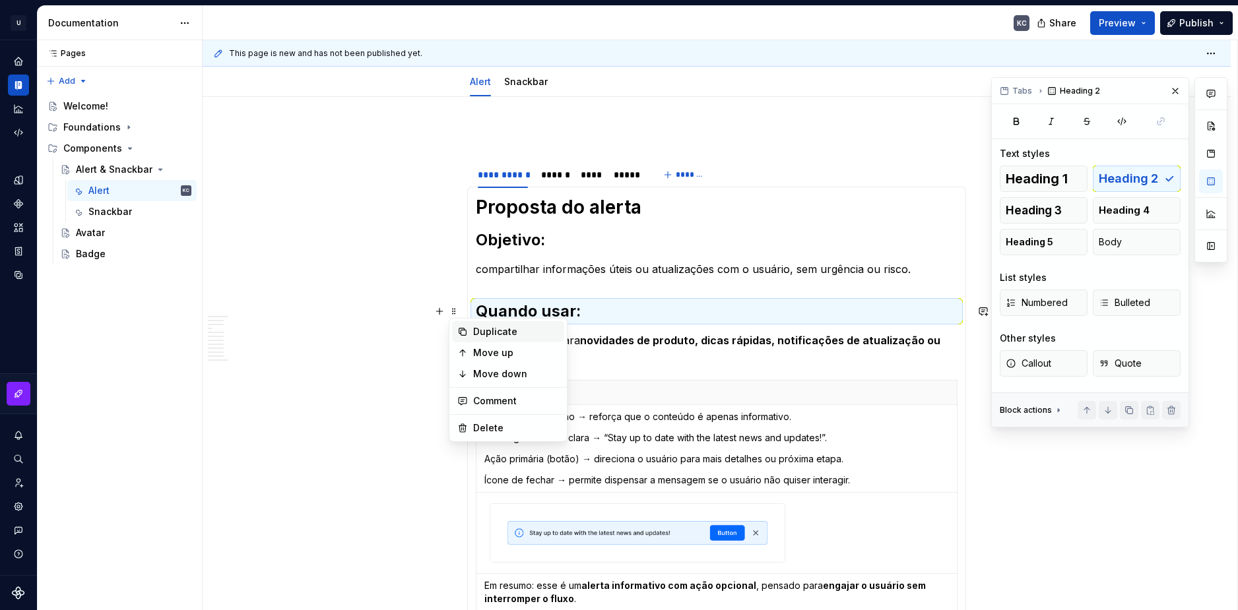
click at [470, 326] on div "Duplicate" at bounding box center [508, 331] width 112 height 21
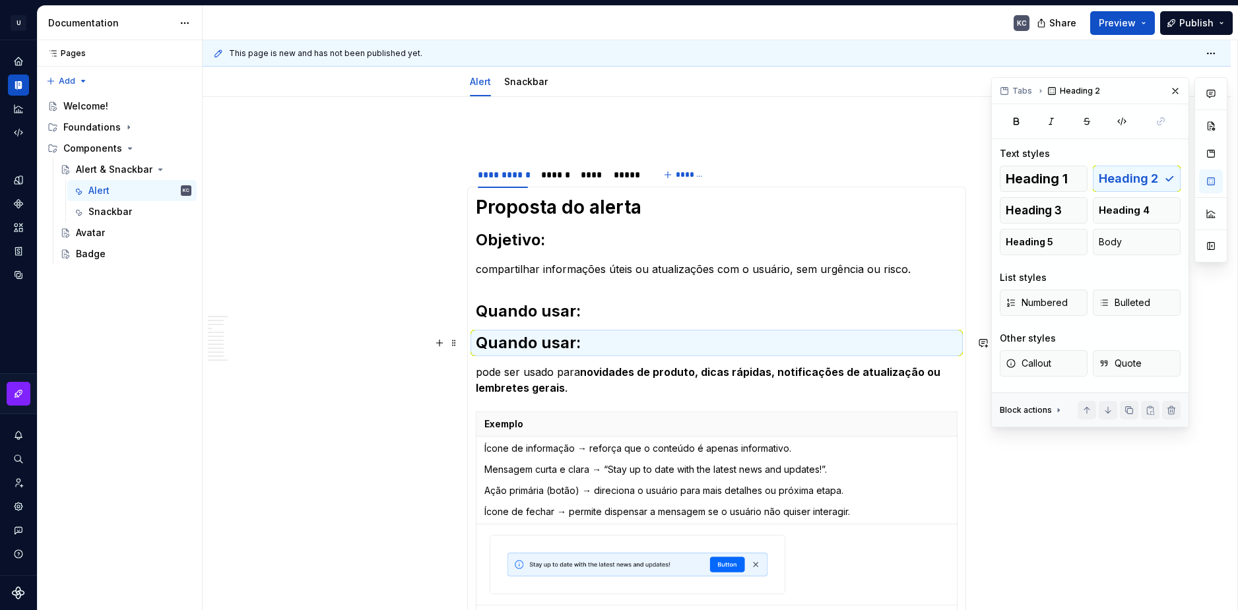
click at [497, 340] on h2 "Quando usar:" at bounding box center [717, 342] width 482 height 21
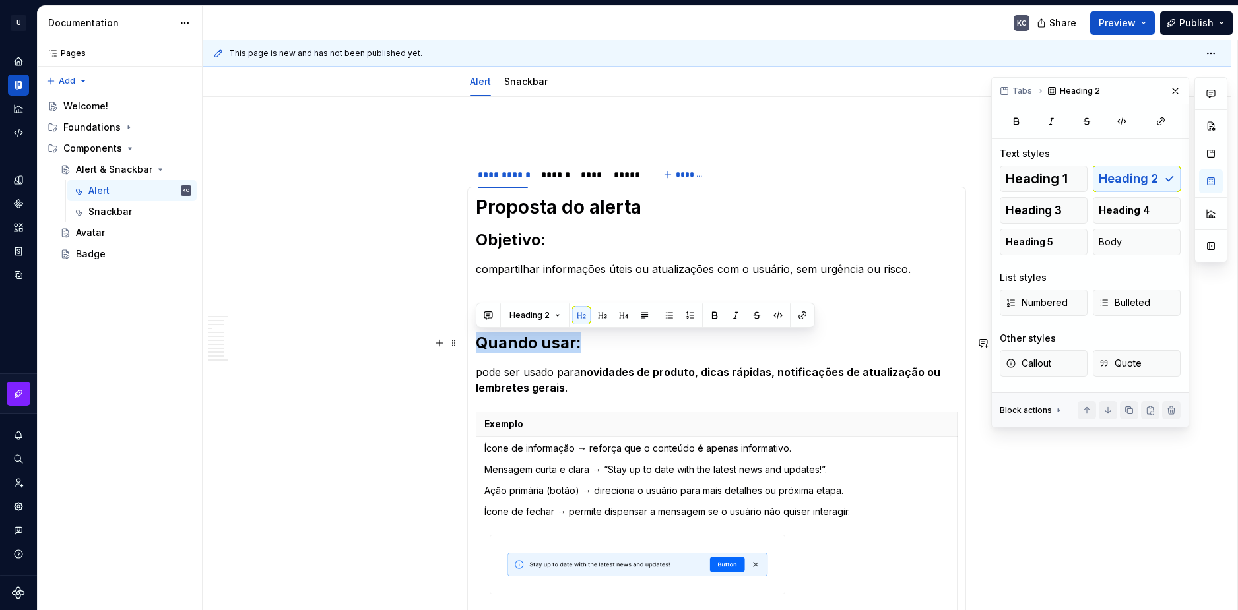
click at [540, 344] on h2 "Quando usar:" at bounding box center [717, 342] width 482 height 21
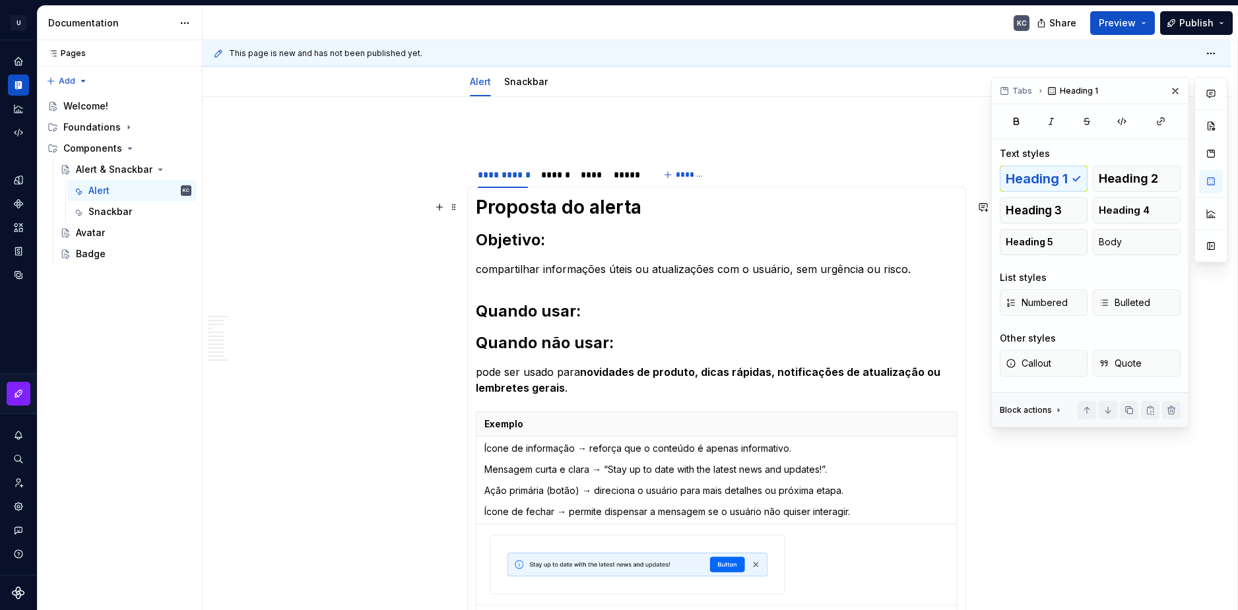
click at [478, 209] on h1 "Proposta do alerta" at bounding box center [717, 207] width 482 height 24
click at [445, 313] on button "button" at bounding box center [439, 311] width 18 height 18
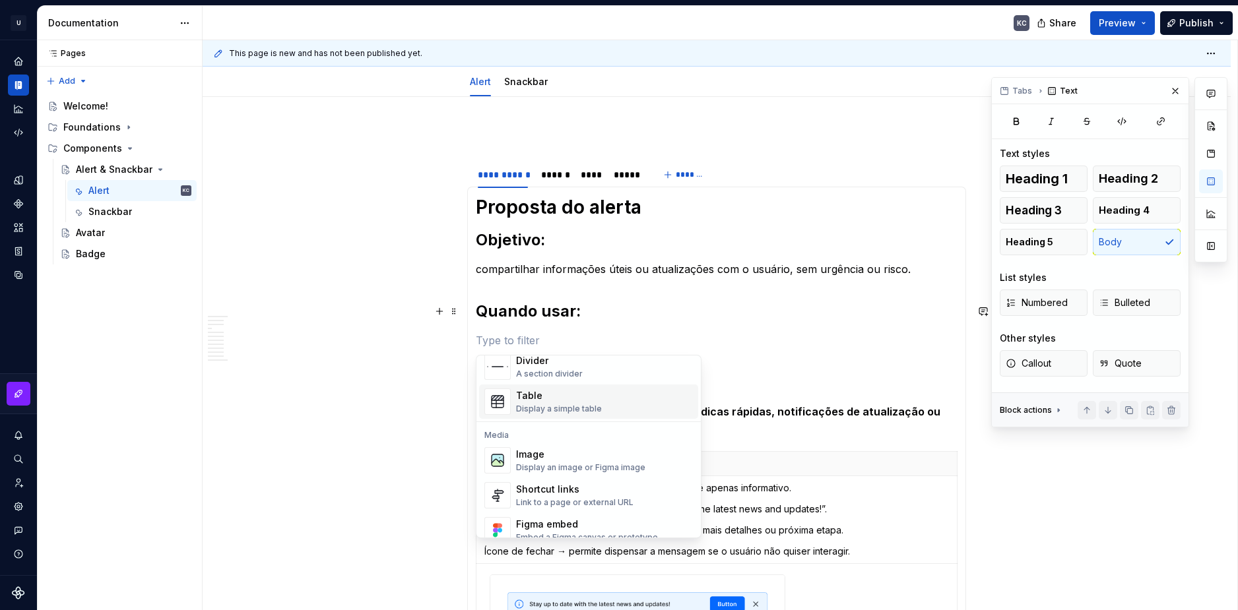
scroll to position [462, 0]
click at [547, 444] on span "Image Display an image or Figma image" at bounding box center [588, 458] width 219 height 34
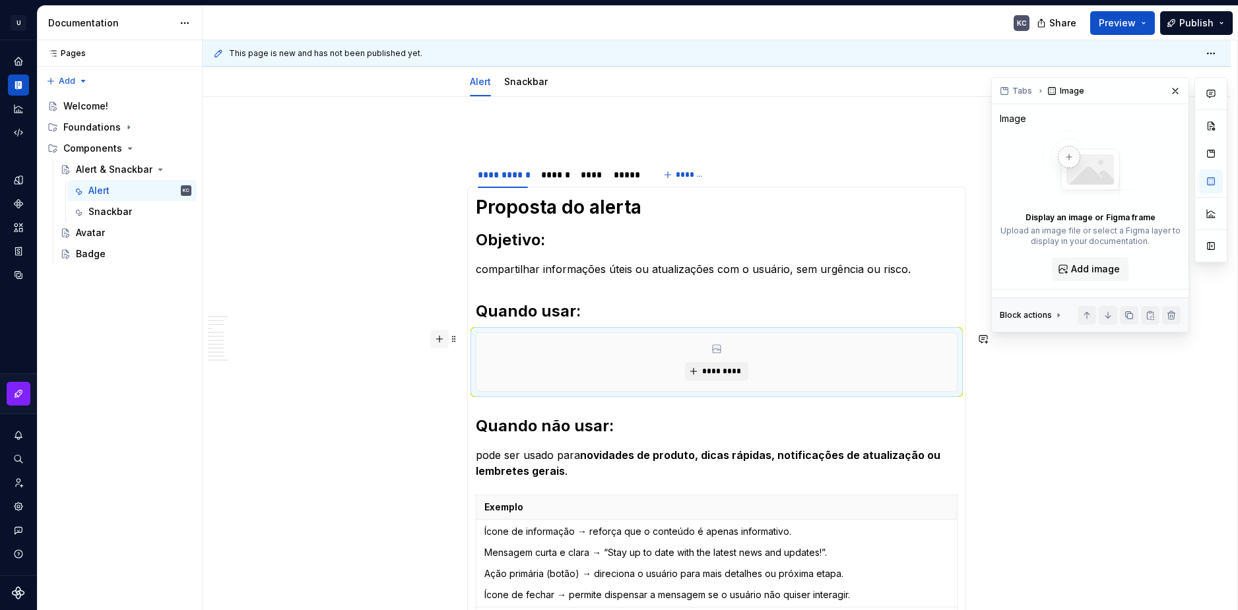
click at [439, 342] on button "button" at bounding box center [439, 339] width 18 height 18
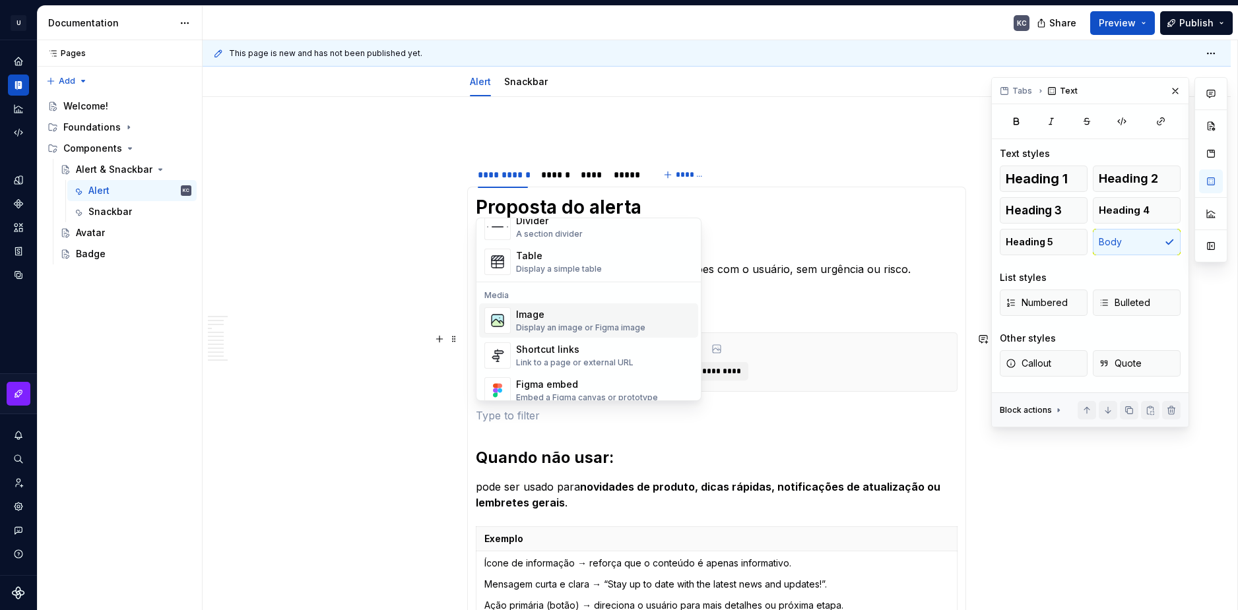
click at [551, 327] on div "Display an image or Figma image" at bounding box center [580, 328] width 129 height 11
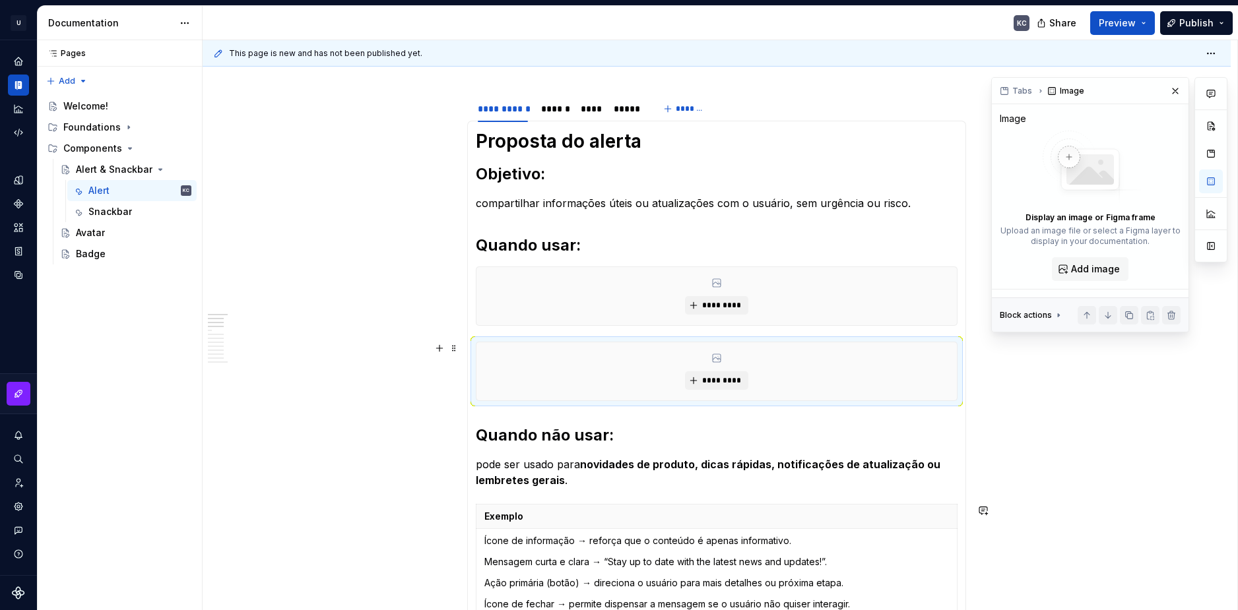
scroll to position [132, 0]
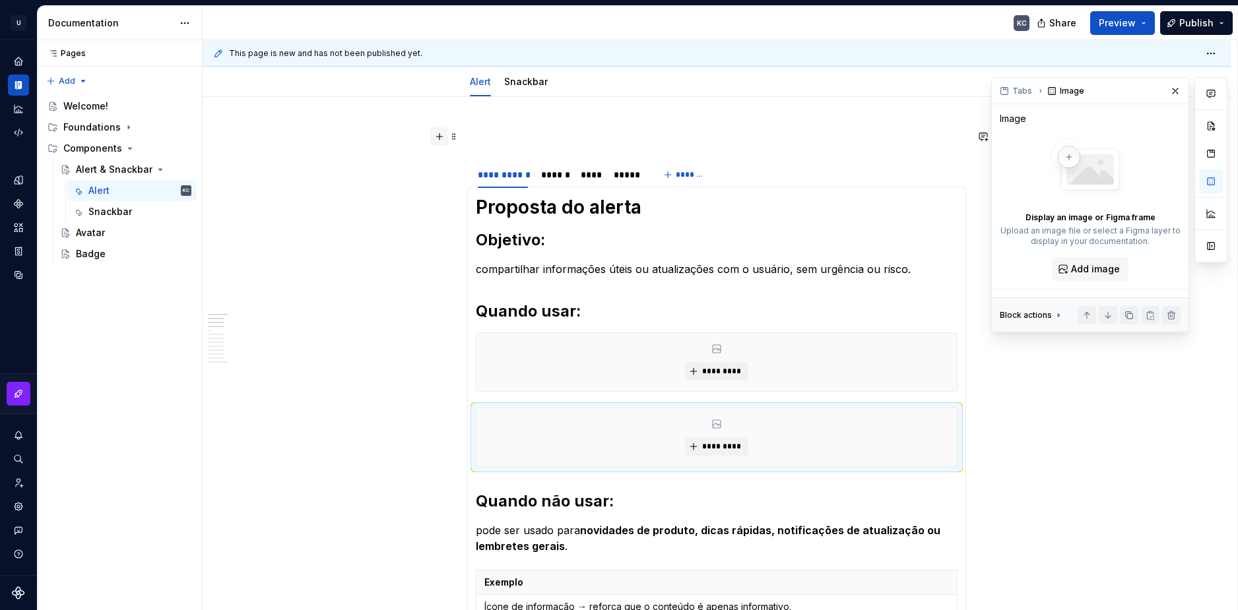
drag, startPoint x: 454, startPoint y: 129, endPoint x: 440, endPoint y: 134, distance: 14.8
click at [440, 134] on button "button" at bounding box center [439, 136] width 18 height 18
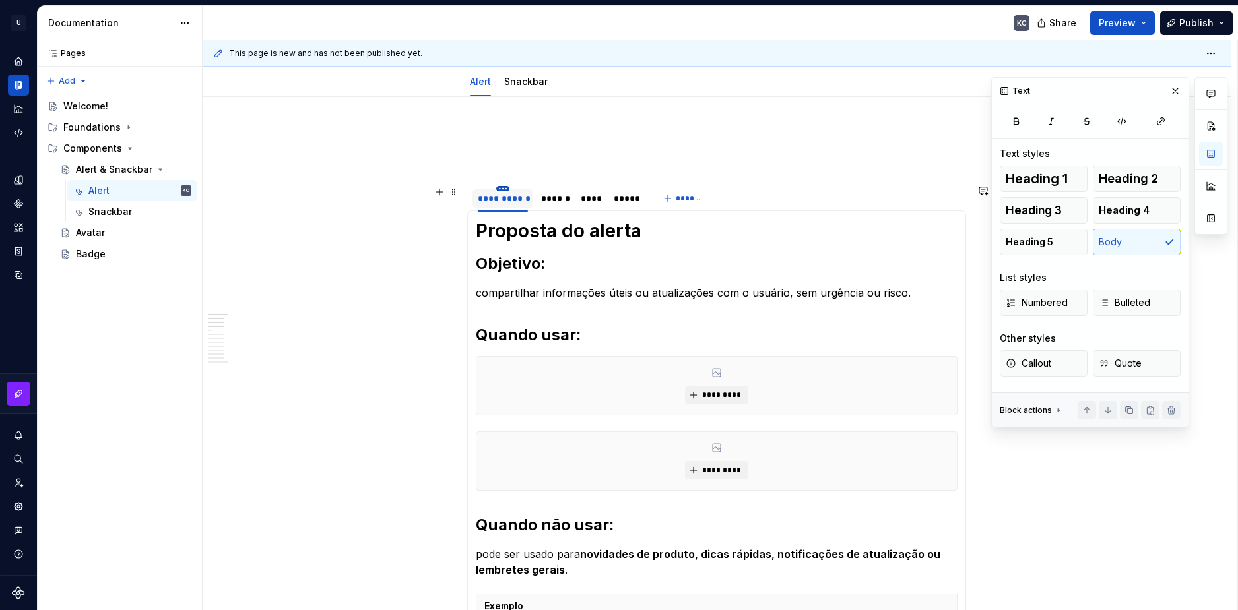
click at [505, 191] on html "U Stardust DS KC Design system data Documentation KC Share Preview Publish Page…" at bounding box center [619, 305] width 1238 height 610
click at [527, 160] on html "U Stardust DS KC Design system data Documentation KC Share Preview Publish Page…" at bounding box center [619, 305] width 1238 height 610
click at [94, 129] on div "Foundations" at bounding box center [91, 127] width 57 height 13
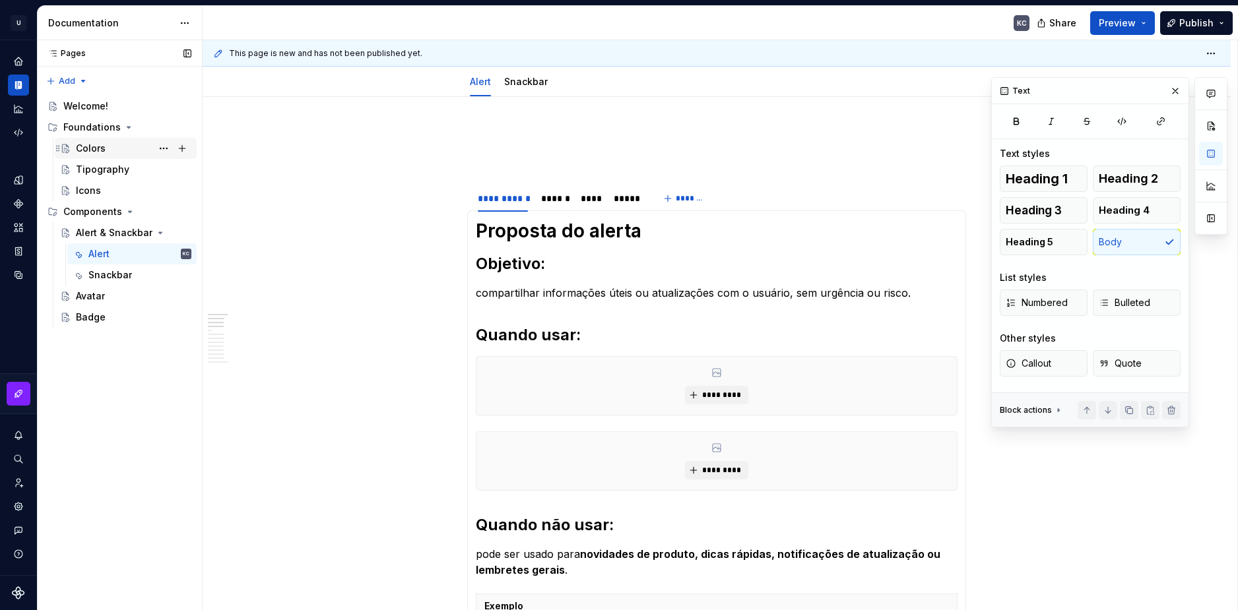
click at [96, 148] on div "Colors" at bounding box center [91, 148] width 30 height 13
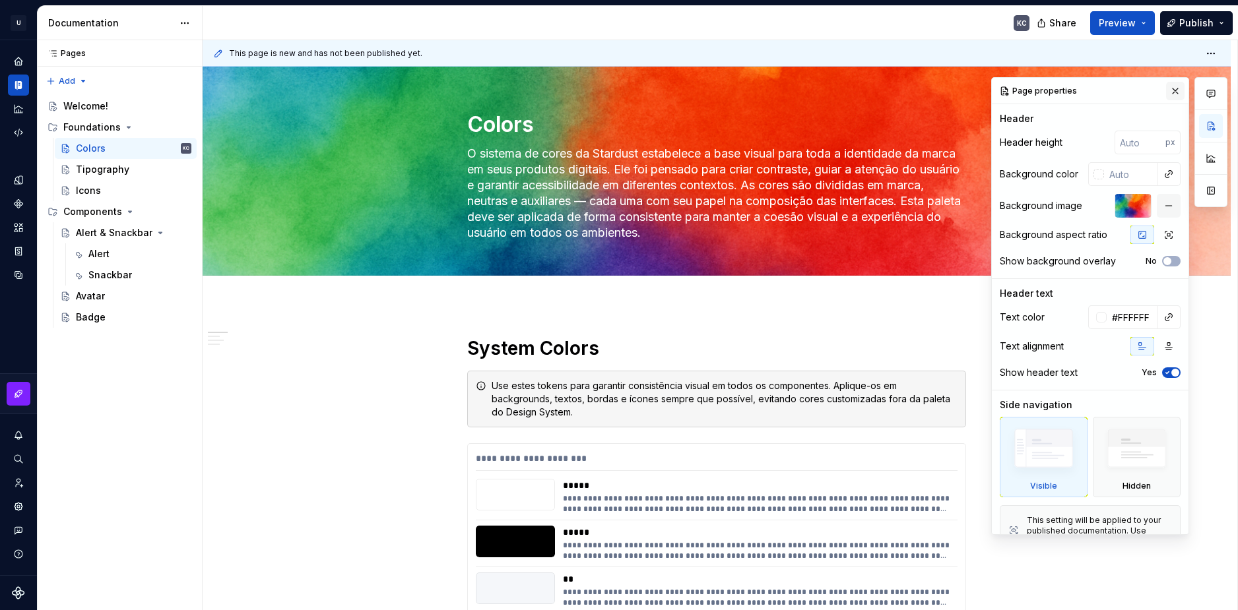
click at [1174, 94] on button "button" at bounding box center [1175, 91] width 18 height 18
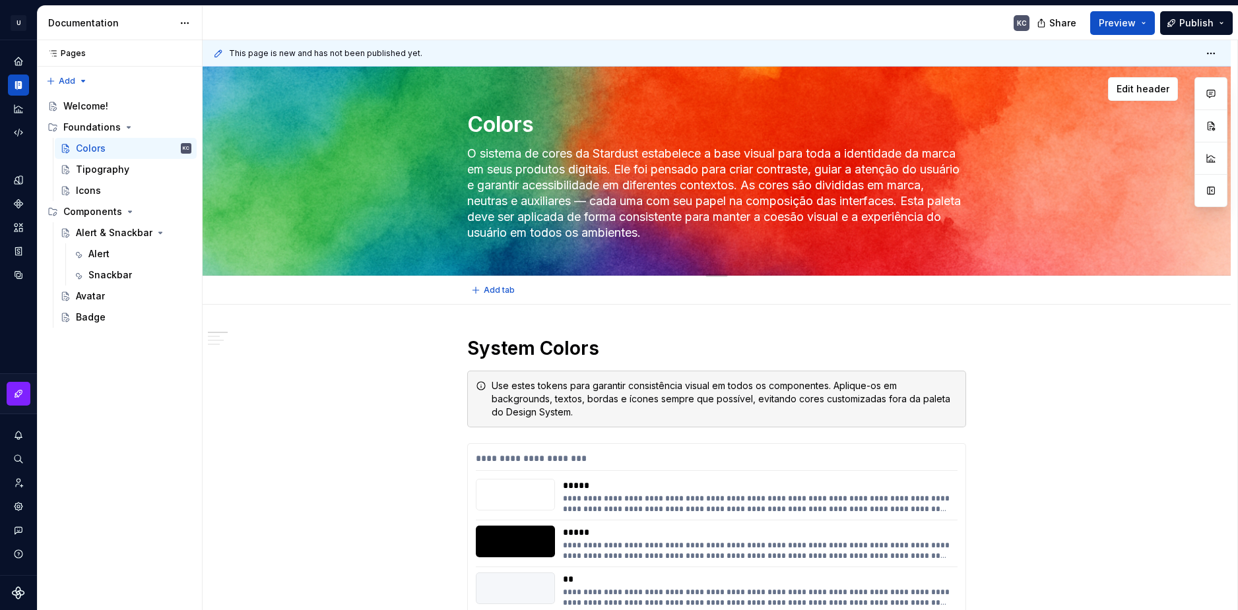
click at [501, 154] on textarea "O sistema de cores da Stardust estabelece a base visual para toda a identidade …" at bounding box center [713, 193] width 499 height 100
click at [497, 121] on textarea "Colors" at bounding box center [713, 125] width 499 height 32
click at [360, 127] on div "Colors O sistema de cores da Stardust estabelece a base visual para toda a iden…" at bounding box center [716, 171] width 922 height 208
click at [871, 85] on div "Edit header" at bounding box center [690, 89] width 975 height 24
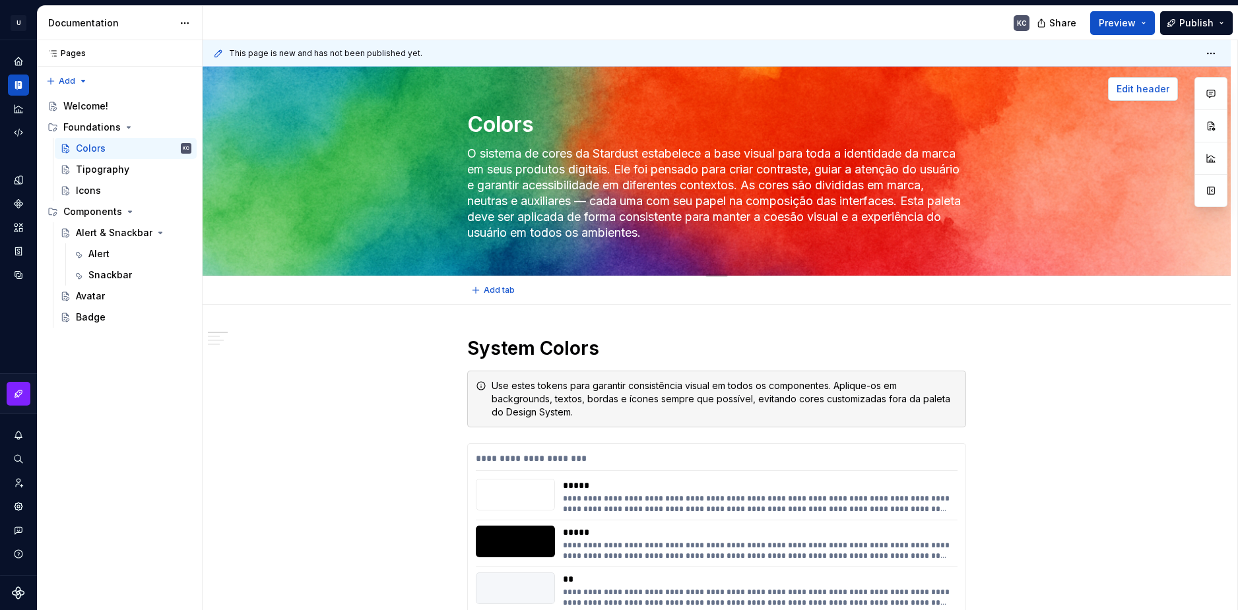
click at [1130, 85] on span "Edit header" at bounding box center [1142, 88] width 53 height 13
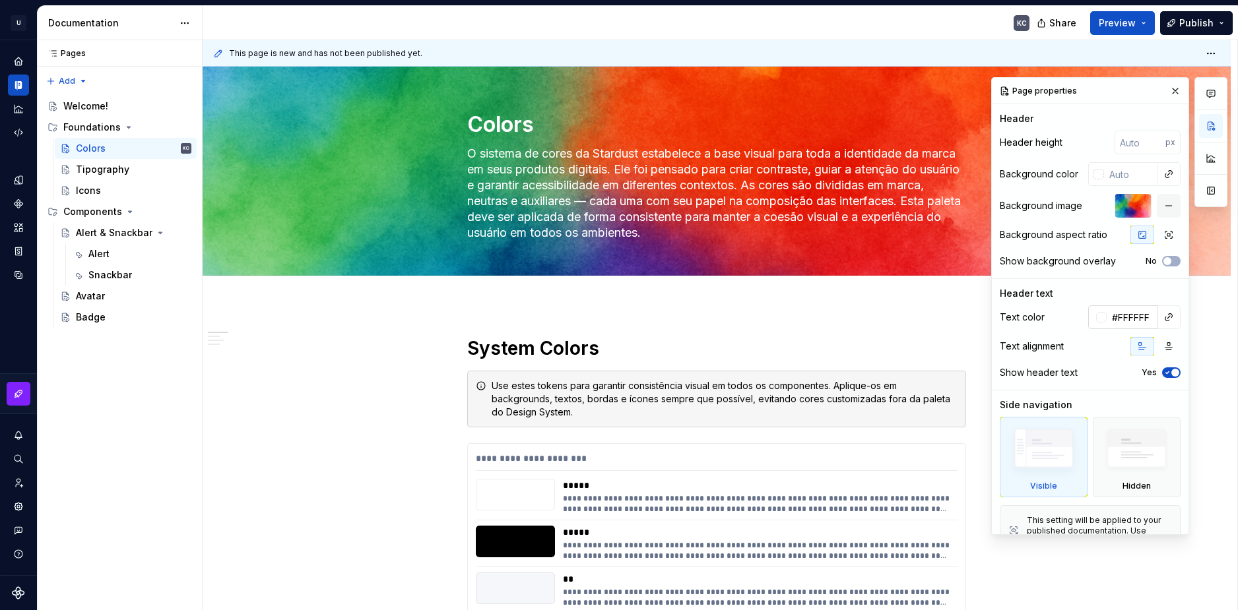
type textarea "*"
click at [1093, 320] on div at bounding box center [1099, 317] width 13 height 11
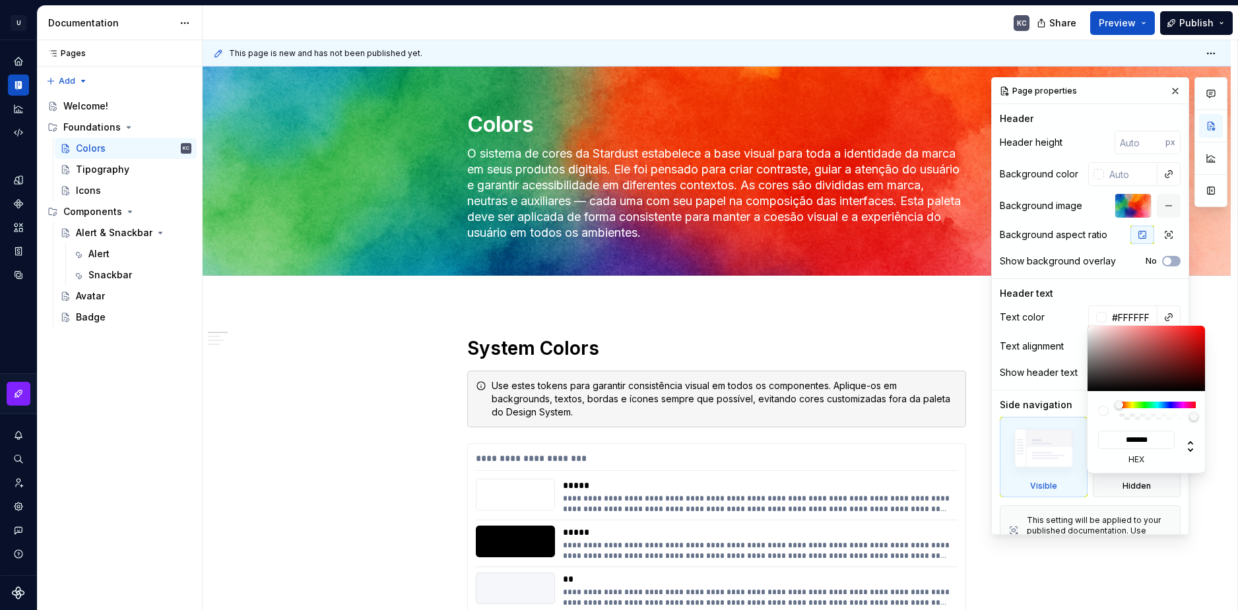
click at [1094, 320] on div "Comments Open comments No comments yet Select ‘Comment’ from the block context …" at bounding box center [1109, 306] width 236 height 458
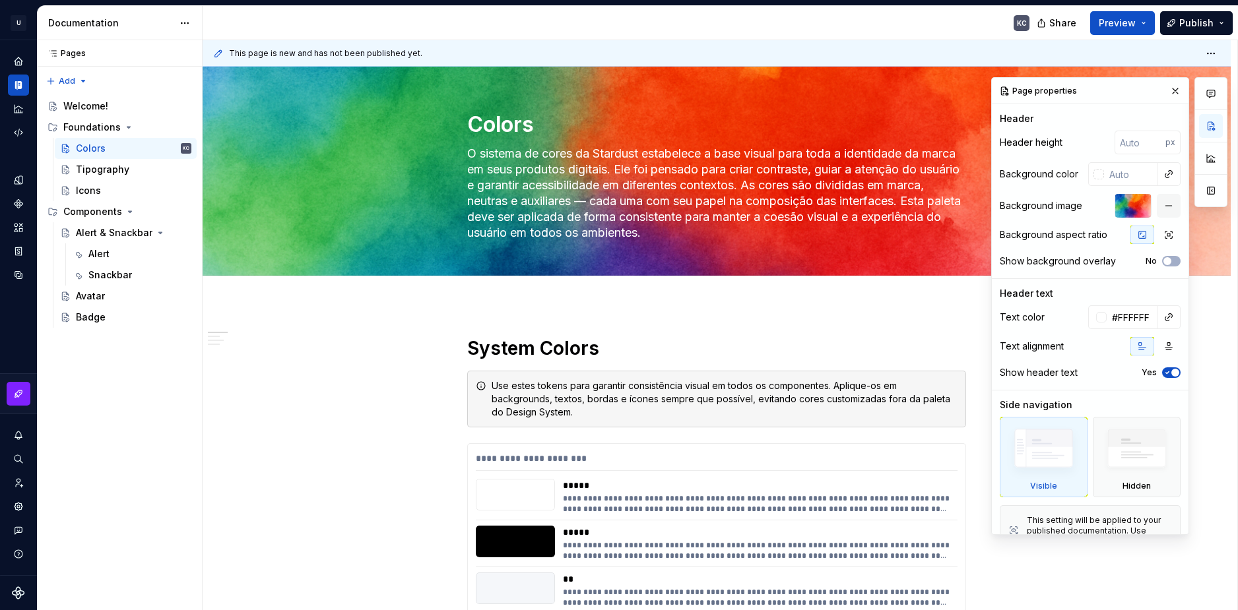
click at [1096, 320] on div at bounding box center [1101, 317] width 11 height 11
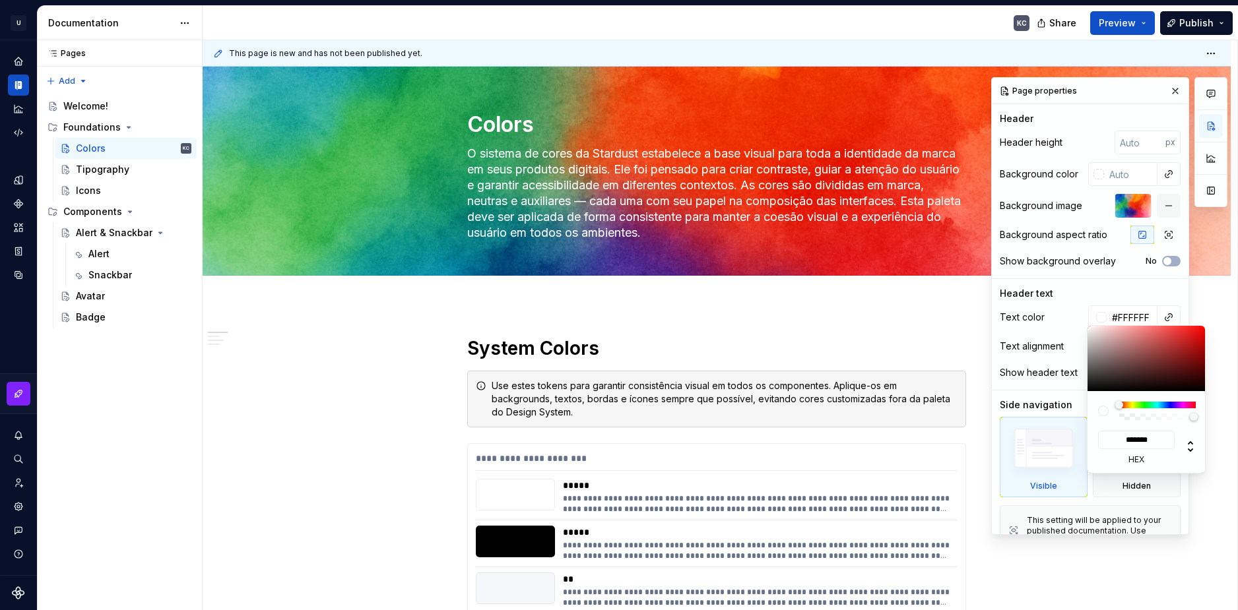
type input "#FFFFFFF7"
type input "***"
type textarea "*"
type input "#FFFFFFF2"
type input "**********"
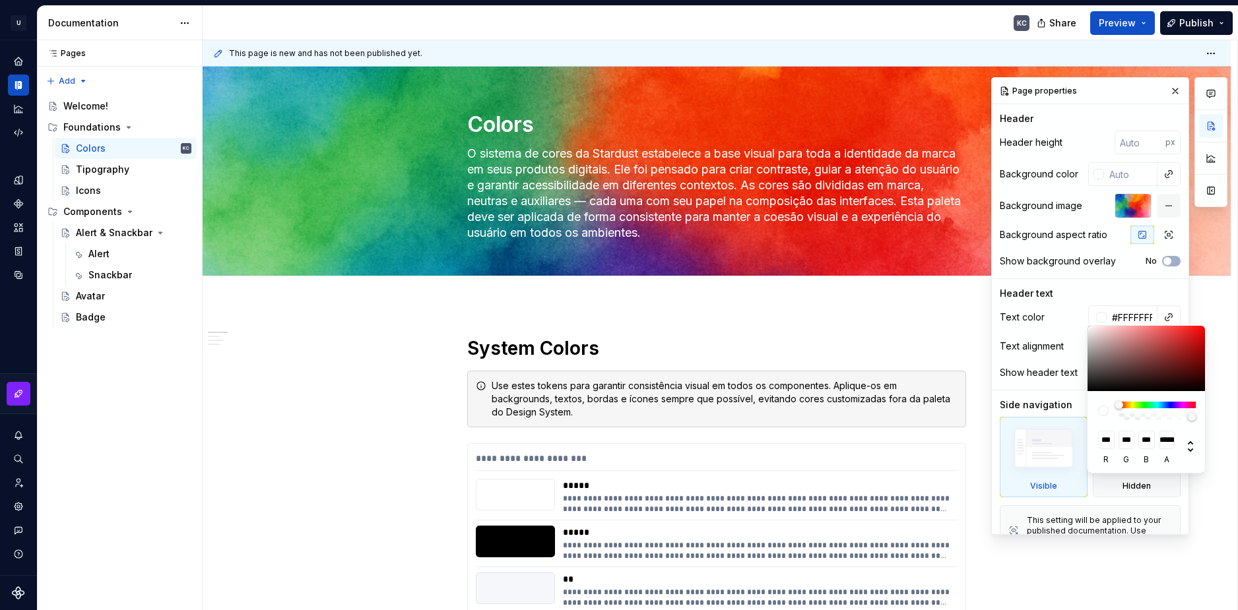
type input "#FFFFFFF0"
type input "**********"
type input "#FFFFFFEB"
type input "**********"
type input "#FFFFFFE3"
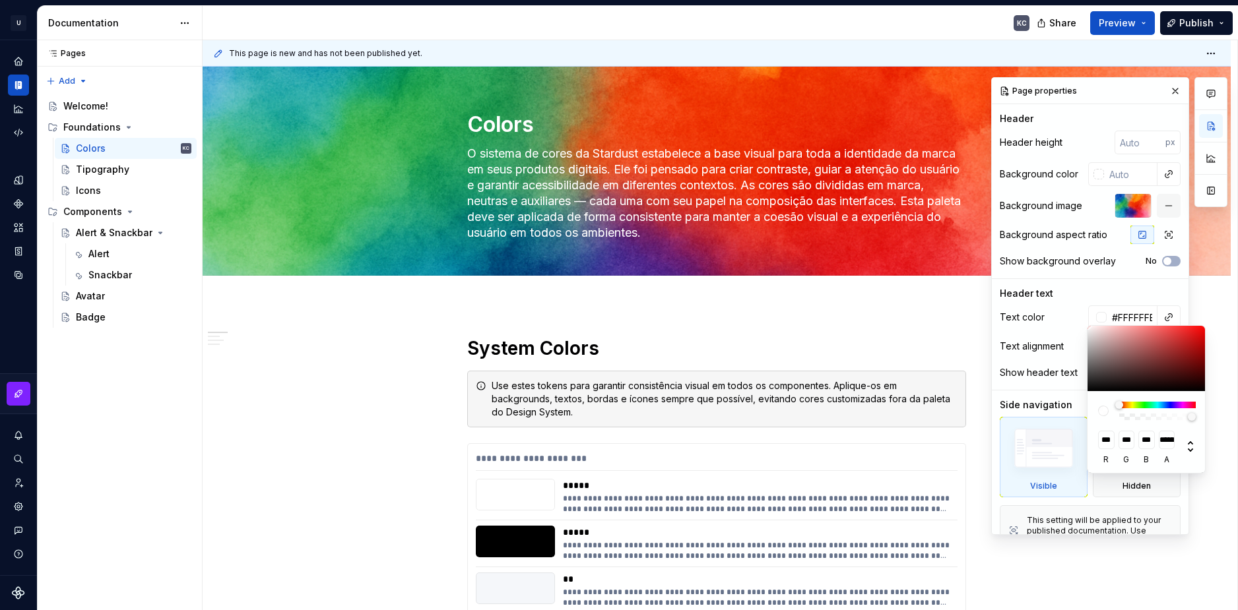
type input "**********"
type input "#FFFFFFDE"
type input "**********"
type input "#FFFFFFD9"
type input "**********"
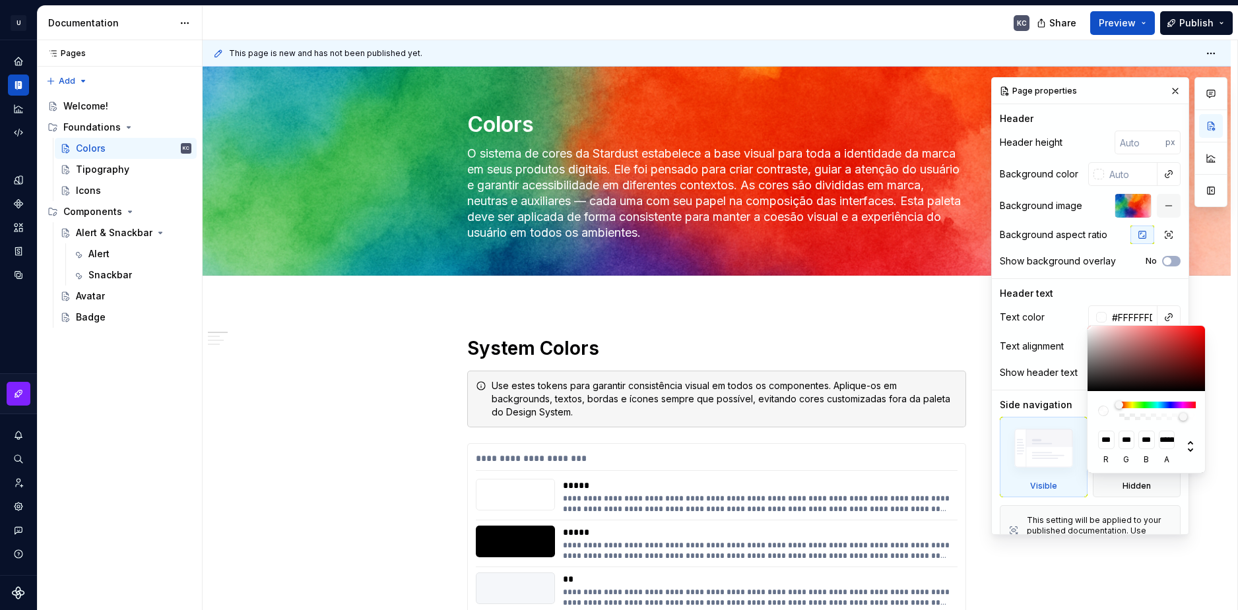
type input "#FFFFFFD6"
type input "**********"
type input "#FFFFFFD4"
type input "**********"
type input "#FFFFFFCF"
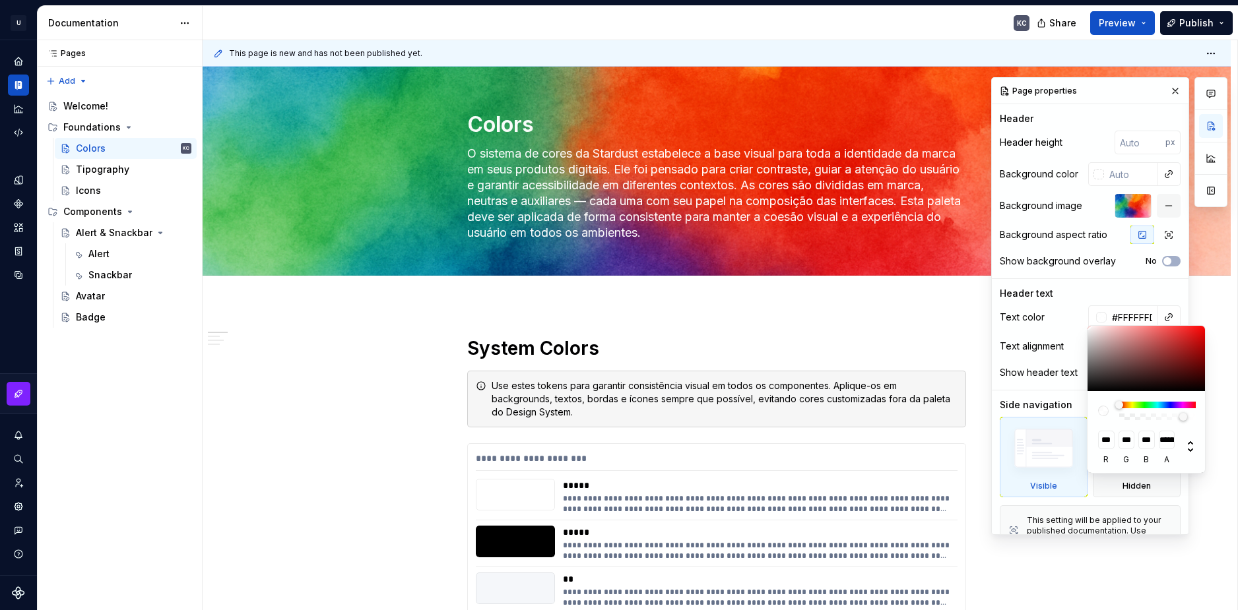
type input "**********"
type input "#FFFFFFCC"
type input "***"
type input "#FFFFFFC4"
type input "**********"
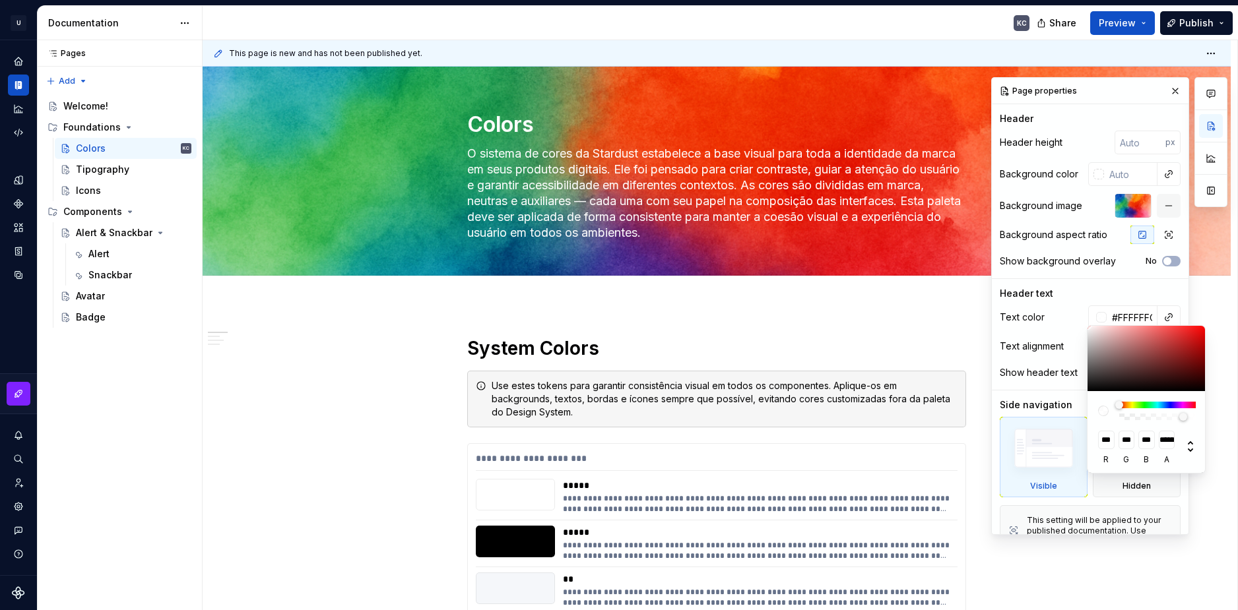
type input "#FFFFFFB5"
type input "**********"
type input "#FFFFFFAB"
type input "**********"
type input "#FFFFFFA6"
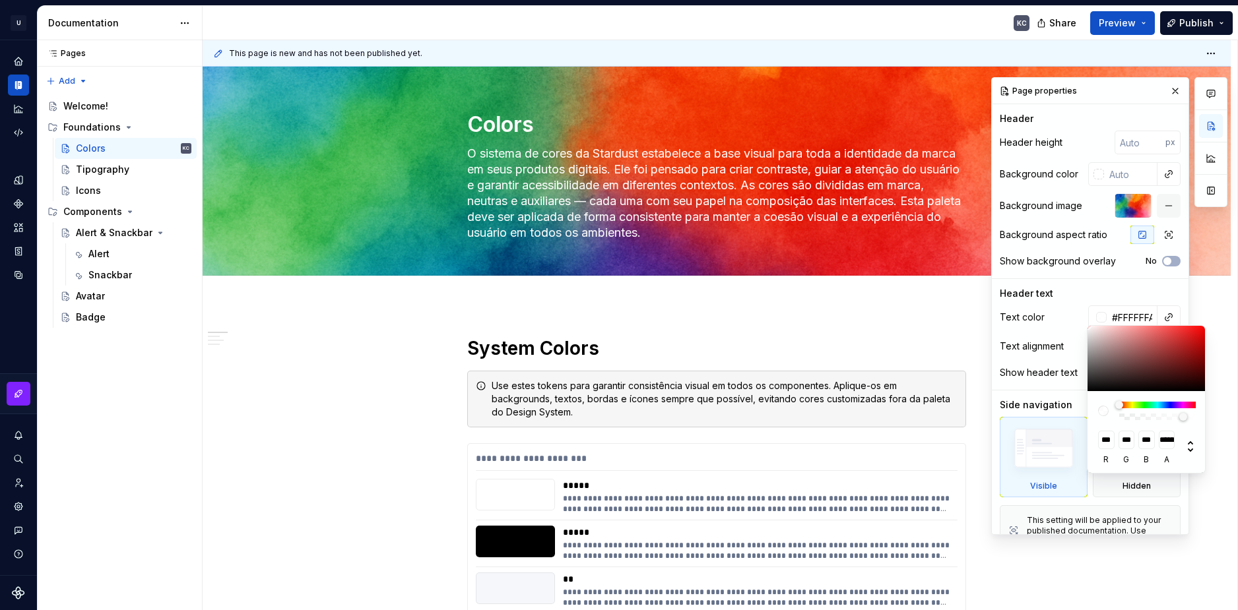
type input "**********"
type input "#FFFFFFA3"
type input "**********"
type input "#FFFFFF9E"
type input "**********"
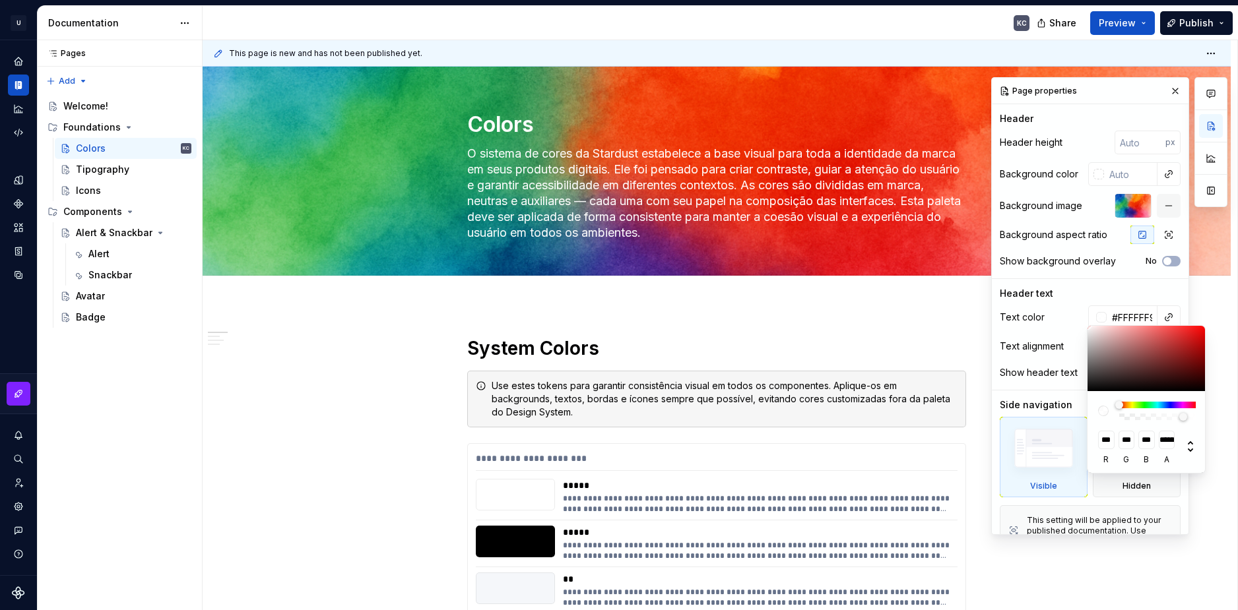
type input "#FFFFFF9C"
type input "**********"
type input "#FFFFFF99"
type input "***"
type input "#FFFFFF91"
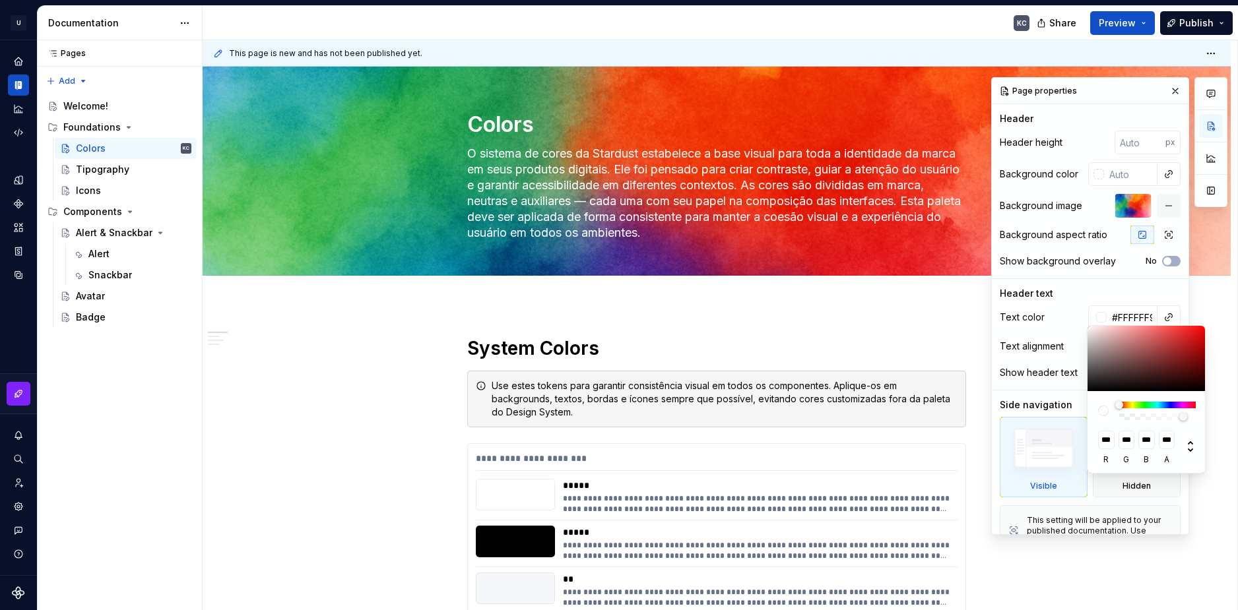
type input "**********"
type input "#FFFFFF8F"
type input "**********"
type input "#FFFFFF8C"
type input "**********"
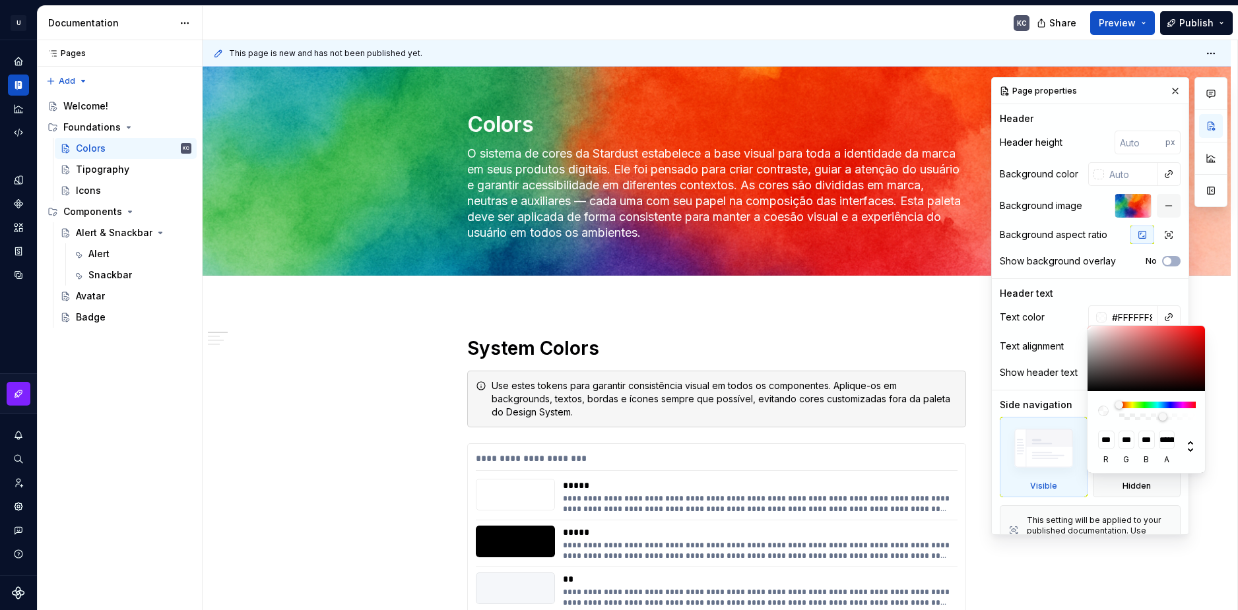
type input "#FFFFFF8A"
type input "**********"
type input "#FFFFFF87"
type input "**********"
type input "#FFFFFF85"
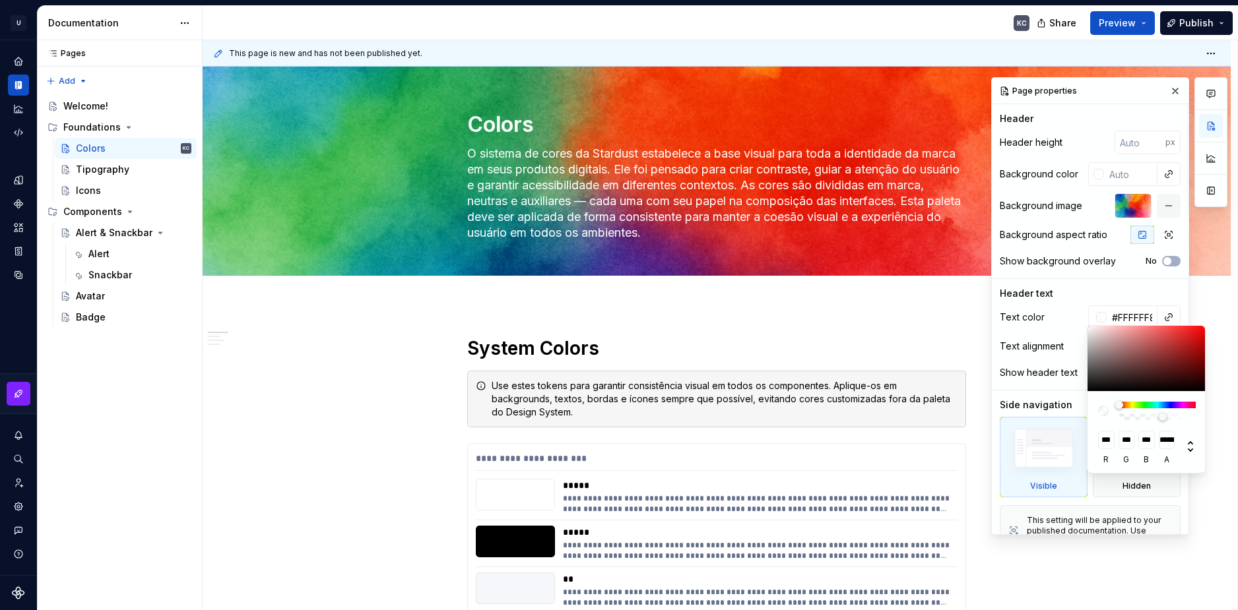
type input "**********"
type input "#FFFFFF82"
type input "**********"
type input "#FFFFFF80"
type input "**********"
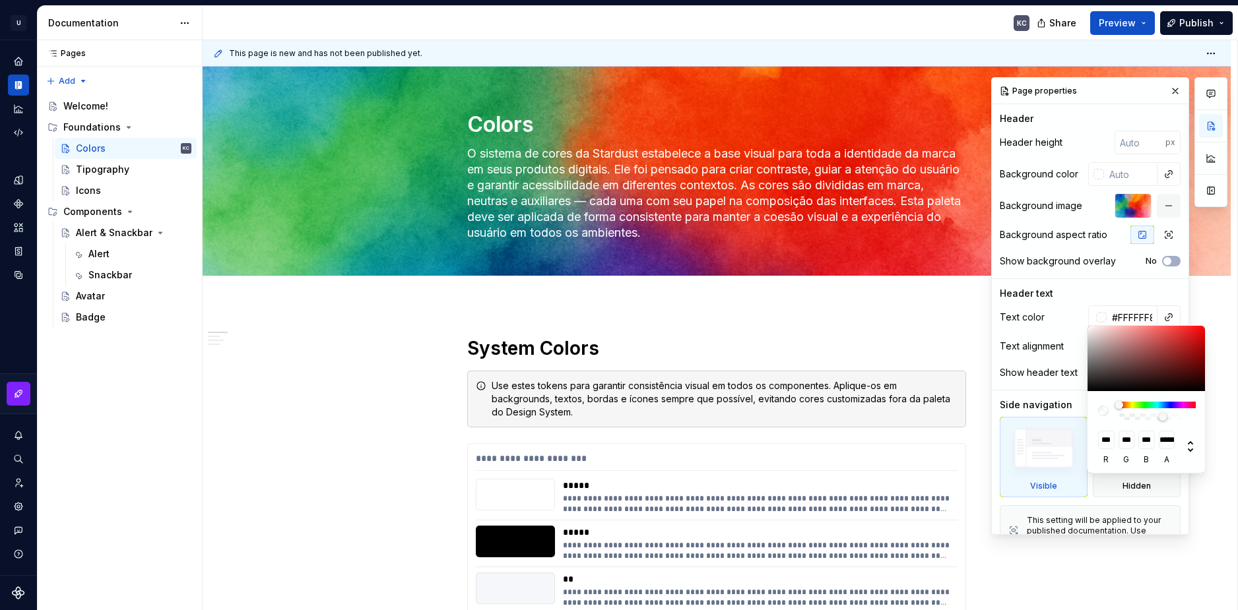
type input "#FFFFFF7D"
type input "**********"
type input "#FFFFFF78"
type input "**********"
type input "#FFFFFF73"
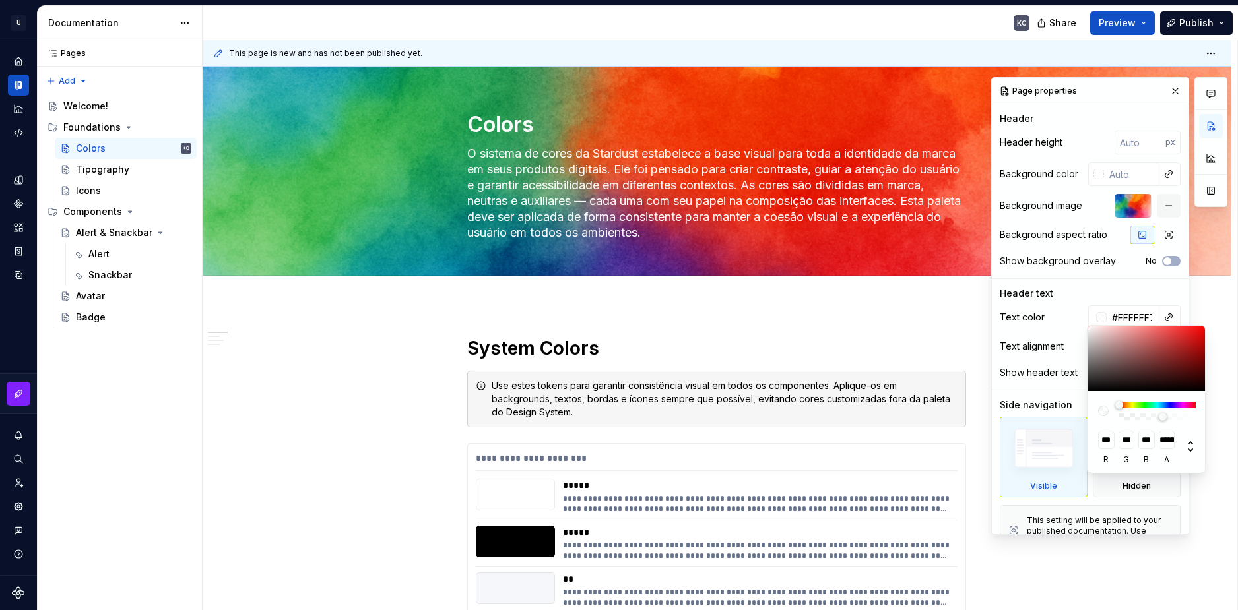
type input "**********"
type input "#FFFFFF70"
type input "**********"
type input "#FFFFFF6B"
type input "**********"
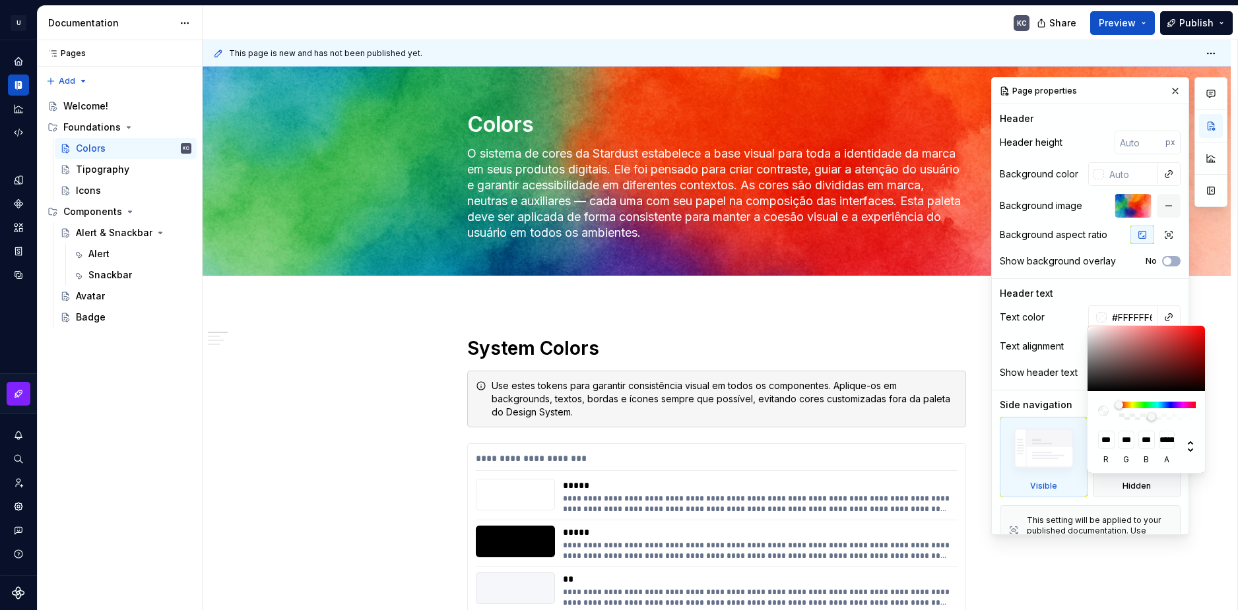
type input "#FFFFFF69"
type input "**********"
type input "#FFFFFF66"
type input "***"
type input "#FFFFFF63"
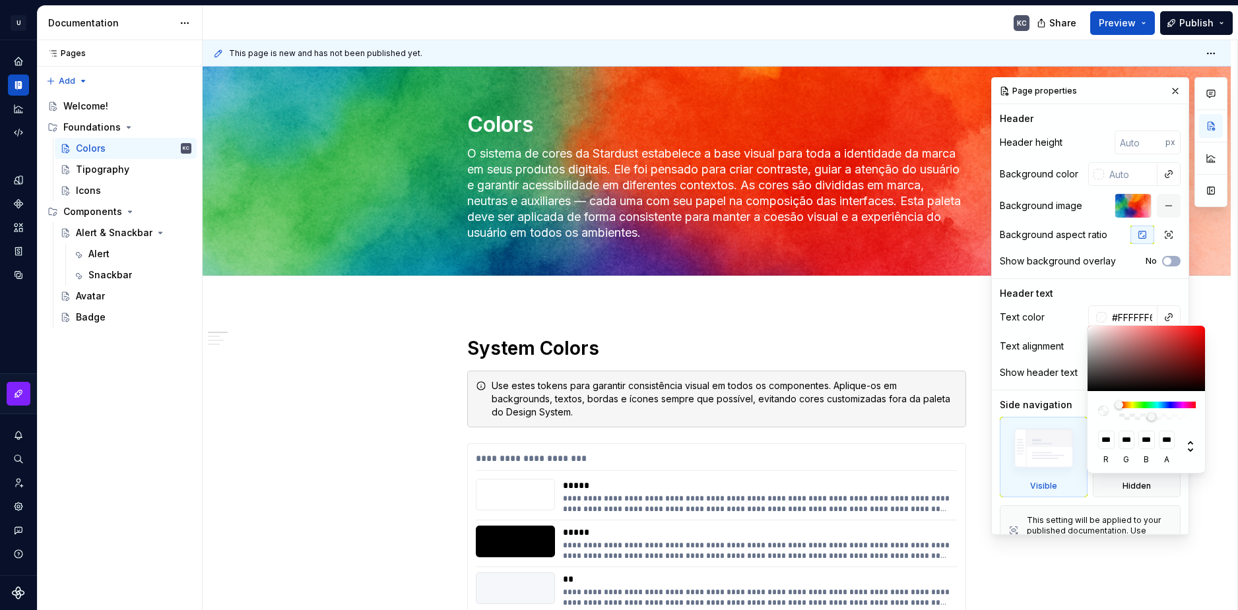
type input "**********"
type input "#FFFFFF61"
type input "**********"
type input "#FFFFFF5E"
type input "**********"
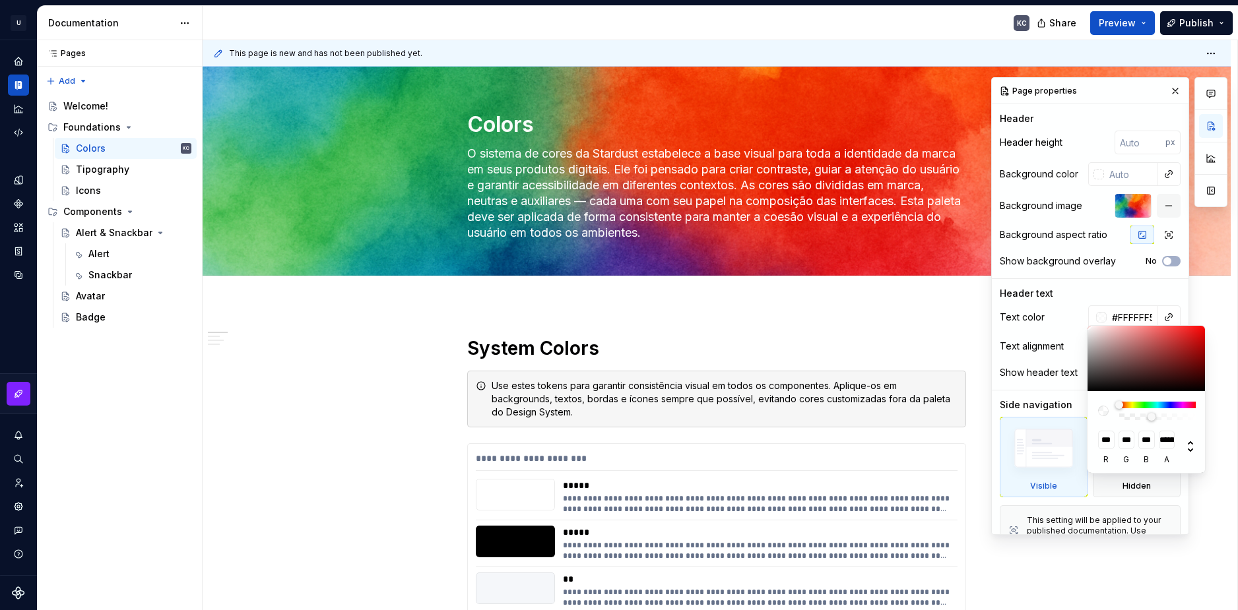
type input "#FFFFFF5C"
type input "**********"
type input "#FFFFFF54"
type input "**********"
type input "#FFFFFF4D"
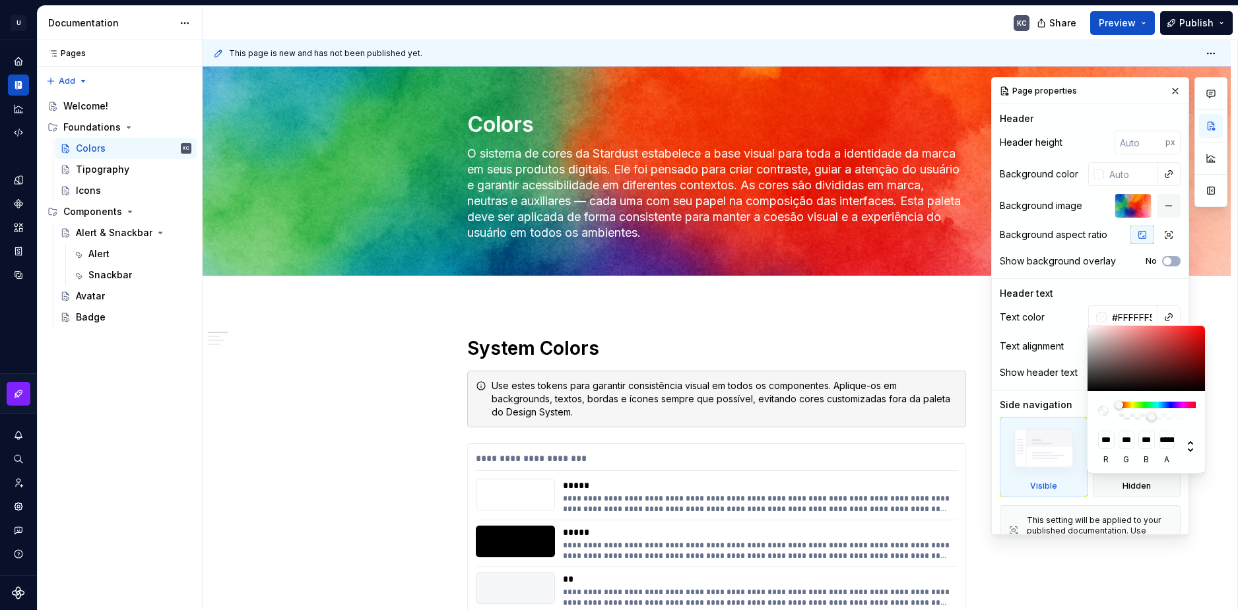
type input "**********"
type input "#FFFFFF45"
type input "**********"
type input "#FFFFFF42"
type input "**********"
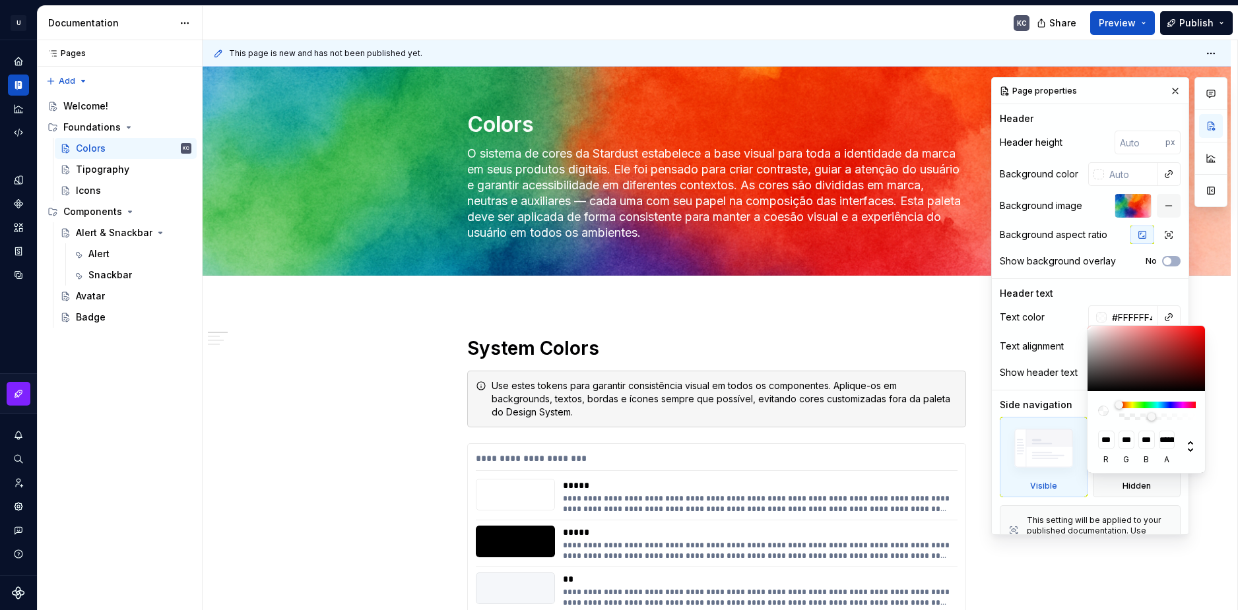
type input "#FFFFFF3B"
type input "**********"
type input "#FFFFFF38"
type input "**********"
type input "#FFFFFF29"
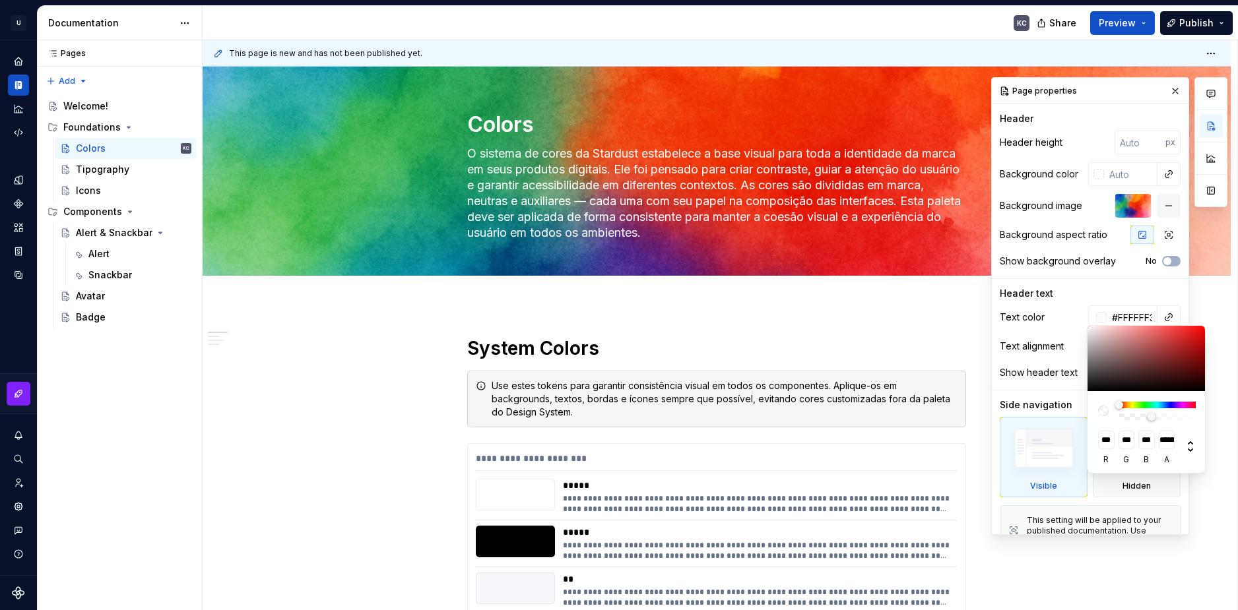
type input "**********"
type input "#FFFFFF26"
type input "**********"
type input "#FFFFFF1F"
type input "**********"
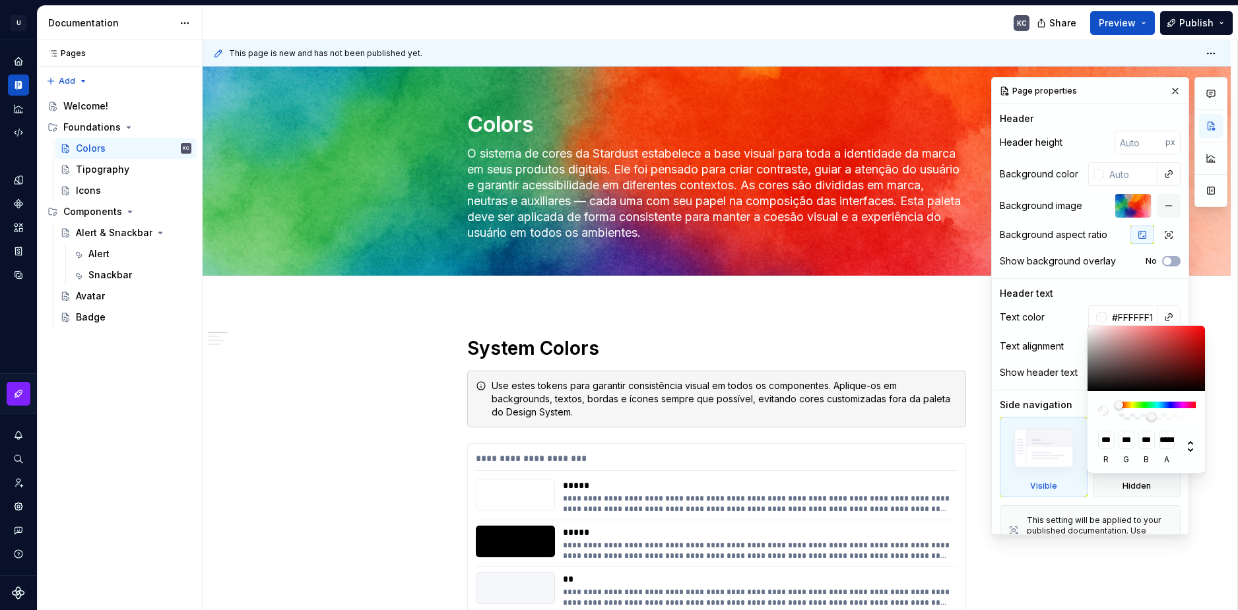
type input "#FFFFFF17"
type input "**********"
type input "#FFFFFF14"
type input "**********"
type input "#FFFFFF0D"
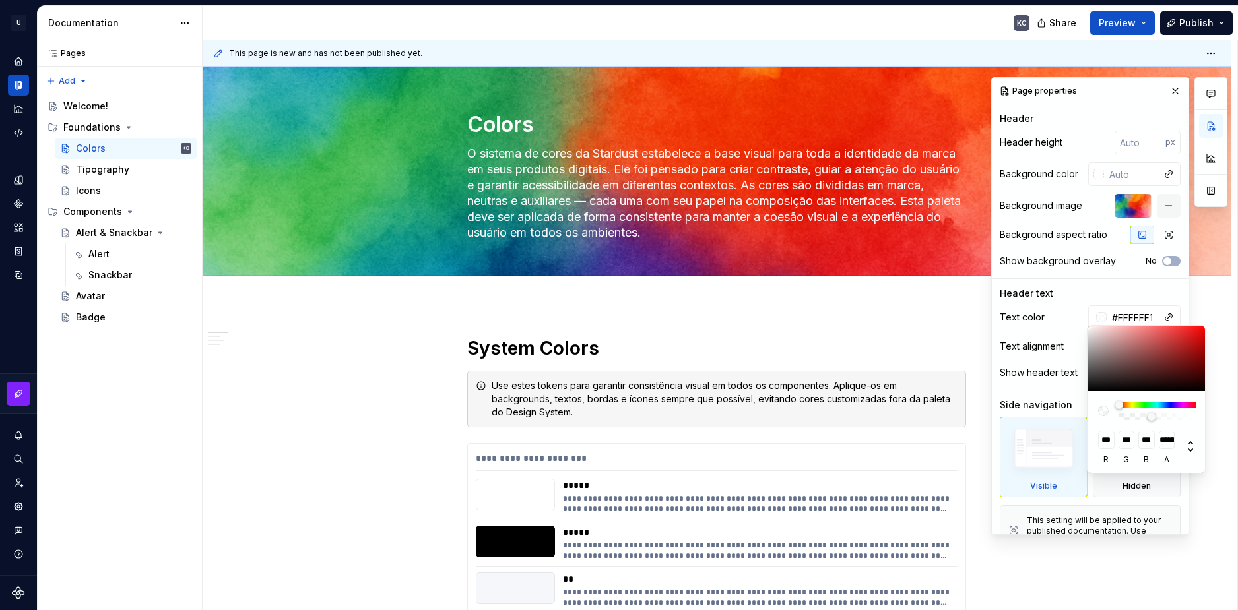
type input "**********"
type input "#FFFFFF08"
type input "**********"
type input "#FFFFFF03"
type input "**********"
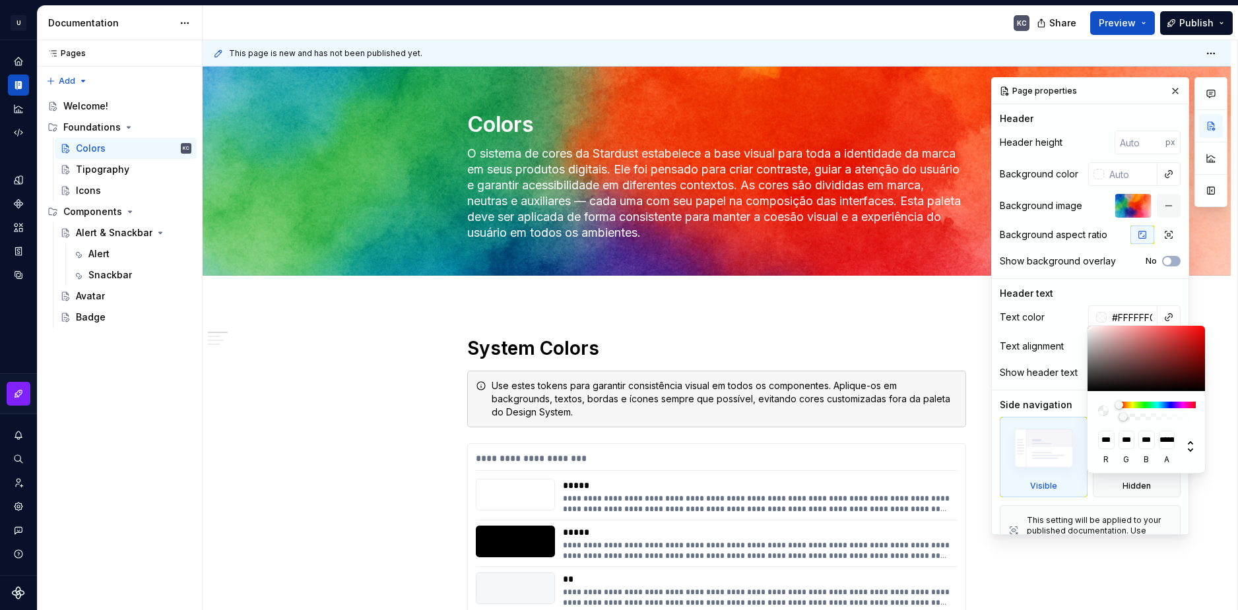
type input "#FFFFFF00"
type input "*"
drag, startPoint x: 1191, startPoint y: 419, endPoint x: 1120, endPoint y: 419, distance: 71.2
click at [1120, 419] on div at bounding box center [1123, 417] width 8 height 8
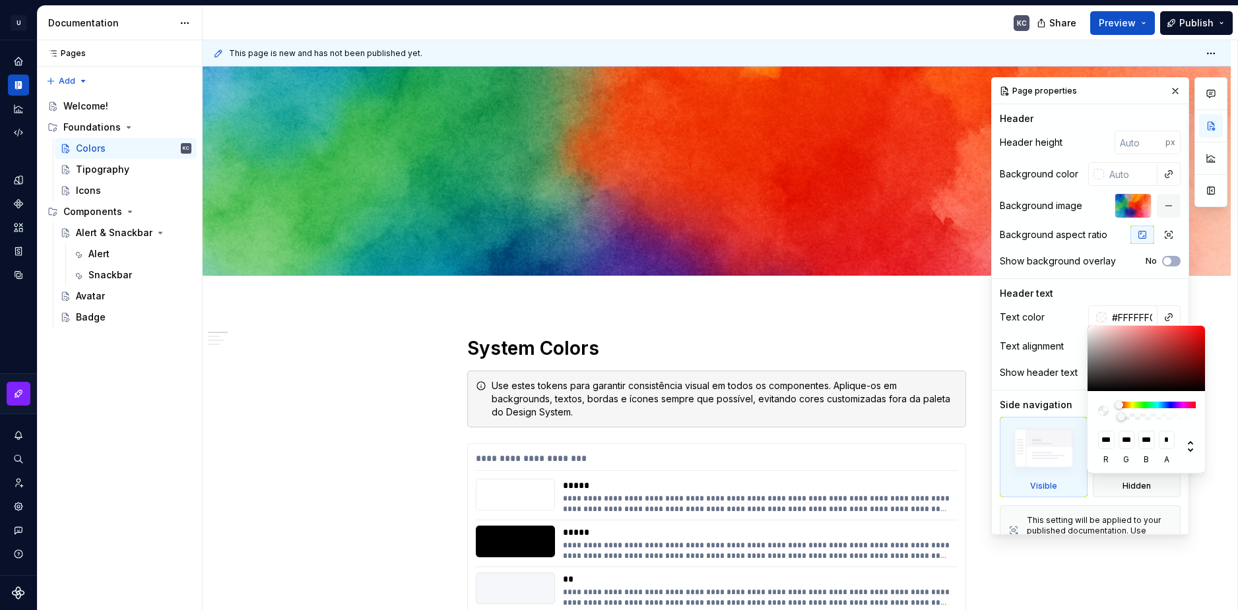
type textarea "*"
type input "#FFFFFF03"
type input "**********"
type input "#FFFFFF05"
type input "**********"
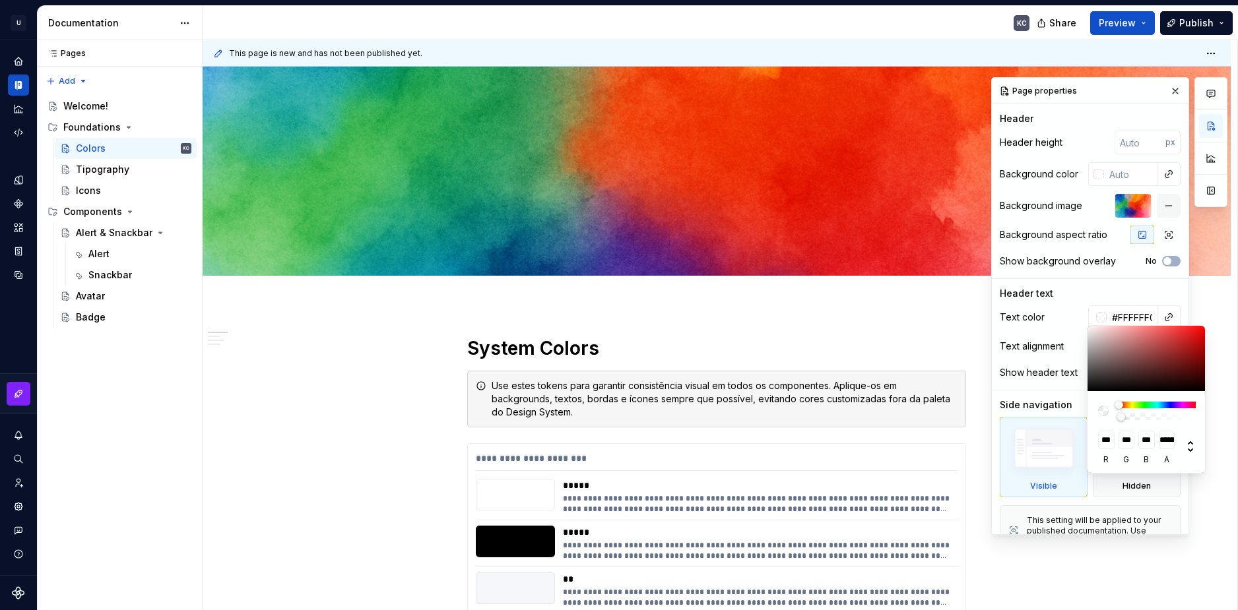
type input "#FFFFFF08"
type input "**********"
type input "#FFFFFF0A"
type input "**********"
type input "#FFFFFF0D"
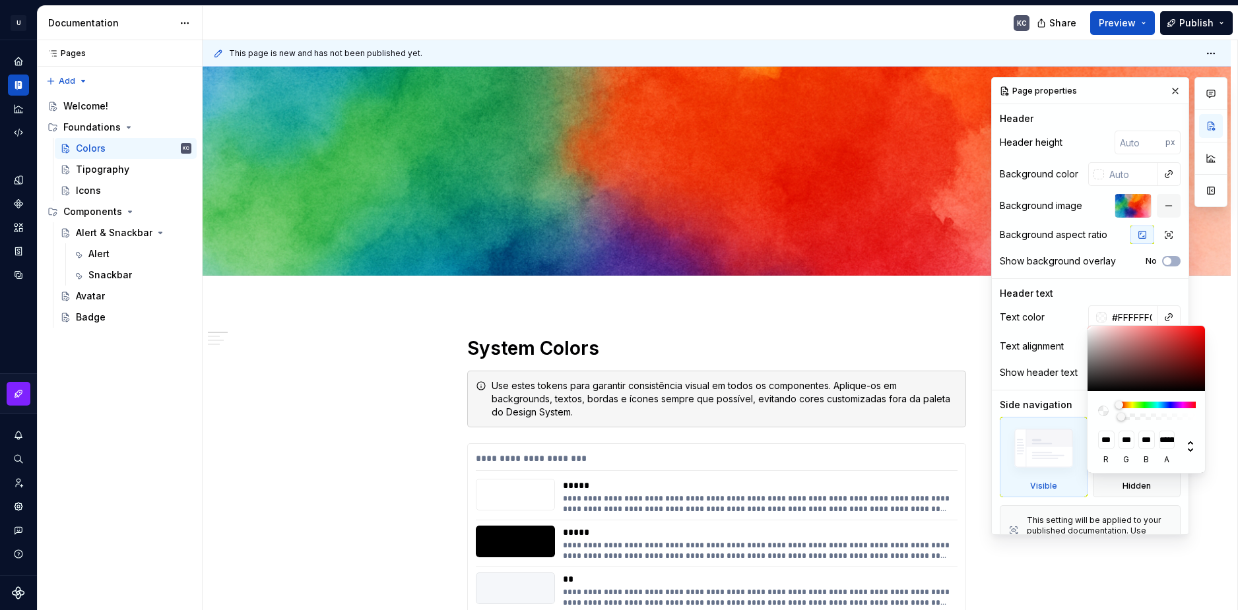
type input "**********"
type input "#FFFFFF12"
type input "**********"
type input "#FFFFFF1A"
type input "**********"
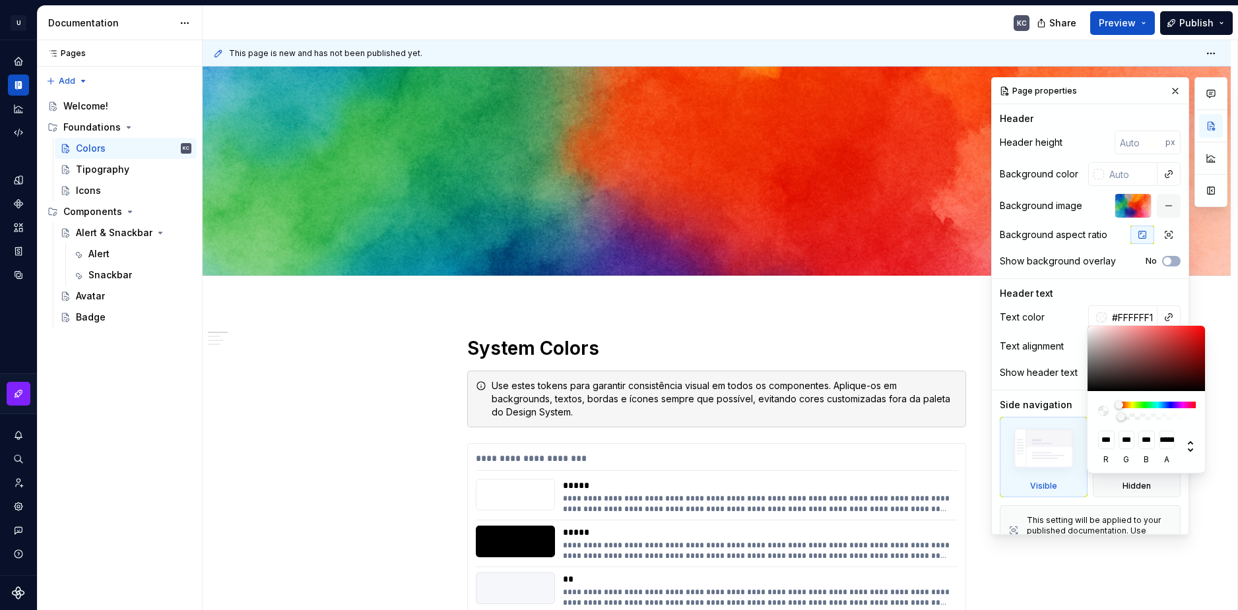
type input "#FFFFFF21"
type input "**********"
type input "#FFFFFF24"
type input "**********"
type input "#FFFFFF2E"
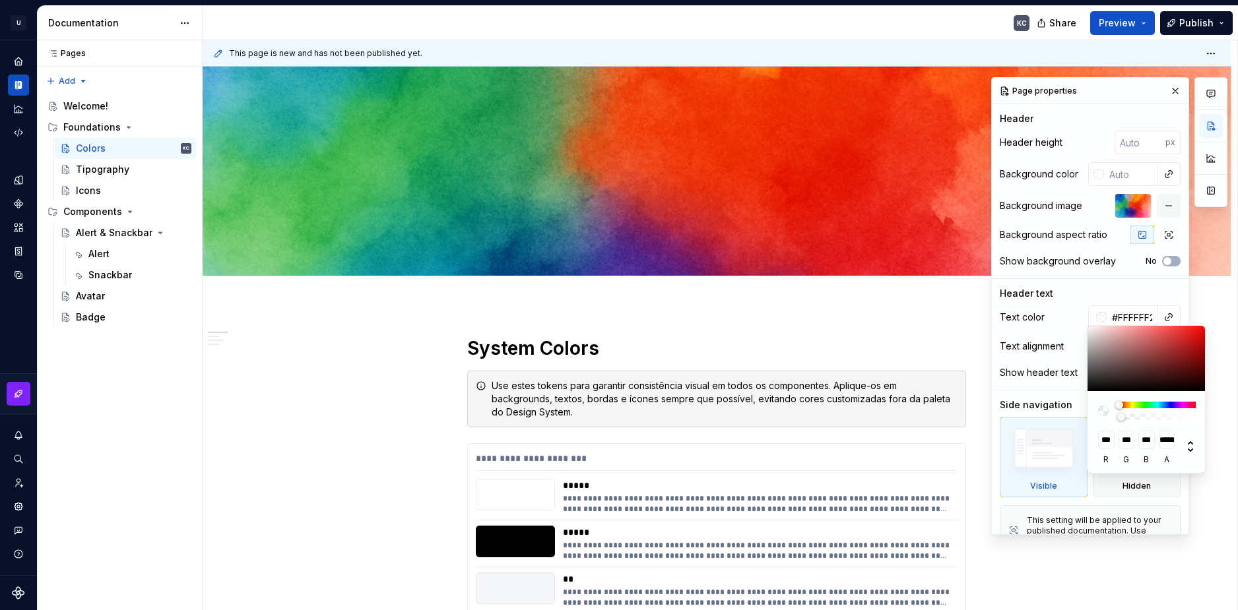
type input "**********"
type input "#FFFFFF40"
type input "**********"
type input "#FFFFFF4D"
type input "**********"
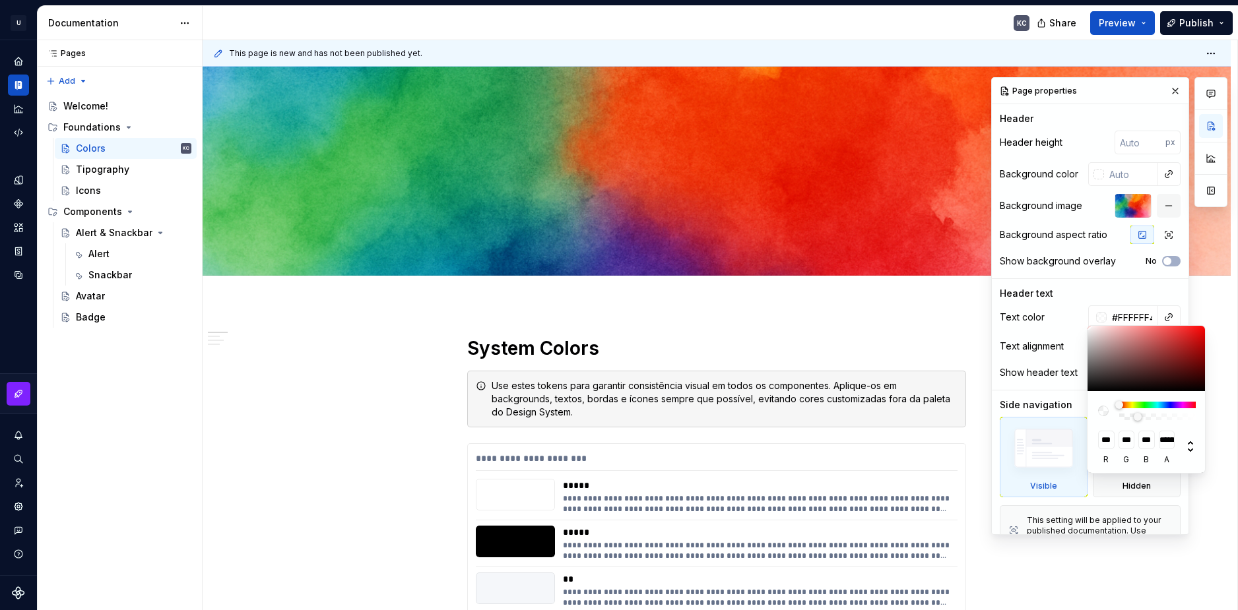
type input "#FFFFFF52"
type input "**********"
type input "#FFFFFF59"
type input "**********"
type input "#FFFFFF5E"
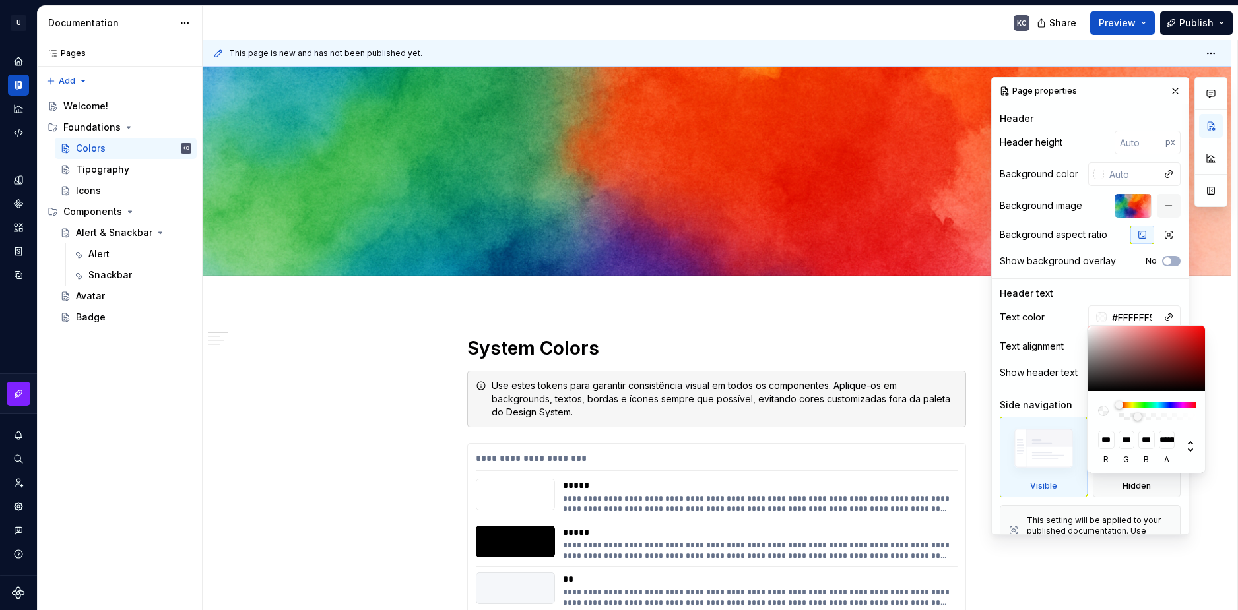
type input "**********"
type input "#FFFFFF69"
type input "**********"
type input "#FFFFFF73"
type input "**********"
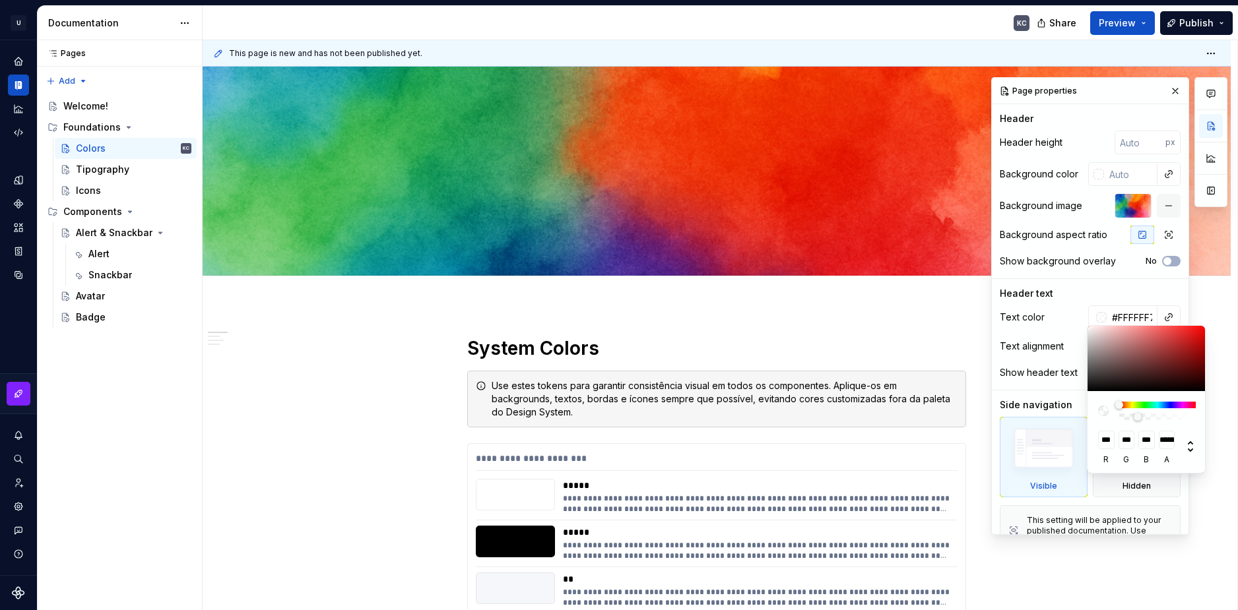
type input "#FFFFFF80"
type input "**********"
type input "#FFFFFF87"
type input "**********"
type input "#FFFFFF8A"
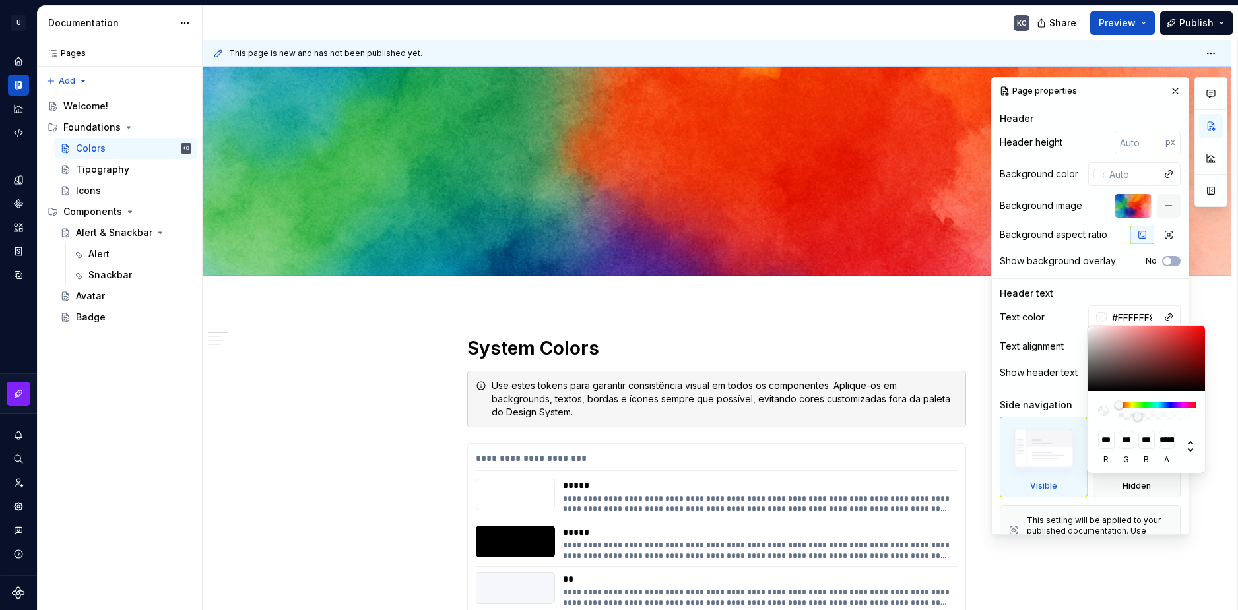
type input "**********"
type input "#FFFFFF8C"
type input "**********"
type input "#FFFFFF8F"
type input "**********"
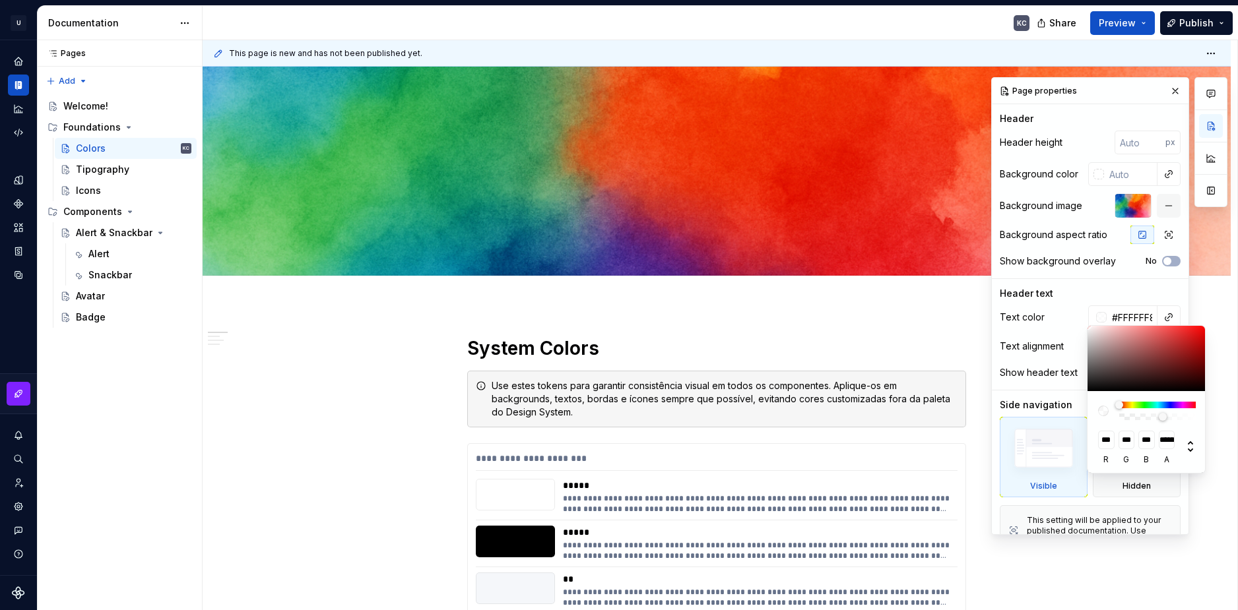
type input "#FFFFFF91"
drag, startPoint x: 1120, startPoint y: 419, endPoint x: 1162, endPoint y: 419, distance: 42.2
click at [1162, 419] on div at bounding box center [1162, 417] width 8 height 8
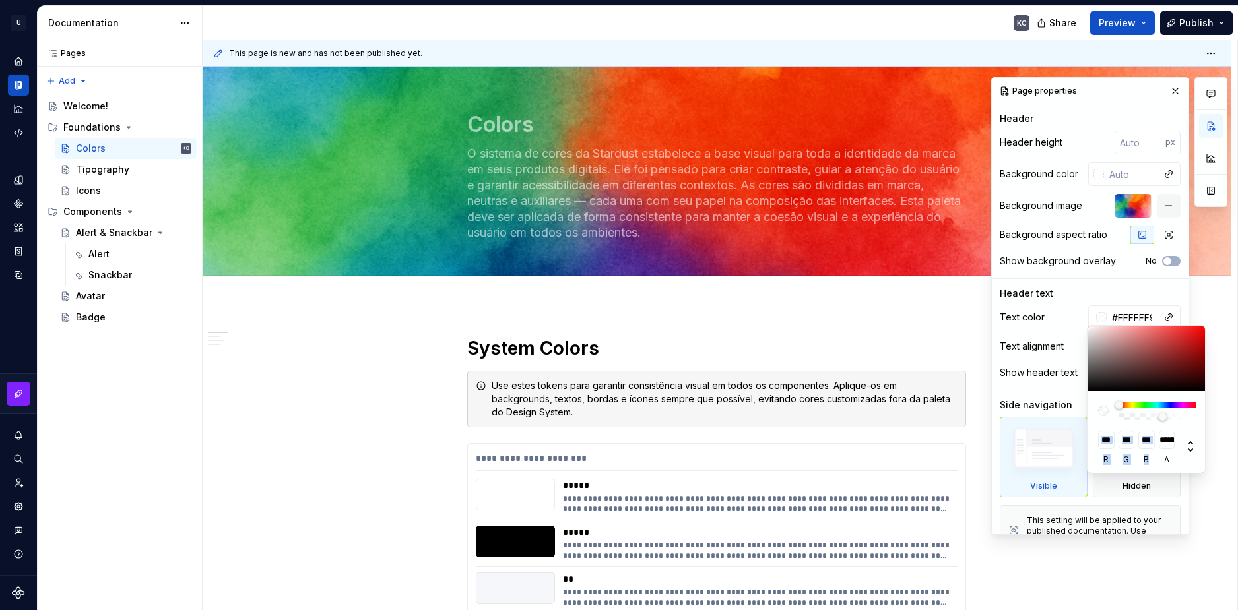
drag, startPoint x: 1155, startPoint y: 421, endPoint x: 1173, endPoint y: 420, distance: 17.9
click at [1173, 420] on div "**********" at bounding box center [1146, 432] width 119 height 82
click at [1180, 426] on div "**********" at bounding box center [1147, 442] width 98 height 45
drag, startPoint x: 1164, startPoint y: 419, endPoint x: 1174, endPoint y: 419, distance: 9.2
click at [1174, 419] on div at bounding box center [1174, 417] width 8 height 8
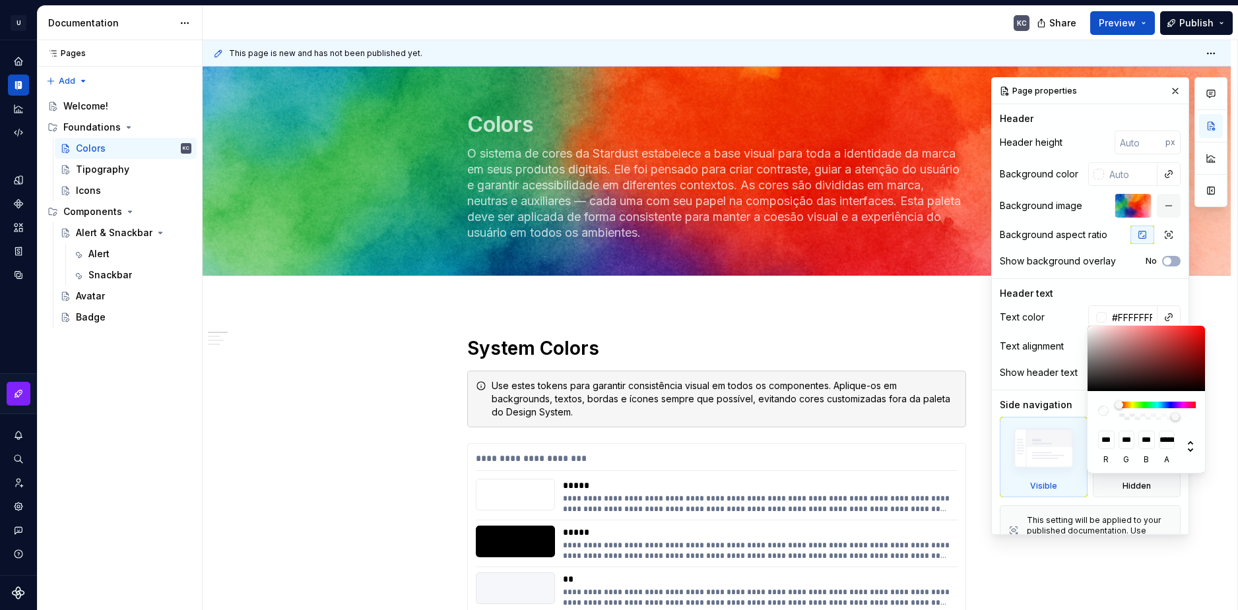
drag, startPoint x: 1174, startPoint y: 419, endPoint x: 1191, endPoint y: 419, distance: 17.2
click at [1179, 419] on div at bounding box center [1175, 417] width 8 height 8
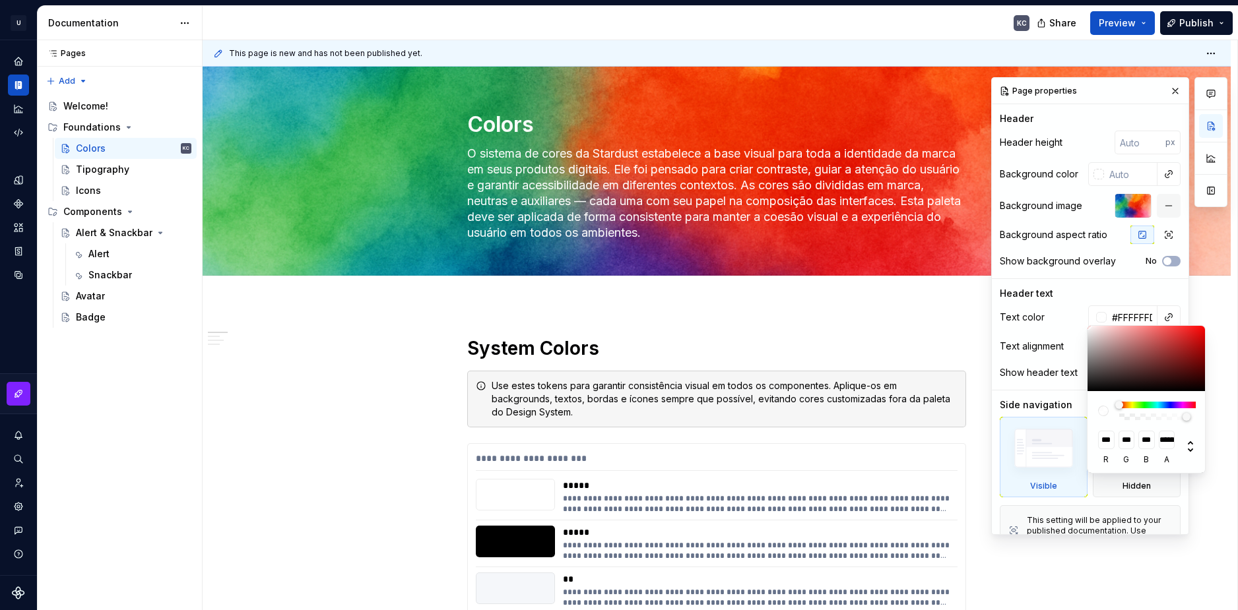
drag, startPoint x: 1192, startPoint y: 419, endPoint x: 1184, endPoint y: 419, distance: 7.9
click at [1184, 419] on div at bounding box center [1186, 417] width 8 height 8
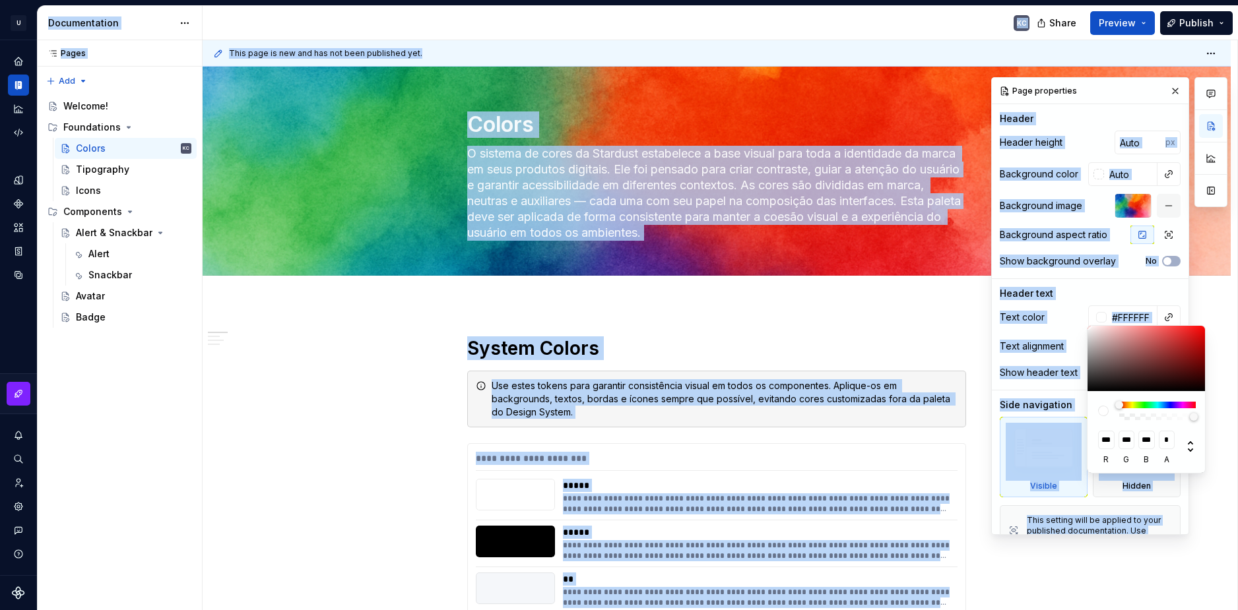
drag, startPoint x: 1187, startPoint y: 416, endPoint x: 1218, endPoint y: 416, distance: 31.7
click at [1218, 416] on body "U Stardust DS KC Design system data Documentation KC Share Preview Publish Page…" at bounding box center [619, 305] width 1238 height 610
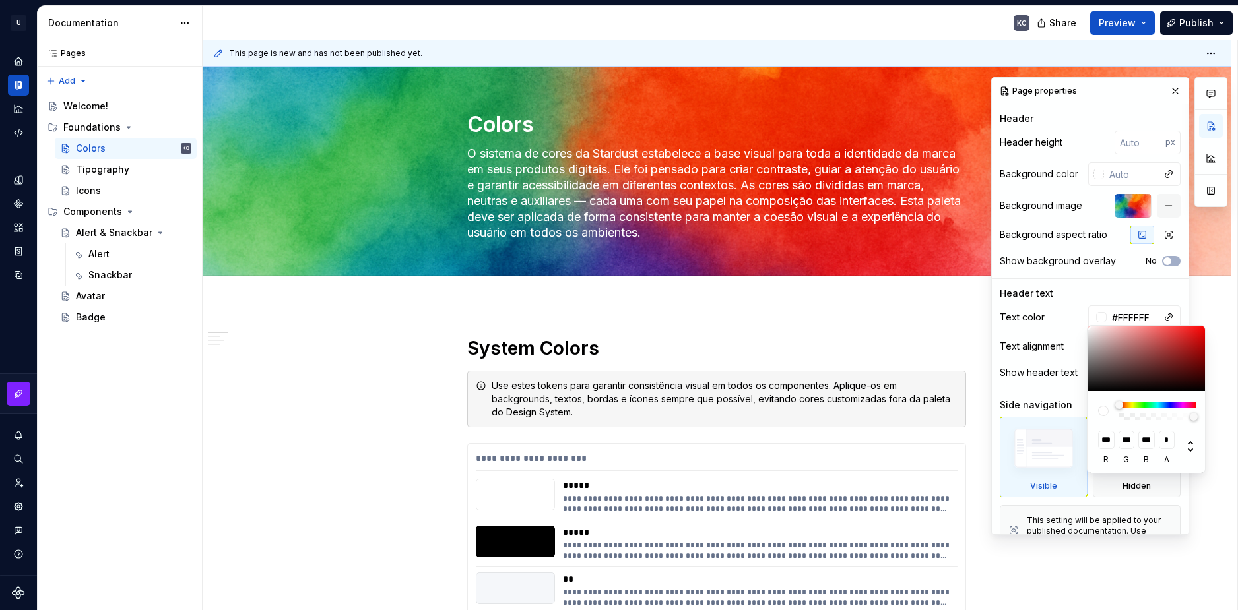
click at [1111, 483] on div "Comments Open comments No comments yet Select ‘Comment’ from the block context …" at bounding box center [1109, 306] width 236 height 458
click at [1111, 485] on div "Comments Open comments No comments yet Select ‘Comment’ from the block context …" at bounding box center [1109, 306] width 236 height 458
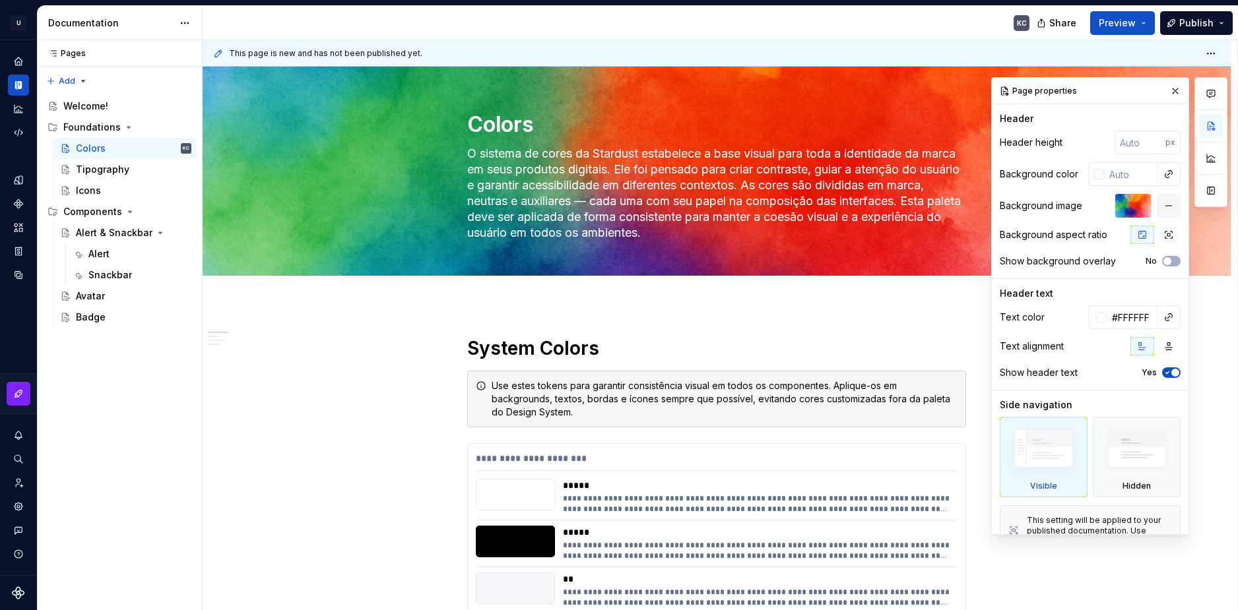
click at [1111, 485] on div "Hidden" at bounding box center [1136, 457] width 88 height 80
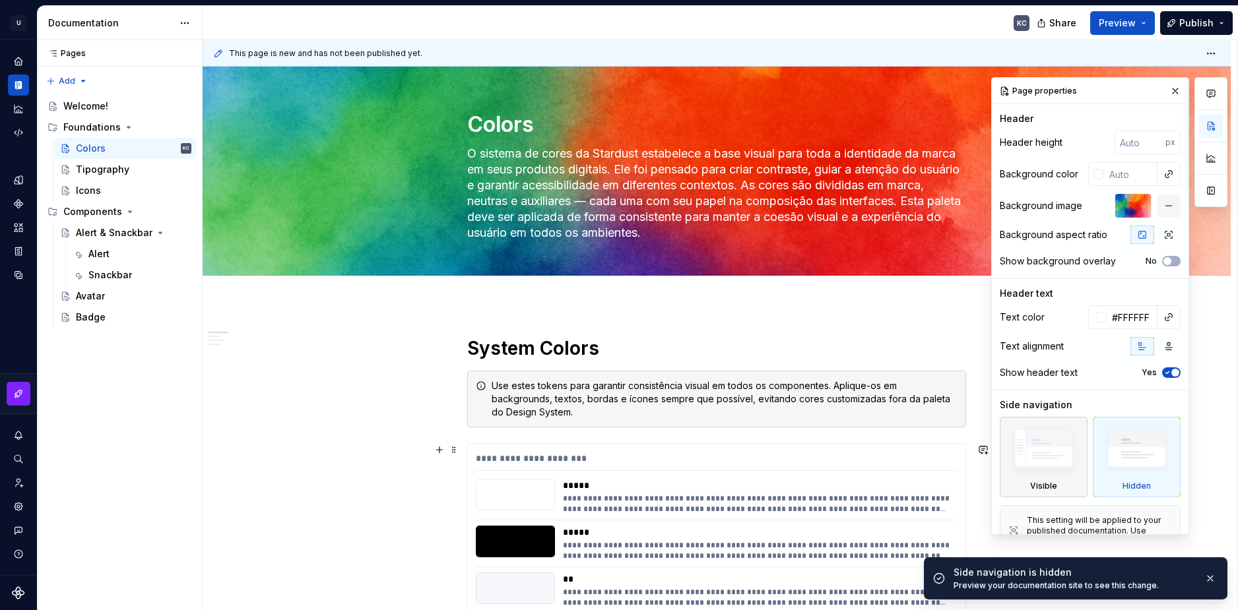
click at [1013, 459] on img at bounding box center [1043, 451] width 76 height 57
click at [1143, 458] on img at bounding box center [1136, 452] width 76 height 58
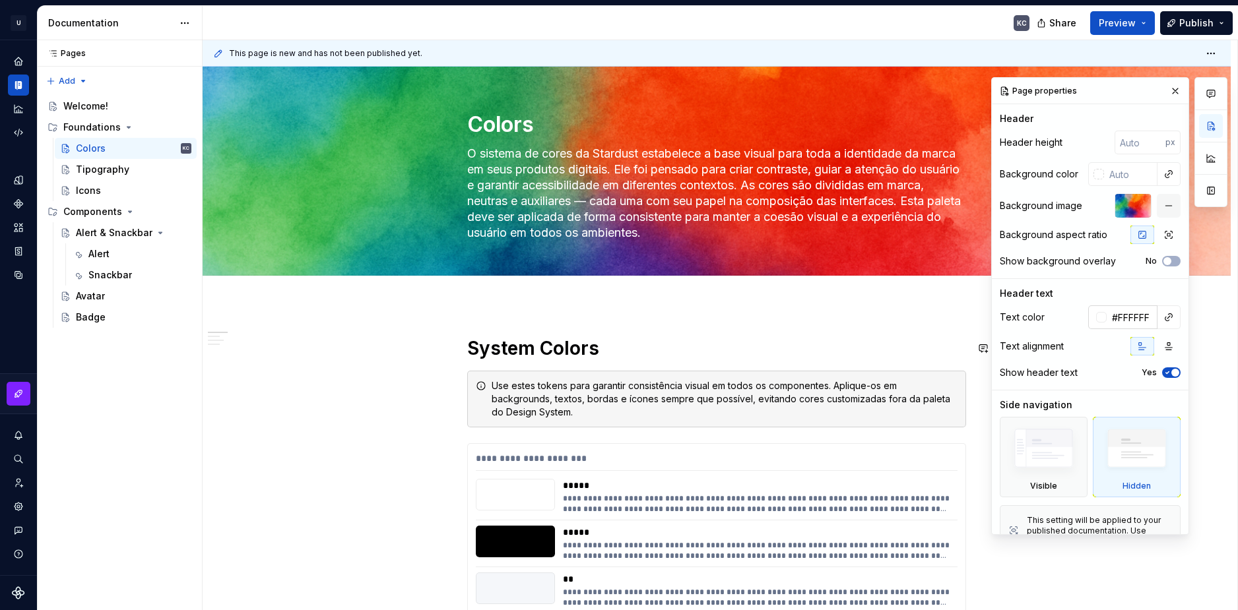
click at [1096, 319] on div at bounding box center [1101, 317] width 11 height 11
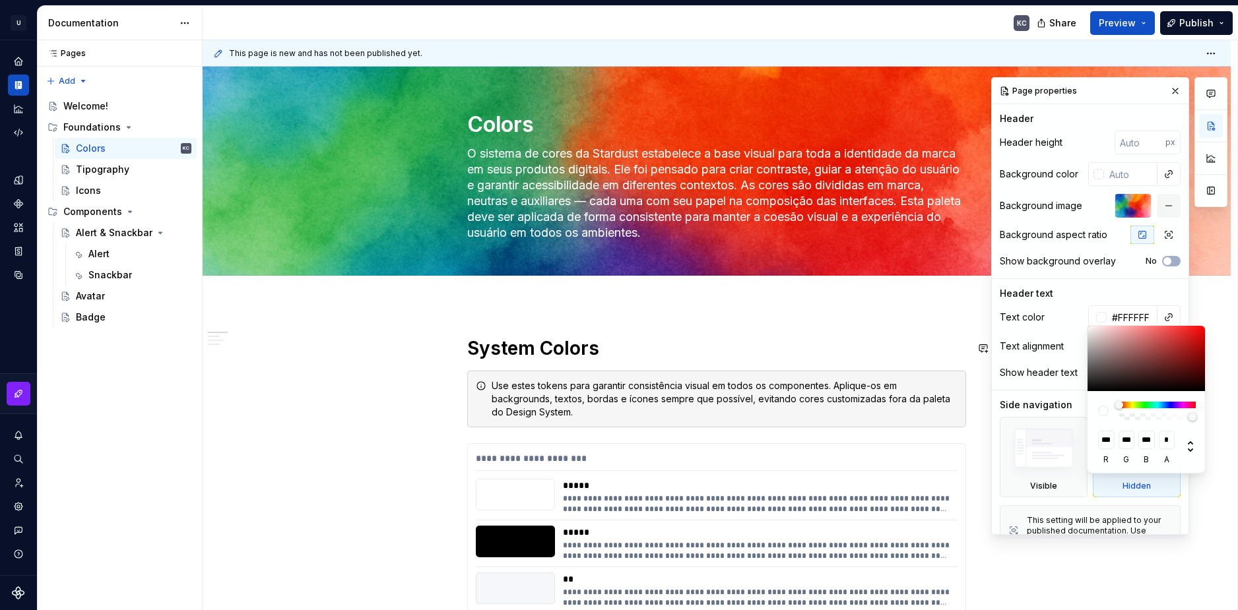
click at [1196, 416] on div at bounding box center [1192, 417] width 8 height 8
drag, startPoint x: 1120, startPoint y: 406, endPoint x: 1143, endPoint y: 405, distance: 23.8
click at [1141, 405] on div at bounding box center [1137, 405] width 8 height 8
drag, startPoint x: 1144, startPoint y: 403, endPoint x: 1136, endPoint y: 402, distance: 7.9
click at [1136, 402] on div at bounding box center [1135, 405] width 8 height 8
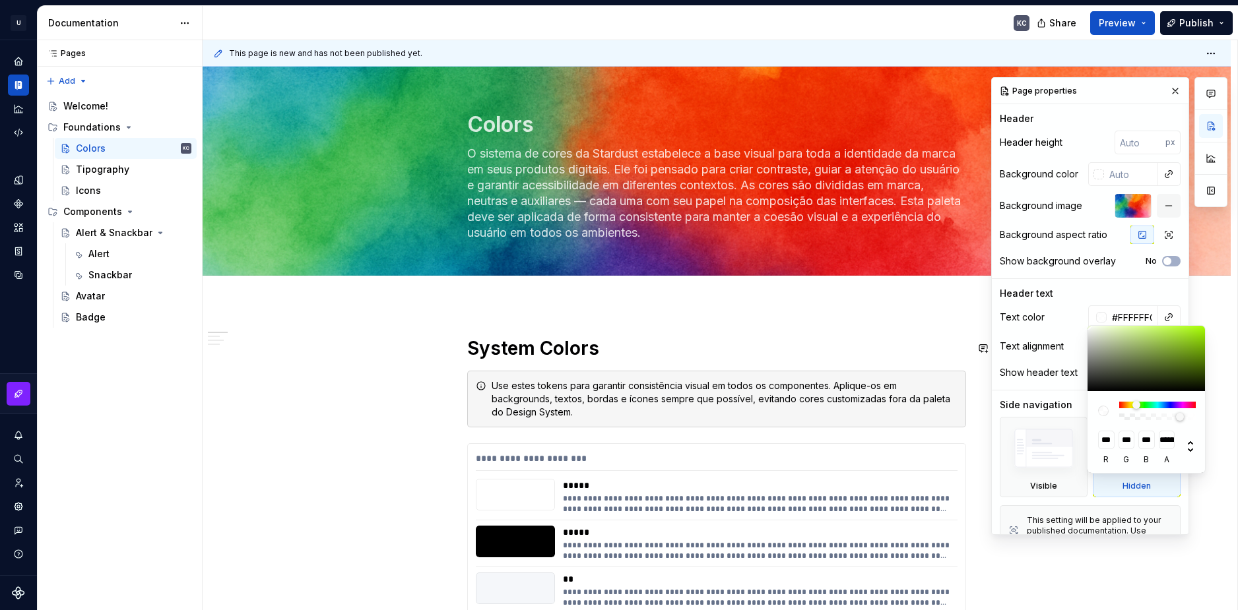
drag, startPoint x: 1194, startPoint y: 416, endPoint x: 1180, endPoint y: 416, distance: 14.5
click at [1180, 416] on div at bounding box center [1180, 417] width 8 height 8
drag, startPoint x: 1137, startPoint y: 406, endPoint x: 1109, endPoint y: 408, distance: 27.8
click at [1109, 408] on div at bounding box center [1147, 411] width 98 height 18
click at [1101, 410] on div at bounding box center [1103, 411] width 11 height 11
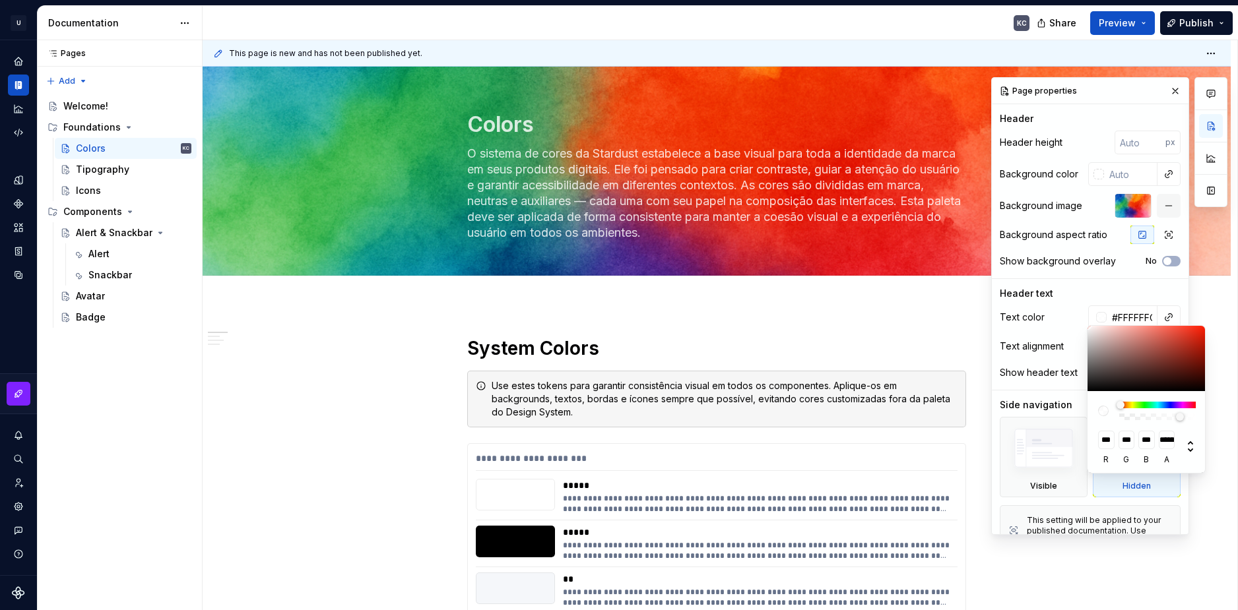
click at [1102, 410] on div at bounding box center [1103, 411] width 11 height 11
click at [1190, 451] on icon at bounding box center [1189, 446] width 5 height 11
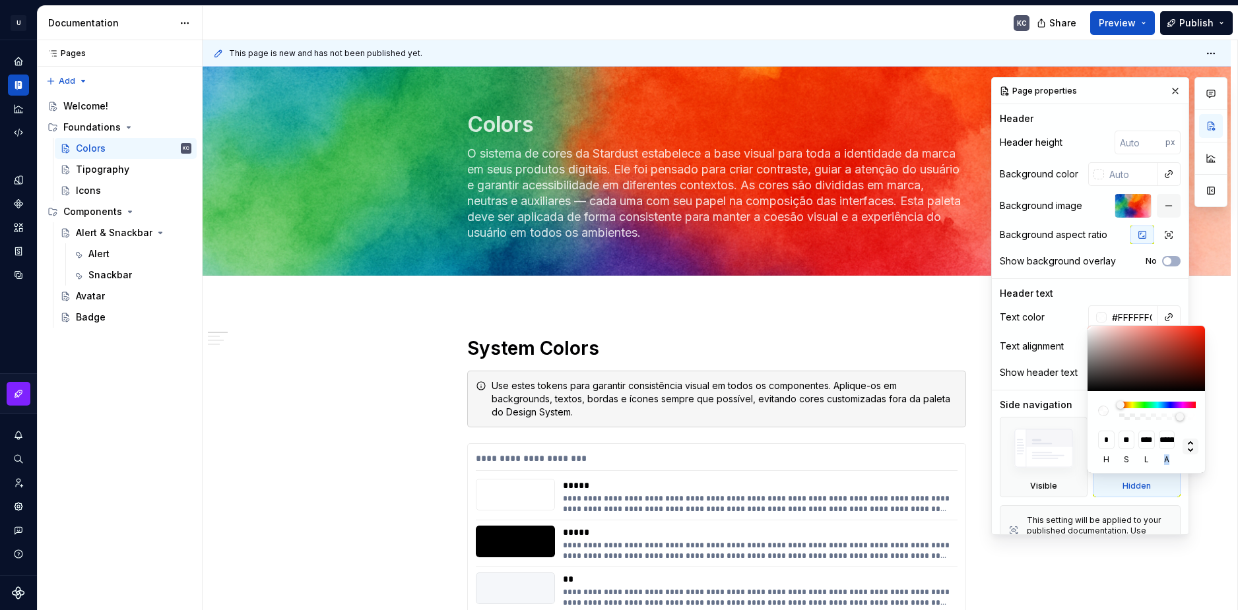
click at [1190, 451] on icon at bounding box center [1189, 446] width 5 height 11
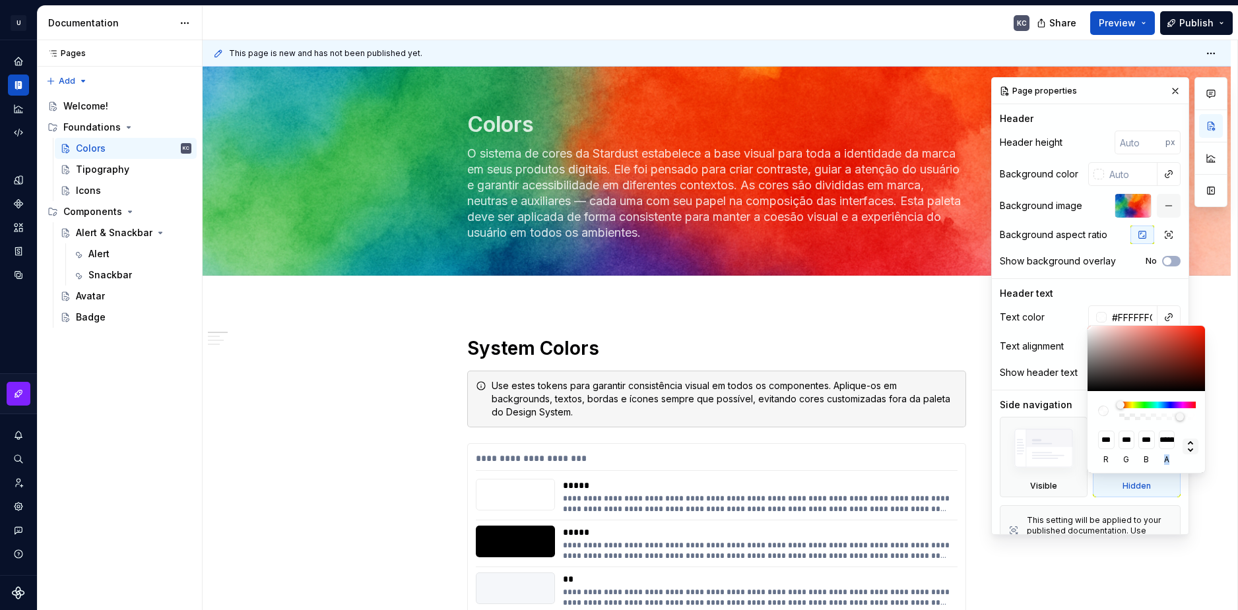
click at [1190, 451] on icon at bounding box center [1189, 446] width 5 height 11
click at [414, 370] on html "U Stardust DS KC Design system data Documentation KC Share Preview Publish Page…" at bounding box center [619, 305] width 1238 height 610
click at [343, 439] on html "U Stardust DS KC Design system data Documentation KC Share Preview Publish Page…" at bounding box center [619, 305] width 1238 height 610
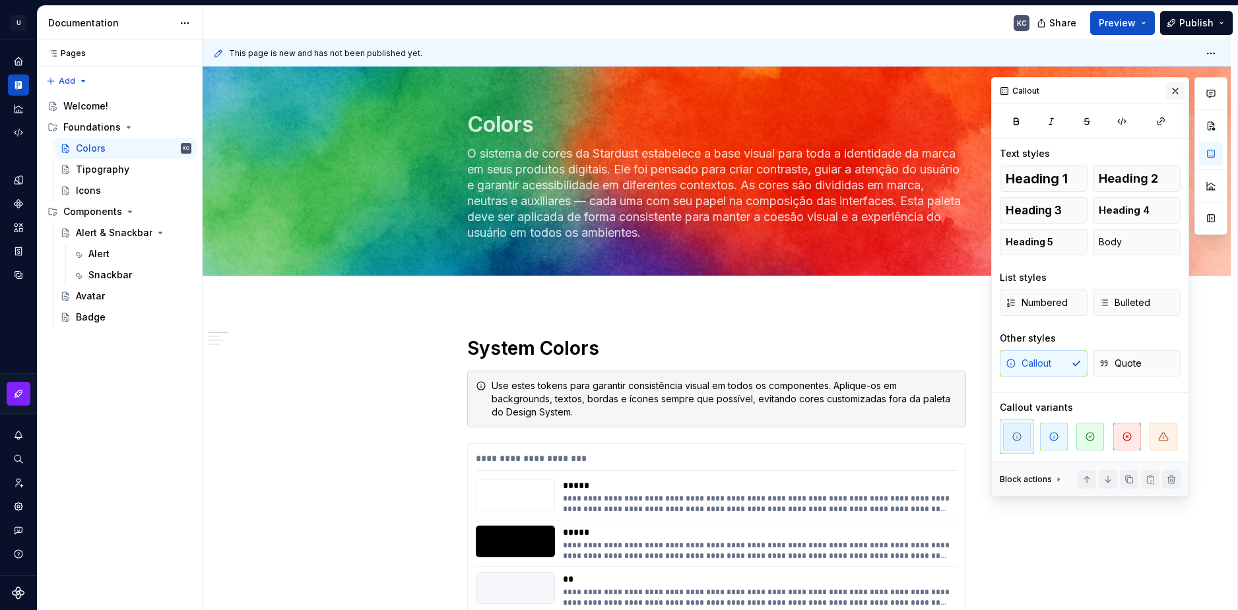
click at [1172, 88] on button "button" at bounding box center [1175, 91] width 18 height 18
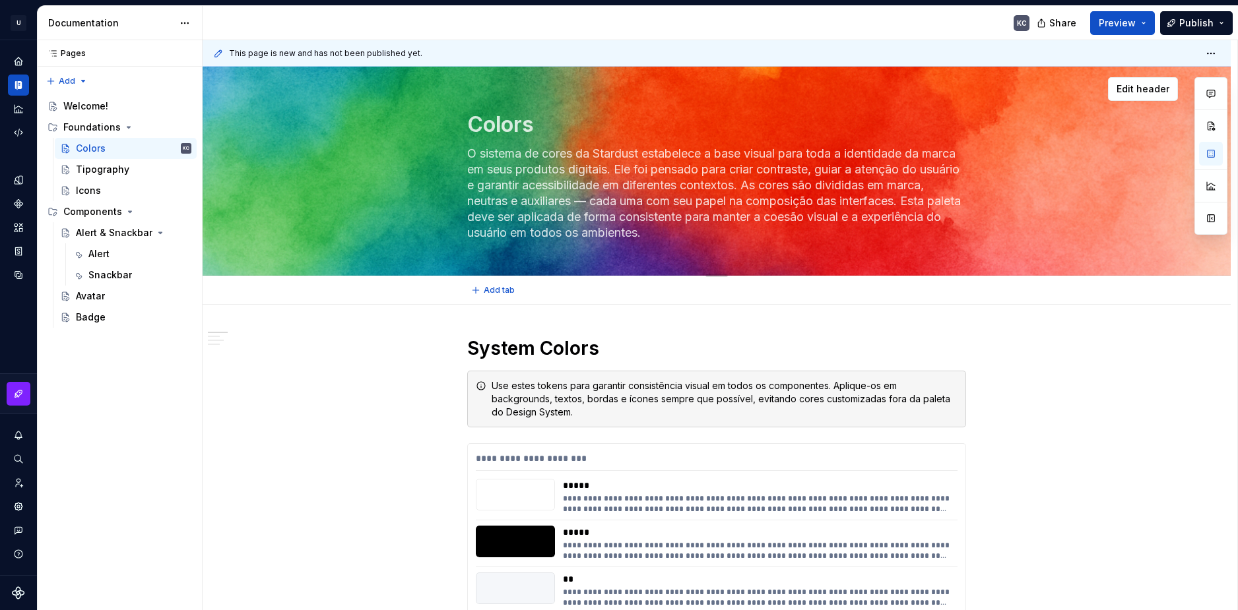
click at [819, 168] on textarea "O sistema de cores da Stardust estabelece a base visual para toda a identidade …" at bounding box center [713, 193] width 499 height 100
click at [1023, 298] on div "Add tab" at bounding box center [716, 290] width 922 height 18
click at [1137, 95] on span "Edit header" at bounding box center [1142, 88] width 53 height 13
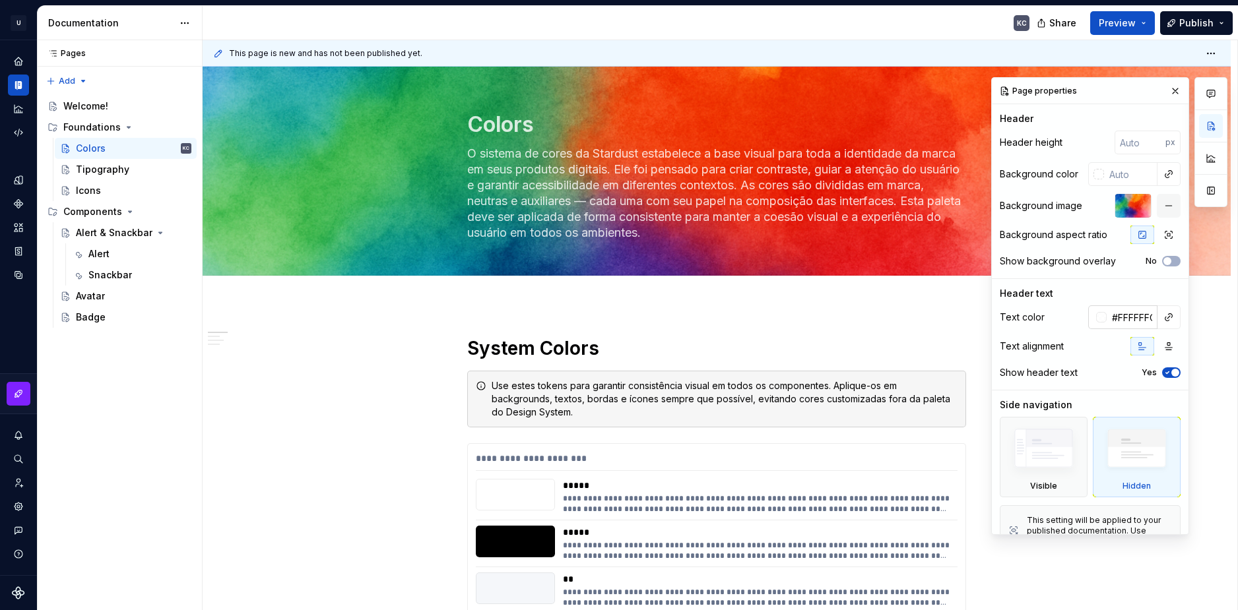
click at [1096, 320] on div at bounding box center [1101, 317] width 11 height 11
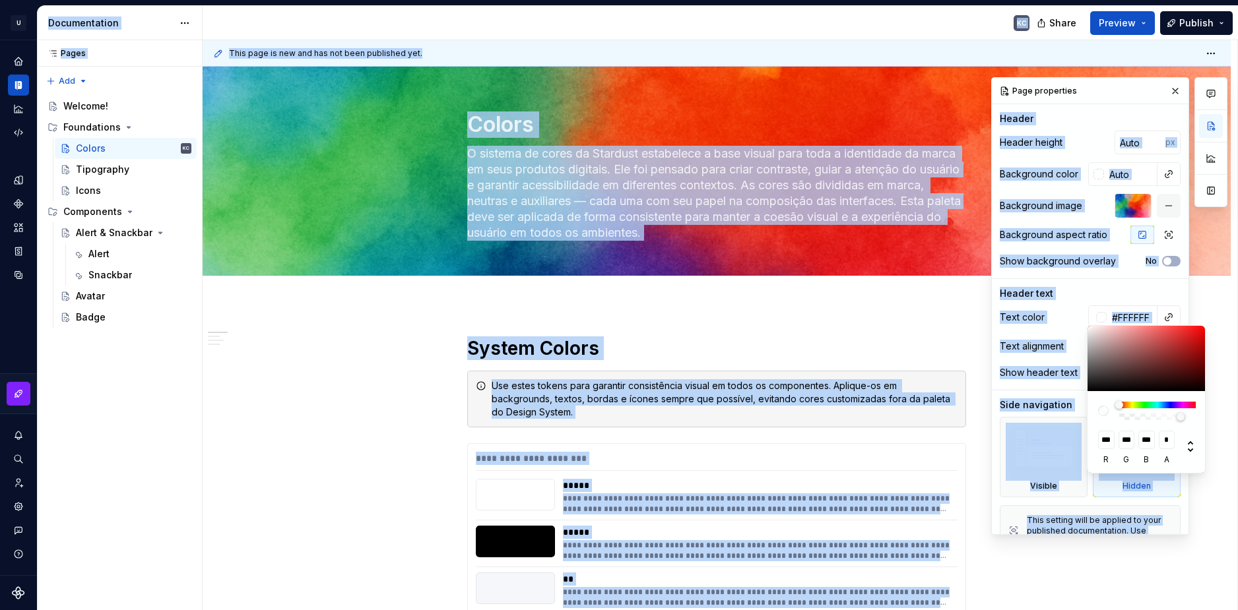
drag, startPoint x: 1180, startPoint y: 416, endPoint x: 1221, endPoint y: 415, distance: 40.9
click at [1221, 415] on body "U Stardust DS KC Design system data Documentation KC Share Preview Publish Page…" at bounding box center [619, 305] width 1238 height 610
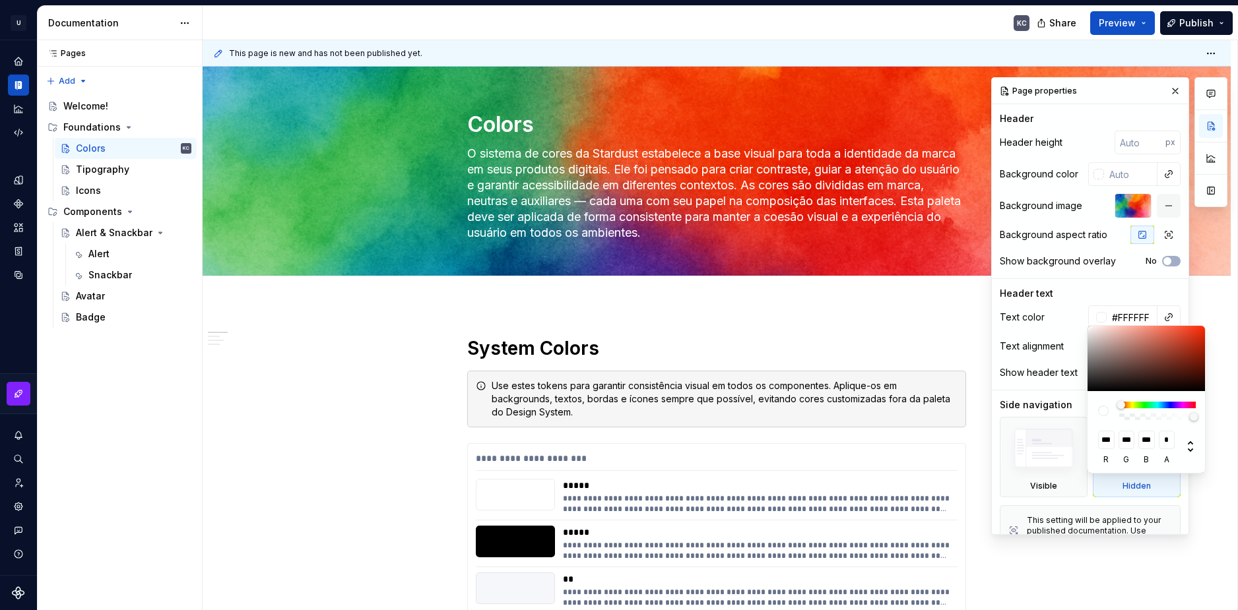
click at [1087, 325] on div "Comments Open comments No comments yet Select ‘Comment’ from the block context …" at bounding box center [1109, 306] width 236 height 458
click at [1099, 277] on div "Comments Open comments No comments yet Select ‘Comment’ from the block context …" at bounding box center [1109, 306] width 236 height 458
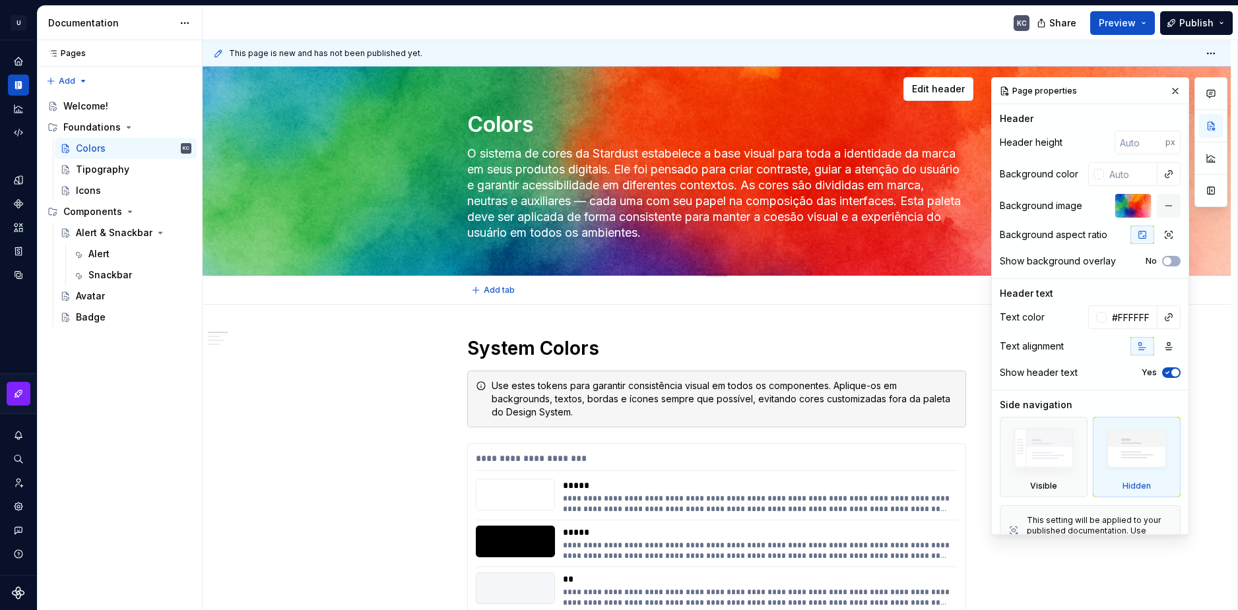
click at [688, 216] on textarea "O sistema de cores da Stardust estabelece a base visual para toda a identidade …" at bounding box center [713, 193] width 499 height 100
click at [370, 300] on div "Add tab" at bounding box center [717, 290] width 1028 height 29
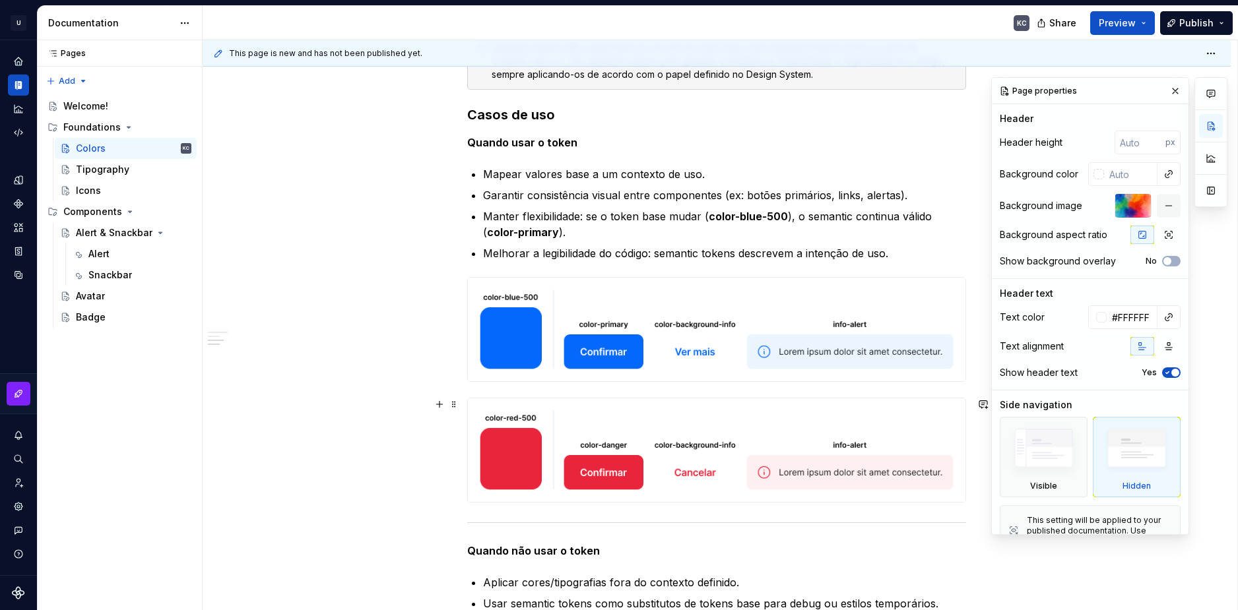
scroll to position [4090, 0]
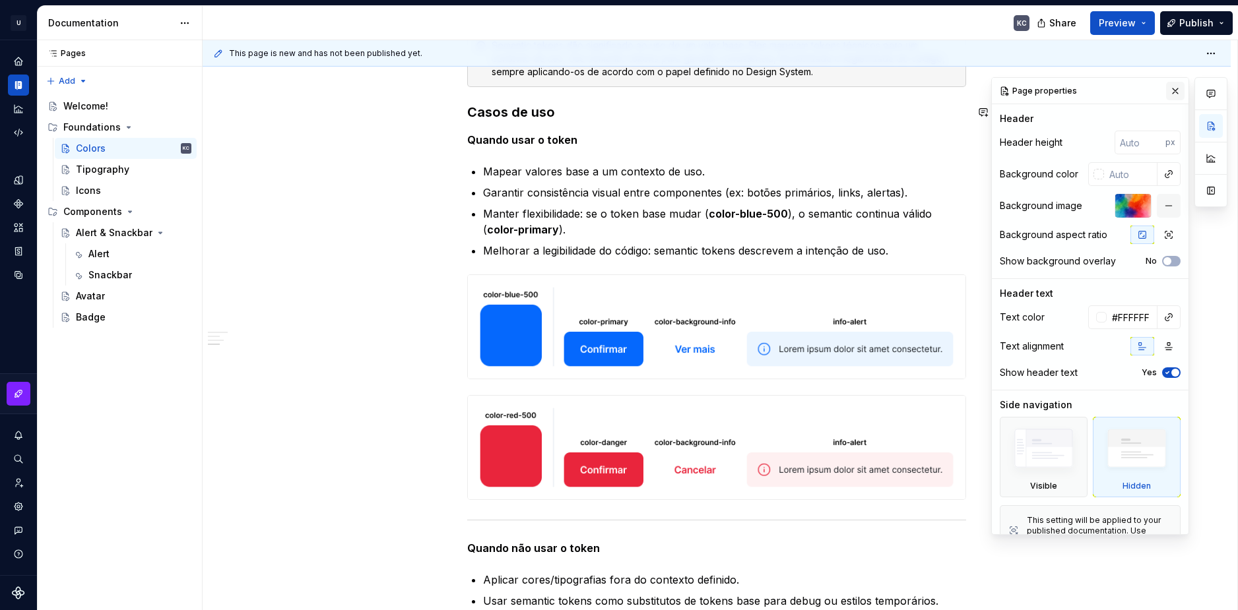
click at [1173, 96] on button "button" at bounding box center [1175, 91] width 18 height 18
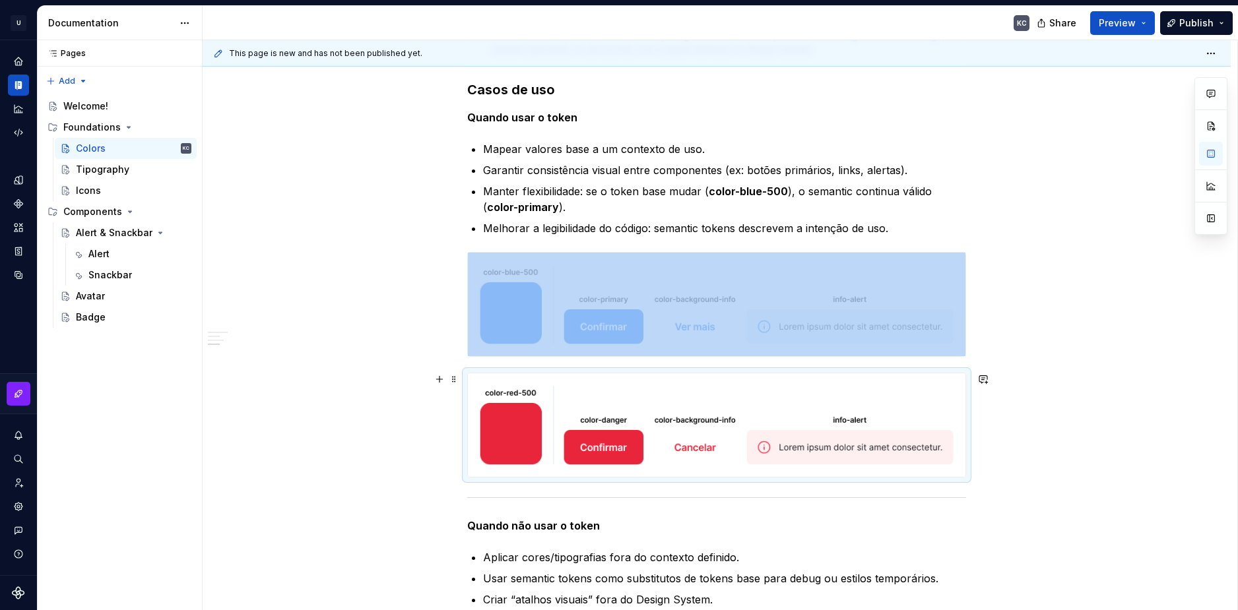
scroll to position [4067, 0]
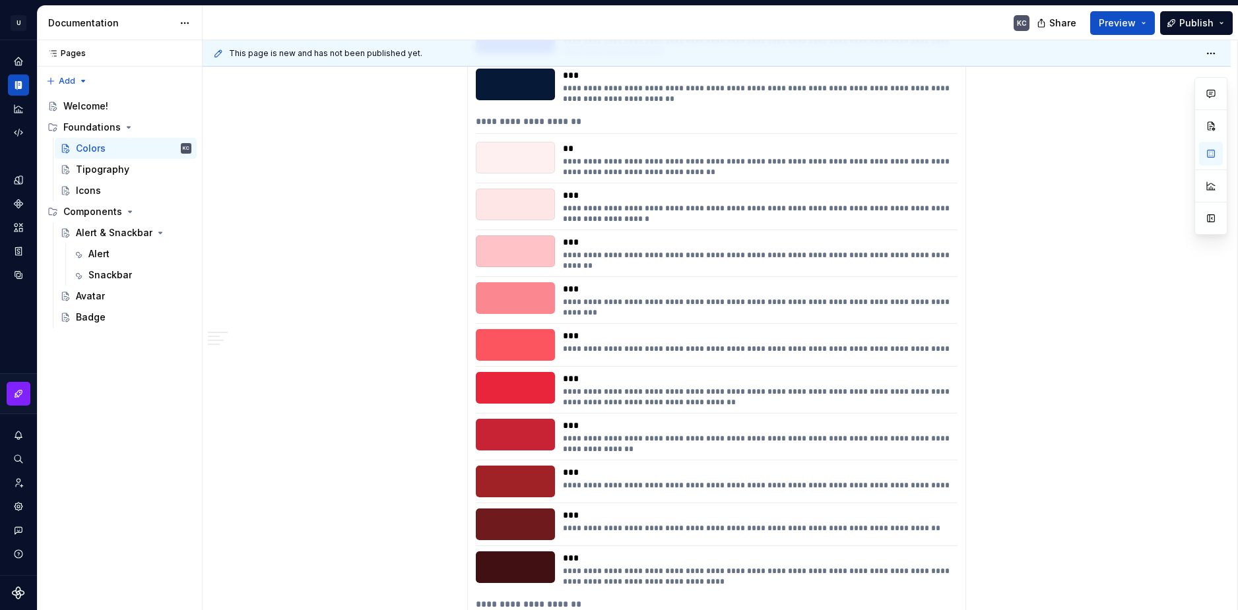
scroll to position [1913, 0]
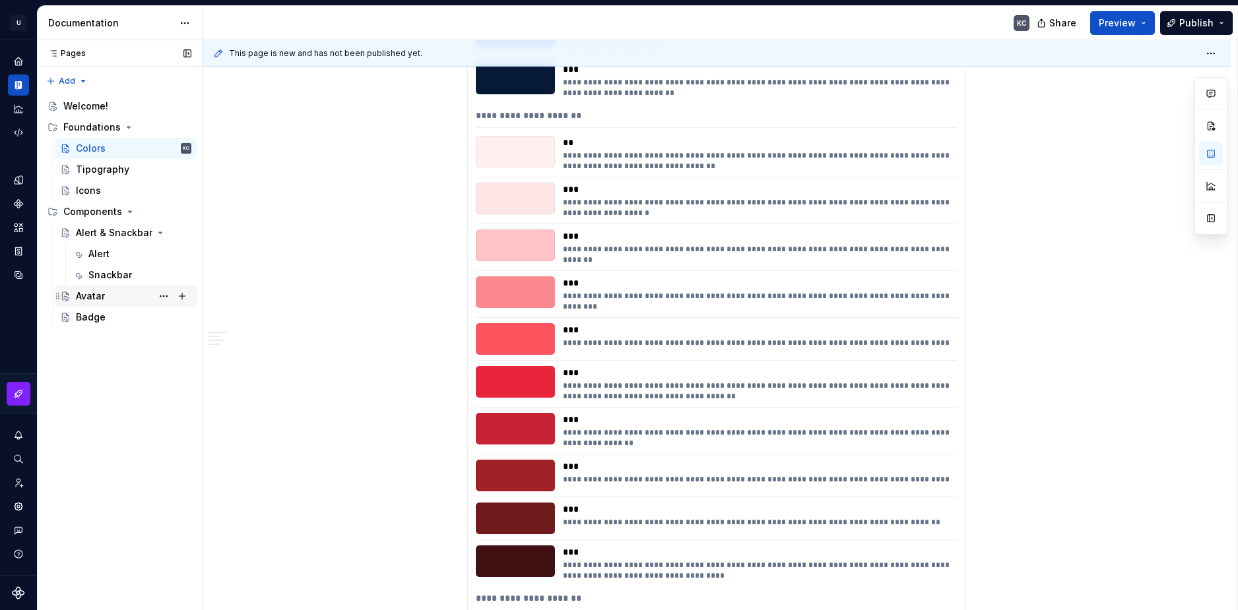
click at [97, 300] on div "Avatar" at bounding box center [90, 296] width 29 height 13
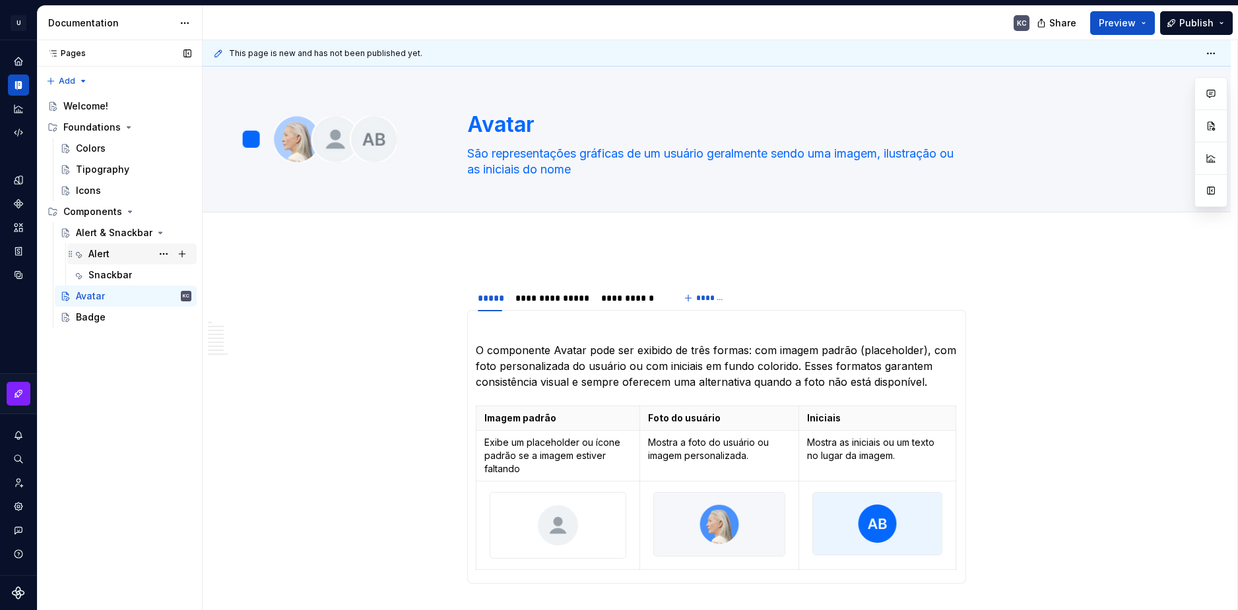
click at [114, 260] on div "Alert" at bounding box center [139, 254] width 103 height 18
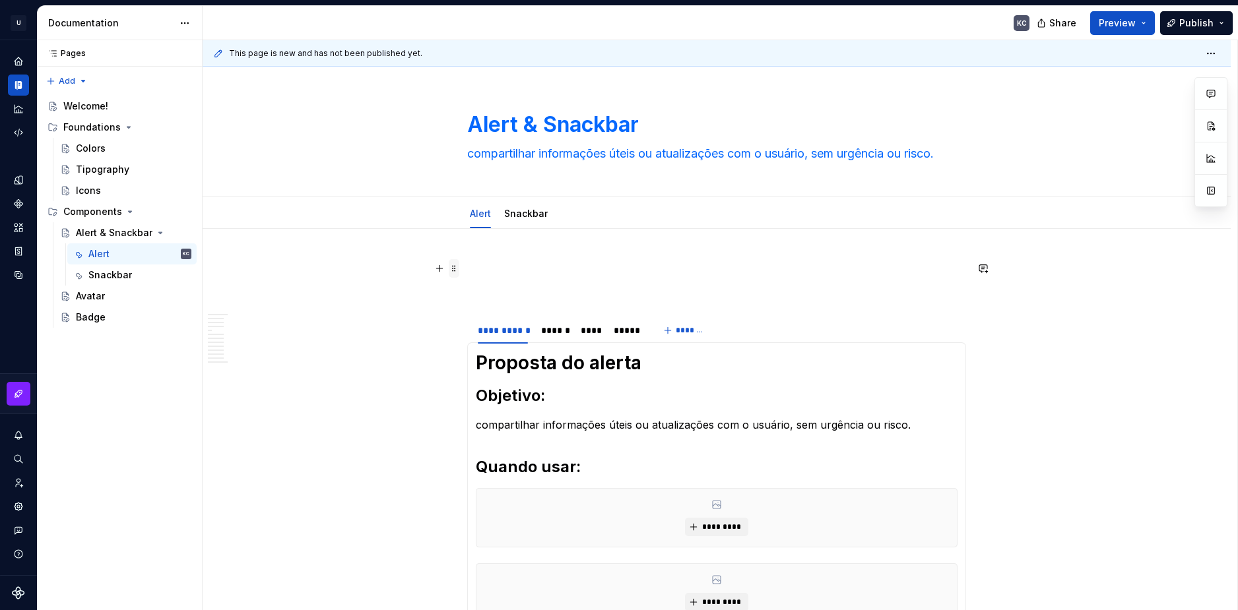
click at [455, 270] on span at bounding box center [454, 268] width 11 height 18
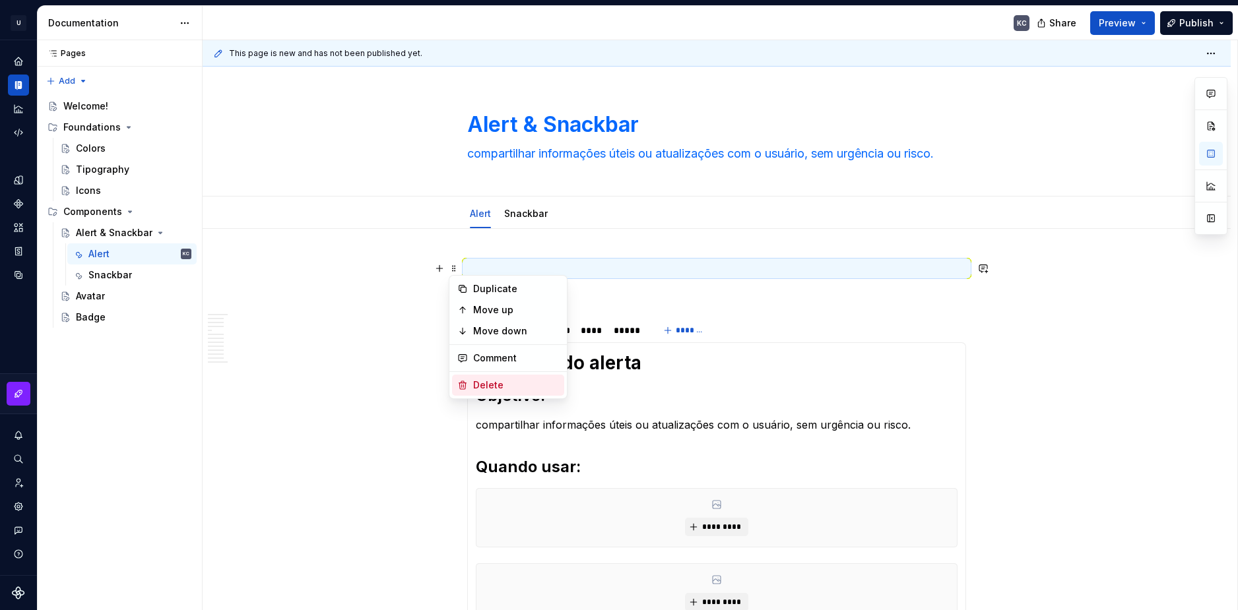
click at [494, 381] on div "Delete" at bounding box center [516, 385] width 86 height 13
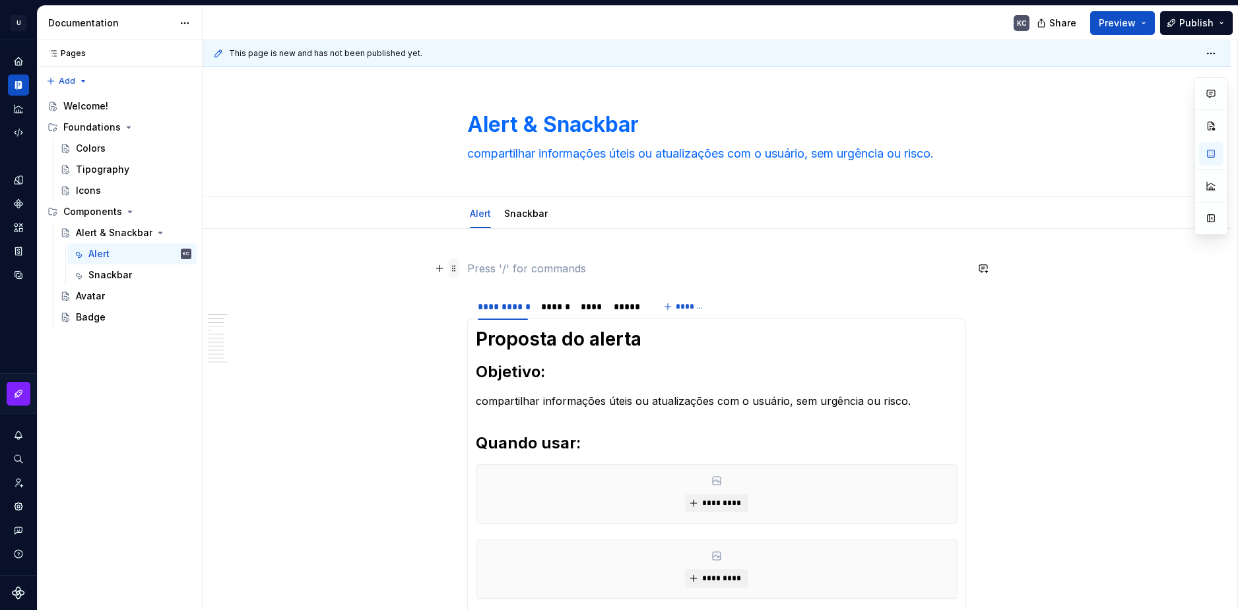
click at [456, 272] on span at bounding box center [454, 268] width 11 height 18
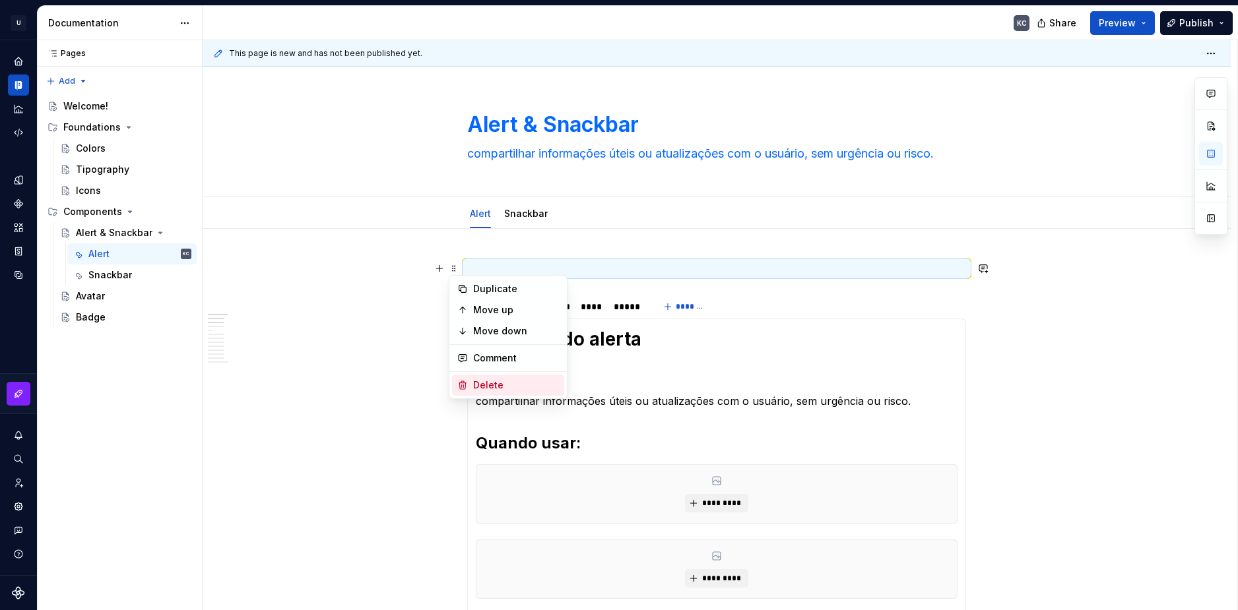
click at [497, 377] on div "Delete" at bounding box center [508, 385] width 112 height 21
